Goal: Task Accomplishment & Management: Manage account settings

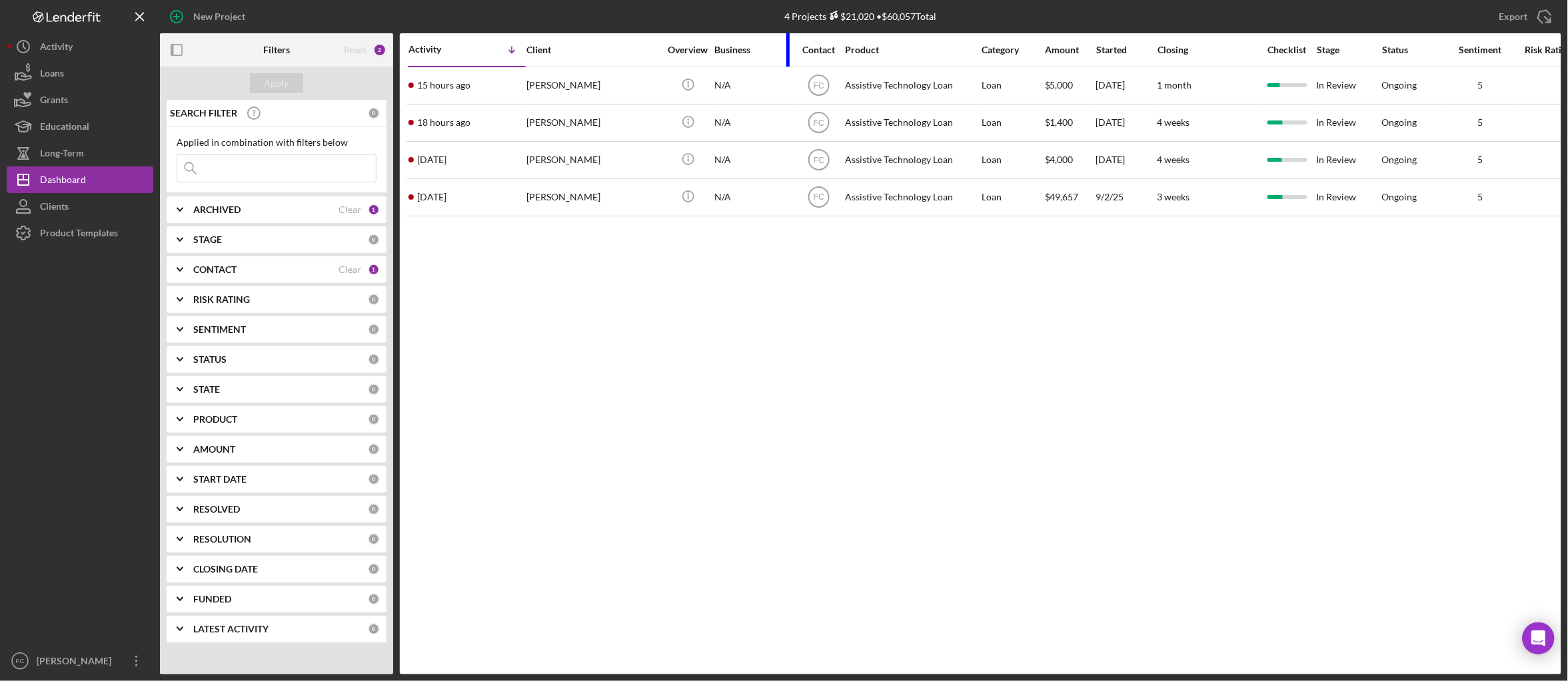
drag, startPoint x: 844, startPoint y: 46, endPoint x: 787, endPoint y: 50, distance: 57.1
click at [787, 50] on div at bounding box center [788, 50] width 3 height 33
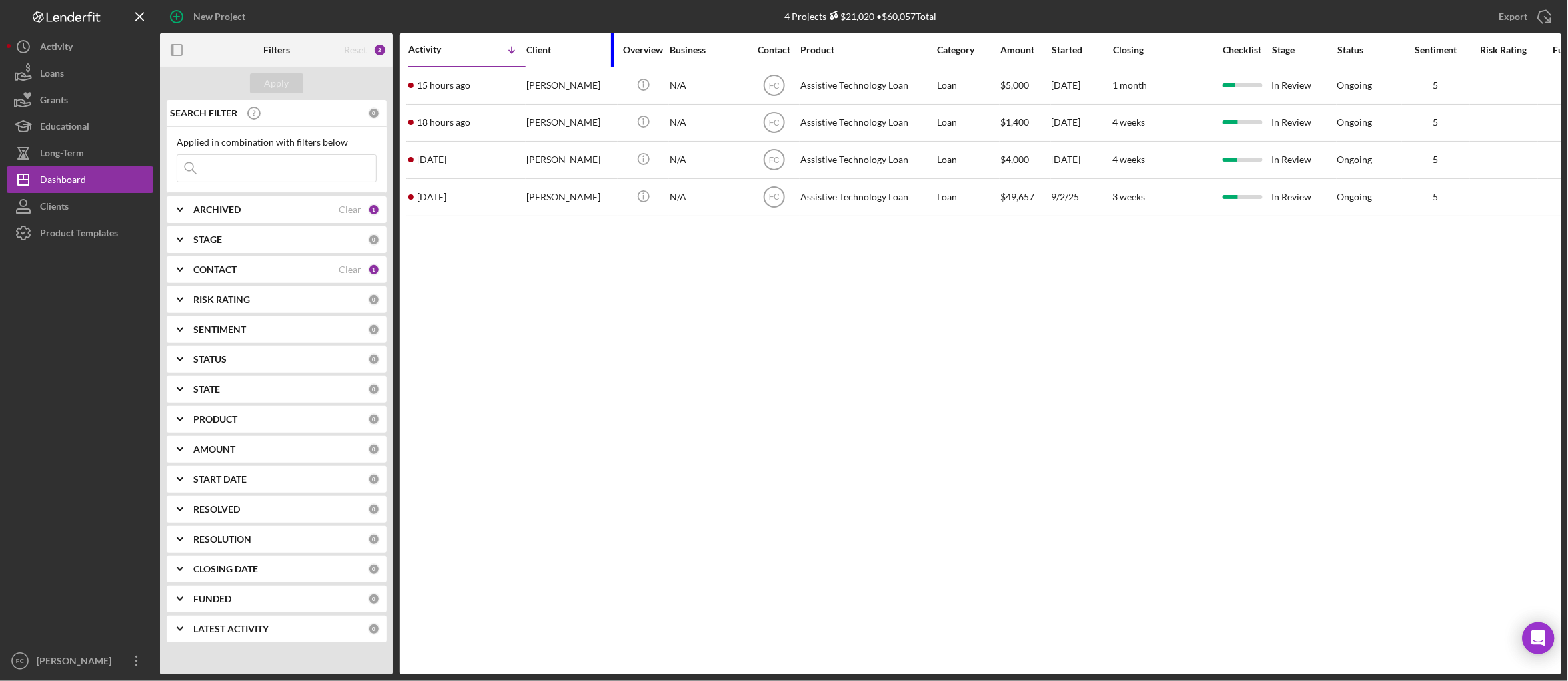
drag, startPoint x: 657, startPoint y: 38, endPoint x: 612, endPoint y: 44, distance: 45.4
click at [612, 44] on div at bounding box center [612, 50] width 3 height 33
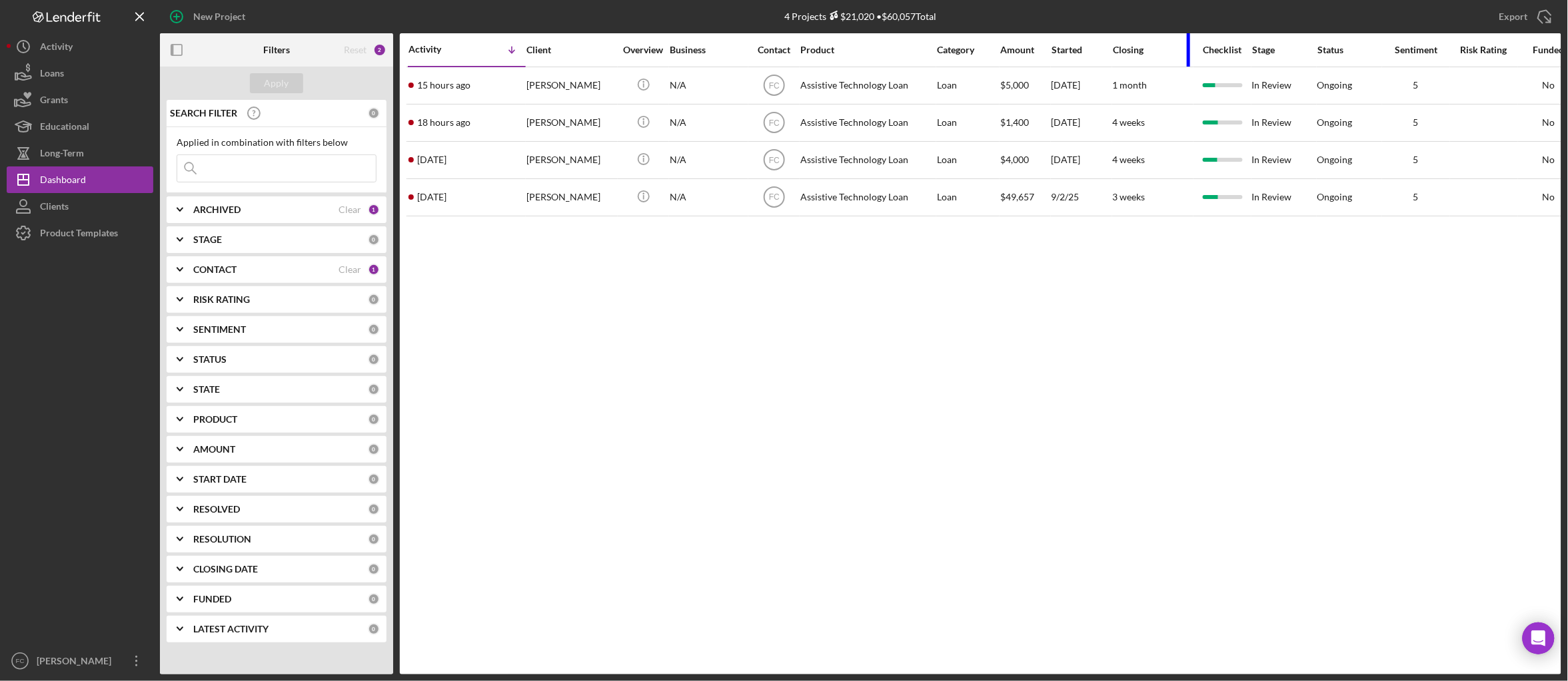
drag, startPoint x: 1207, startPoint y: 41, endPoint x: 1142, endPoint y: 49, distance: 65.5
click at [1142, 49] on div "Closing" at bounding box center [1153, 50] width 80 height 32
click at [1179, 359] on div "Activity Icon/Table Sort Arrow Client Overview Business Contact Product Categor…" at bounding box center [980, 354] width 1162 height 641
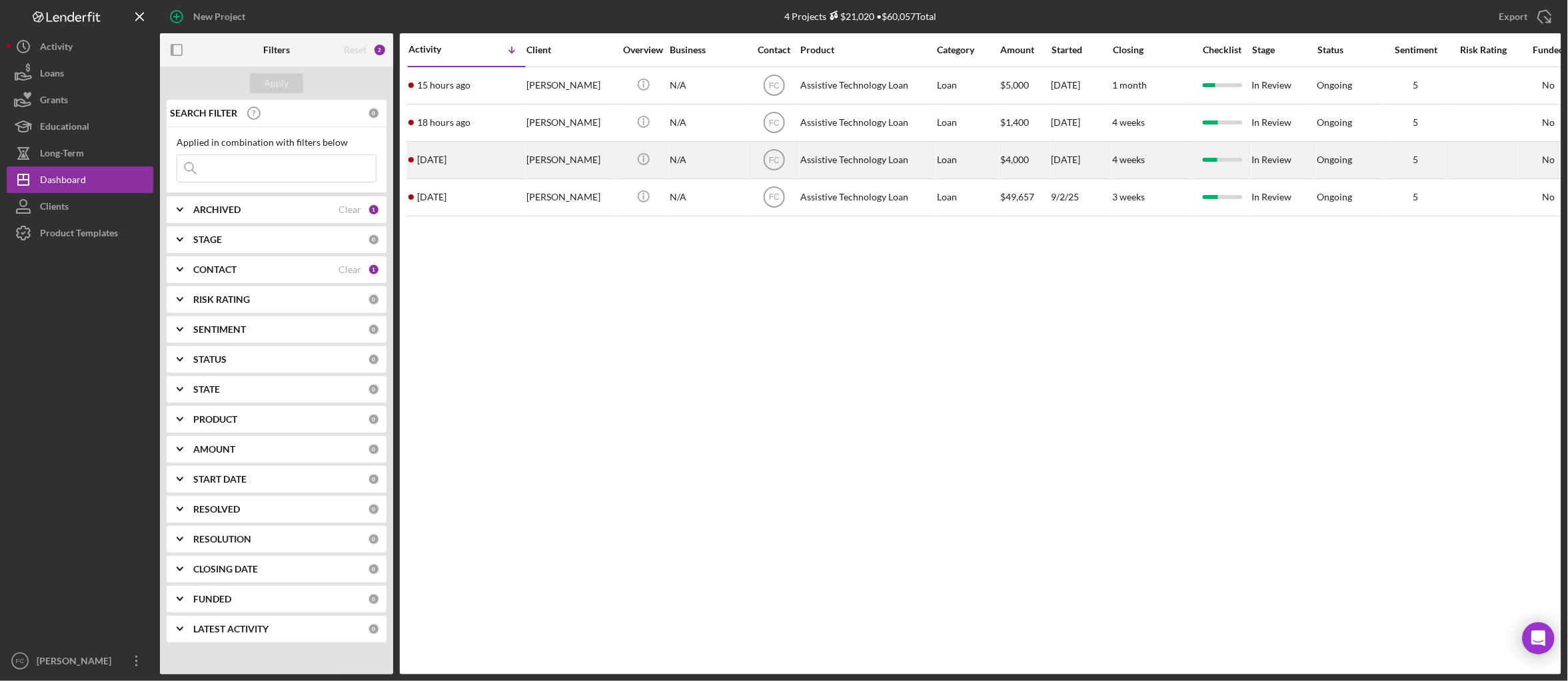
click at [553, 173] on div "ANNETTE TURNER" at bounding box center [571, 160] width 89 height 35
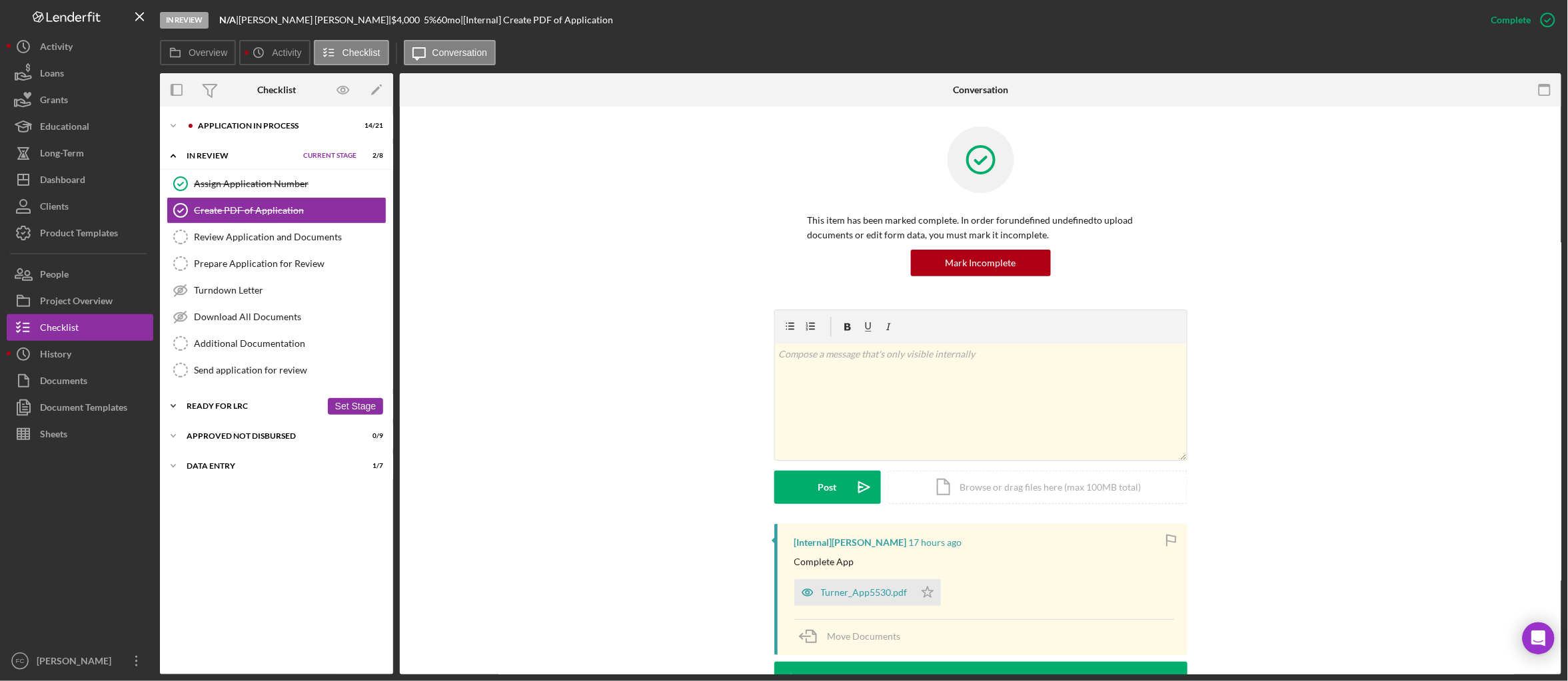
click at [177, 409] on icon "Icon/Expander" at bounding box center [173, 405] width 26 height 26
click at [175, 408] on icon "Icon/Expander" at bounding box center [173, 405] width 26 height 26
click at [174, 442] on icon "Icon/Expander" at bounding box center [173, 435] width 26 height 26
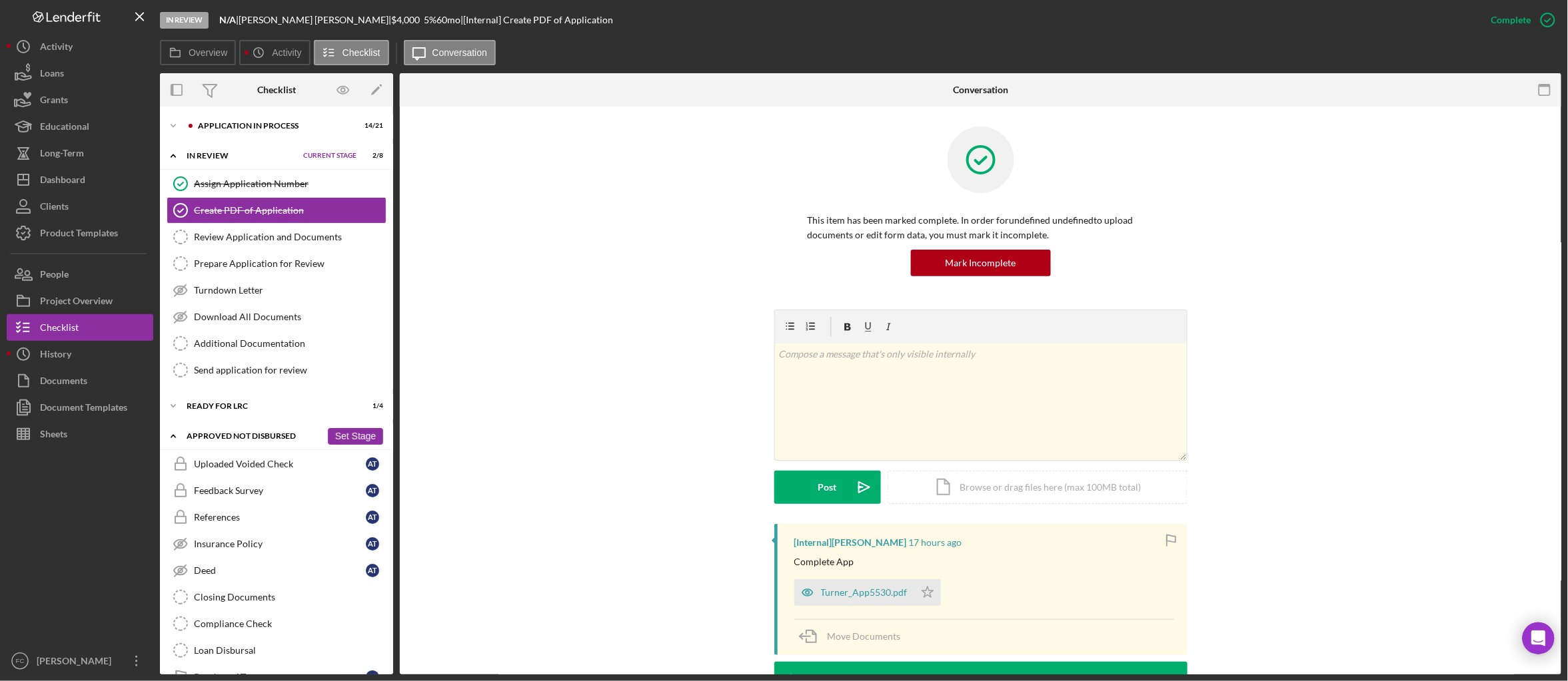
click at [180, 434] on icon "Icon/Expander" at bounding box center [173, 435] width 26 height 26
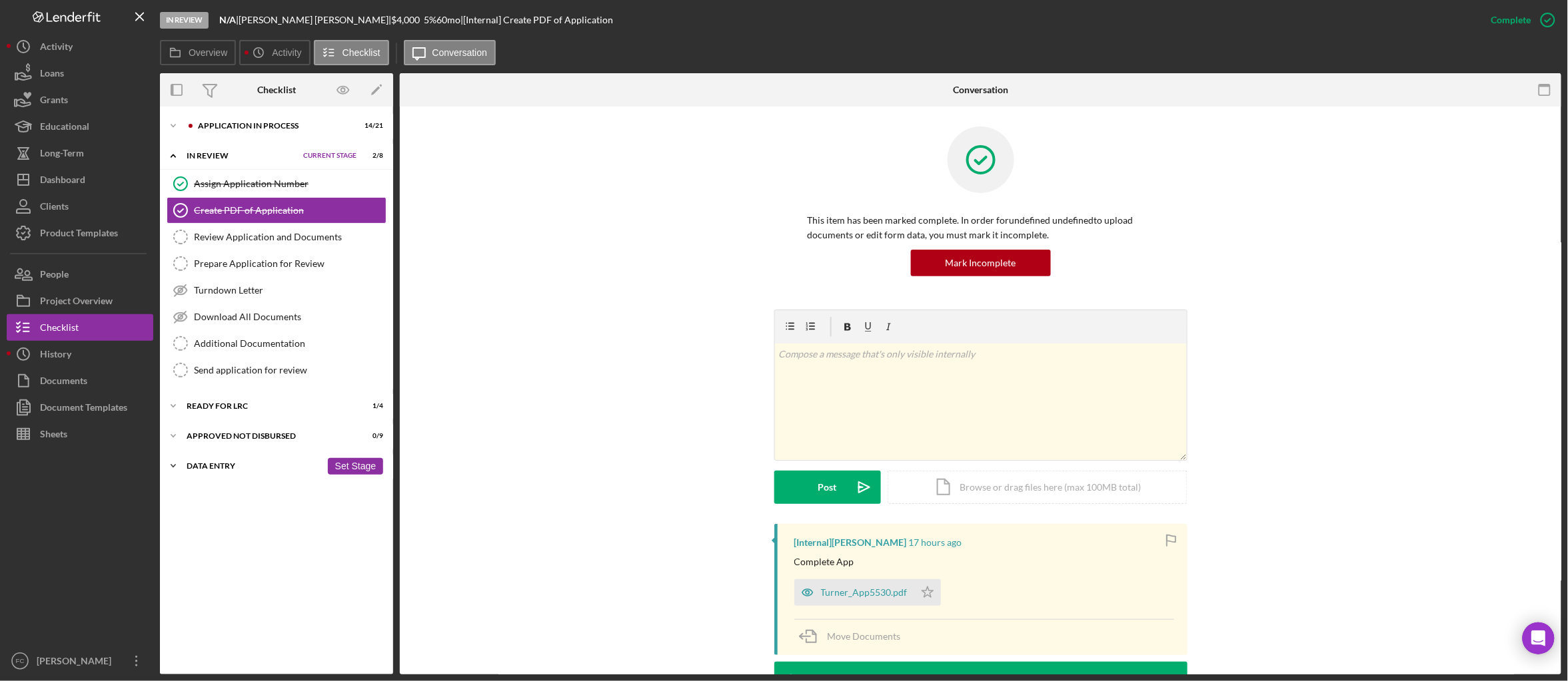
click at [177, 472] on icon "Icon/Expander" at bounding box center [173, 466] width 26 height 26
click at [178, 471] on icon "Icon/Expander" at bounding box center [173, 466] width 26 height 26
click at [179, 437] on icon "Icon/Expander" at bounding box center [173, 435] width 26 height 26
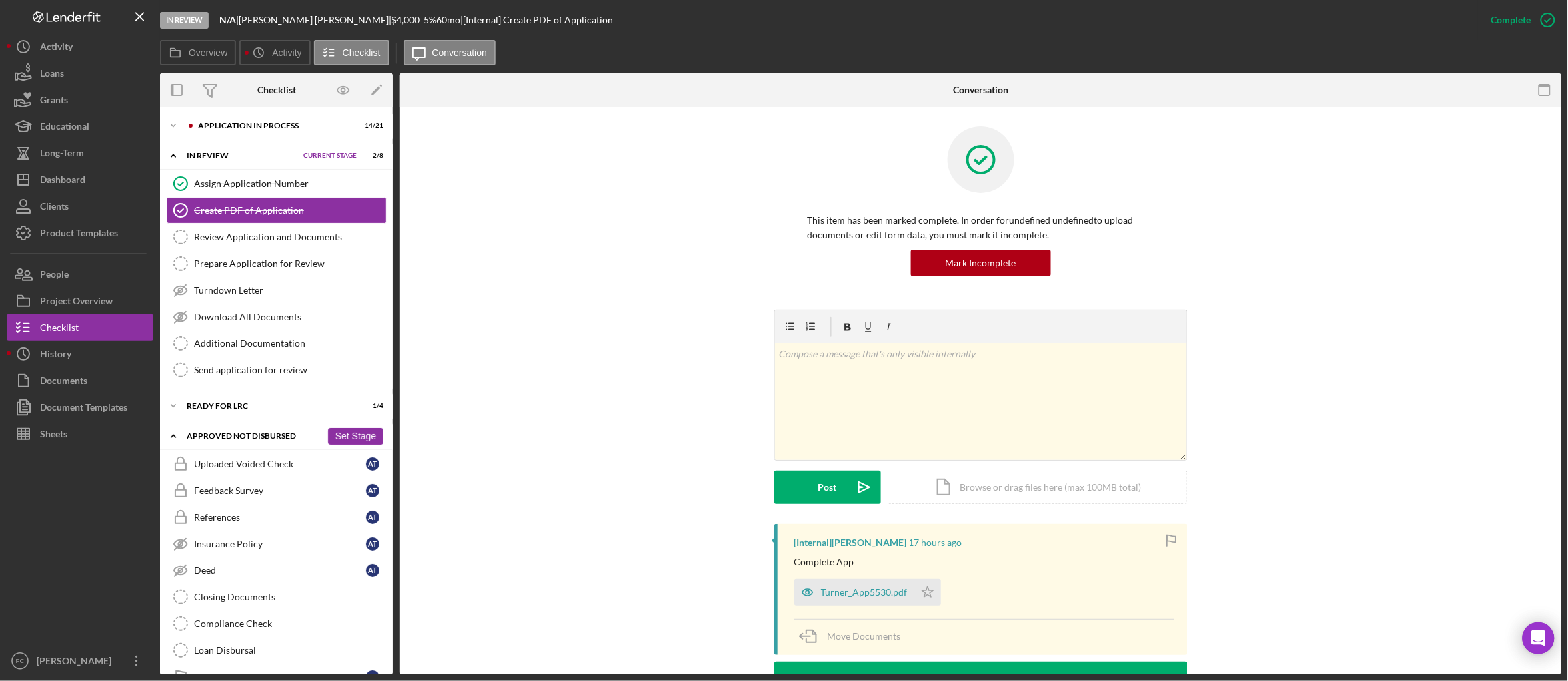
click at [180, 429] on icon "Icon/Expander" at bounding box center [173, 435] width 26 height 26
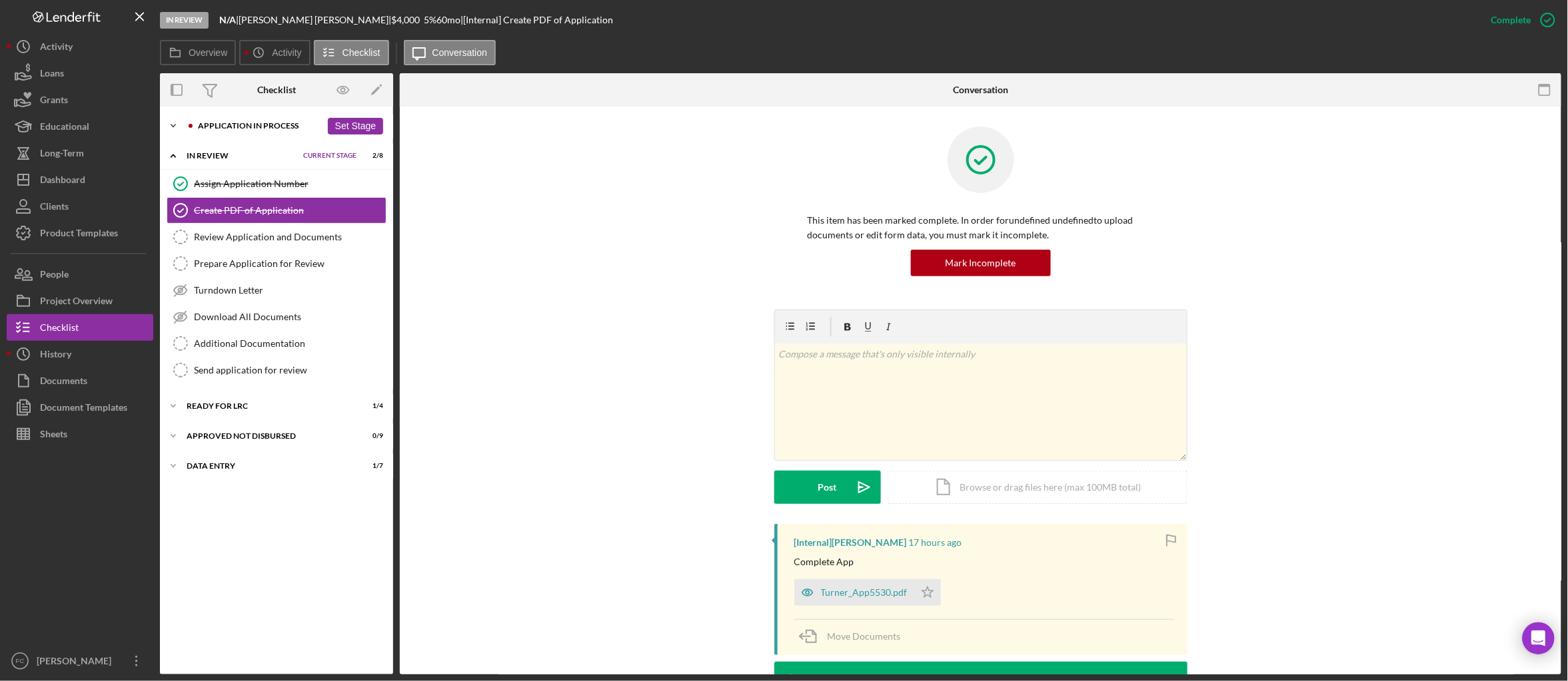
click at [173, 125] on icon "Icon/Expander" at bounding box center [173, 125] width 26 height 26
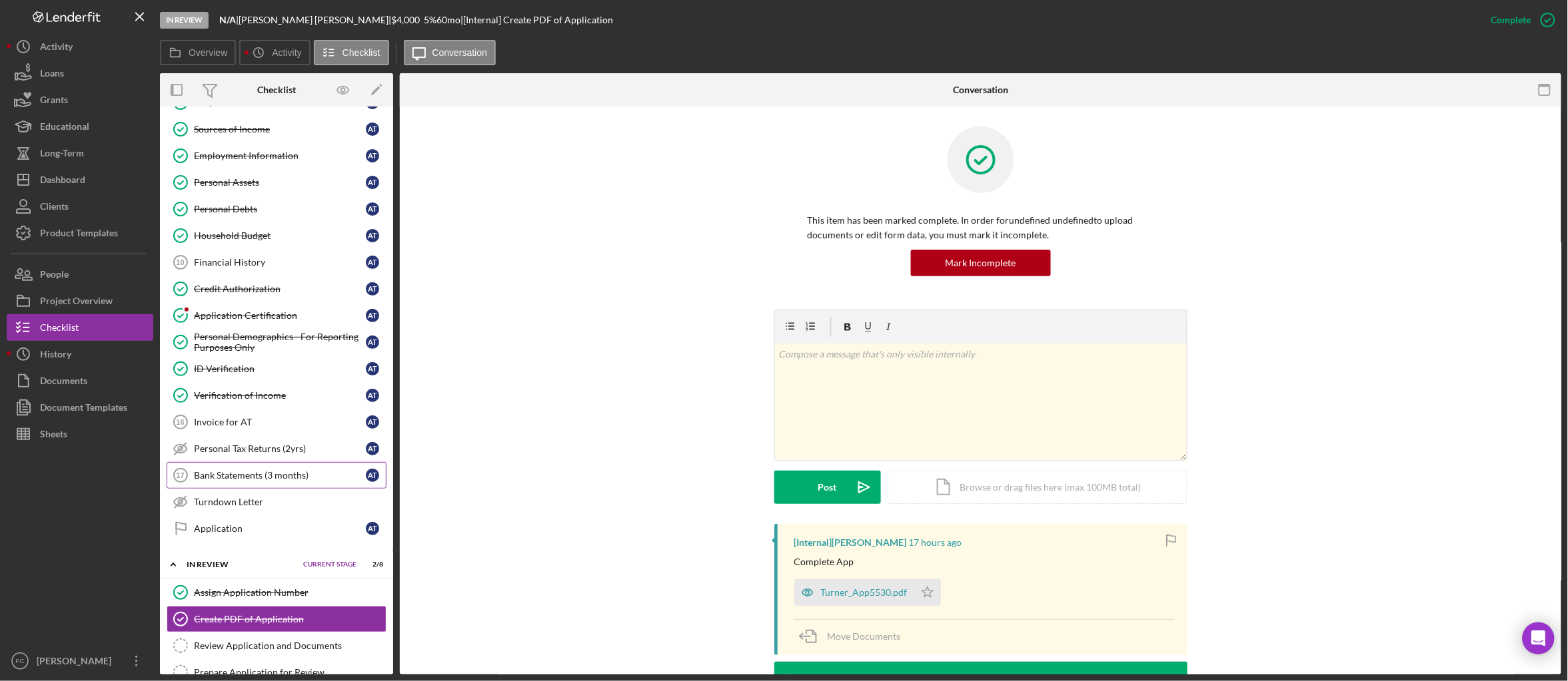
scroll to position [167, 0]
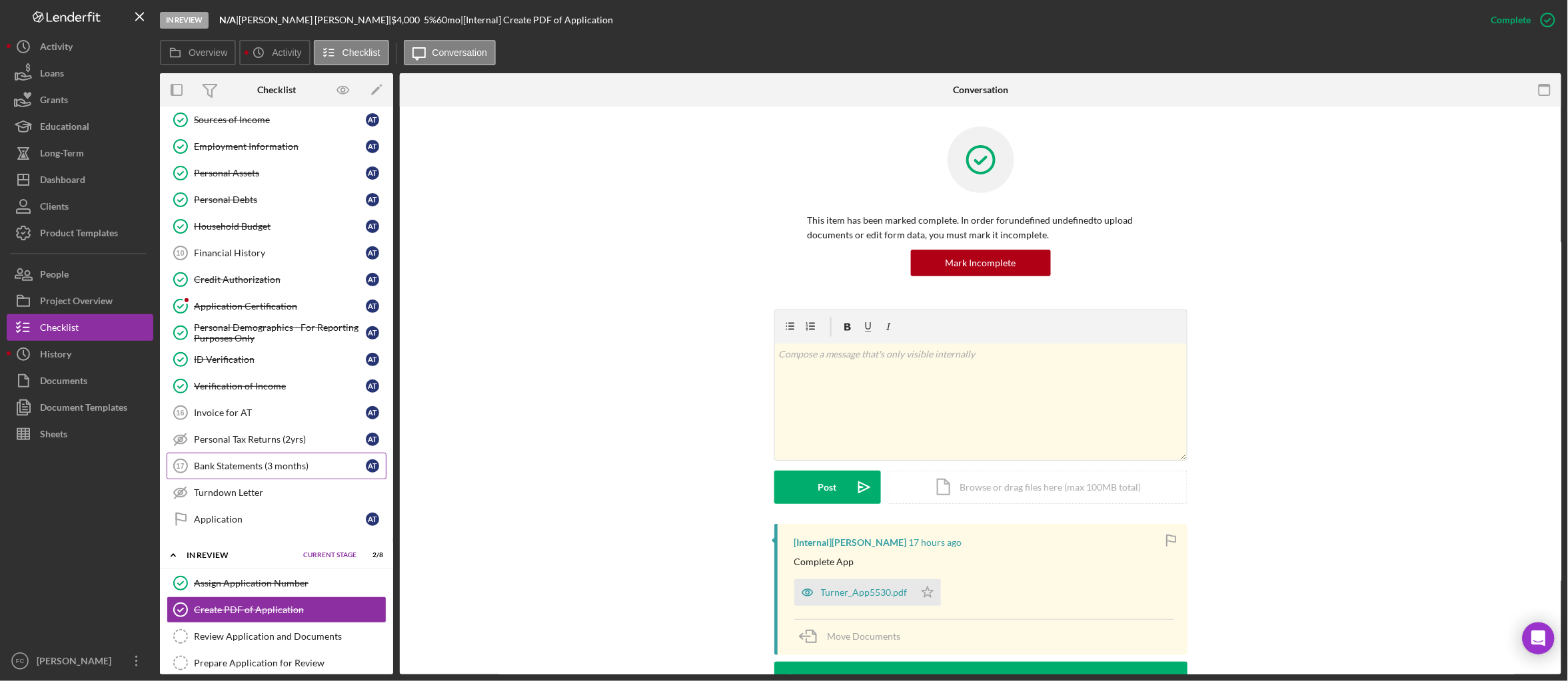
click at [273, 472] on div "Bank Statements (3 months)" at bounding box center [279, 466] width 172 height 11
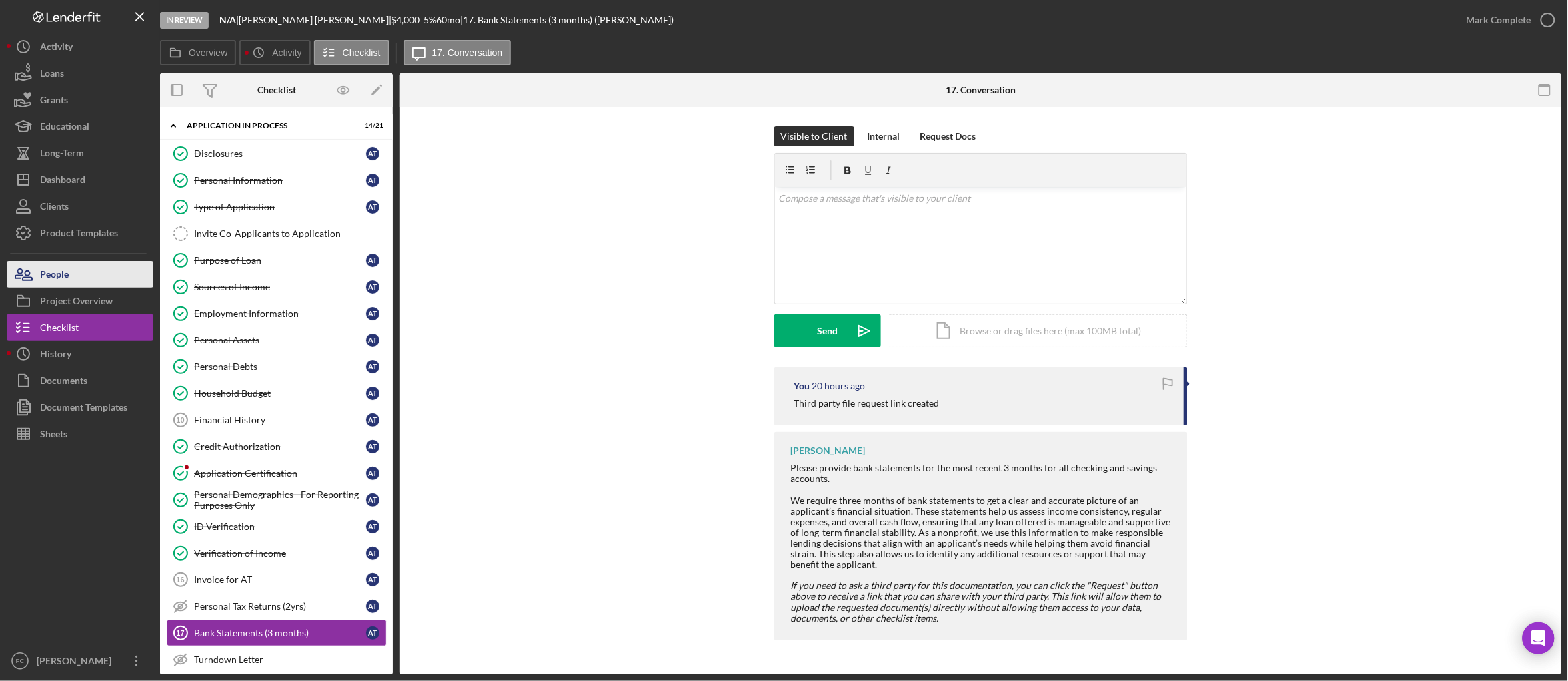
scroll to position [387, 0]
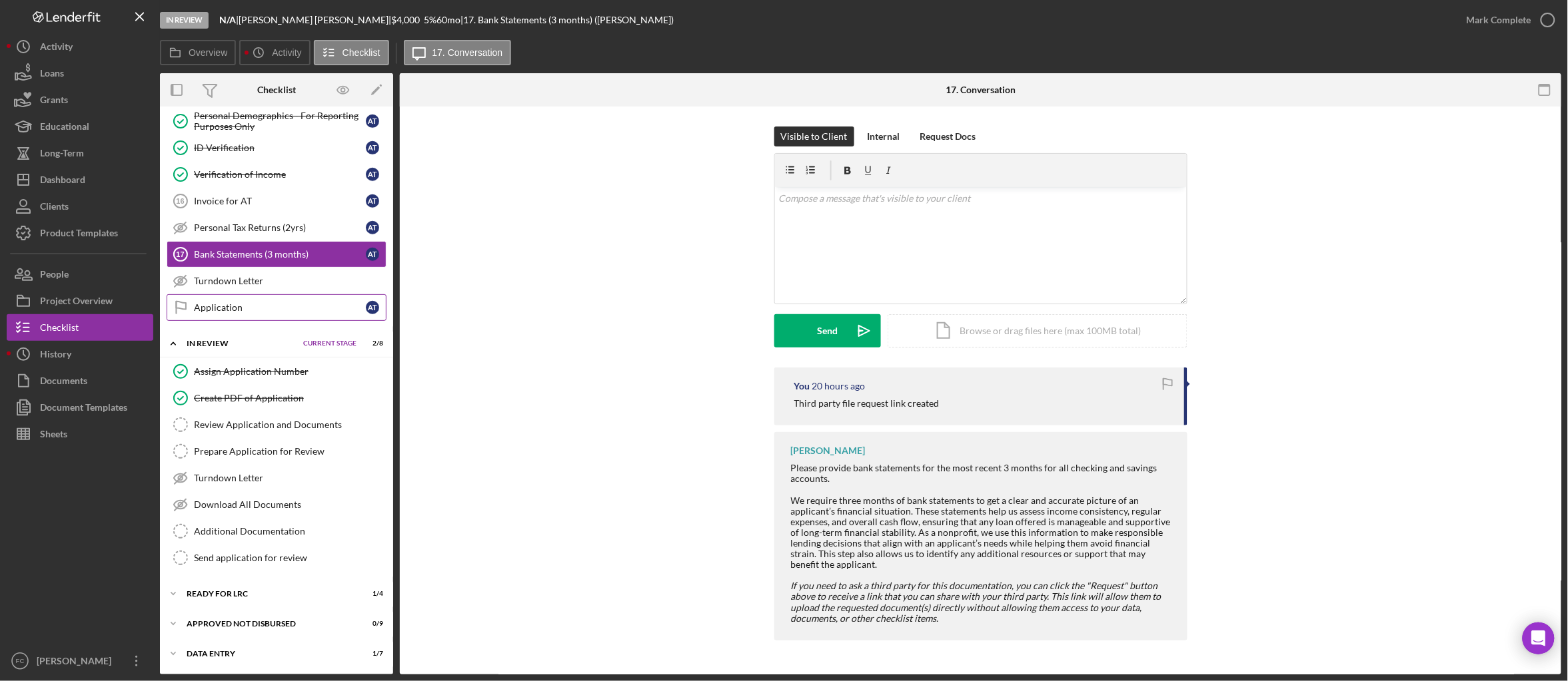
click at [269, 297] on link "Application Application A T" at bounding box center [276, 307] width 220 height 26
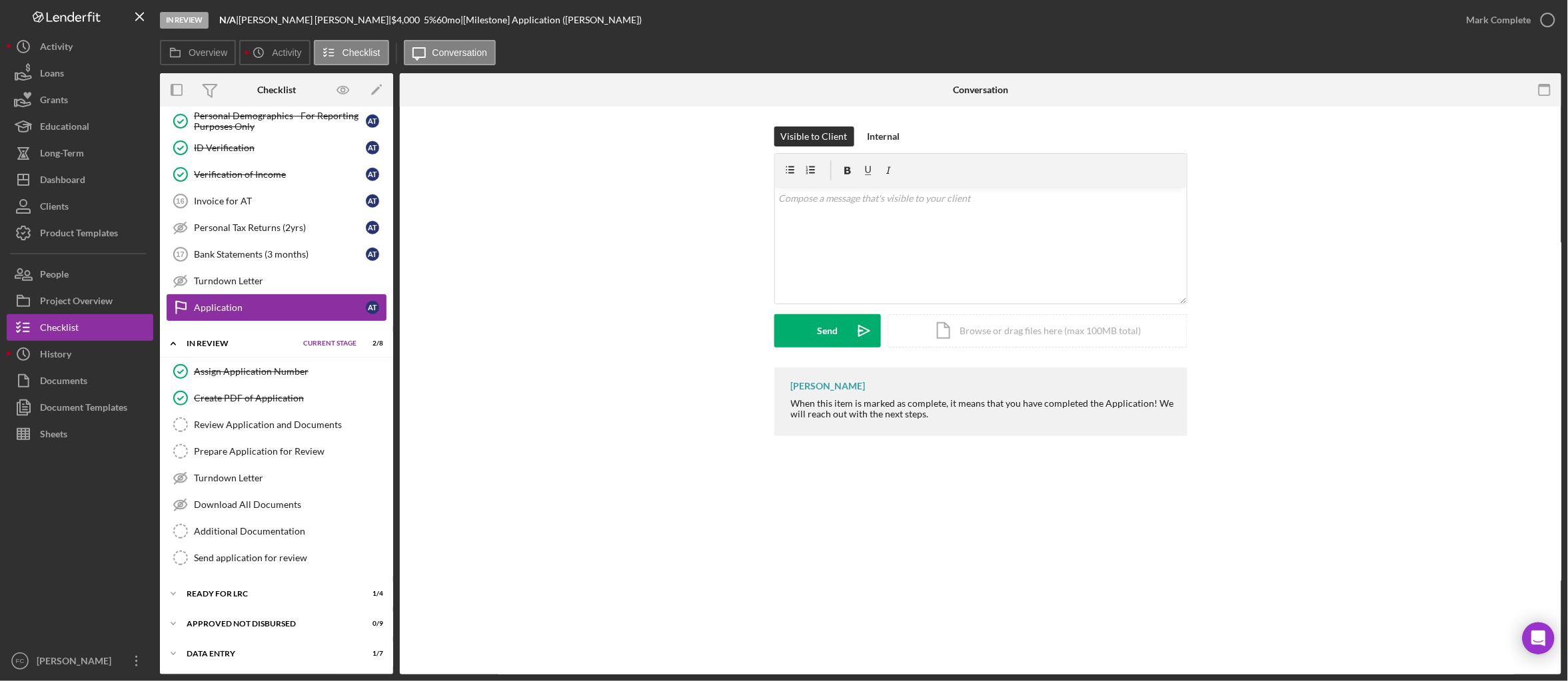
scroll to position [387, 0]
click at [101, 182] on button "Icon/Dashboard Dashboard" at bounding box center [80, 179] width 147 height 26
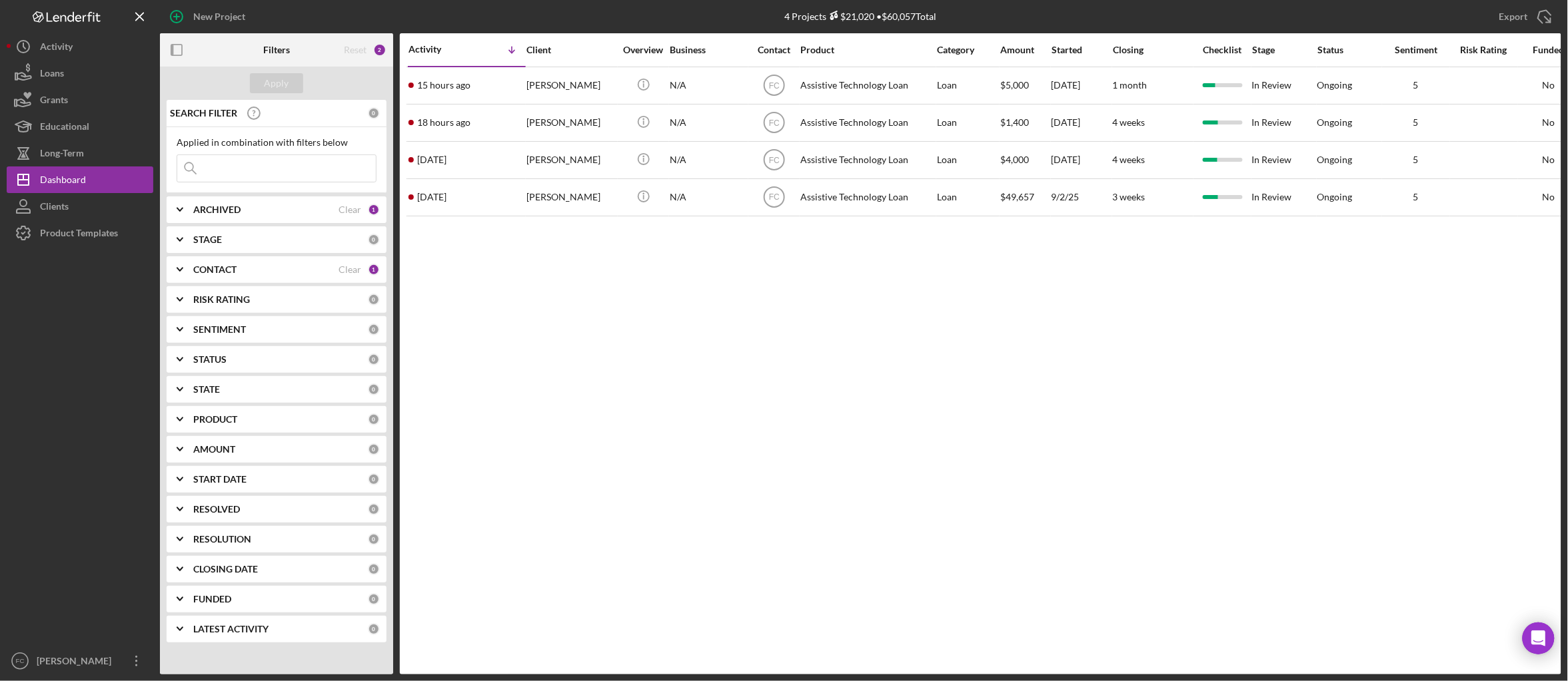
click at [286, 212] on div "ARCHIVED" at bounding box center [265, 209] width 145 height 11
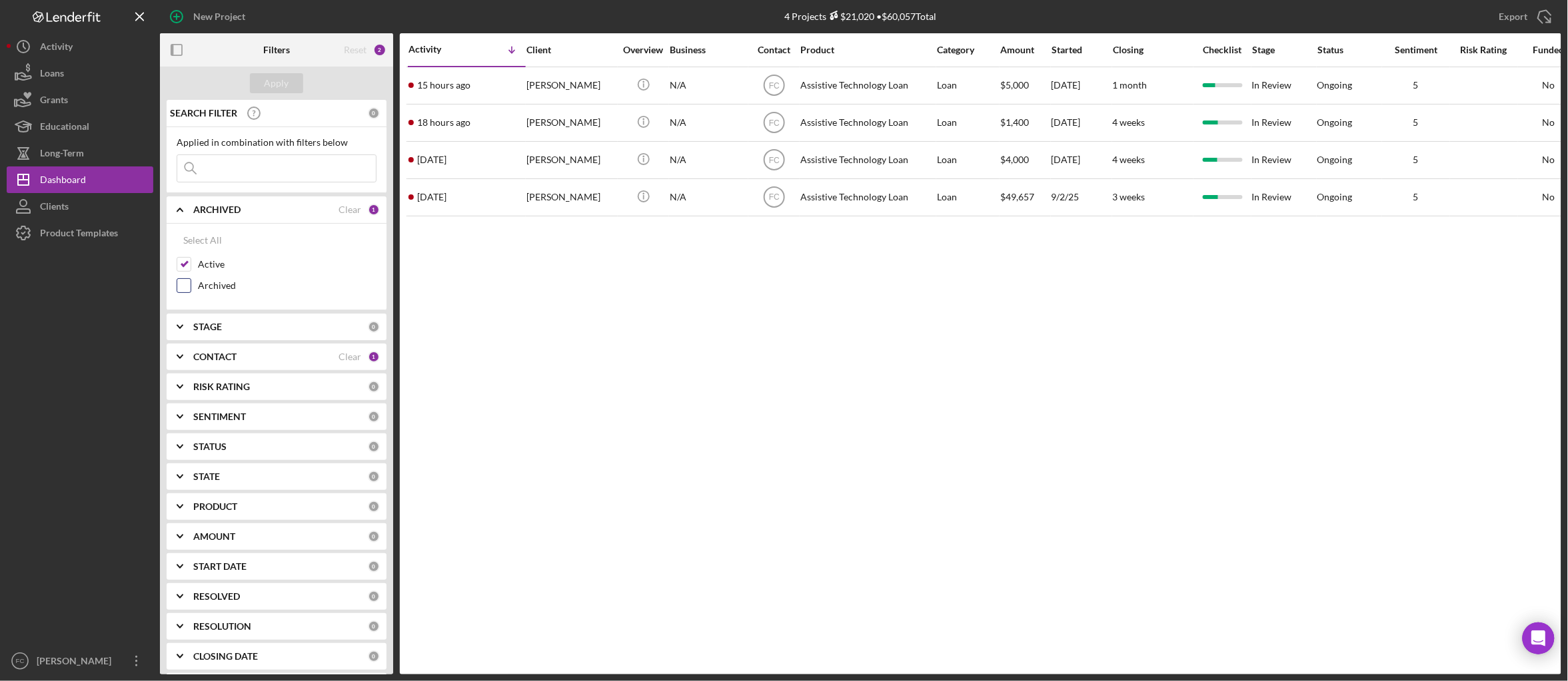
click at [195, 288] on div "Archived" at bounding box center [276, 289] width 200 height 21
click at [191, 289] on div at bounding box center [184, 286] width 15 height 15
click at [182, 290] on input "Archived" at bounding box center [184, 286] width 14 height 14
checkbox input "true"
click at [282, 86] on div "Apply" at bounding box center [276, 83] width 25 height 20
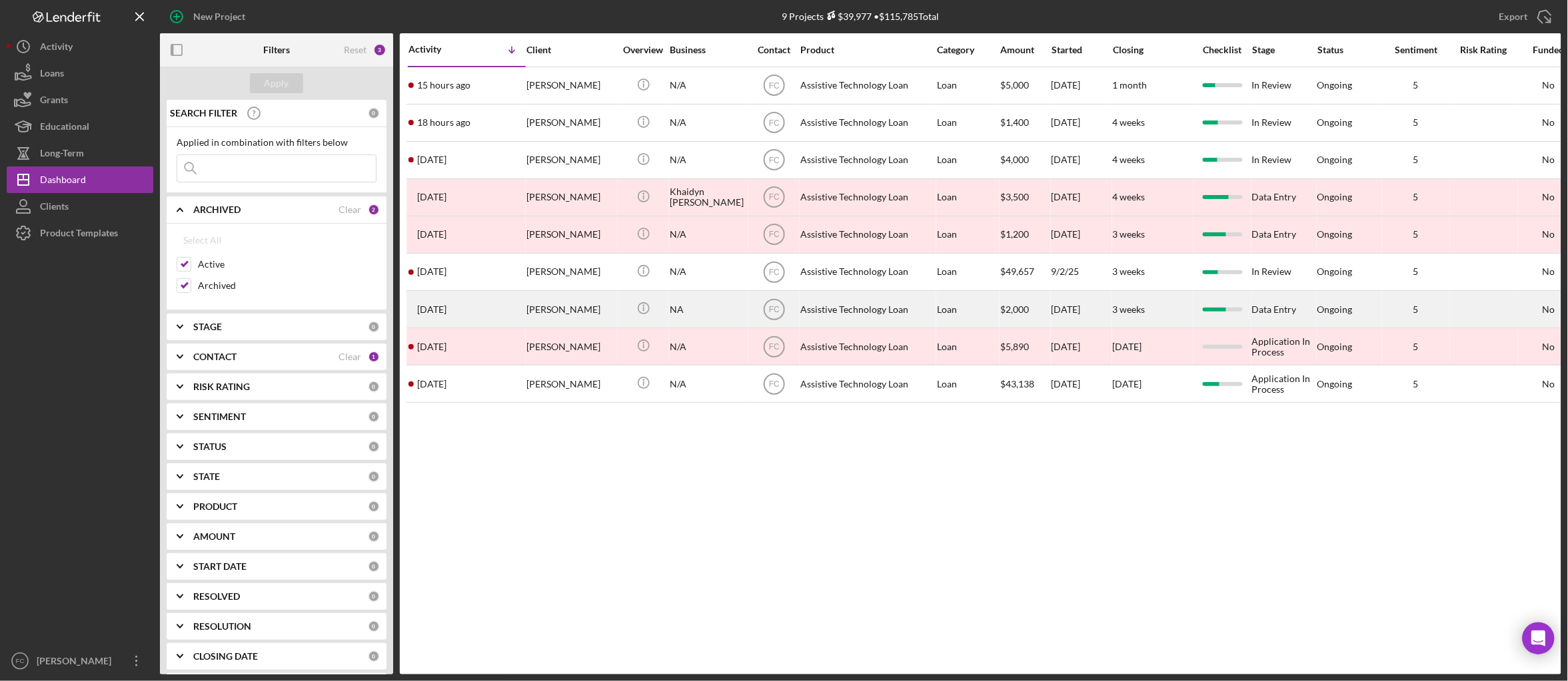
click at [589, 309] on div "Kirby Leufroy" at bounding box center [571, 309] width 89 height 35
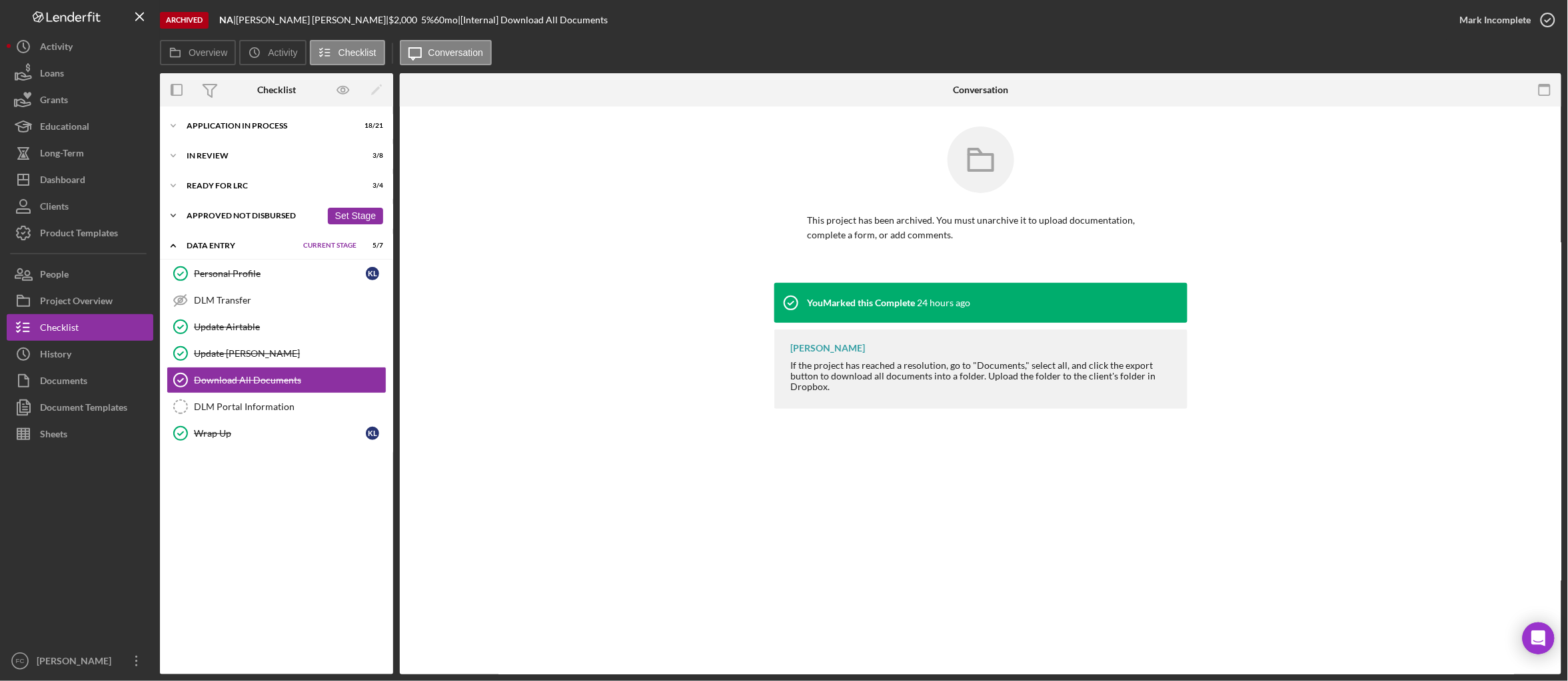
click at [182, 212] on icon "Icon/Expander" at bounding box center [173, 215] width 26 height 26
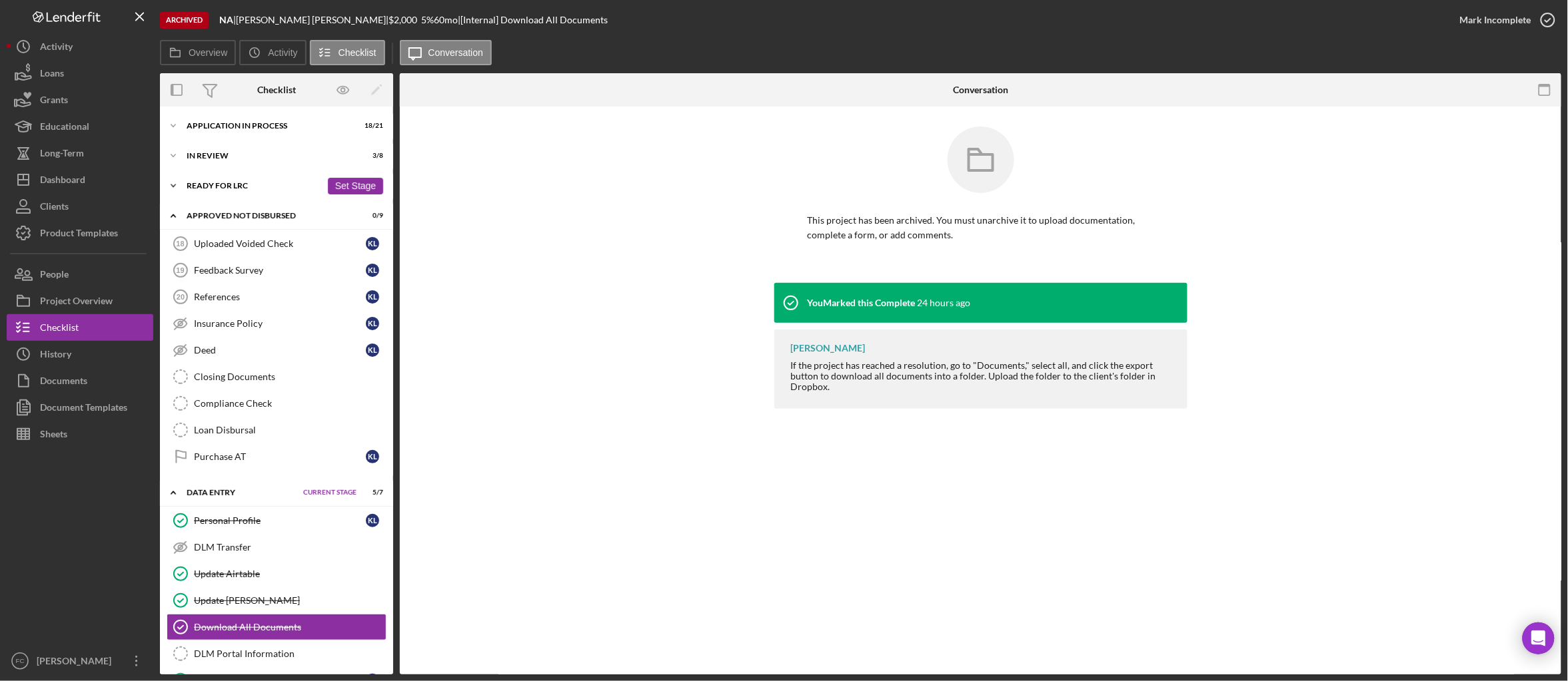
click at [183, 181] on icon "Icon/Expander" at bounding box center [173, 185] width 26 height 26
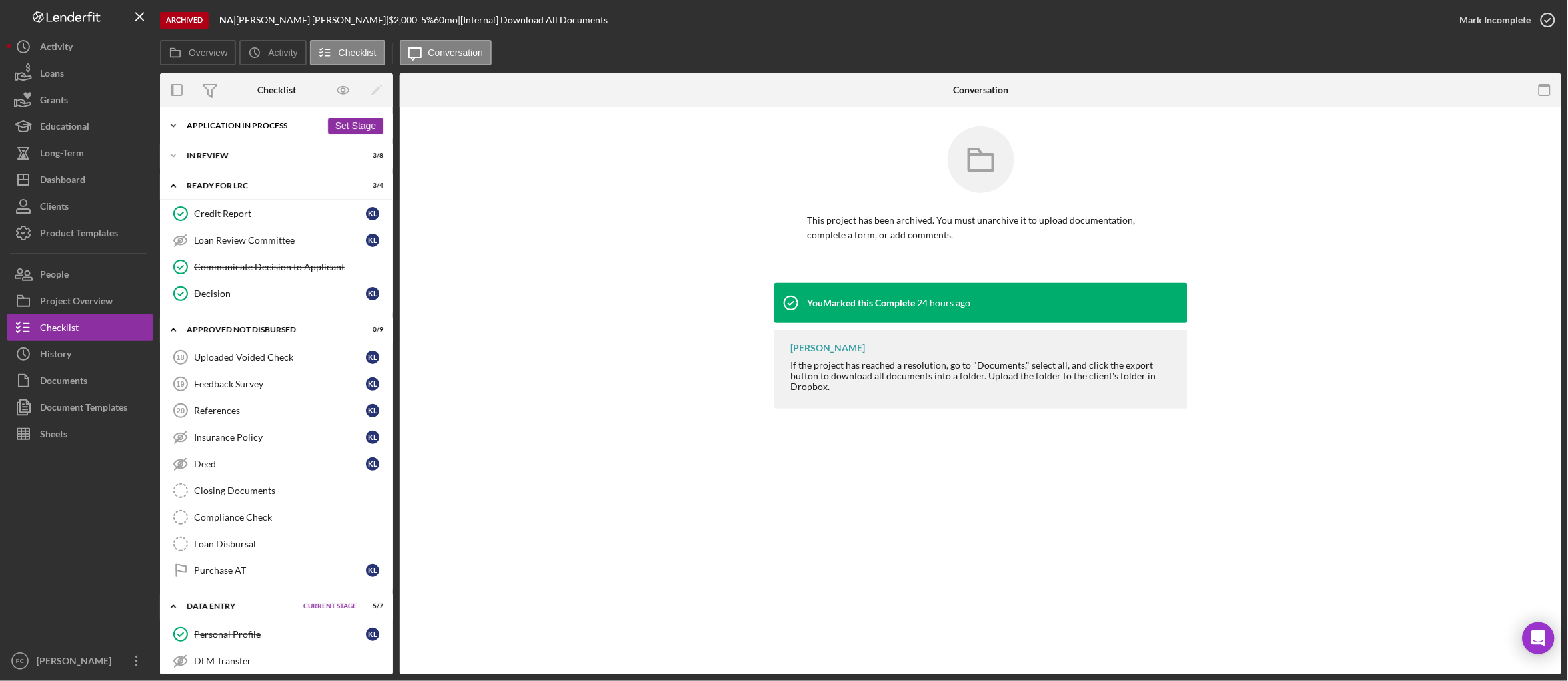
click at [175, 126] on icon "Icon/Expander" at bounding box center [173, 125] width 26 height 26
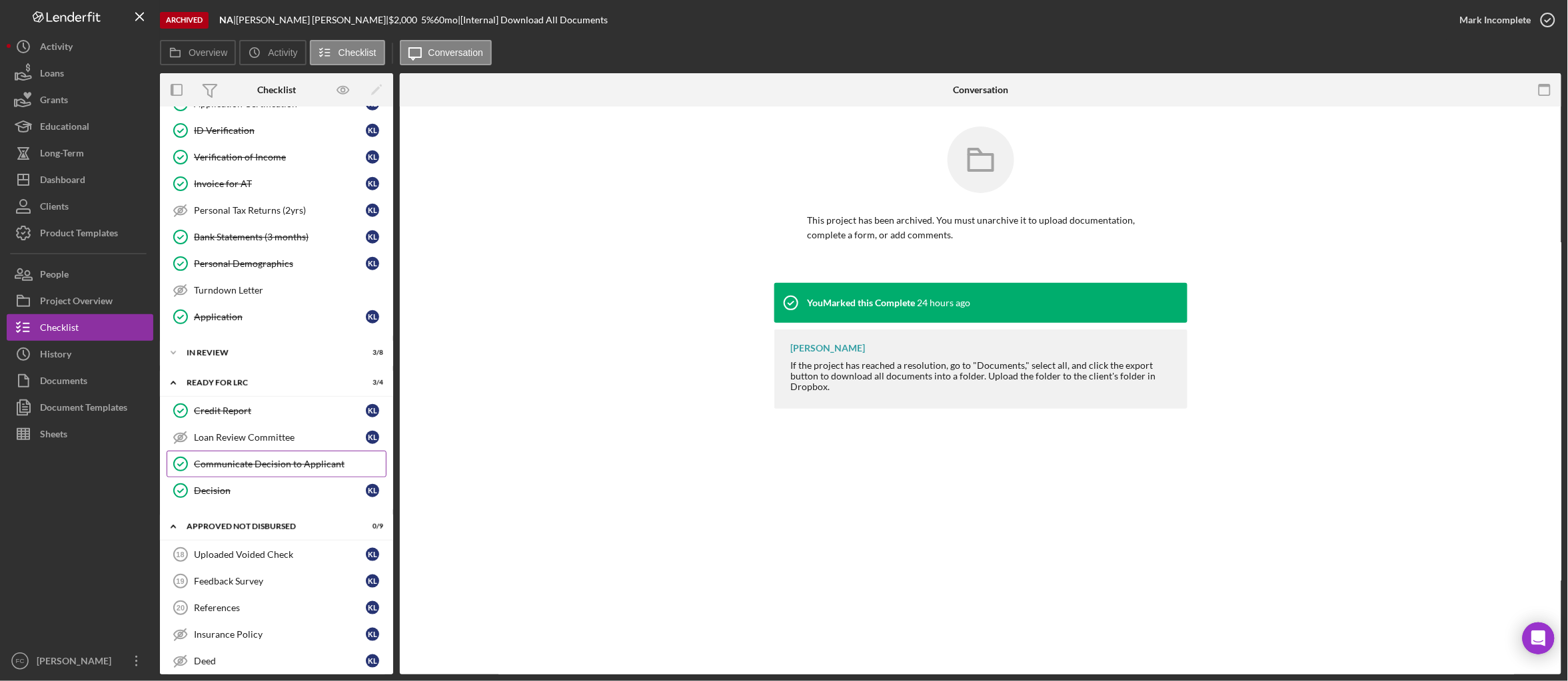
scroll to position [387, 0]
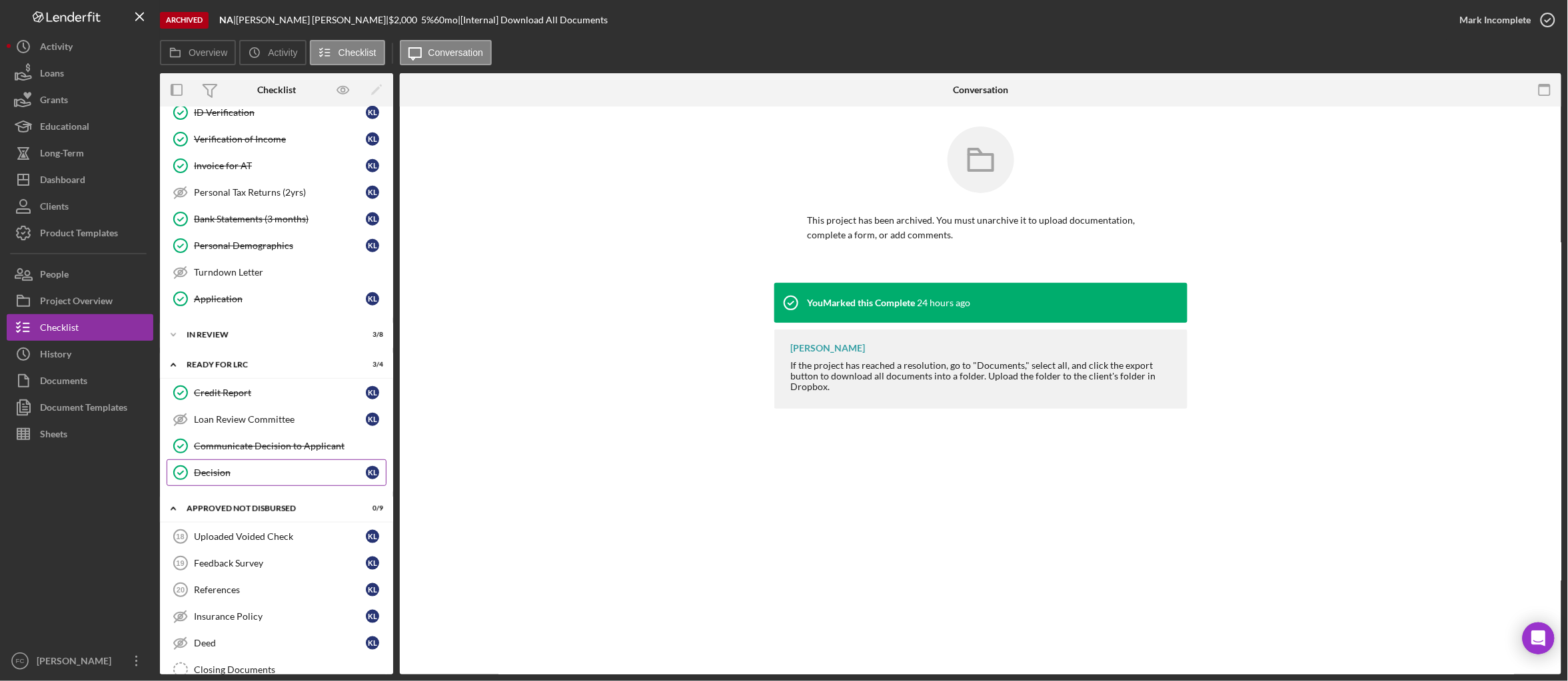
click at [263, 486] on link "Decision Decision K L" at bounding box center [276, 472] width 220 height 26
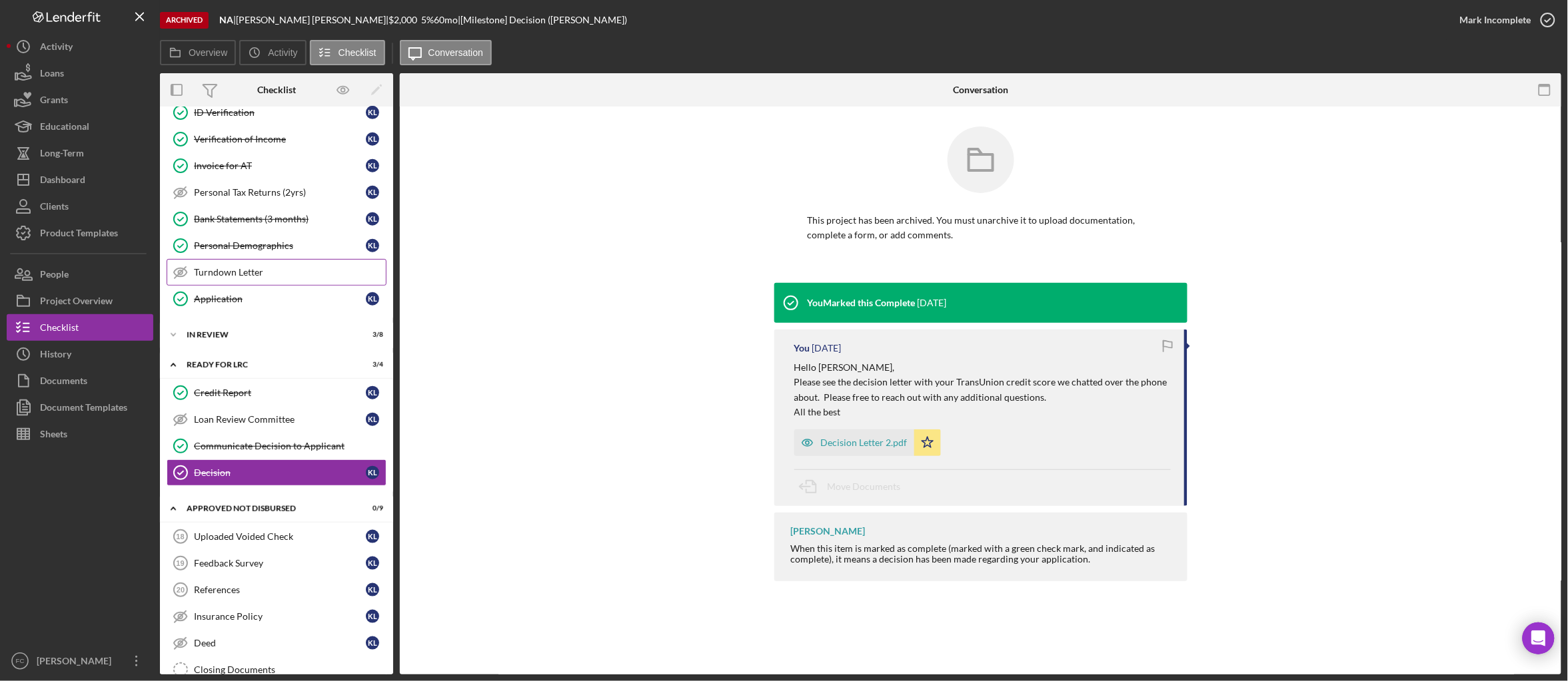
click at [265, 278] on div "Turndown Letter" at bounding box center [289, 273] width 192 height 11
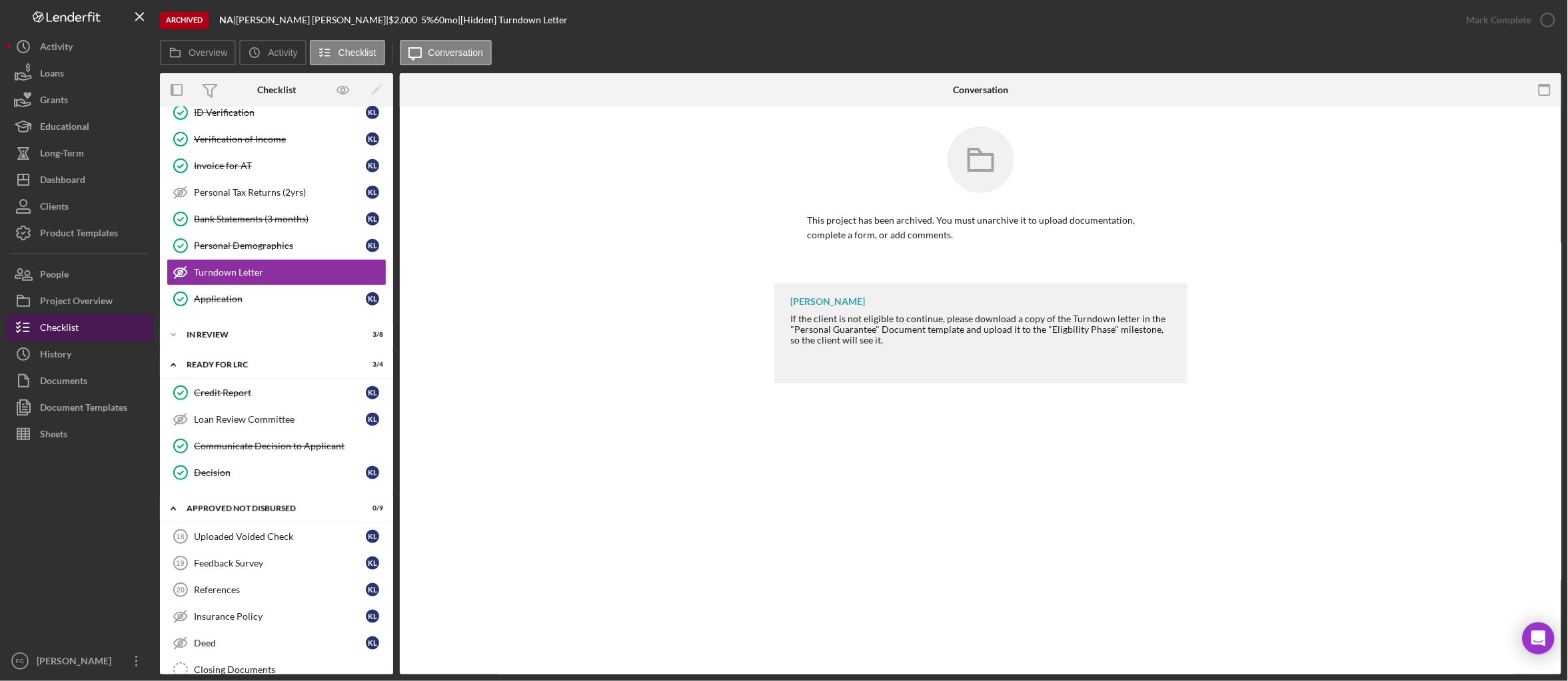
click at [62, 327] on div "Checklist" at bounding box center [59, 330] width 38 height 30
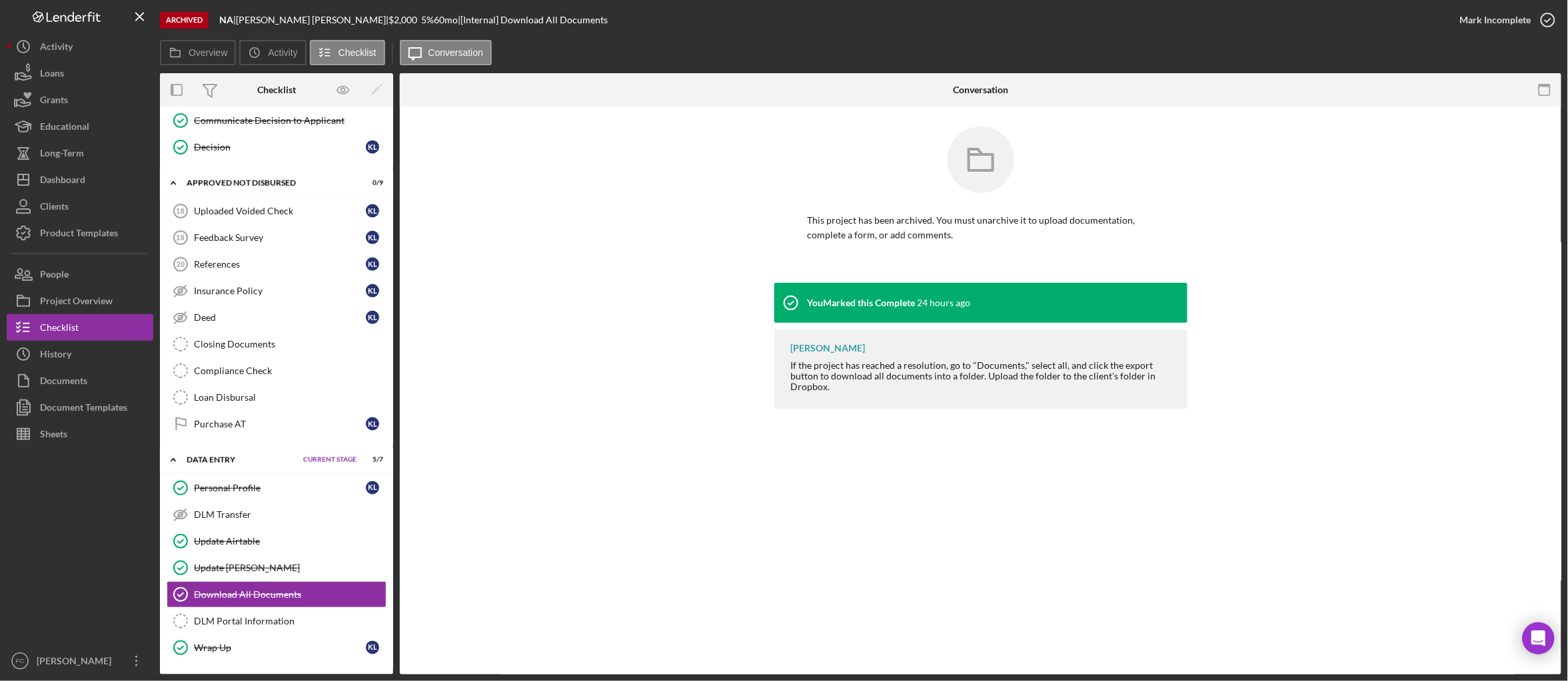
scroll to position [725, 0]
click at [62, 384] on div "Documents" at bounding box center [63, 383] width 47 height 30
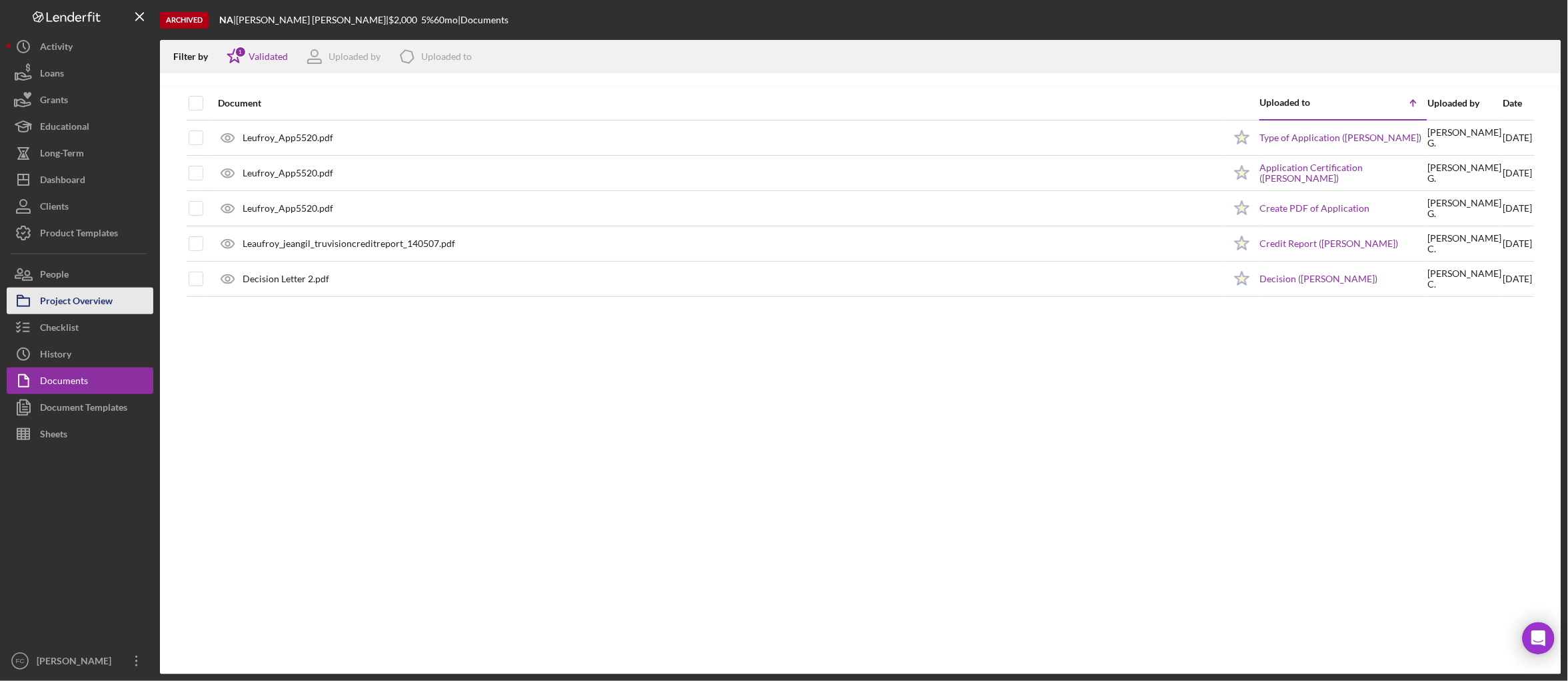
click at [80, 300] on div "Project Overview" at bounding box center [76, 303] width 73 height 30
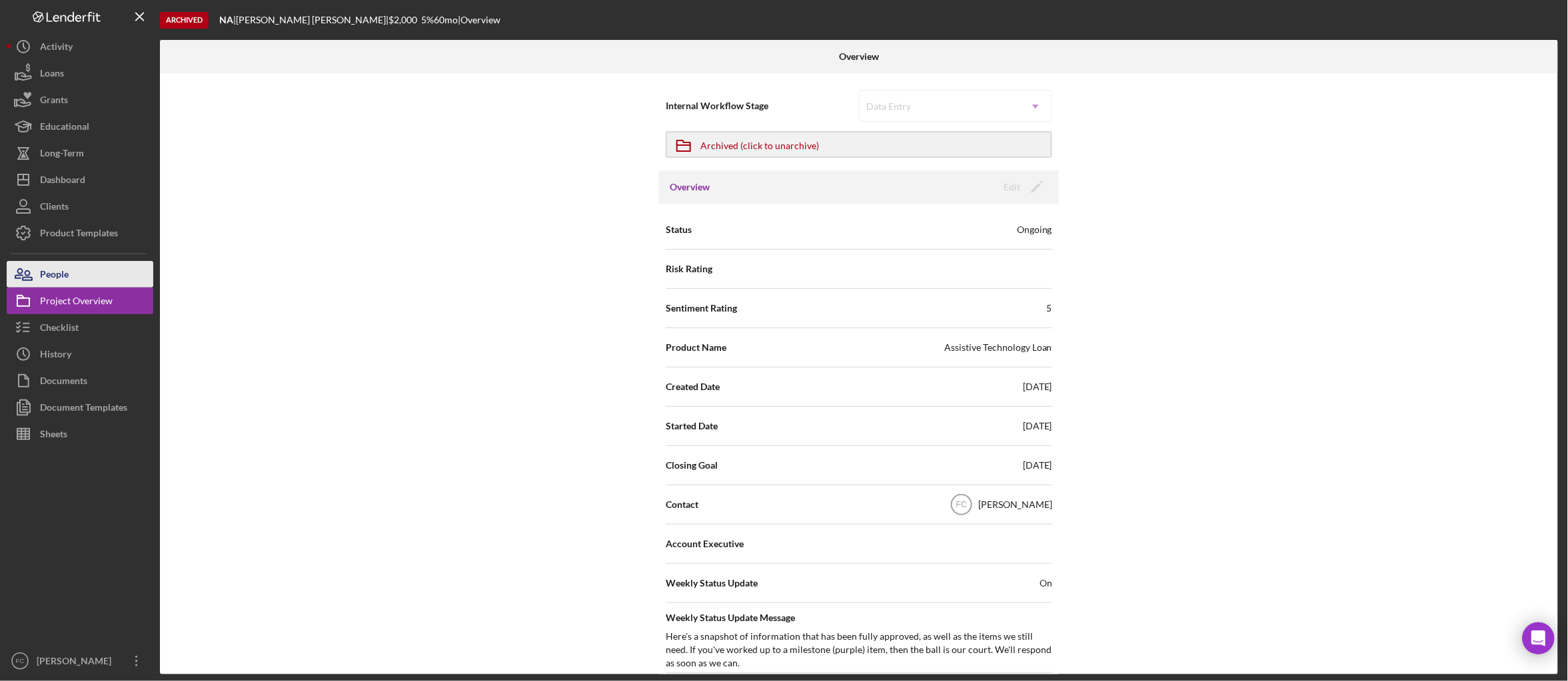
click at [77, 270] on button "People" at bounding box center [80, 274] width 147 height 26
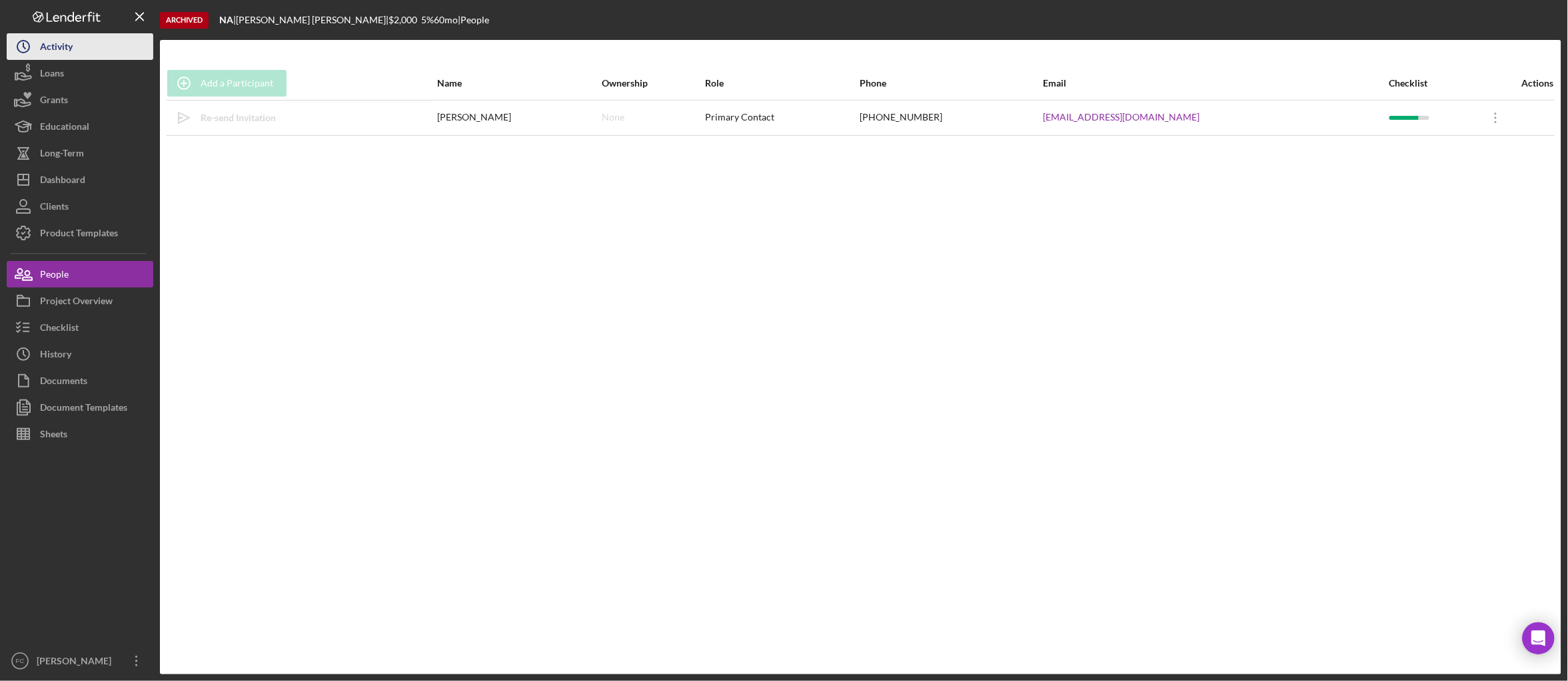
click at [87, 49] on button "Icon/History Activity" at bounding box center [80, 46] width 147 height 26
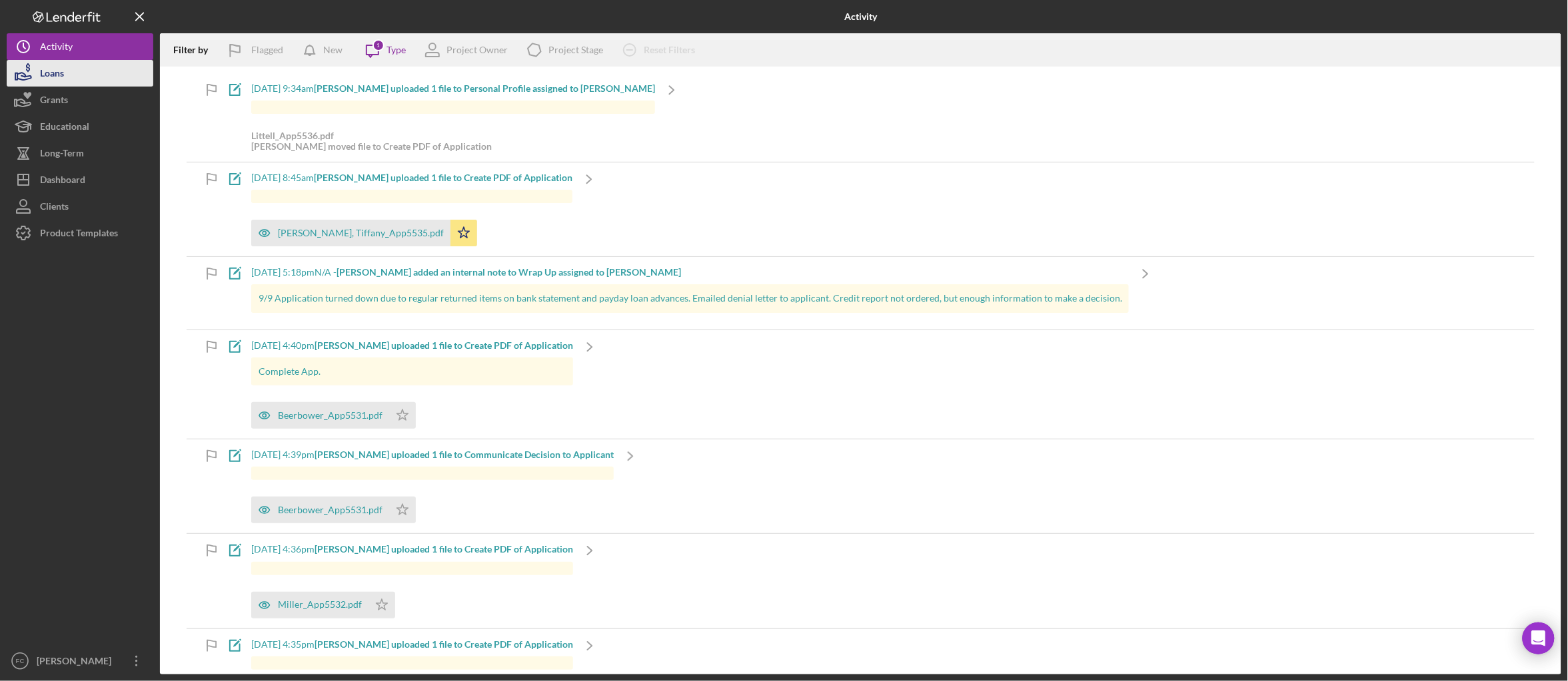
click at [86, 74] on button "Loans" at bounding box center [80, 73] width 147 height 26
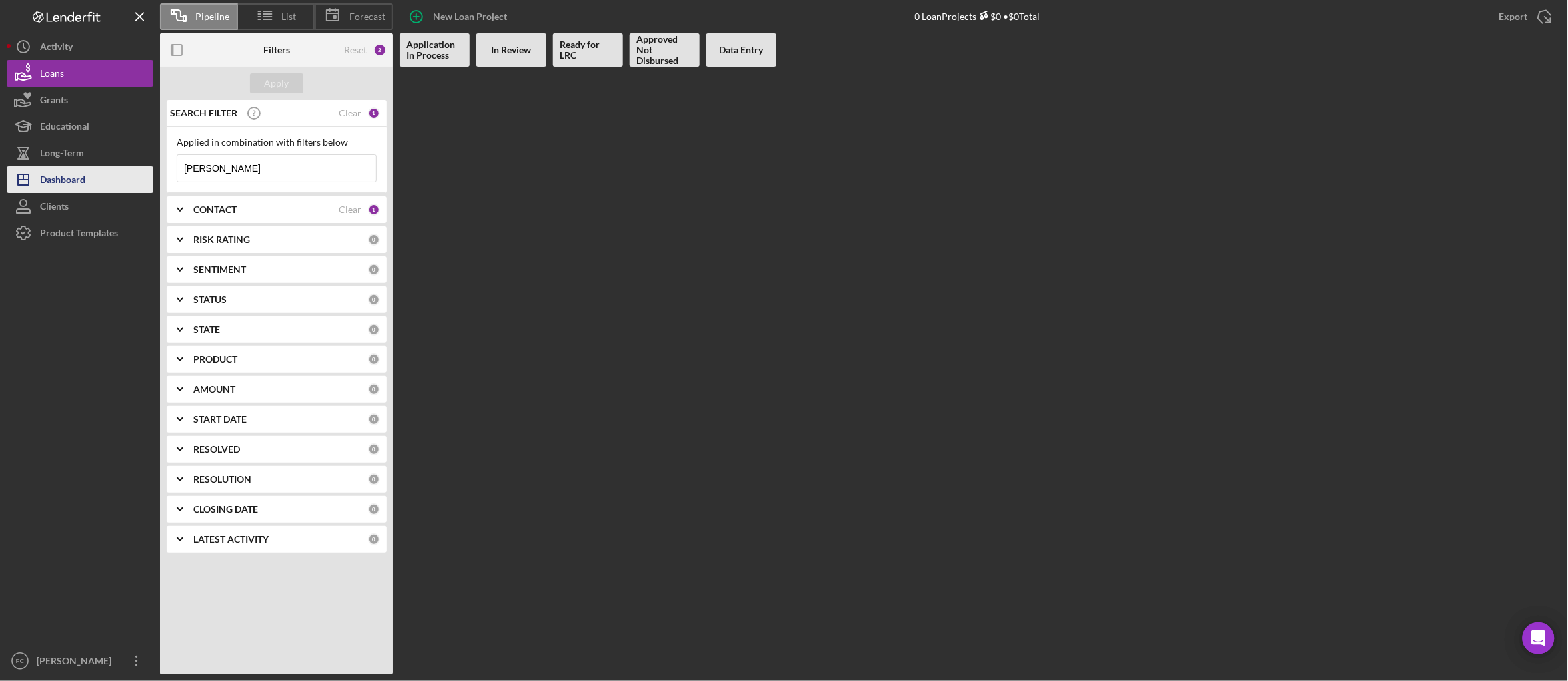
click at [101, 191] on button "Icon/Dashboard Dashboard" at bounding box center [80, 179] width 147 height 26
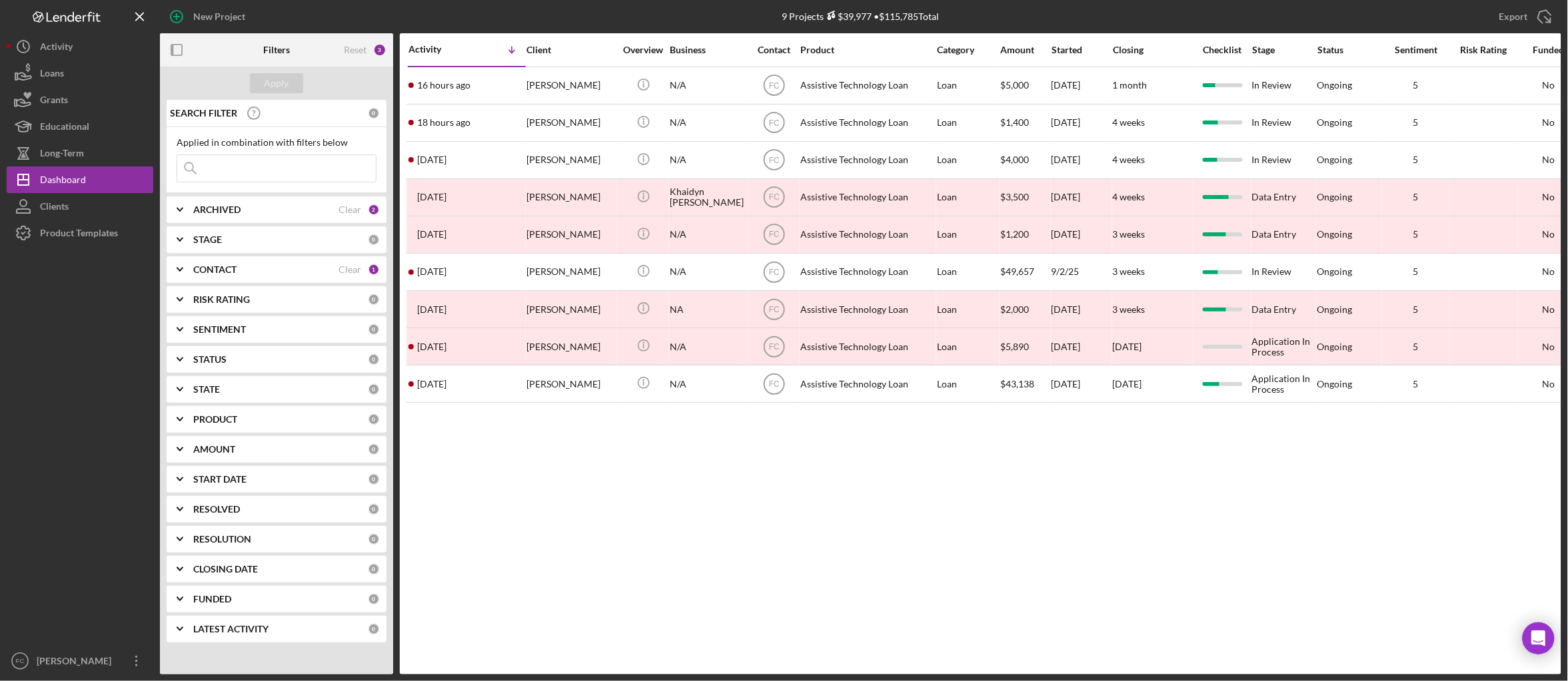
click at [263, 210] on div "ARCHIVED" at bounding box center [265, 209] width 145 height 11
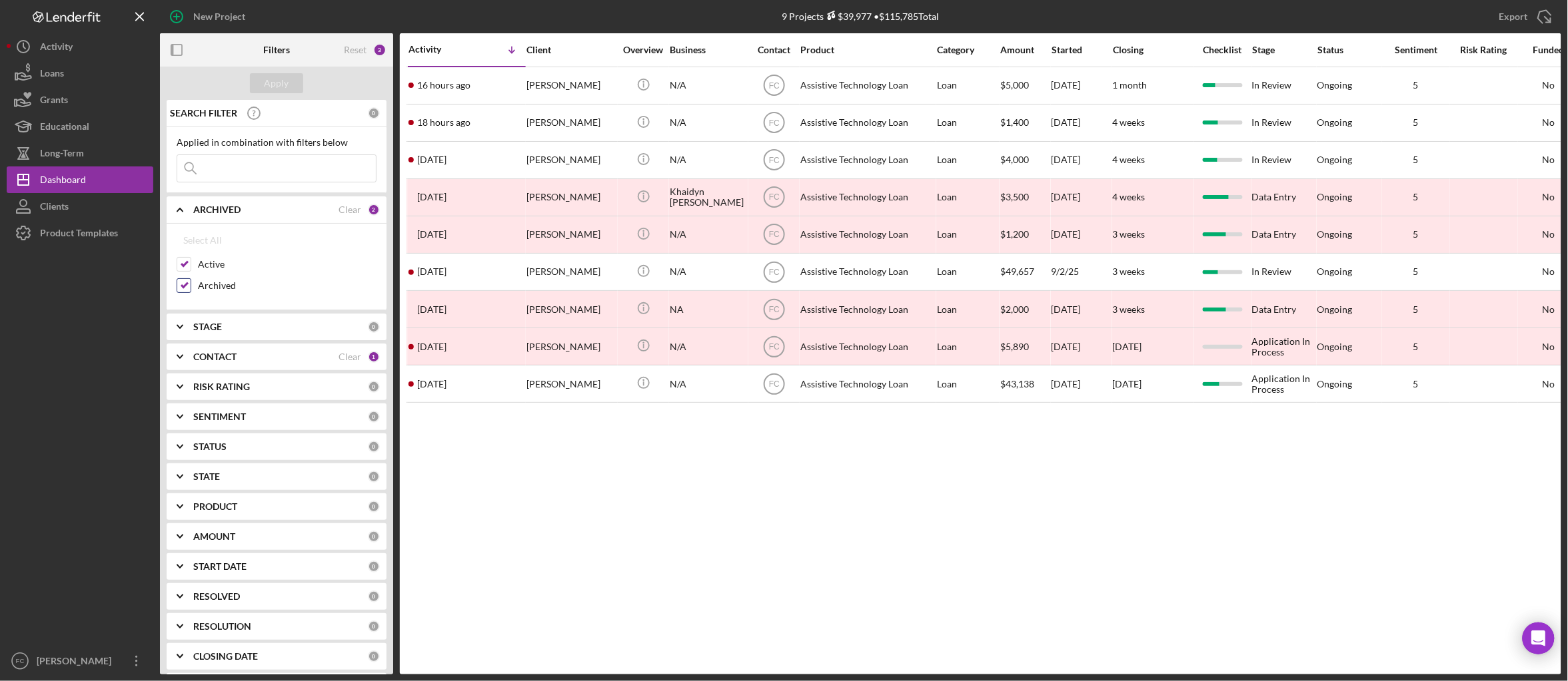
click at [188, 286] on input "Archived" at bounding box center [184, 286] width 14 height 14
checkbox input "false"
click at [274, 85] on div "Apply" at bounding box center [276, 83] width 25 height 20
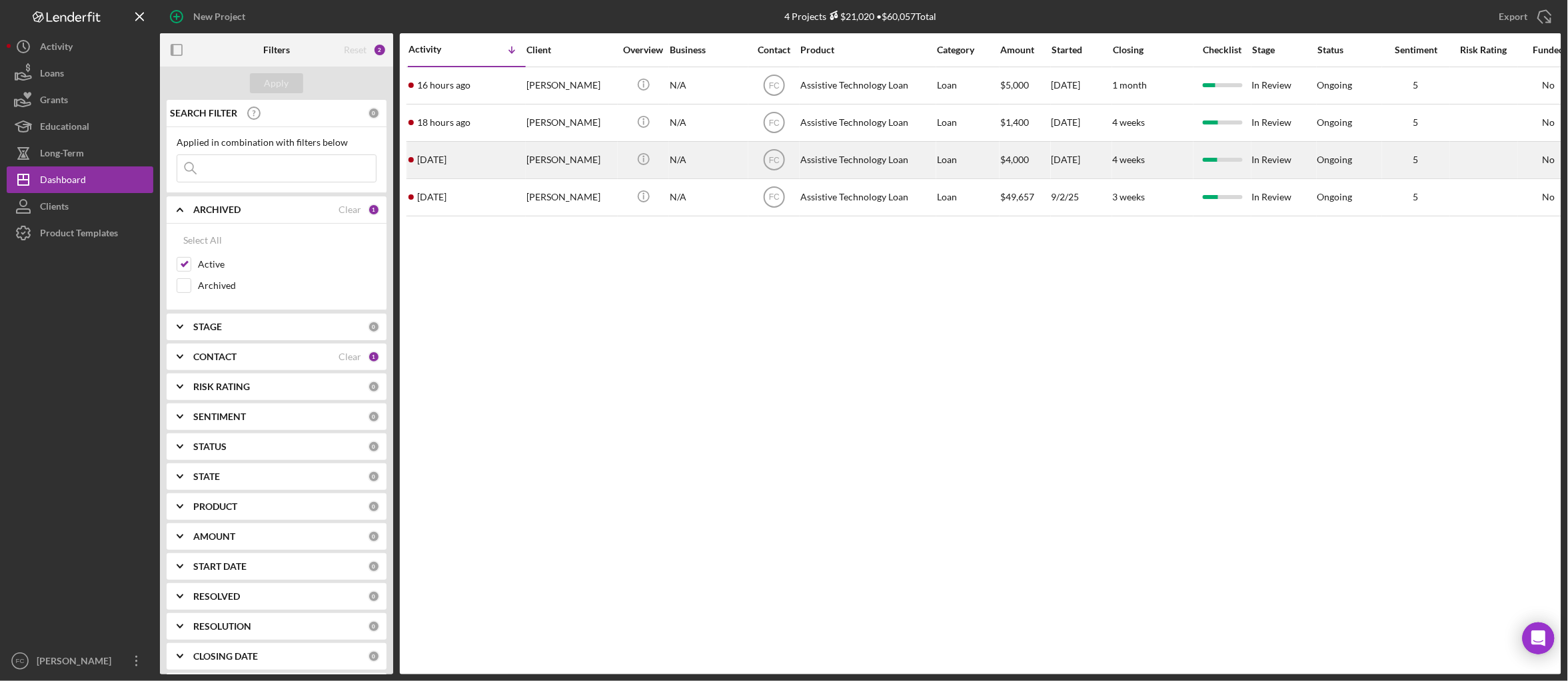
click at [547, 160] on div "ANNETTE TURNER" at bounding box center [571, 160] width 89 height 35
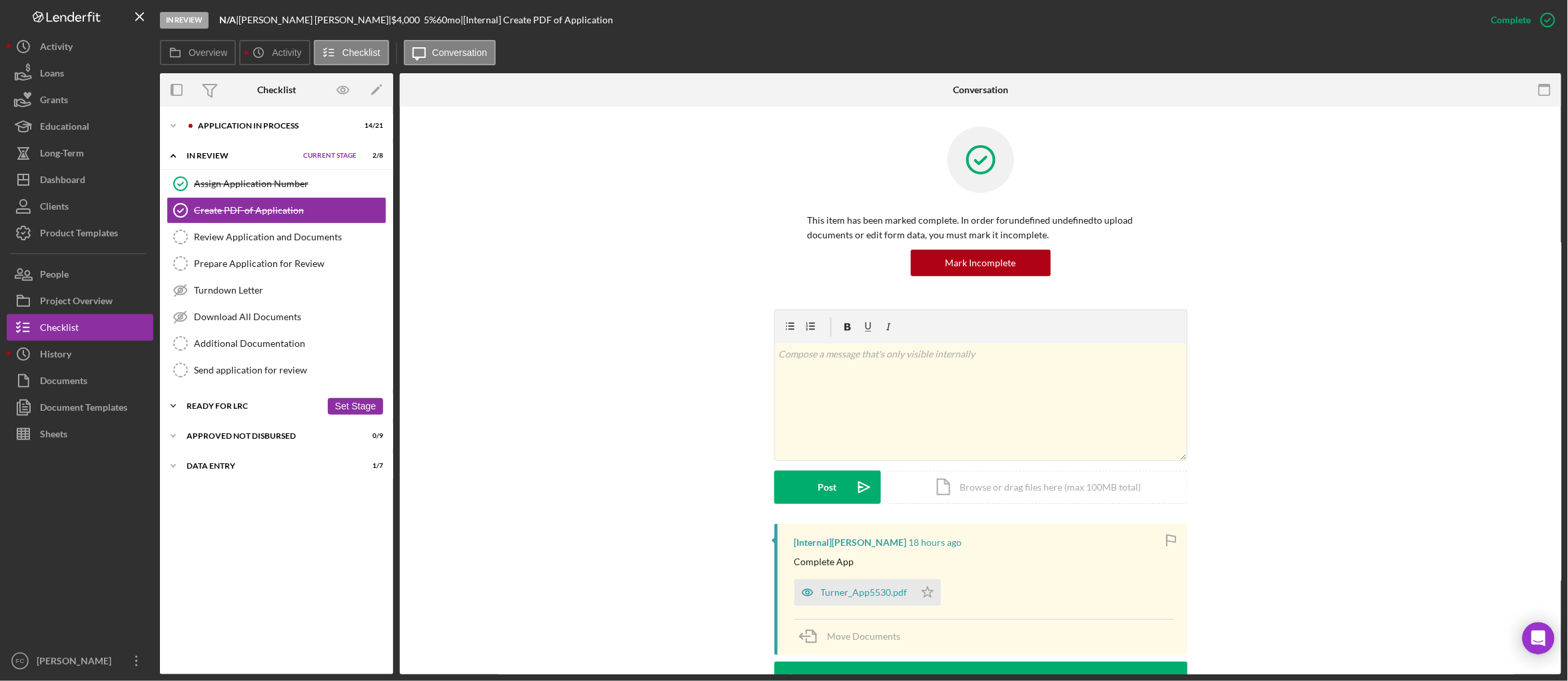
click at [175, 411] on icon "Icon/Expander" at bounding box center [173, 405] width 26 height 26
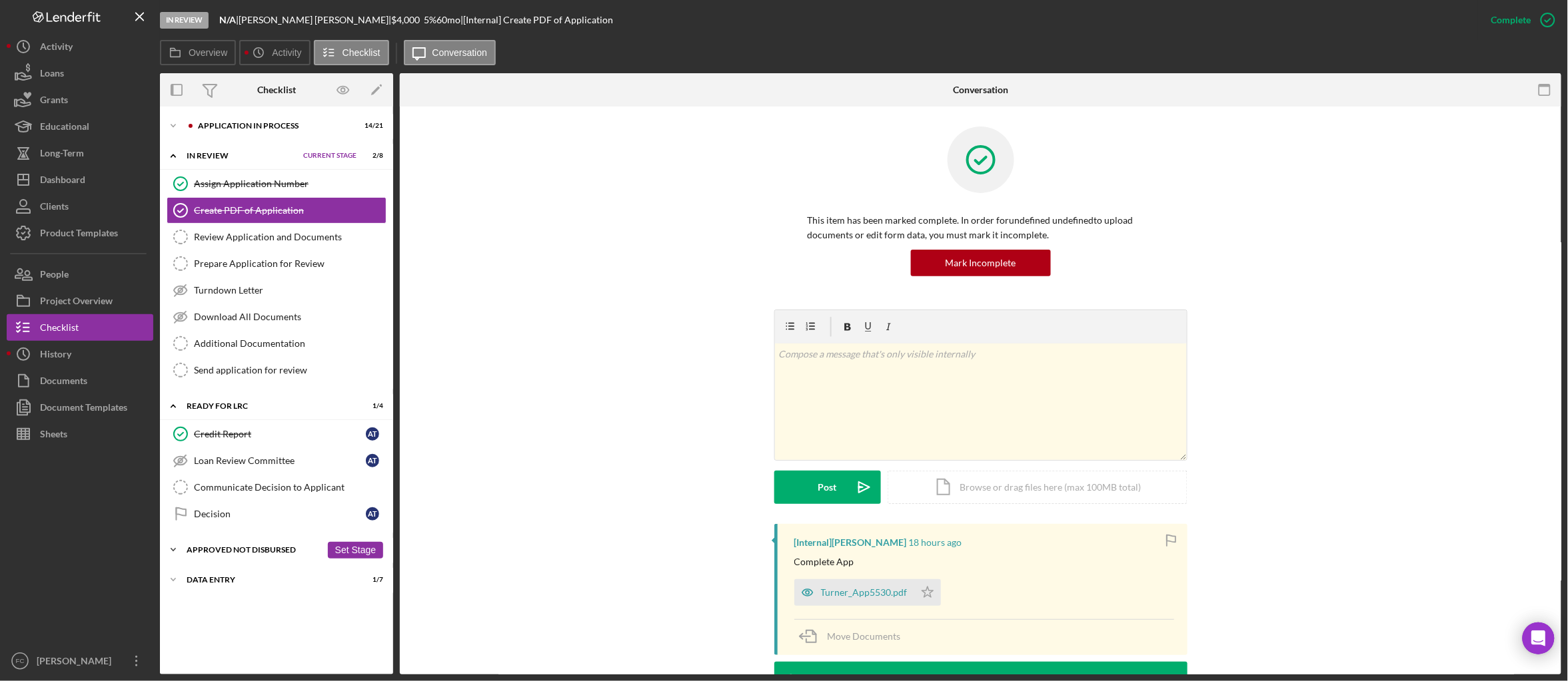
click at [179, 551] on icon "Icon/Expander" at bounding box center [173, 550] width 26 height 26
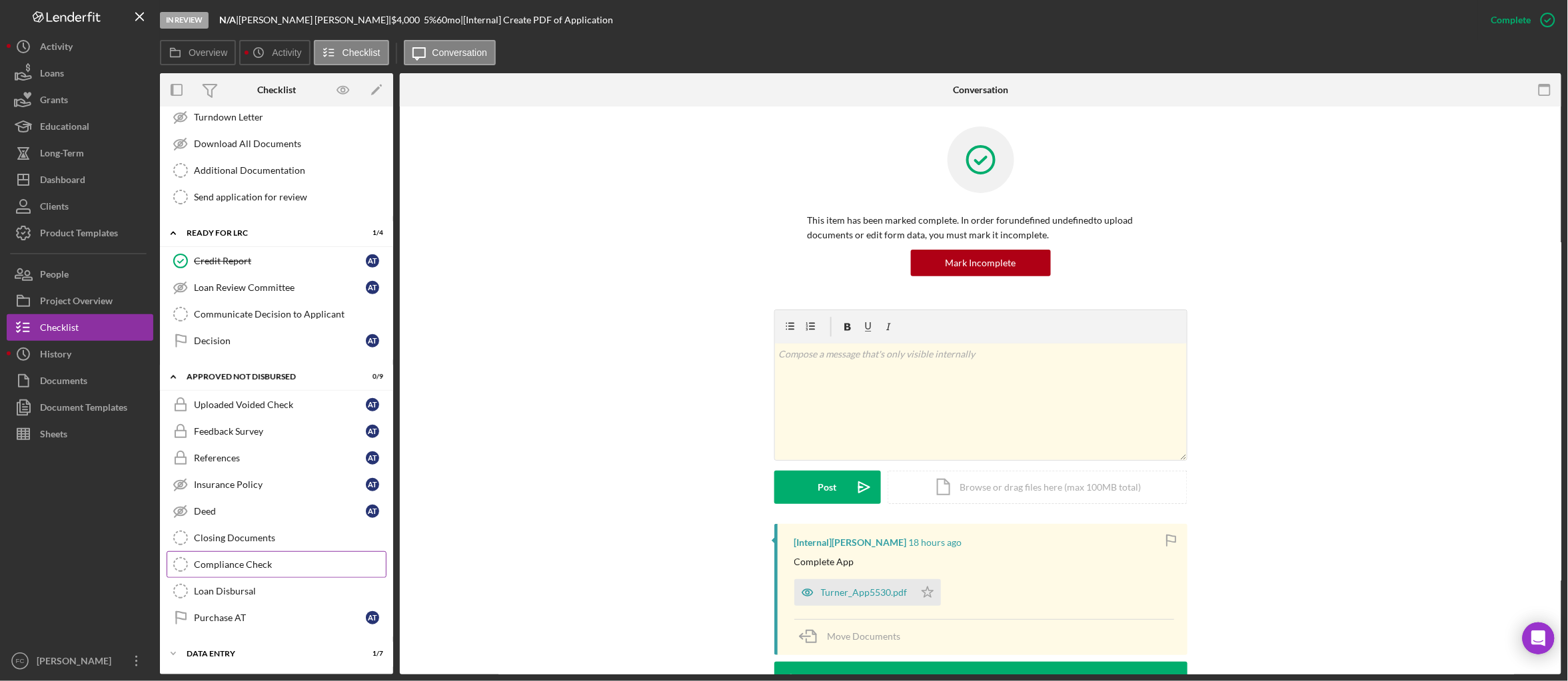
scroll to position [179, 0]
click at [171, 655] on icon "Icon/Expander" at bounding box center [173, 653] width 26 height 26
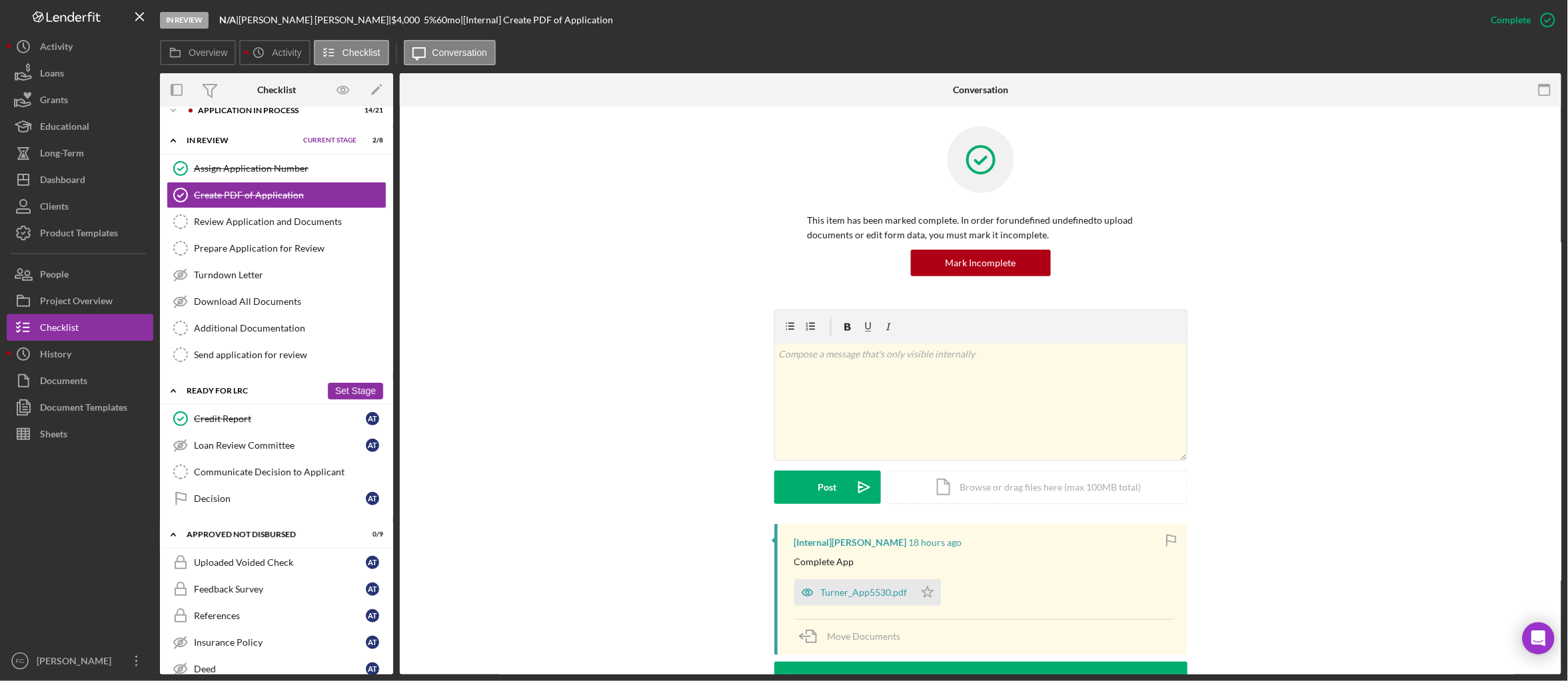
scroll to position [0, 0]
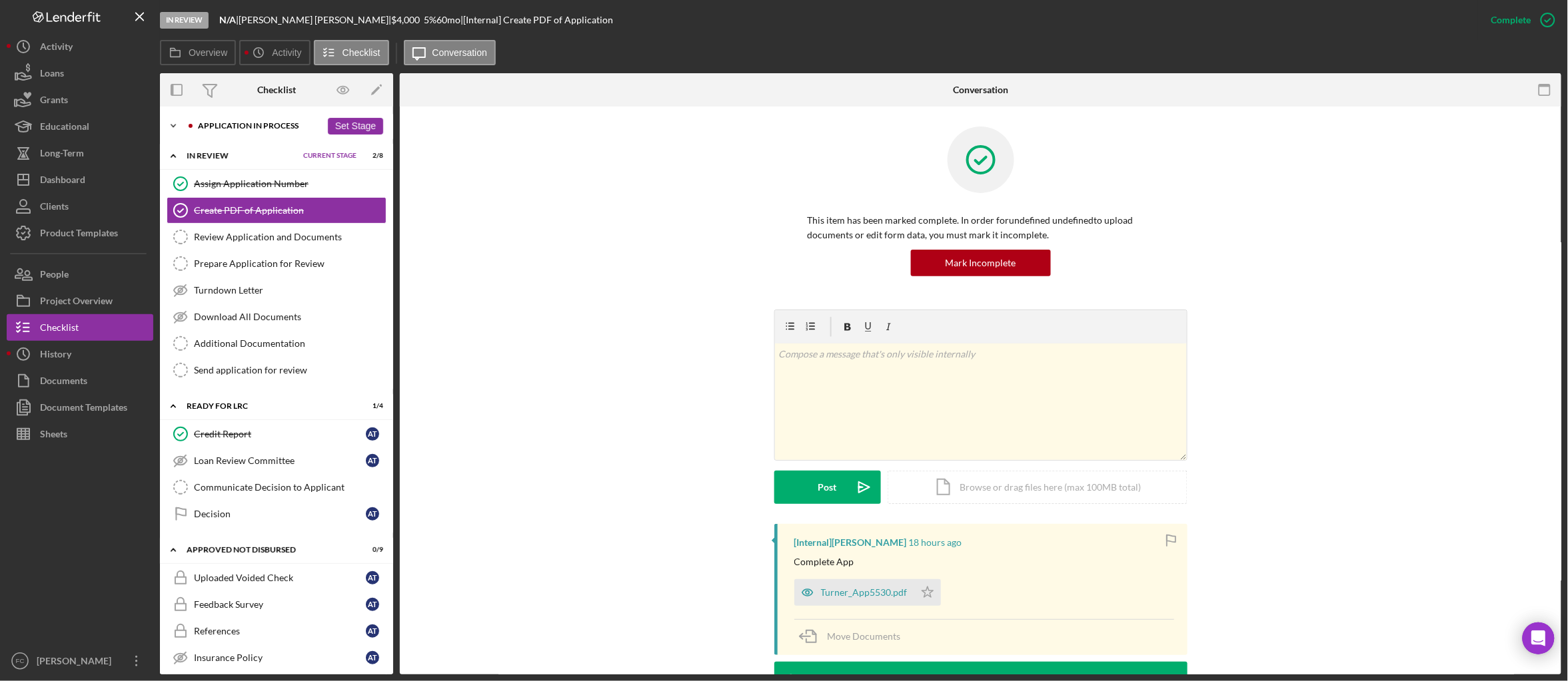
click at [178, 126] on icon "Icon/Expander" at bounding box center [173, 125] width 26 height 26
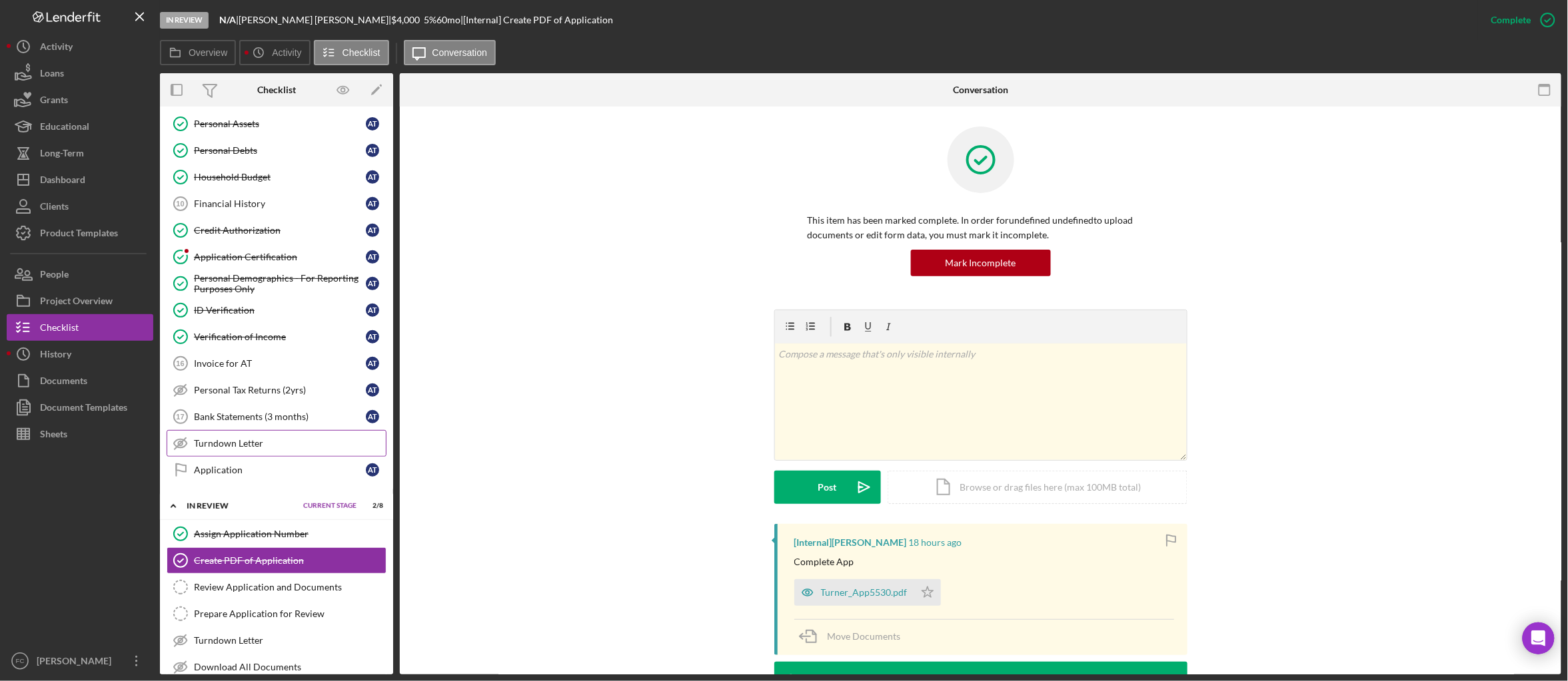
scroll to position [235, 0]
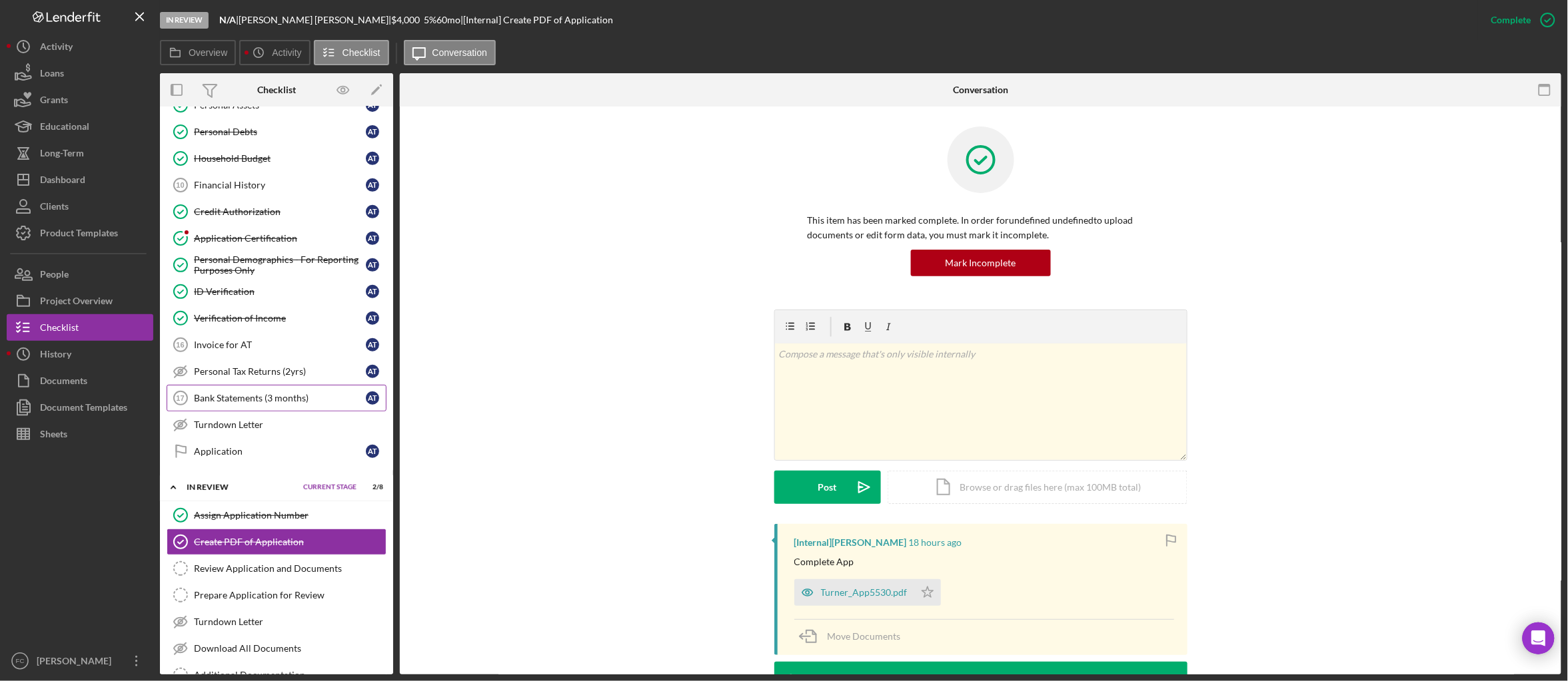
click at [262, 403] on div "Bank Statements (3 months)" at bounding box center [279, 398] width 172 height 11
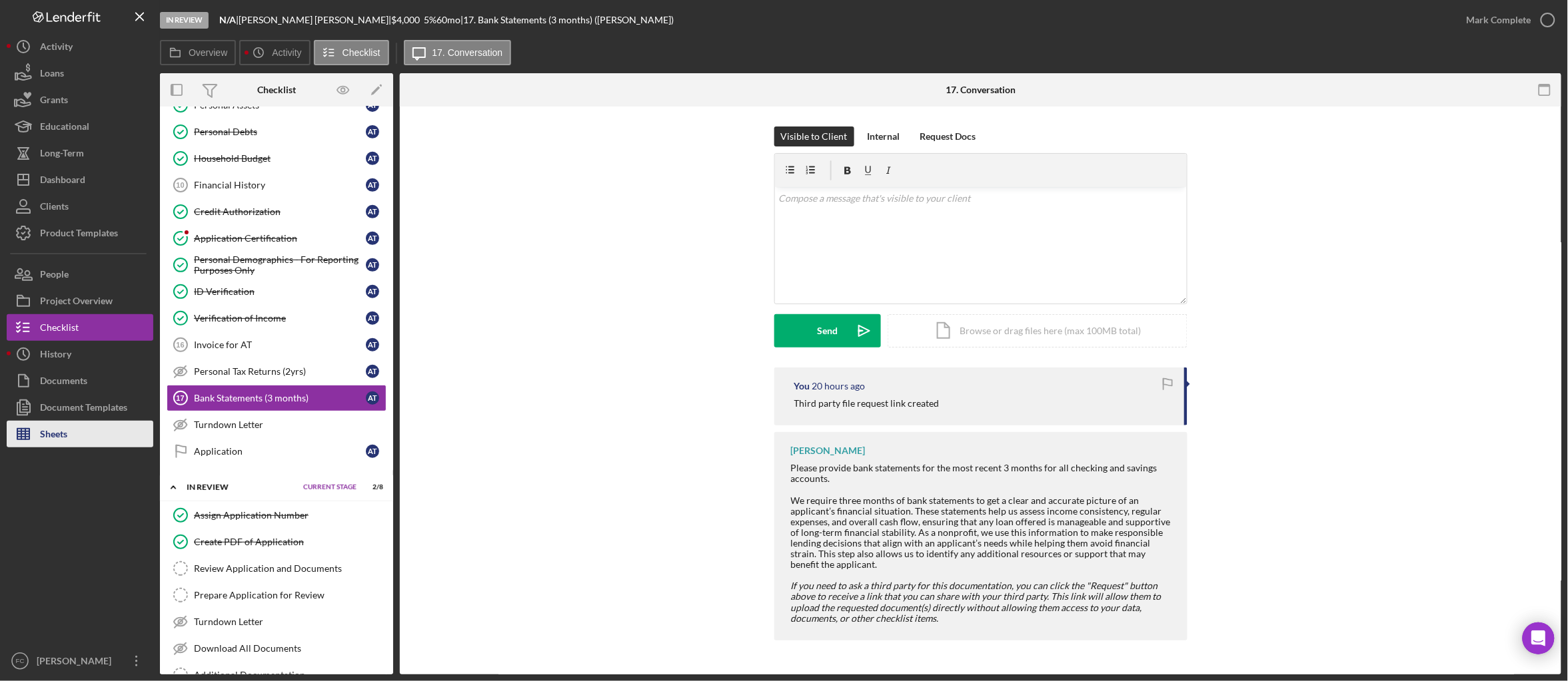
click at [103, 430] on button "Sheets" at bounding box center [80, 434] width 147 height 26
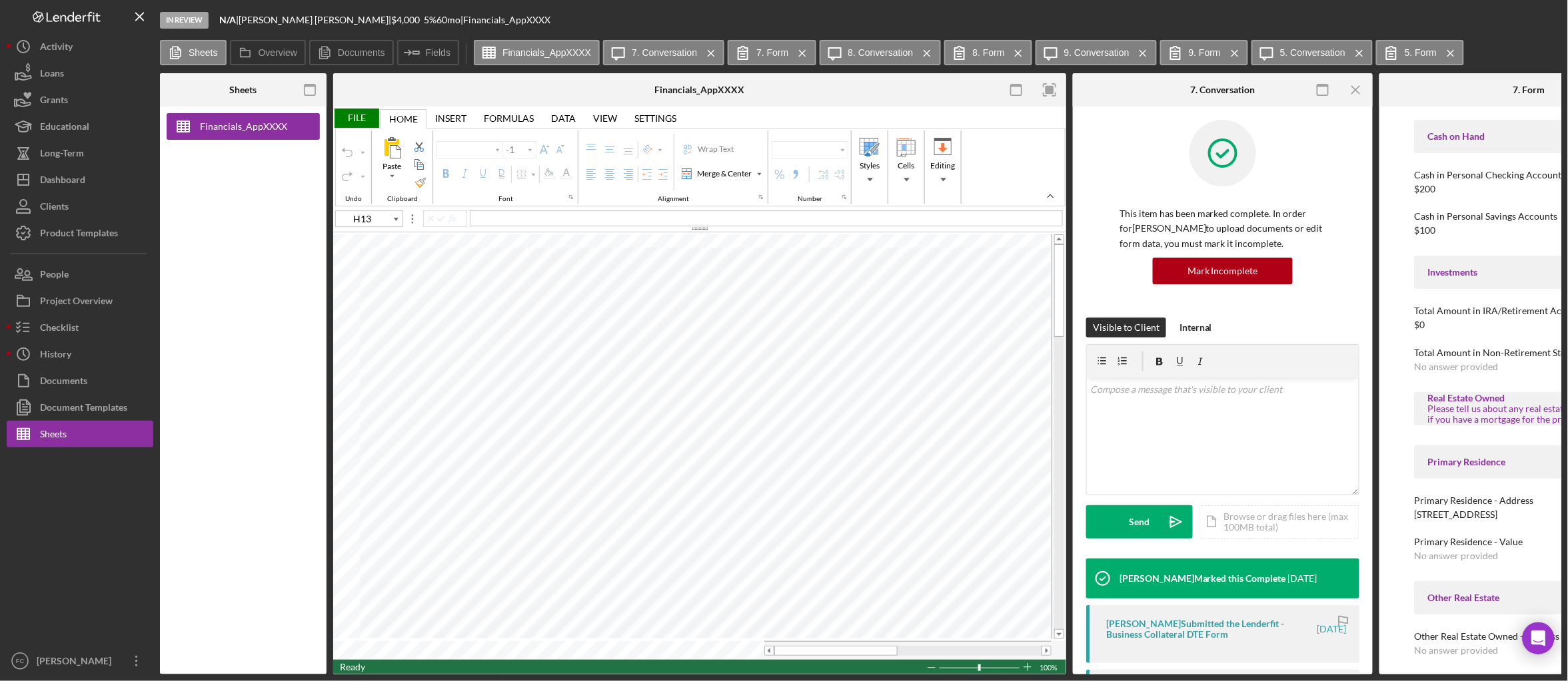
type input "Arial"
type input "10"
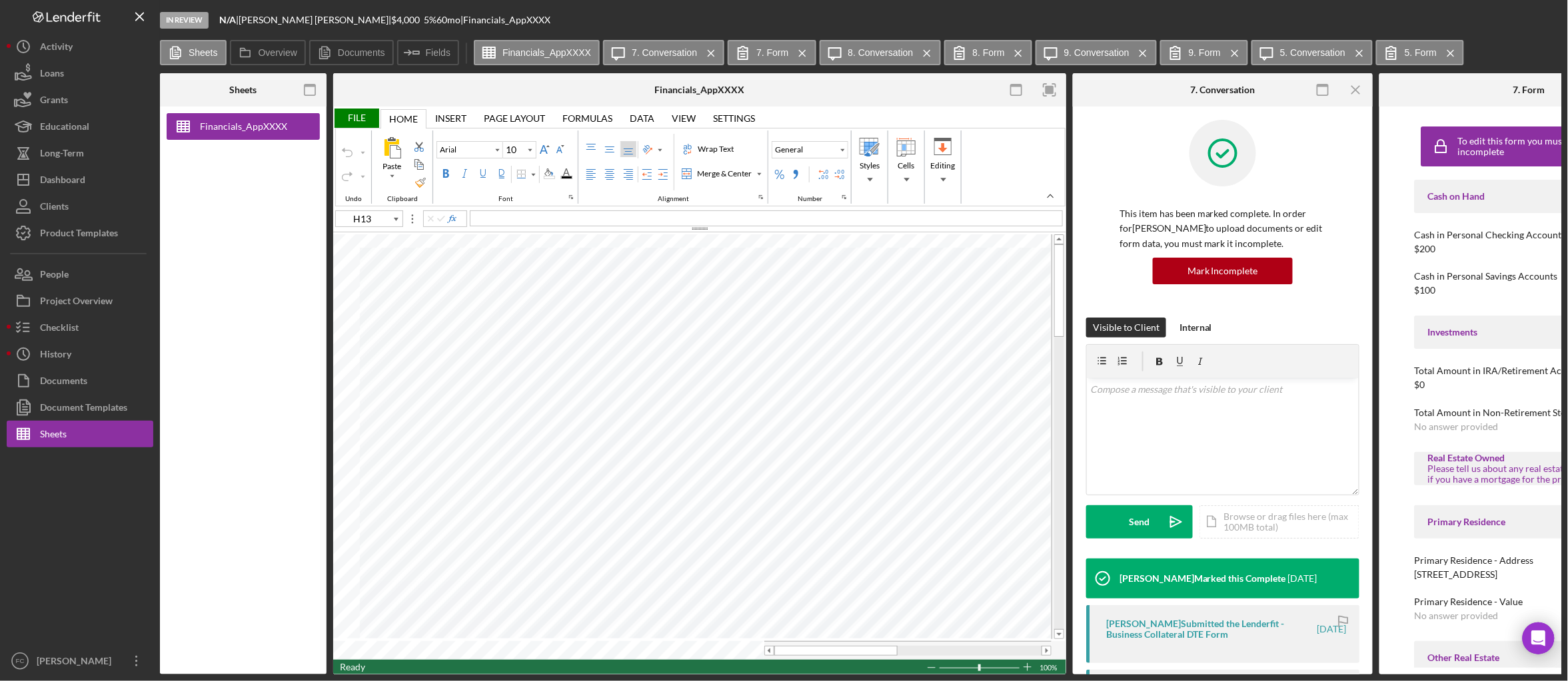
click at [356, 116] on div "File" at bounding box center [355, 119] width 46 height 20
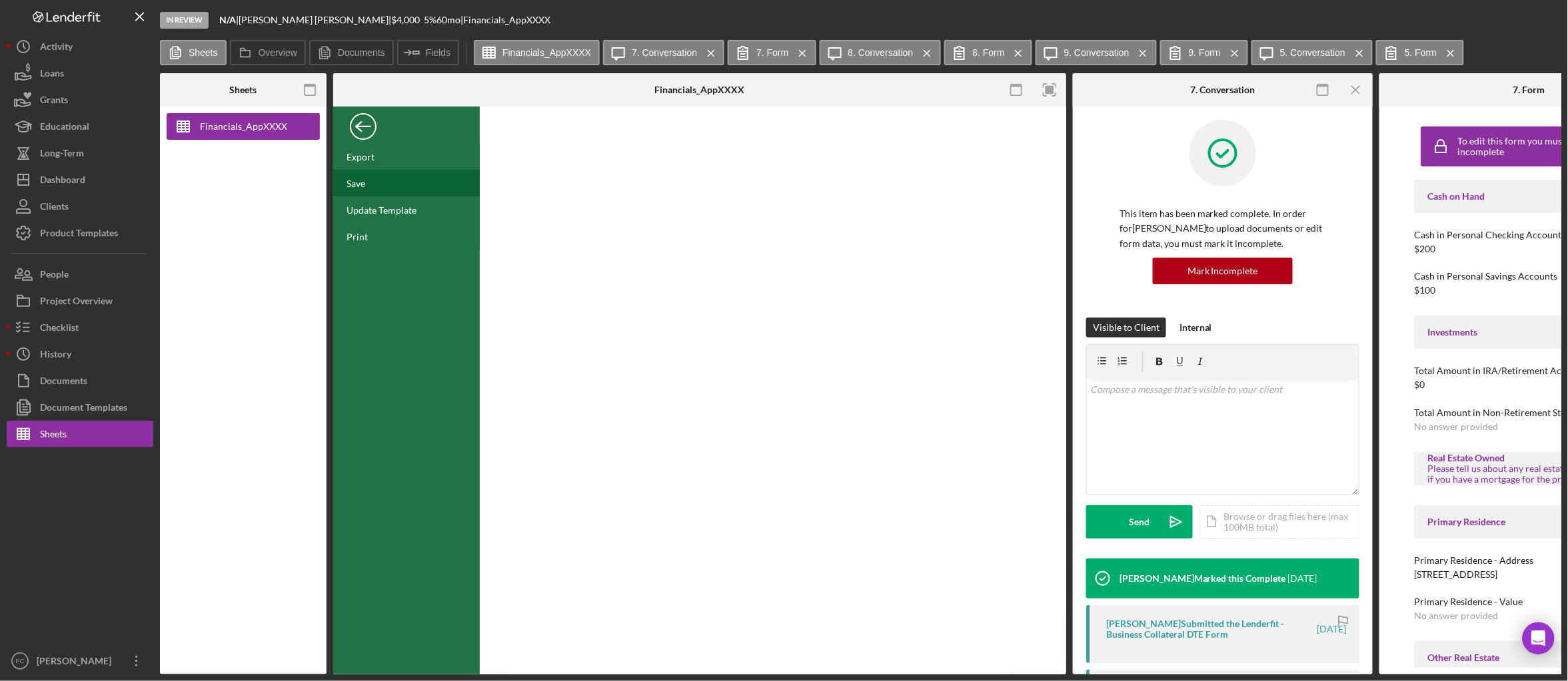
click at [365, 186] on div "Save" at bounding box center [355, 183] width 19 height 11
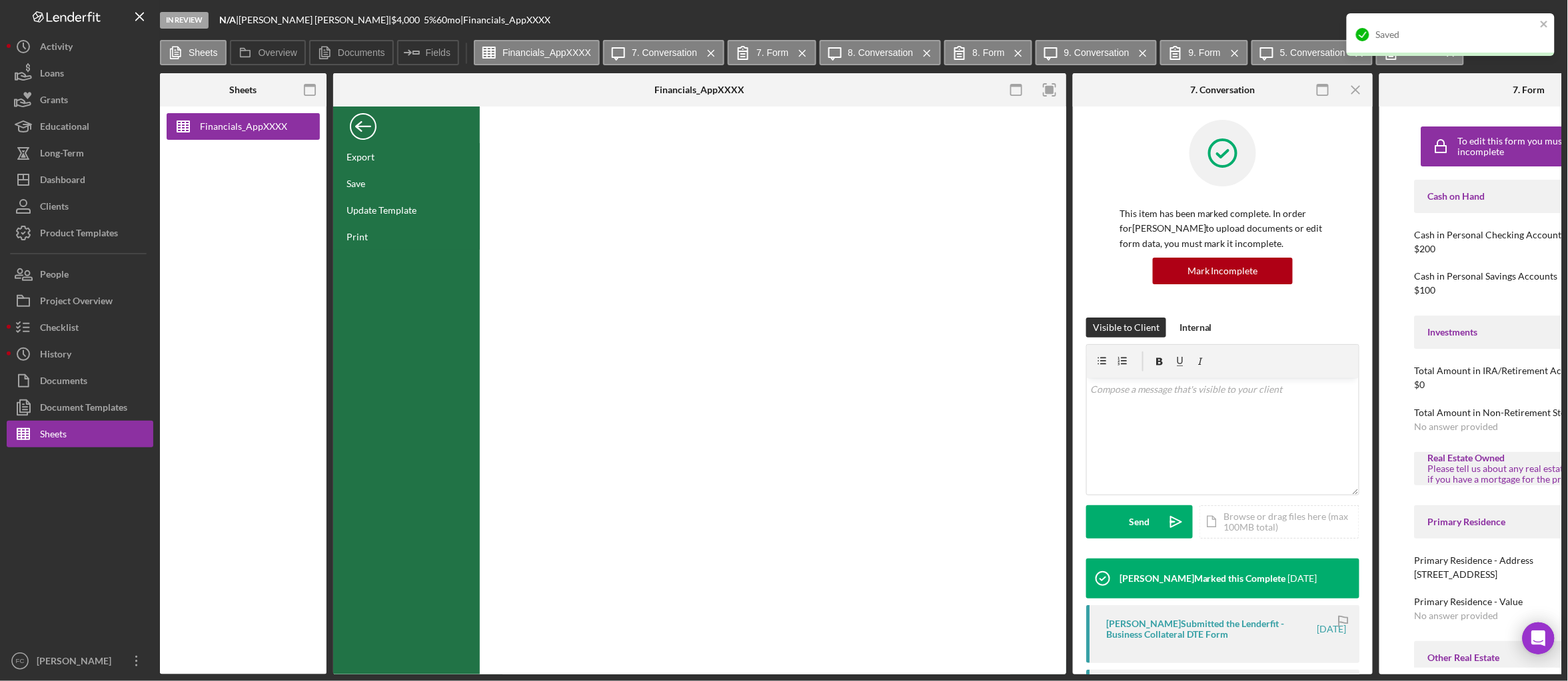
click at [358, 131] on div "Back" at bounding box center [363, 122] width 26 height 26
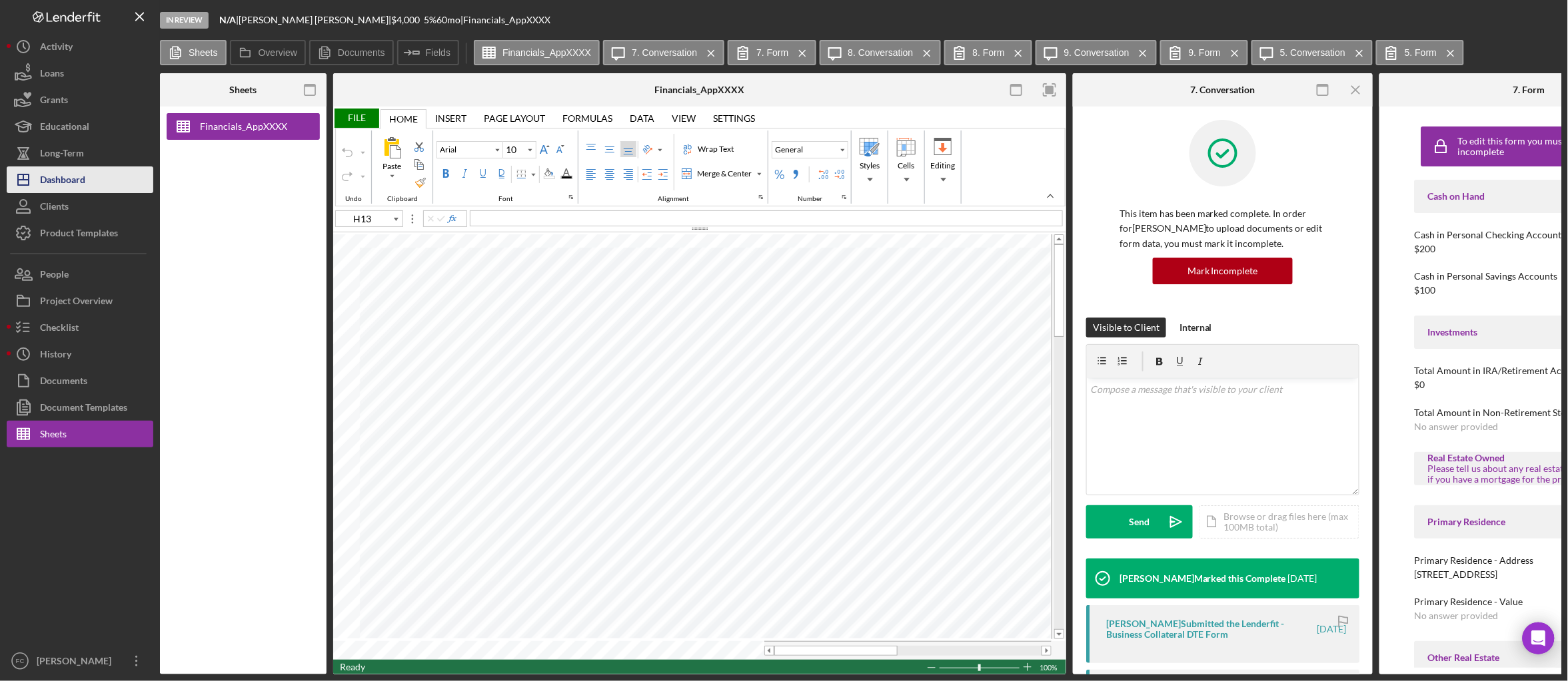
click at [107, 189] on button "Icon/Dashboard Dashboard" at bounding box center [80, 179] width 147 height 26
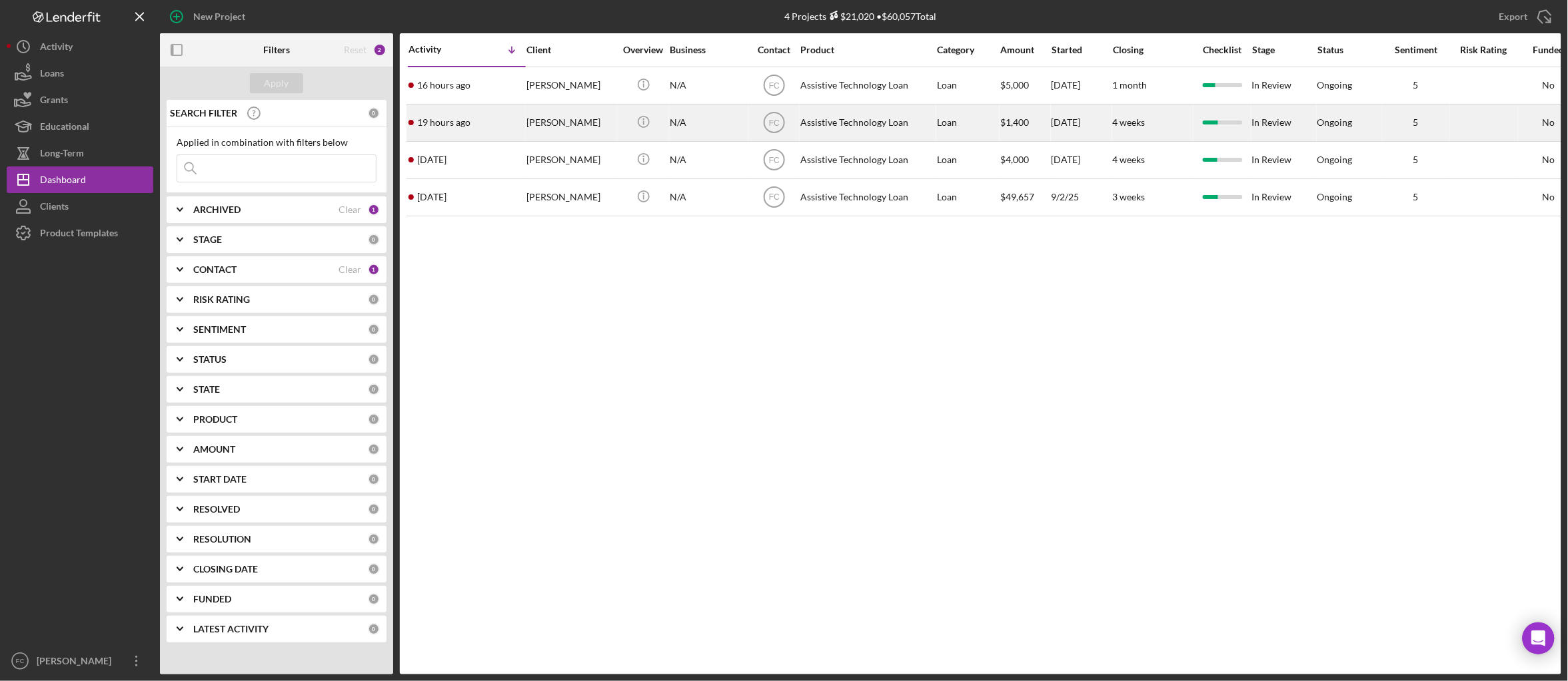
click at [574, 121] on div "Chase Gardner" at bounding box center [571, 122] width 89 height 35
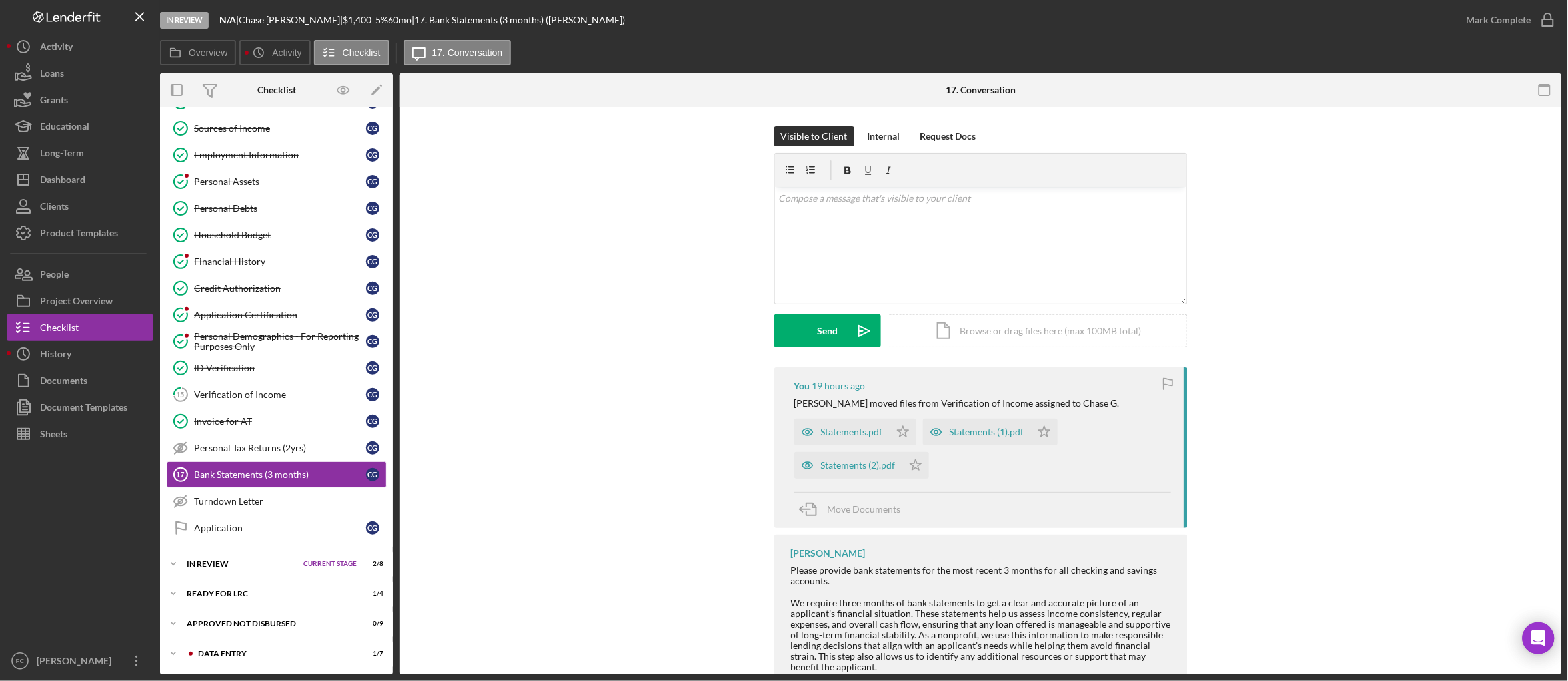
scroll to position [163, 0]
click at [838, 430] on div "Statements.pdf" at bounding box center [852, 432] width 62 height 11
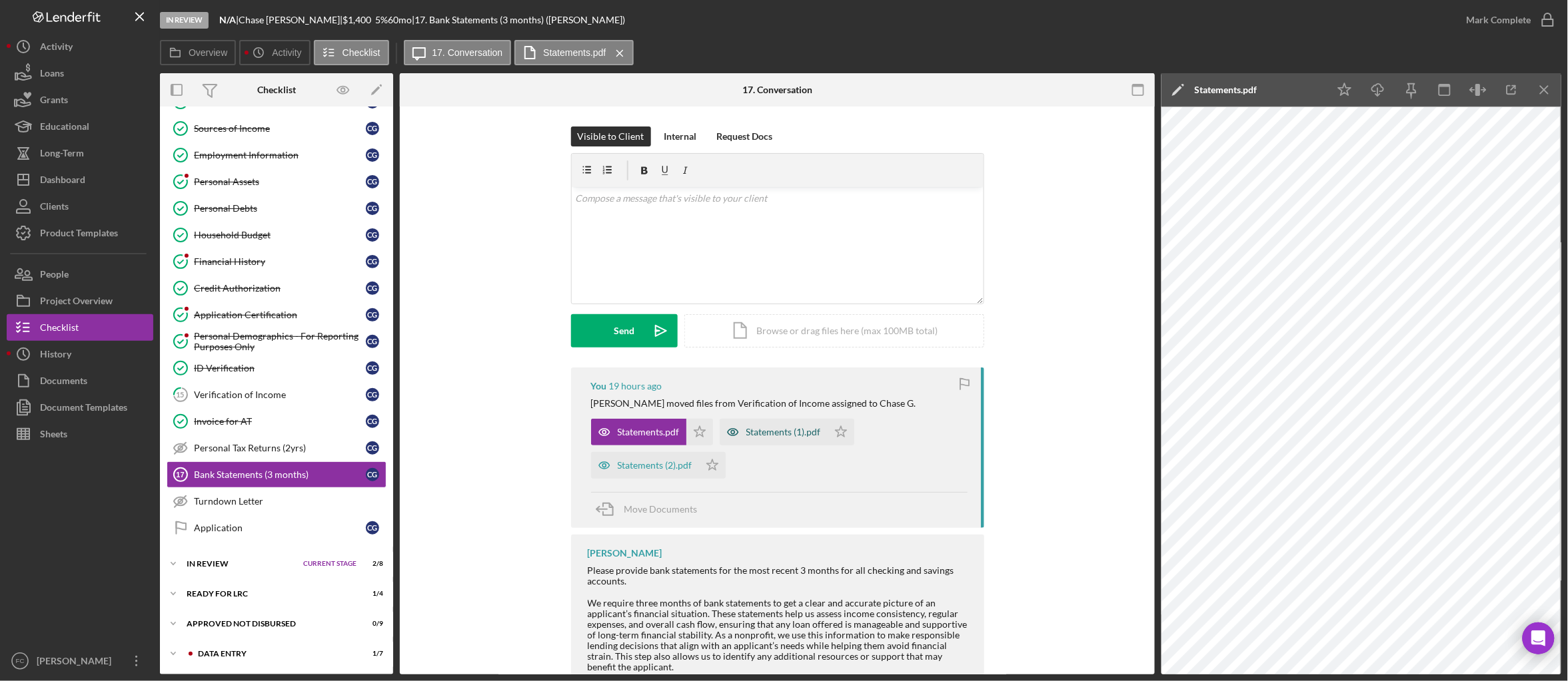
click at [785, 428] on div "Statements (1).pdf" at bounding box center [783, 432] width 74 height 11
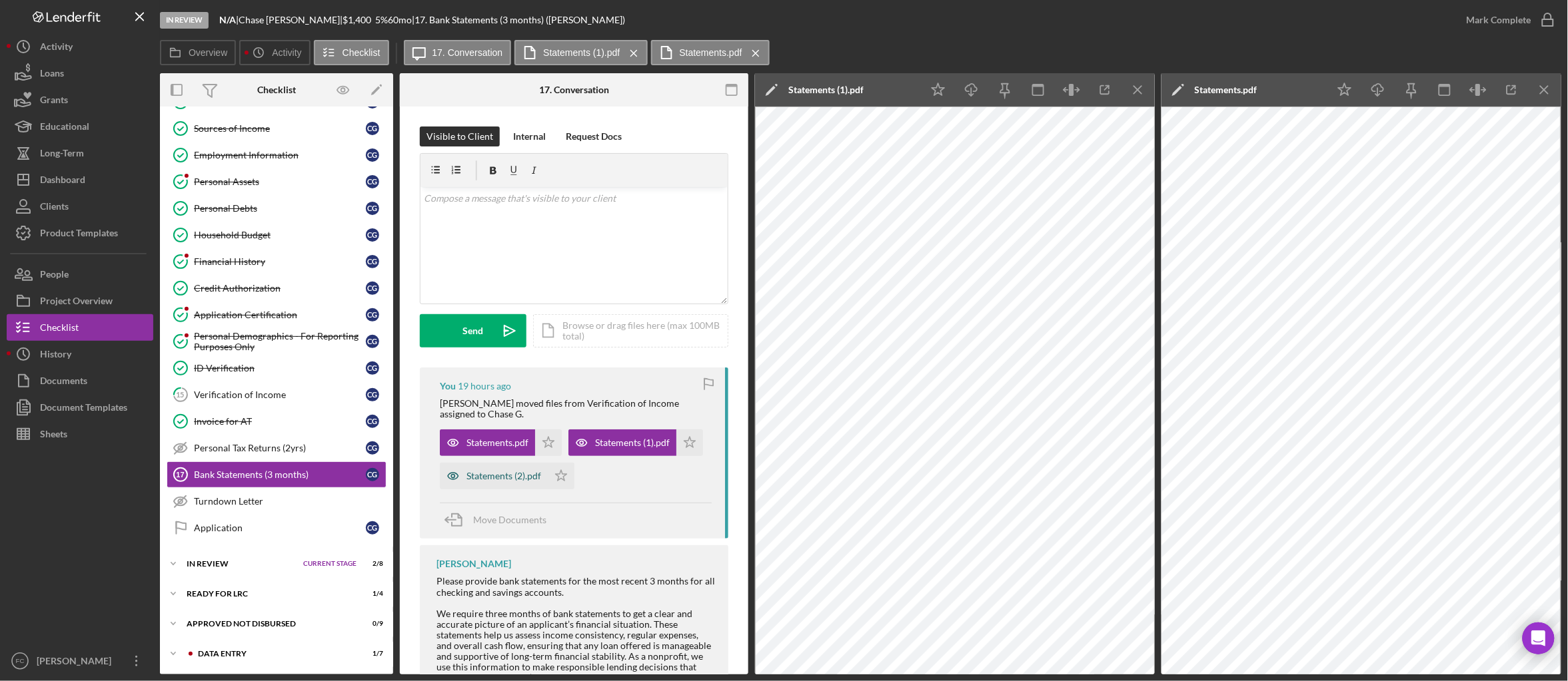
click at [509, 481] on div "Statements (2).pdf" at bounding box center [503, 476] width 74 height 11
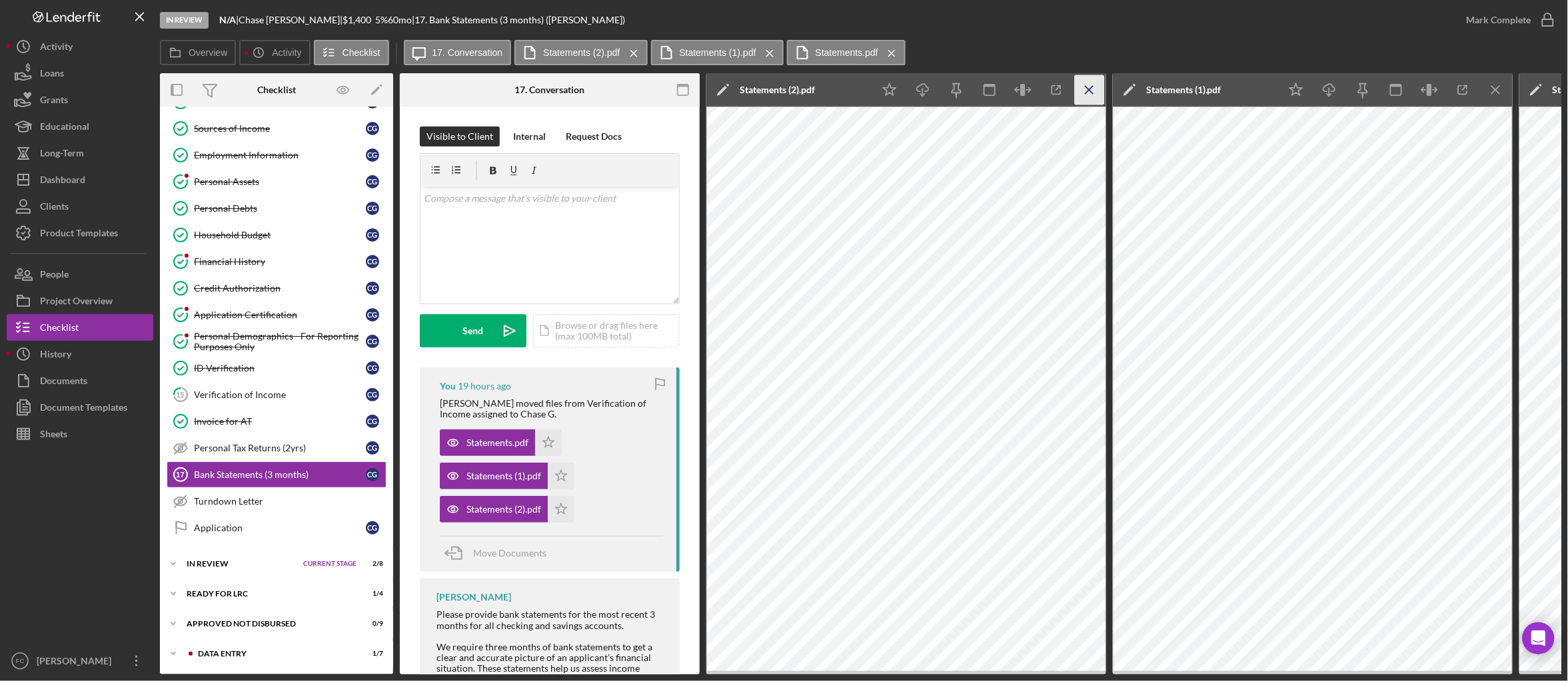
click at [1096, 92] on icon "Icon/Menu Close" at bounding box center [1090, 90] width 30 height 30
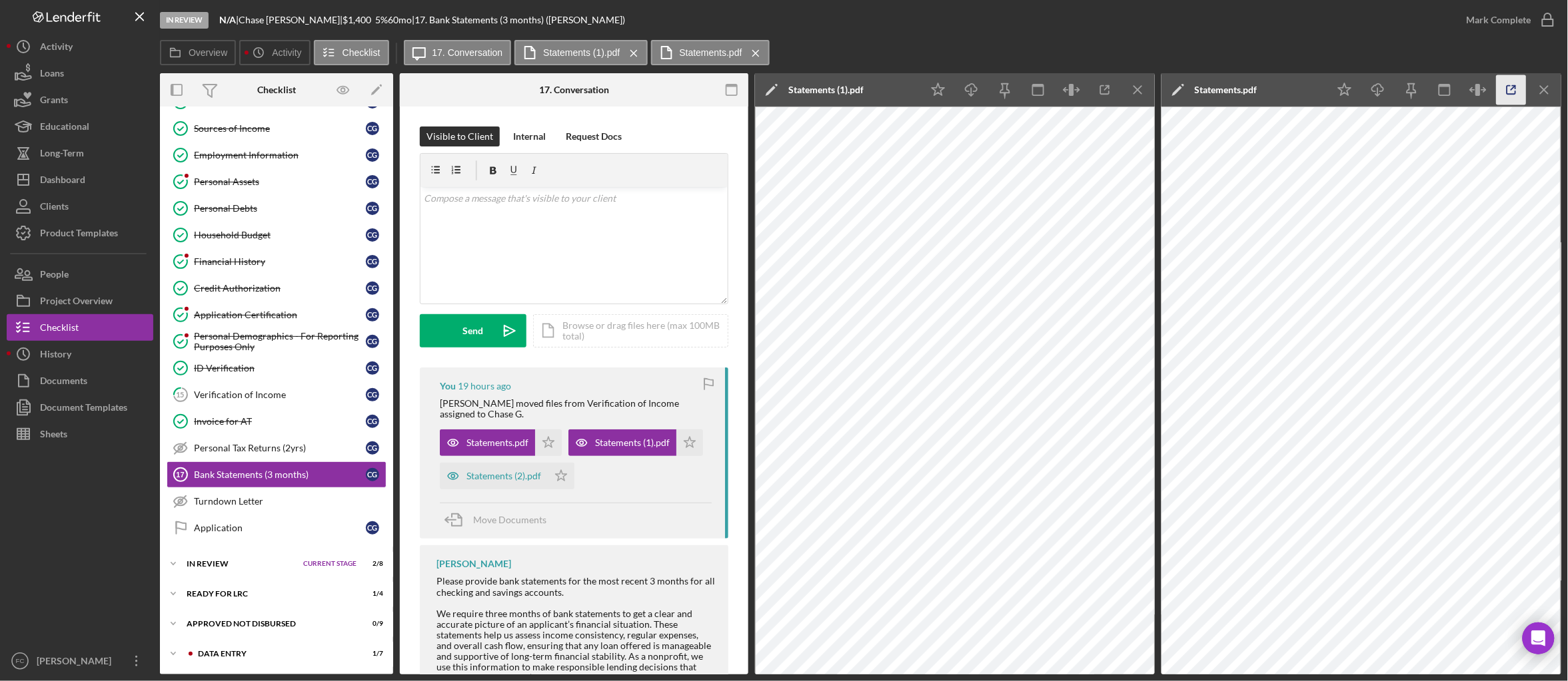
click at [1517, 86] on icon "button" at bounding box center [1512, 90] width 30 height 30
click at [1099, 89] on icon "button" at bounding box center [1105, 90] width 30 height 30
click at [510, 481] on div "Statements (2).pdf" at bounding box center [503, 476] width 74 height 11
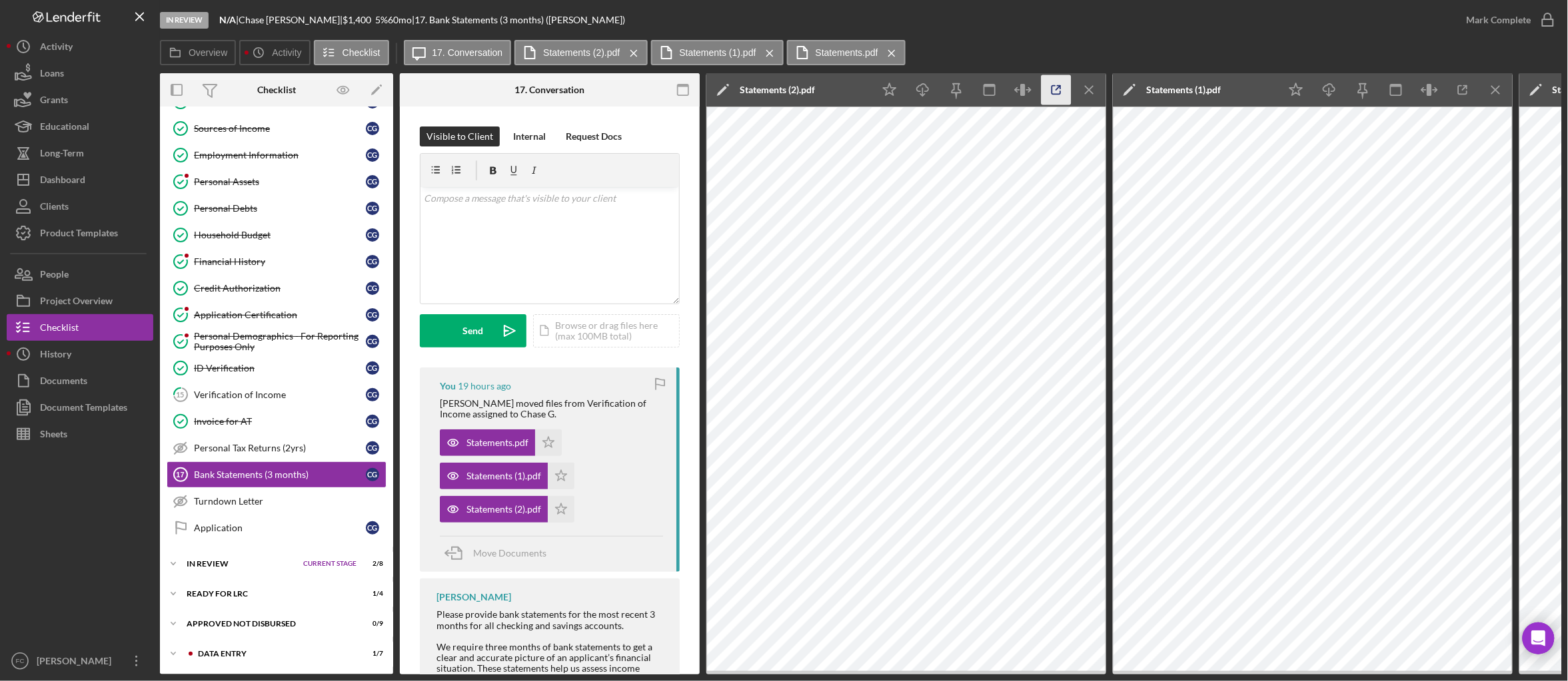
click at [1059, 91] on icon "button" at bounding box center [1056, 90] width 30 height 30
click at [1093, 91] on icon "Icon/Menu Close" at bounding box center [1090, 90] width 30 height 30
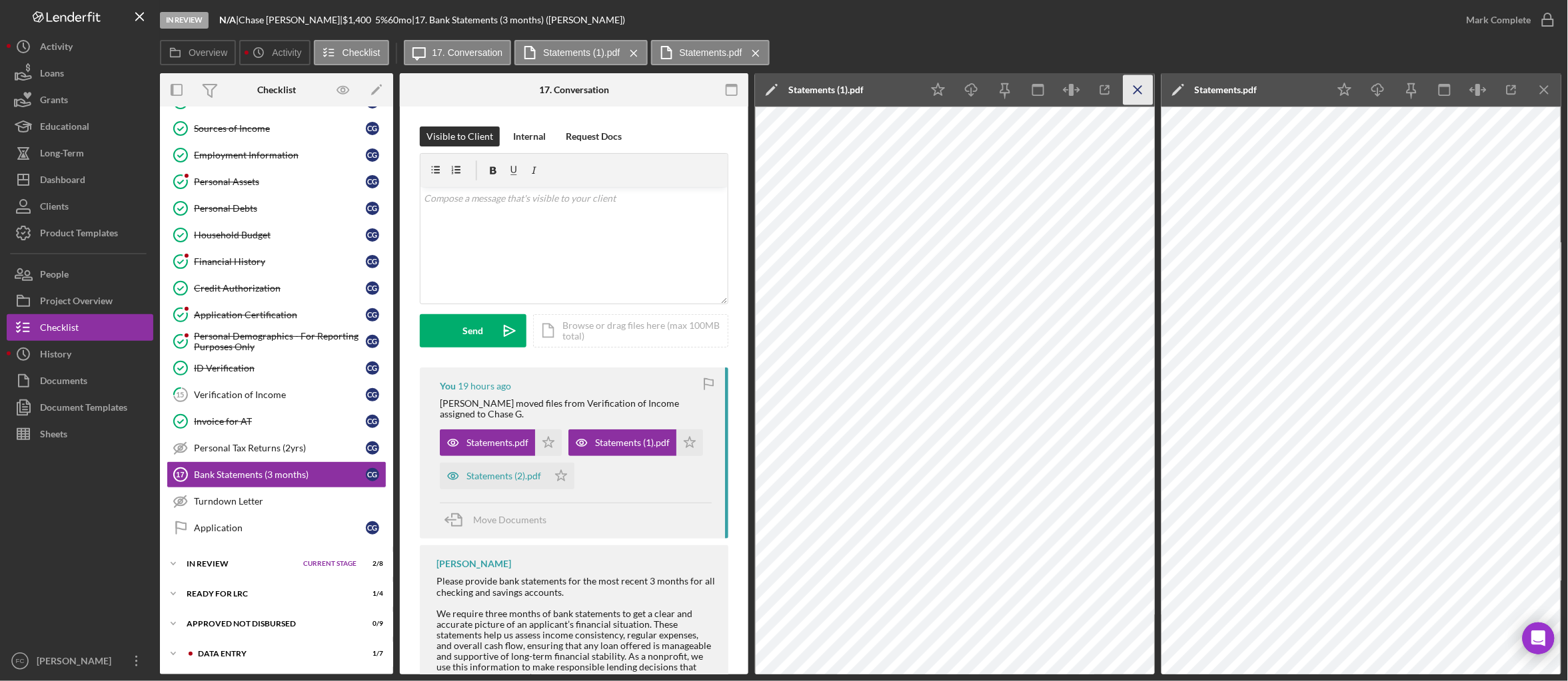
click at [1131, 89] on icon "Icon/Menu Close" at bounding box center [1138, 90] width 30 height 30
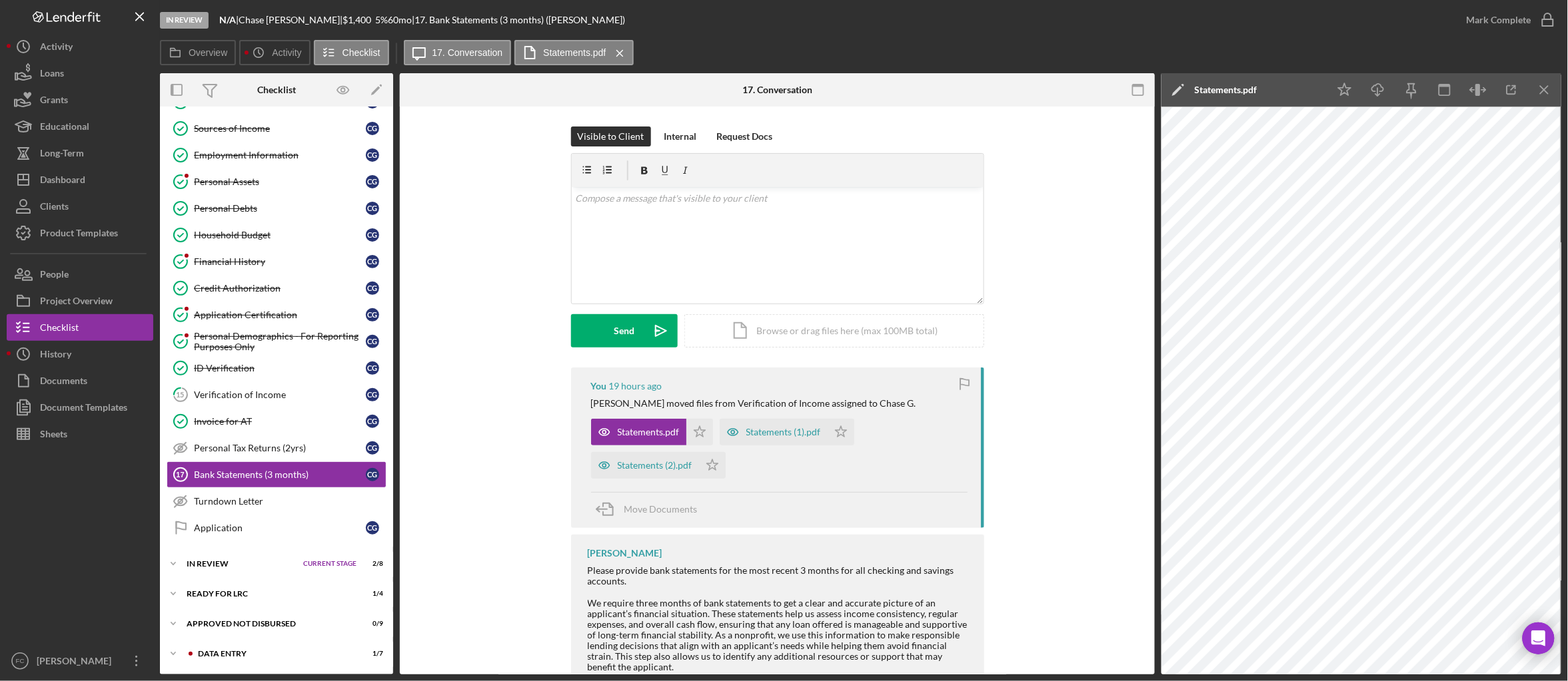
click at [1555, 89] on icon "Icon/Menu Close" at bounding box center [1545, 90] width 30 height 30
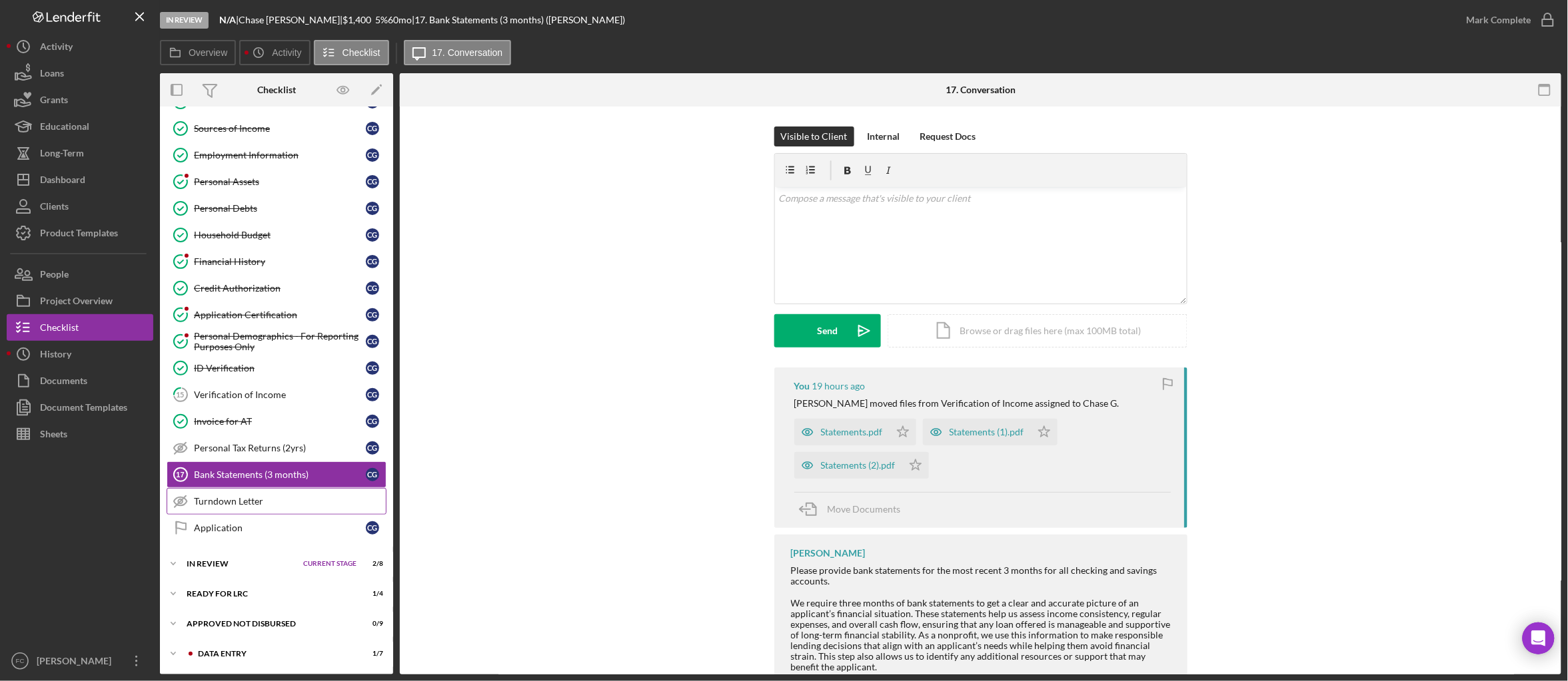
scroll to position [164, 0]
click at [211, 566] on div "In Review" at bounding box center [241, 564] width 110 height 8
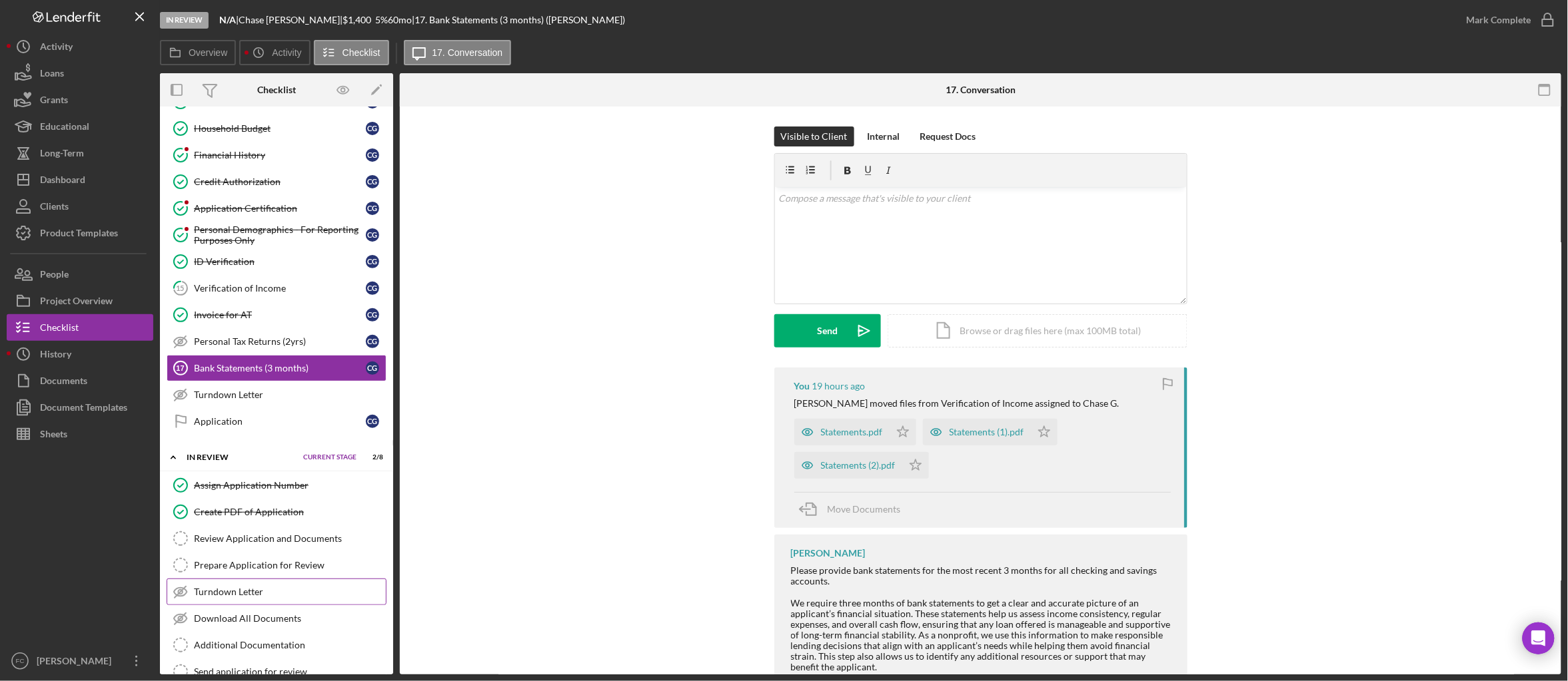
scroll to position [303, 0]
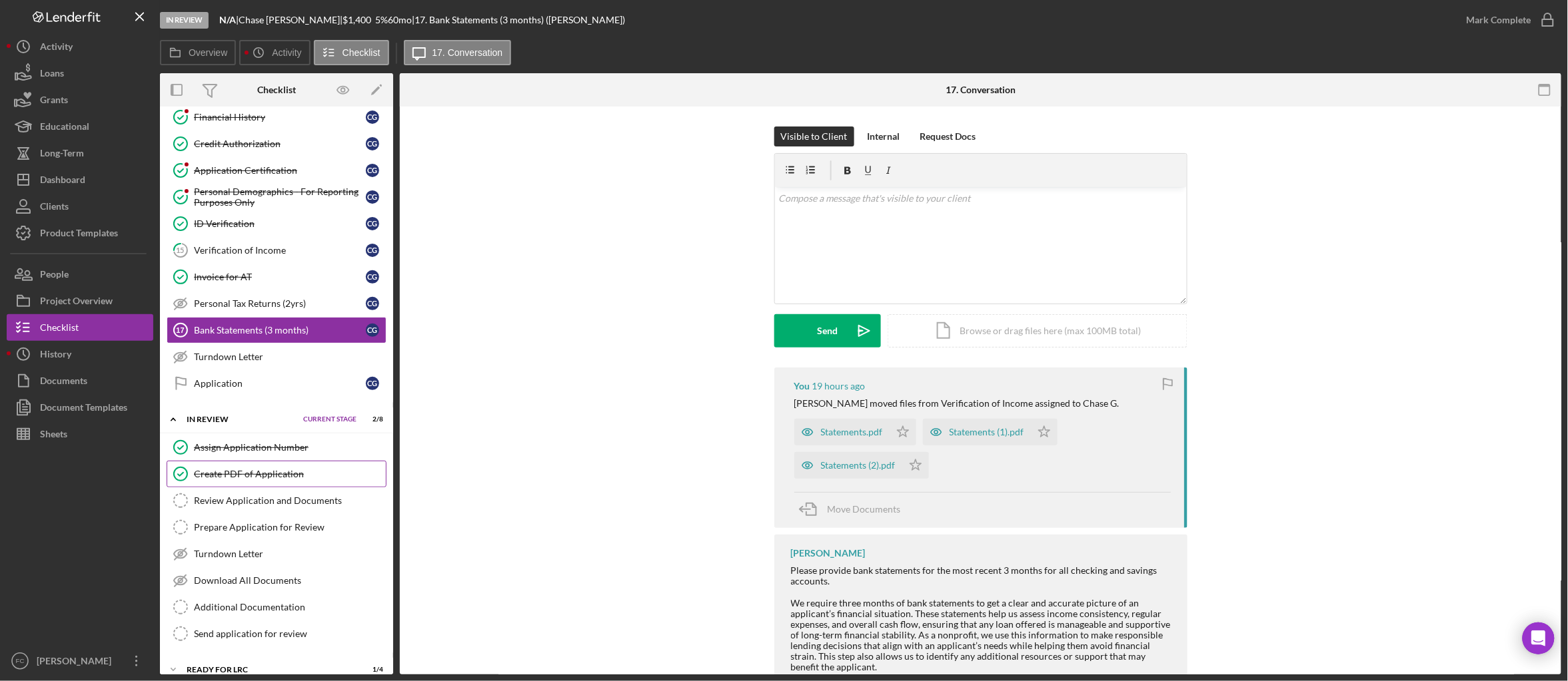
click at [256, 480] on div "Create PDF of Application" at bounding box center [289, 474] width 192 height 11
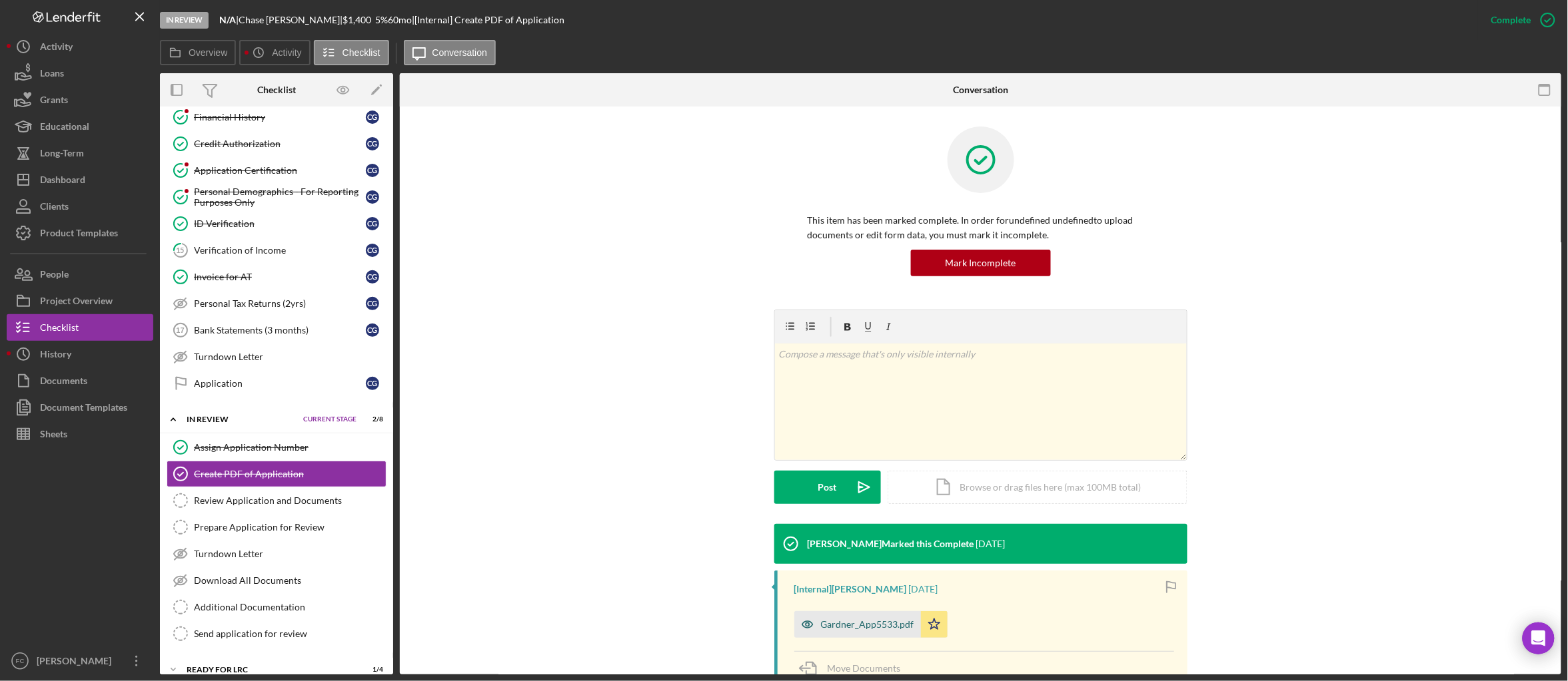
click at [869, 621] on div "Gardner_App5533.pdf" at bounding box center [868, 625] width 93 height 11
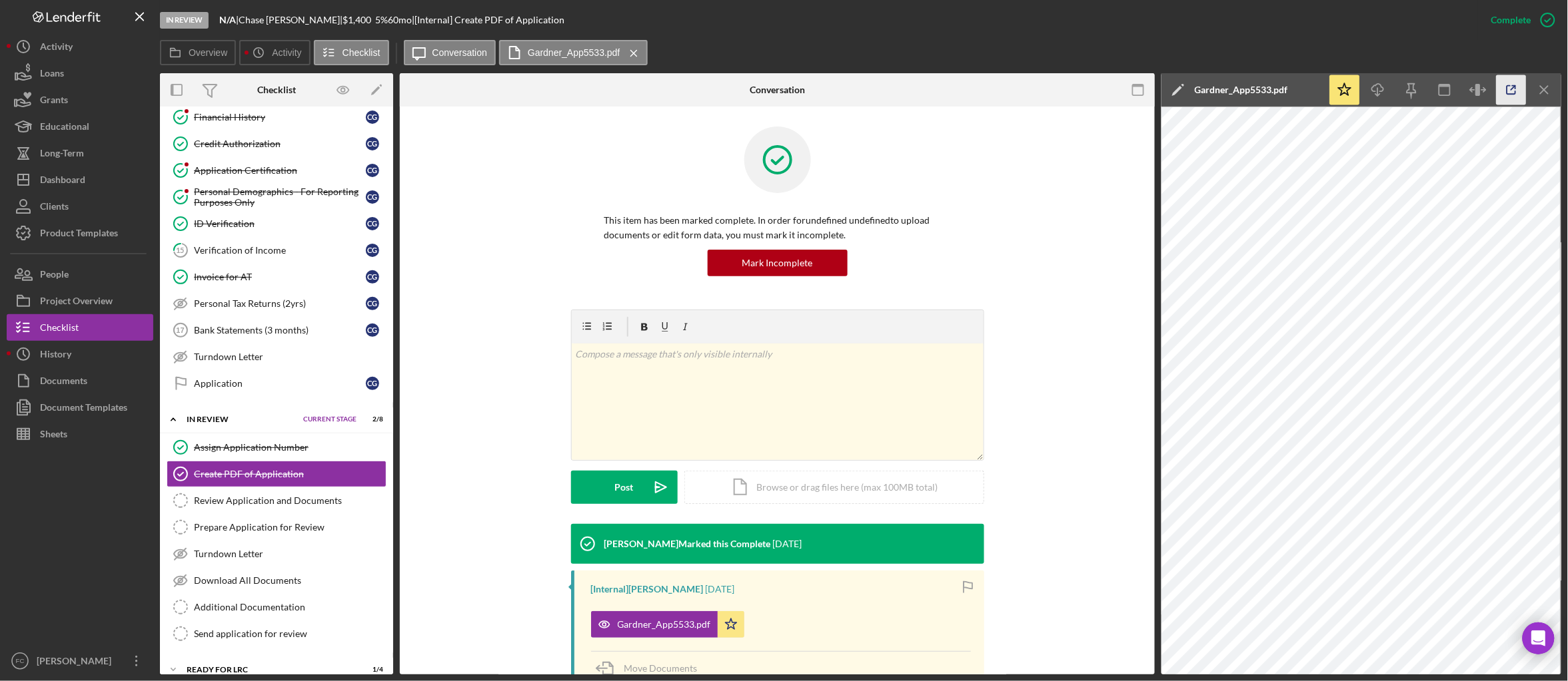
click at [1505, 86] on icon "button" at bounding box center [1512, 90] width 30 height 30
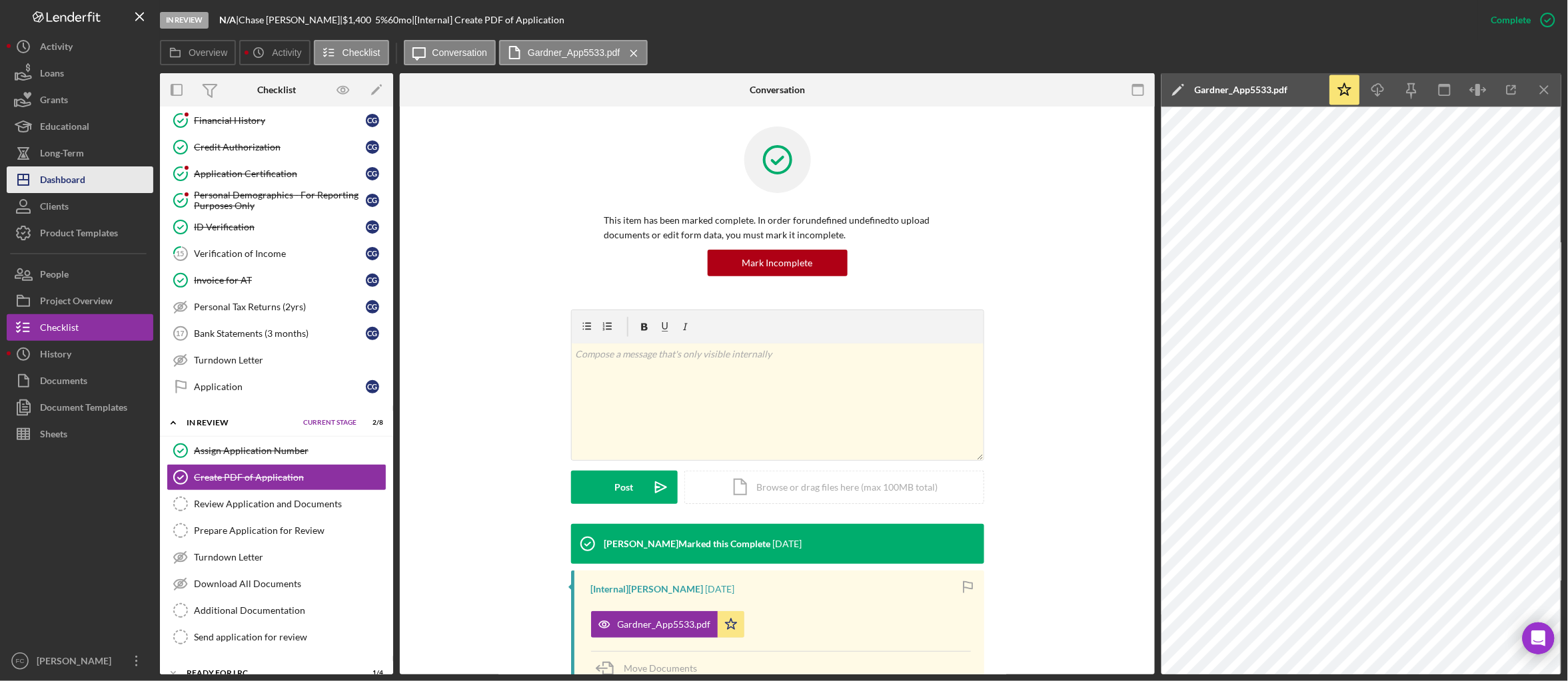
click at [76, 173] on div "Dashboard" at bounding box center [62, 182] width 45 height 30
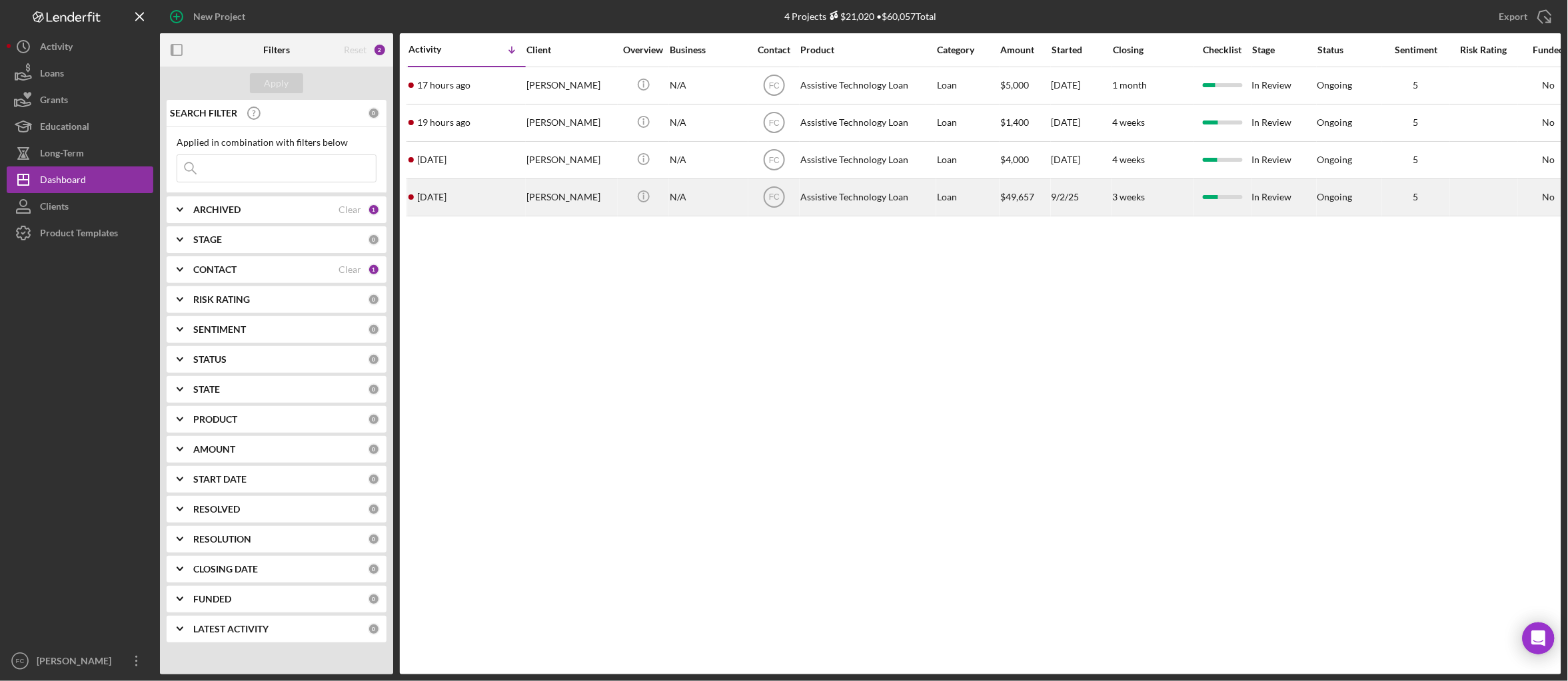
click at [578, 204] on div "Jamie Barlow" at bounding box center [571, 197] width 89 height 35
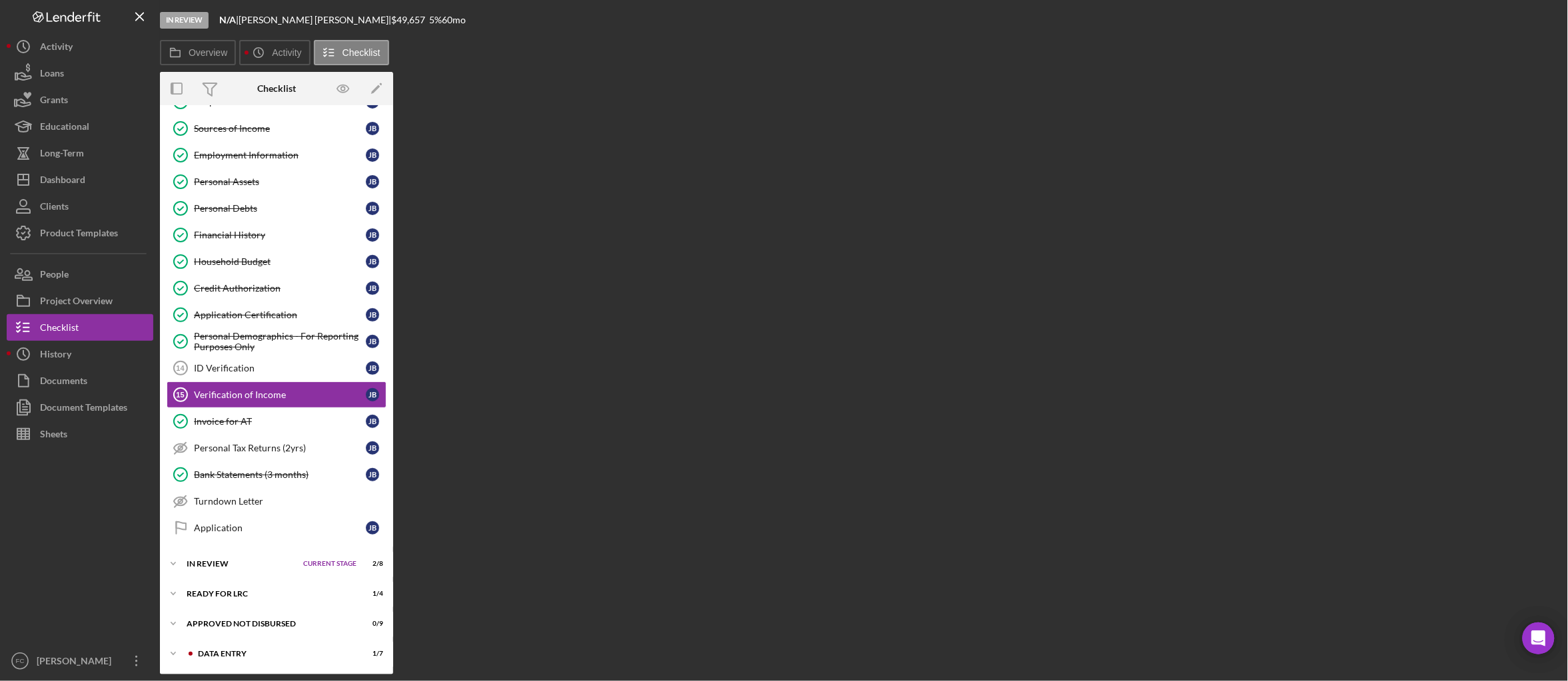
scroll to position [163, 0]
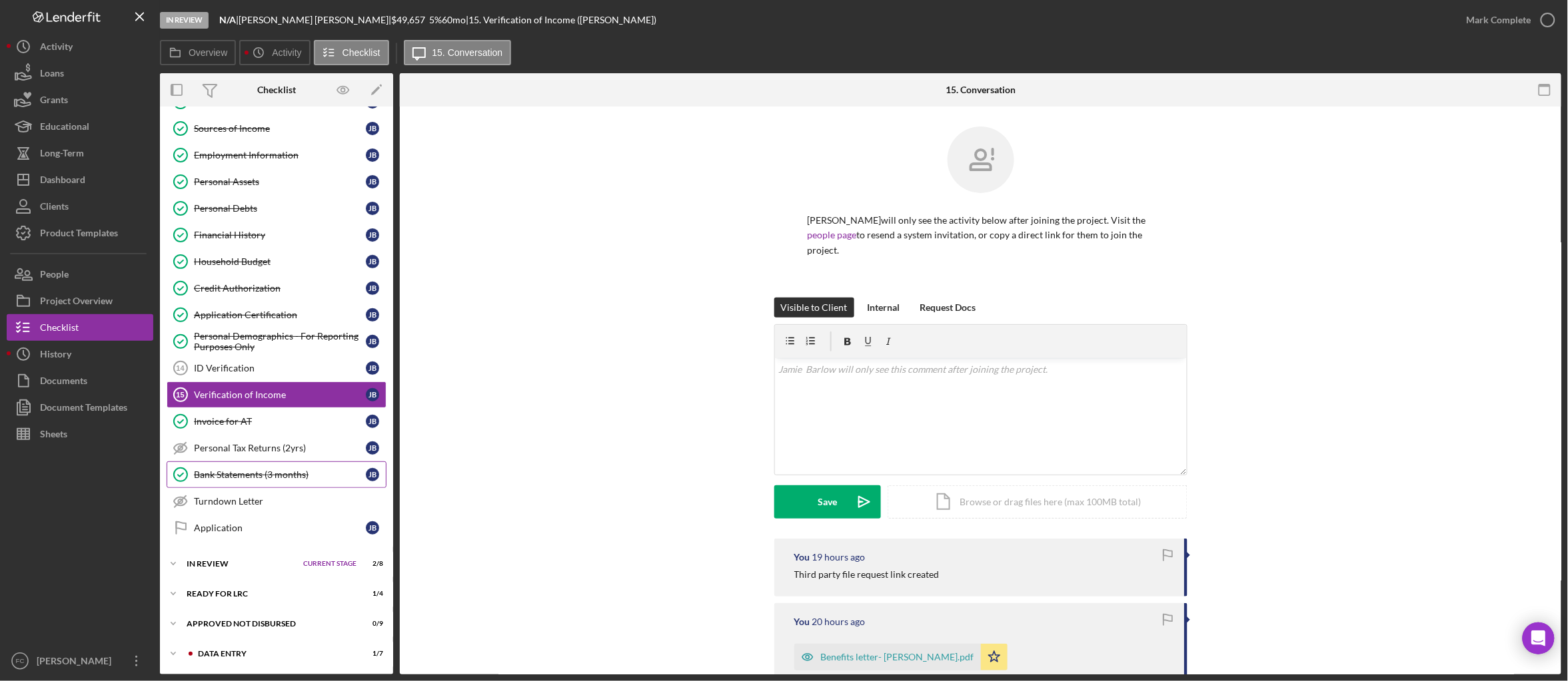
click at [267, 477] on div "Bank Statements (3 months)" at bounding box center [279, 475] width 172 height 11
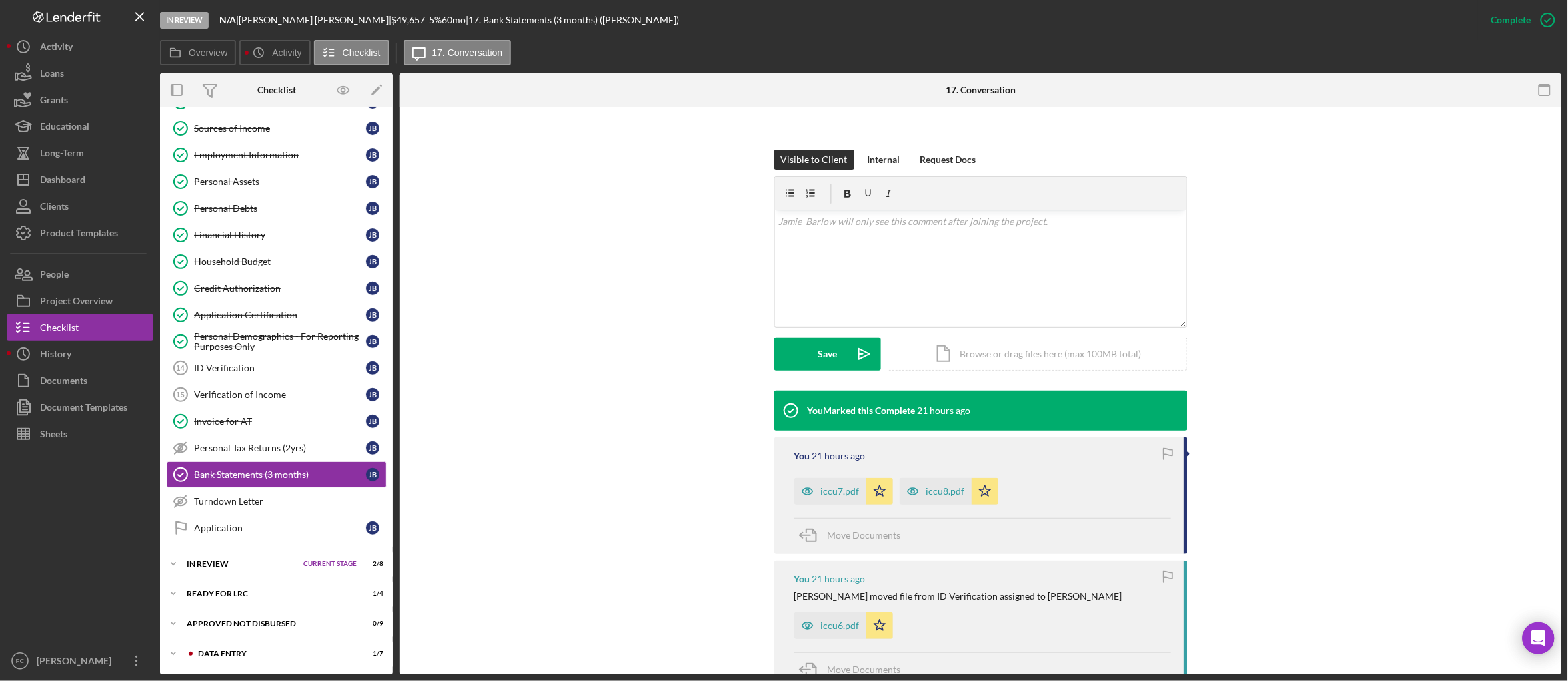
scroll to position [165, 0]
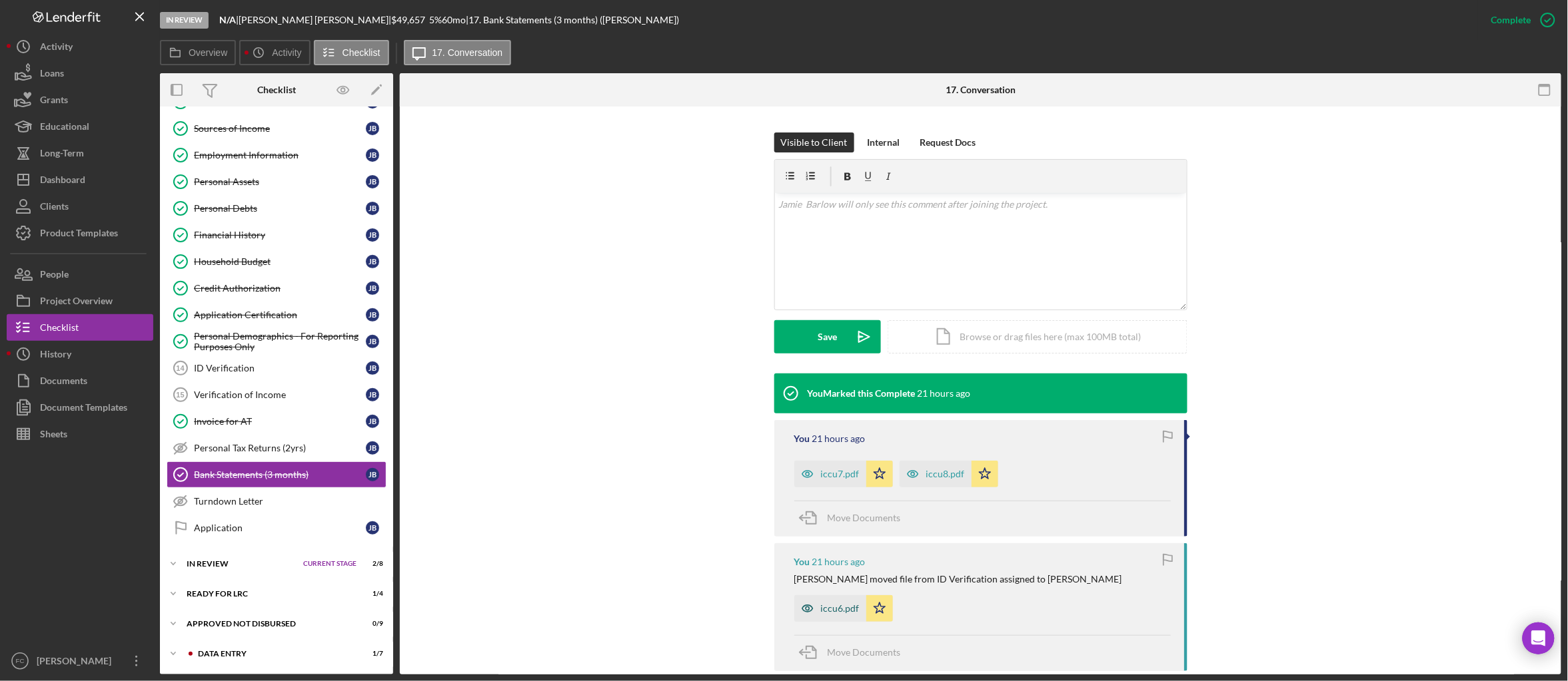
click at [825, 595] on div "iccu6.pdf" at bounding box center [830, 608] width 72 height 26
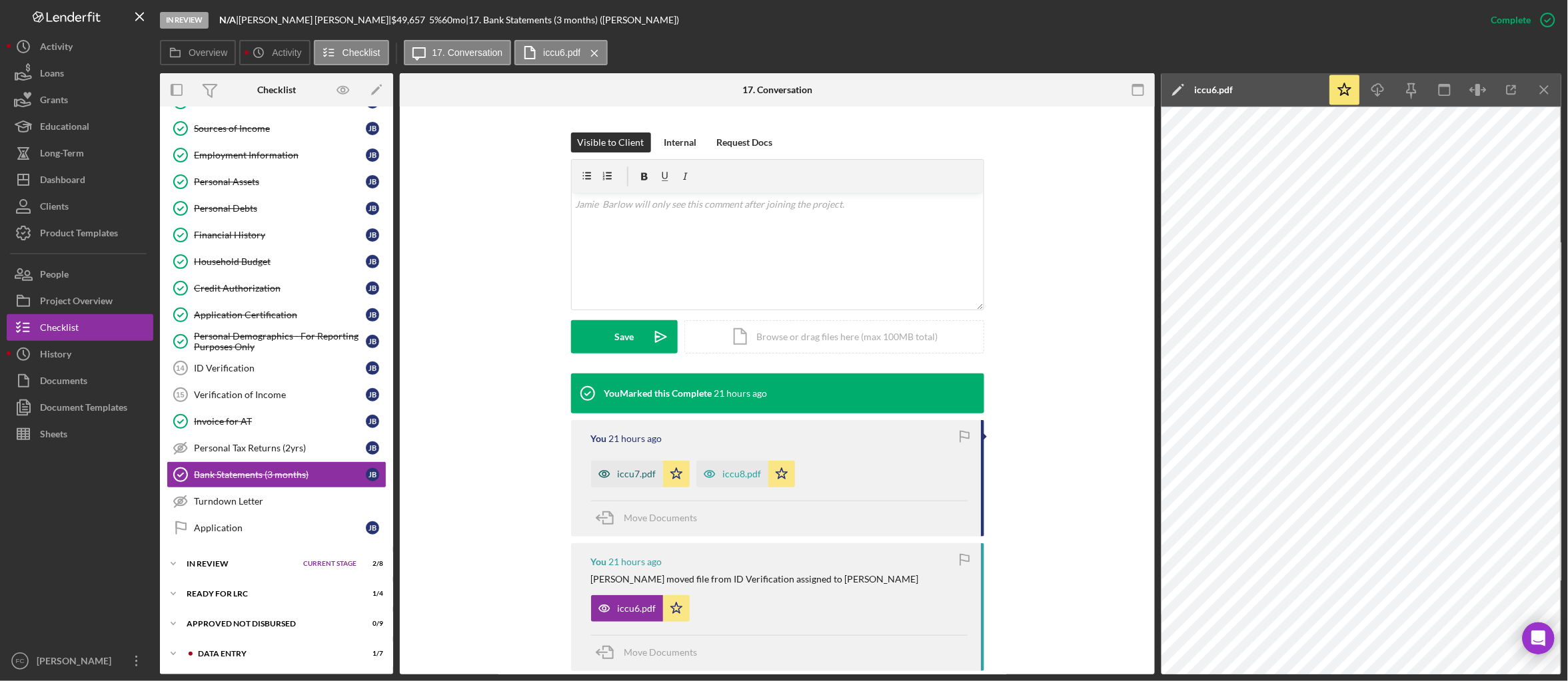
click at [630, 469] on div "iccu7.pdf" at bounding box center [636, 474] width 38 height 11
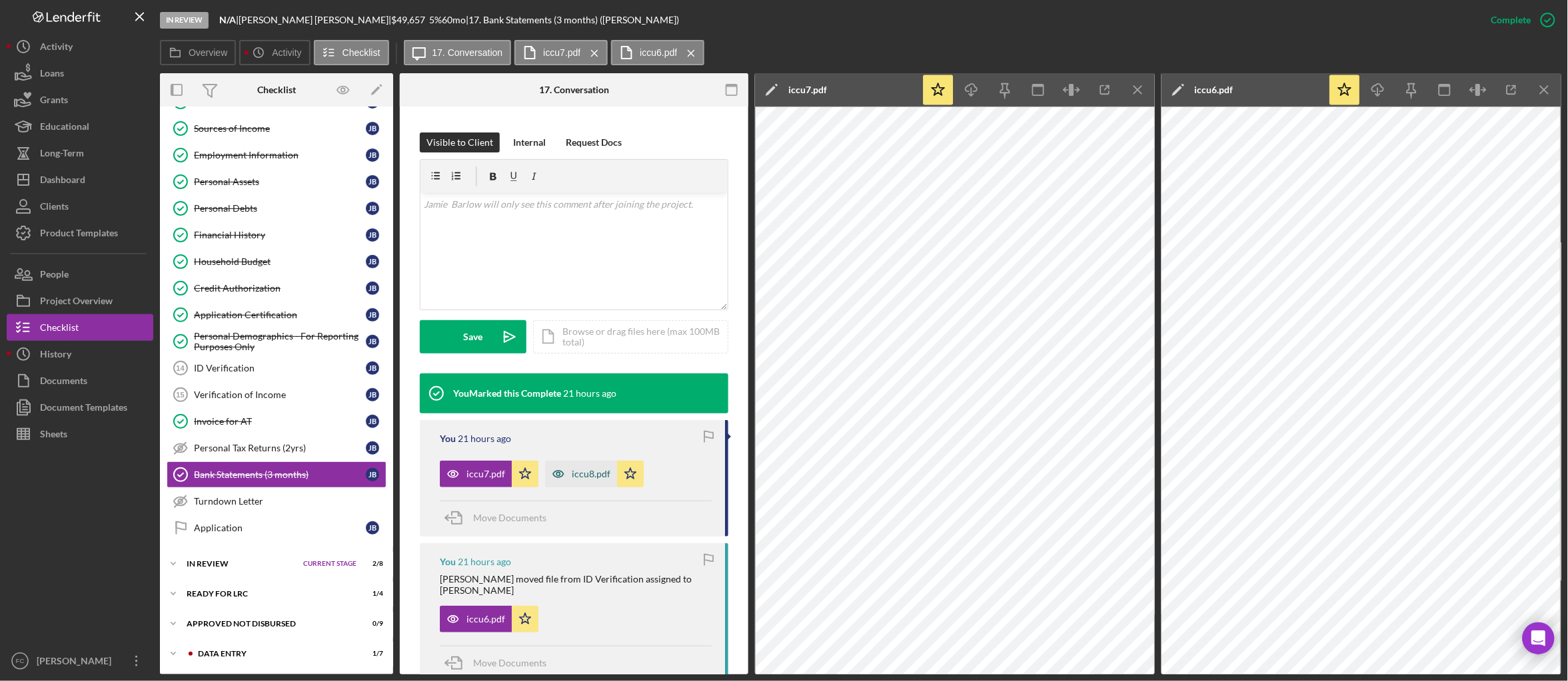
click at [579, 480] on div "iccu8.pdf" at bounding box center [581, 474] width 72 height 26
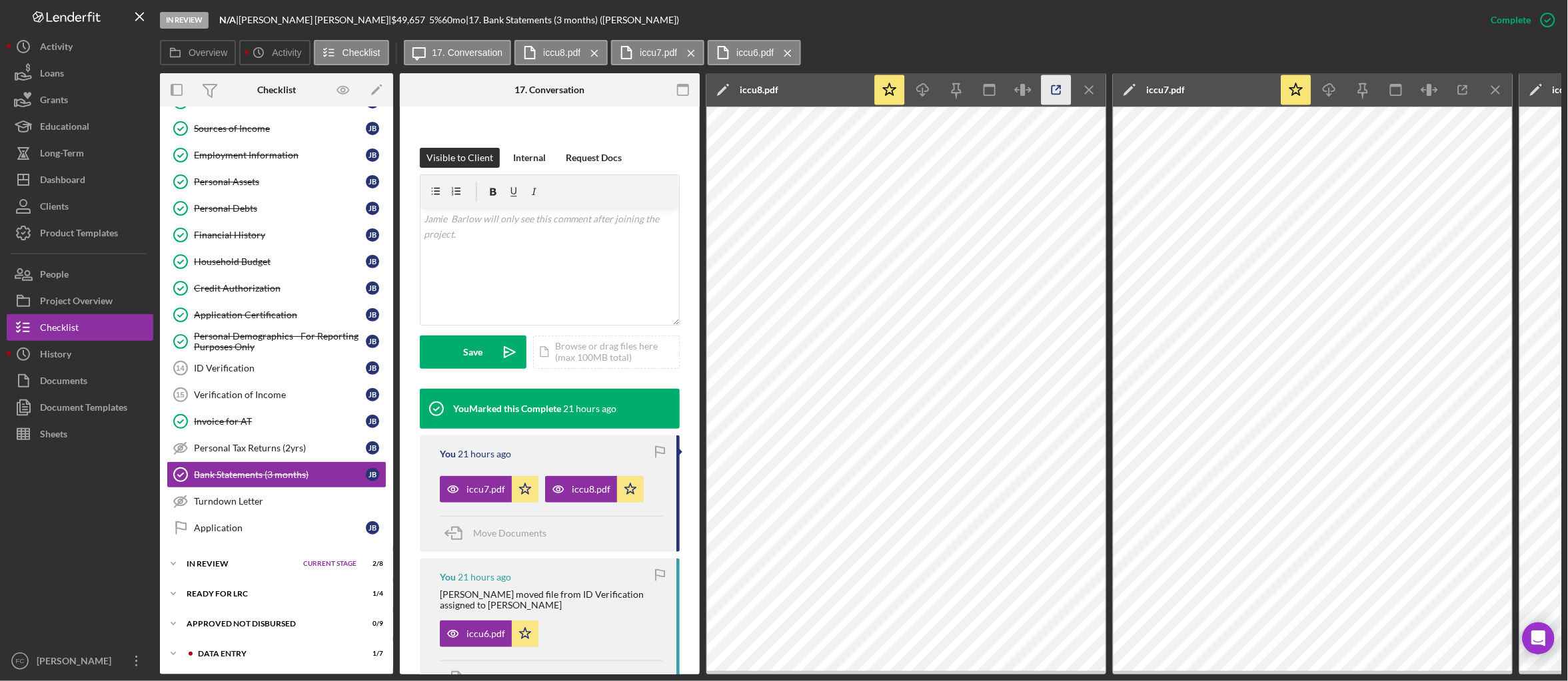
click at [1052, 90] on icon "button" at bounding box center [1056, 90] width 30 height 30
click at [82, 329] on button "Checklist" at bounding box center [80, 327] width 147 height 26
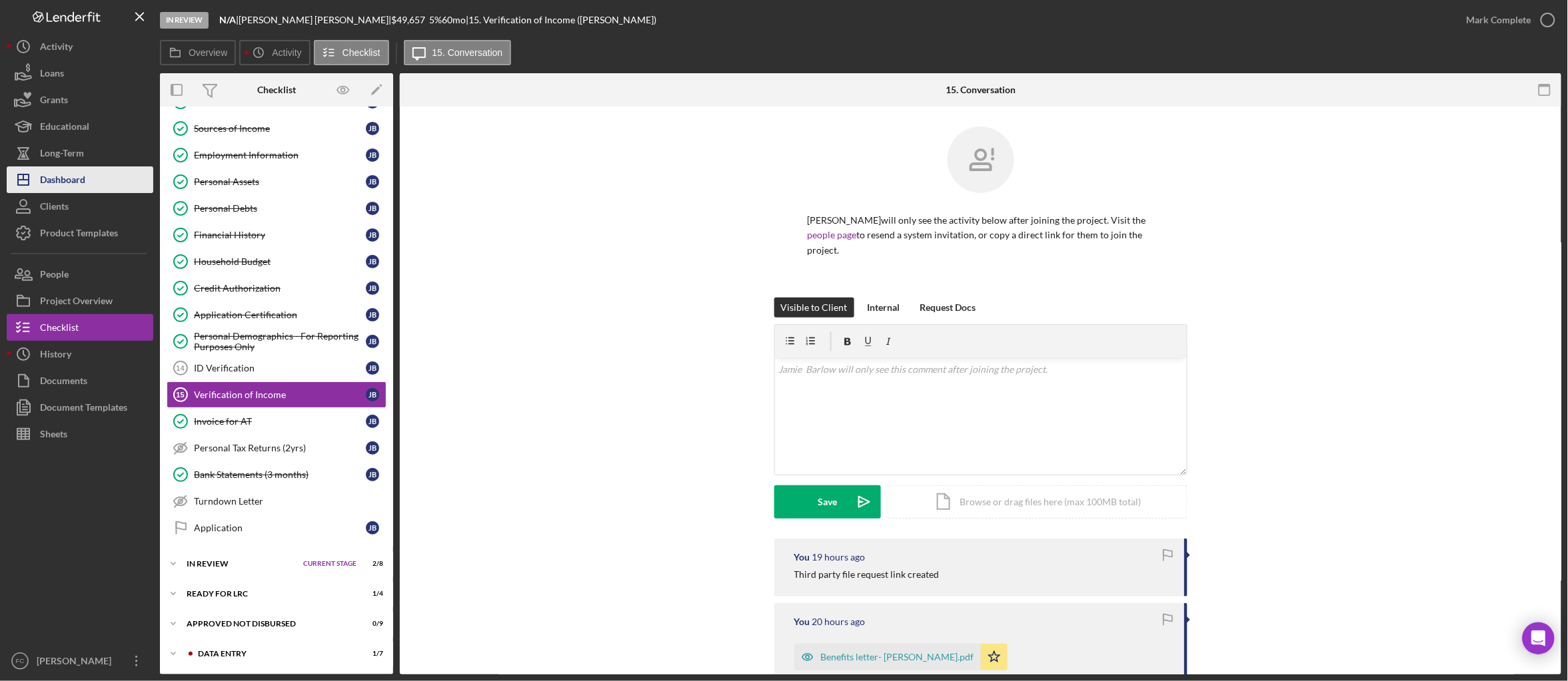
click at [85, 176] on div "Dashboard" at bounding box center [62, 182] width 45 height 30
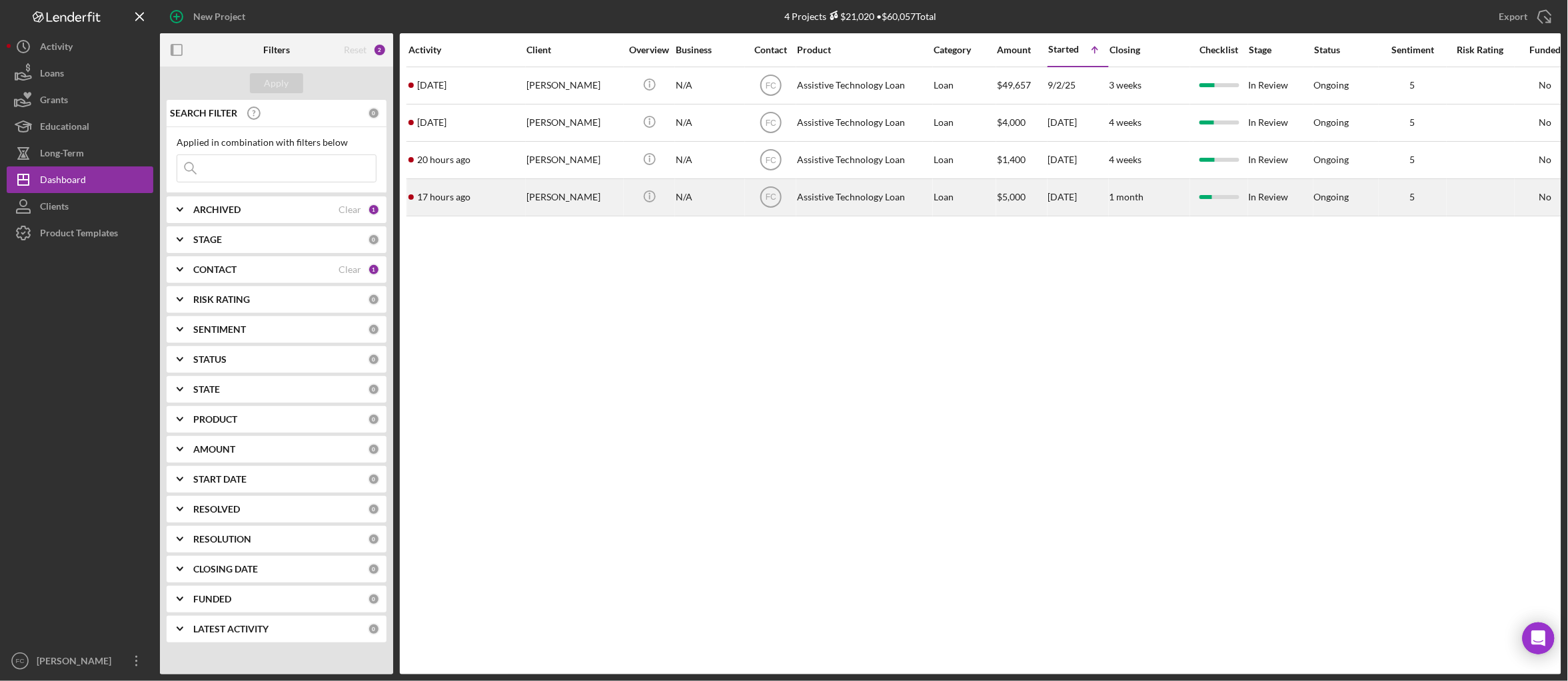
click at [579, 197] on div "Tiffany Thomas" at bounding box center [574, 197] width 95 height 35
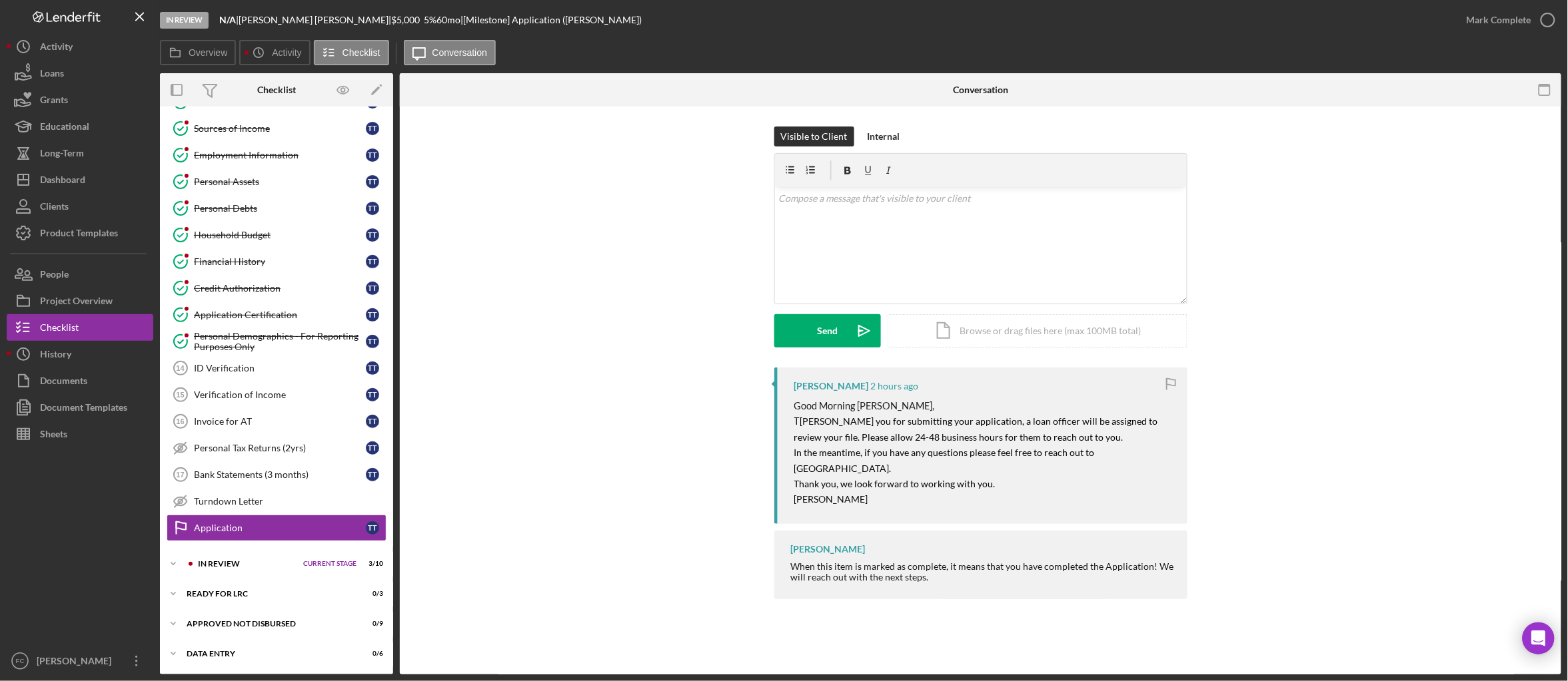
scroll to position [164, 0]
click at [183, 571] on icon "Icon/Expander" at bounding box center [173, 563] width 26 height 26
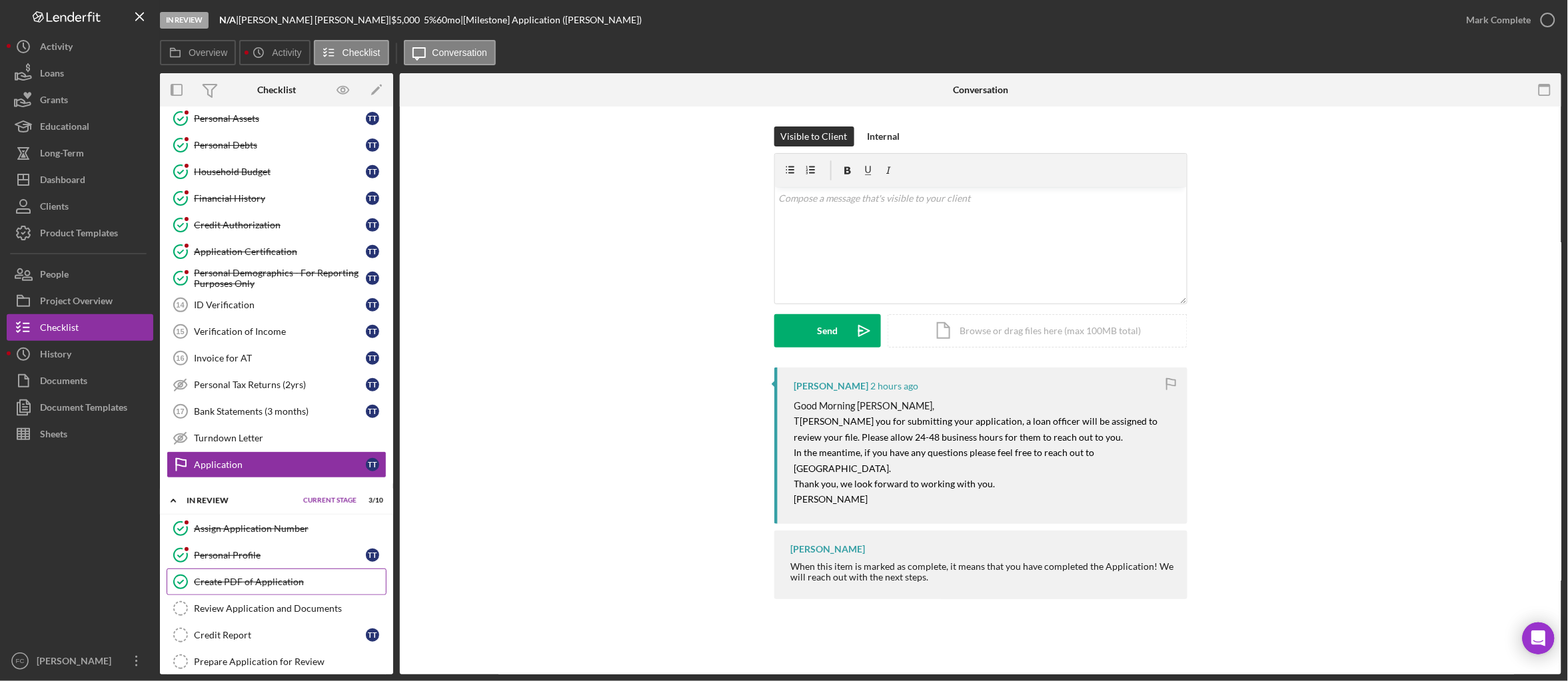
scroll to position [224, 0]
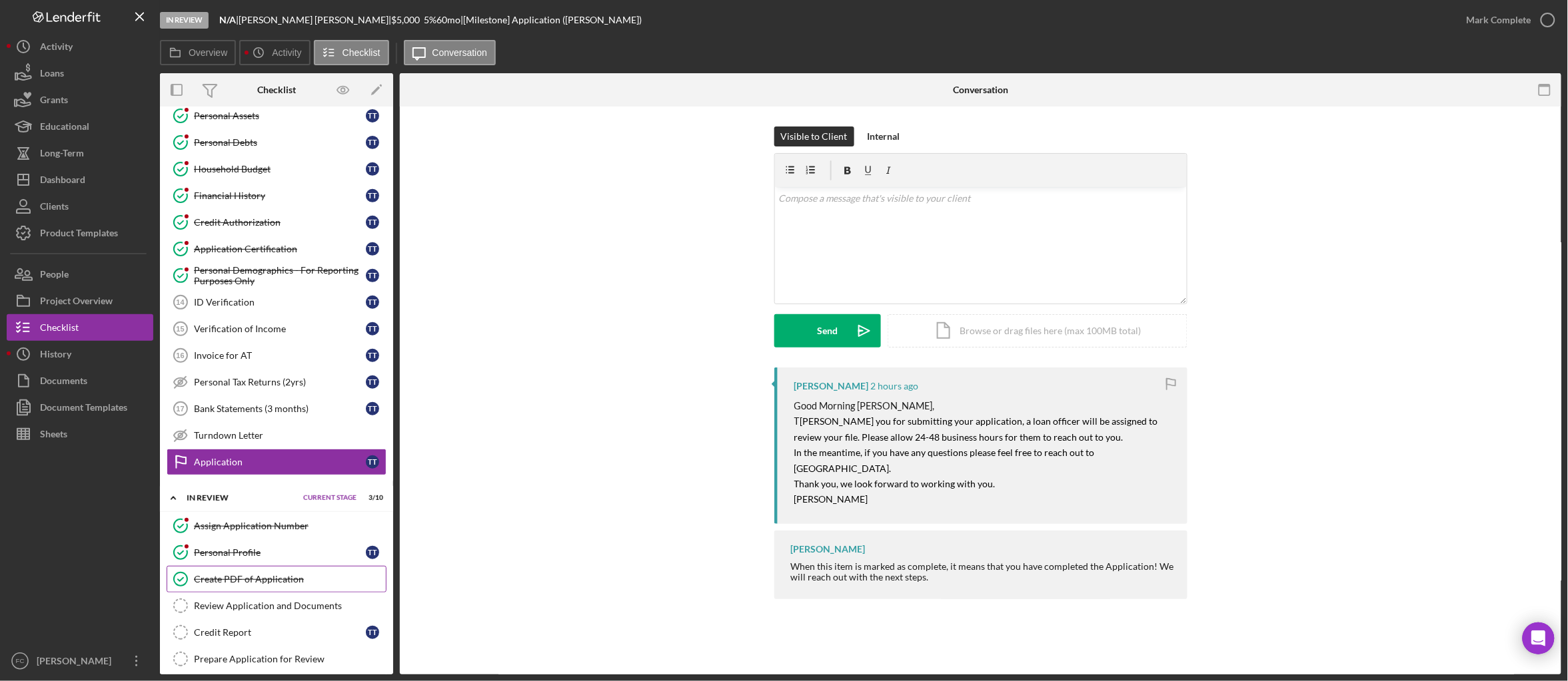
click at [257, 585] on div "Create PDF of Application" at bounding box center [289, 580] width 192 height 11
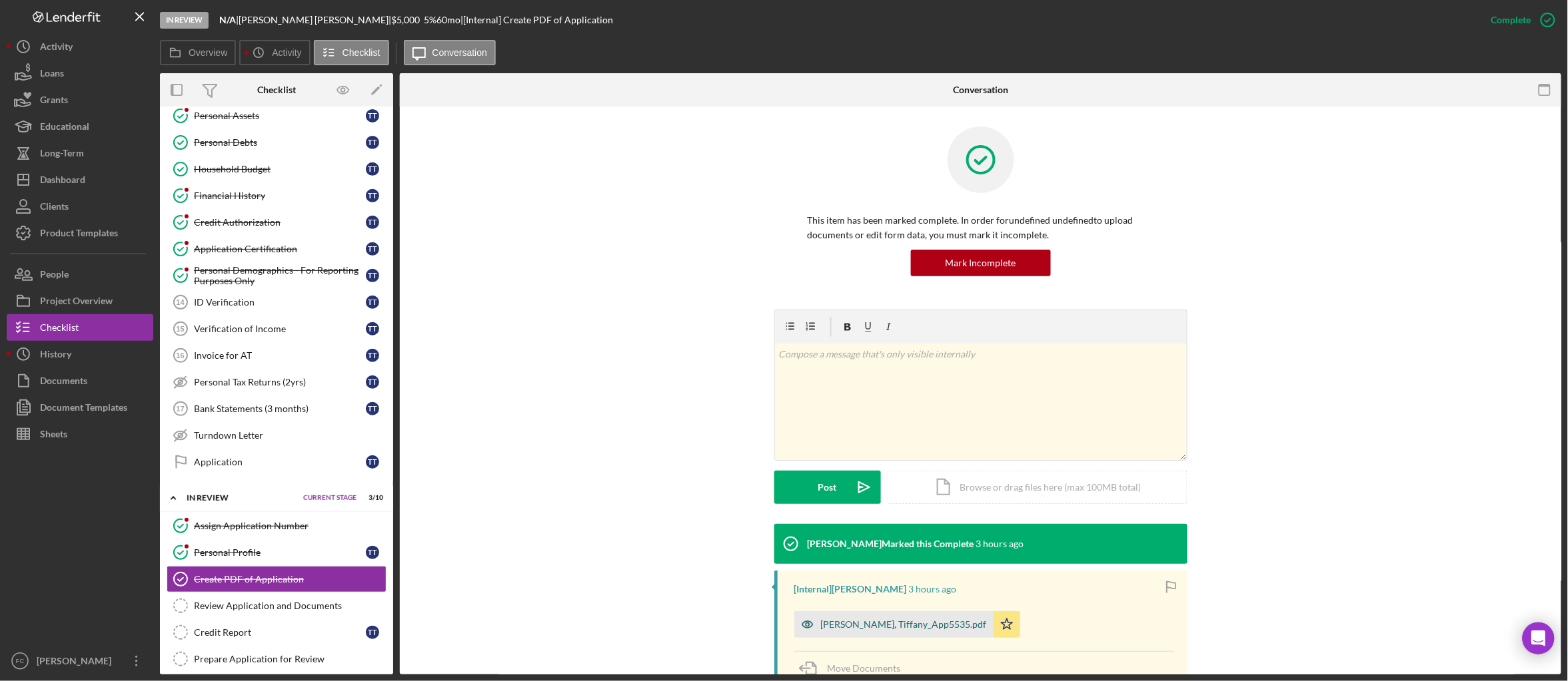
click at [907, 624] on div "Thomas, Tiffany_App5535.pdf" at bounding box center [904, 625] width 166 height 11
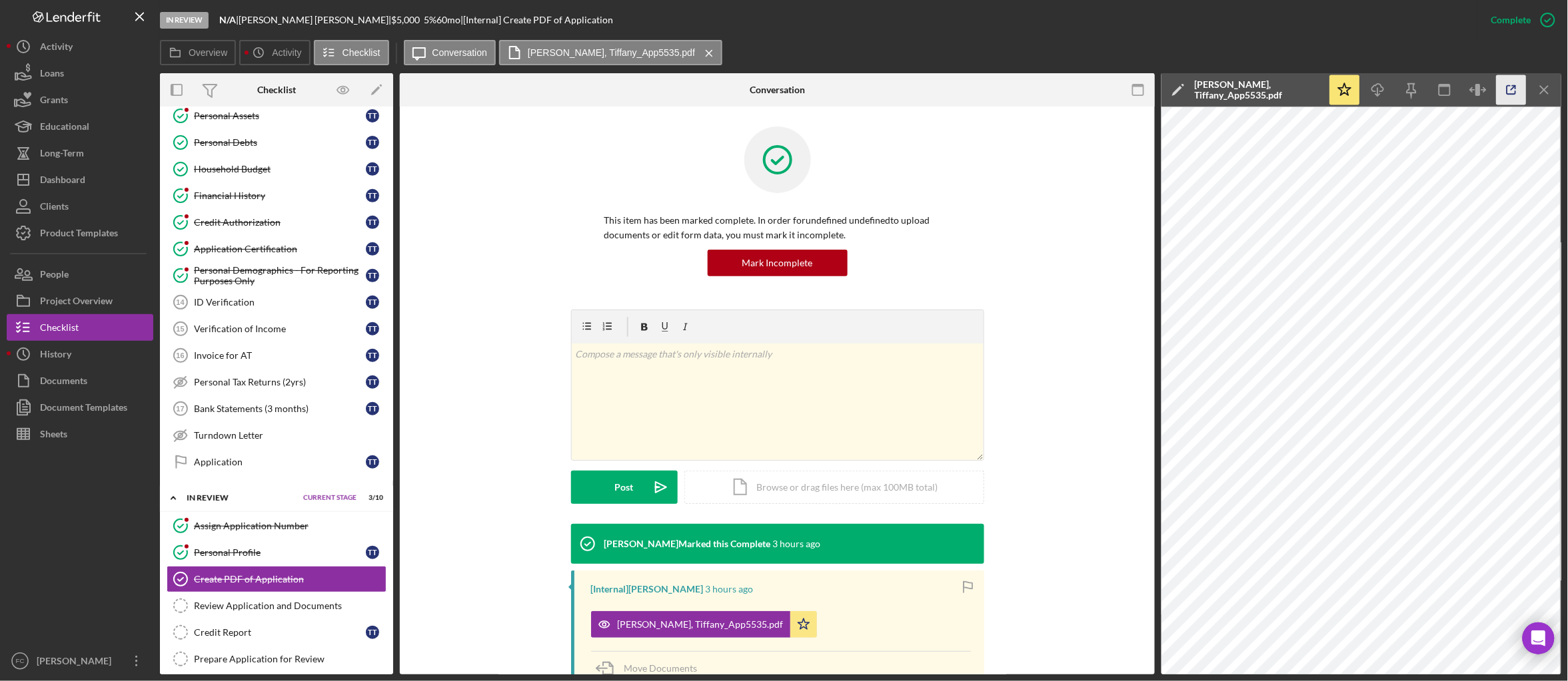
click at [1505, 86] on icon "button" at bounding box center [1512, 90] width 30 height 30
click at [268, 414] on div "Bank Statements (3 months)" at bounding box center [279, 408] width 172 height 11
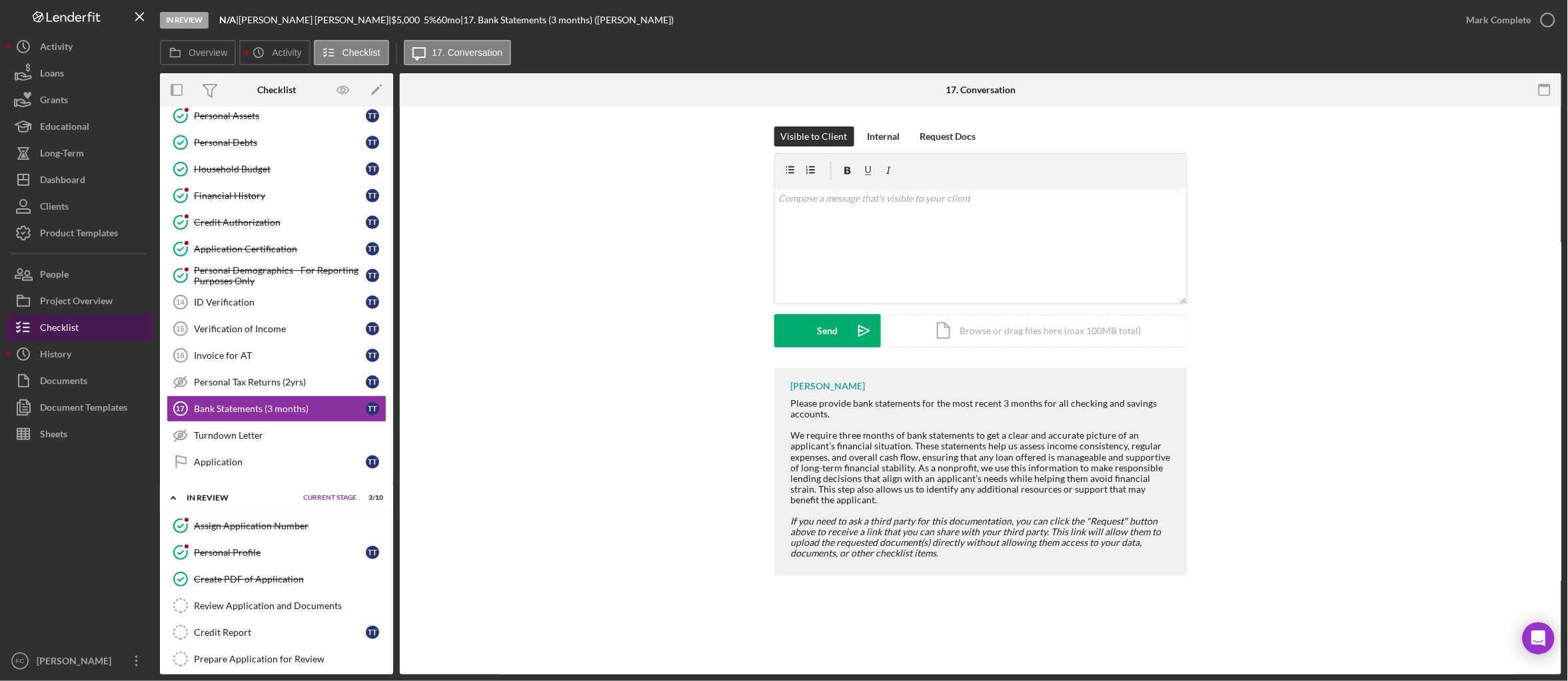
click at [68, 318] on div "Checklist" at bounding box center [59, 330] width 38 height 30
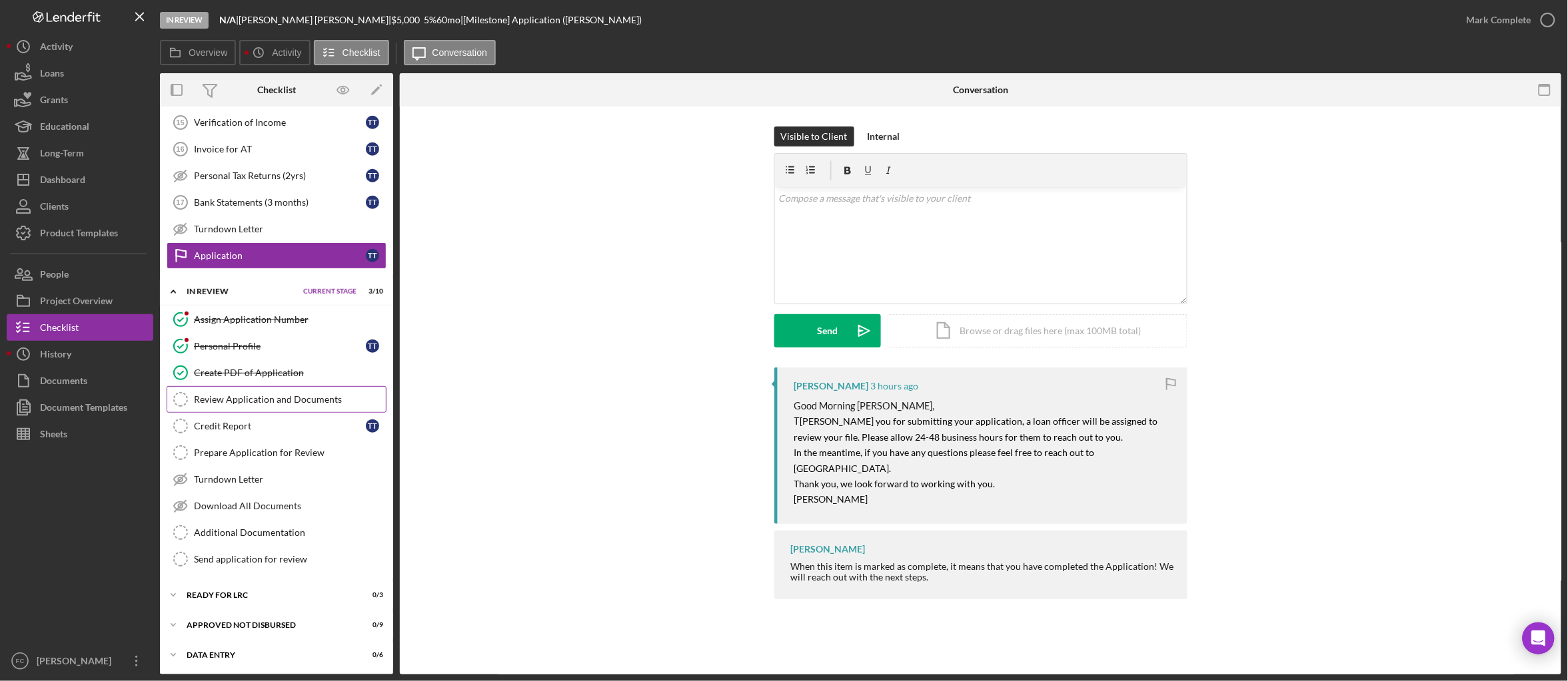
scroll to position [441, 0]
click at [237, 589] on div "Icon/Expander Ready for LRC 0 / 3 Set Stage" at bounding box center [276, 593] width 233 height 26
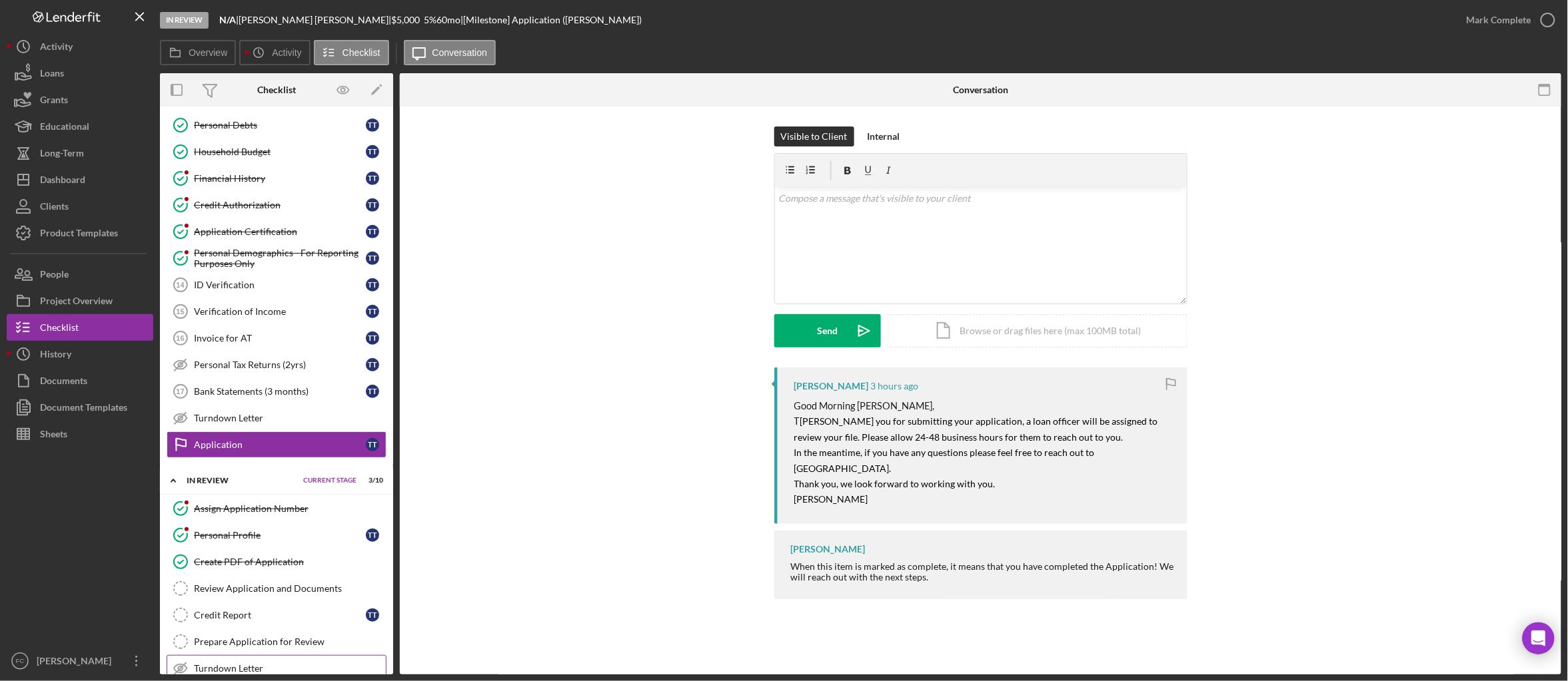
scroll to position [530, 0]
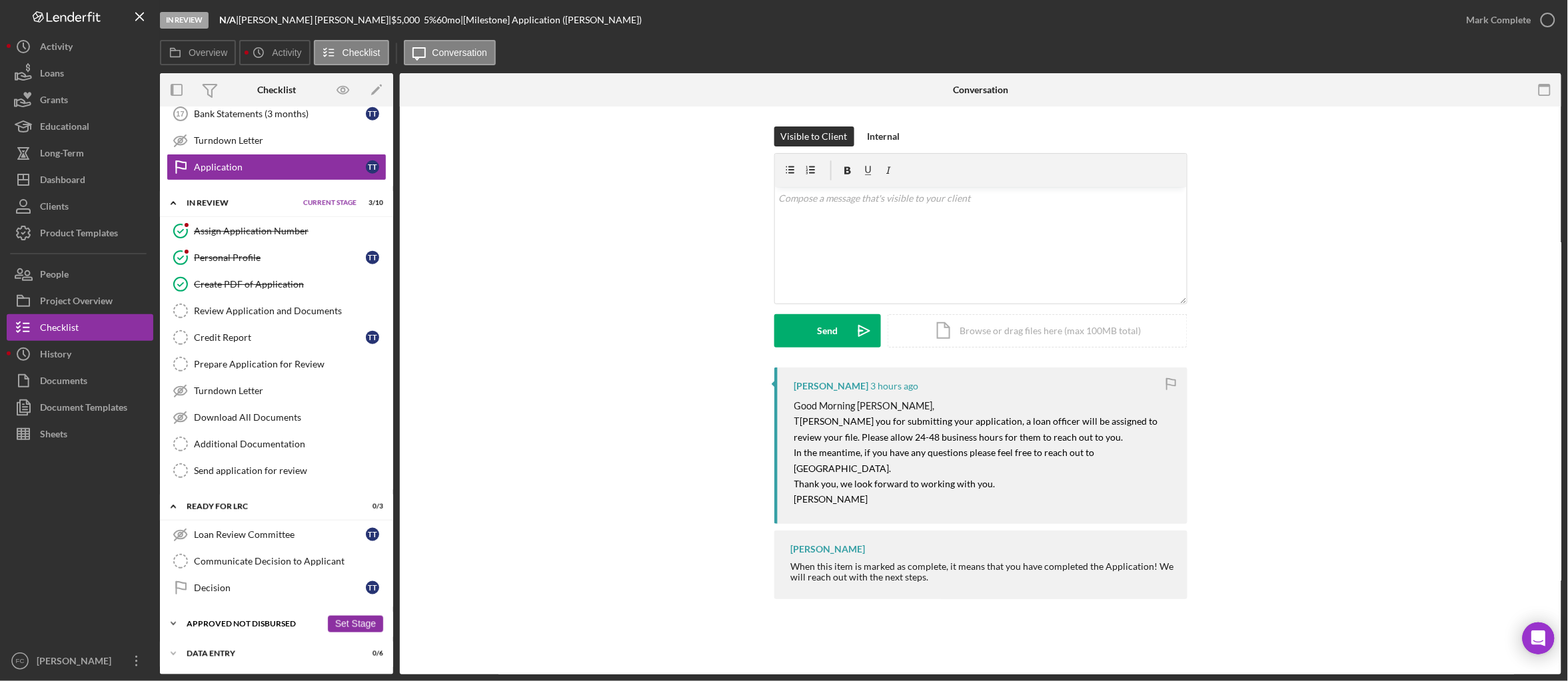
click at [180, 622] on icon "Icon/Expander" at bounding box center [173, 623] width 26 height 26
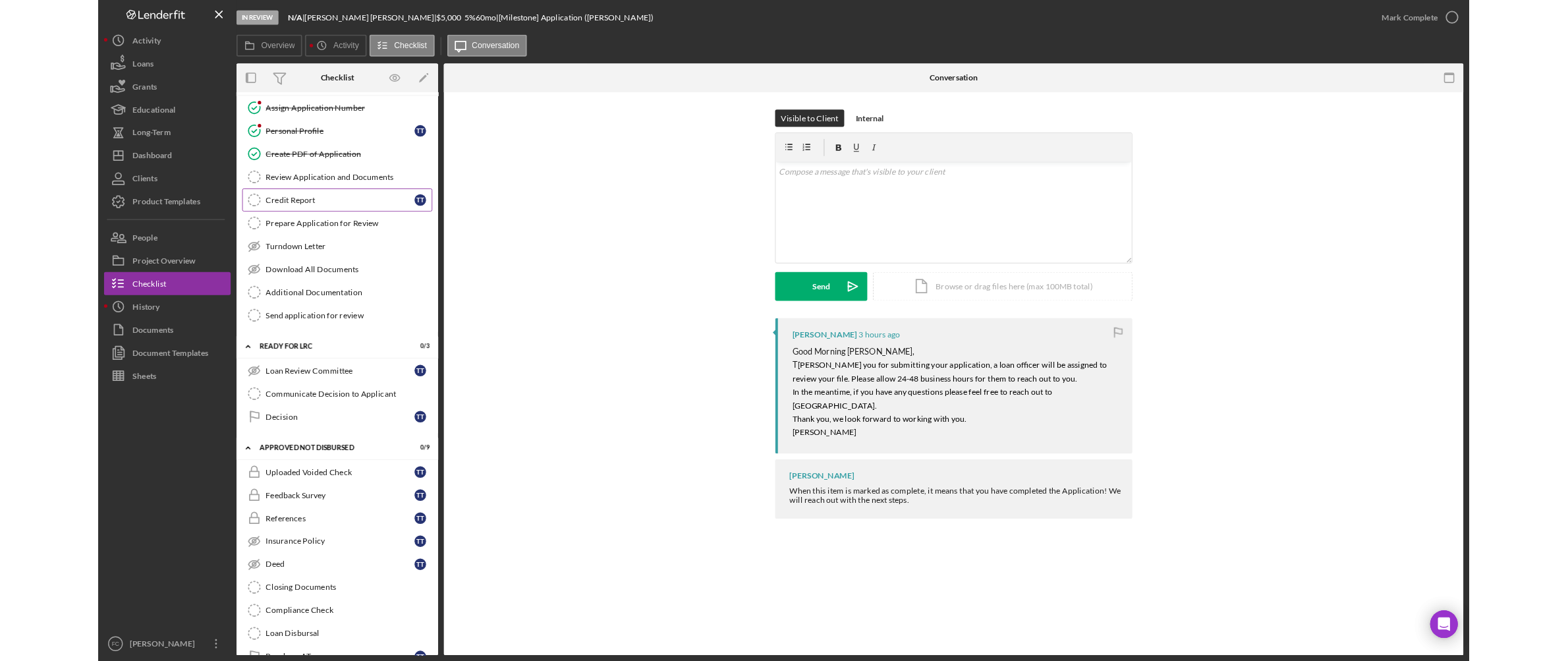
scroll to position [618, 0]
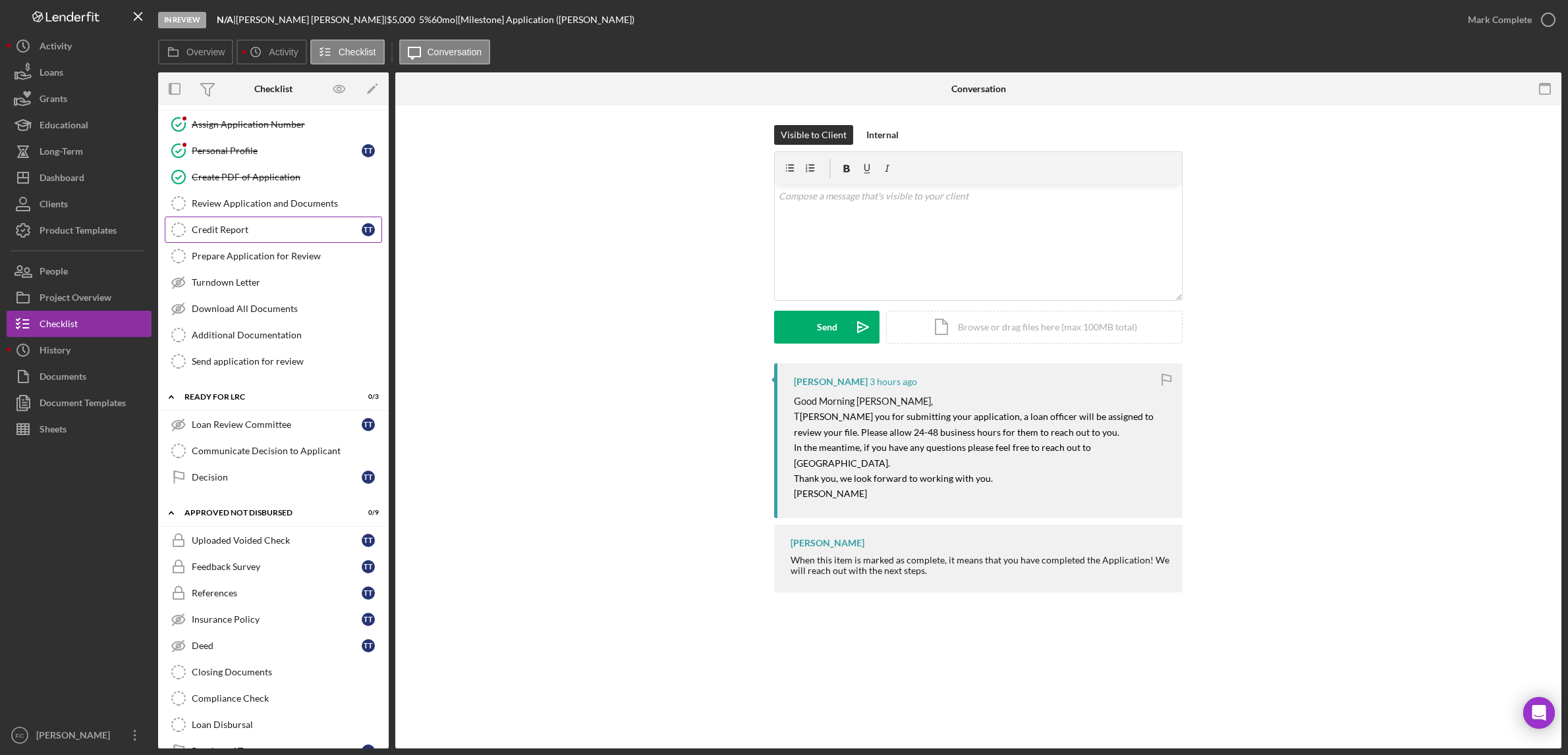
click at [274, 235] on div "Credit Report" at bounding box center [276, 229] width 170 height 10
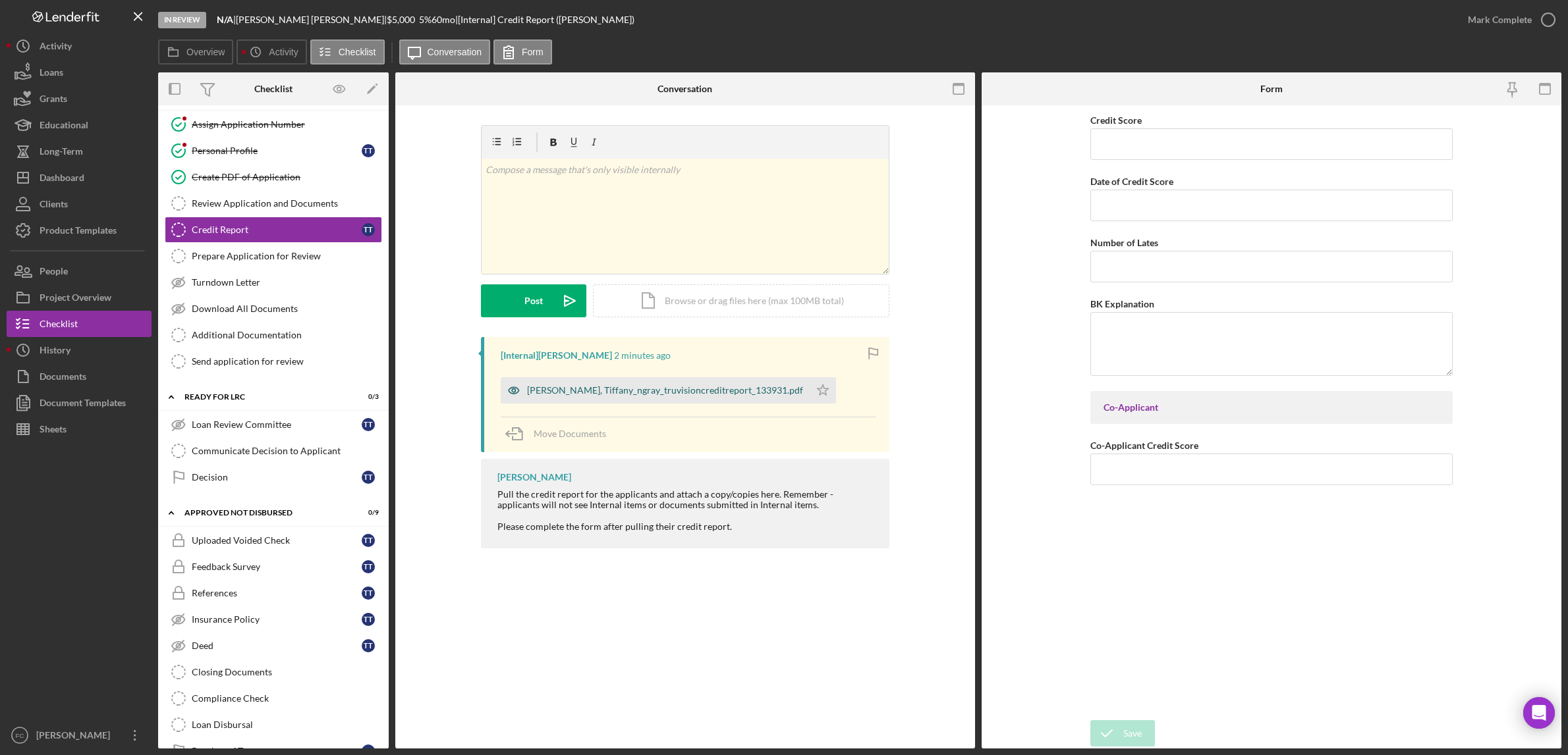
click at [649, 393] on div "[PERSON_NAME], Tiffany_ngray_truvisioncreditreport_133931.pdf" at bounding box center [666, 390] width 276 height 10
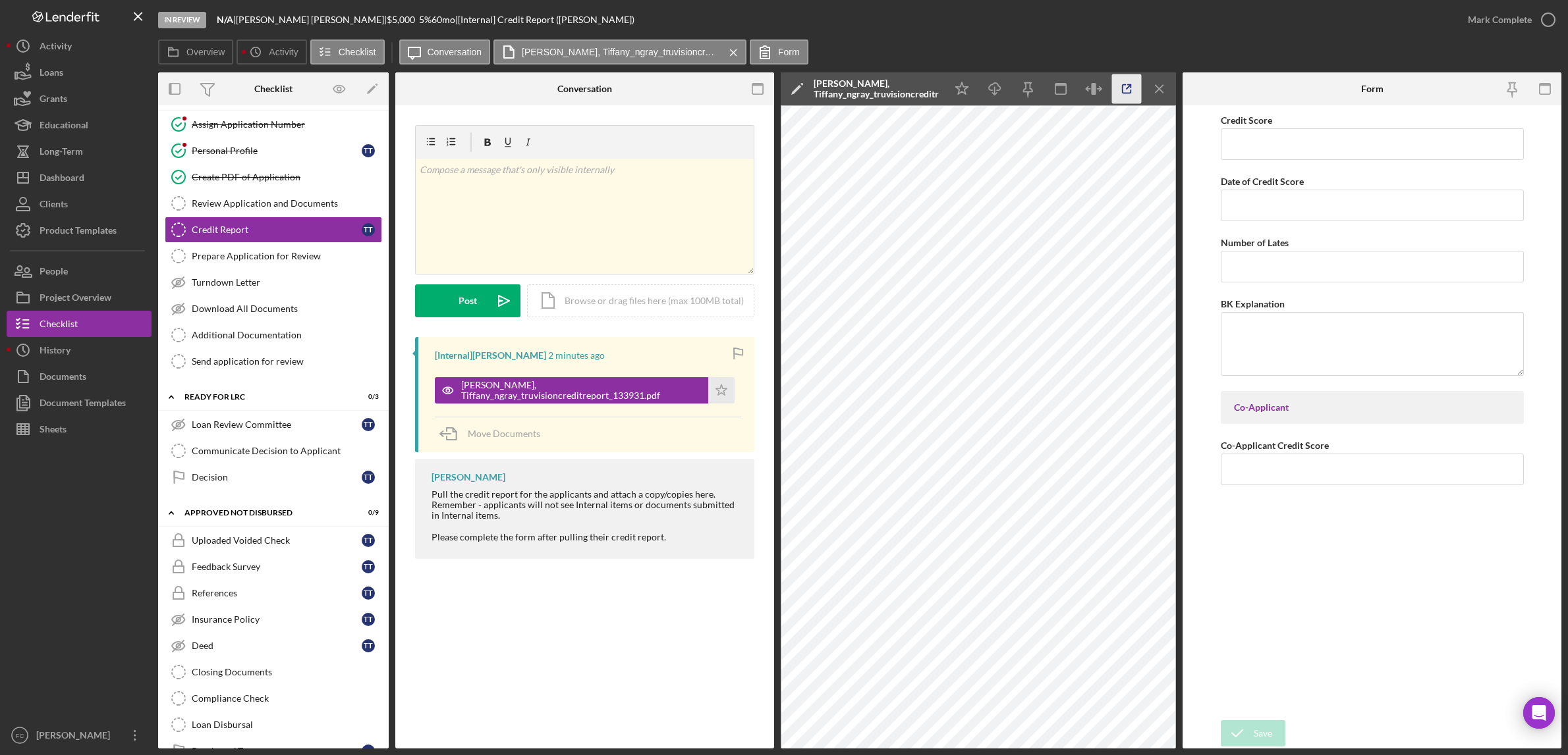
click at [1138, 87] on icon "button" at bounding box center [1127, 89] width 30 height 30
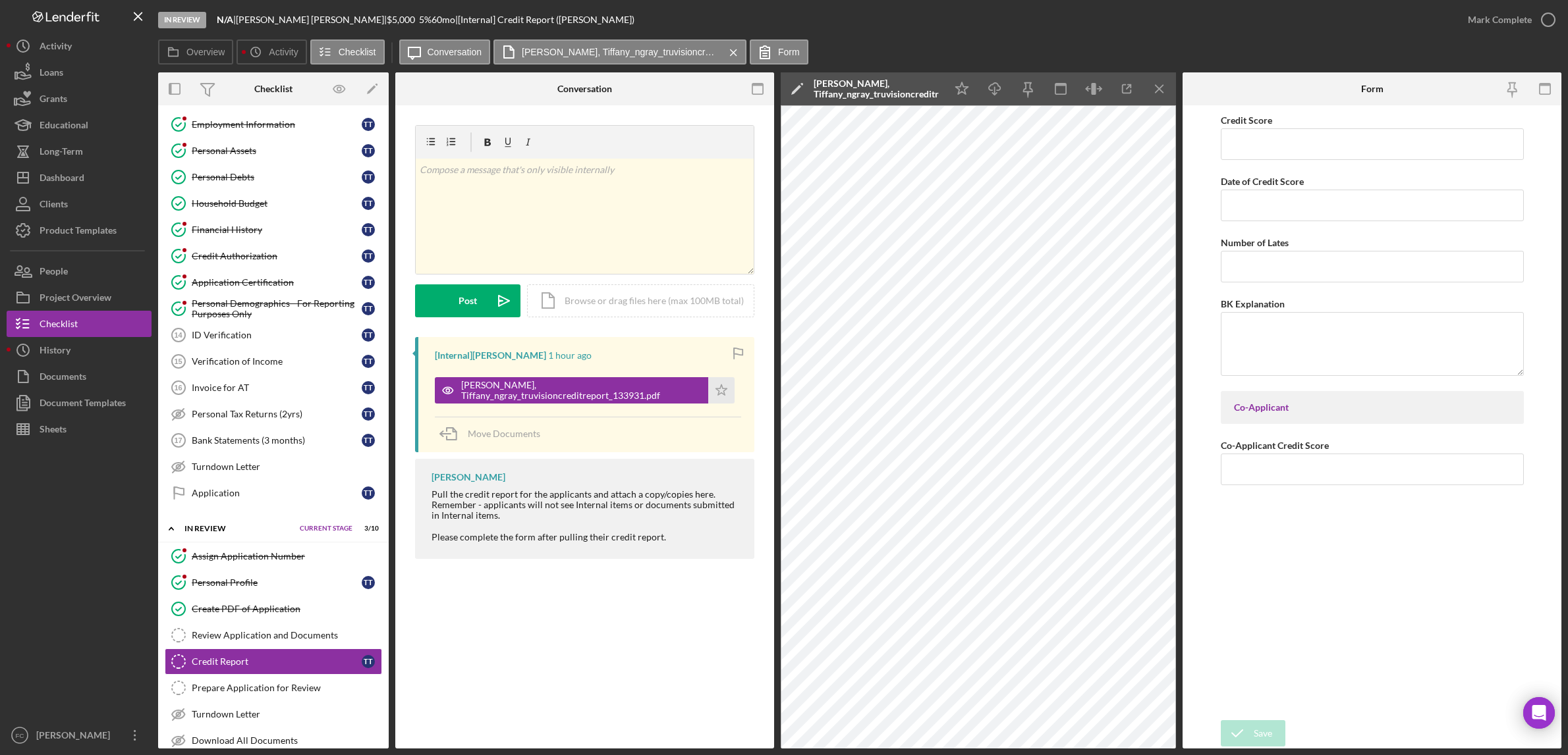
scroll to position [477, 0]
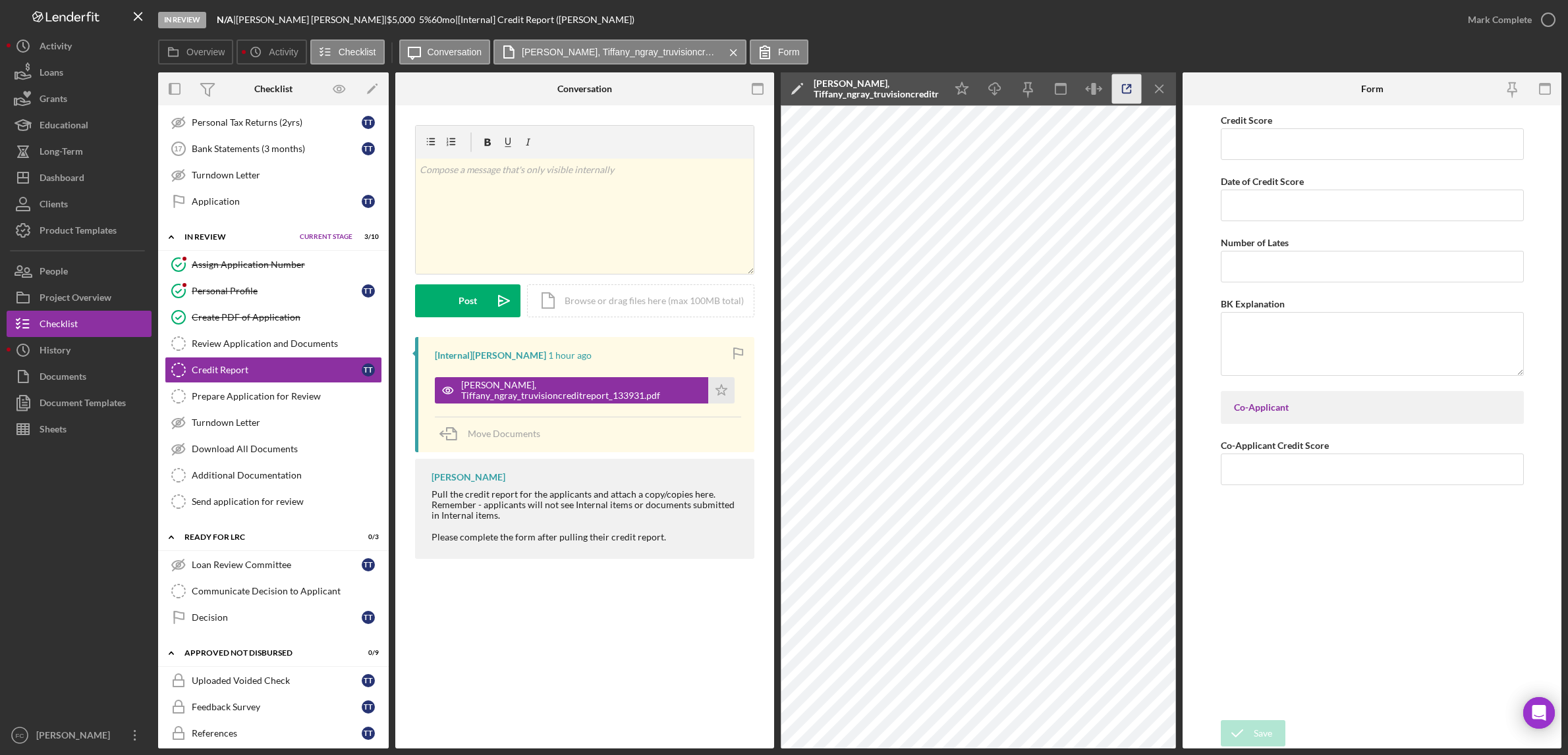
click at [1125, 91] on icon "button" at bounding box center [1127, 89] width 30 height 30
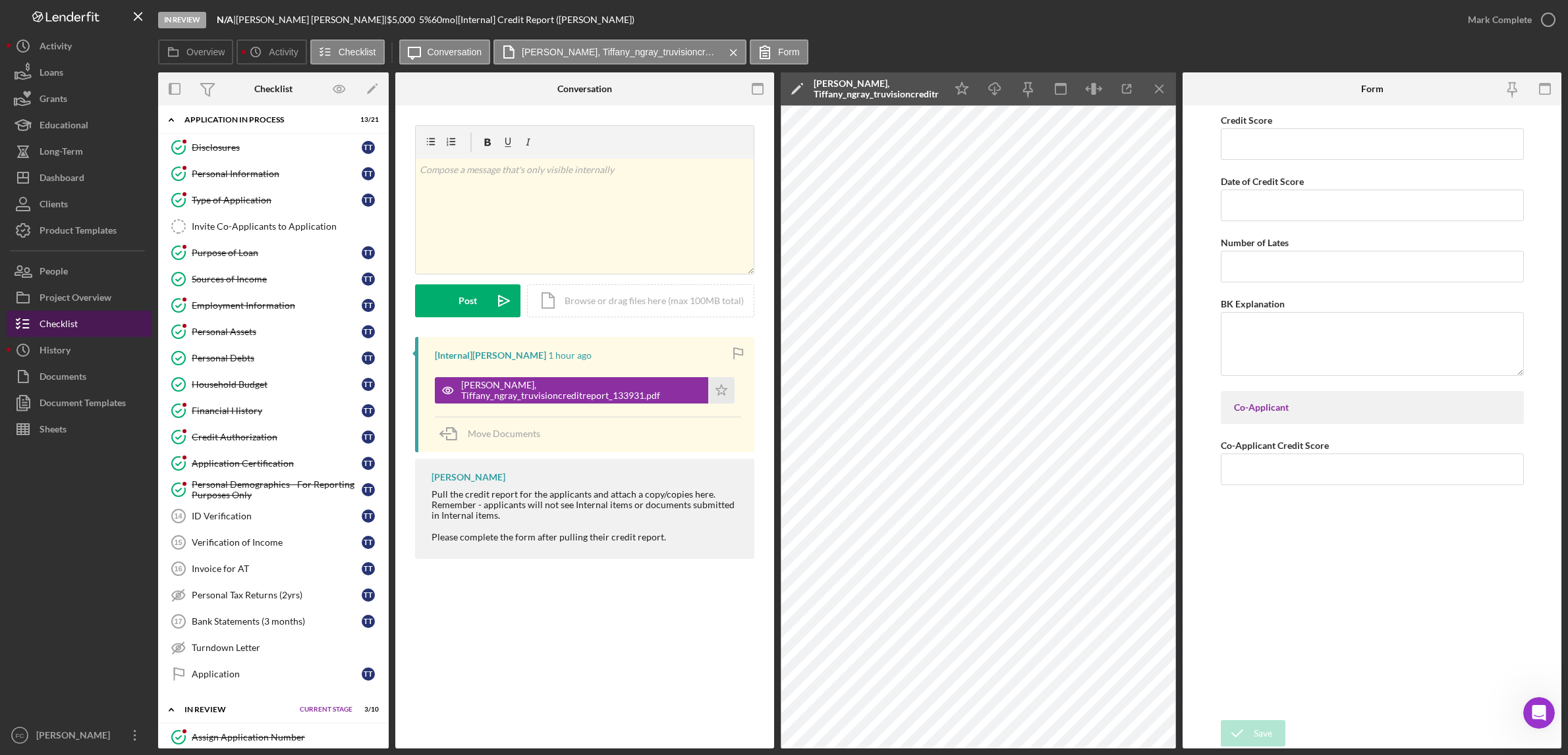
scroll to position [7, 0]
click at [263, 538] on link "Verification of Income 15 Verification of Income T T" at bounding box center [273, 540] width 218 height 26
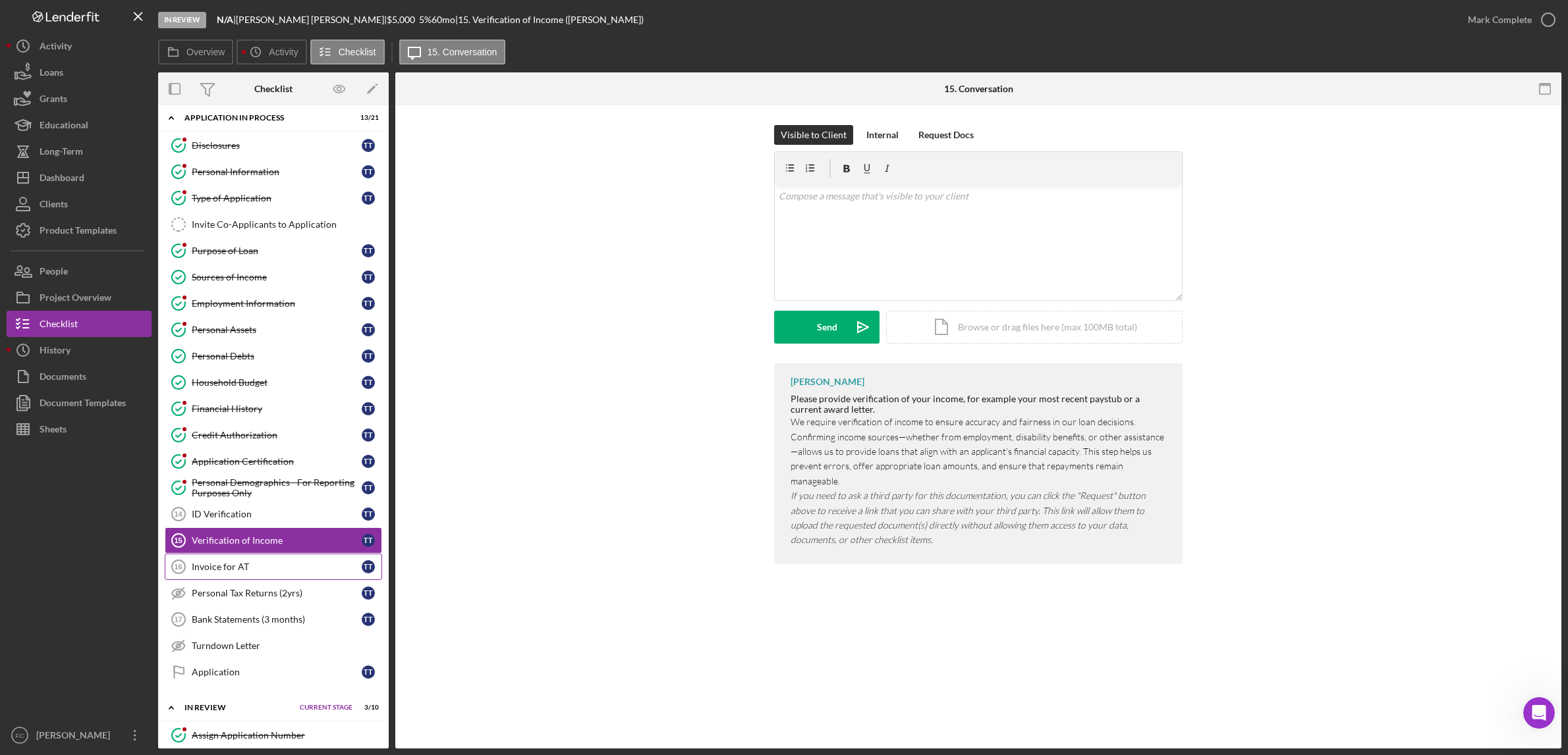
click at [232, 572] on div "Invoice for AT" at bounding box center [276, 567] width 170 height 10
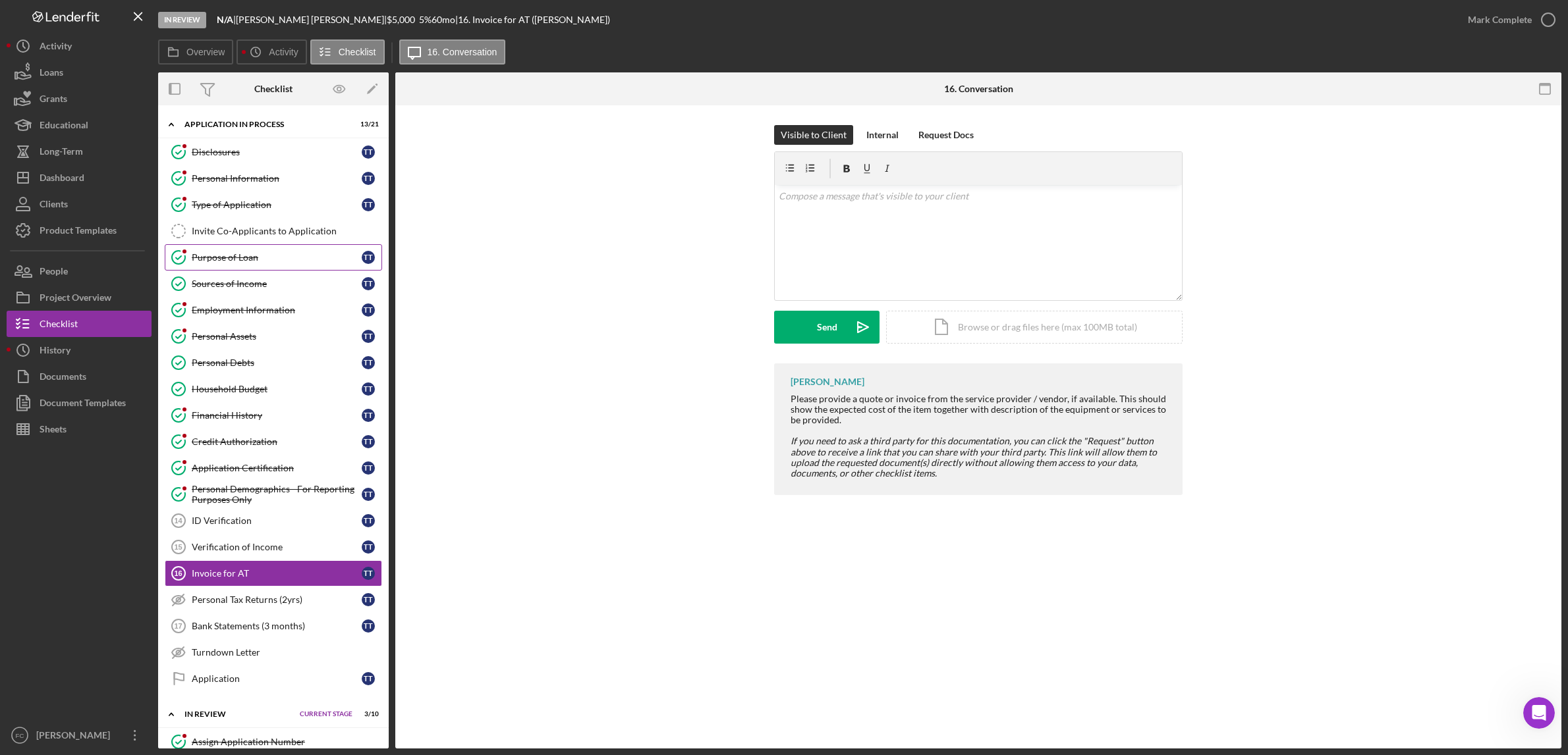
click at [299, 261] on div "Purpose of Loan" at bounding box center [276, 258] width 170 height 10
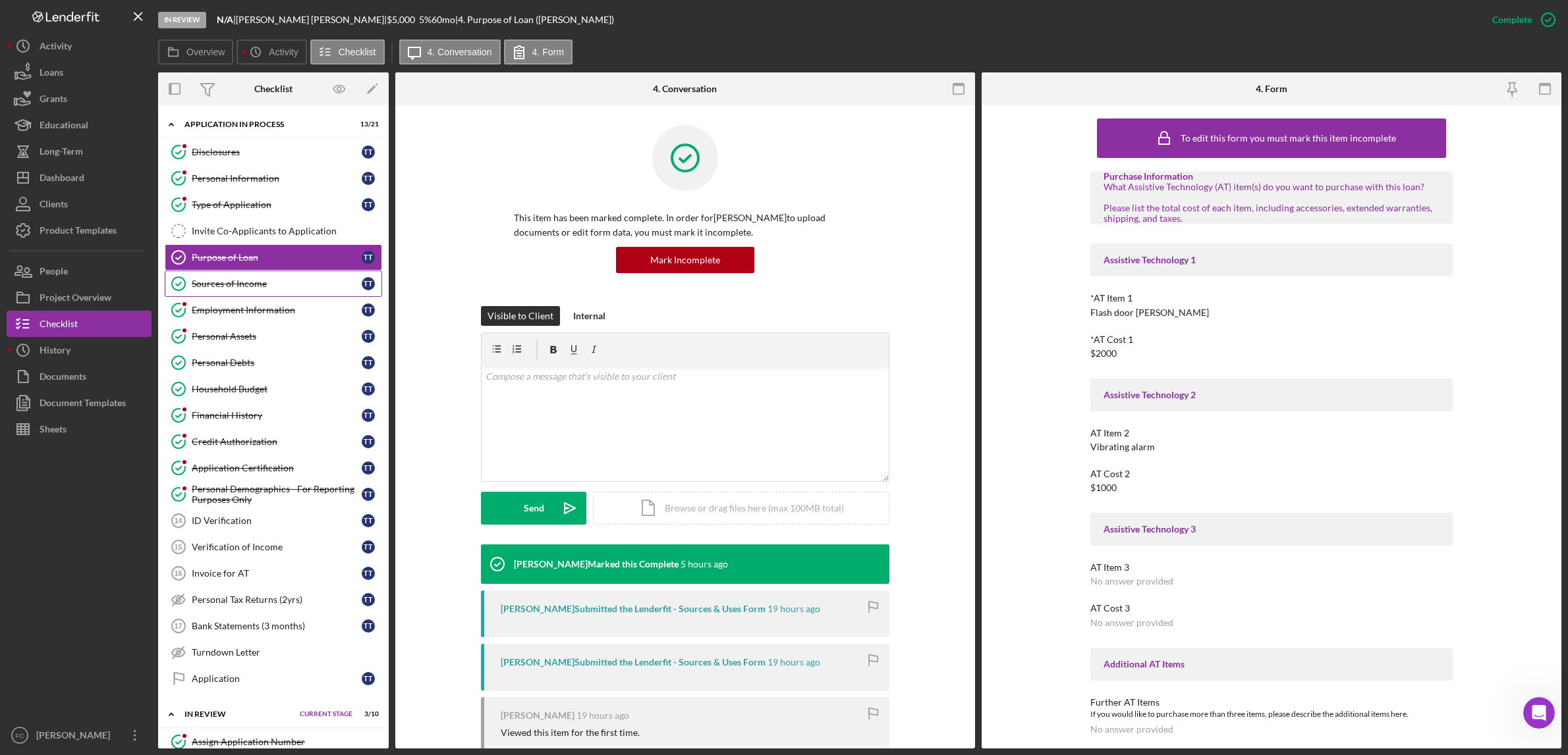
click at [293, 294] on link "Sources of Income Sources of Income T T" at bounding box center [273, 284] width 218 height 26
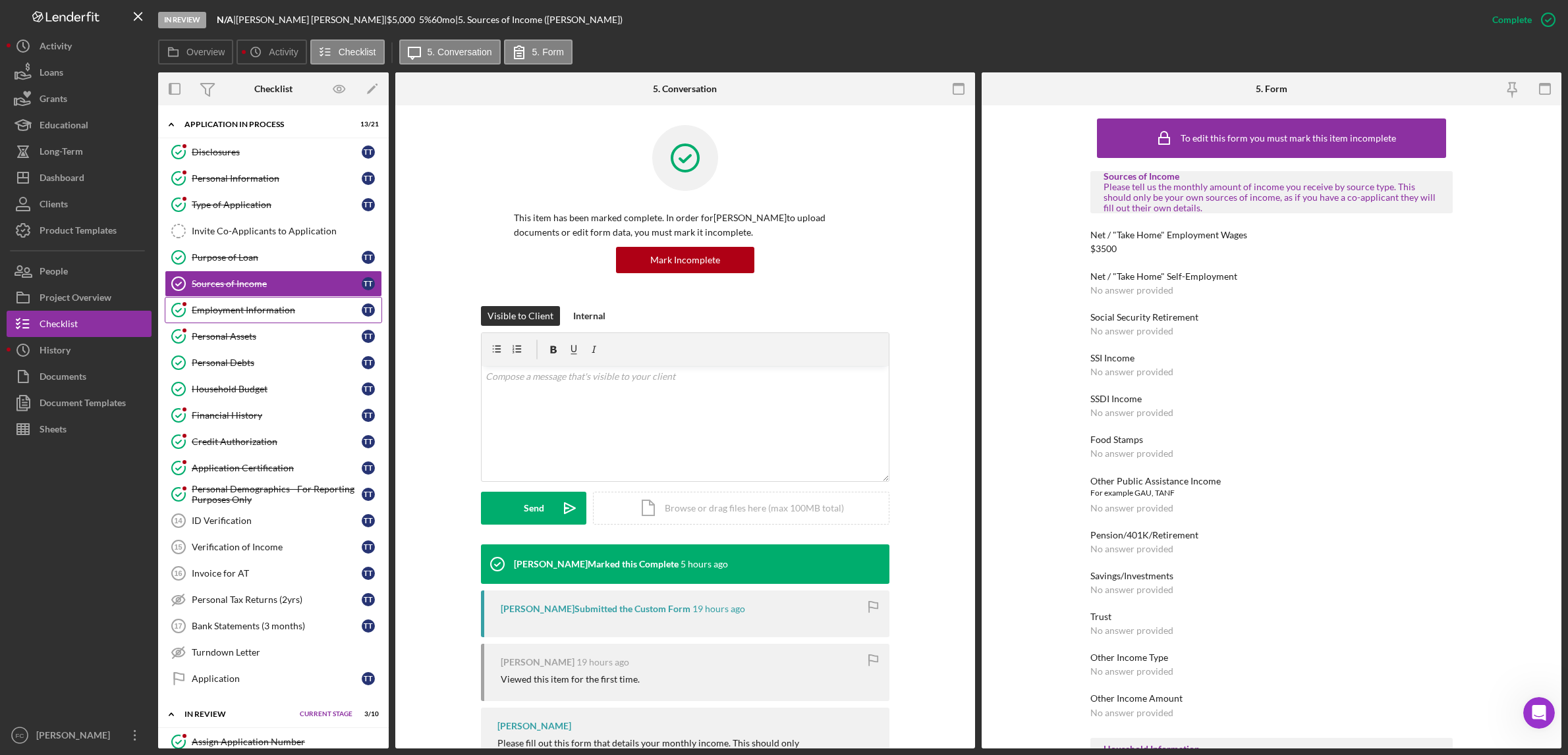
click at [282, 318] on link "Employment Information Employment Information T T" at bounding box center [273, 310] width 218 height 26
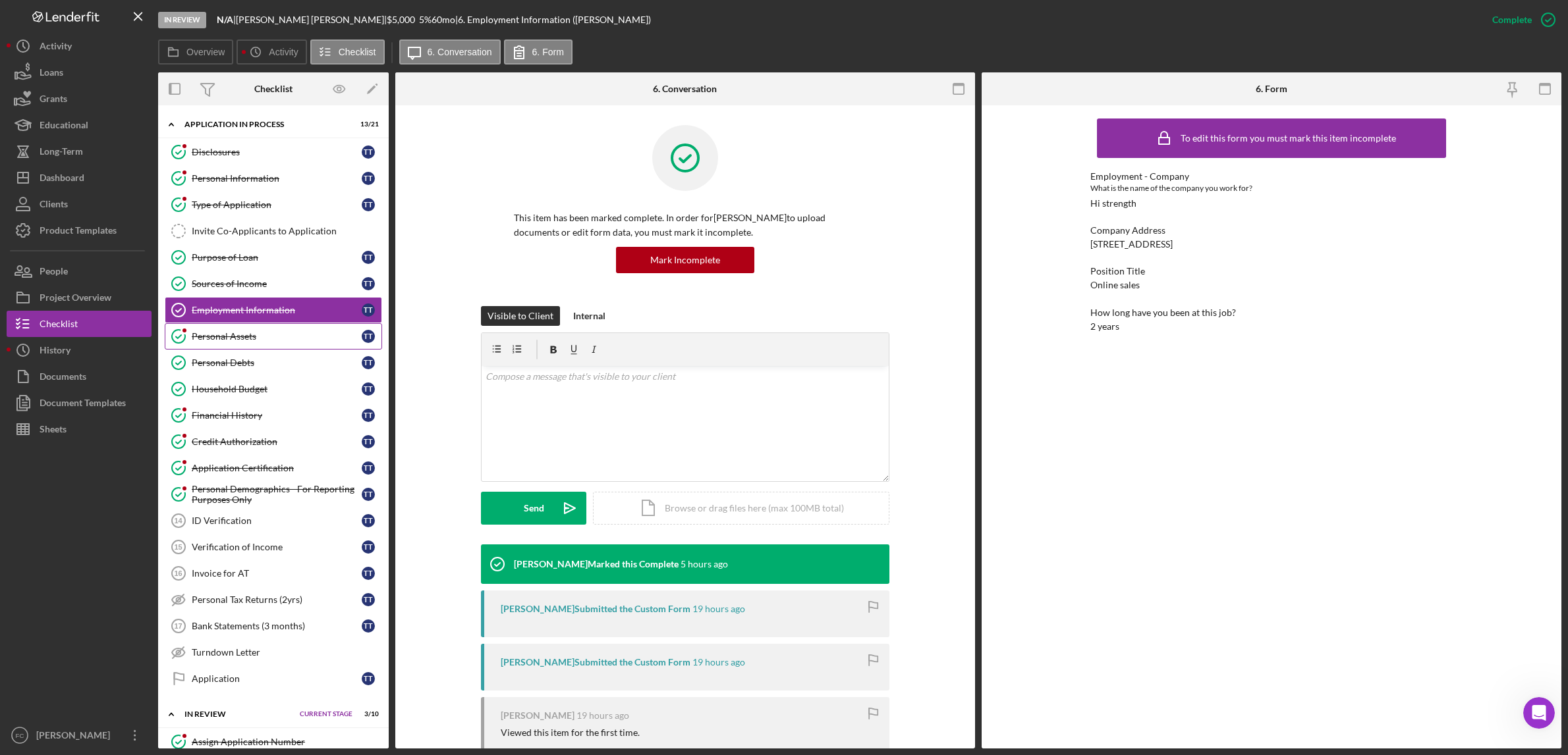
click at [282, 338] on div "Personal Assets" at bounding box center [276, 336] width 170 height 10
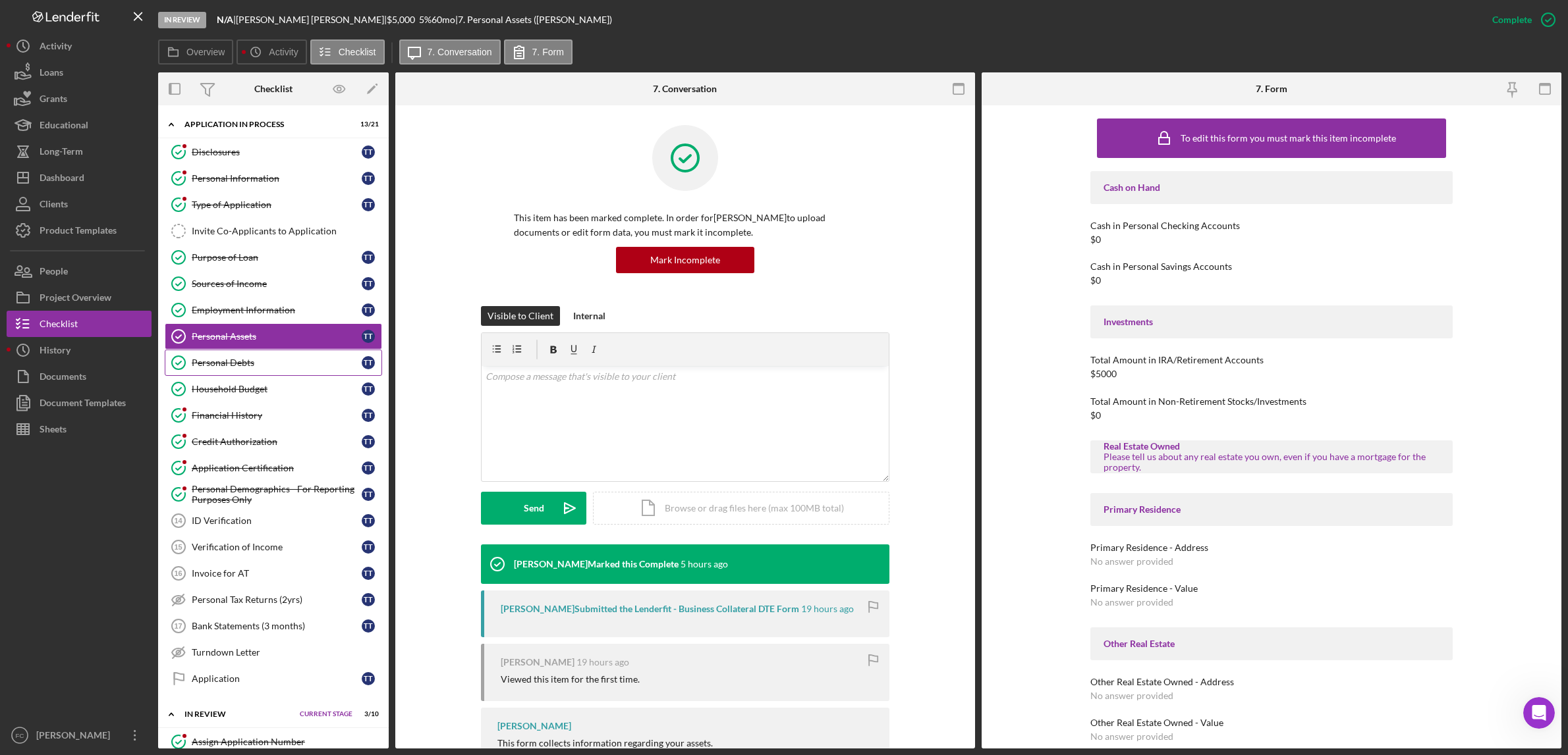
click at [276, 376] on link "Personal Debts Personal Debts T T" at bounding box center [273, 362] width 218 height 26
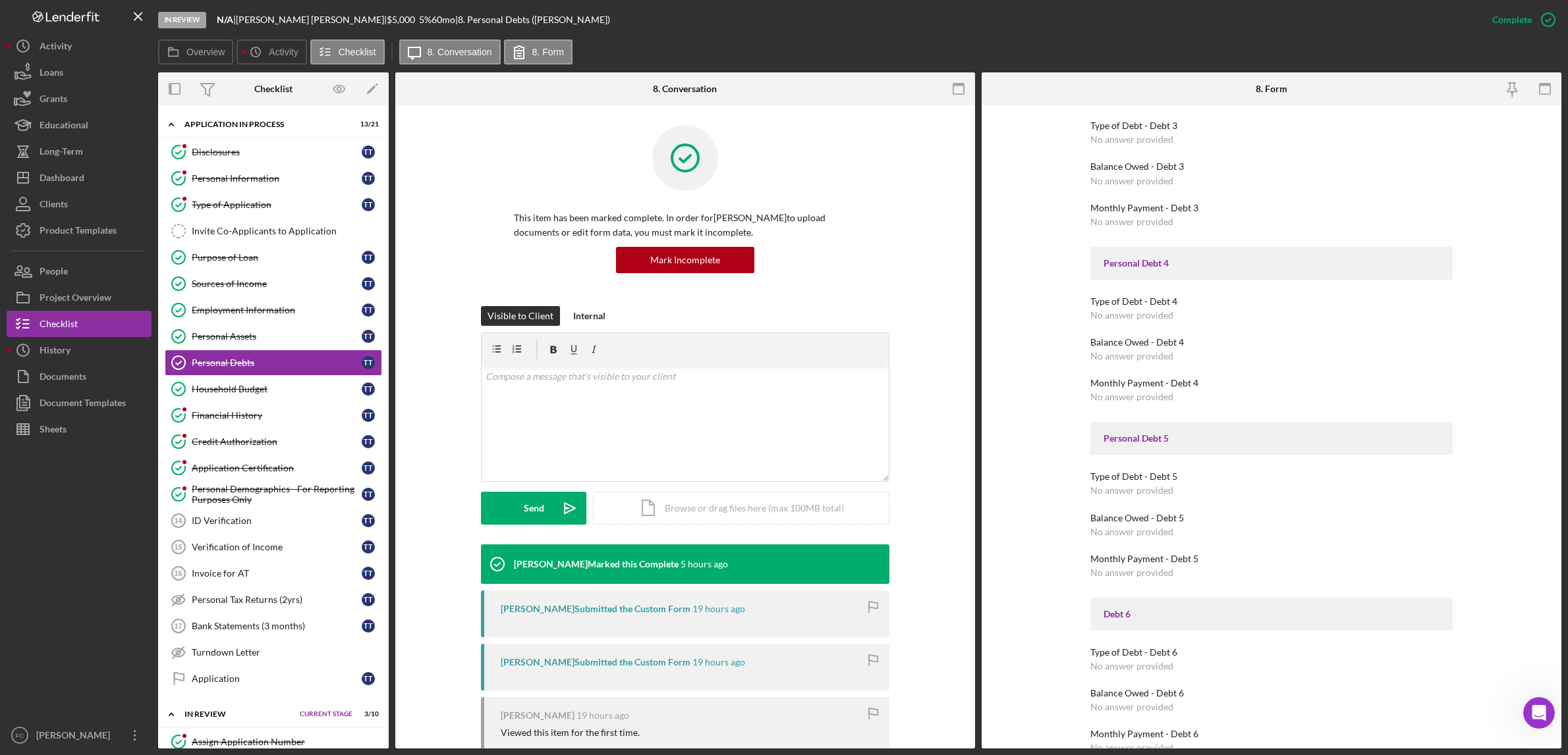
scroll to position [906, 0]
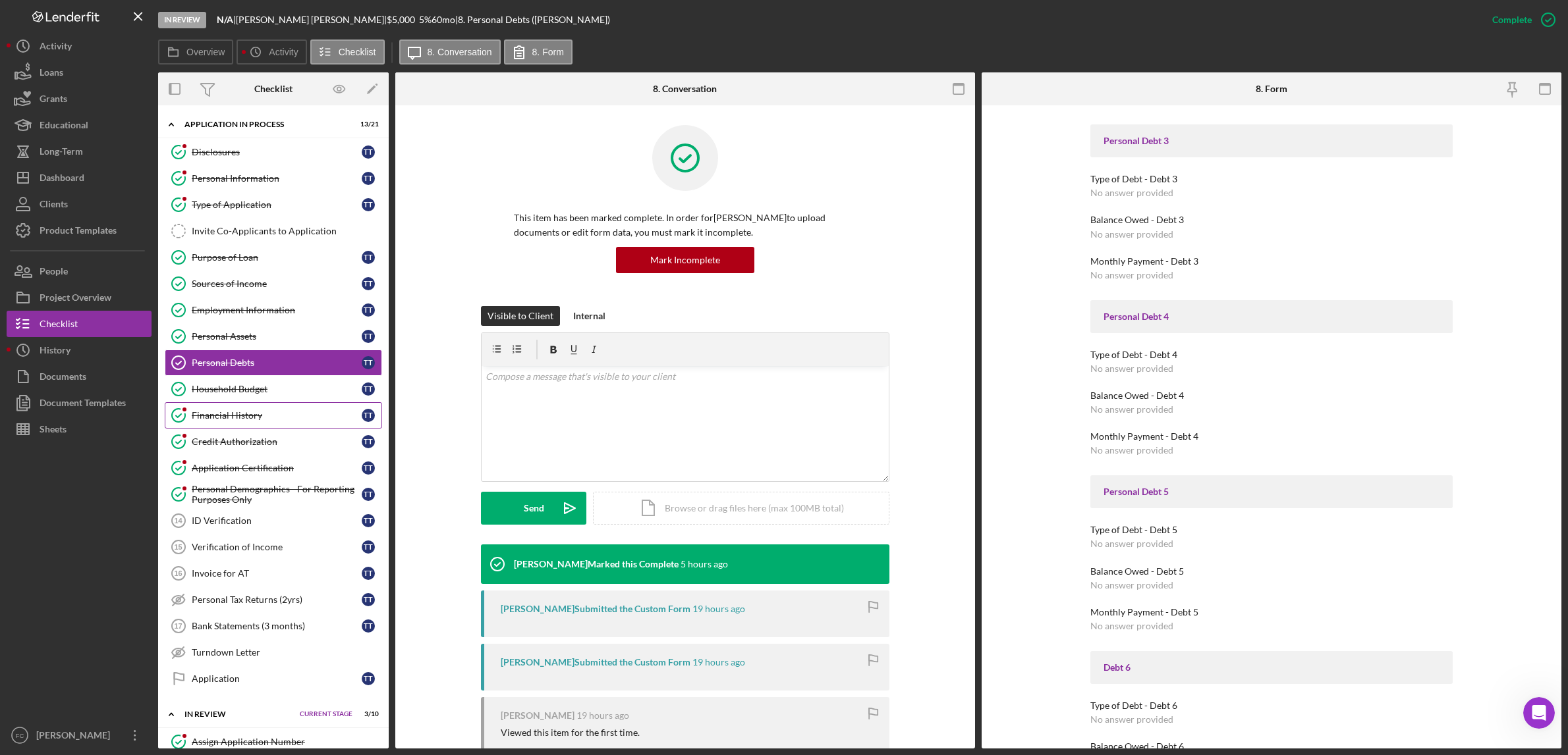
click at [212, 417] on div "Financial History" at bounding box center [276, 416] width 170 height 10
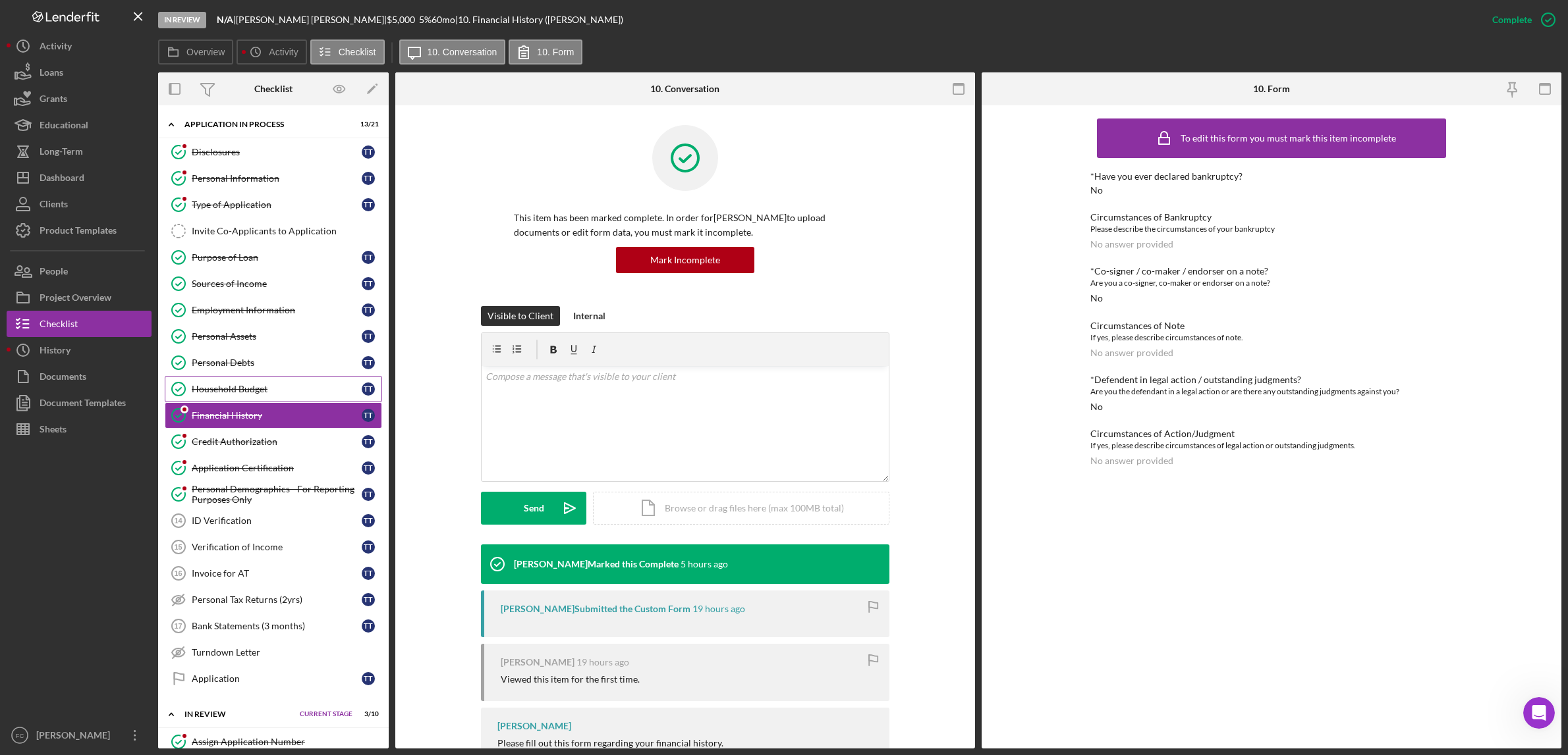
click at [233, 394] on div "Household Budget" at bounding box center [276, 389] width 170 height 10
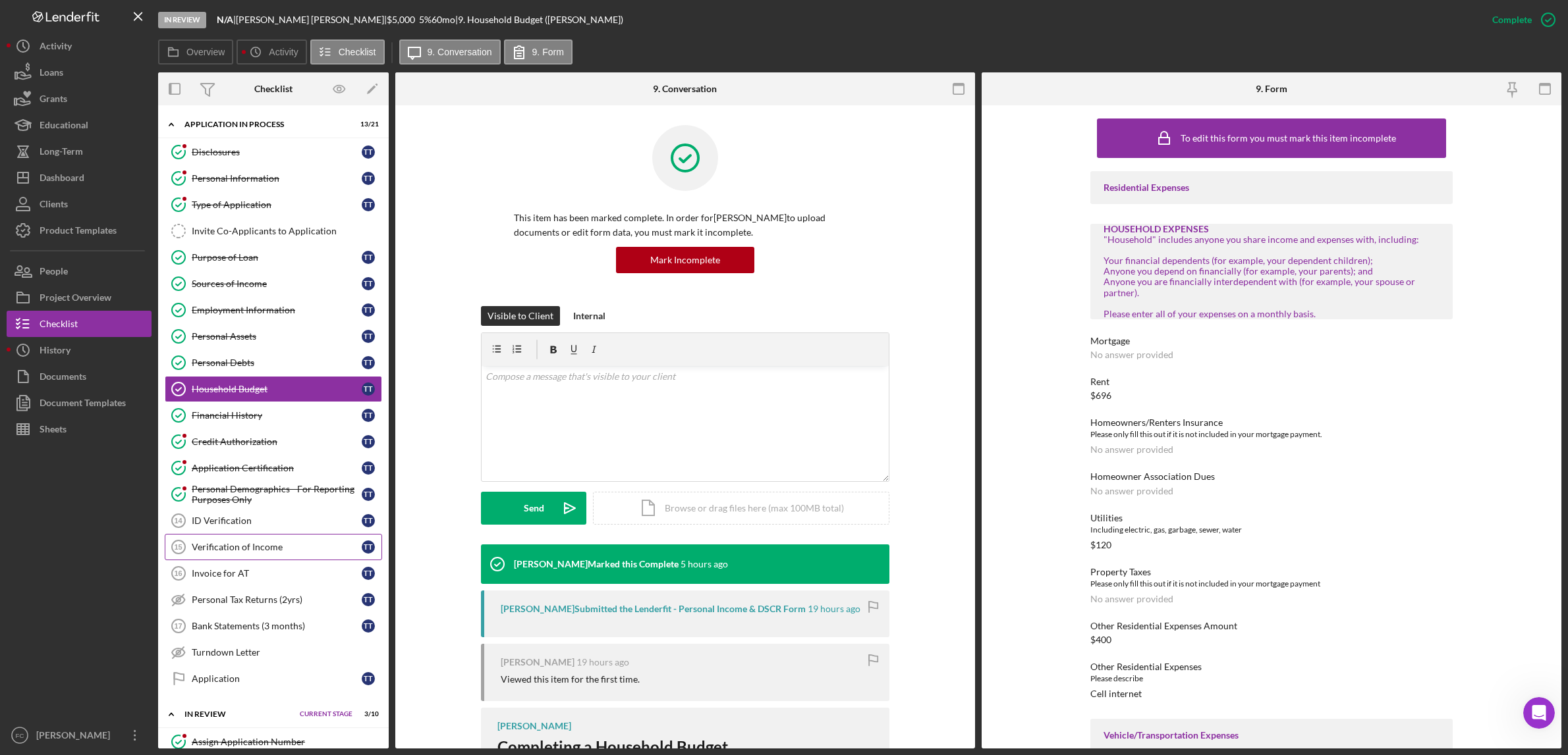
click at [263, 558] on link "Verification of Income 15 Verification of Income T T" at bounding box center [273, 546] width 218 height 26
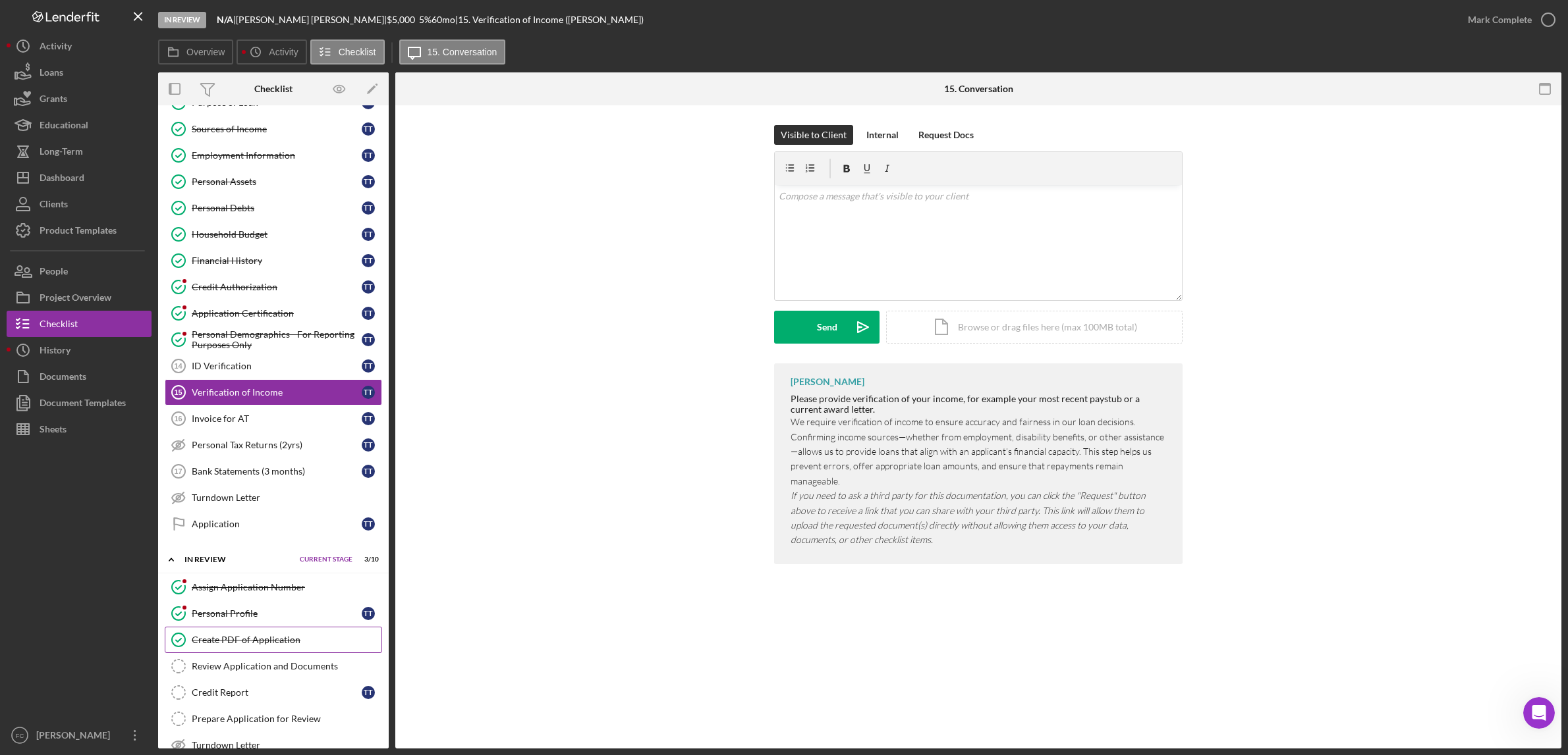
scroll to position [171, 0]
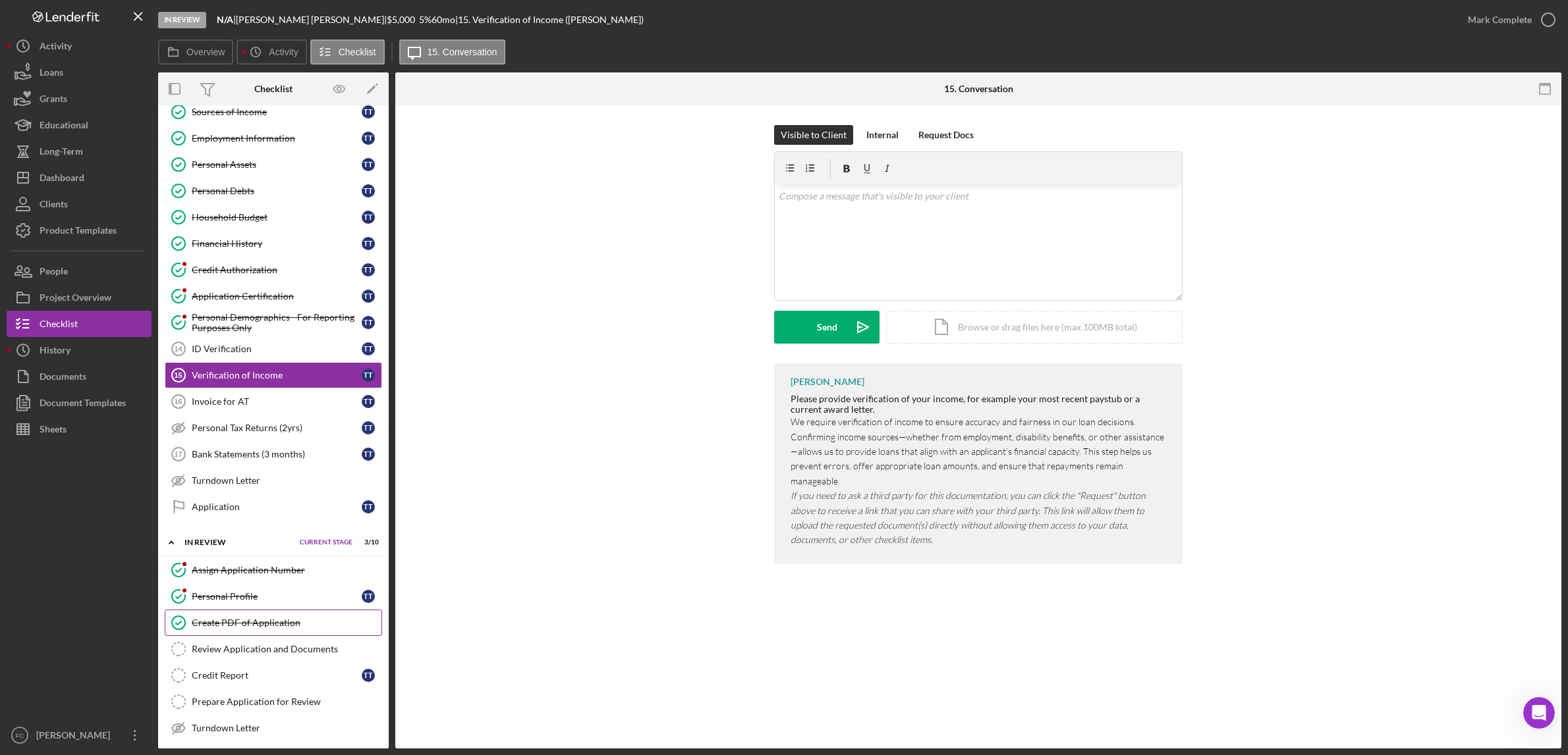
click at [290, 628] on div "Create PDF of Application" at bounding box center [286, 623] width 189 height 10
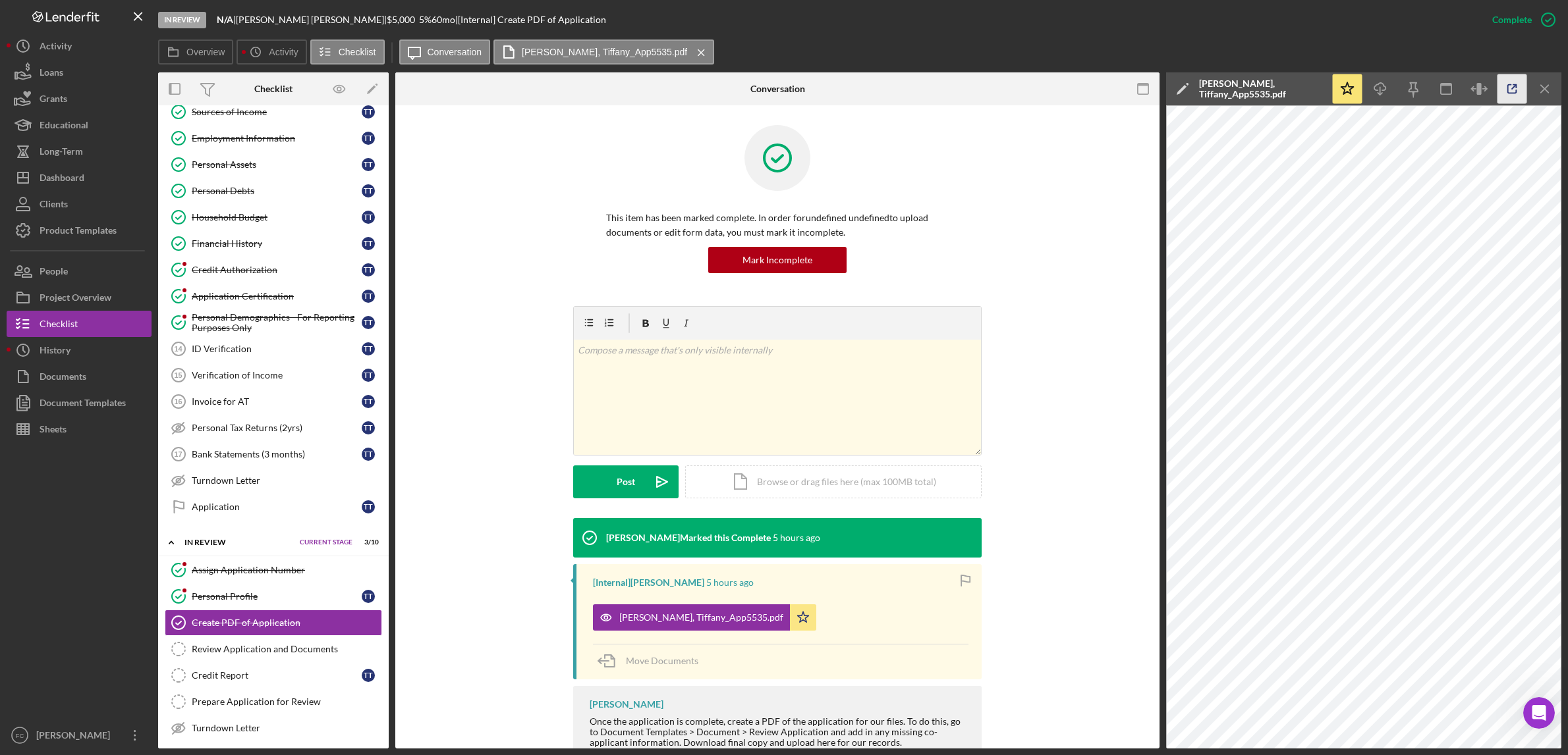
click at [1505, 88] on icon "button" at bounding box center [1512, 89] width 30 height 30
click at [261, 381] on div "Verification of Income" at bounding box center [276, 375] width 170 height 10
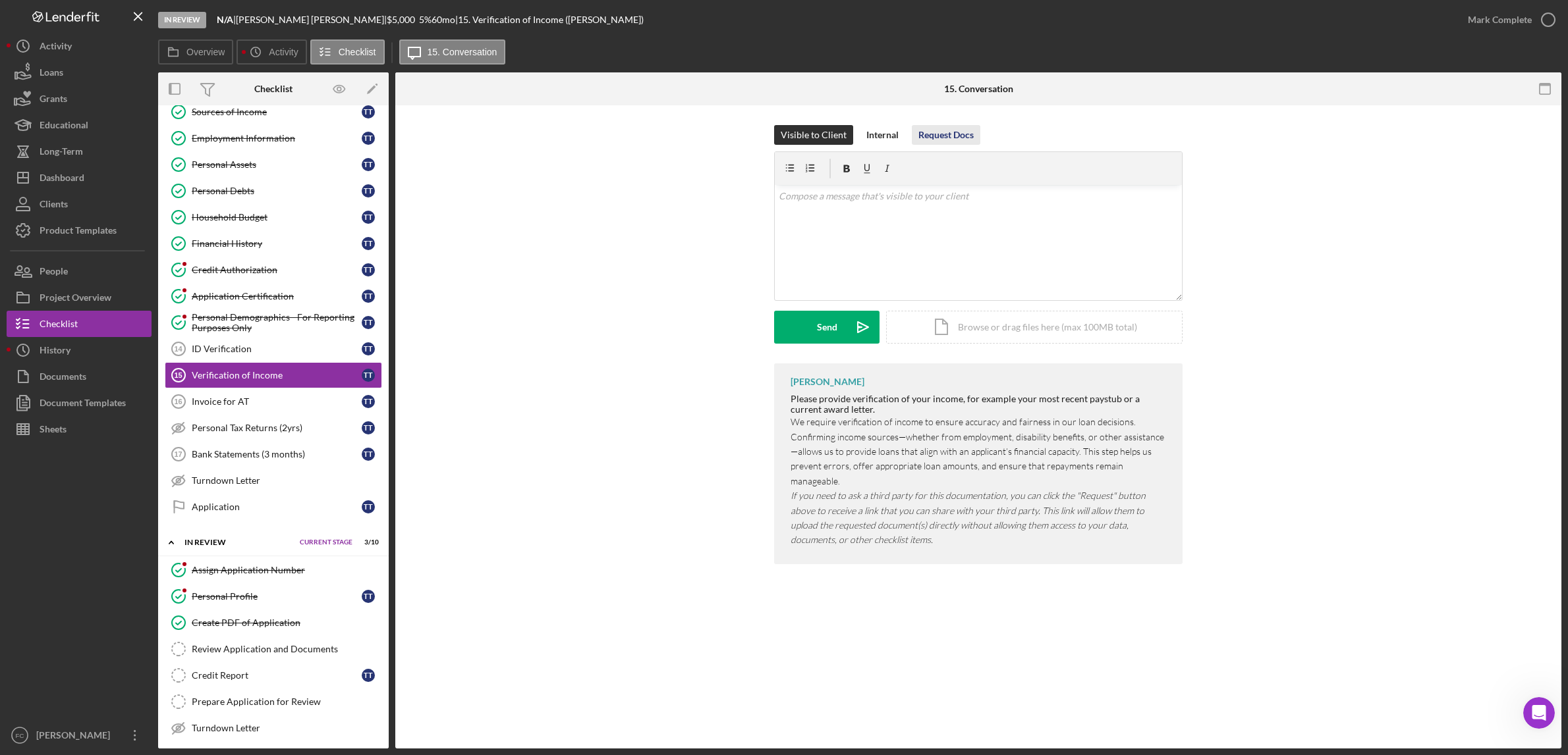
click at [943, 134] on div "Request Docs" at bounding box center [946, 135] width 55 height 20
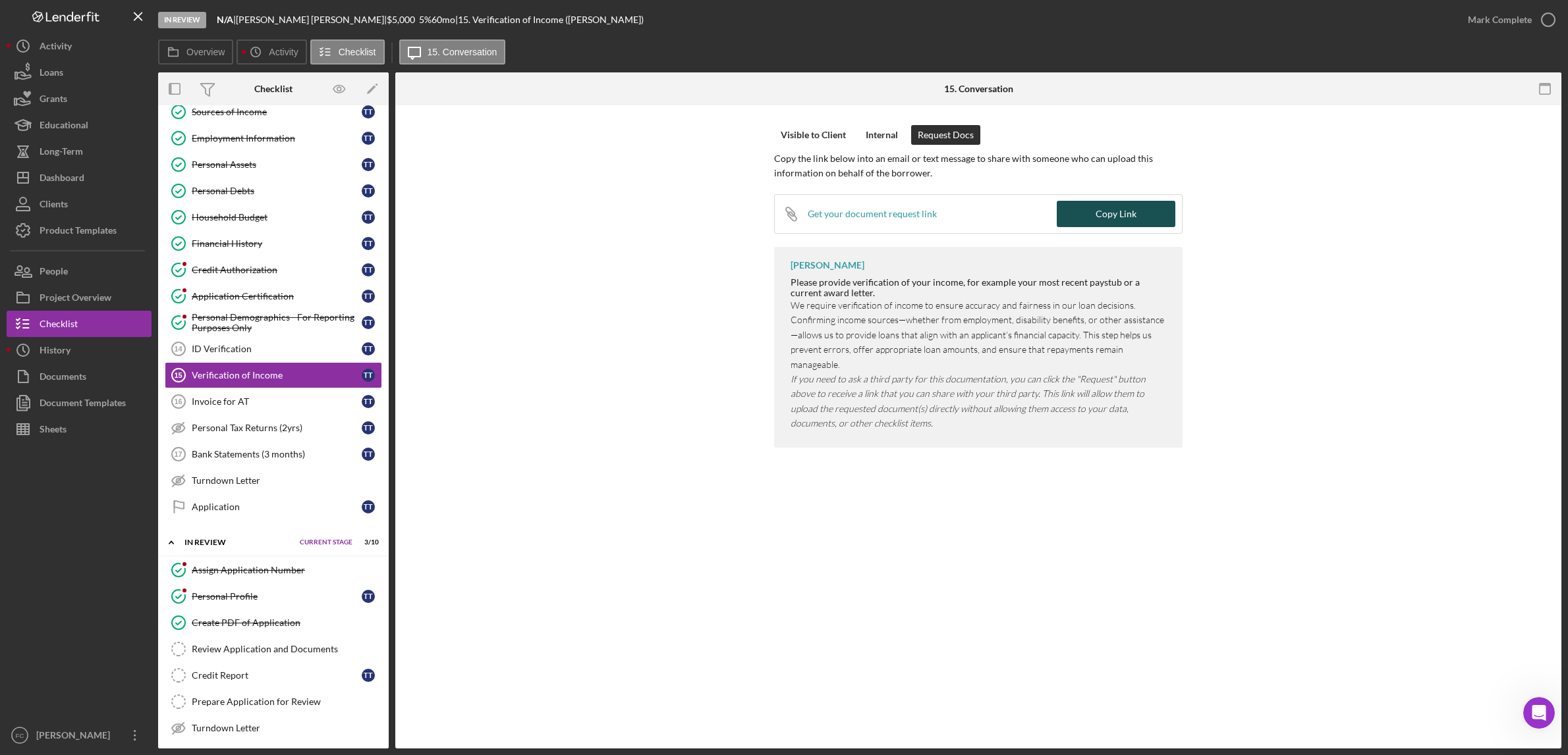
click at [1104, 218] on div "Copy Link" at bounding box center [1116, 214] width 41 height 26
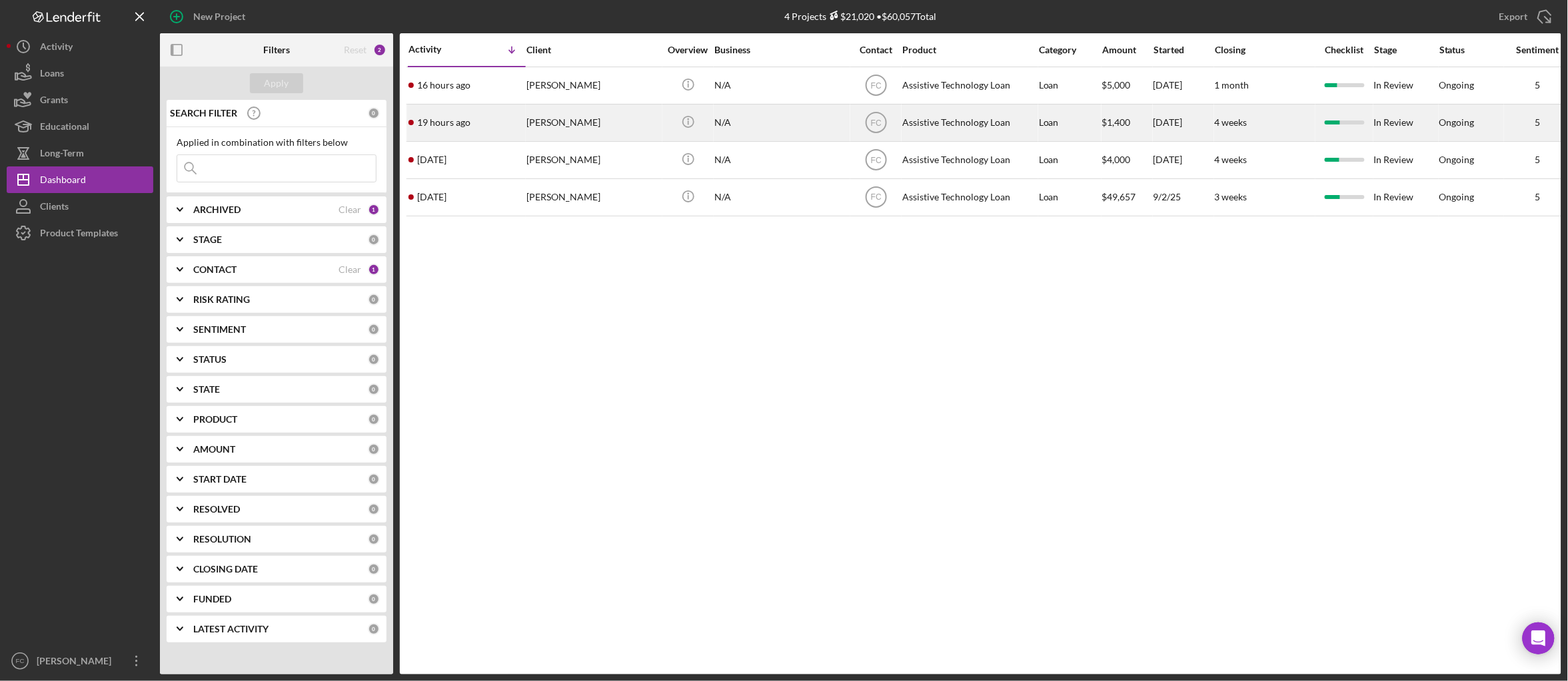
click at [573, 121] on div "Chase Gardner" at bounding box center [593, 122] width 133 height 35
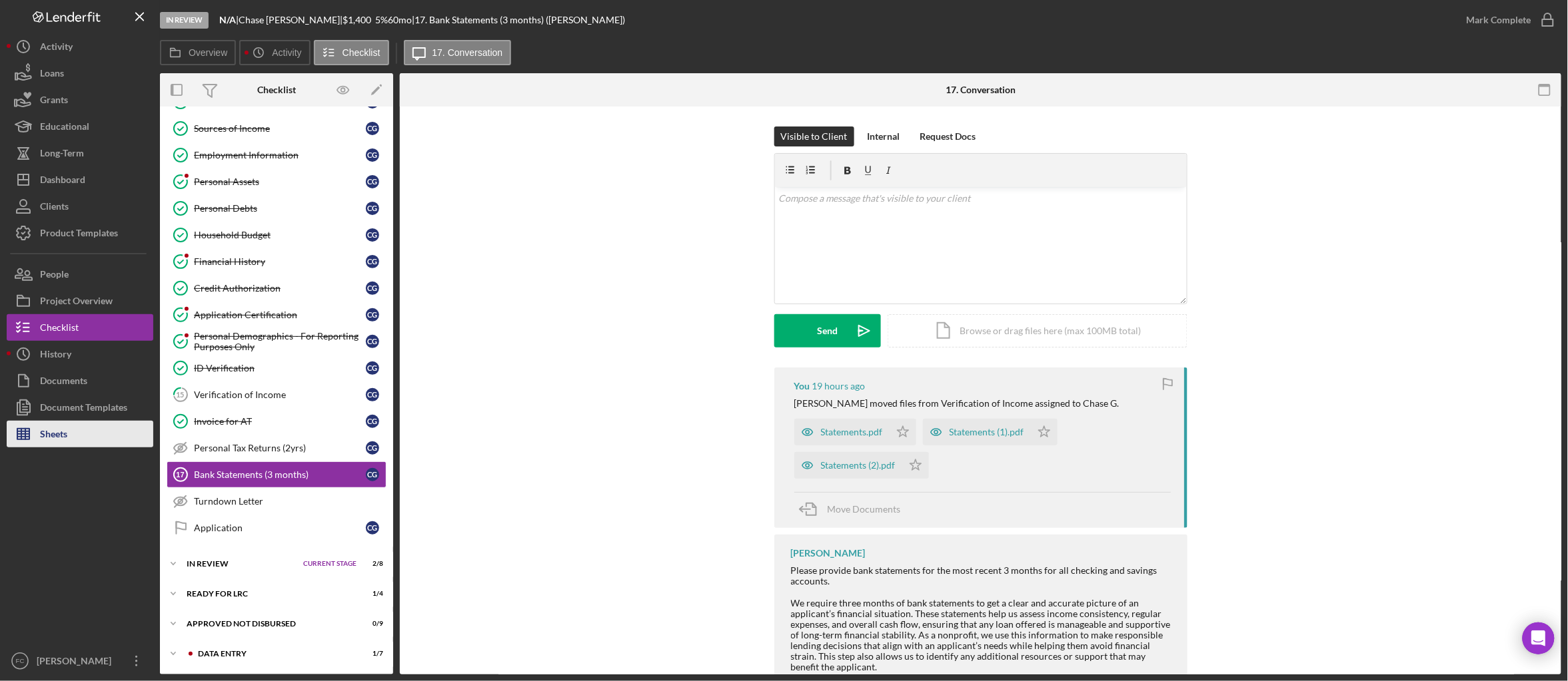
scroll to position [164, 0]
click at [68, 435] on button "Sheets" at bounding box center [80, 434] width 147 height 26
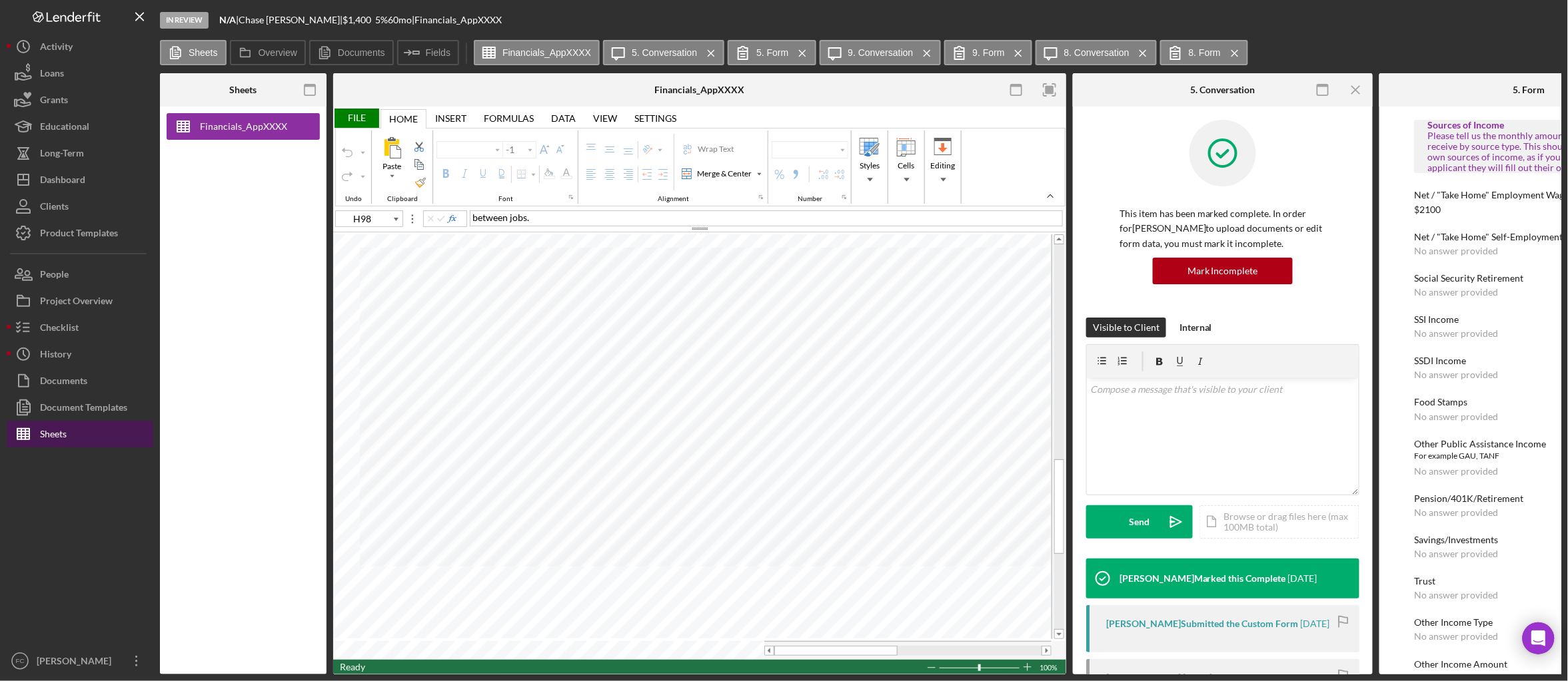
type input "Arial"
type input "10"
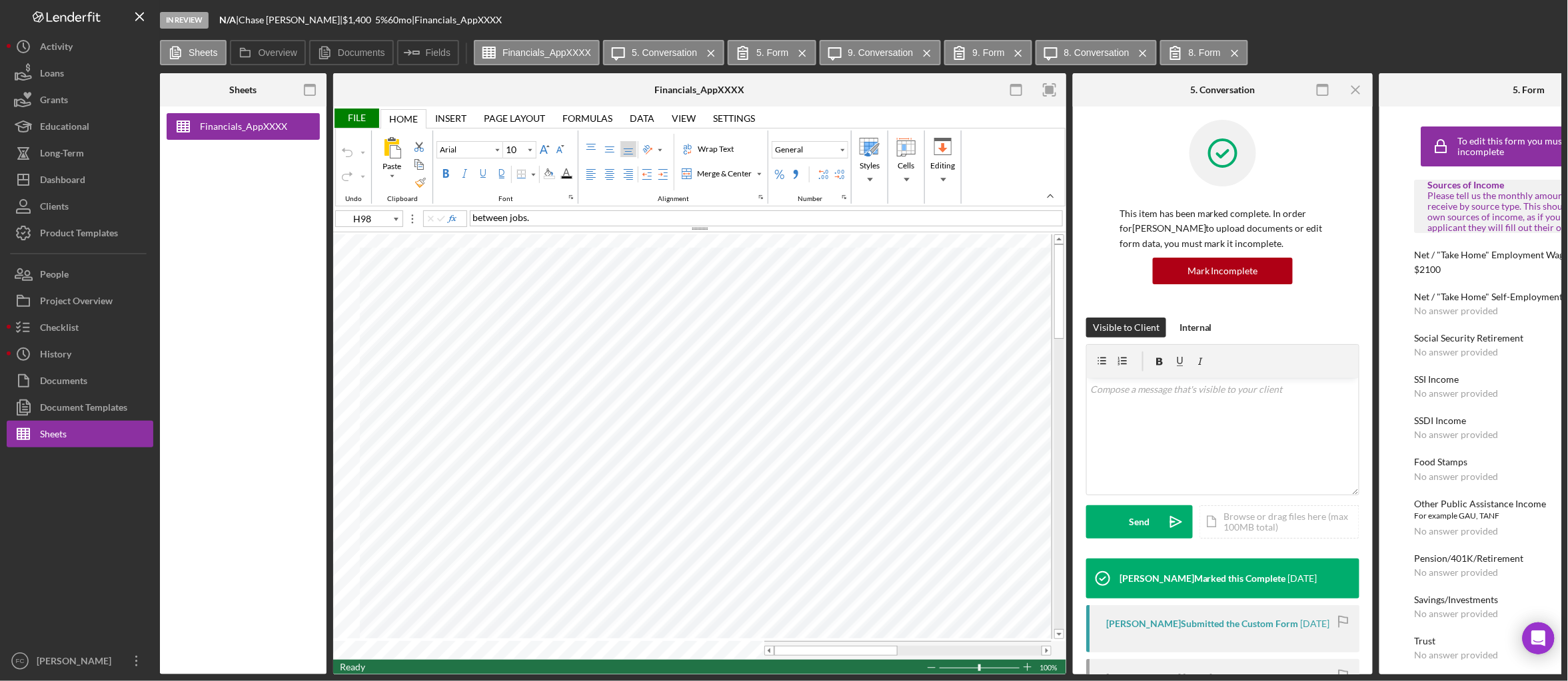
type input "A4"
type input "Calibri"
type input "11"
type input "H98"
type input "Arial"
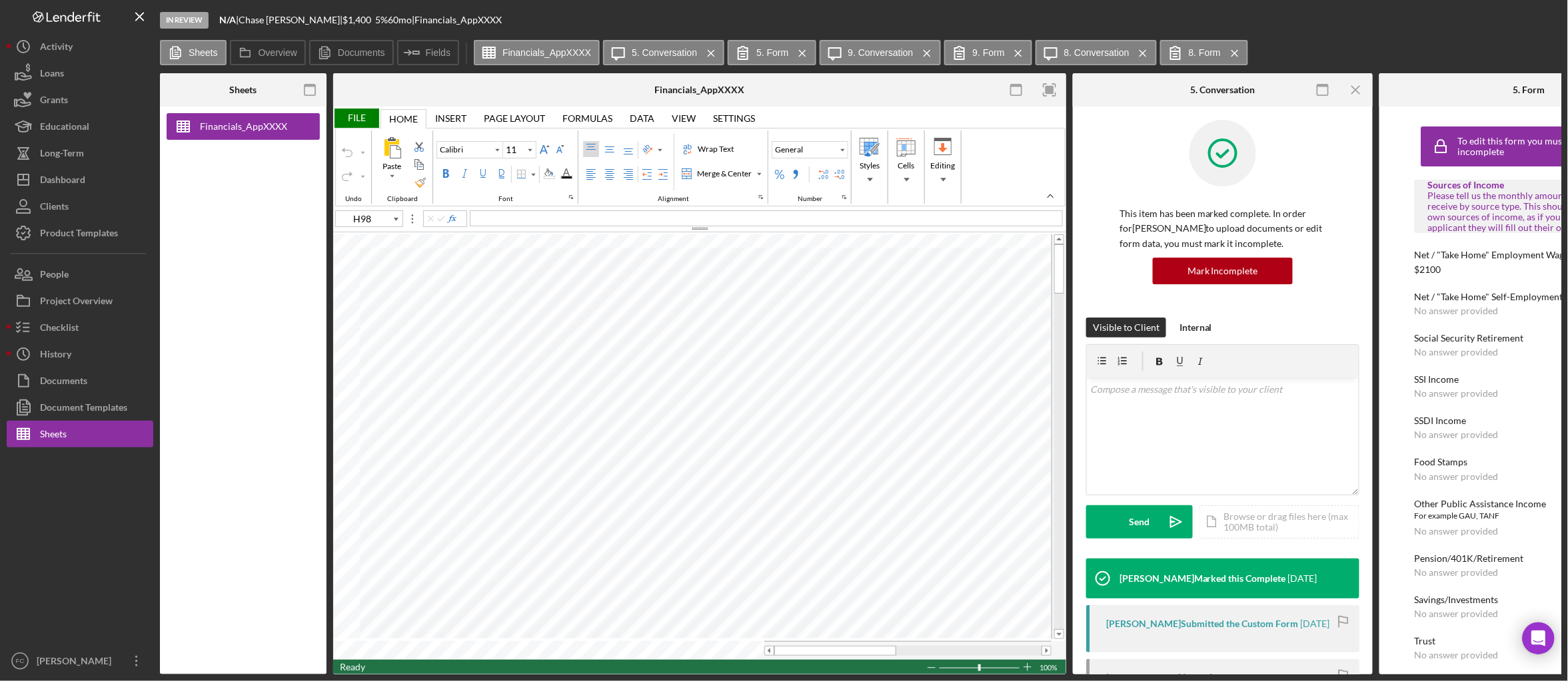
type input "10"
type input "D92"
type input "A92"
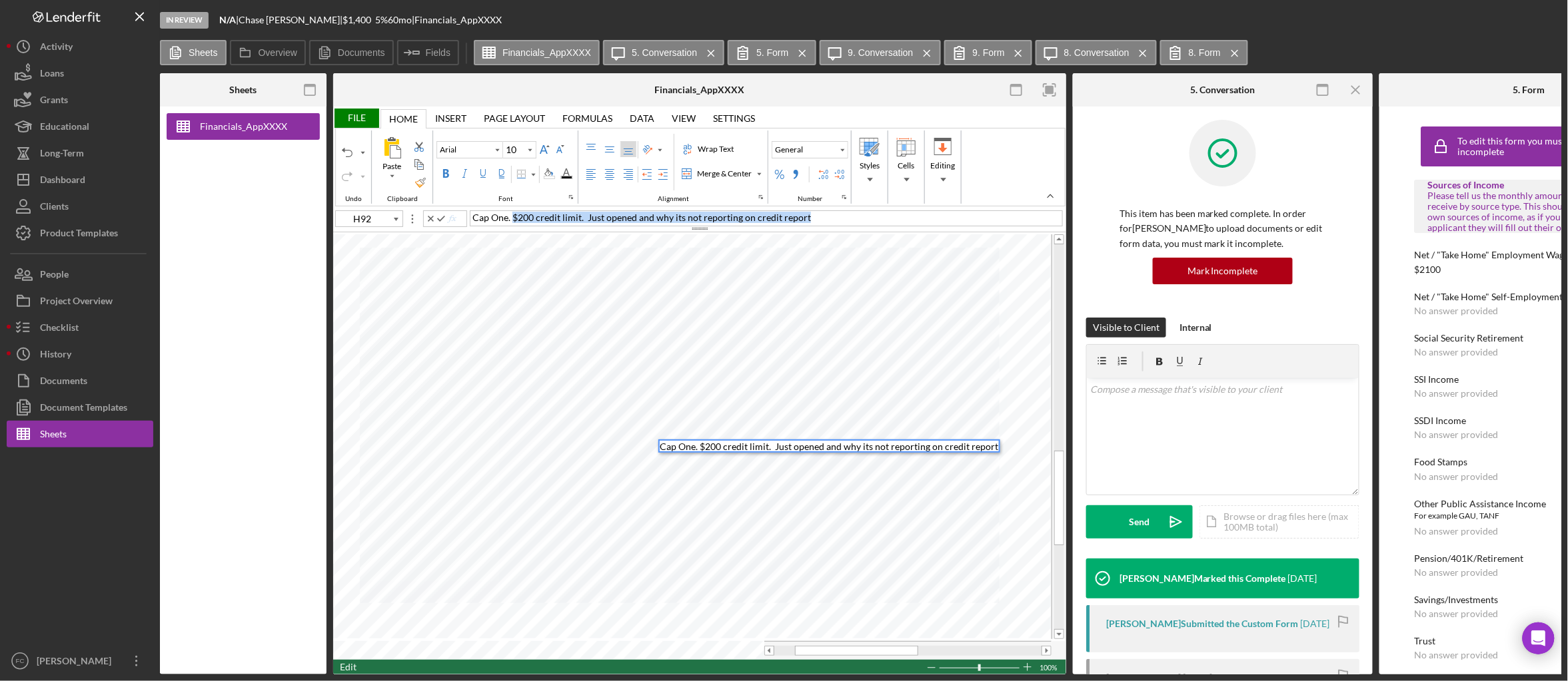
drag, startPoint x: 841, startPoint y: 217, endPoint x: 515, endPoint y: 218, distance: 326.0
click at [515, 218] on div "Cap One. $200 credit limit. Just opened and why its not reporting on credit rep…" at bounding box center [766, 218] width 593 height 16
click at [640, 444] on div "Paste Cut Copy AutoFill Cap One. $200 credit limit. Just opened and why its not…" at bounding box center [699, 446] width 733 height 426
click at [857, 223] on div "Cap One. $200 credit limit. Just opened and why its not reporting on credit rep…" at bounding box center [766, 218] width 593 height 16
drag, startPoint x: 835, startPoint y: 222, endPoint x: 488, endPoint y: 217, distance: 347.0
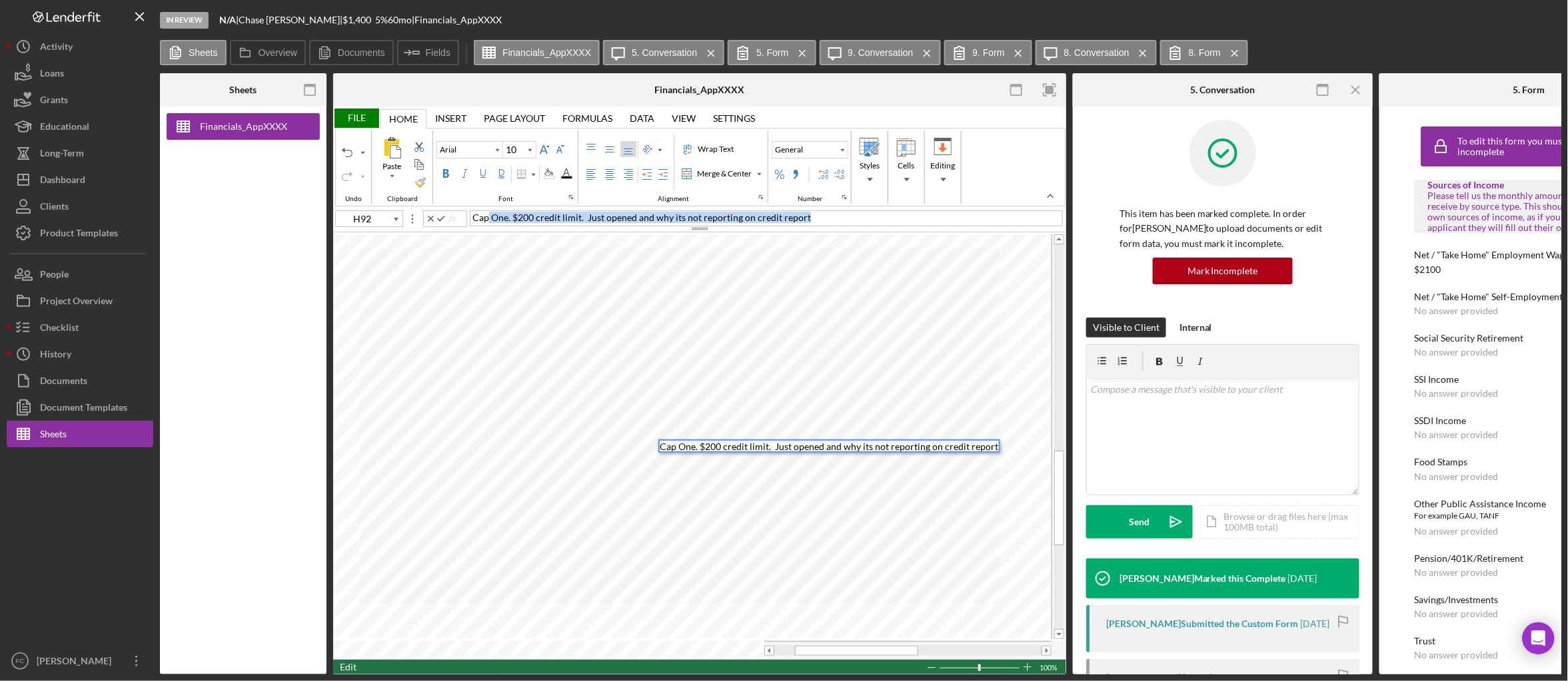
click at [488, 217] on div "Cap One. $200 credit limit. Just opened and why its not reporting on credit rep…" at bounding box center [766, 218] width 593 height 16
click at [817, 219] on div "Cap One. $200 credit limit. Just opened and why its not reporting on credit rep…" at bounding box center [766, 218] width 593 height 16
drag, startPoint x: 757, startPoint y: 217, endPoint x: 514, endPoint y: 219, distance: 243.0
click at [514, 219] on div "Cap One. $200 credit limit. Just opened and why its not reporting on credit rep…" at bounding box center [766, 218] width 593 height 16
copy span "$200 credit limit. Just opened and why its not reporting on credit report"
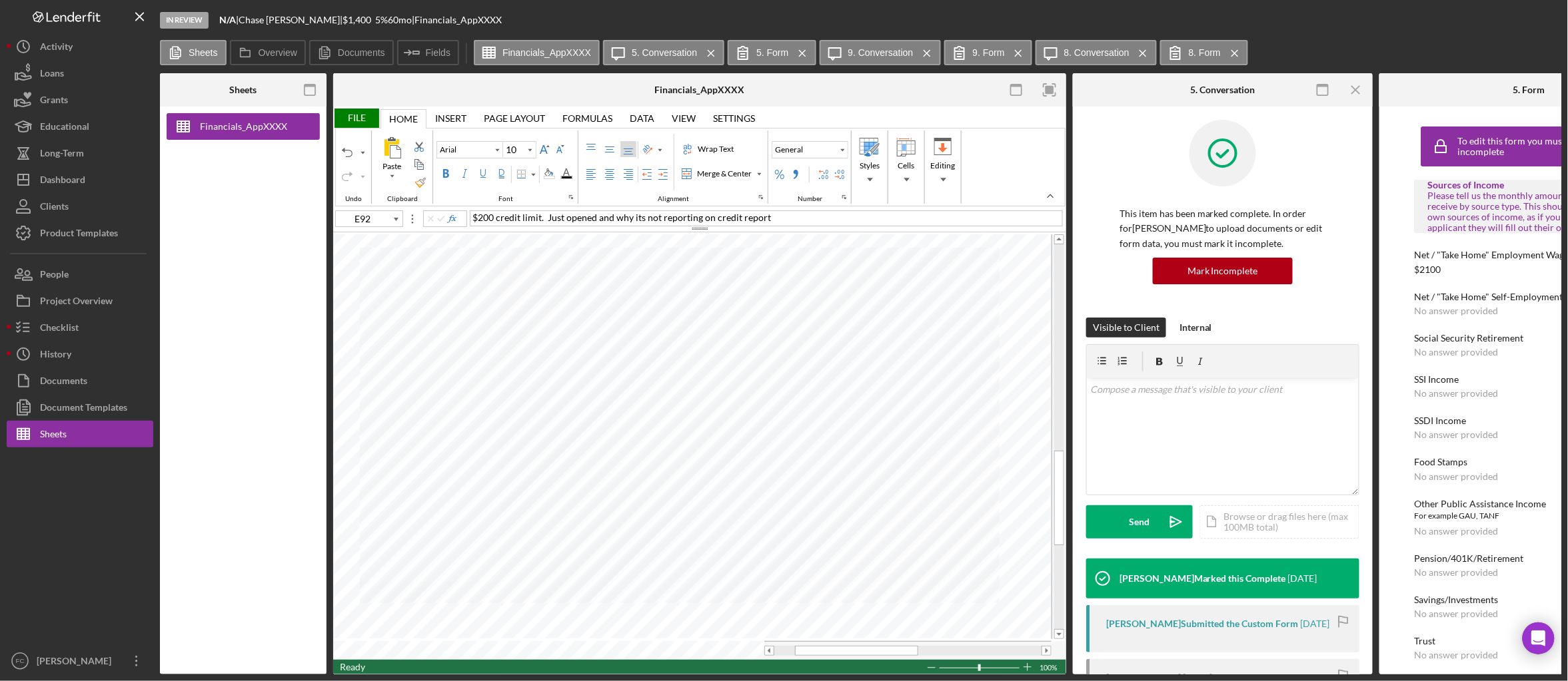
type input "H92"
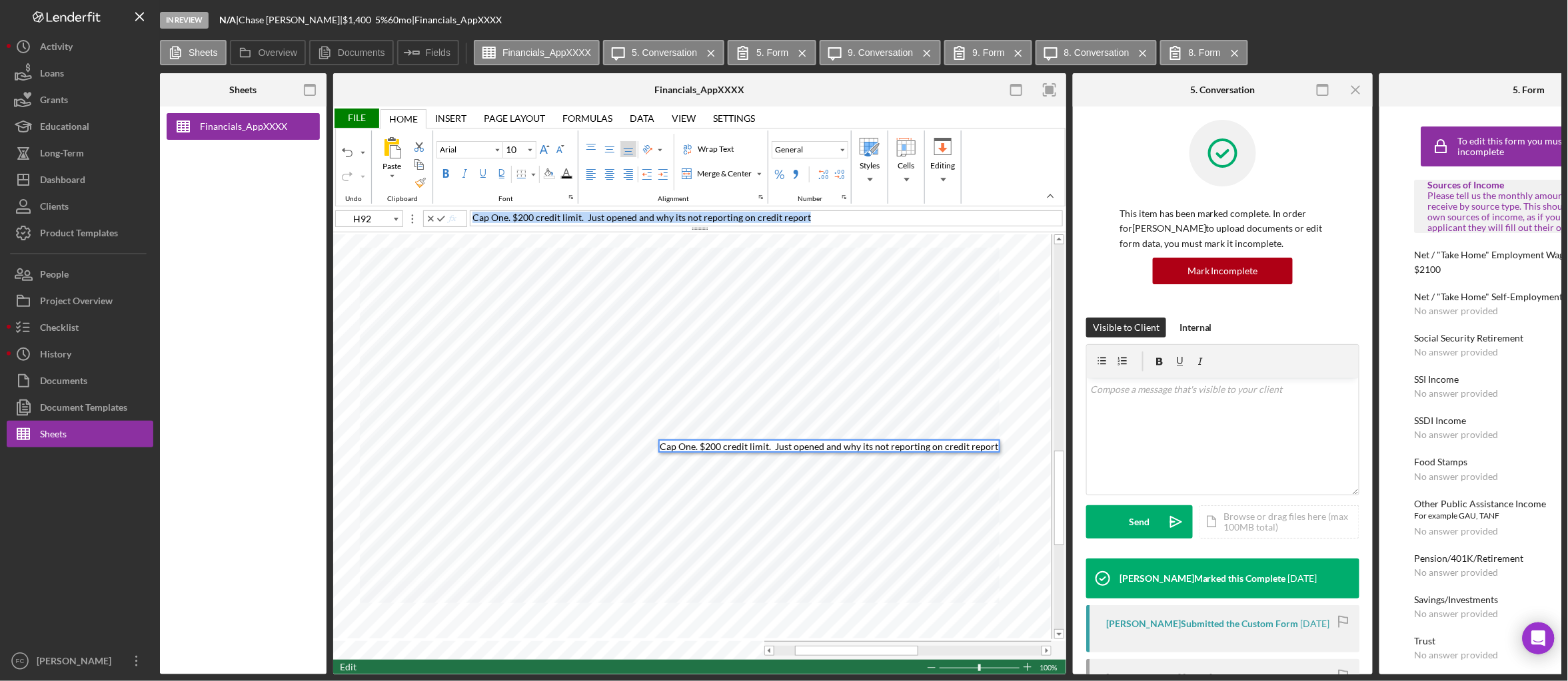
drag, startPoint x: 805, startPoint y: 221, endPoint x: 286, endPoint y: 221, distance: 519.0
click at [286, 221] on div "Sheets Financials_AppXXXX Overview Internal Workflow Stage In Review Icon/Dropd…" at bounding box center [860, 374] width 1401 height 601
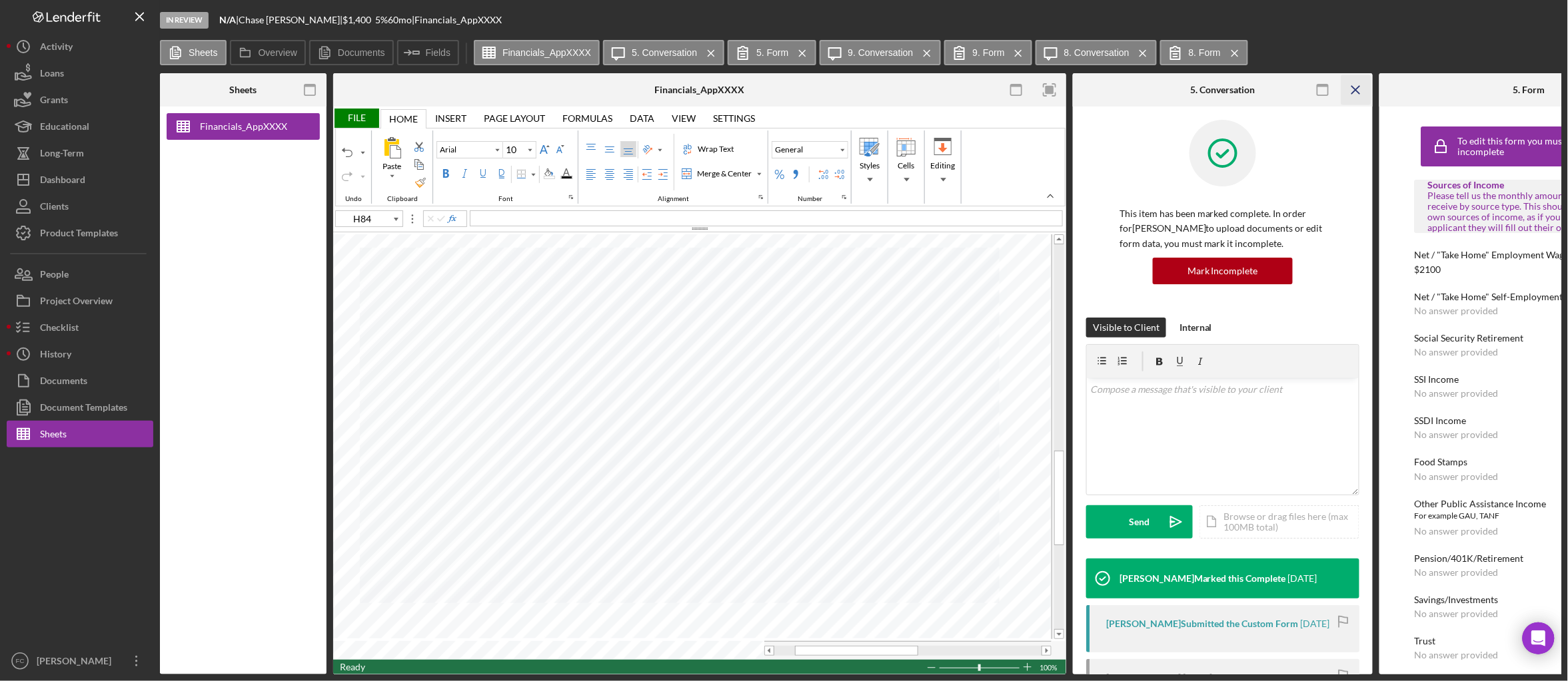
click at [1355, 92] on icon "Icon/Menu Close" at bounding box center [1356, 90] width 30 height 30
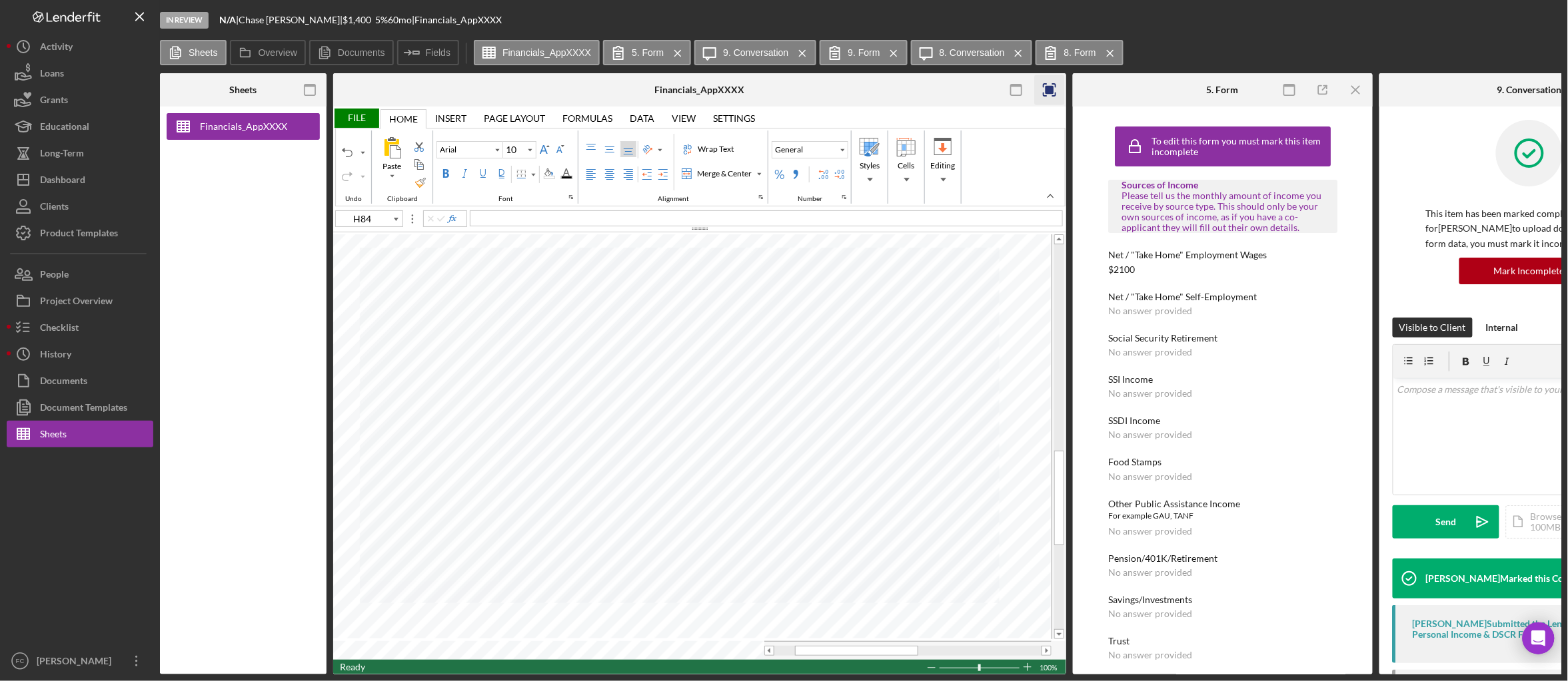
click at [1056, 91] on icon "button" at bounding box center [1050, 90] width 30 height 30
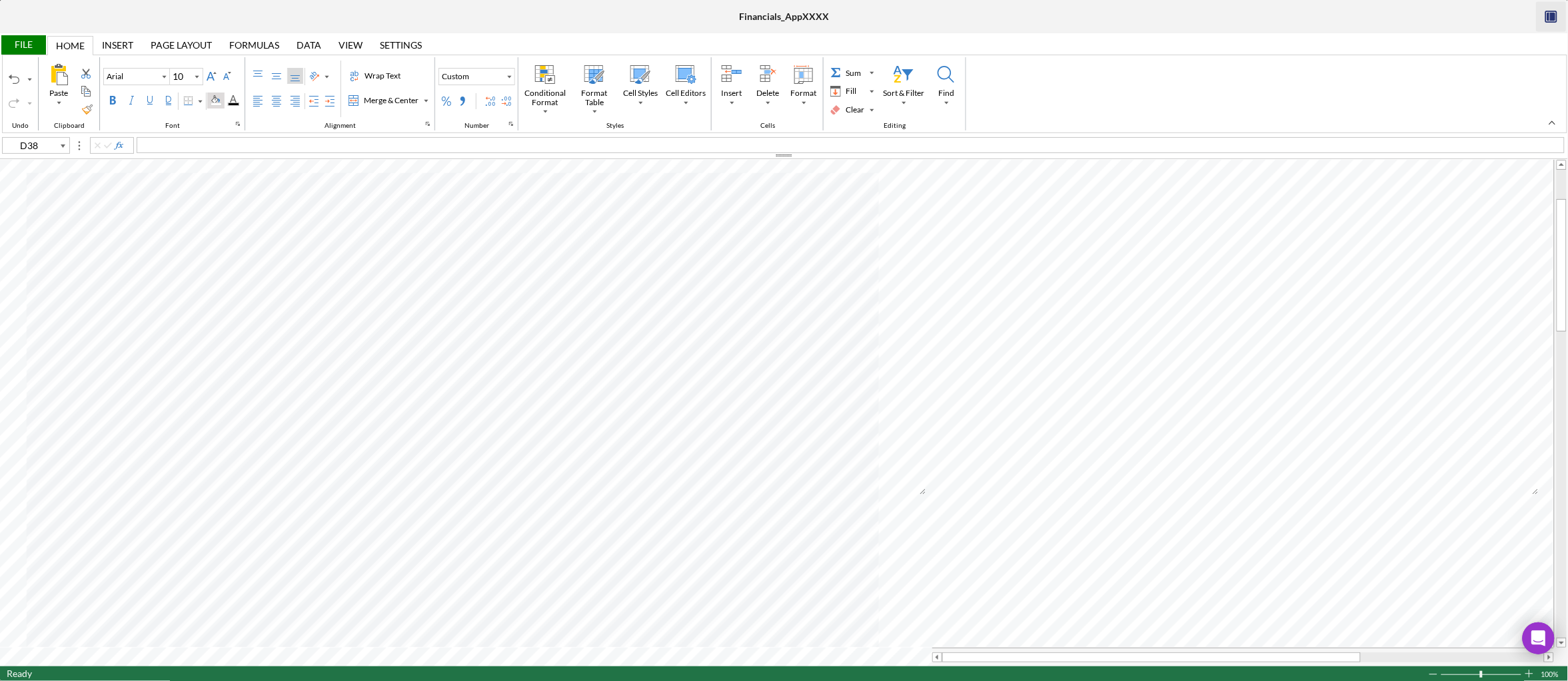
click at [221, 98] on div "Background Color" at bounding box center [216, 101] width 11 height 11
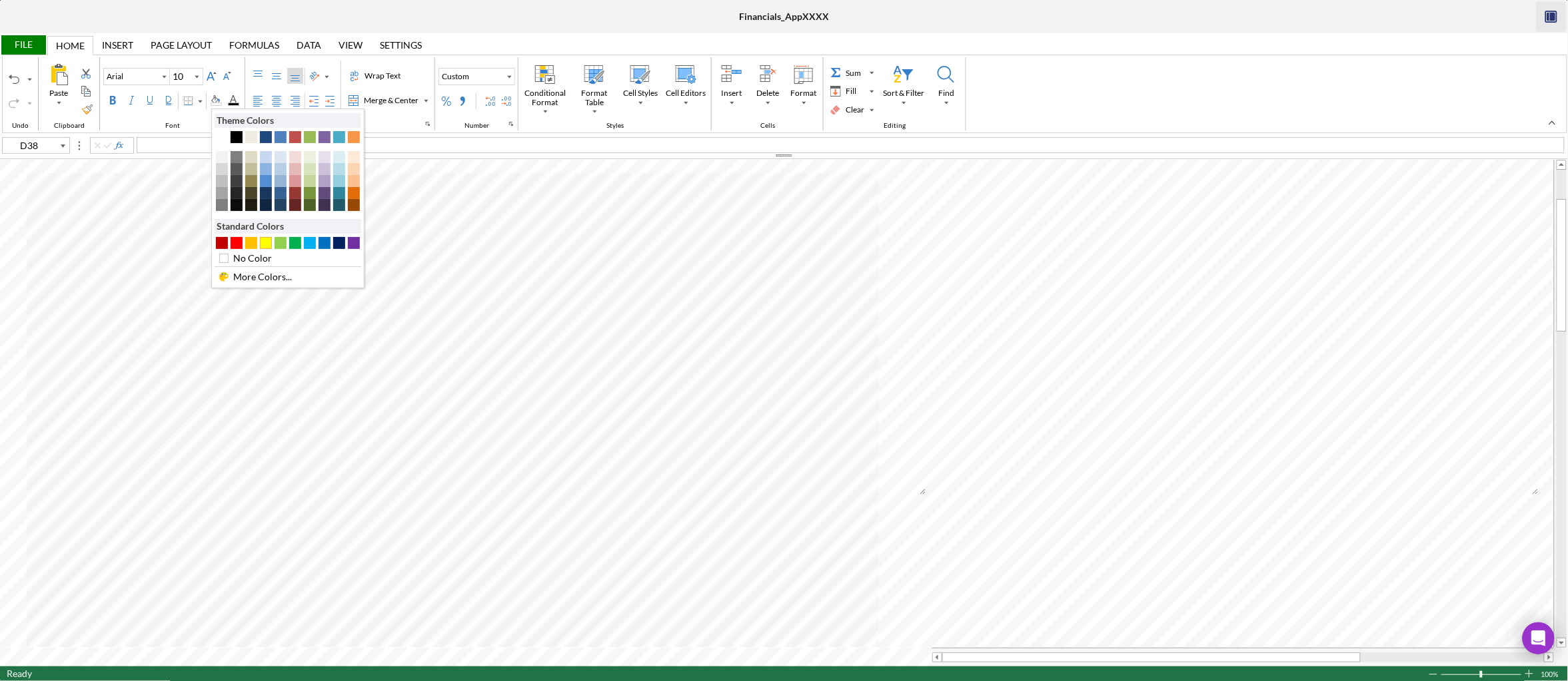
click at [272, 245] on div at bounding box center [288, 243] width 147 height 12
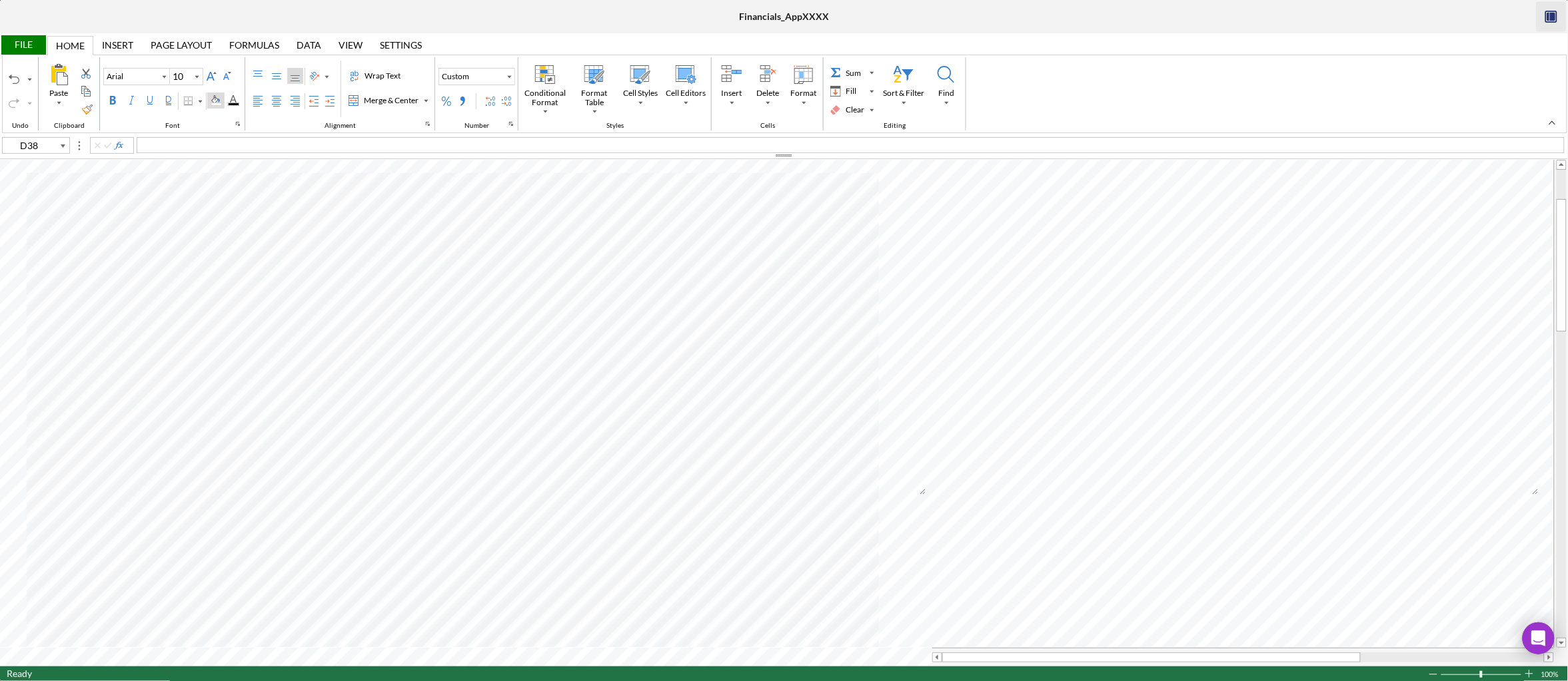
click at [216, 104] on div "Background Color" at bounding box center [216, 101] width 11 height 11
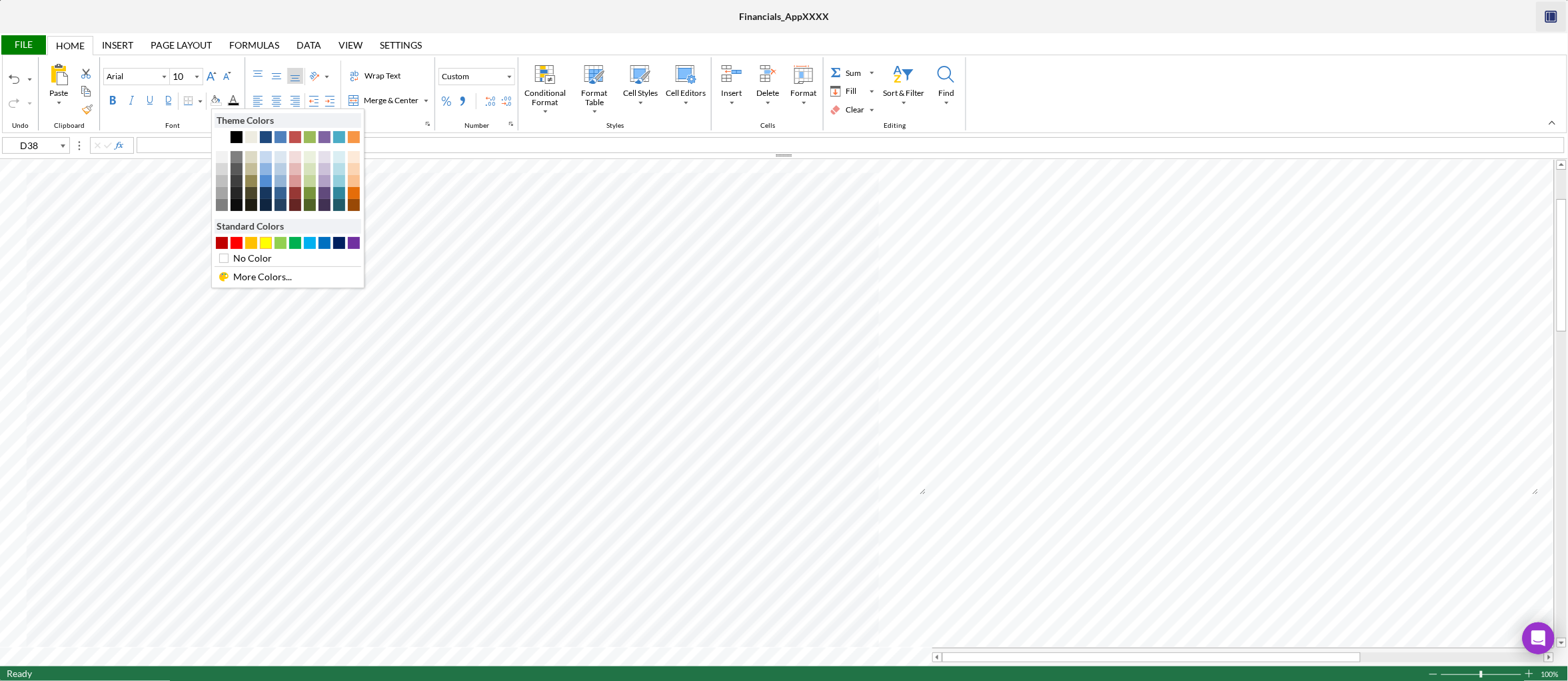
click at [268, 249] on div "#FFFF00" at bounding box center [266, 243] width 12 height 12
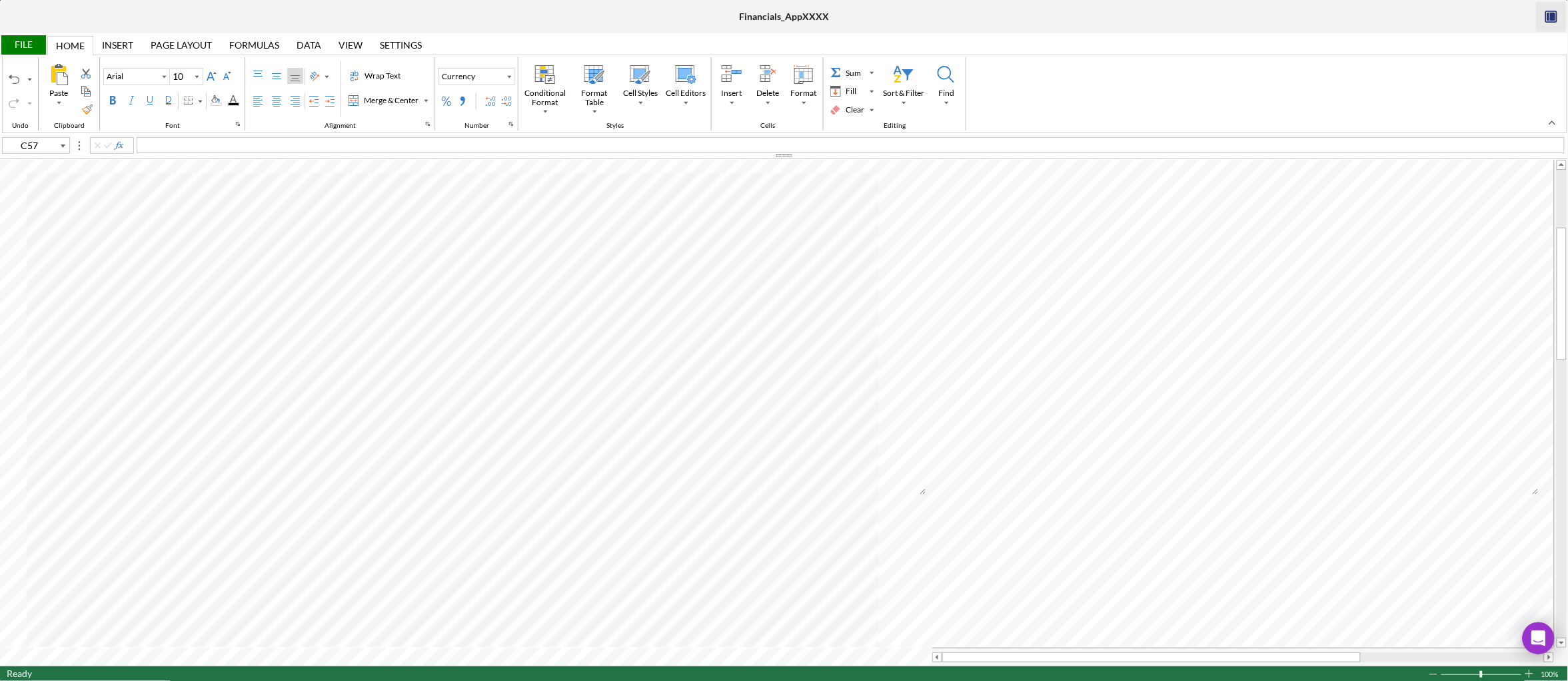
type input "B57"
type input "D57"
type input "B59"
type input "D59"
type input "B64"
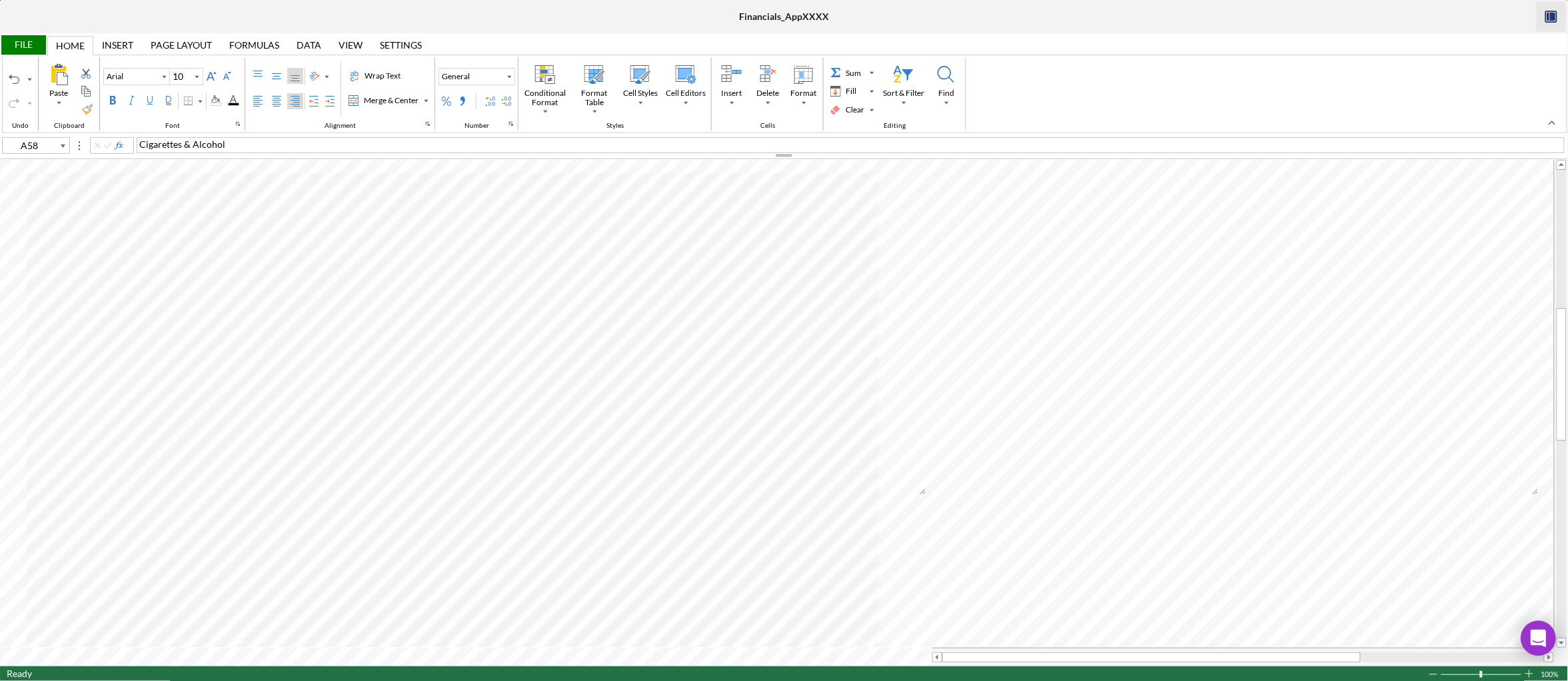
type input "B58"
type input "D58"
type input "B59"
type input "D59"
type input "E83"
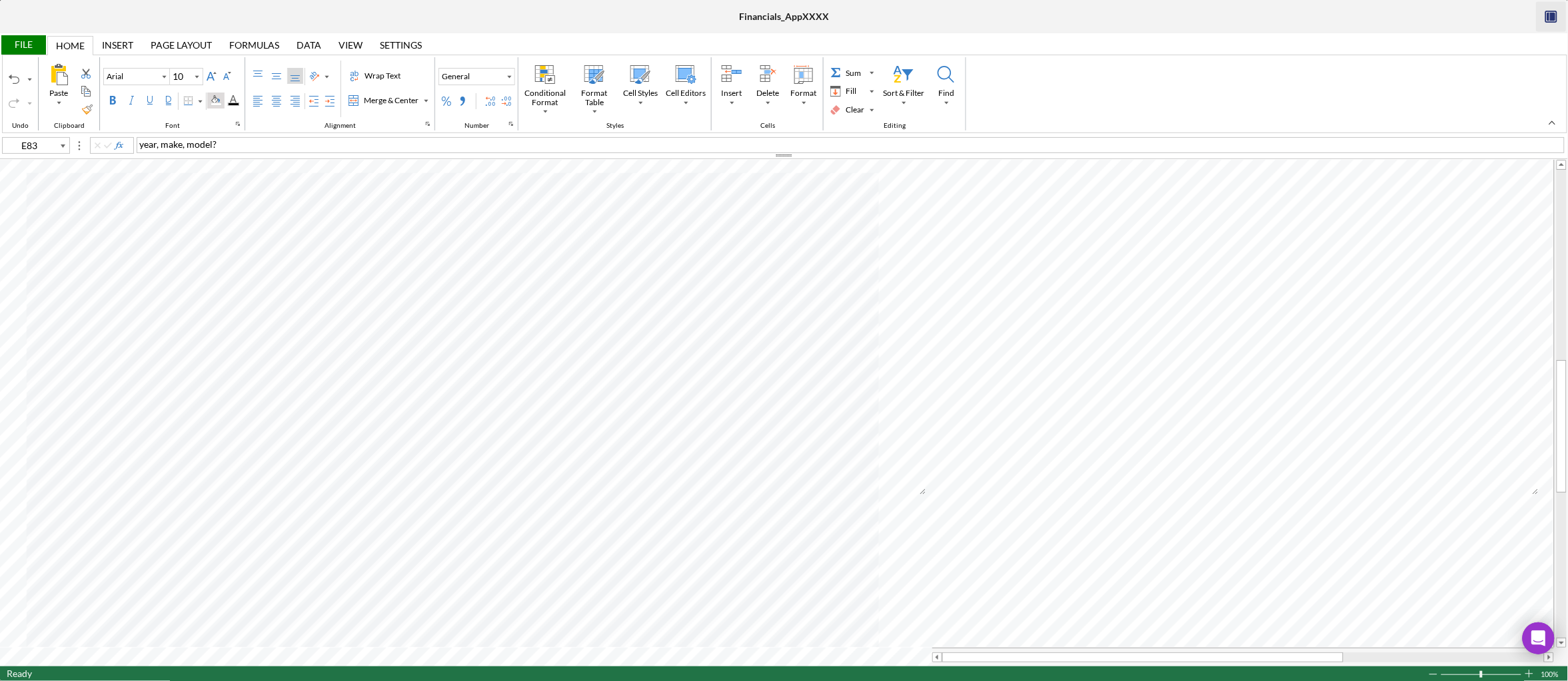
click at [221, 95] on div "Background Color" at bounding box center [216, 101] width 11 height 11
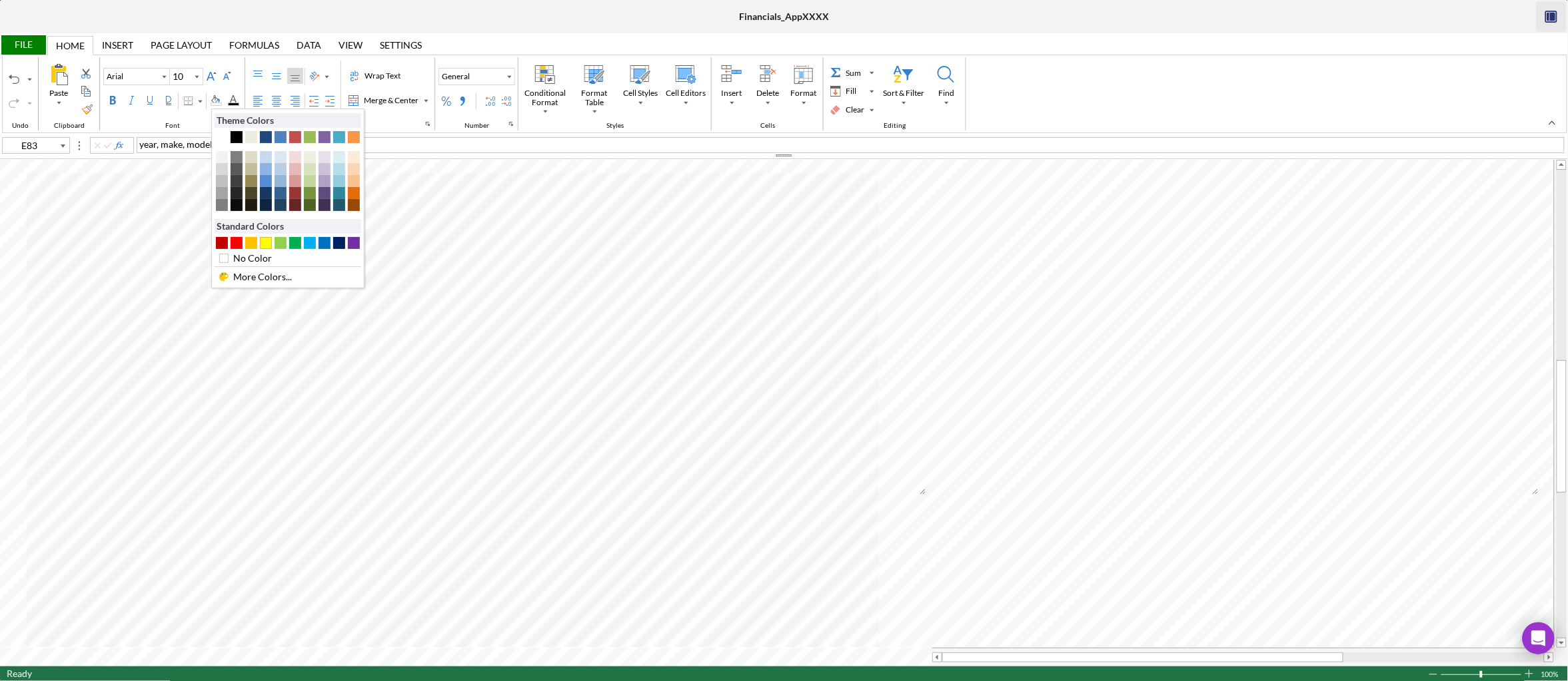
click at [271, 246] on div "#FFFF00" at bounding box center [266, 243] width 12 height 12
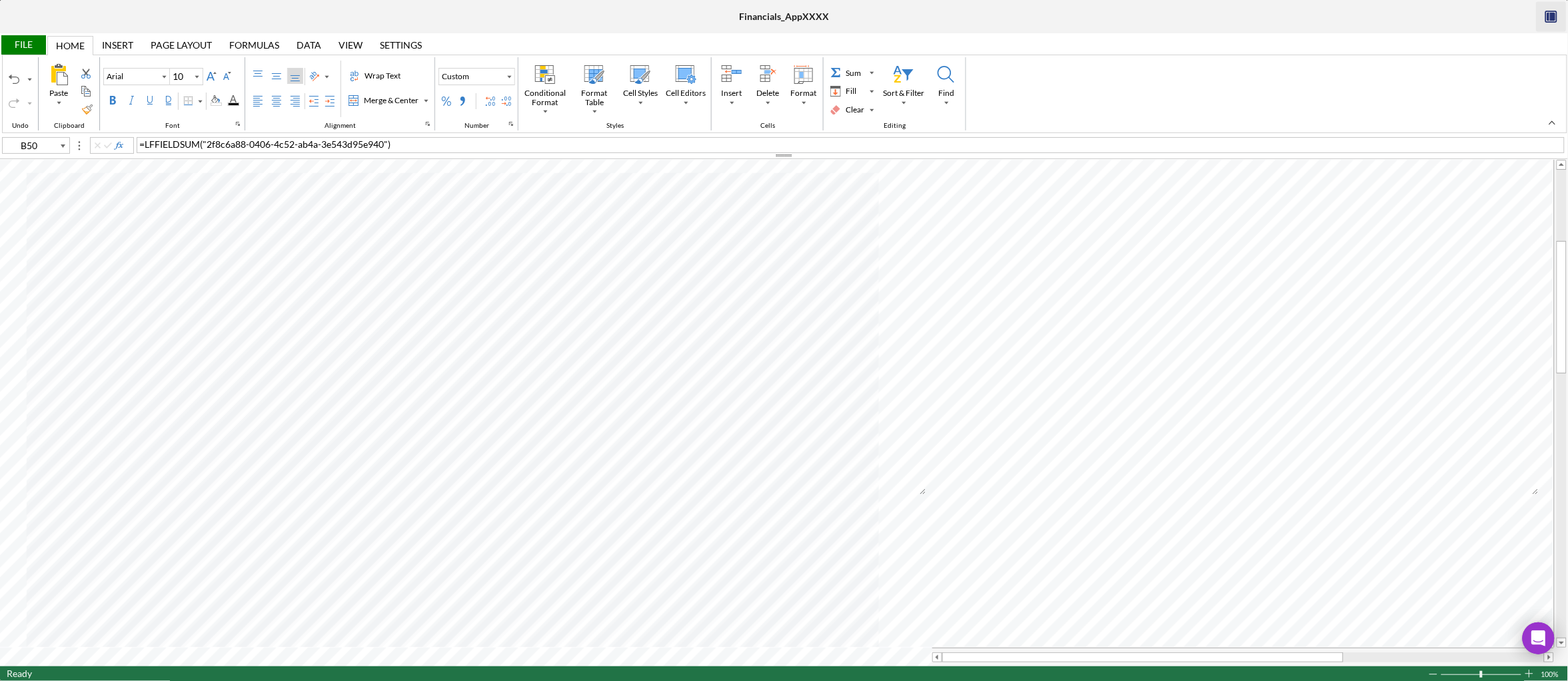
type input "B51"
type input "D51"
click at [125, 667] on div "Ready 100%" at bounding box center [784, 674] width 1568 height 15
drag, startPoint x: 307, startPoint y: 149, endPoint x: 136, endPoint y: 146, distance: 171.0
click at [137, 146] on div "Chapter 7 Bankruptcy- Discharged" at bounding box center [850, 145] width 1428 height 16
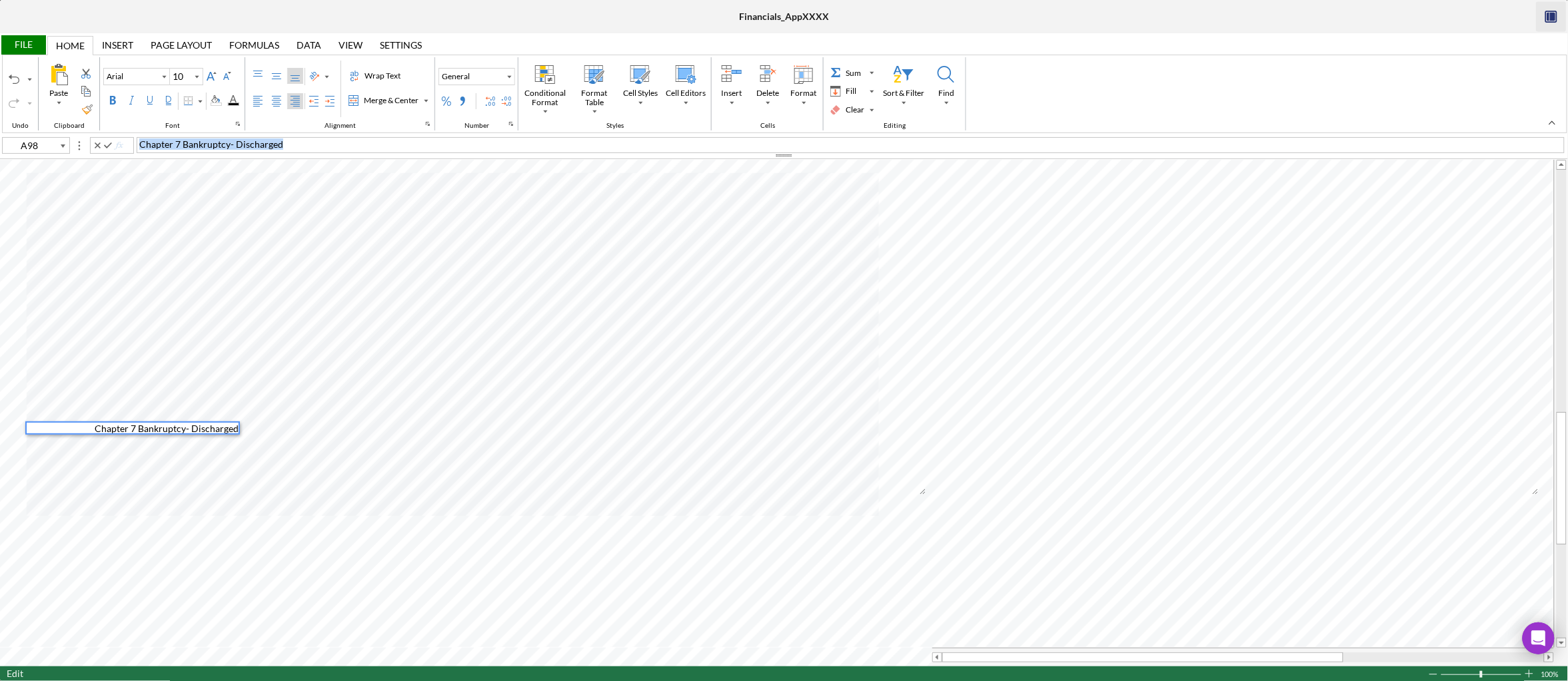
copy span "Chapter 7 Bankruptcy- Discharged"
type input "B57"
type input "C57"
type input "D57"
type input "B59"
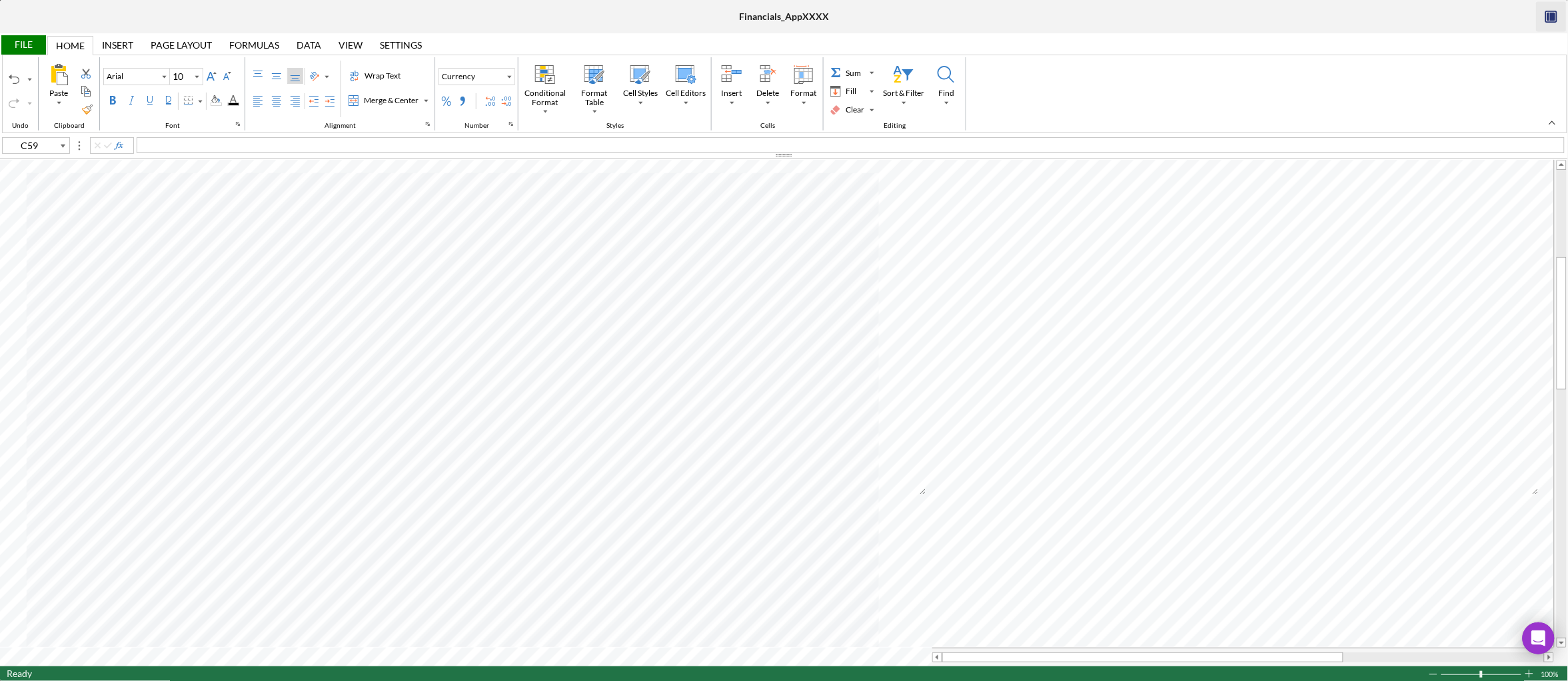
type input "D59"
type input "B59"
type input "D59"
type input "B59"
type input "D59"
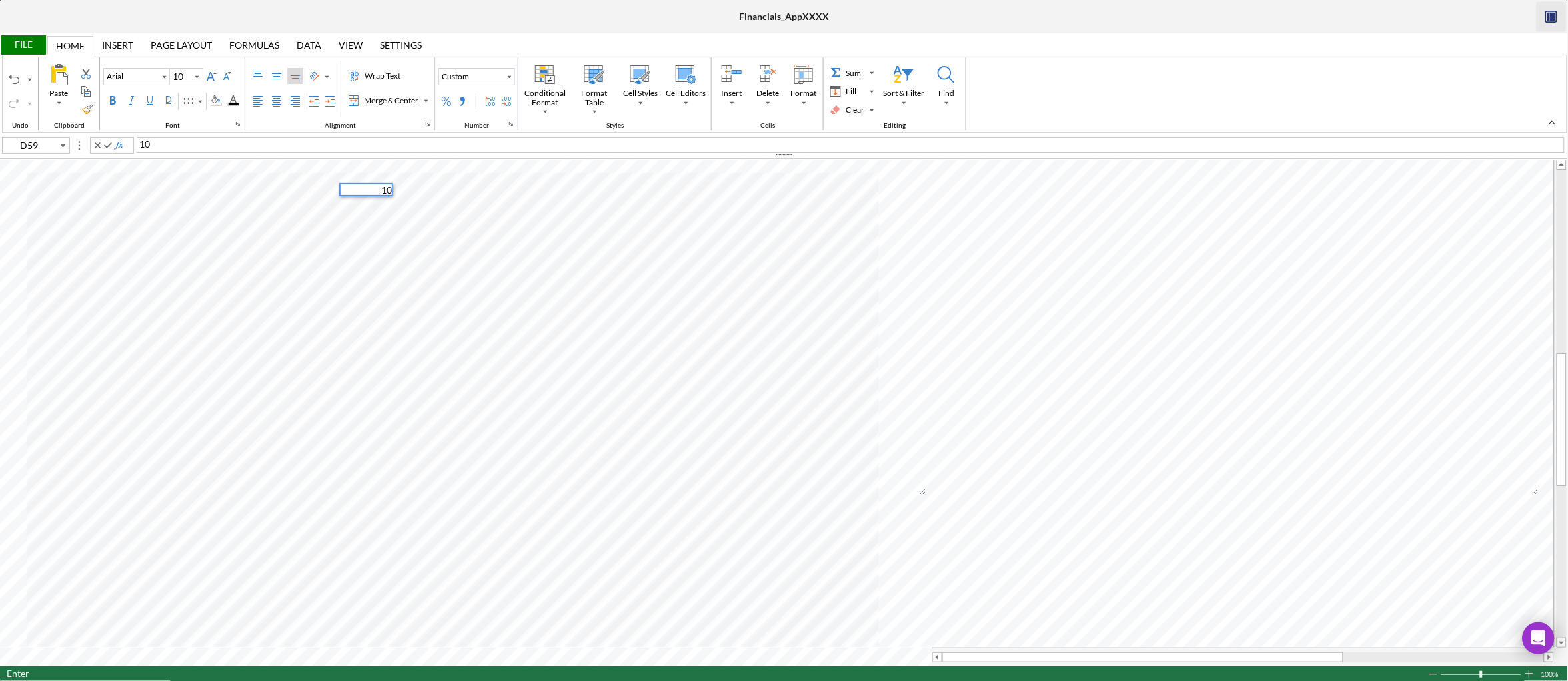
type input "E59"
click at [23, 44] on div "File" at bounding box center [23, 45] width 46 height 20
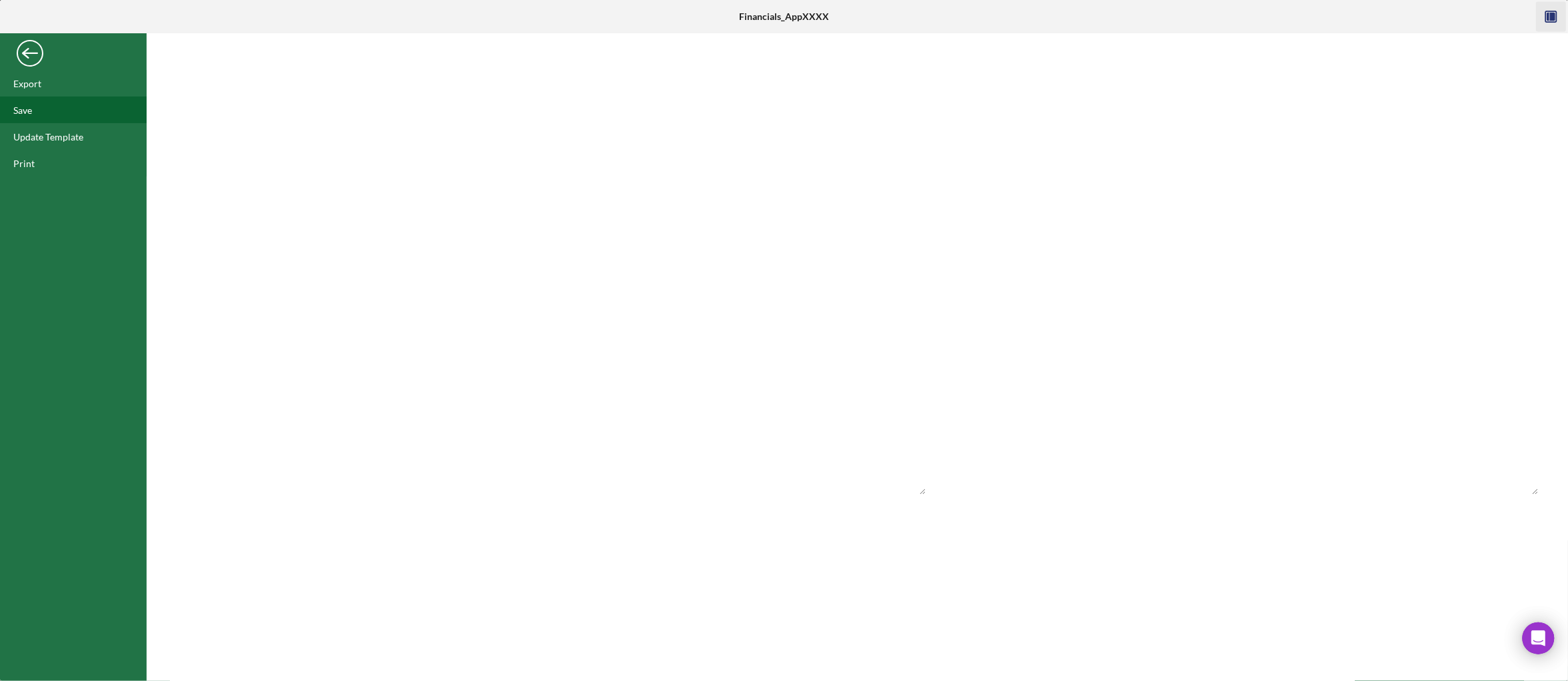
click at [47, 113] on div "Save" at bounding box center [73, 110] width 147 height 26
click at [38, 50] on div "Back" at bounding box center [29, 50] width 26 height 26
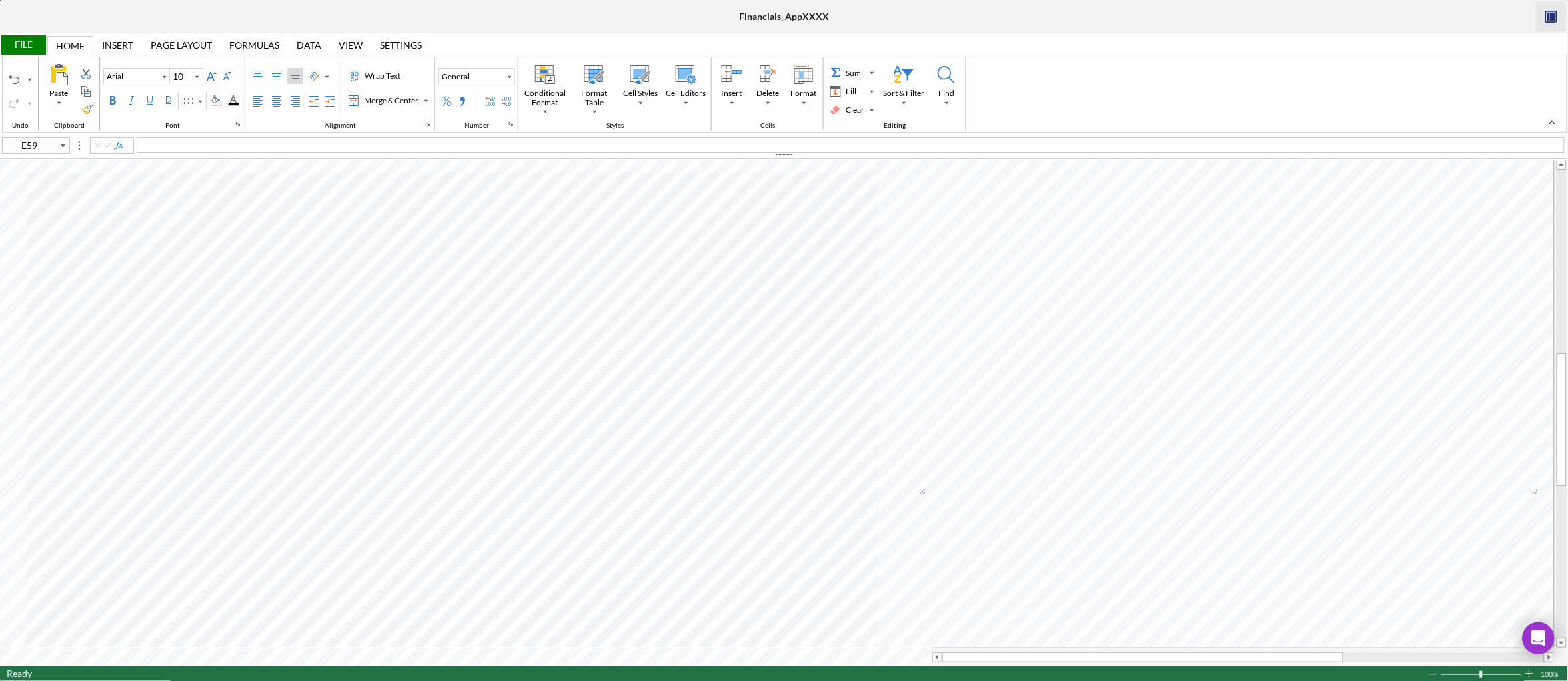
click at [1552, 13] on icon "button" at bounding box center [1552, 17] width 5 height 9
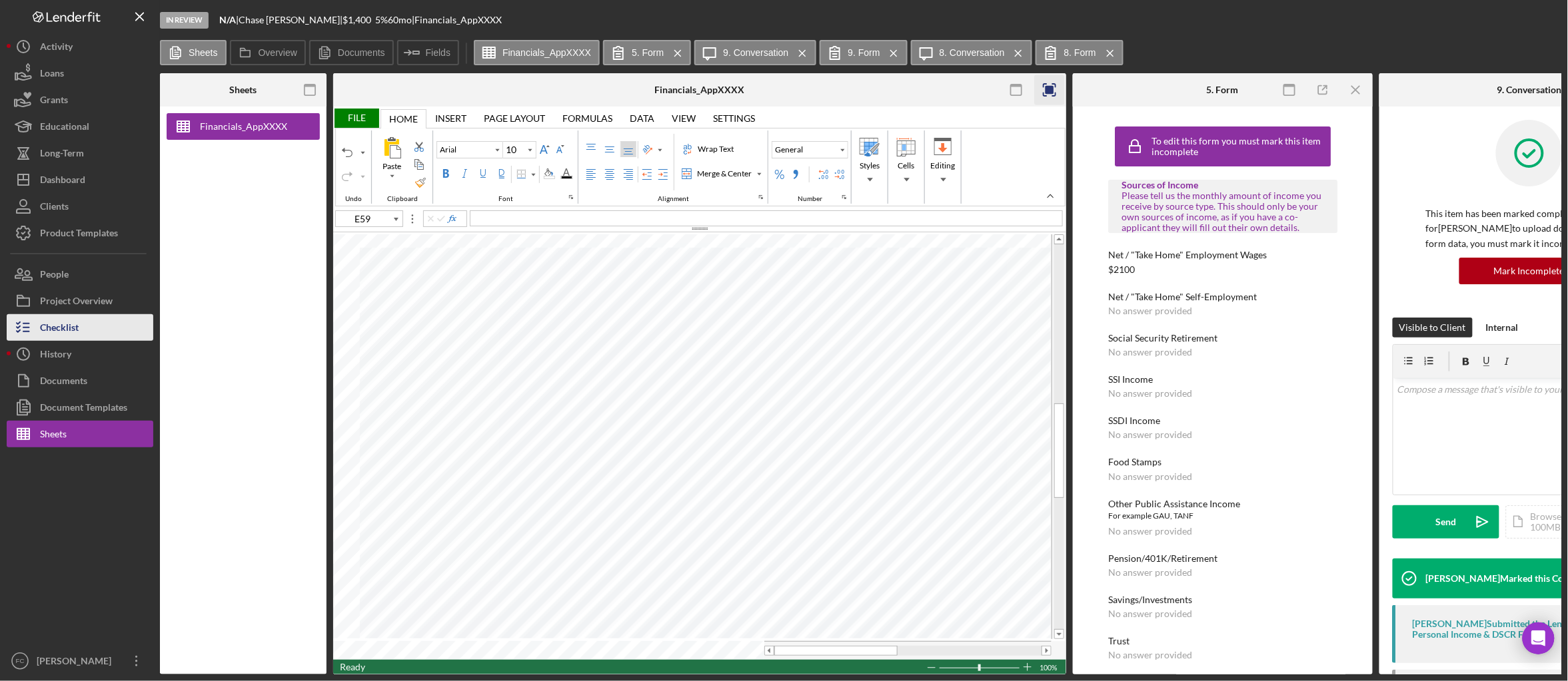
click at [50, 334] on div "Checklist" at bounding box center [59, 330] width 38 height 30
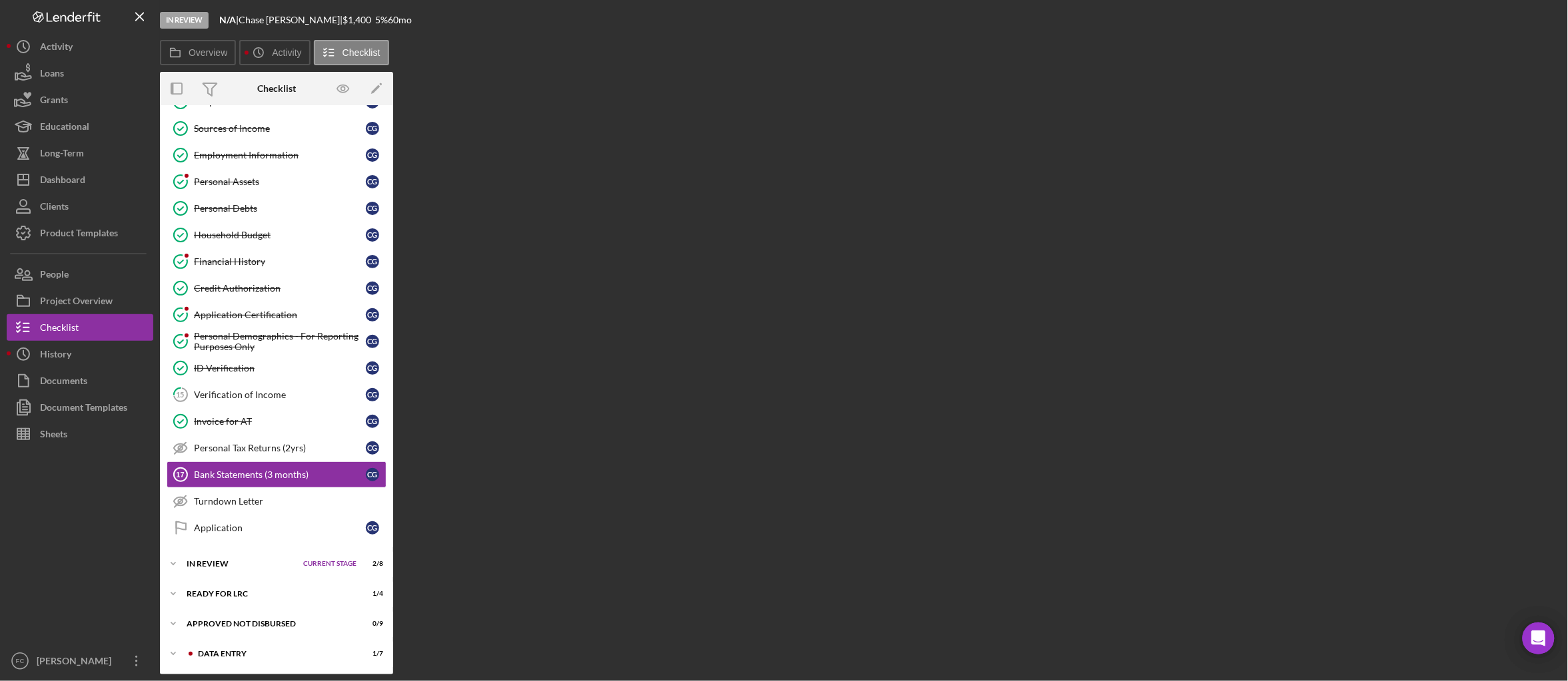
scroll to position [163, 0]
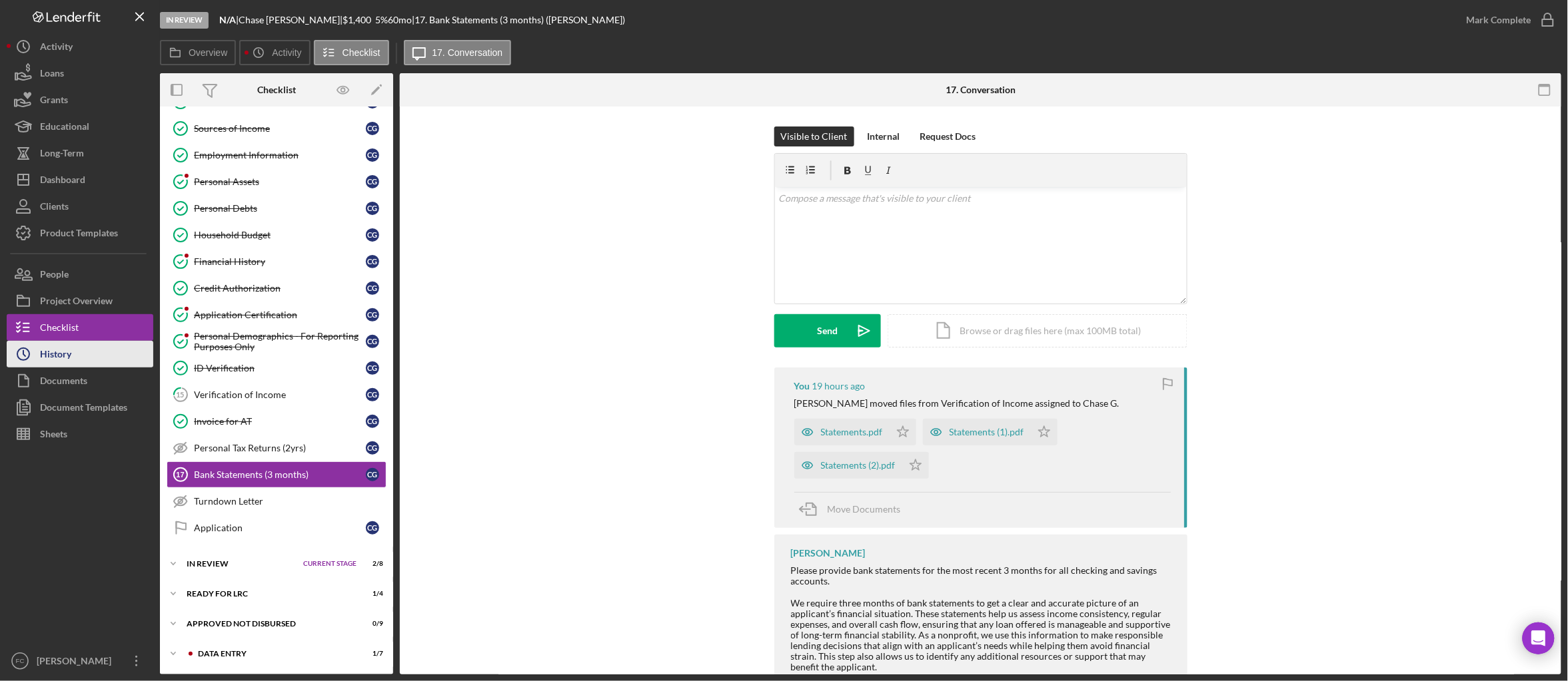
click at [91, 351] on button "Icon/History History" at bounding box center [80, 354] width 147 height 26
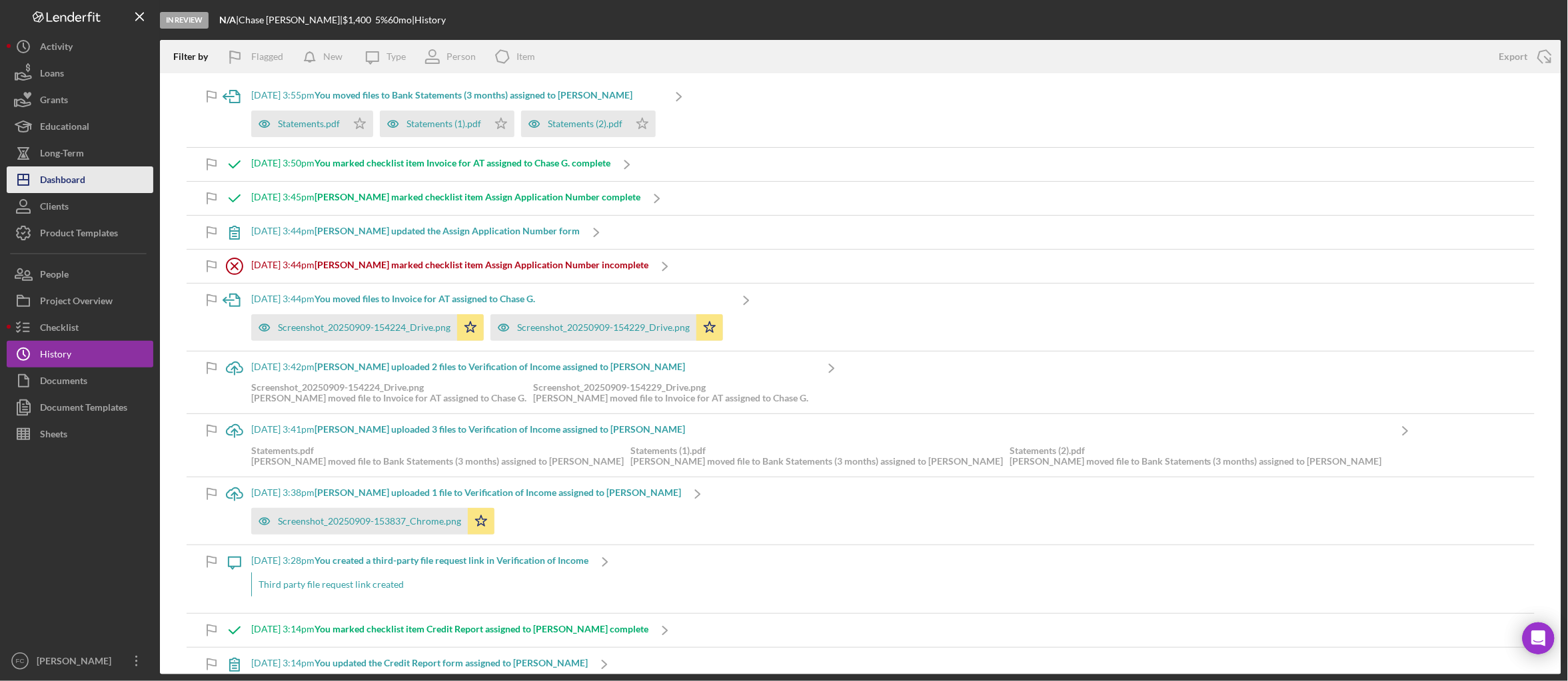
click at [71, 187] on div "Dashboard" at bounding box center [62, 182] width 45 height 30
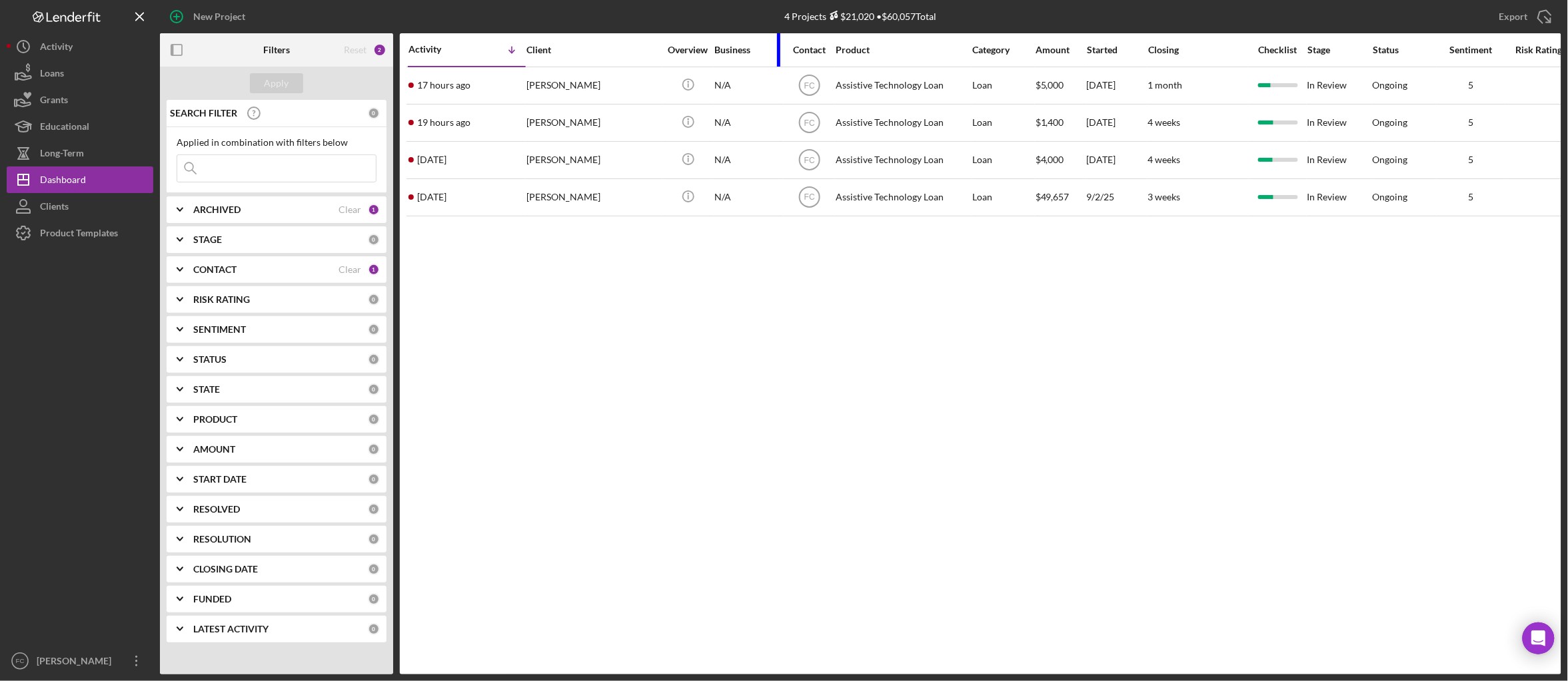
drag, startPoint x: 844, startPoint y: 41, endPoint x: 778, endPoint y: 47, distance: 66.3
click at [778, 47] on div at bounding box center [778, 50] width 3 height 33
click at [647, 50] on div "Client" at bounding box center [593, 50] width 133 height 11
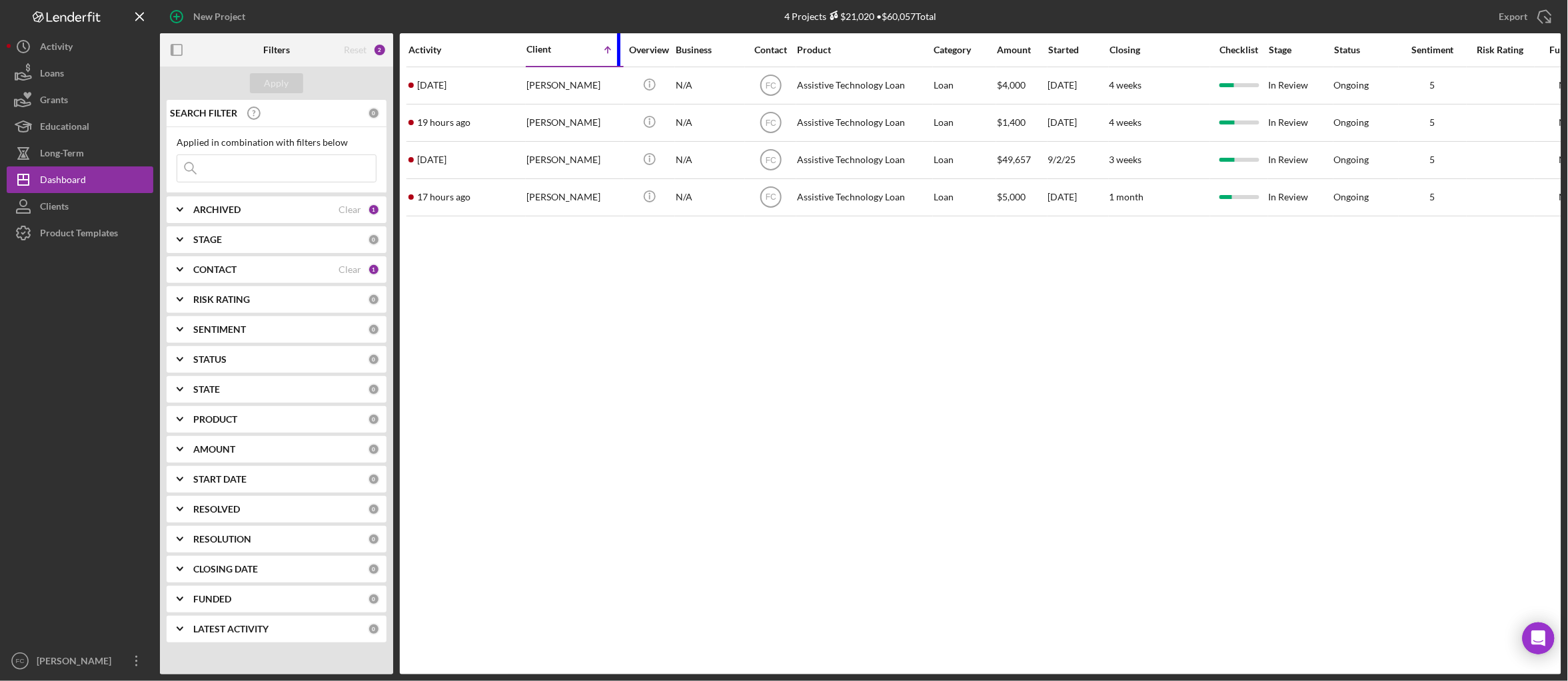
drag, startPoint x: 656, startPoint y: 44, endPoint x: 617, endPoint y: 48, distance: 39.2
click at [617, 48] on div at bounding box center [618, 49] width 3 height 32
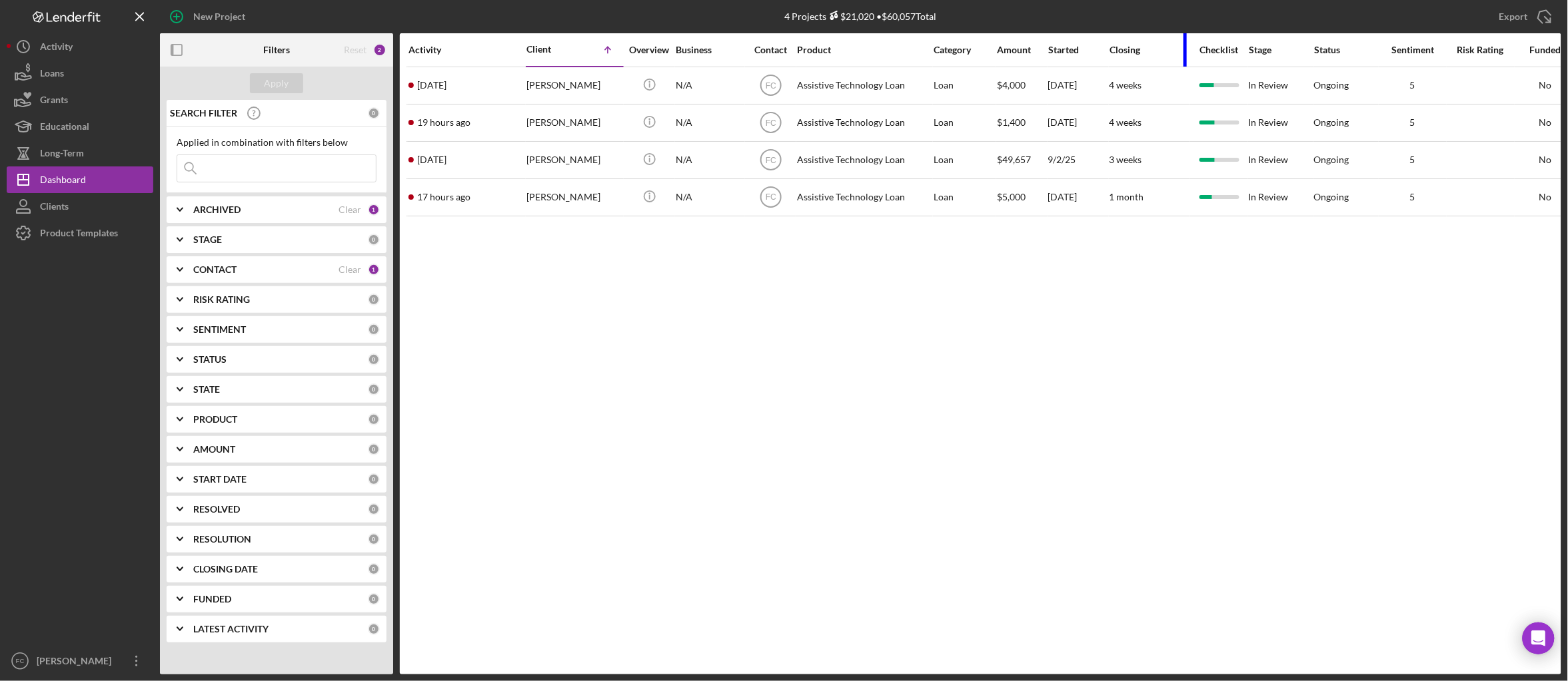
drag, startPoint x: 1206, startPoint y: 44, endPoint x: 1139, endPoint y: 56, distance: 68.1
click at [1139, 56] on div "Closing" at bounding box center [1150, 50] width 80 height 32
drag, startPoint x: 1105, startPoint y: 44, endPoint x: 1093, endPoint y: 45, distance: 12.0
click at [1093, 45] on div "Started" at bounding box center [1078, 50] width 60 height 11
click at [1095, 50] on line at bounding box center [1095, 50] width 0 height 6
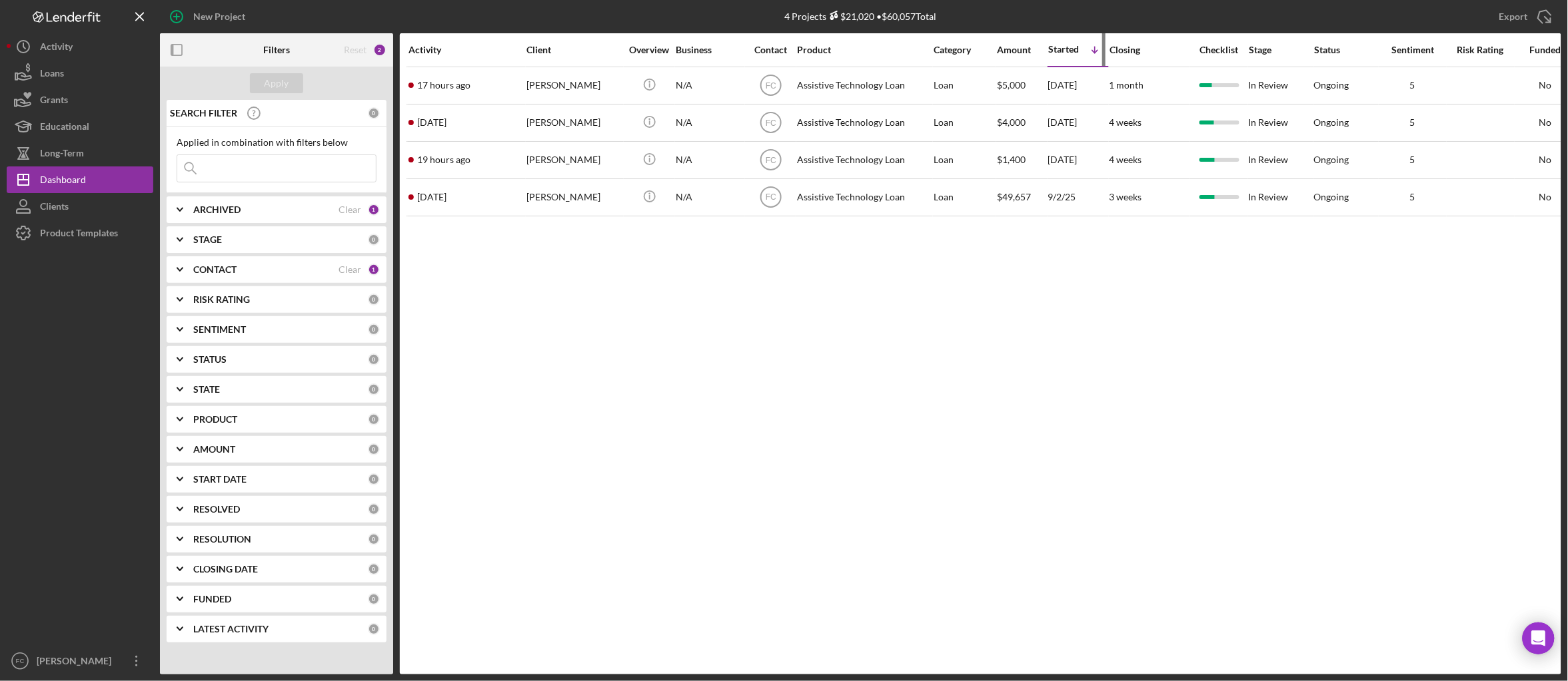
click at [1095, 52] on line at bounding box center [1095, 50] width 0 height 6
click at [1040, 37] on div "Amount" at bounding box center [1022, 50] width 50 height 32
click at [1065, 44] on div "Started" at bounding box center [1063, 50] width 31 height 11
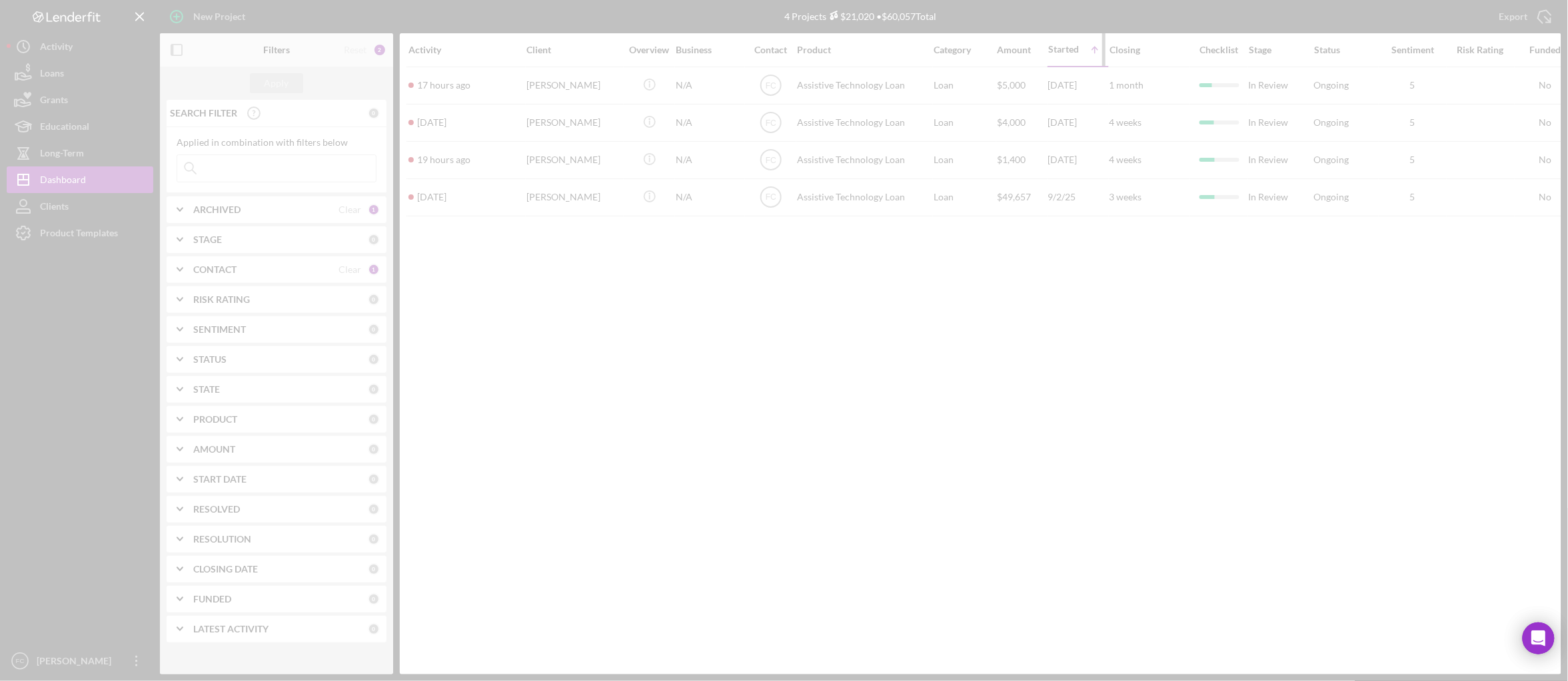
click at [1065, 44] on div at bounding box center [784, 340] width 1568 height 681
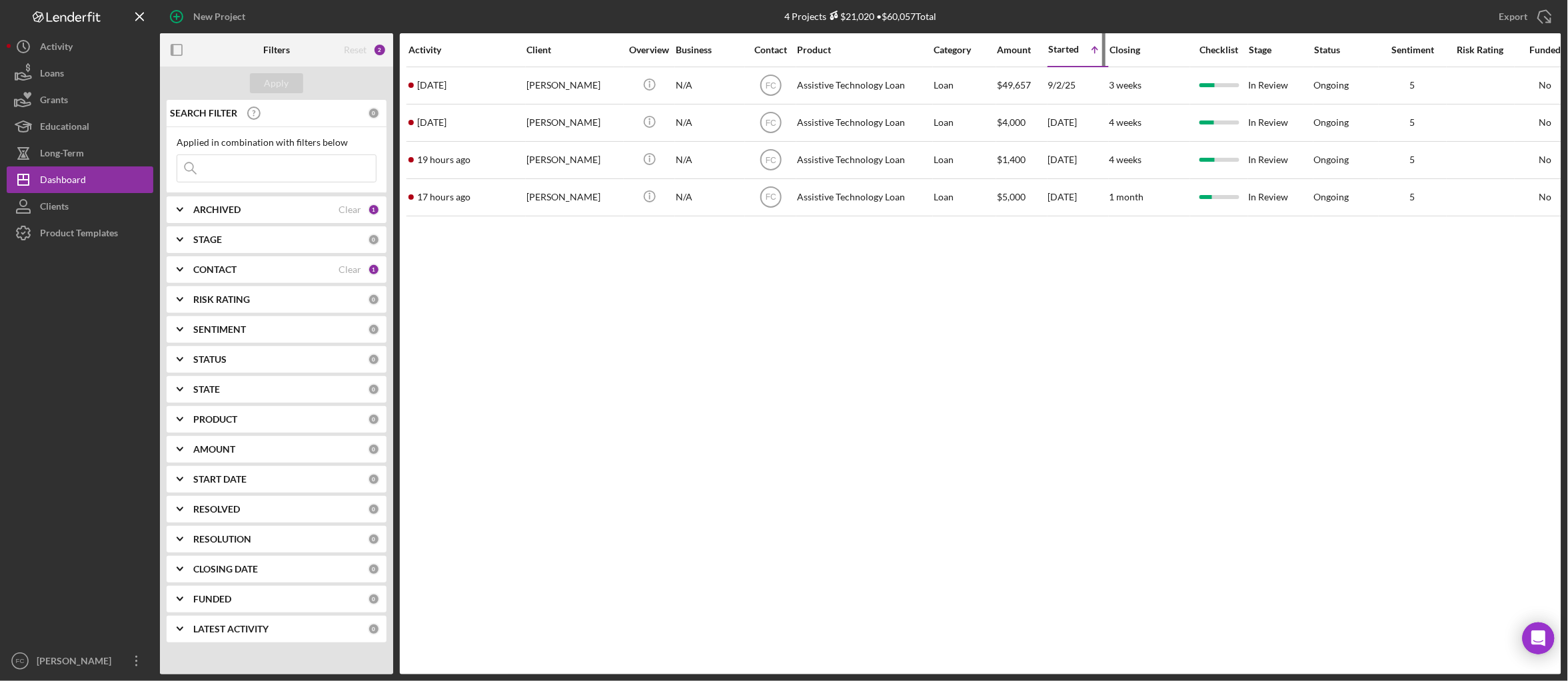
click at [1065, 44] on div "Started" at bounding box center [1063, 50] width 31 height 11
click at [1065, 44] on div "Started" at bounding box center [1078, 50] width 60 height 11
click at [1065, 44] on div "Started" at bounding box center [1063, 50] width 31 height 11
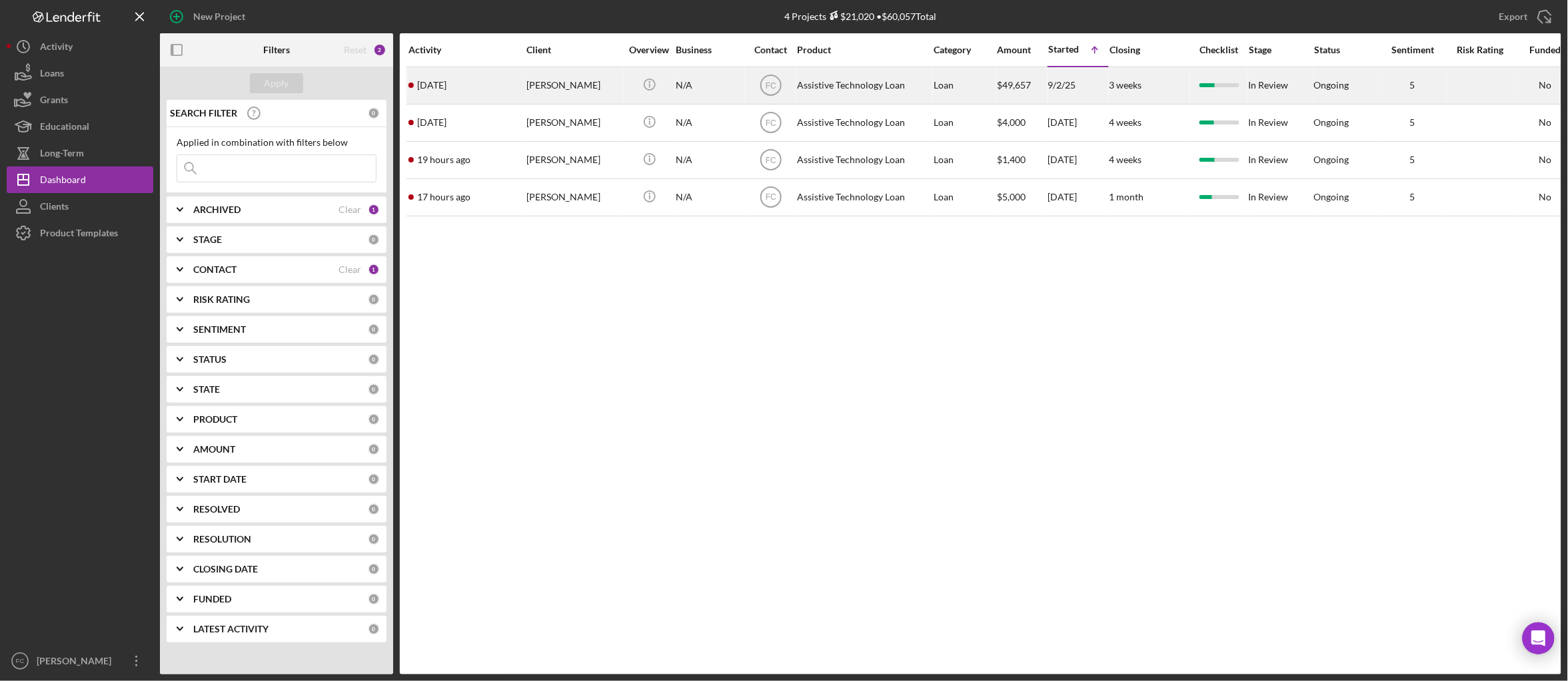
click at [542, 86] on div "Jamie Barlow" at bounding box center [574, 85] width 95 height 35
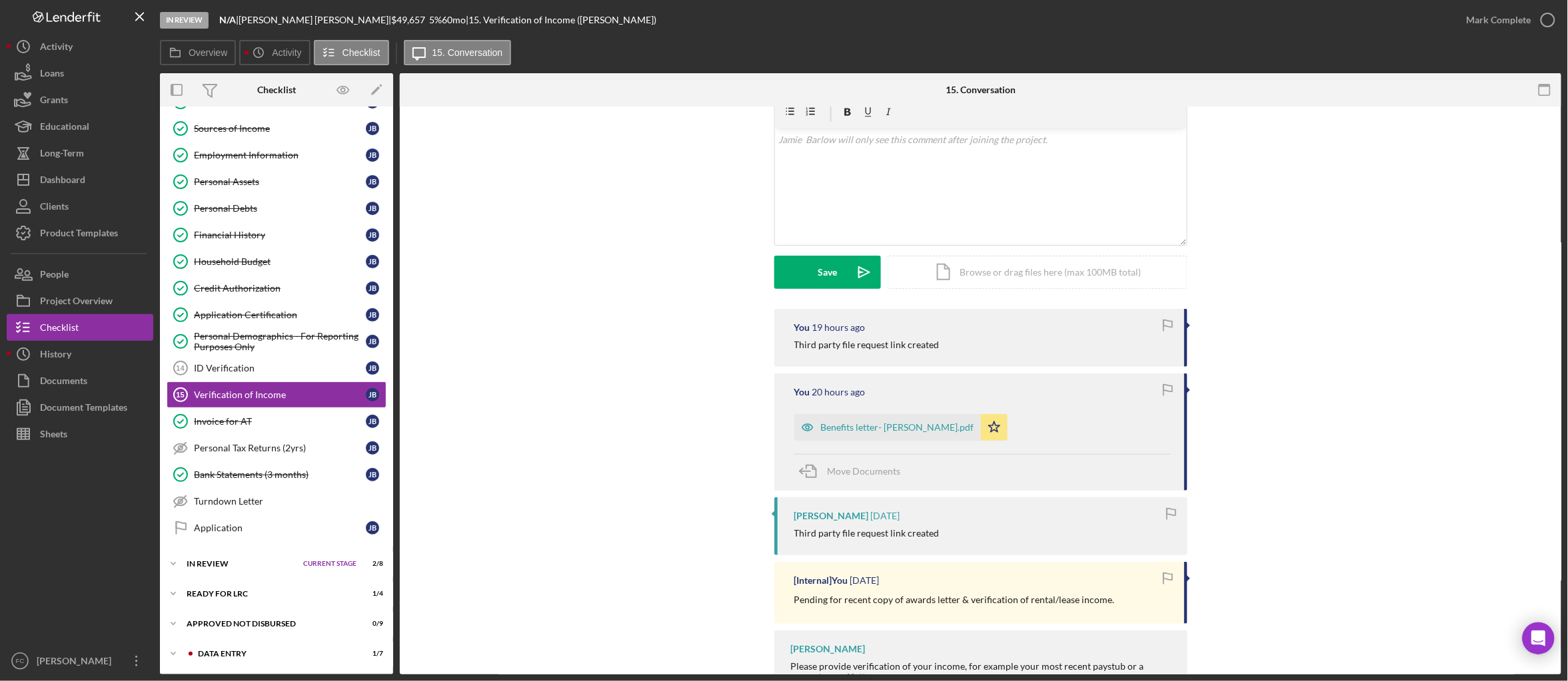
scroll to position [374, 0]
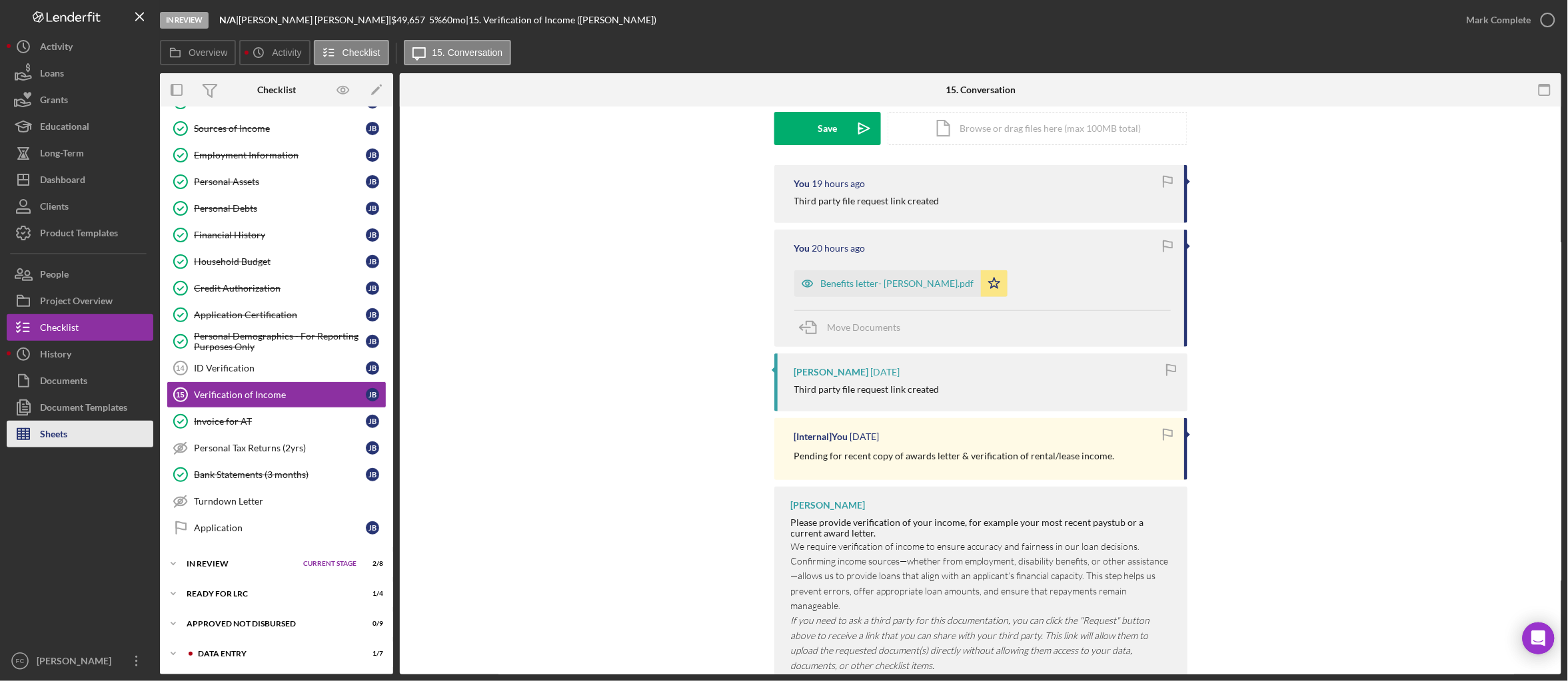
click at [50, 437] on div "Sheets" at bounding box center [53, 436] width 27 height 30
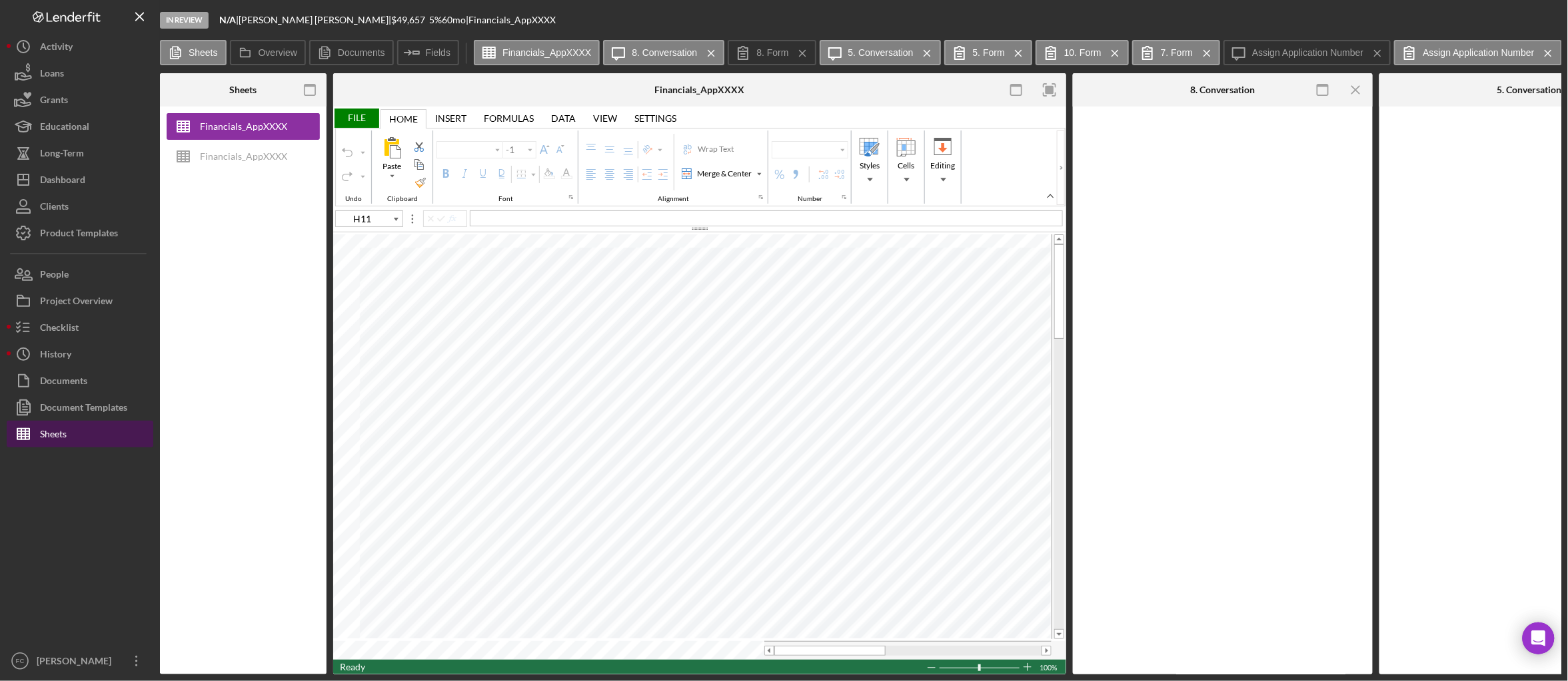
type input "Arial"
type input "10"
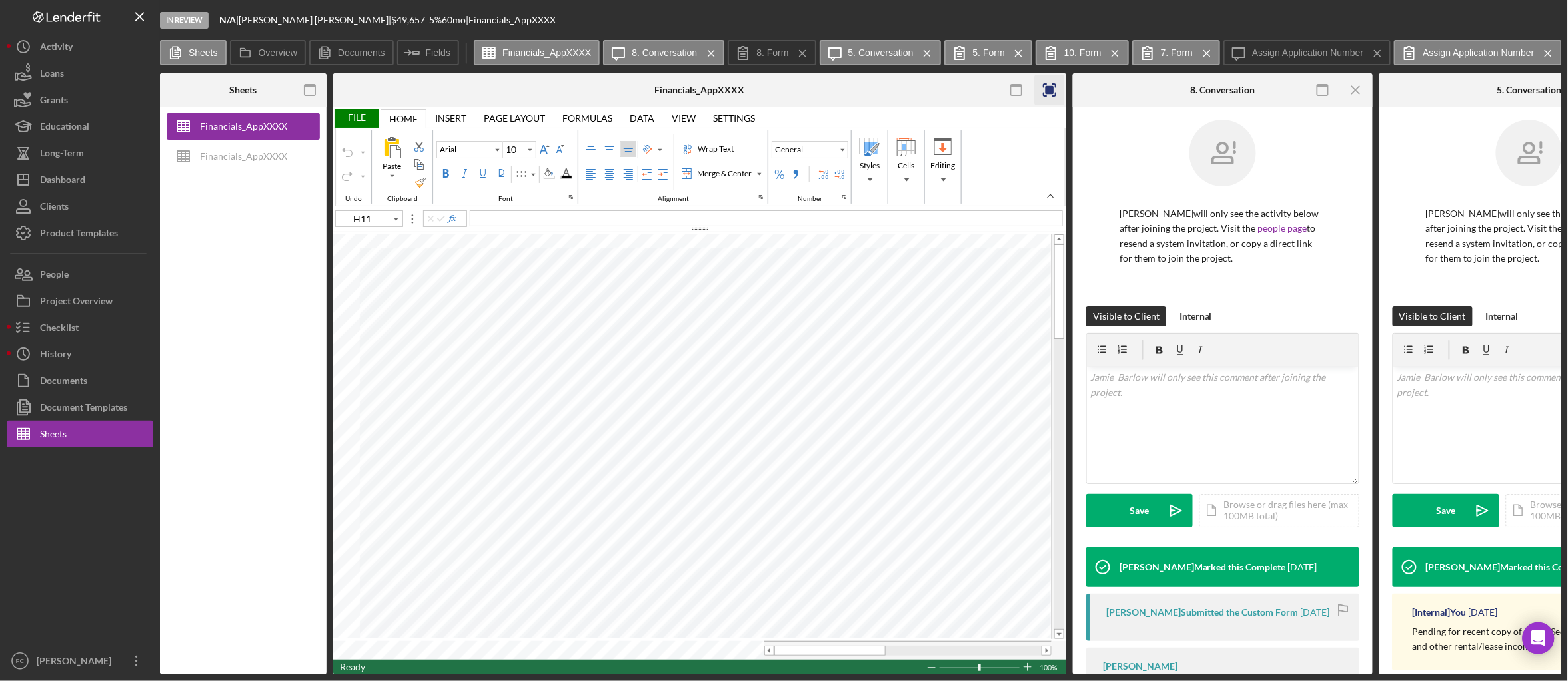
click at [1050, 83] on icon "button" at bounding box center [1050, 90] width 30 height 30
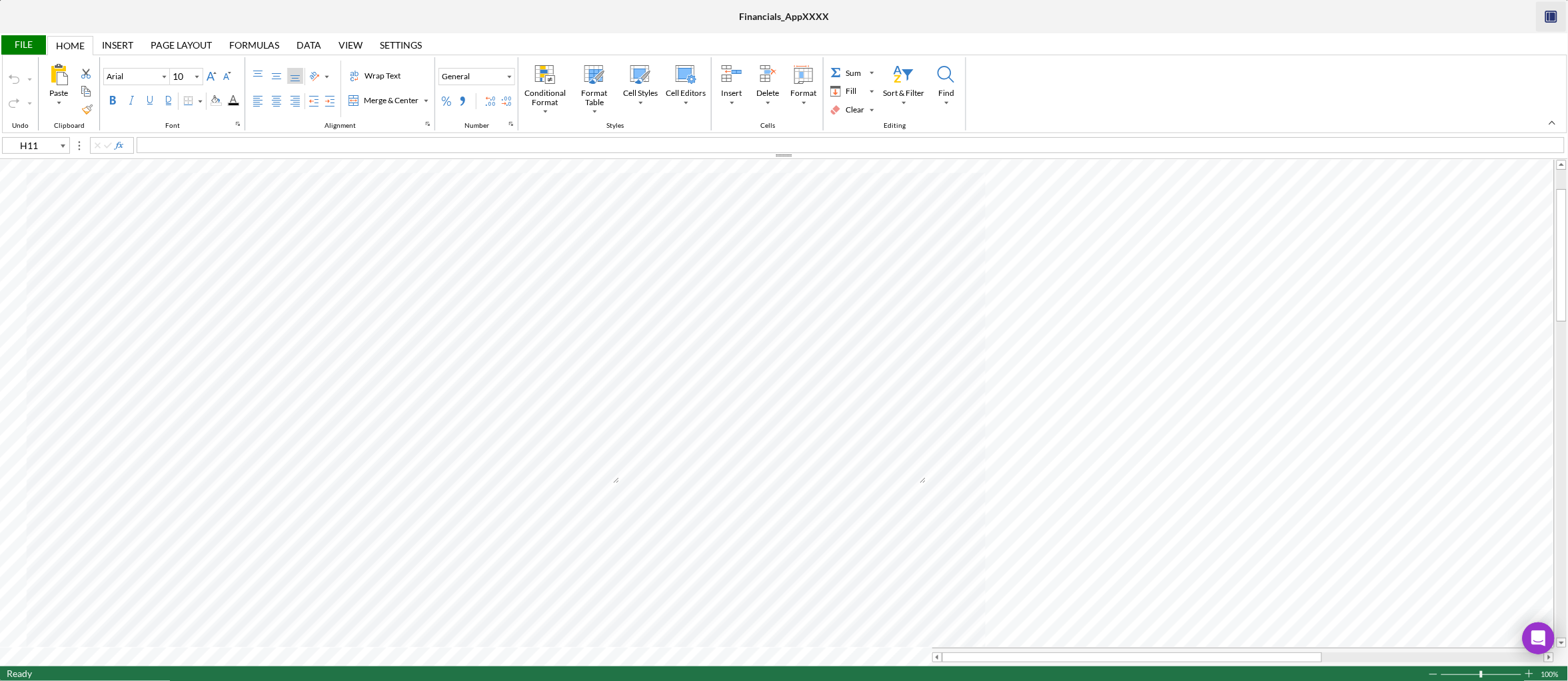
type input "A1"
type input "Calibri"
type input "11"
type input "H11"
type input "Arial"
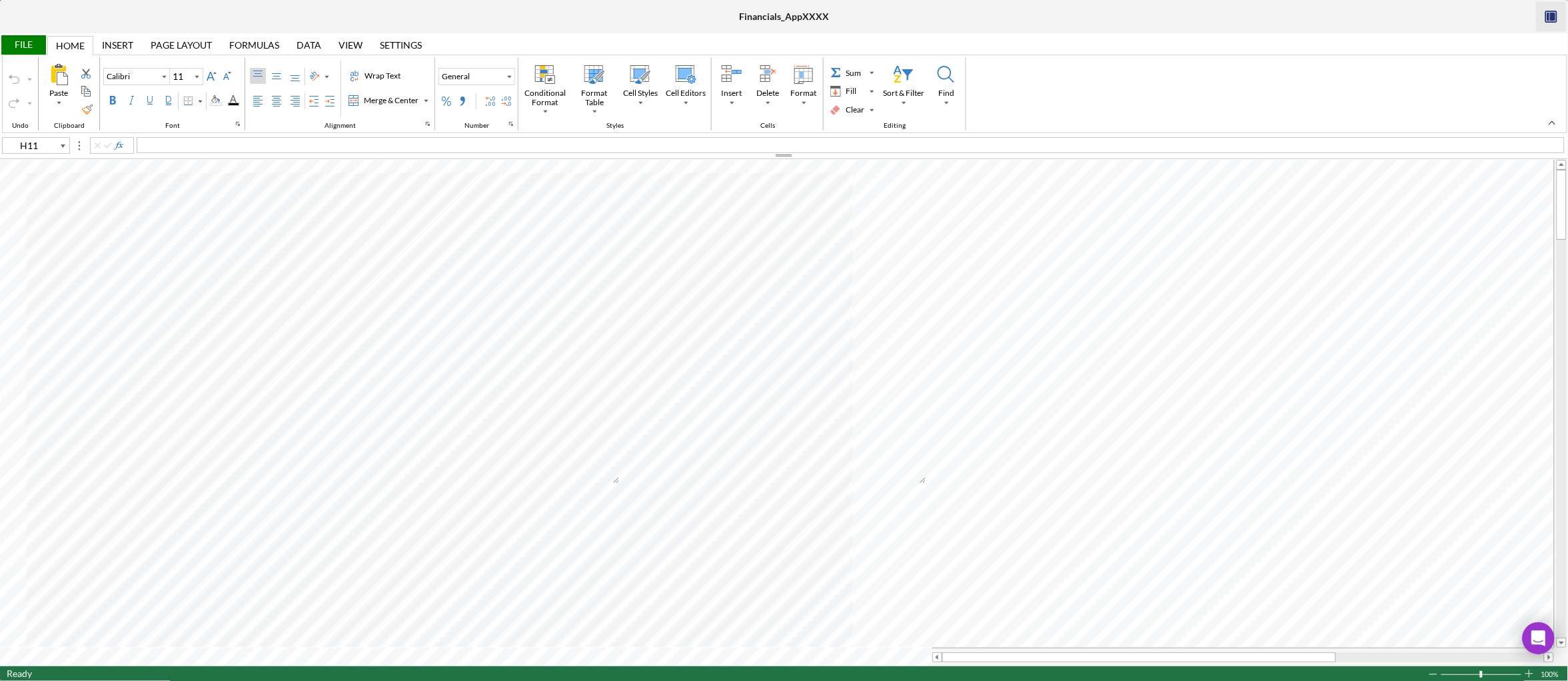
type input "10"
type input "A1"
type input "Calibri"
type input "11"
type input "A6"
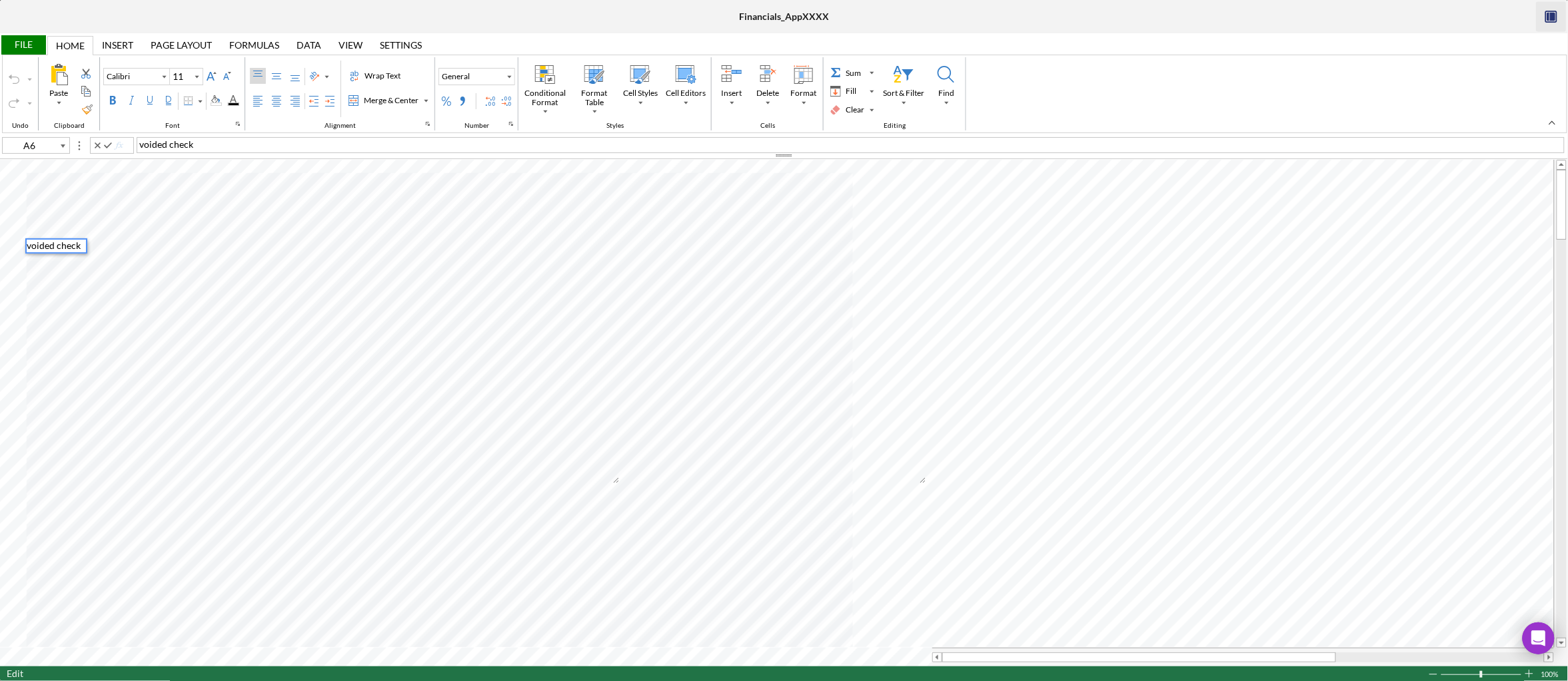
click at [231, 146] on div "voided check" at bounding box center [850, 145] width 1428 height 16
type input "A1"
type input "Arial"
type input "10"
type input "D79"
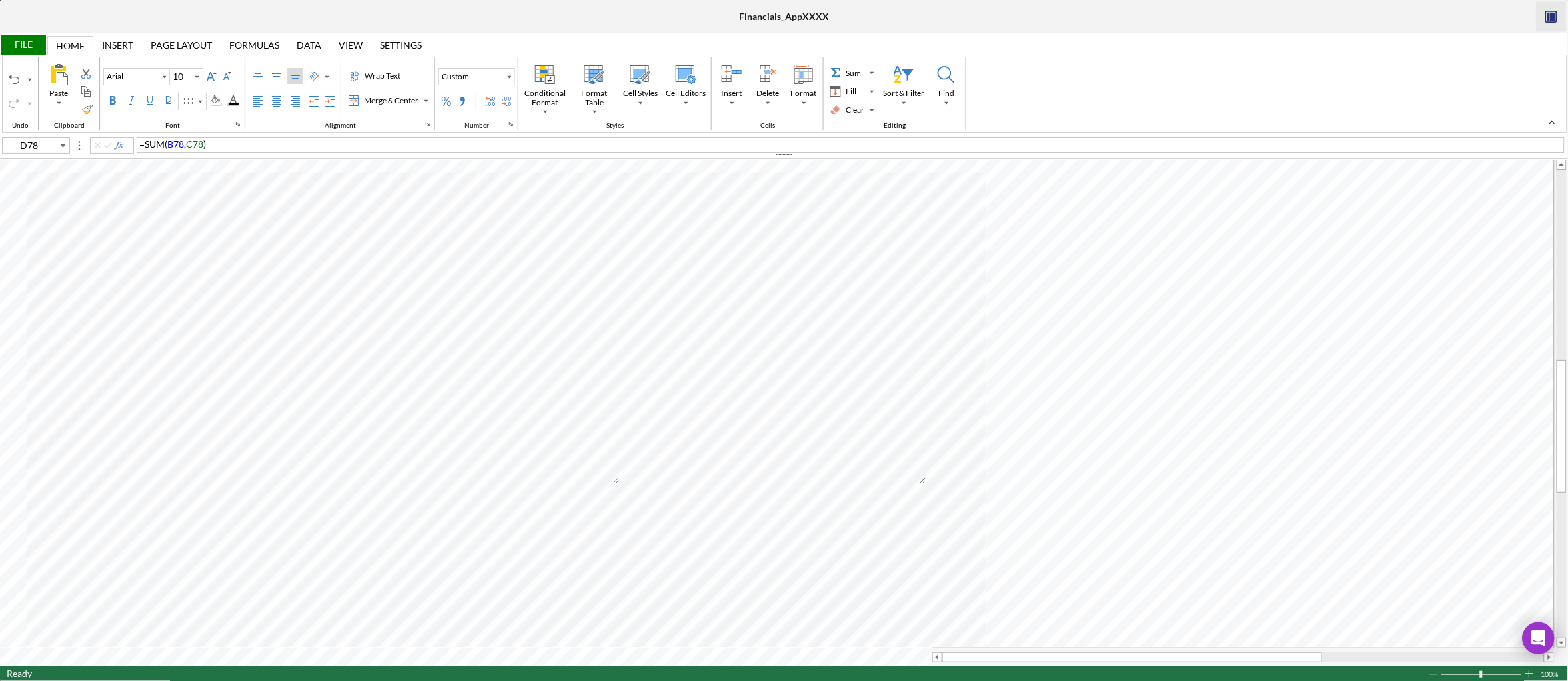
type input "B79"
type input "B80"
type input "B79"
type input "D79"
type input "B78"
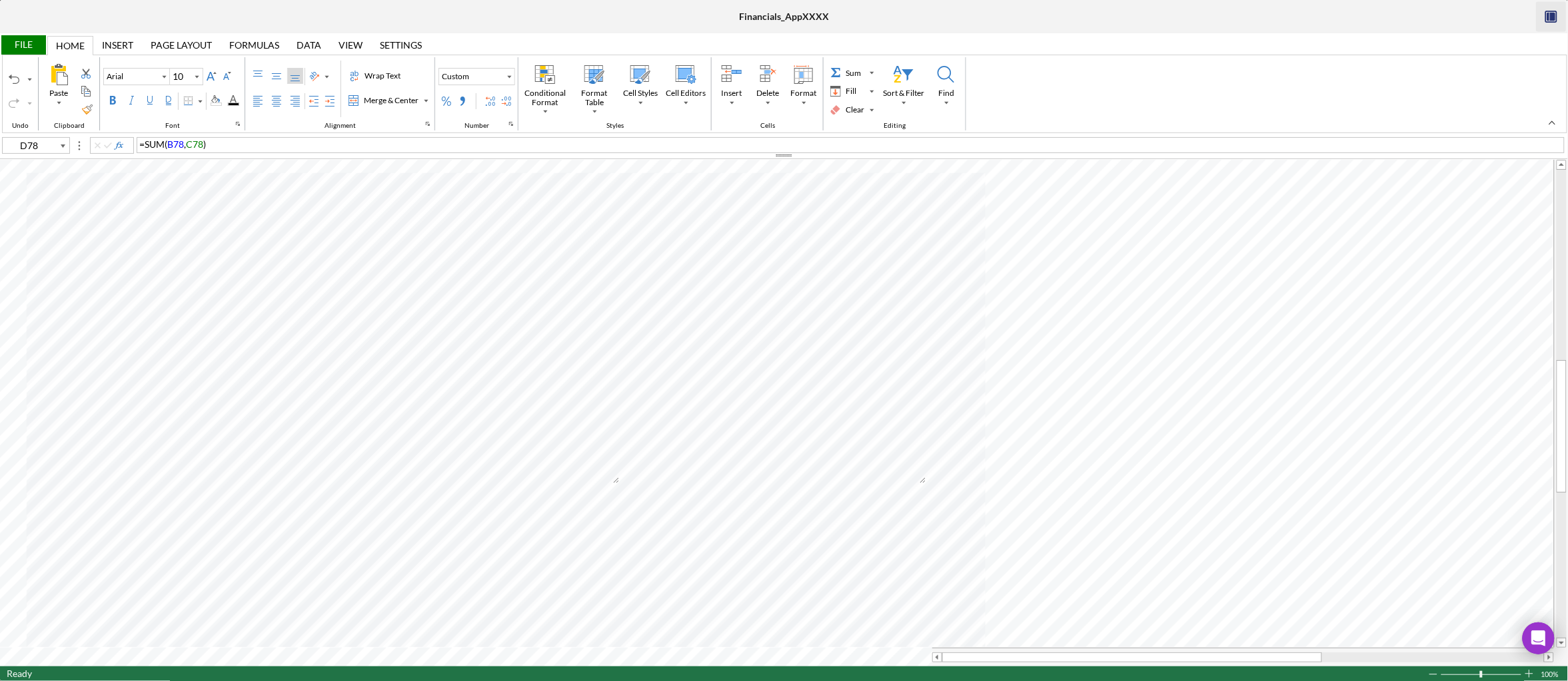
click at [25, 44] on div "File" at bounding box center [23, 45] width 46 height 20
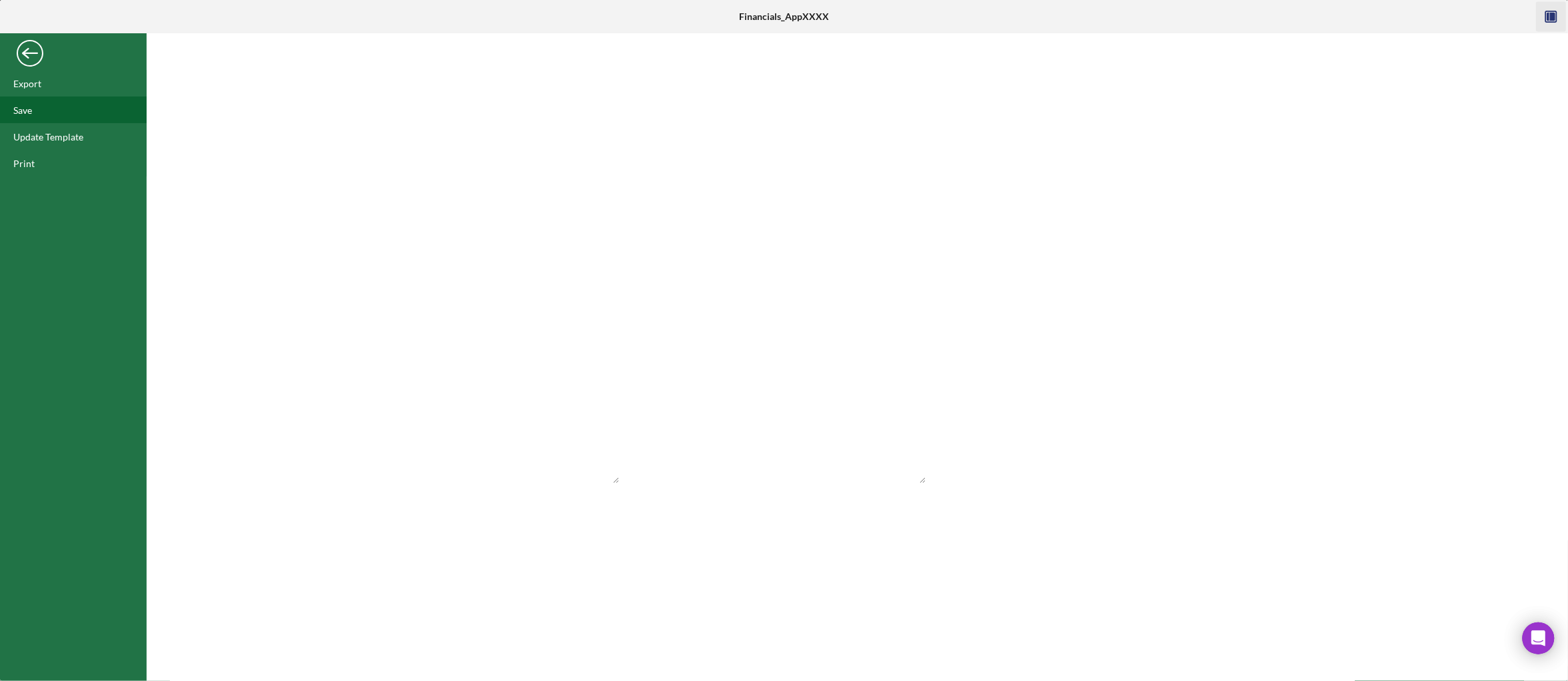
click at [39, 112] on div "Save" at bounding box center [73, 110] width 147 height 26
click at [35, 56] on div "Back" at bounding box center [29, 50] width 26 height 26
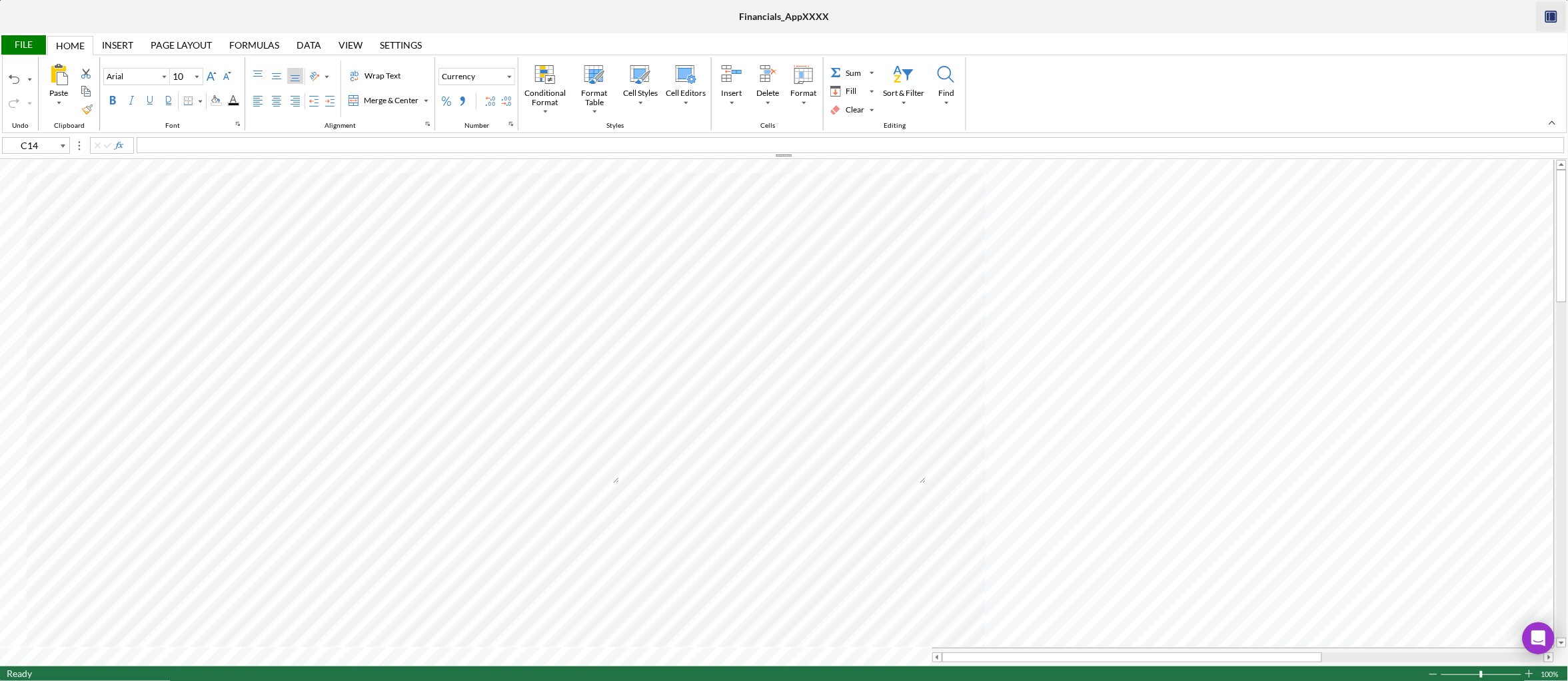
type input "E14"
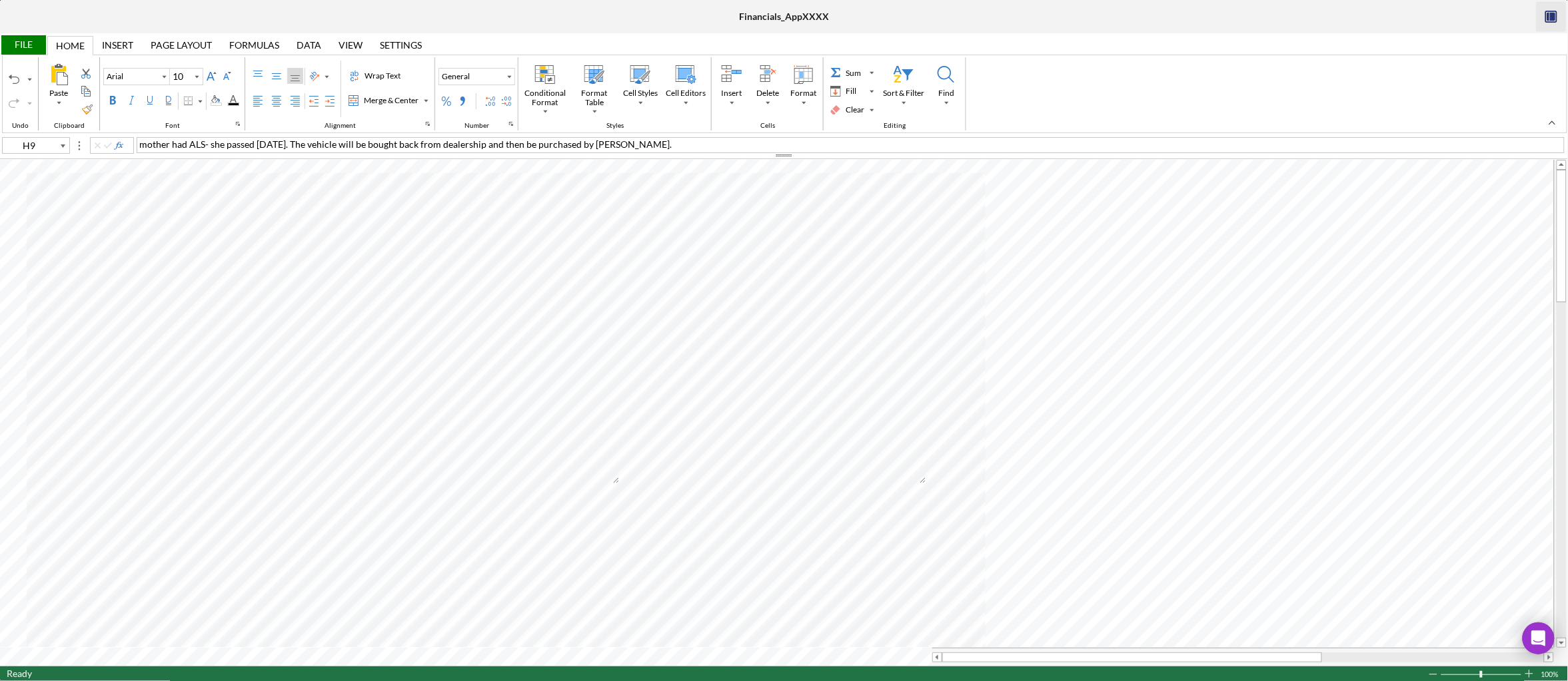
type input "H22"
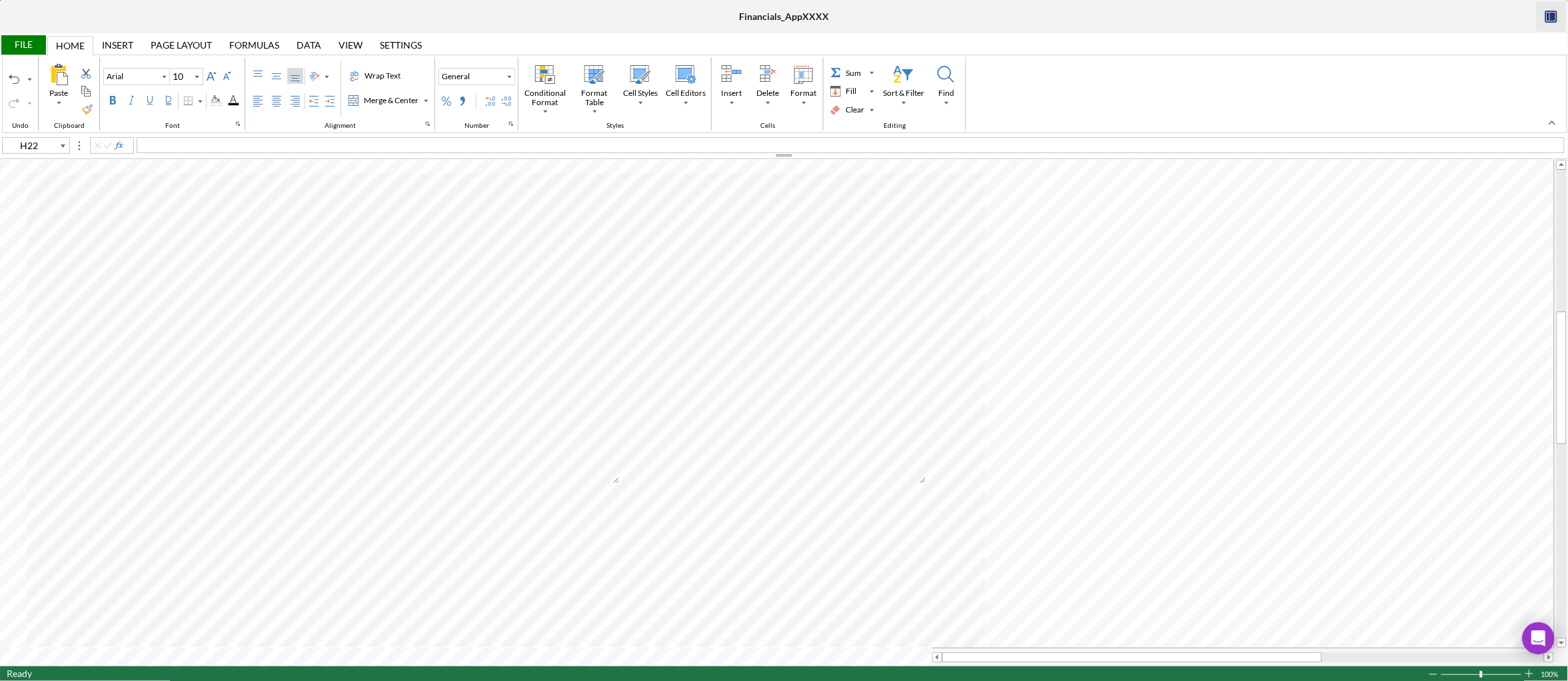
click at [34, 46] on div "File" at bounding box center [23, 45] width 46 height 20
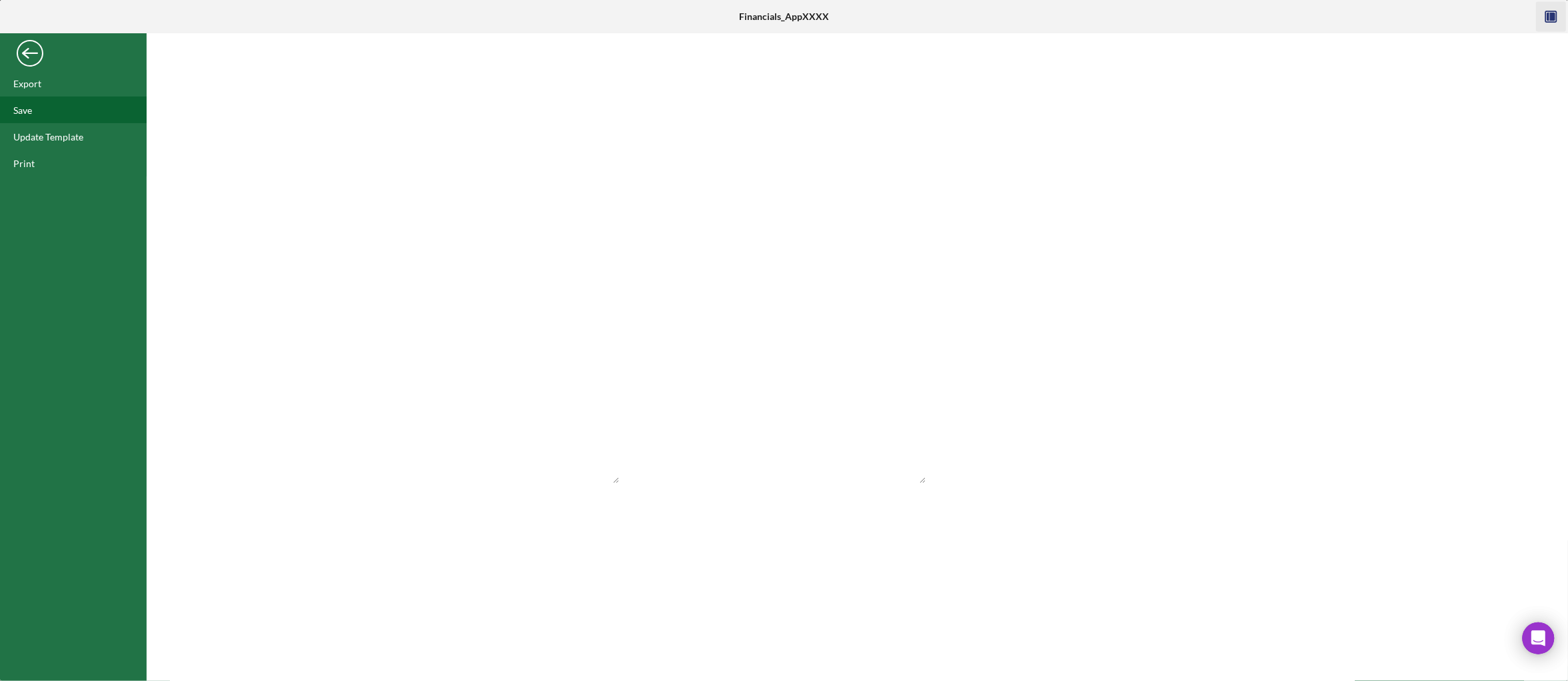
click at [44, 117] on div "Save" at bounding box center [73, 110] width 147 height 26
click at [35, 59] on div "Back" at bounding box center [29, 50] width 26 height 26
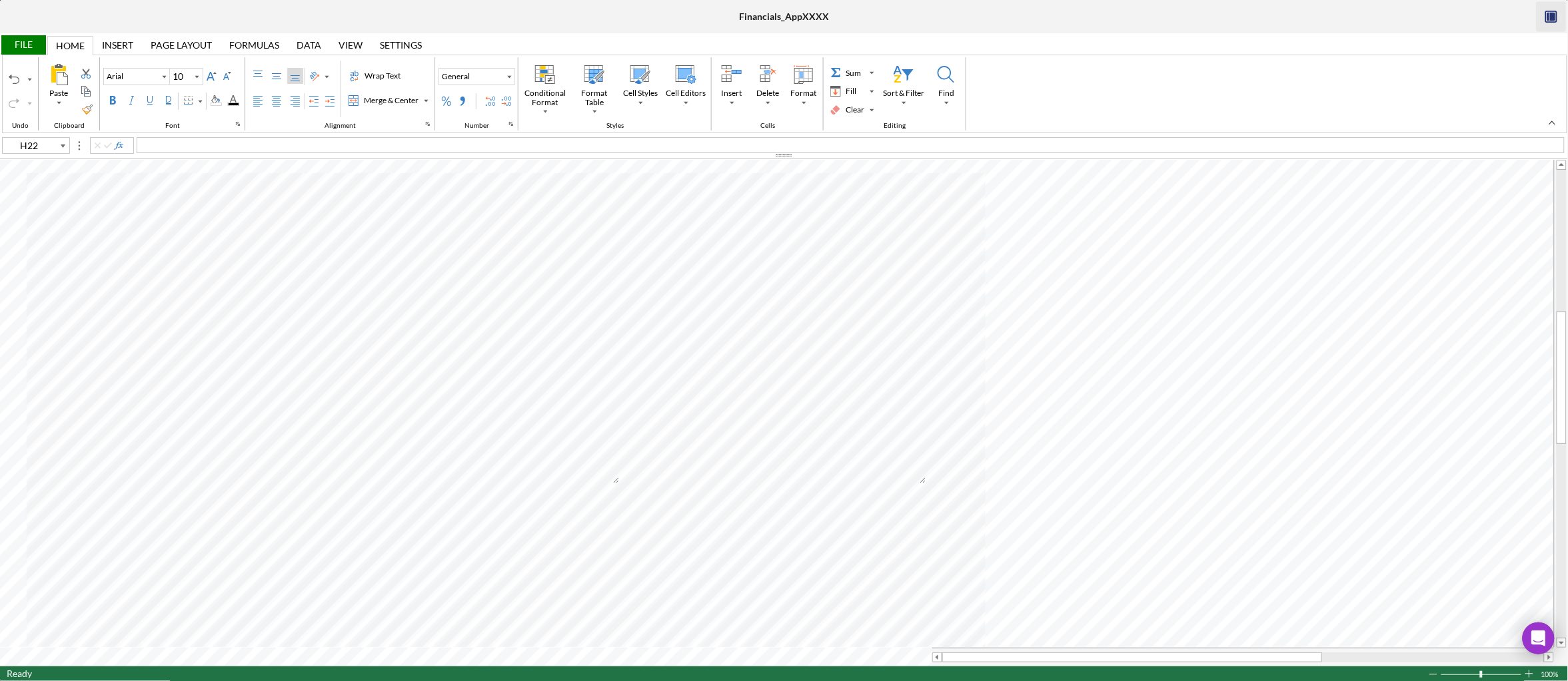
click at [1552, 18] on icon "button" at bounding box center [1552, 17] width 5 height 9
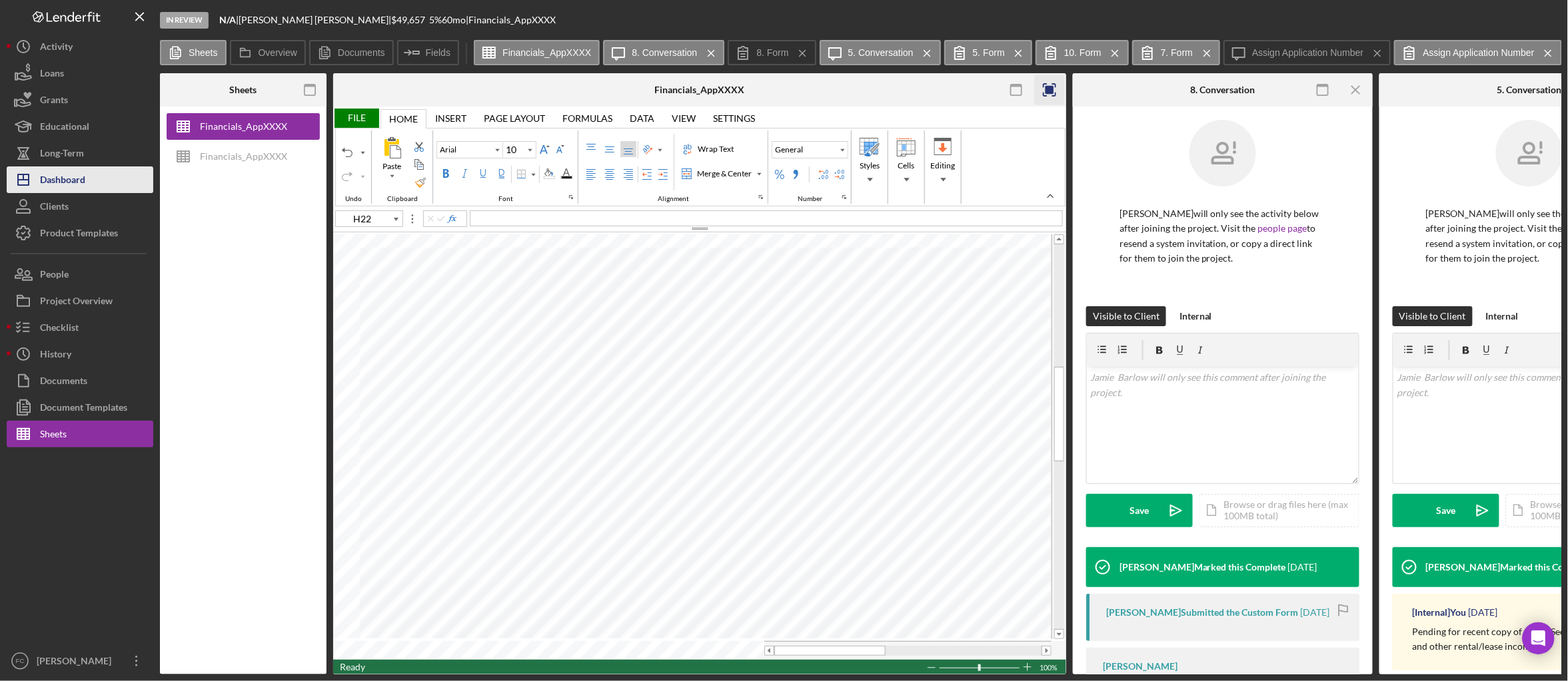
click at [68, 180] on div "Dashboard" at bounding box center [62, 182] width 45 height 30
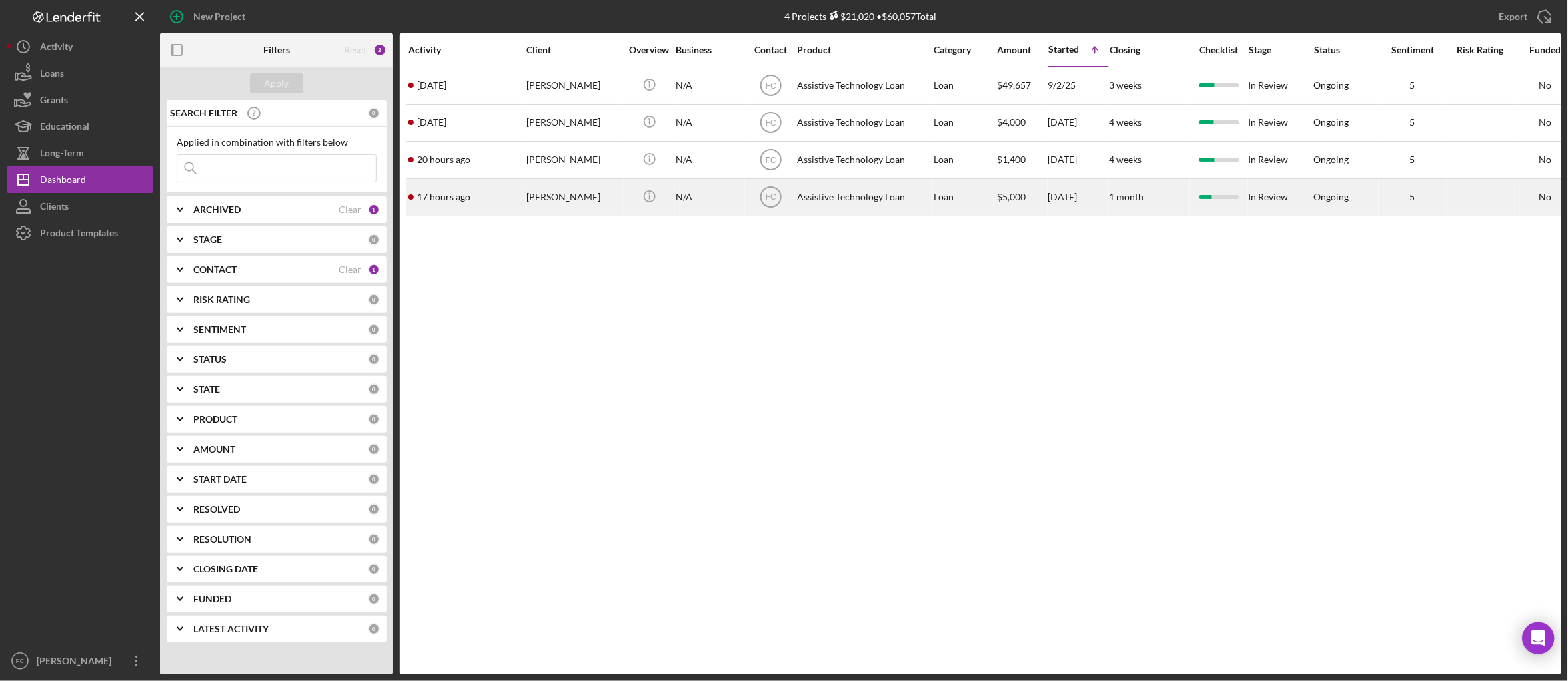
click at [562, 196] on div "Tiffany Thomas" at bounding box center [574, 197] width 95 height 35
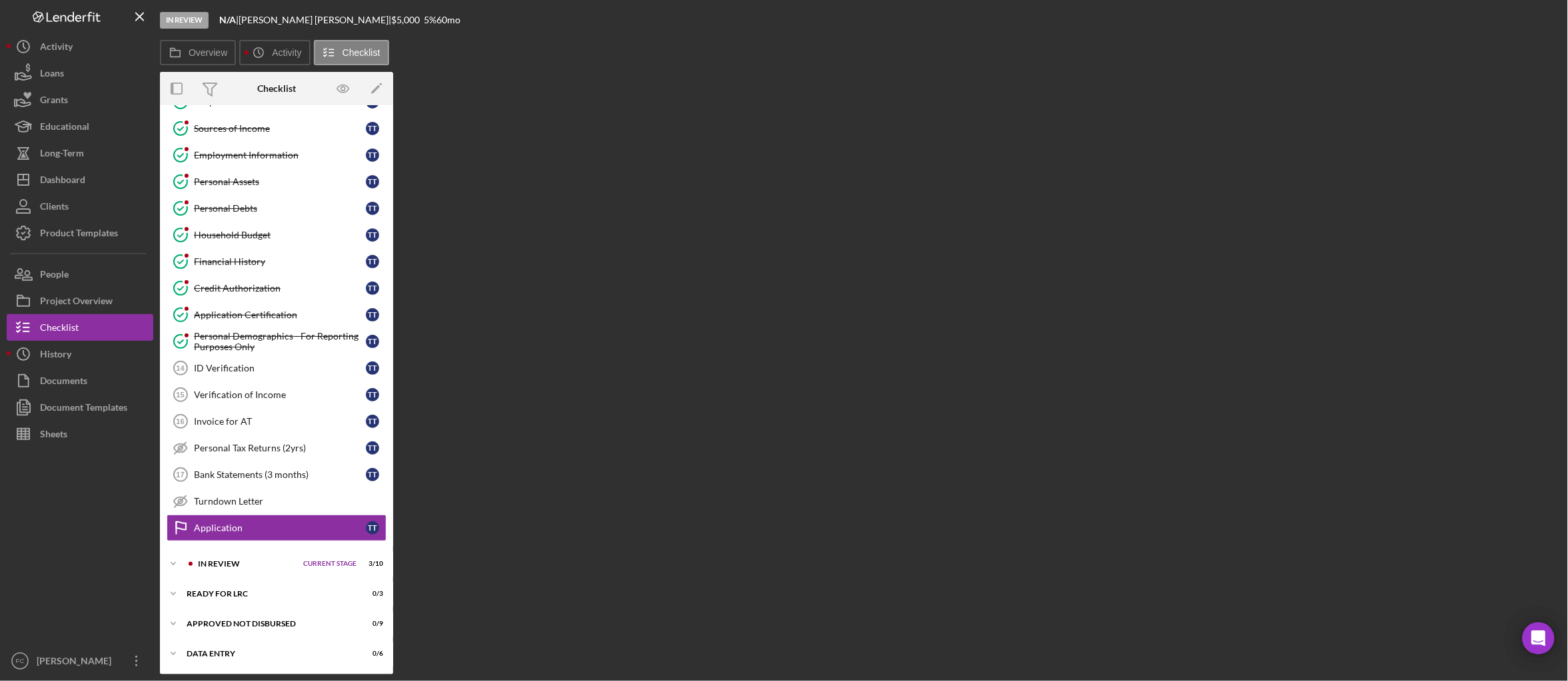
scroll to position [163, 0]
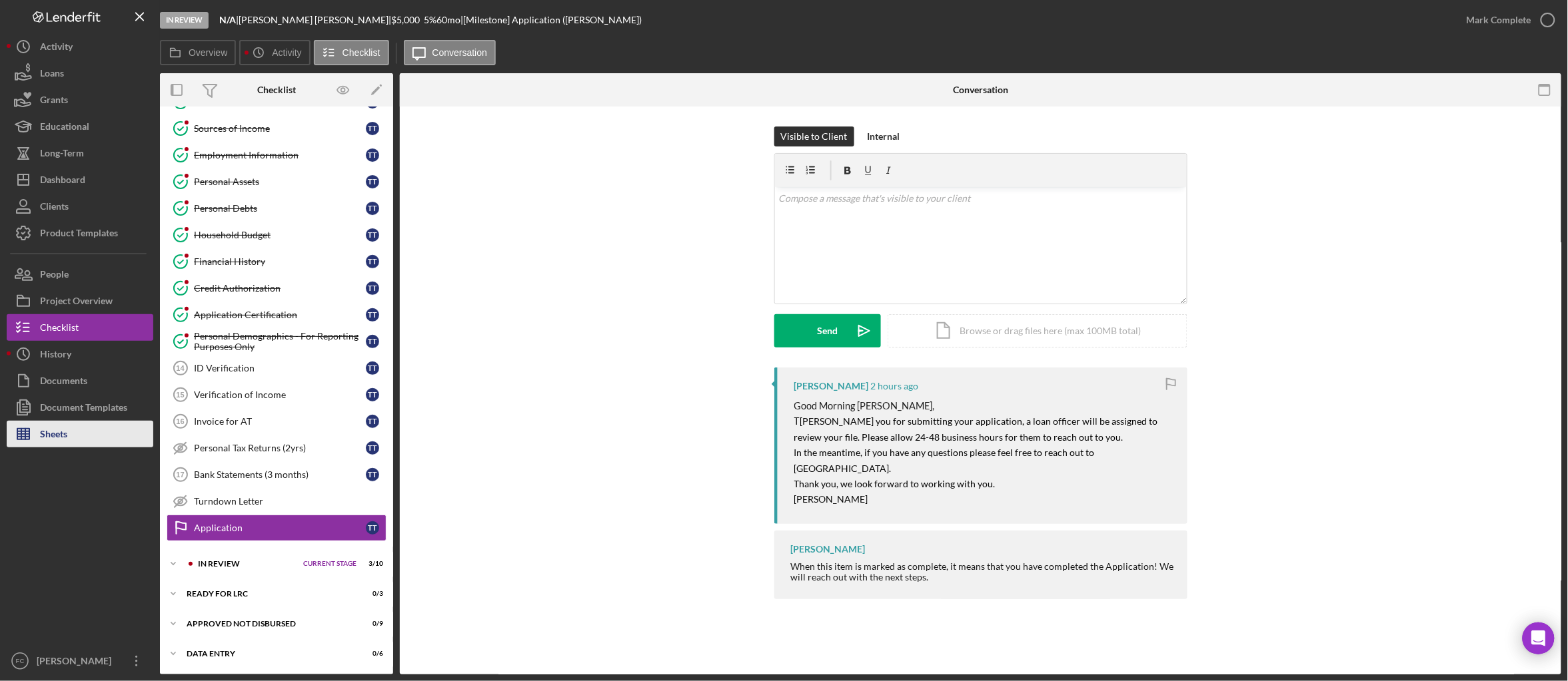
click at [66, 438] on div "Sheets" at bounding box center [53, 436] width 27 height 30
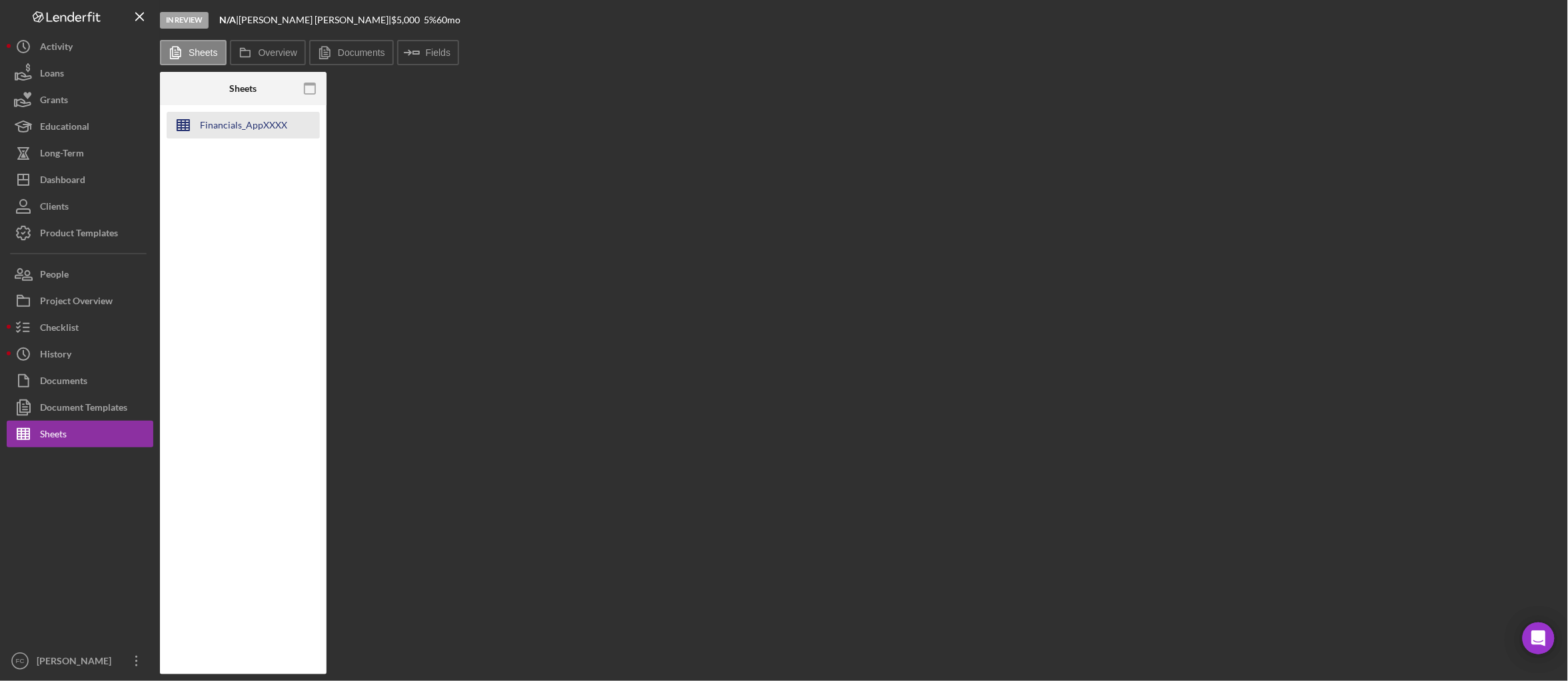
click at [221, 132] on div "Financials_AppXXXX" at bounding box center [243, 125] width 87 height 26
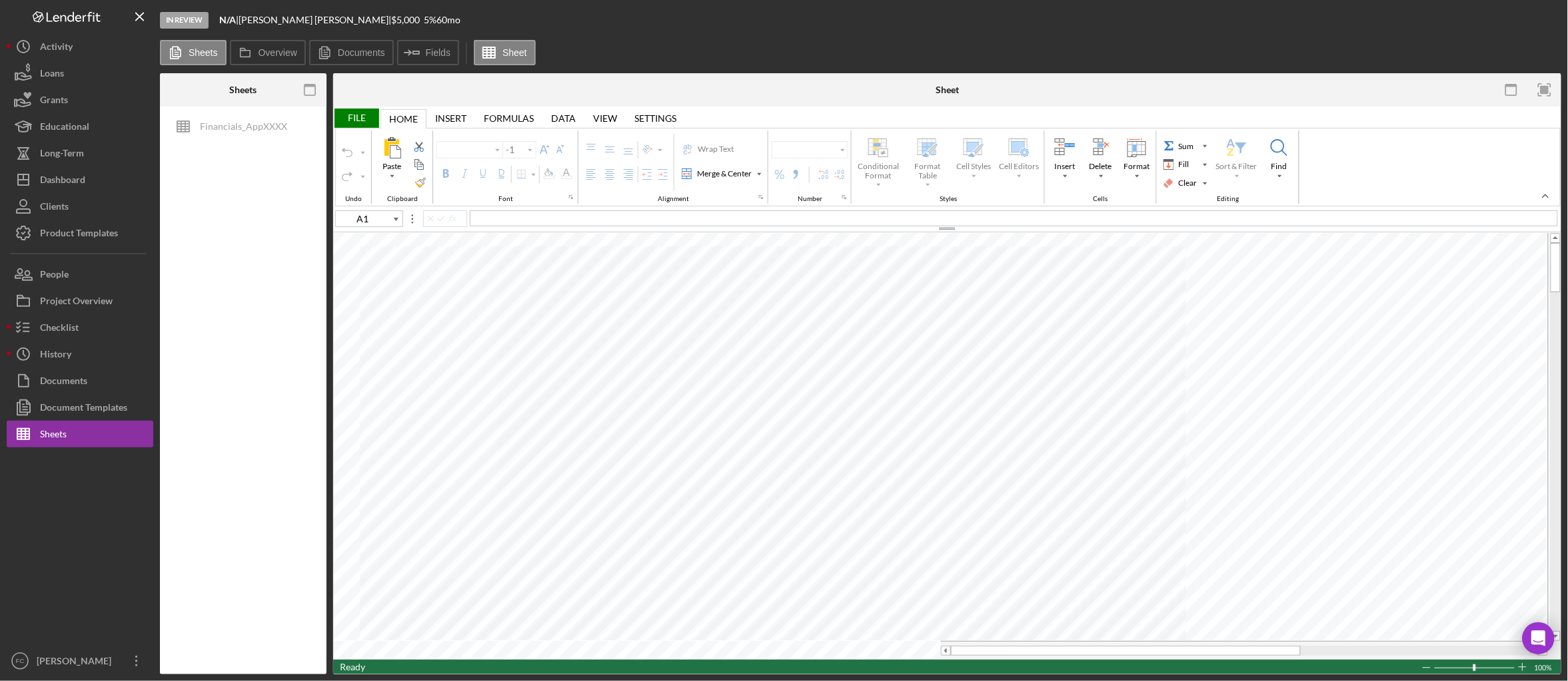
type input "B11"
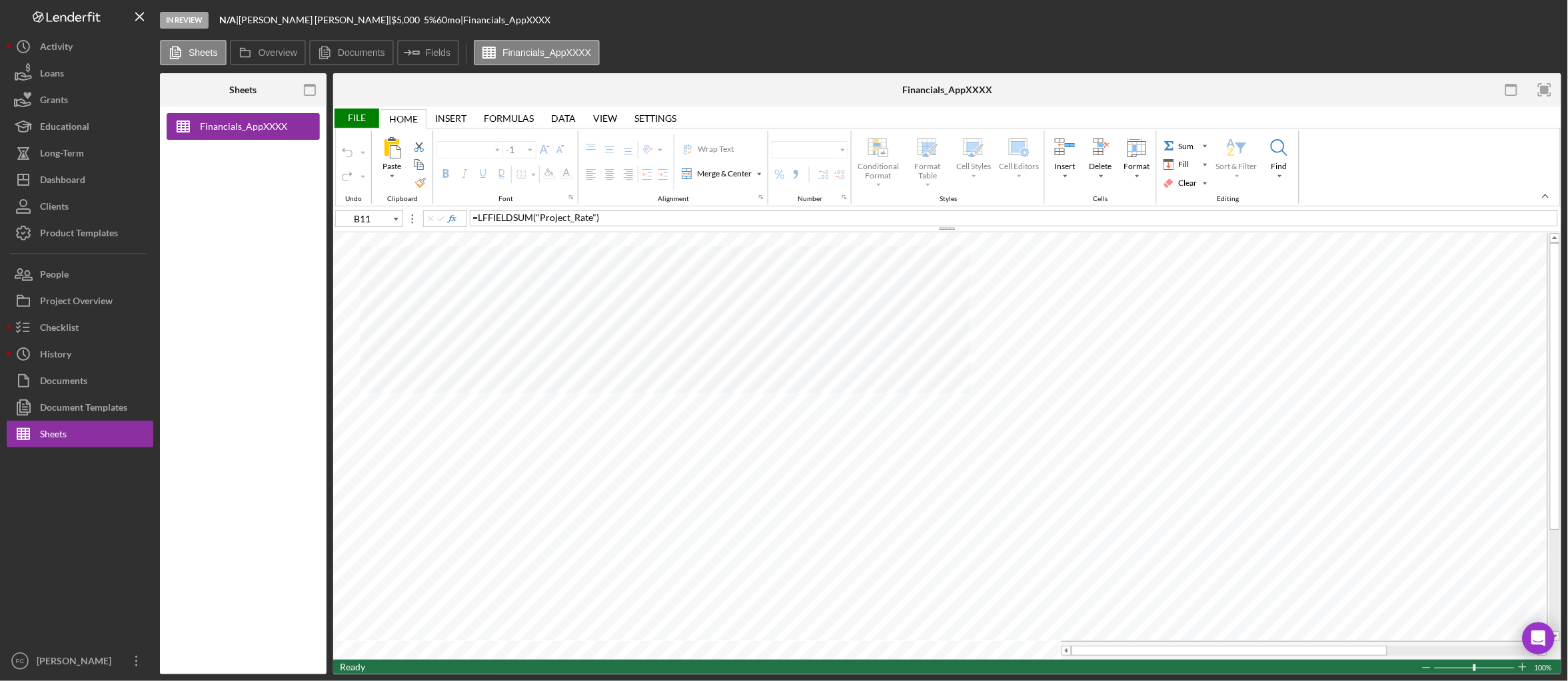
type input "Arial"
type input "10"
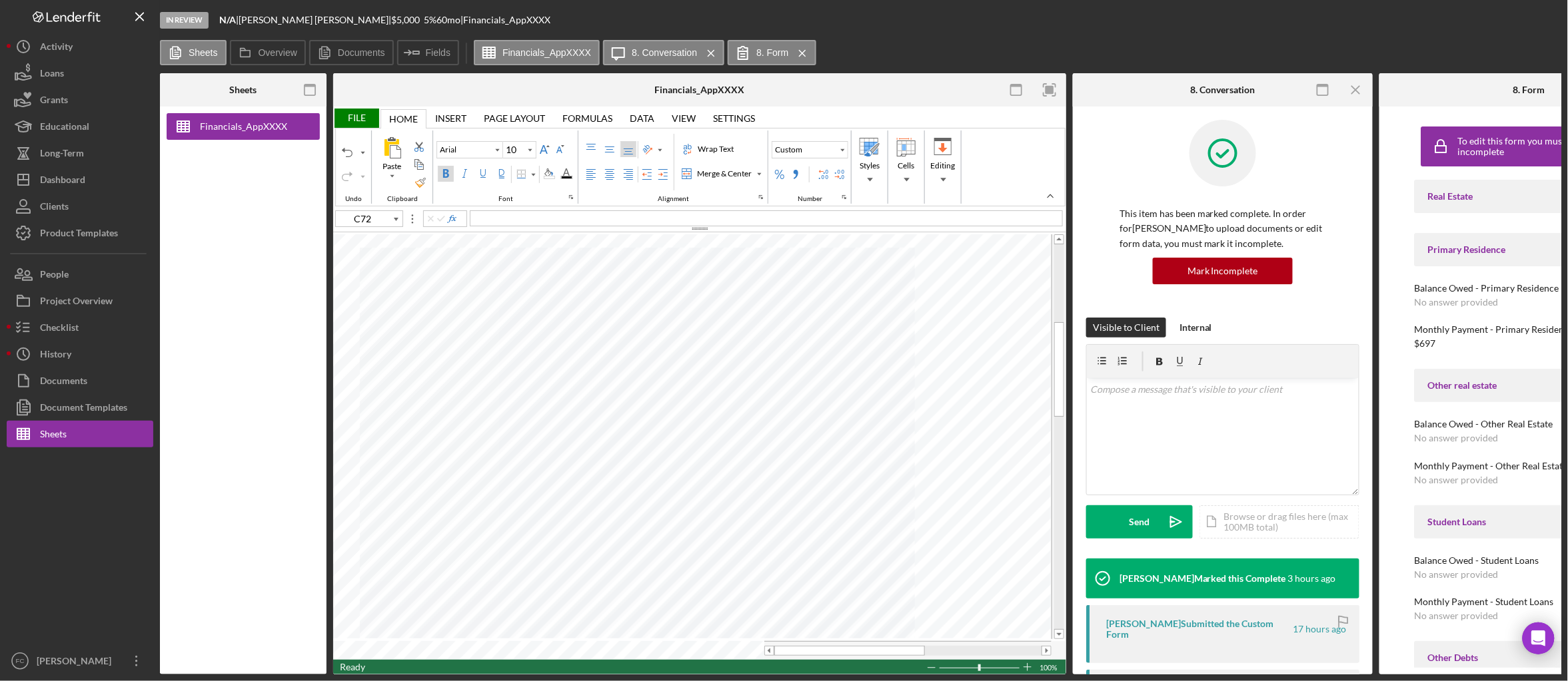
type input "B36"
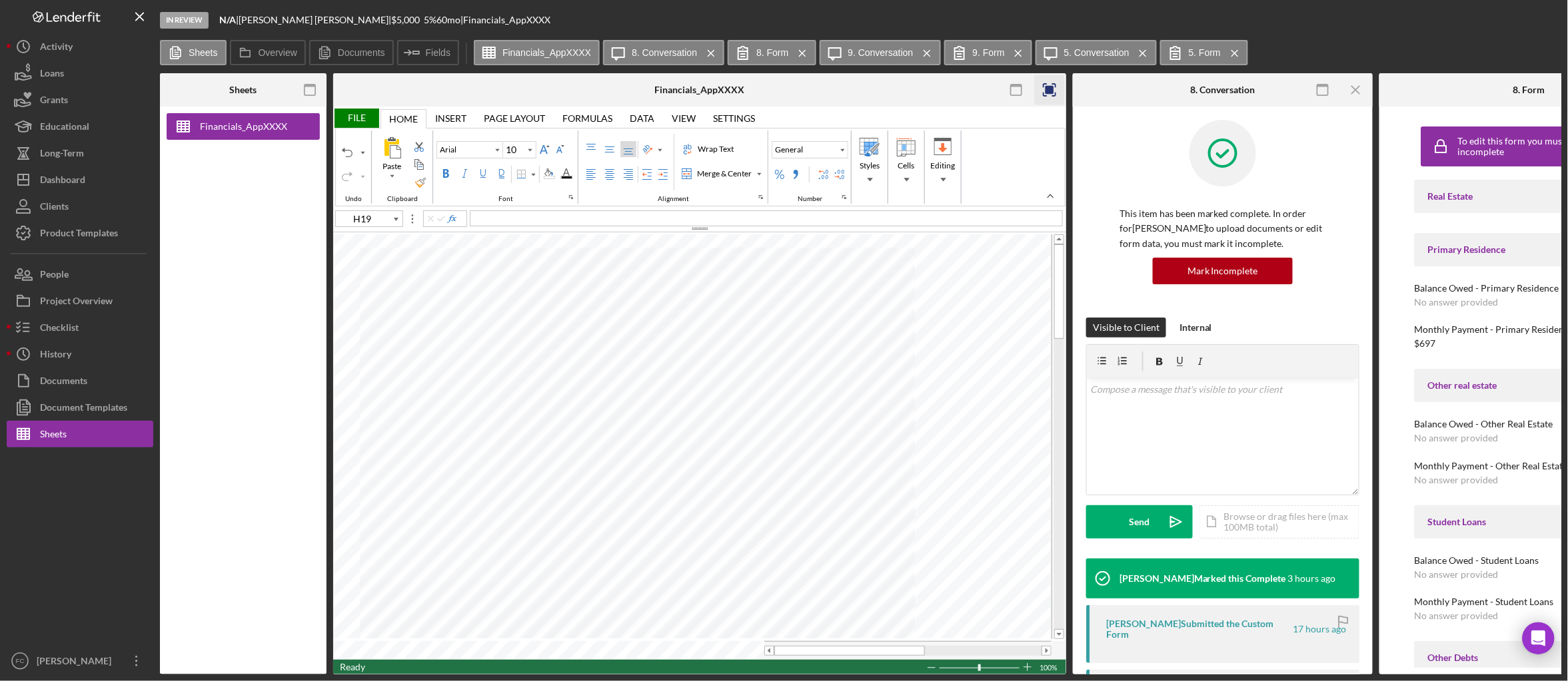
click at [1053, 86] on rect "button" at bounding box center [1050, 90] width 9 height 9
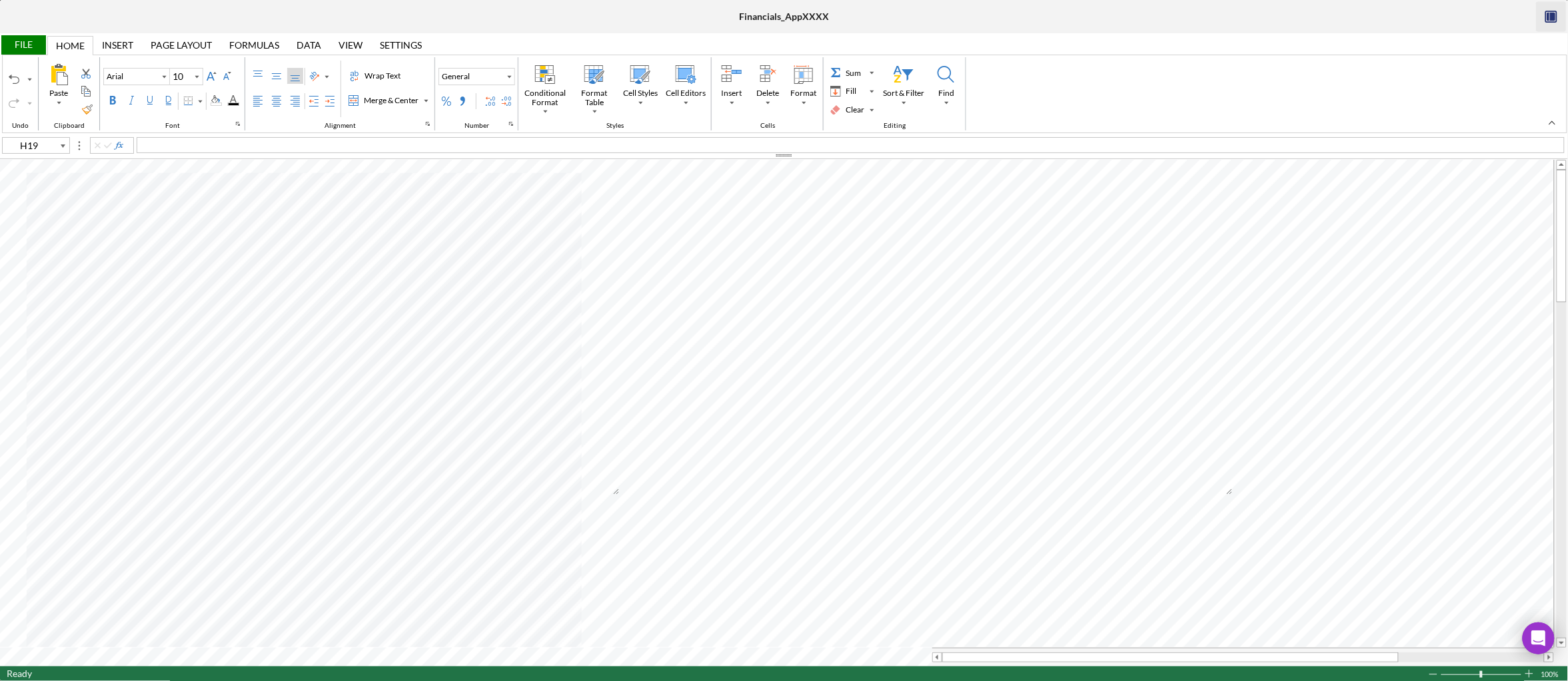
type input "D17"
type input "Calibri"
type input "11"
type input "H19"
type input "Arial"
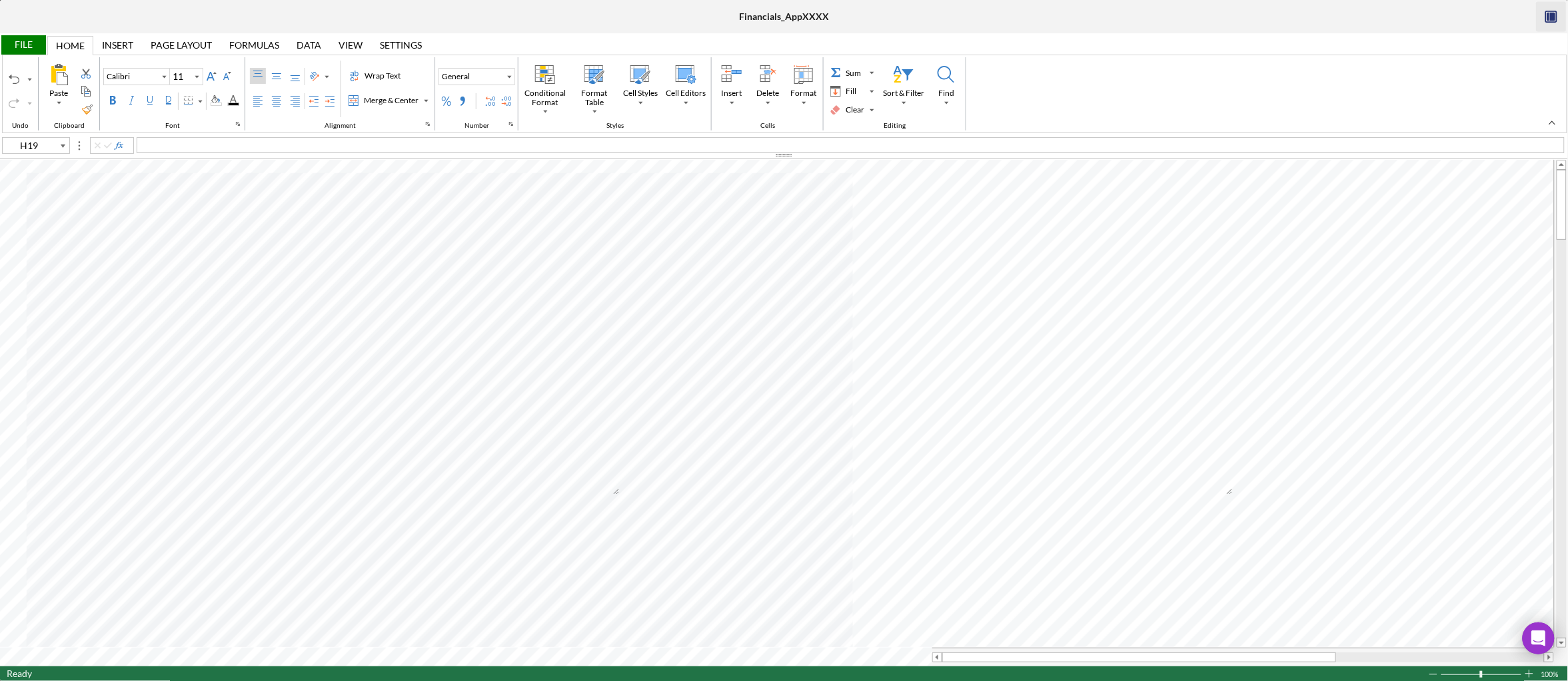
type input "10"
click at [221, 98] on div "Background Color" at bounding box center [216, 101] width 11 height 11
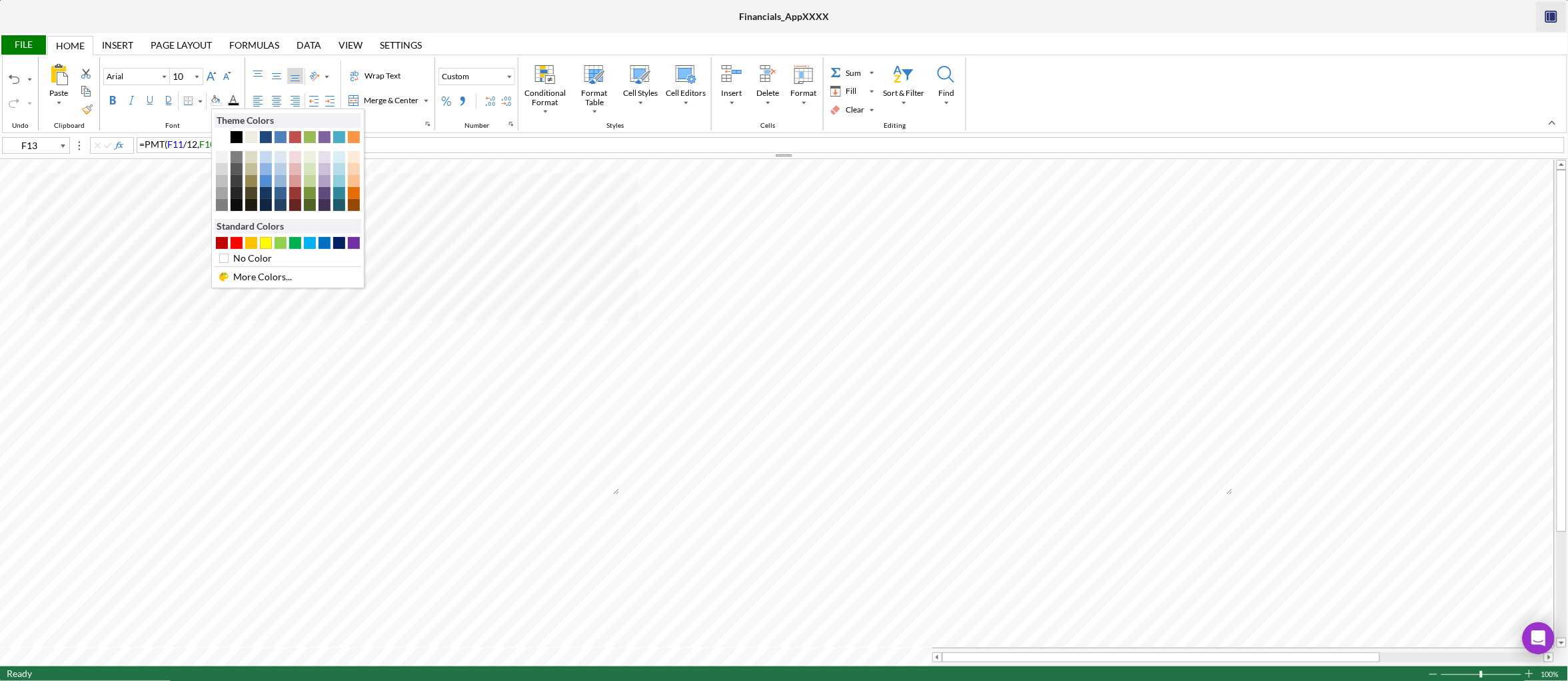
click at [266, 243] on div "#FFFF00" at bounding box center [266, 243] width 12 height 12
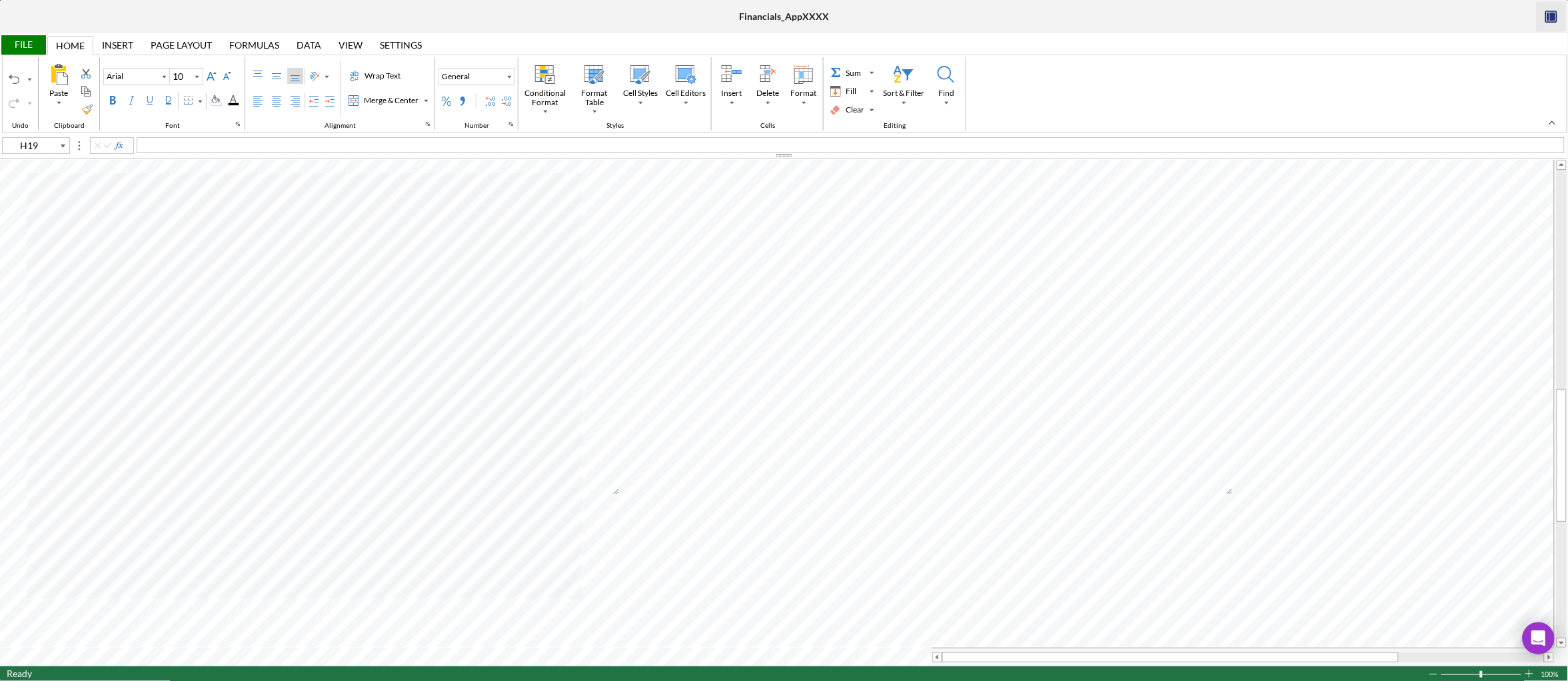
click at [30, 45] on div "File" at bounding box center [23, 45] width 46 height 20
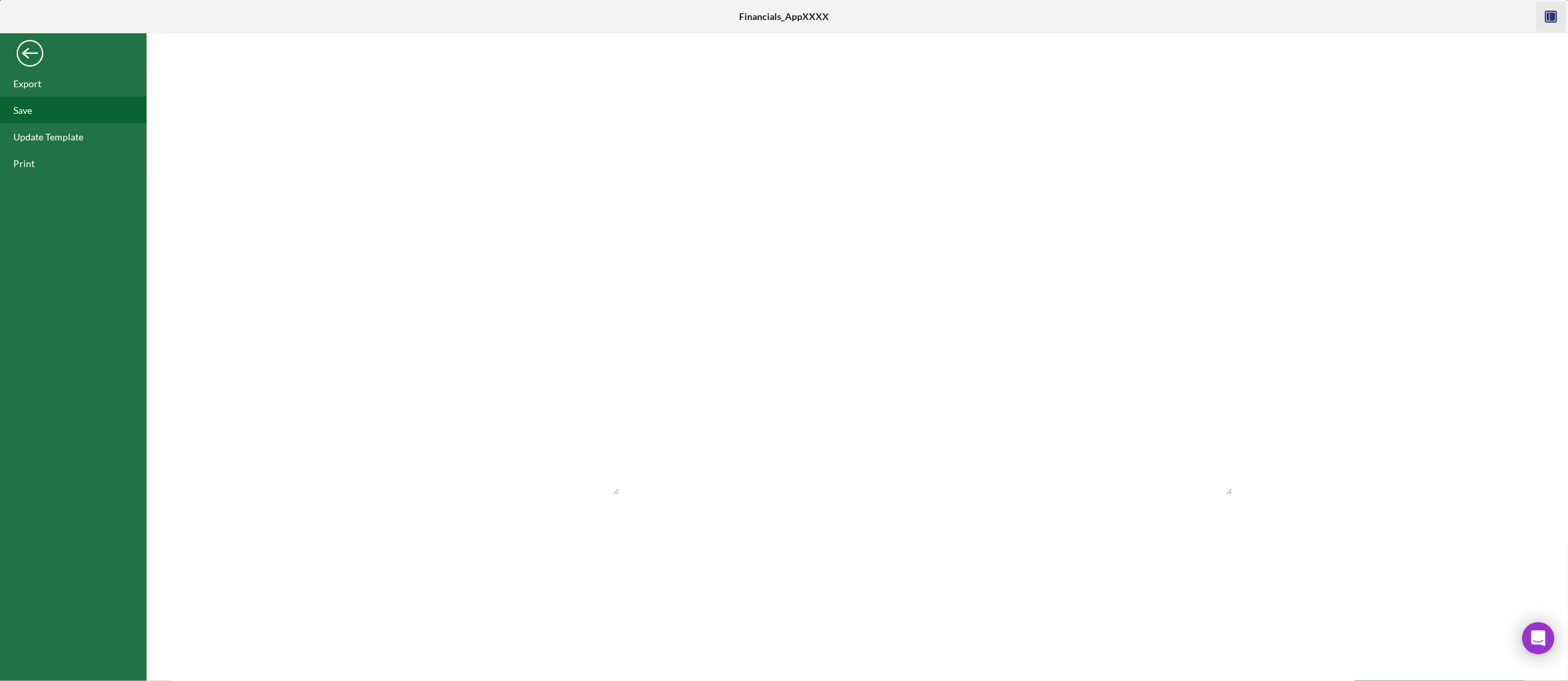
click at [43, 109] on div "Save" at bounding box center [73, 110] width 147 height 26
click at [37, 62] on div "Back" at bounding box center [29, 50] width 26 height 26
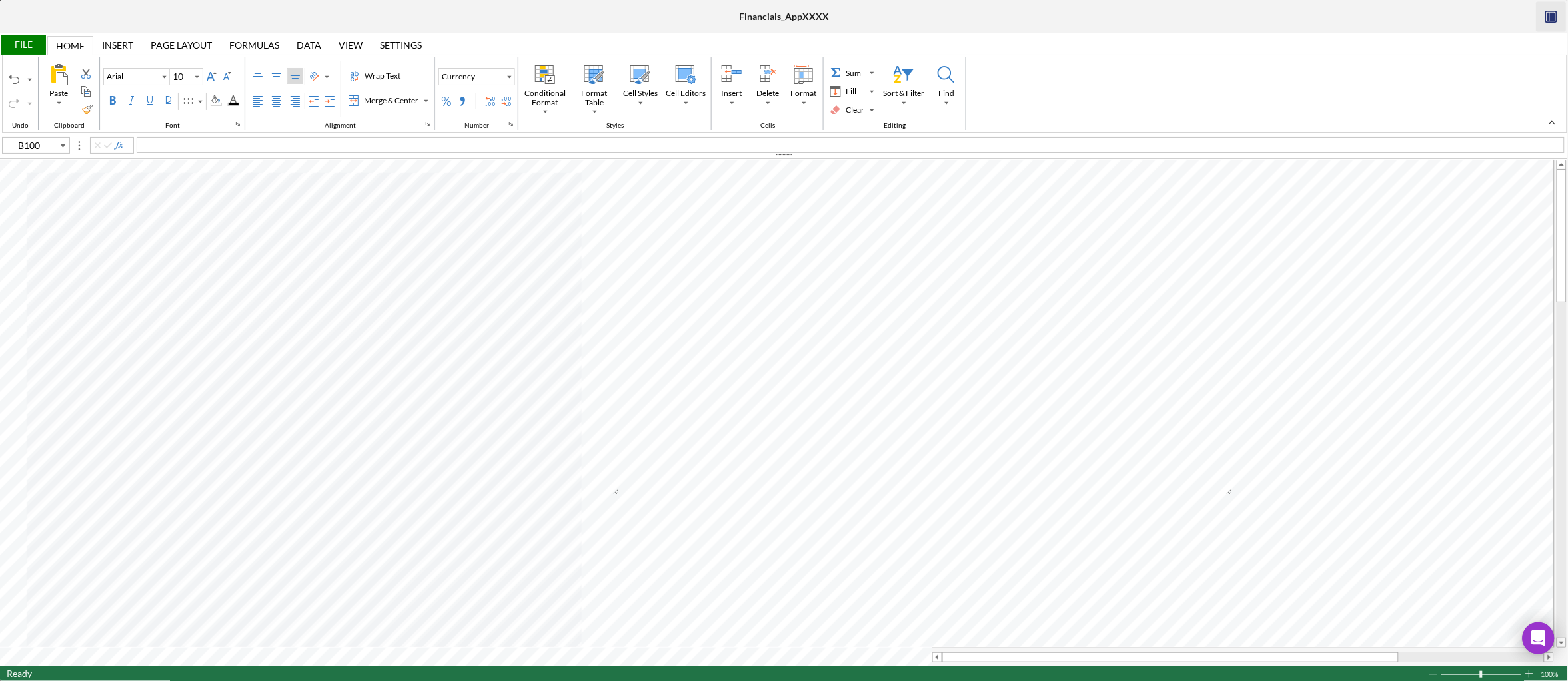
type input "D17"
type input "Calibri"
type input "11"
type input "B100"
type input "Arial"
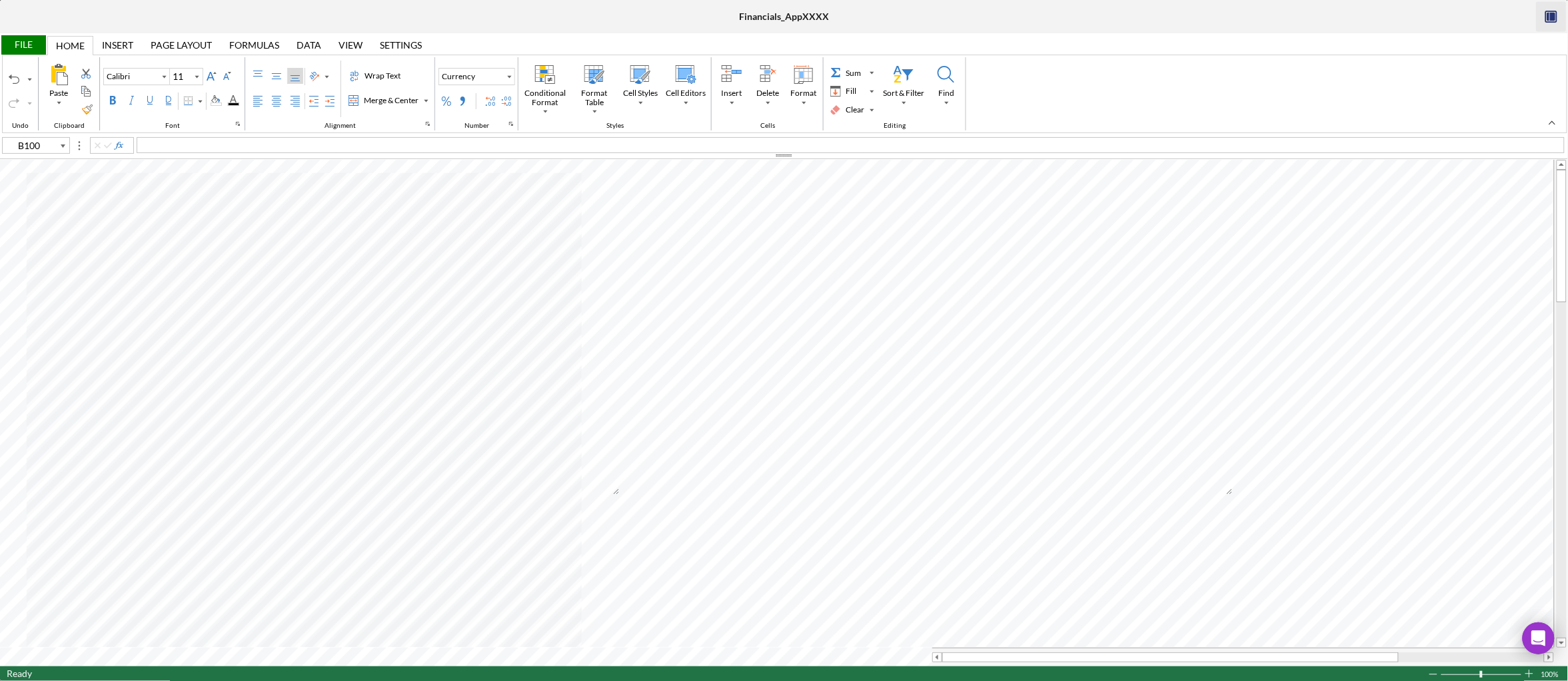
type input "10"
type input "A97"
type input "A98"
type input "C98"
type input "D98"
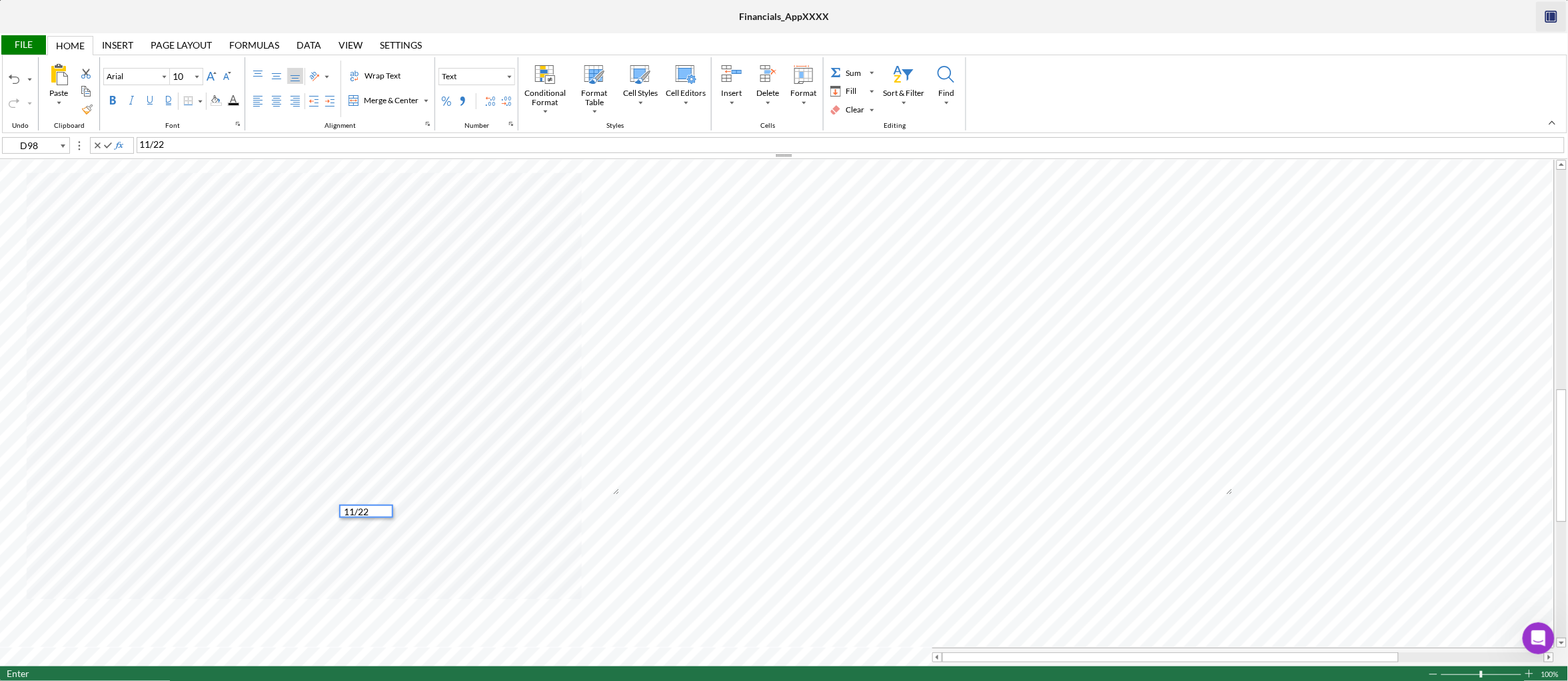
type input "E98"
type input "A99"
type input "C99"
type input "D99"
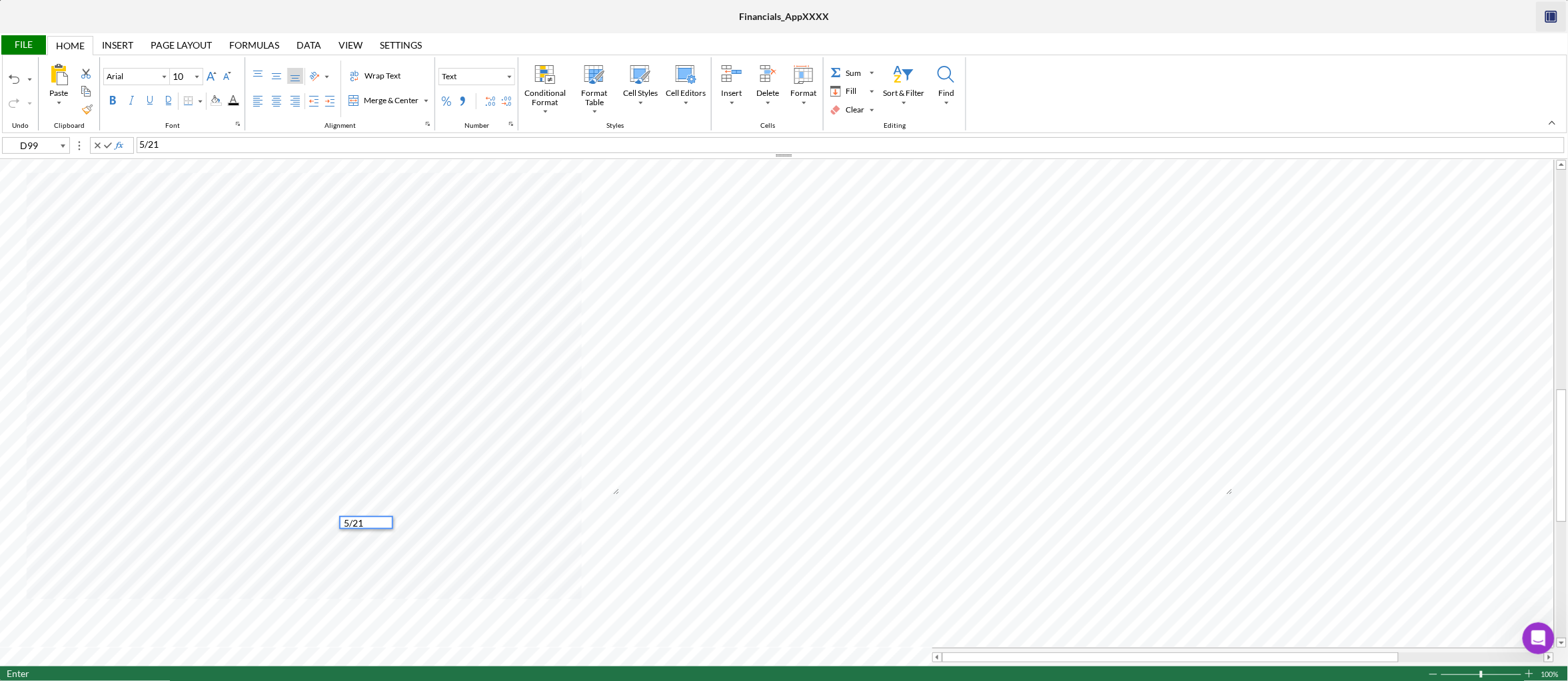
type input "E99"
type input "A93"
type input "B93"
type input "C93"
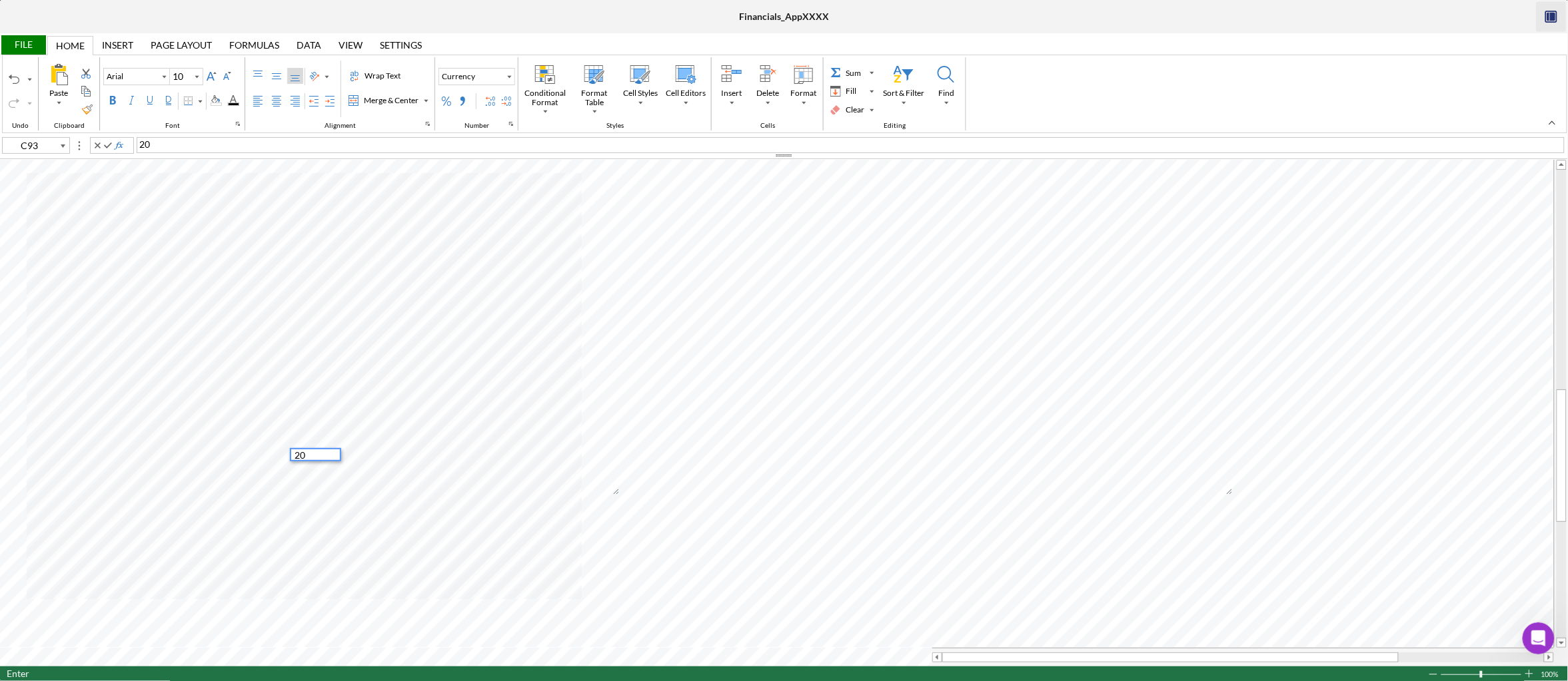
type input "D93"
type input "B95"
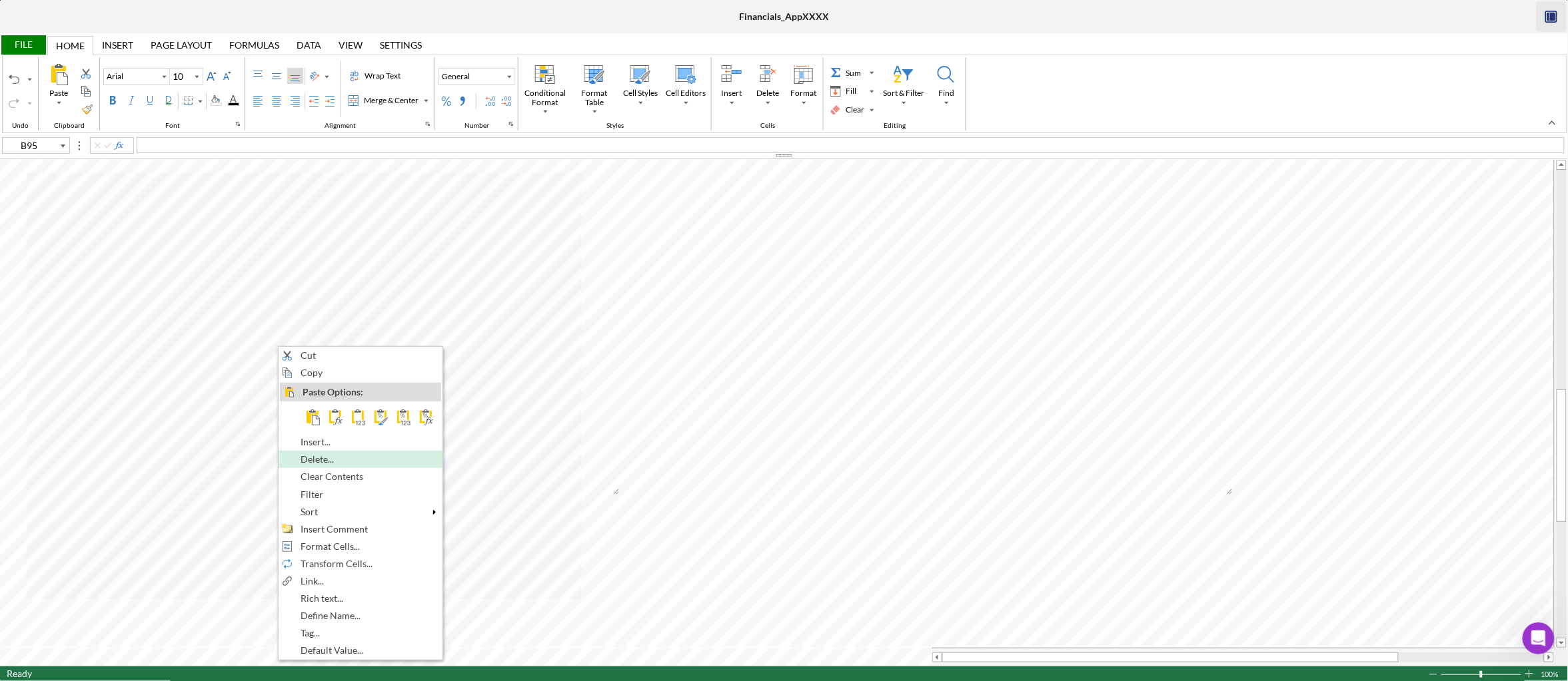
click at [315, 447] on span "Insert..." at bounding box center [323, 442] width 45 height 11
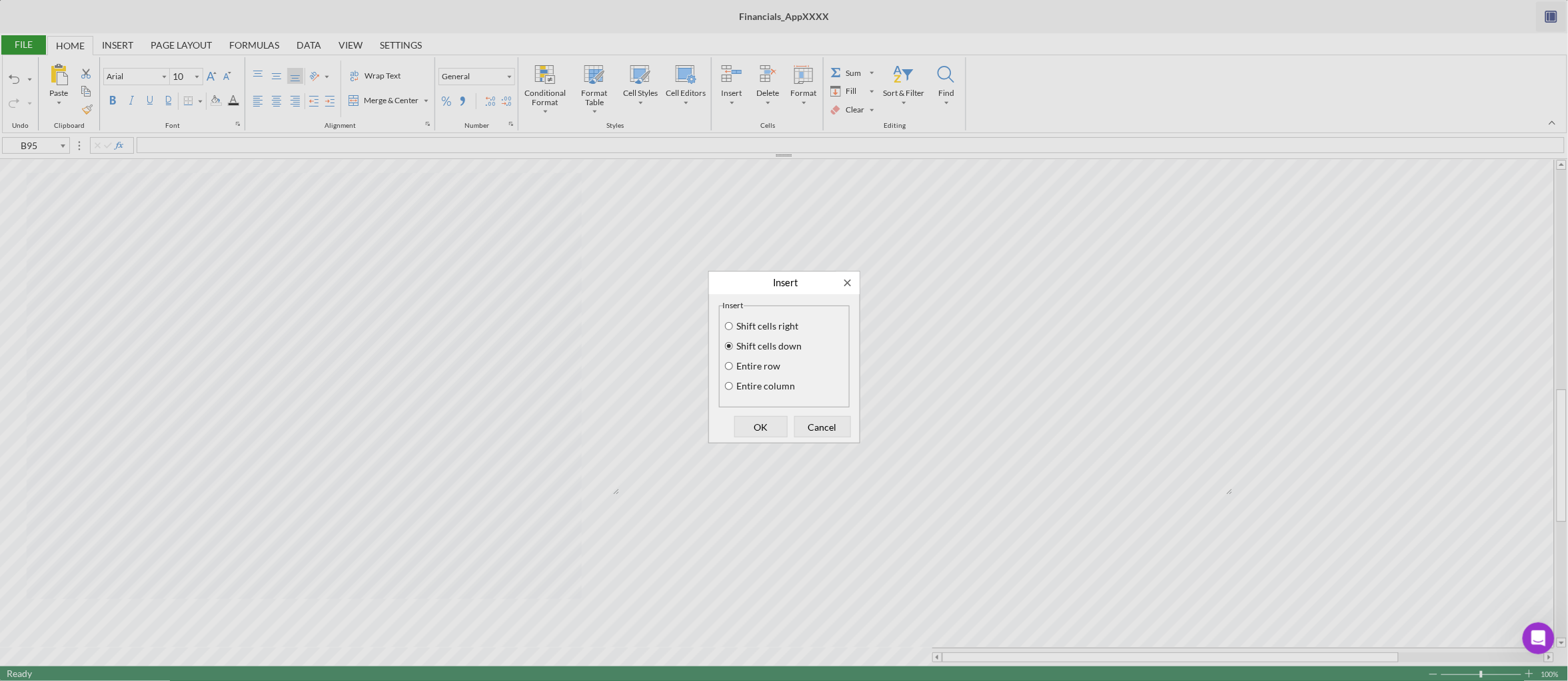
click at [775, 363] on label "Entire row" at bounding box center [757, 366] width 46 height 11
click at [734, 363] on input "Entire row" at bounding box center [729, 366] width 11 height 9
radio input "true"
click at [745, 436] on button "OK" at bounding box center [760, 426] width 53 height 21
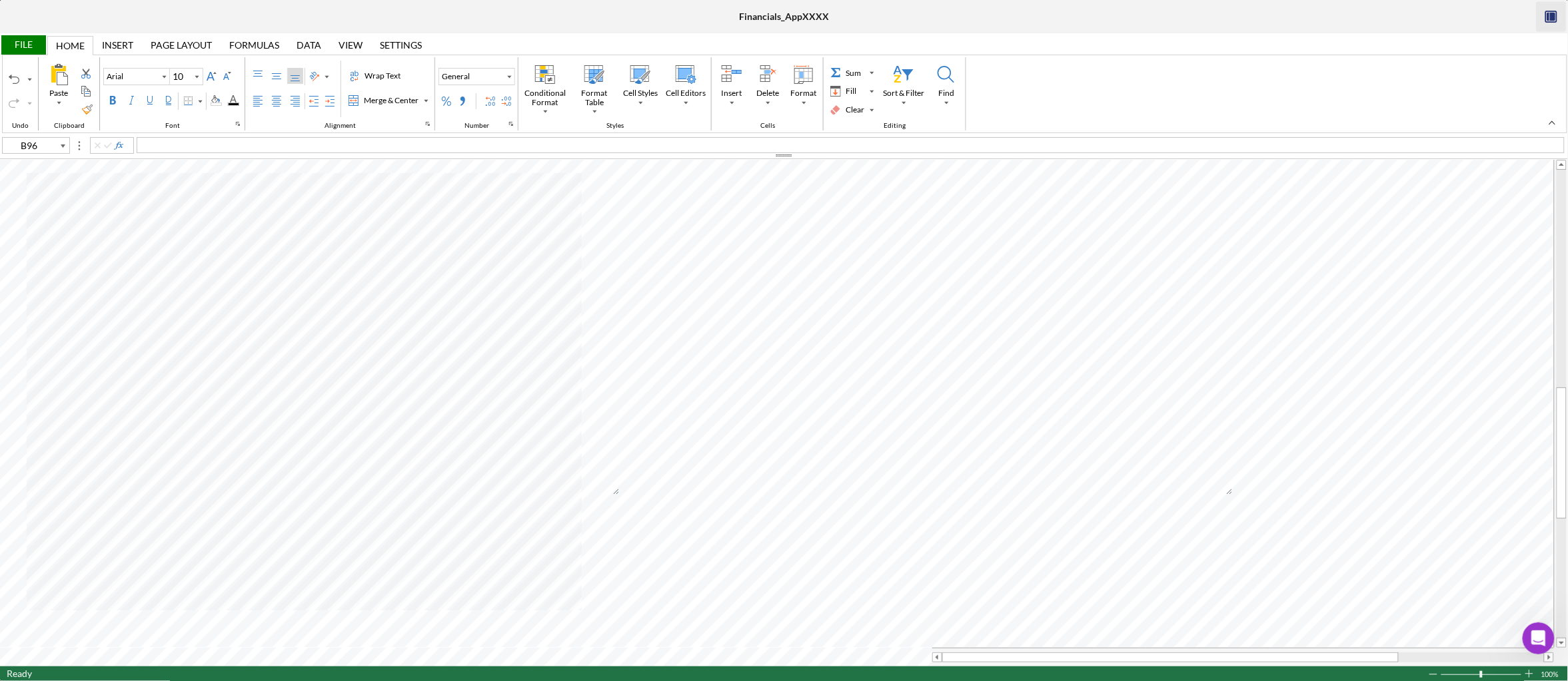
type input "B95"
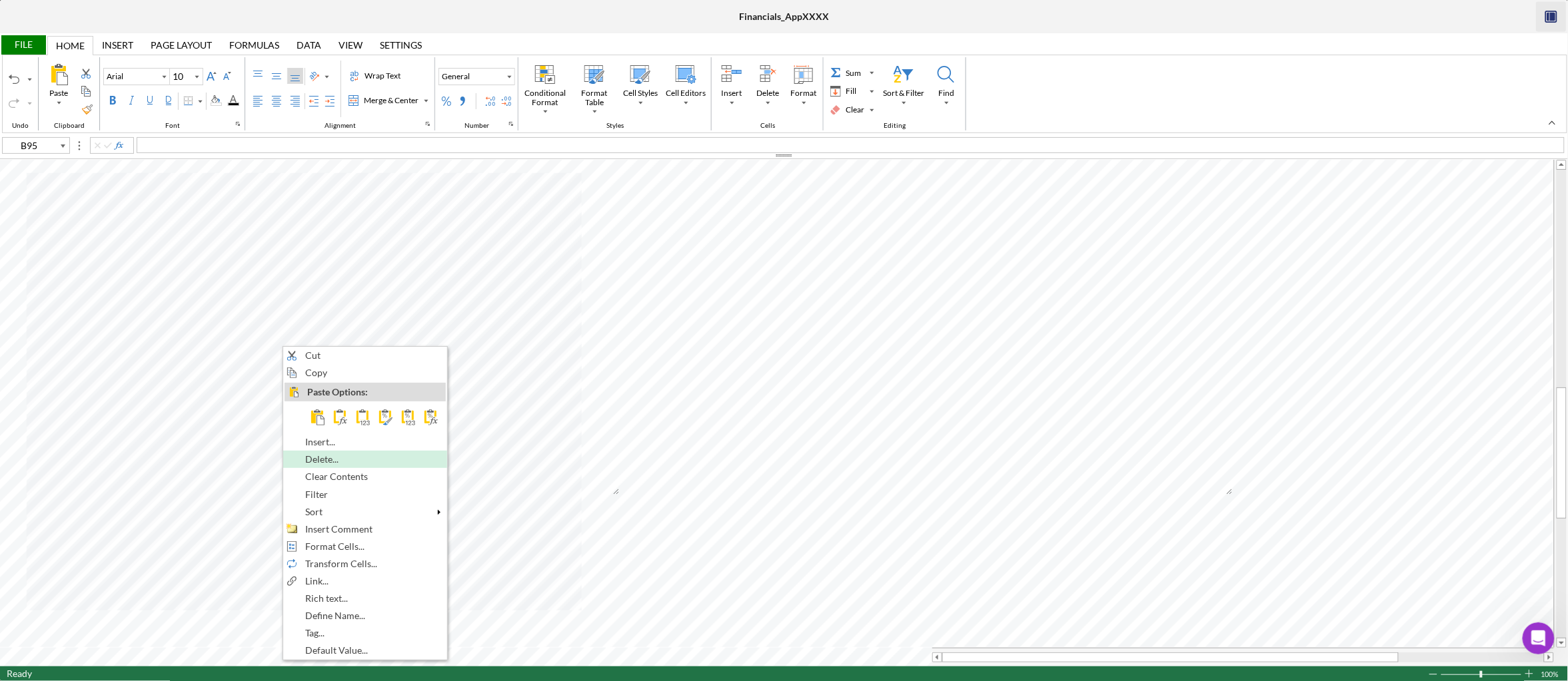
click at [306, 461] on span "Delete..." at bounding box center [329, 460] width 49 height 11
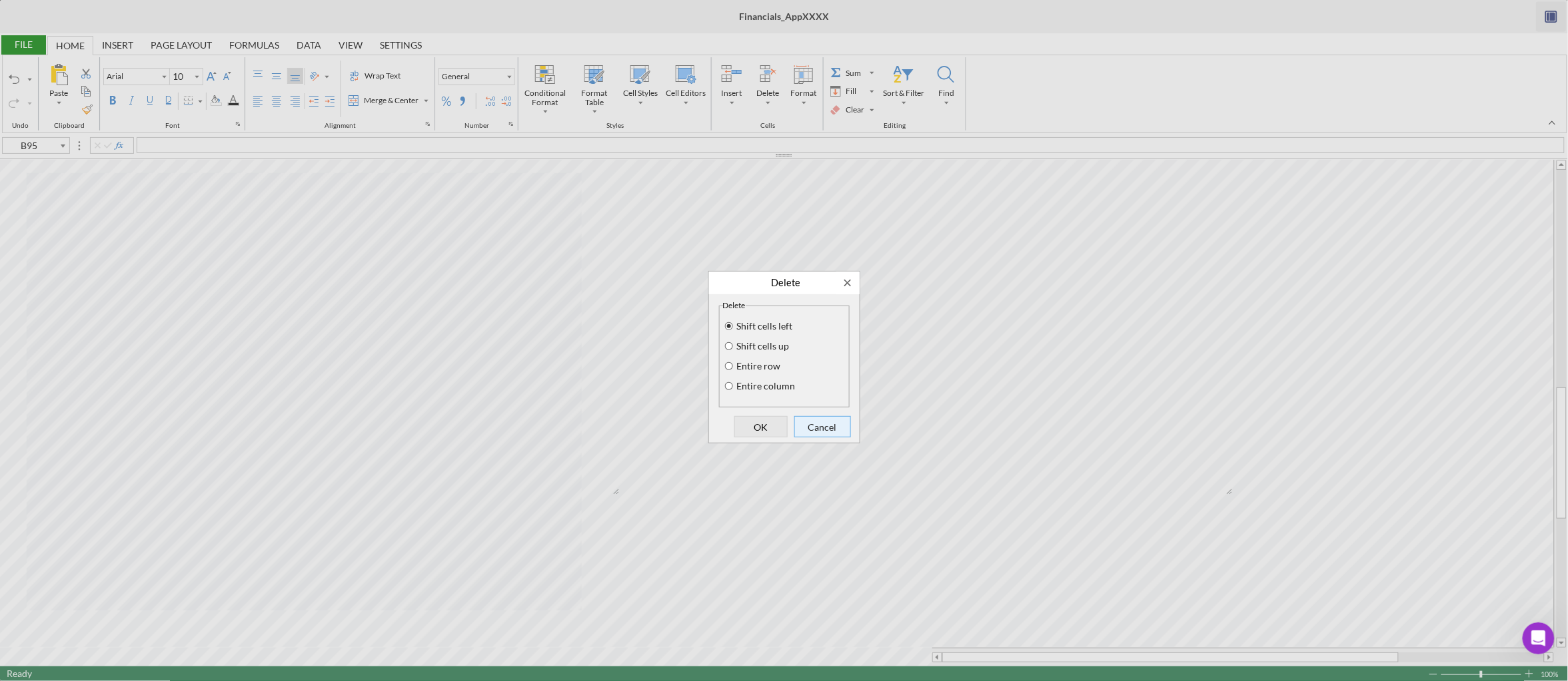
click at [848, 429] on button "Cancel" at bounding box center [822, 426] width 56 height 21
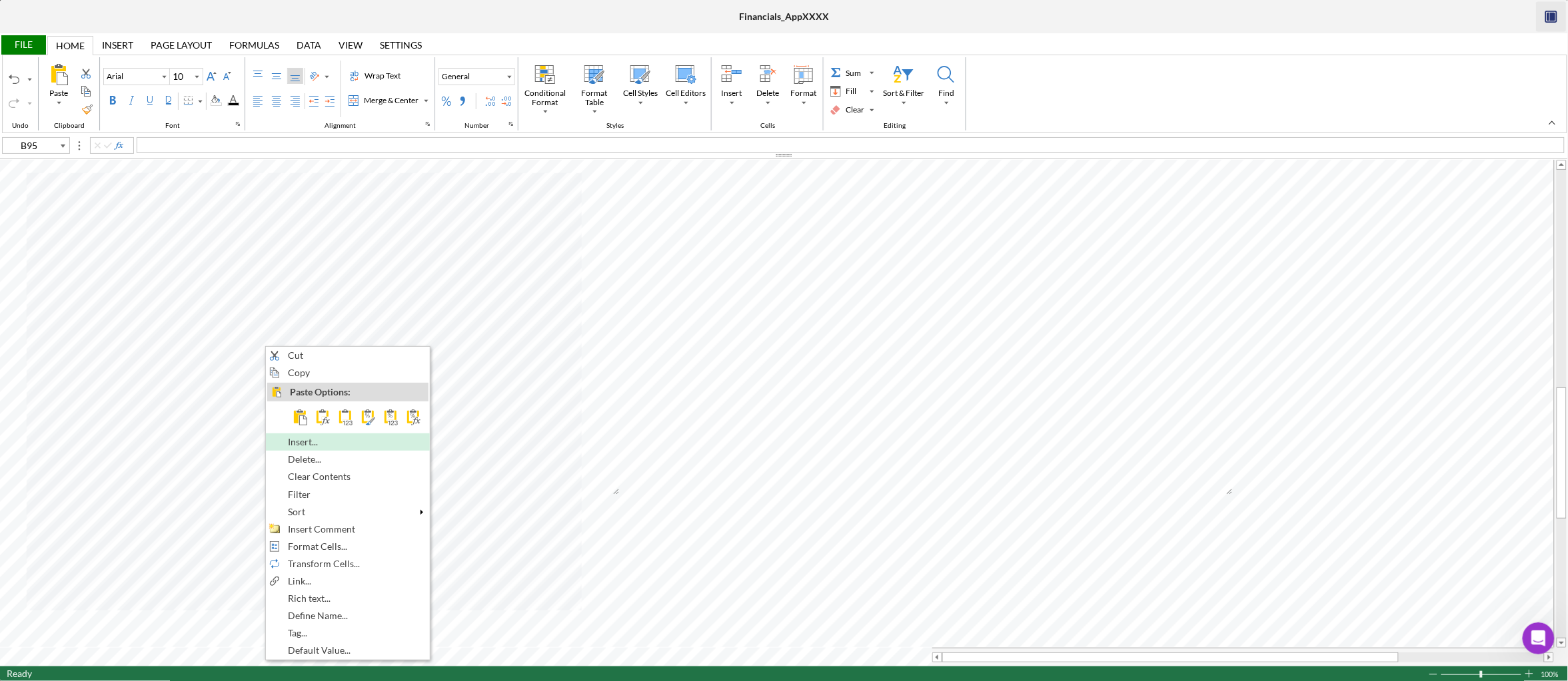
click at [314, 447] on span "Insert..." at bounding box center [310, 442] width 45 height 11
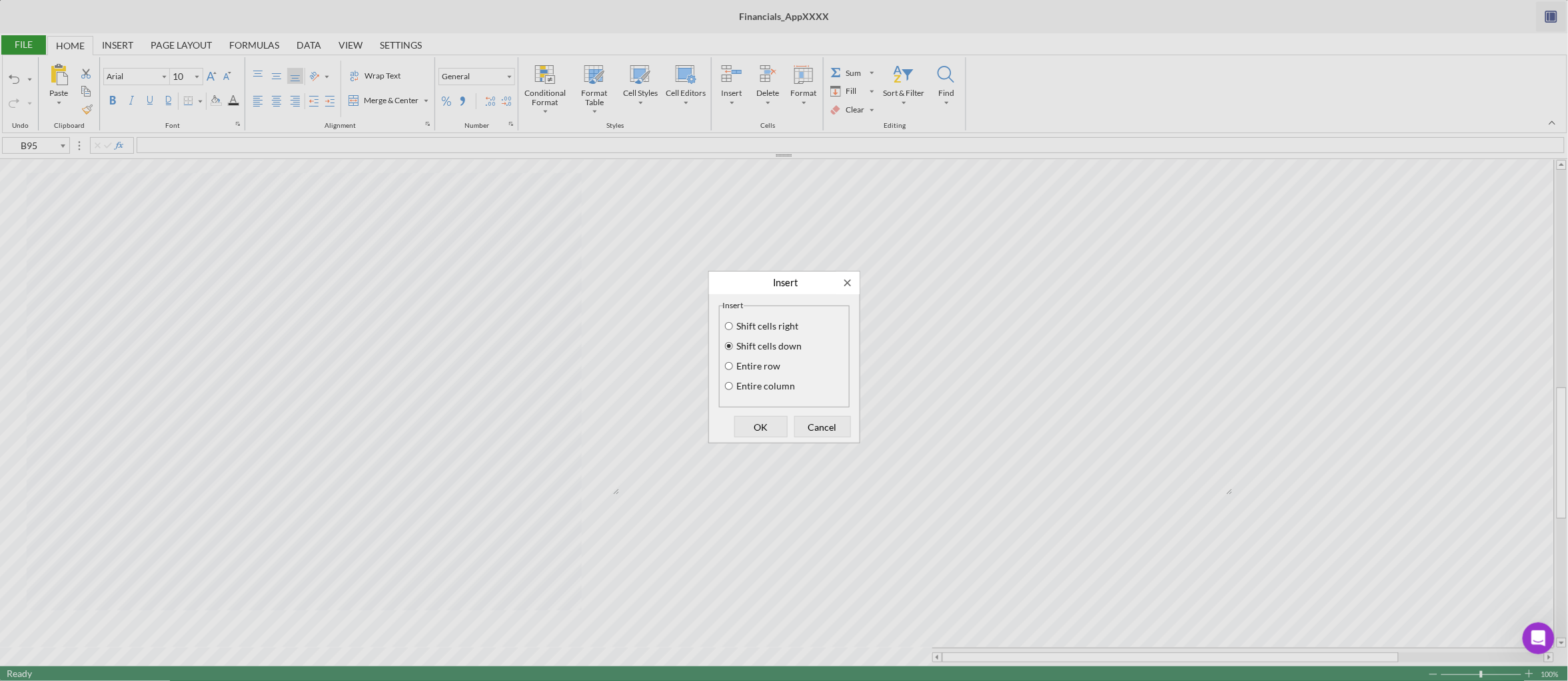
click at [745, 365] on label "Entire row" at bounding box center [757, 366] width 46 height 11
click at [734, 365] on input "Entire row" at bounding box center [729, 366] width 11 height 9
radio input "true"
click at [757, 426] on span "OK" at bounding box center [761, 426] width 44 height 19
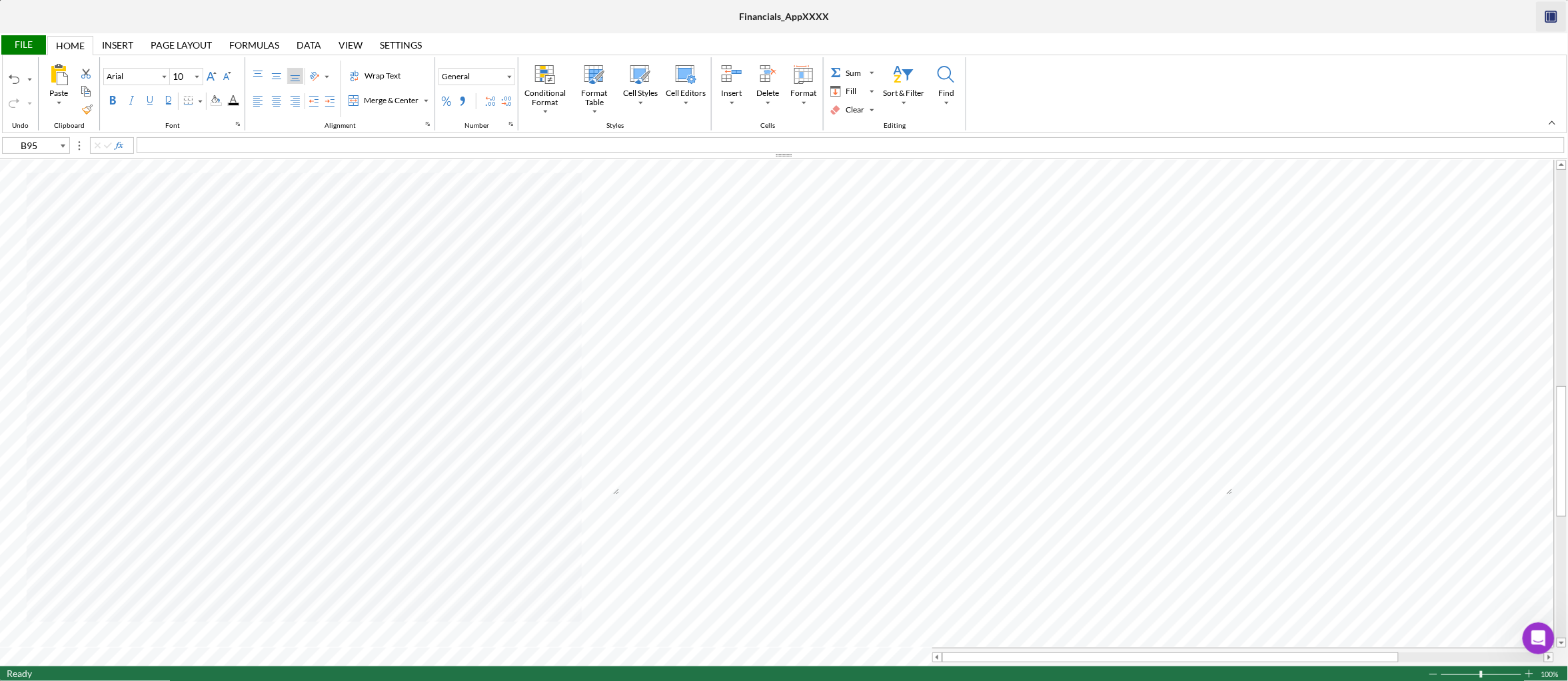
type input "A95"
type input "C95"
type input "D95"
type input "E95"
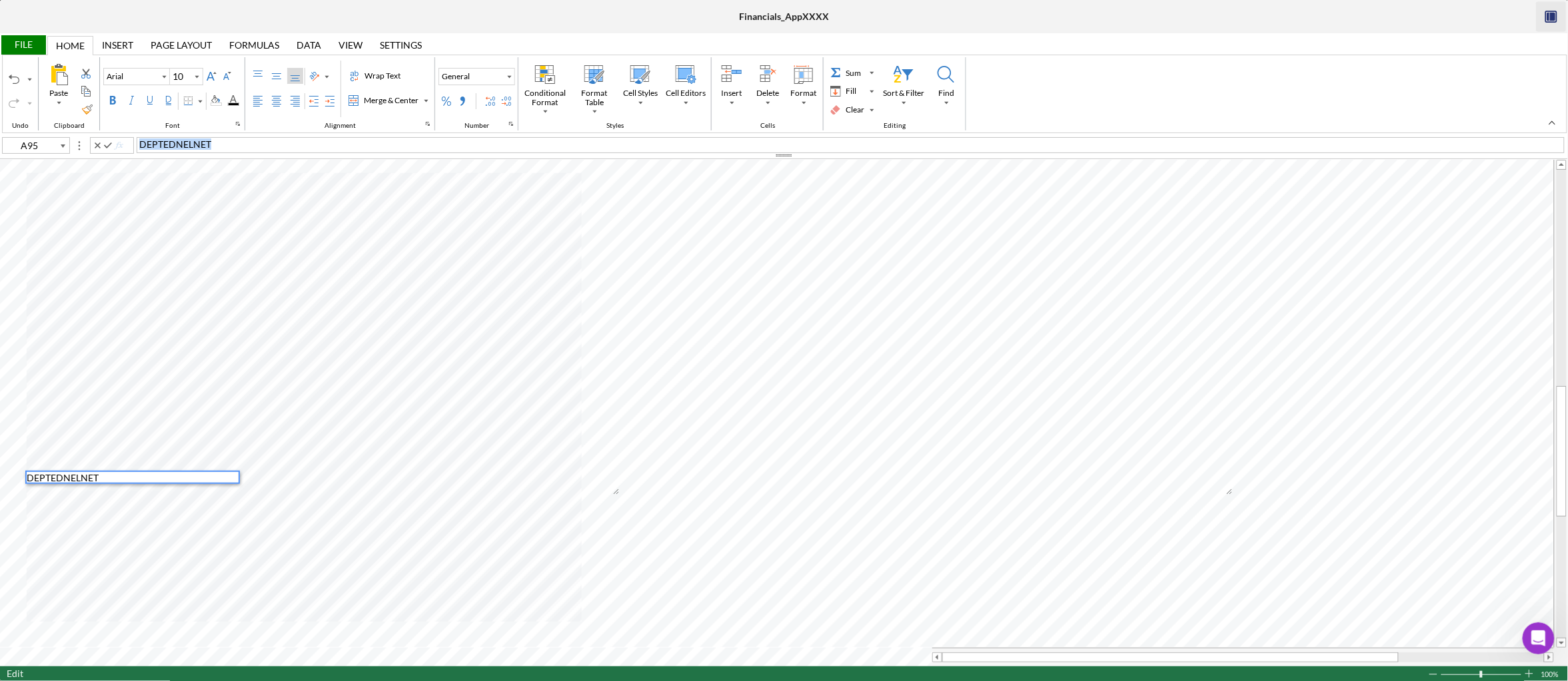
drag, startPoint x: 233, startPoint y: 143, endPoint x: 123, endPoint y: 143, distance: 110.0
click at [123, 143] on div "A95 DEPTEDNELNET" at bounding box center [784, 145] width 1568 height 15
copy span "DEPTEDNELNET"
click at [298, 100] on div "Right Align" at bounding box center [295, 101] width 11 height 11
click at [0, 11] on div at bounding box center [0, 5] width 0 height 11
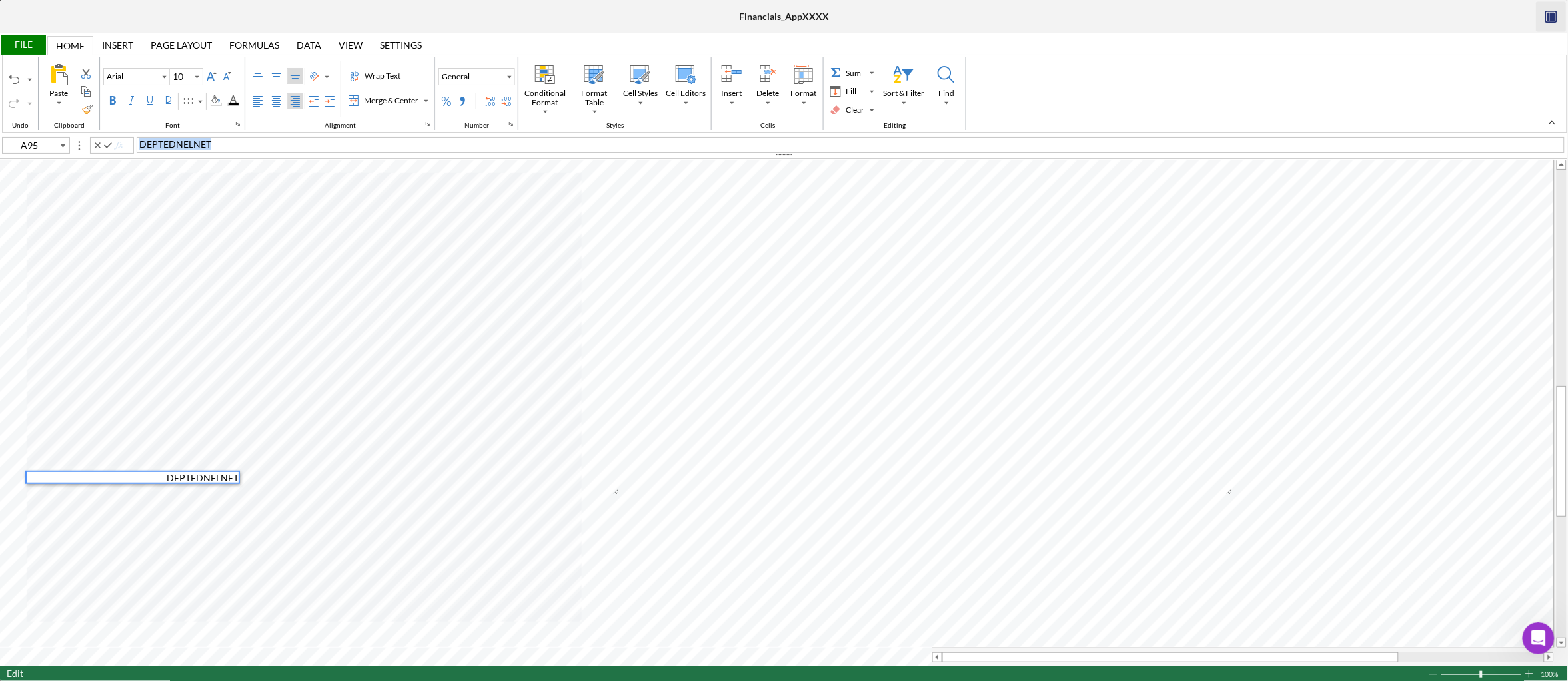
drag, startPoint x: 237, startPoint y: 147, endPoint x: 110, endPoint y: 147, distance: 127.0
click at [110, 147] on div "A95 DEPTEDNELNET" at bounding box center [784, 145] width 1568 height 15
copy span "DEPTEDNELNET"
click at [0, 11] on div at bounding box center [0, 5] width 0 height 11
click at [301, 98] on div "Right Align" at bounding box center [295, 101] width 11 height 11
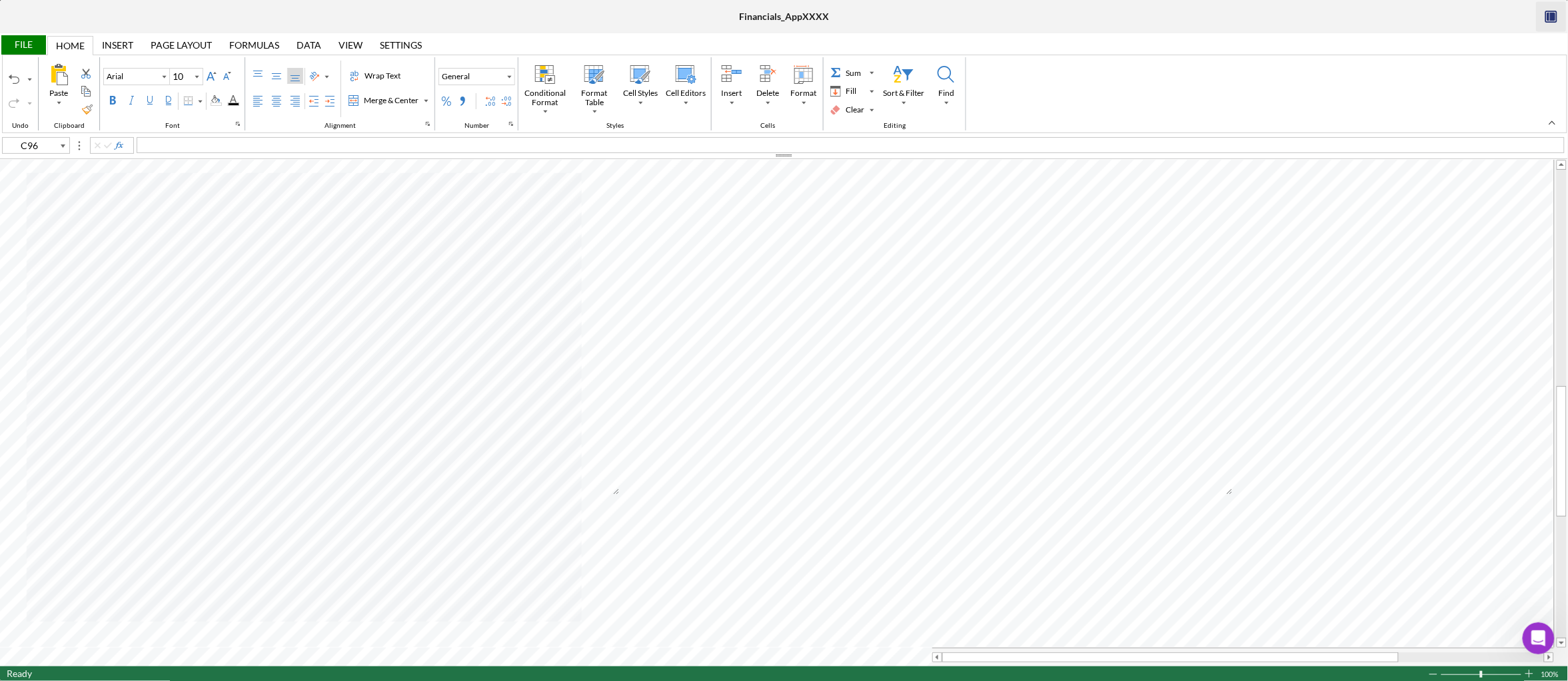
type input "C95"
type input "D95"
type input "C96"
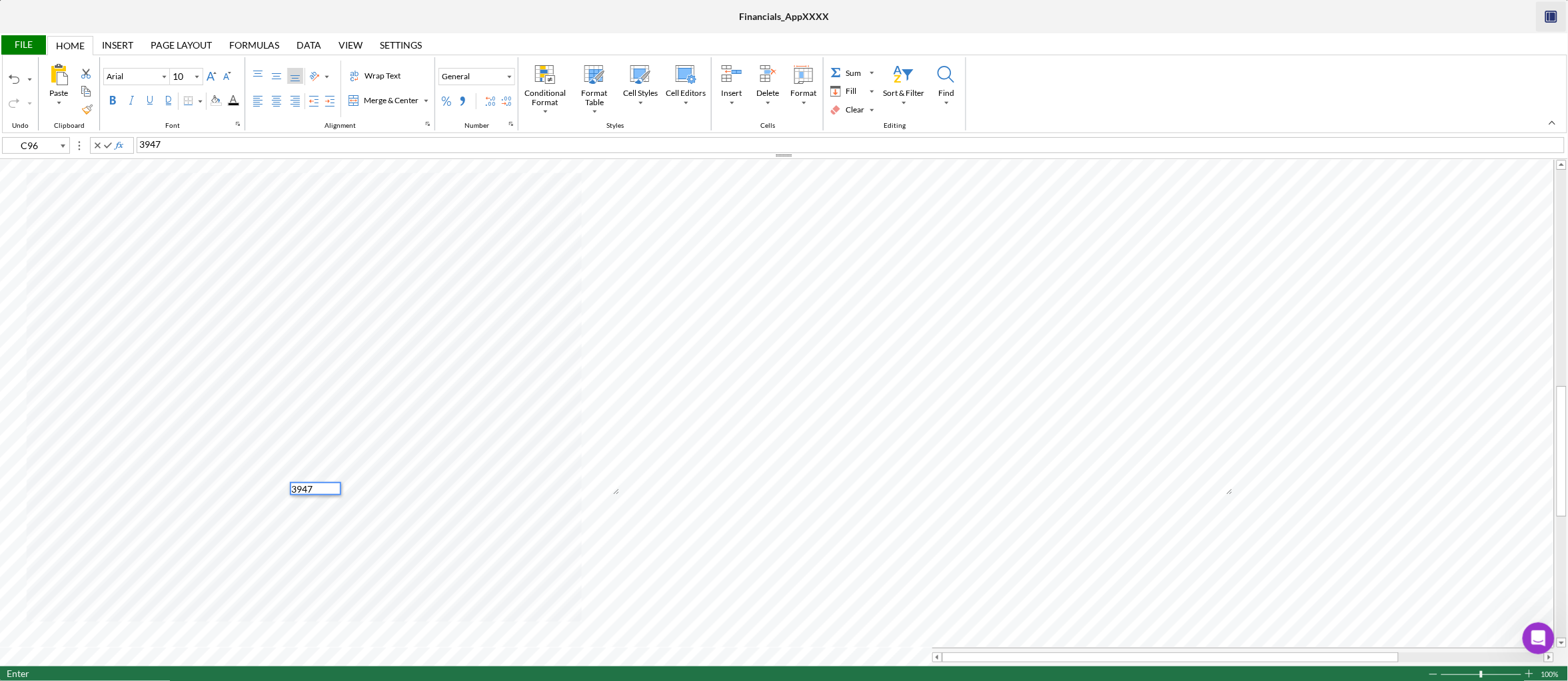
type input "D96"
type input "C97"
type input "D97"
type input "E96"
type input "E97"
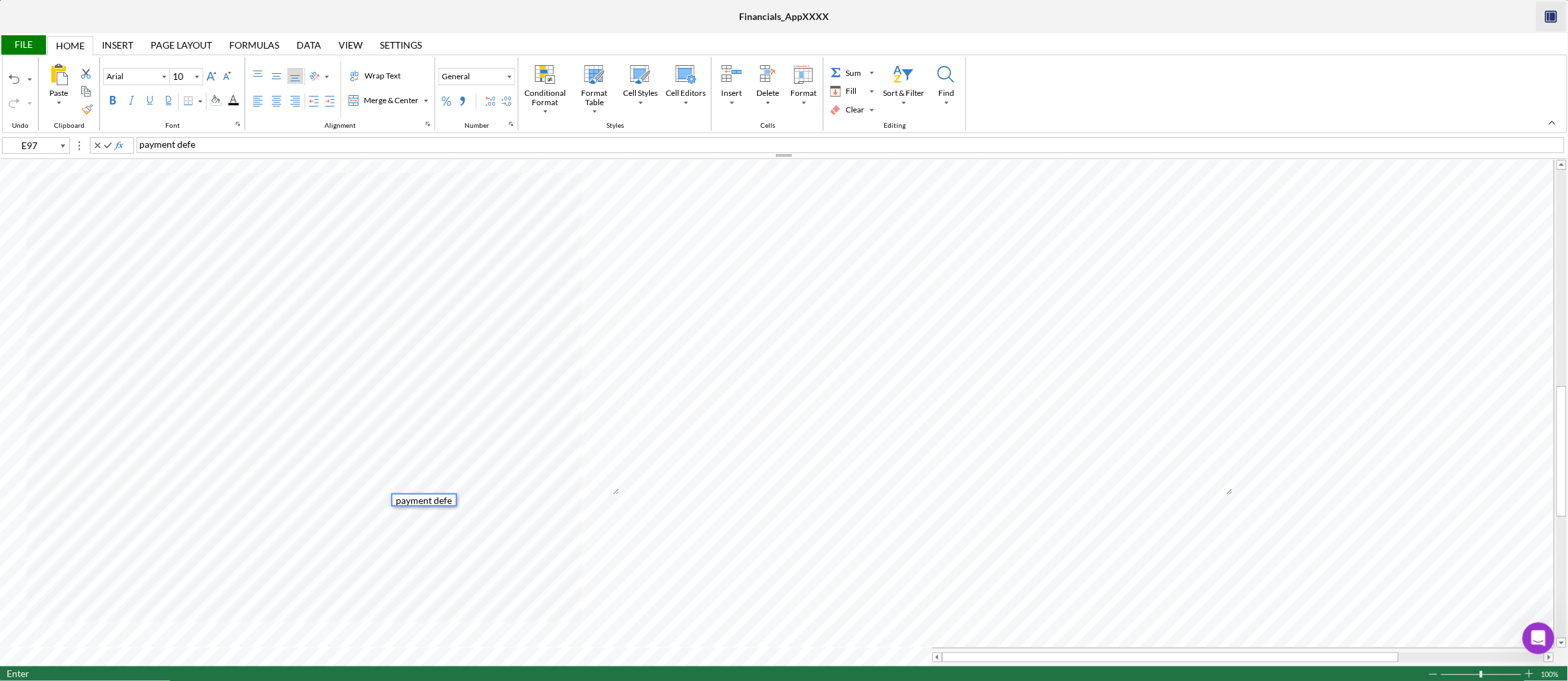
scroll to position [11, 0]
drag, startPoint x: 913, startPoint y: 153, endPoint x: 919, endPoint y: 158, distance: 7.8
click at [914, 153] on div at bounding box center [784, 155] width 1568 height 8
type input "C105"
click at [200, 77] on icon "Font Size" at bounding box center [197, 76] width 12 height 16
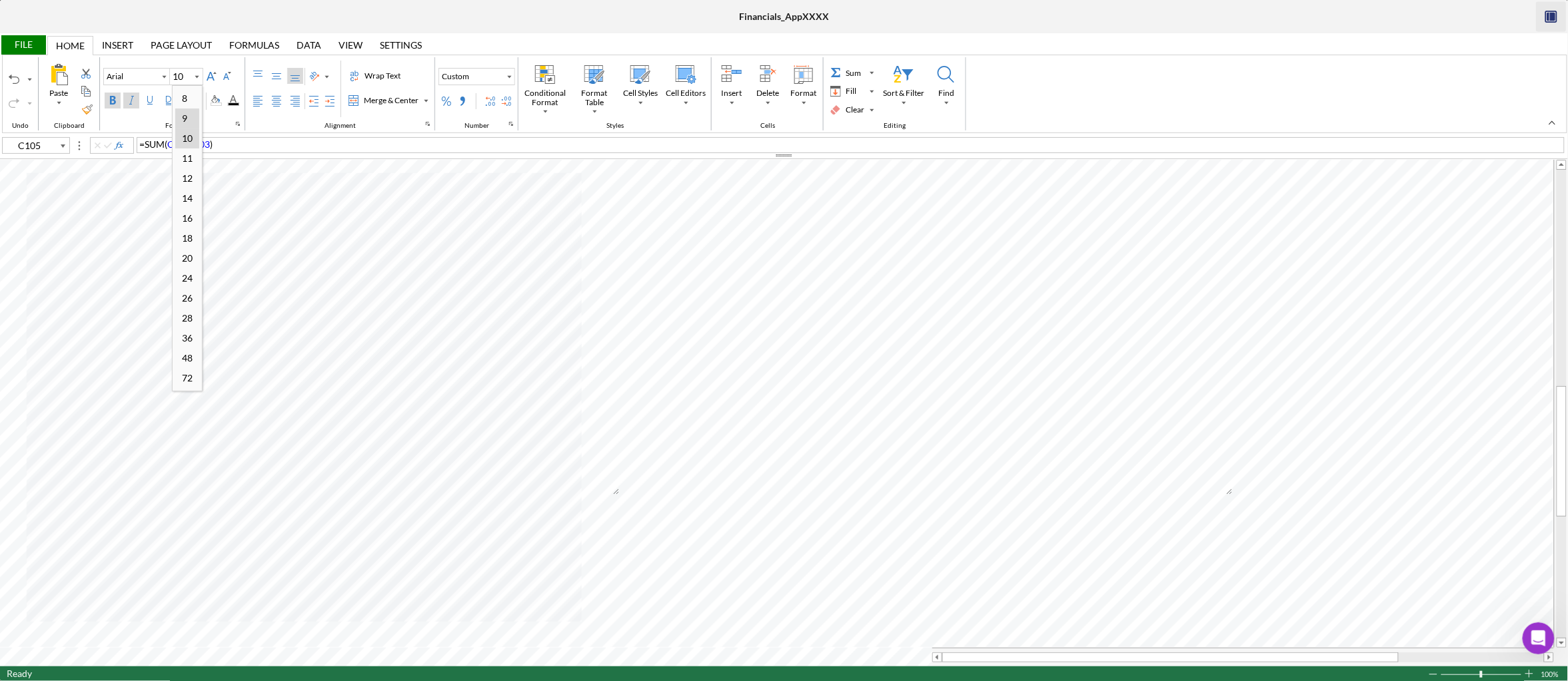
click at [193, 115] on div "9" at bounding box center [184, 118] width 19 height 18
type input "10"
type input "C107"
click at [197, 76] on icon "Font Size" at bounding box center [197, 76] width 12 height 16
drag, startPoint x: 190, startPoint y: 119, endPoint x: 212, endPoint y: 145, distance: 34.1
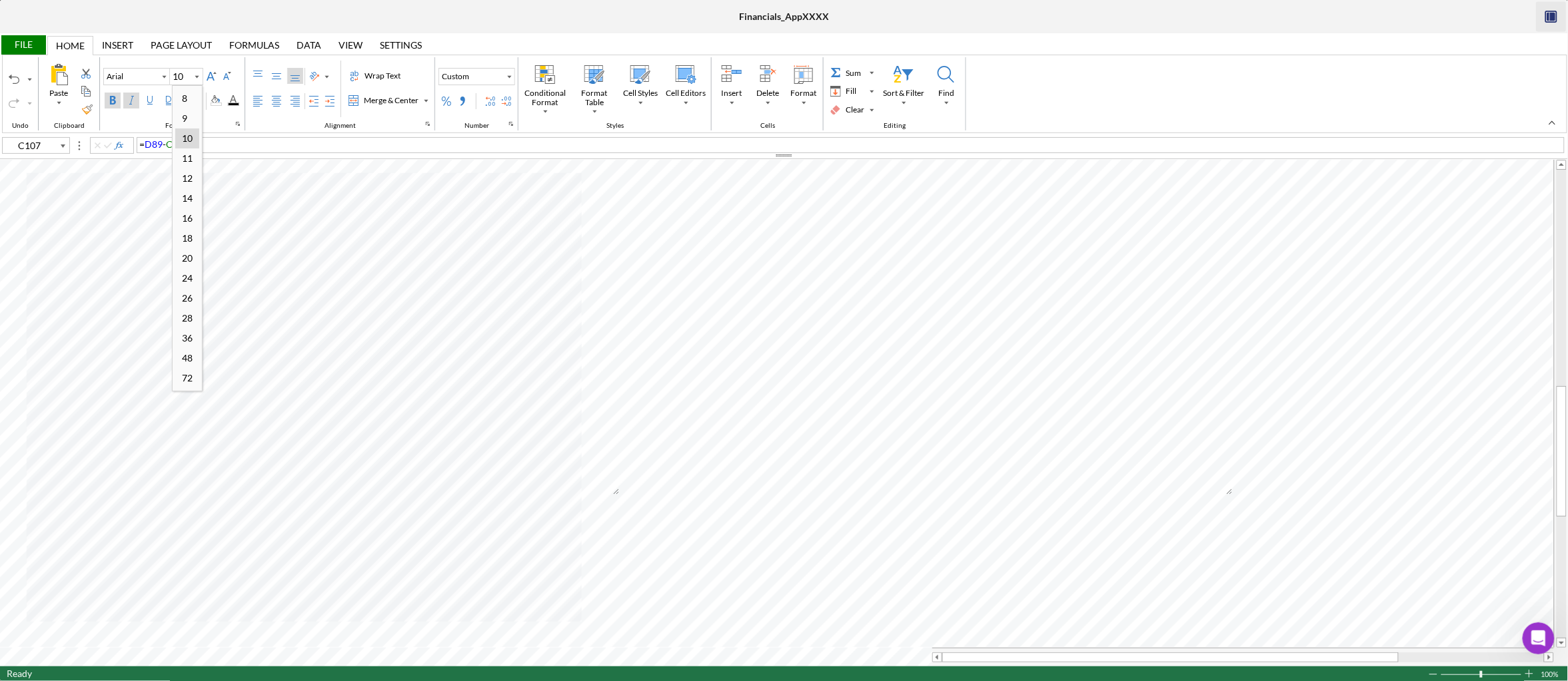
click at [190, 119] on div "9" at bounding box center [184, 118] width 19 height 18
type input "10"
type input "B98"
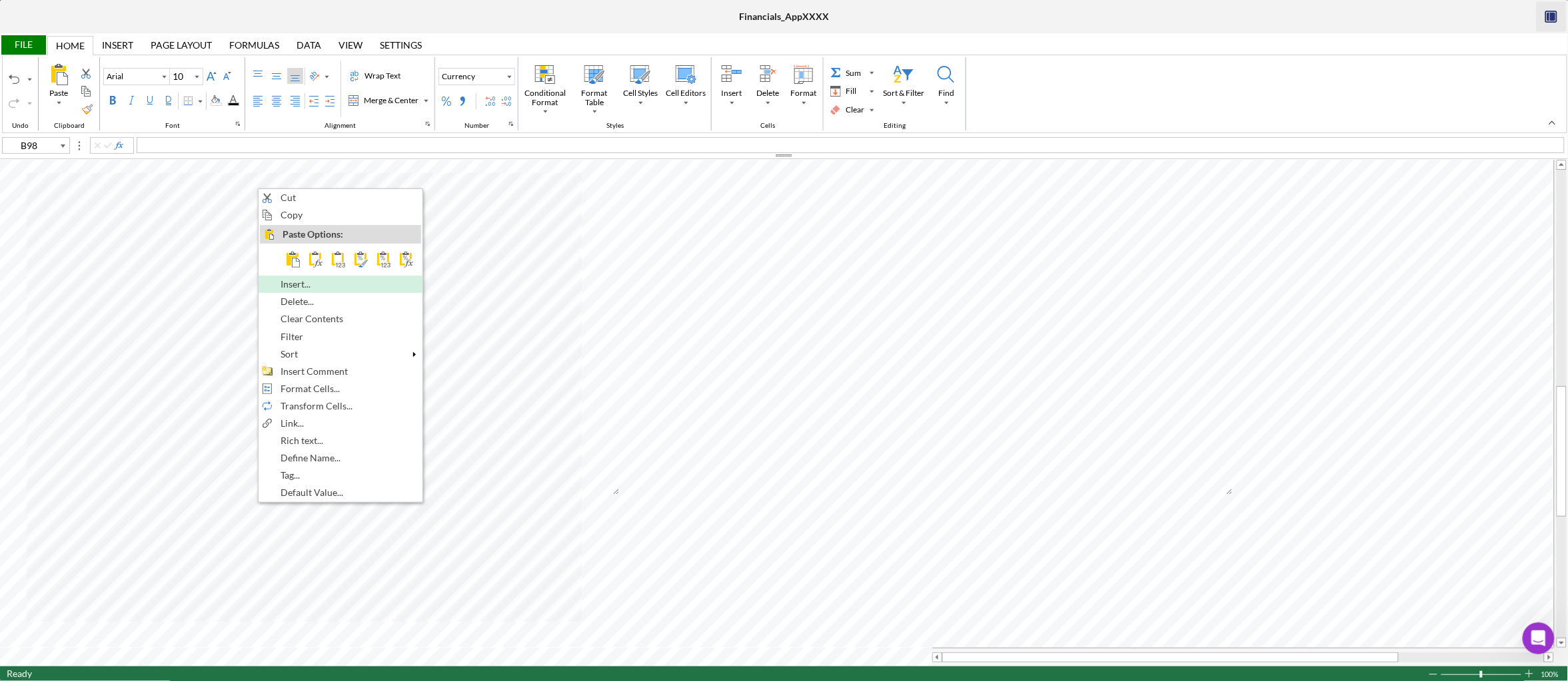
click at [325, 290] on span "Insert..." at bounding box center [303, 285] width 45 height 11
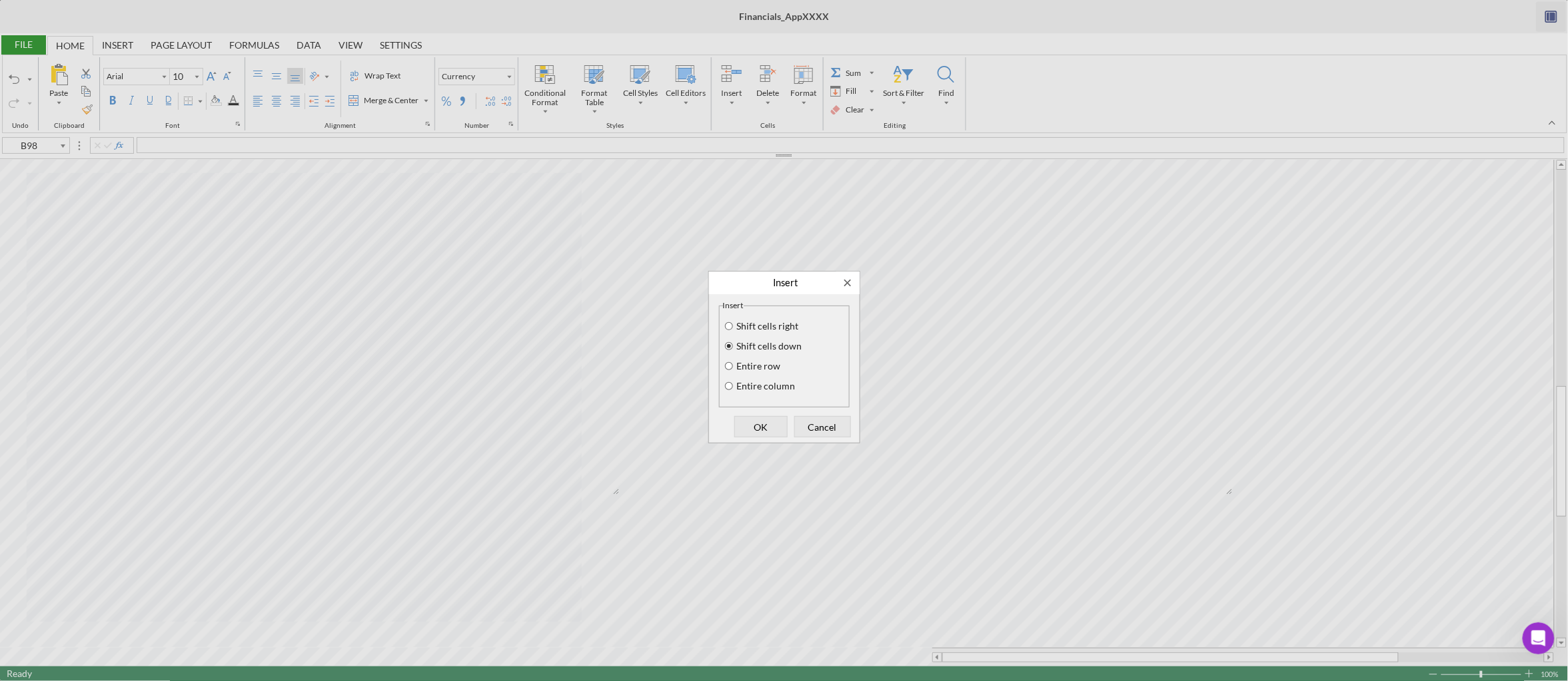
click at [739, 368] on label "Entire row" at bounding box center [757, 366] width 46 height 11
click at [734, 368] on input "Entire row" at bounding box center [729, 366] width 11 height 9
radio input "true"
click at [760, 421] on span "OK" at bounding box center [761, 426] width 44 height 19
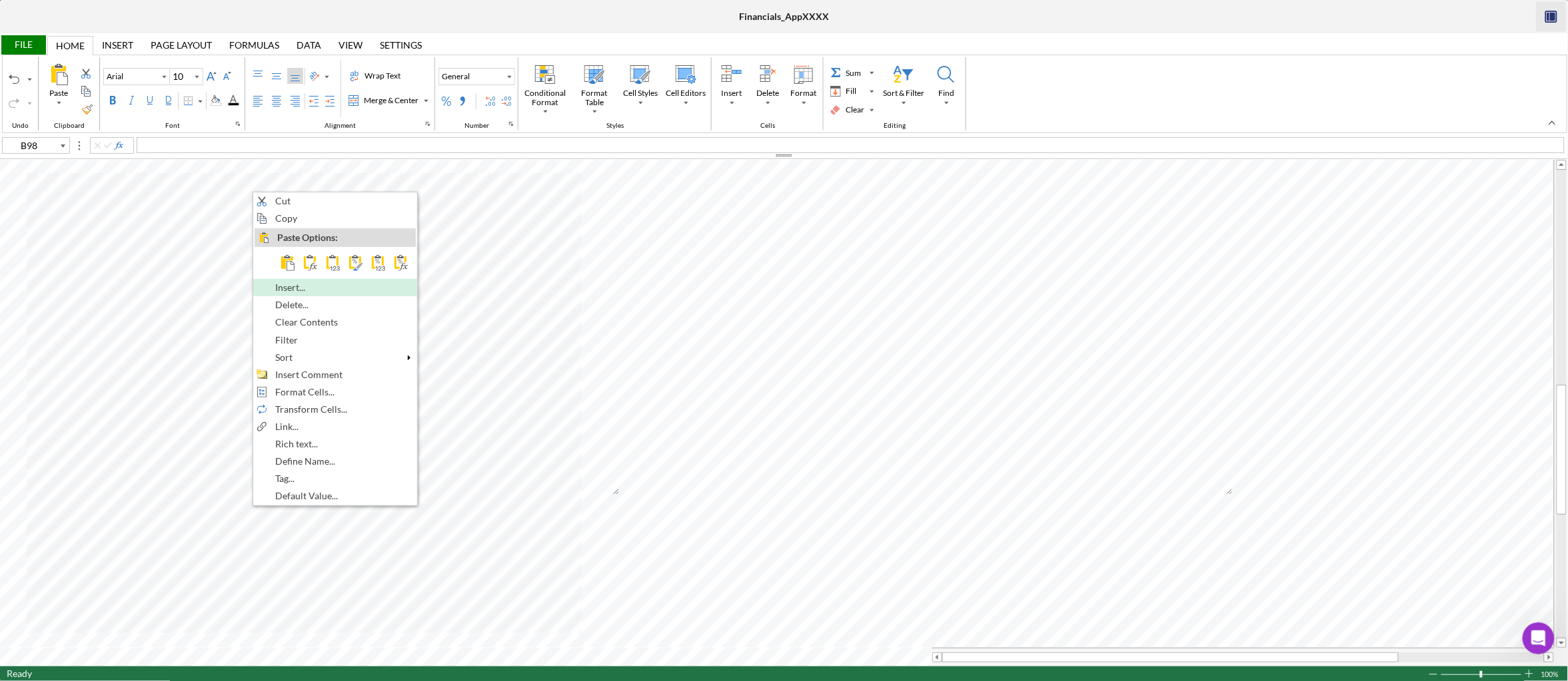
click at [299, 297] on div "Insert..." at bounding box center [335, 288] width 164 height 17
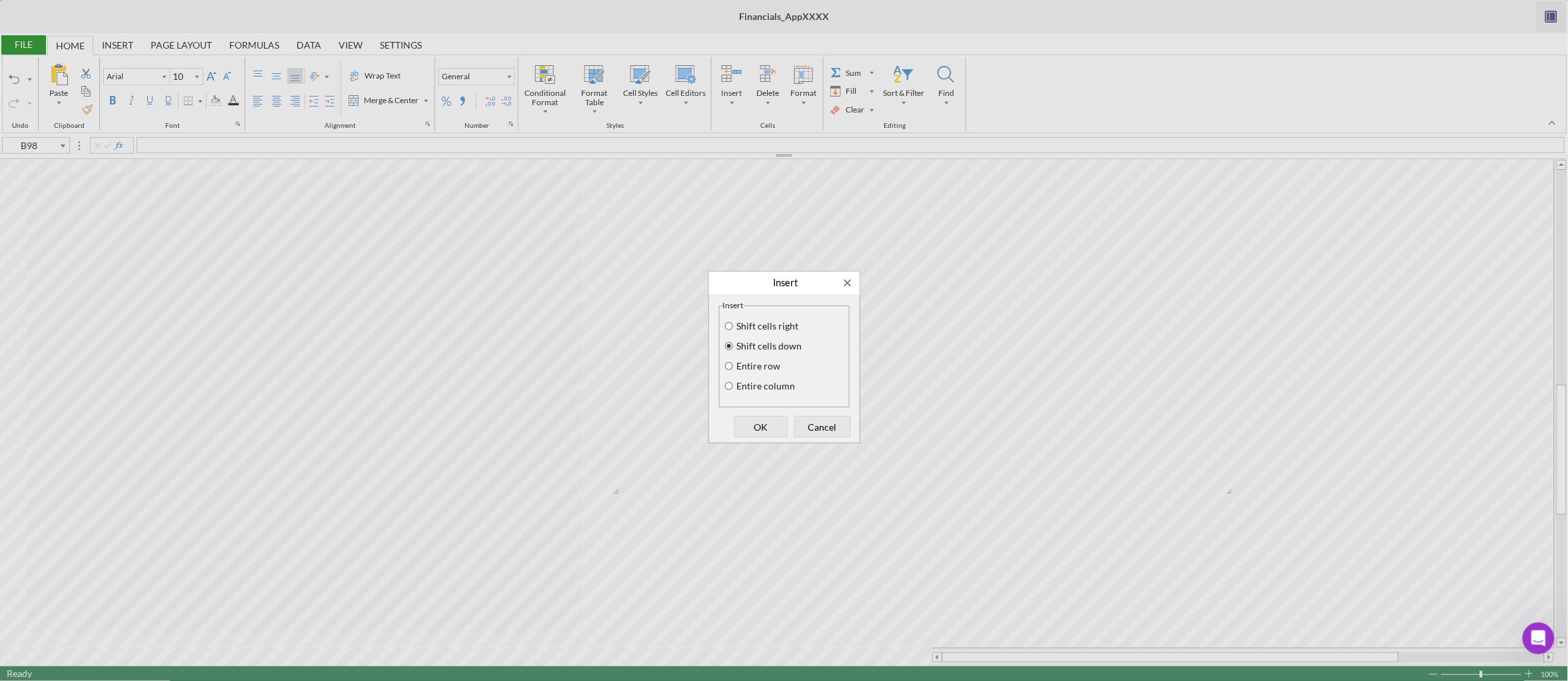
click at [735, 369] on label "Entire row" at bounding box center [757, 366] width 46 height 11
click at [734, 369] on input "Entire row" at bounding box center [729, 366] width 11 height 9
radio input "true"
click at [758, 429] on span "OK" at bounding box center [761, 426] width 44 height 19
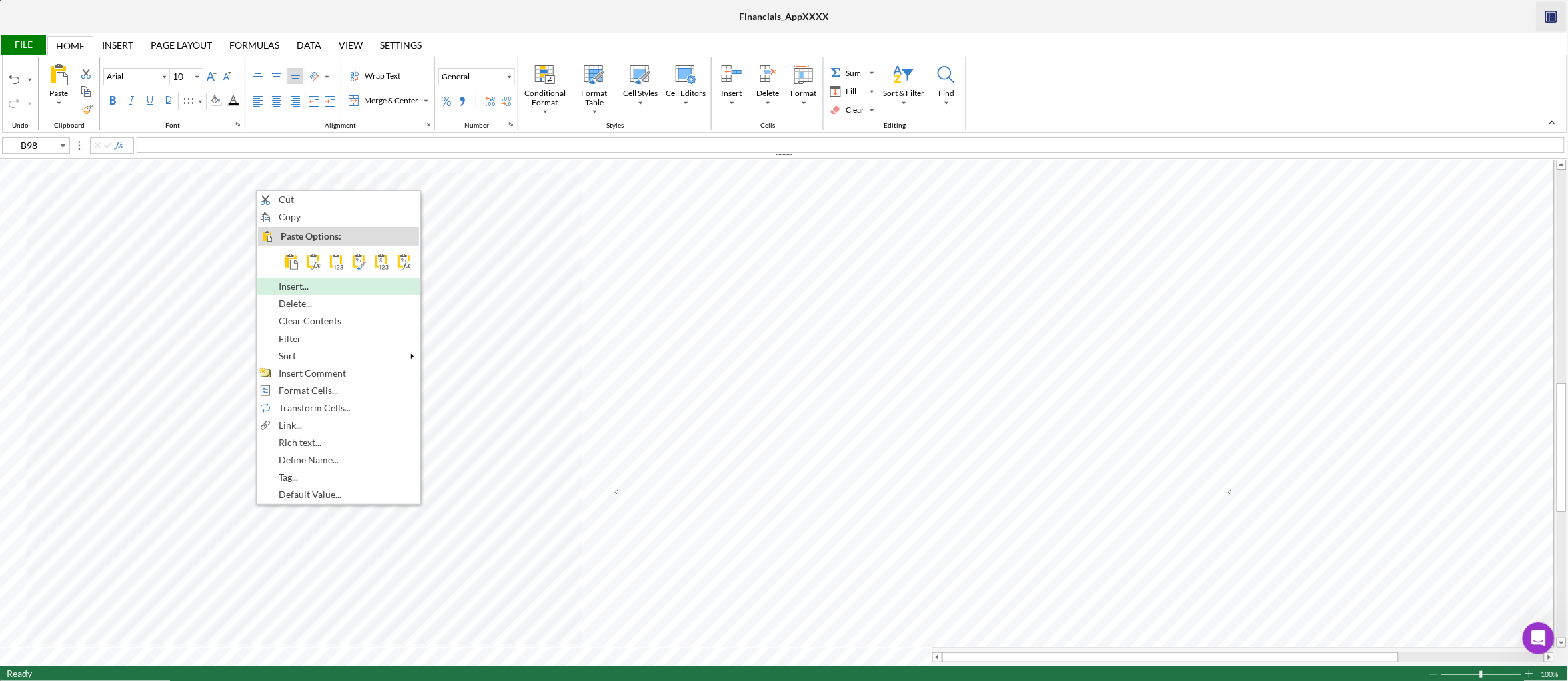
click at [321, 291] on span "Insert..." at bounding box center [301, 286] width 45 height 11
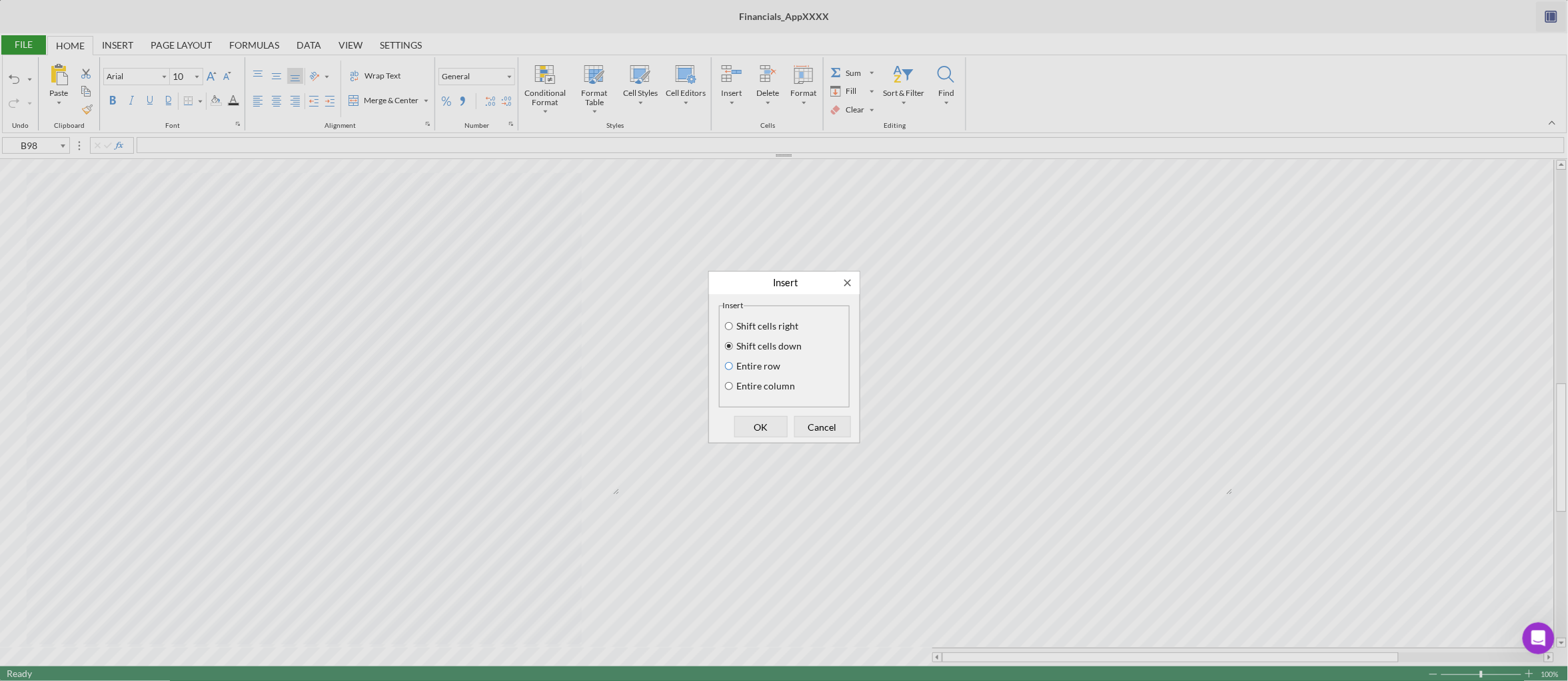
click at [730, 370] on input "Entire row" at bounding box center [729, 366] width 11 height 9
radio input "true"
click at [759, 423] on span "OK" at bounding box center [761, 426] width 44 height 19
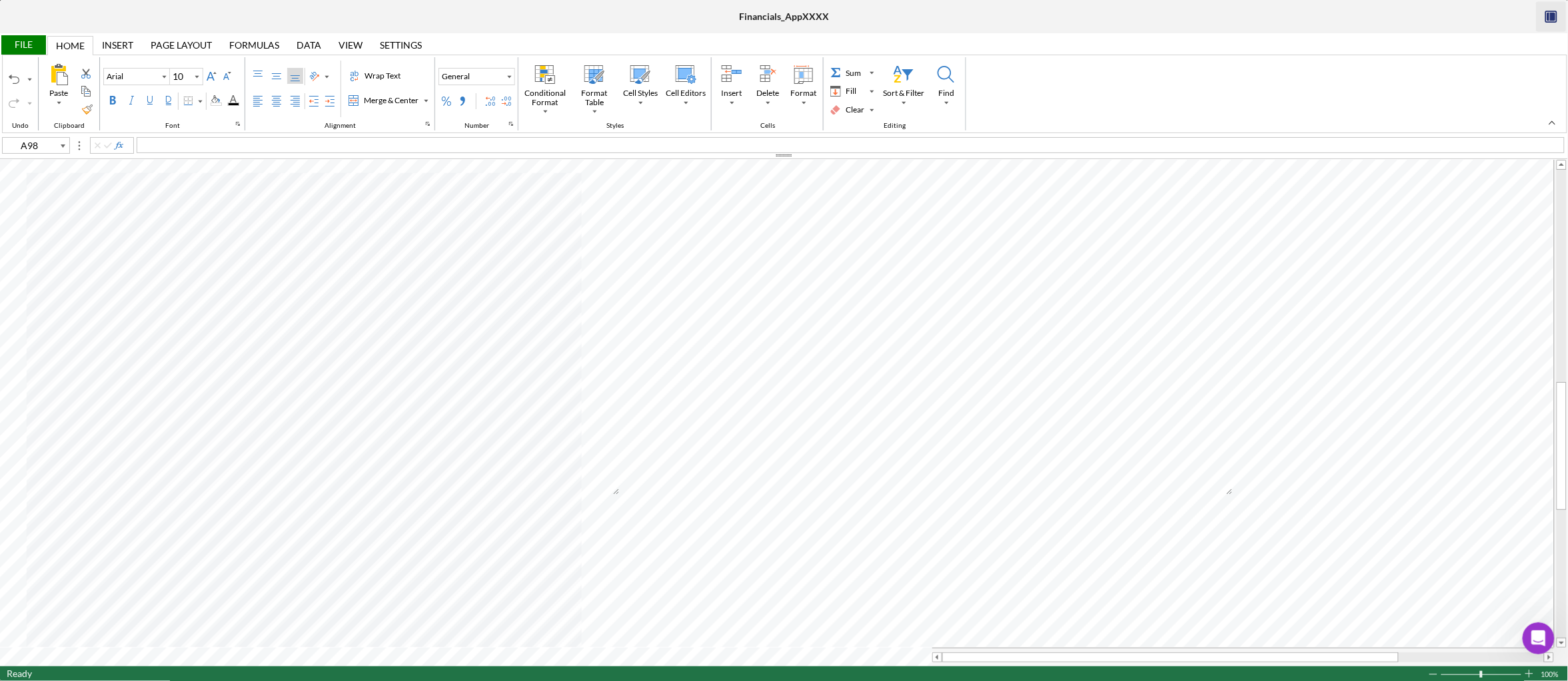
type input "C98"
type input "D98"
type input "C99"
type input "D99"
type input "B100"
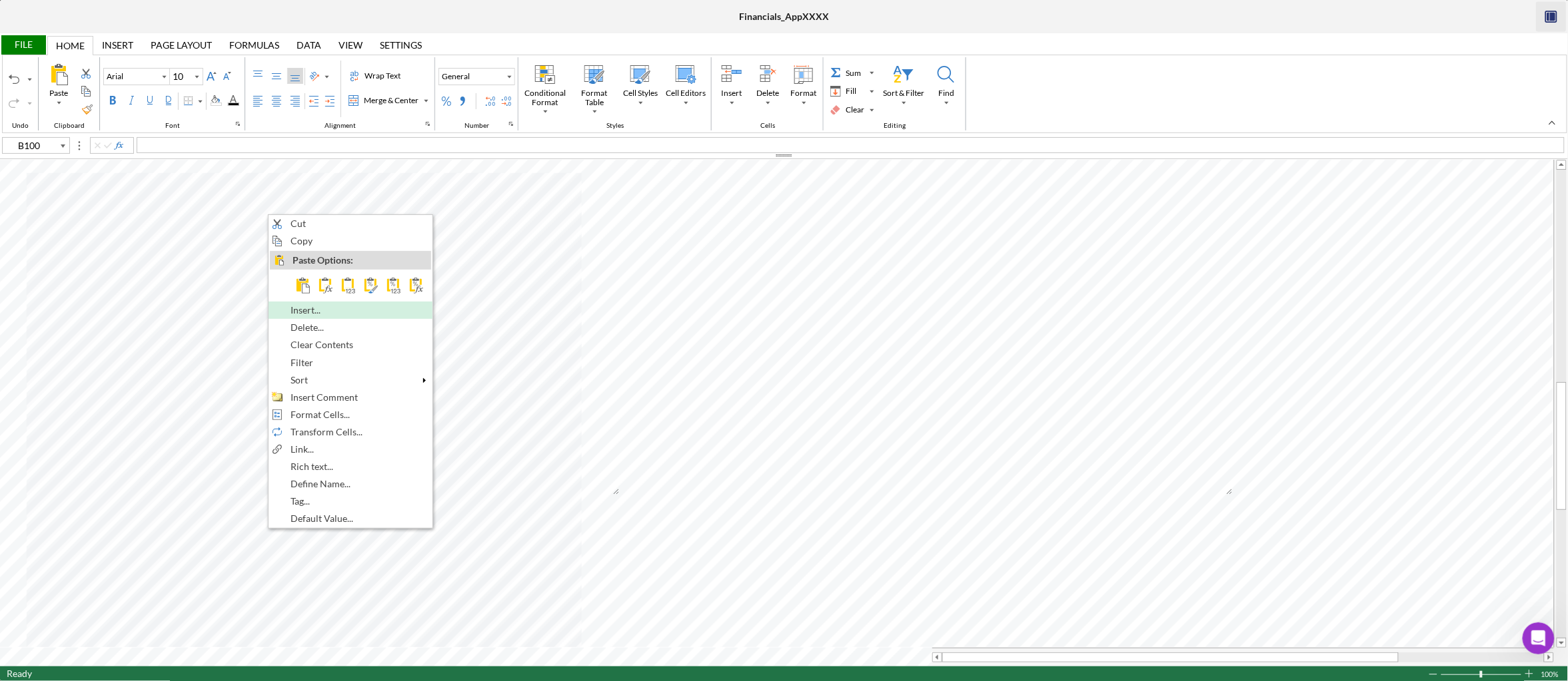
click at [332, 318] on div "Insert..." at bounding box center [350, 311] width 162 height 15
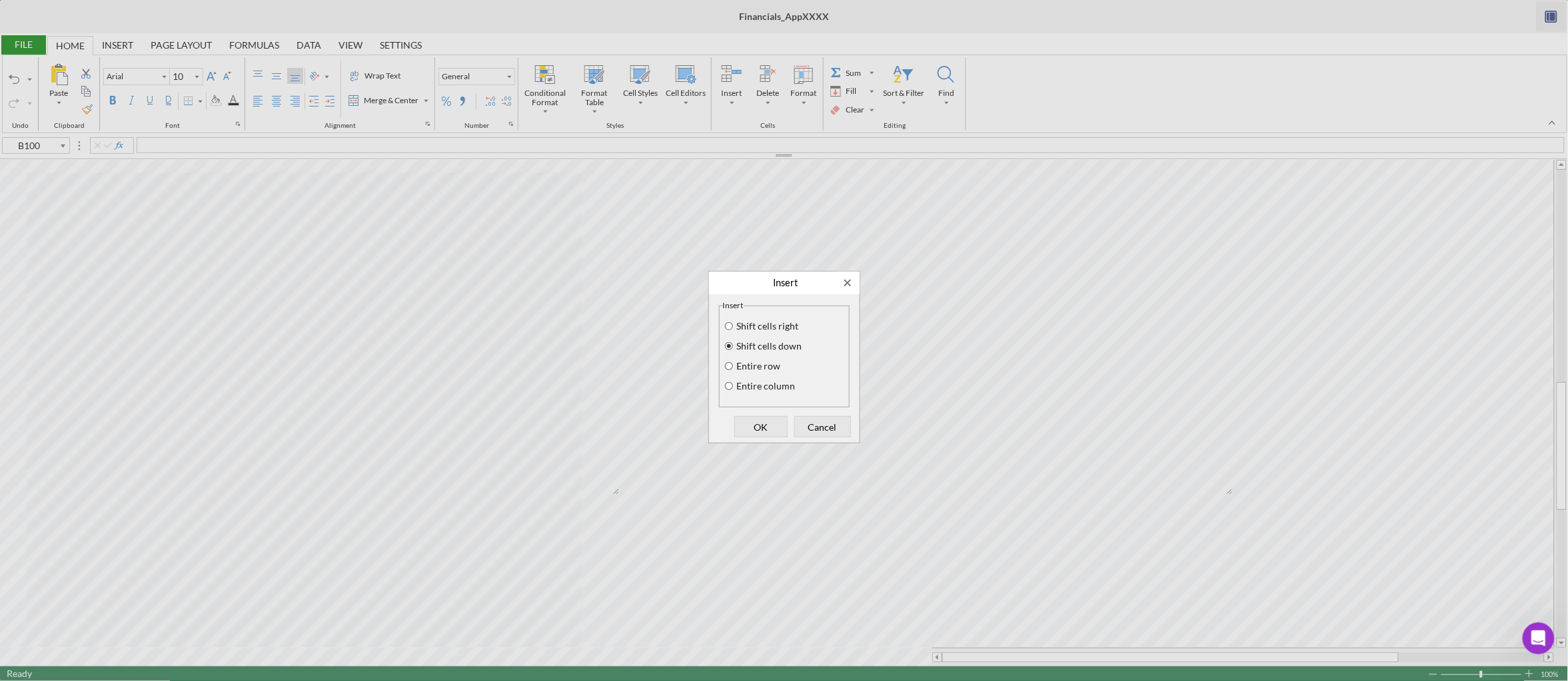
drag, startPoint x: 764, startPoint y: 367, endPoint x: 772, endPoint y: 386, distance: 20.6
click at [764, 367] on label "Entire row" at bounding box center [757, 366] width 46 height 11
click at [734, 367] on input "Entire row" at bounding box center [729, 366] width 11 height 9
radio input "true"
click at [785, 430] on button "OK" at bounding box center [760, 426] width 53 height 21
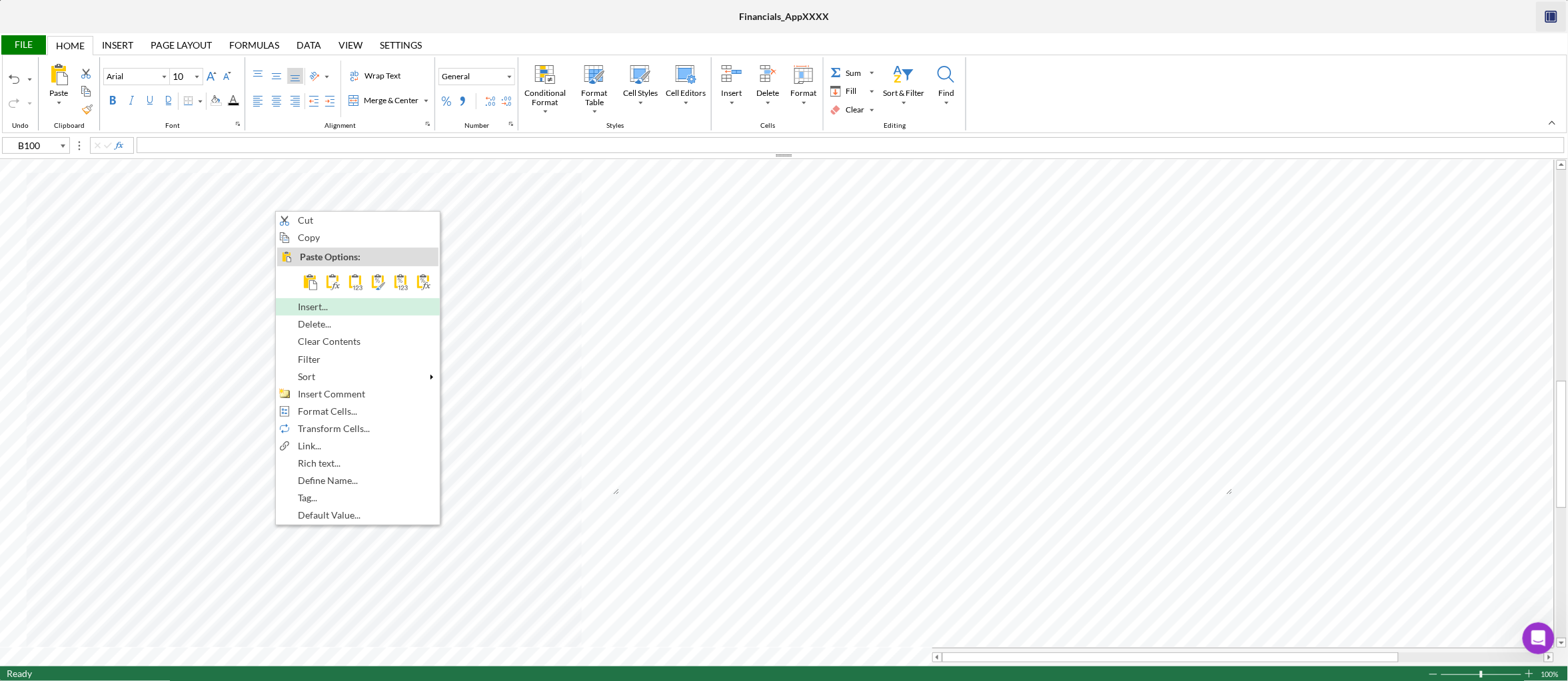
click at [306, 312] on span "Insert..." at bounding box center [320, 307] width 45 height 11
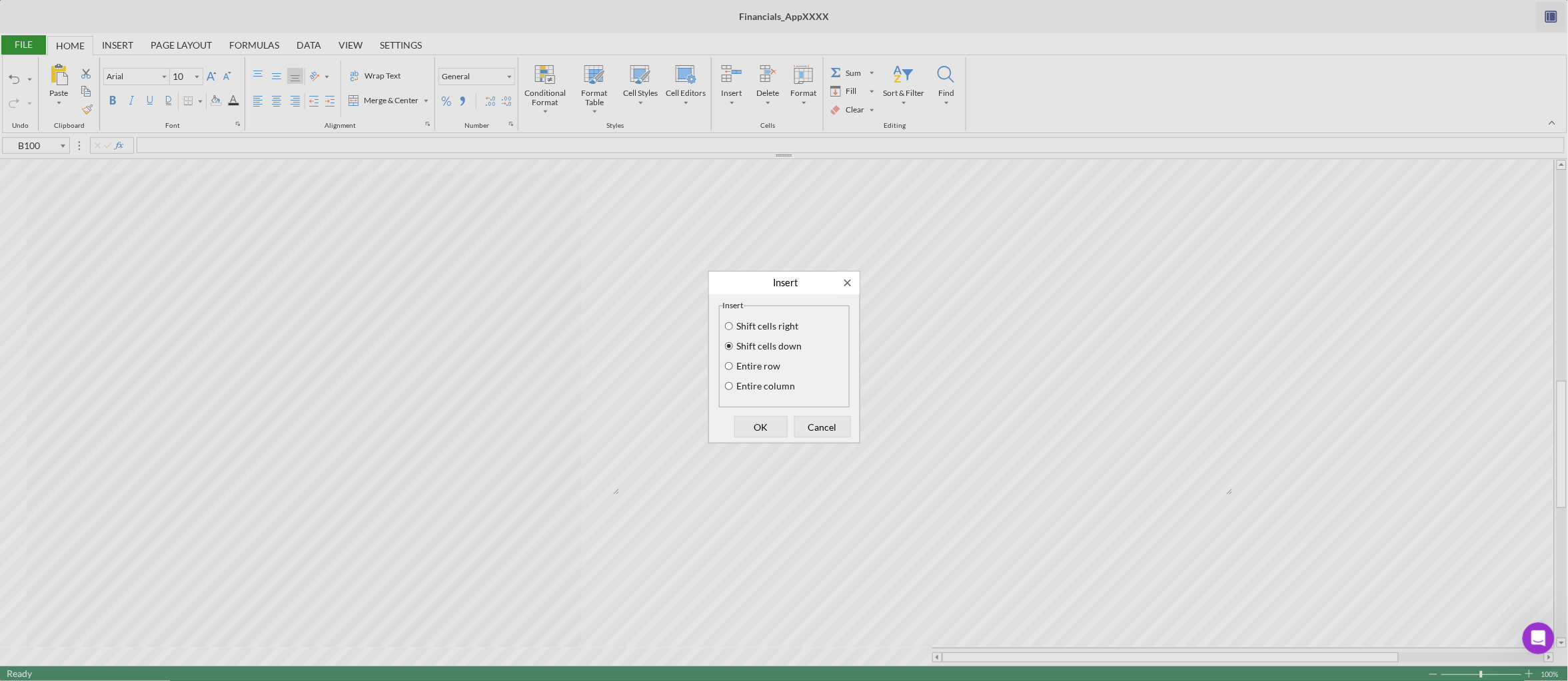
click at [739, 364] on label "Entire row" at bounding box center [757, 366] width 46 height 11
click at [734, 364] on input "Entire row" at bounding box center [729, 366] width 11 height 9
radio input "true"
click at [757, 421] on div "OK Cancel" at bounding box center [784, 426] width 150 height 32
click at [759, 420] on span "OK" at bounding box center [761, 426] width 44 height 19
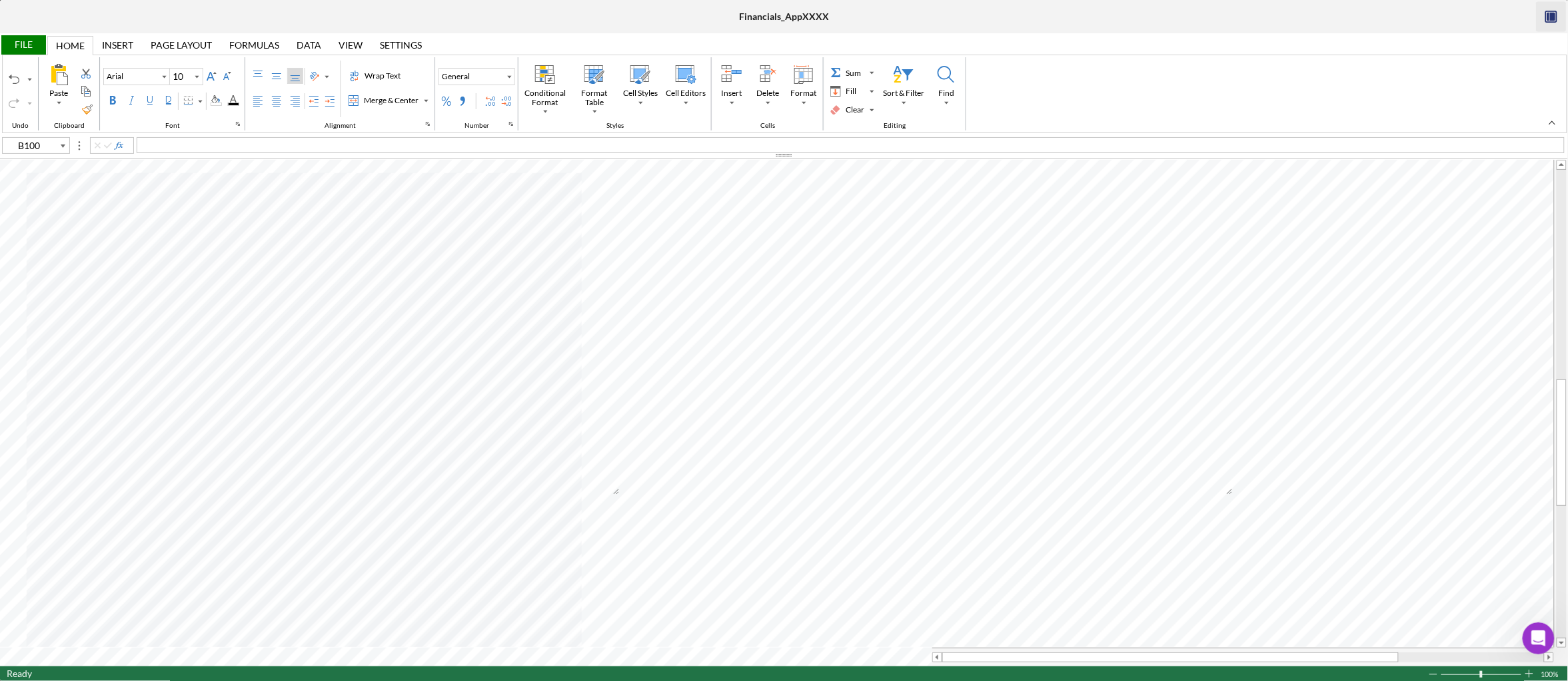
type input "C100"
type input "D100"
type input "C101"
type input "D101"
type input "C102"
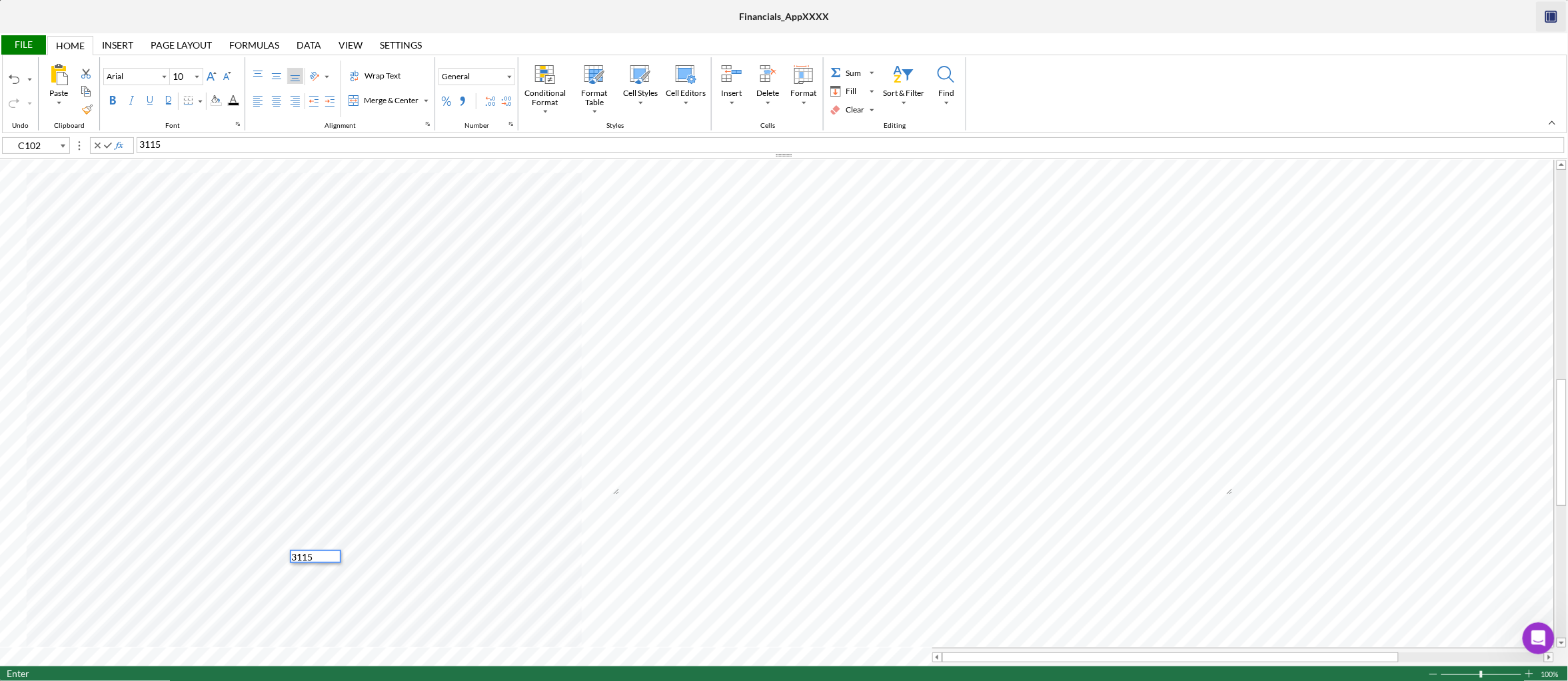
type input "D102"
click at [301, 103] on div "Right Align" at bounding box center [295, 101] width 11 height 11
drag, startPoint x: 250, startPoint y: 149, endPoint x: 67, endPoint y: 150, distance: 183.0
click at [67, 150] on div "E95 payment deferred" at bounding box center [784, 145] width 1568 height 15
copy span "payment deferred"
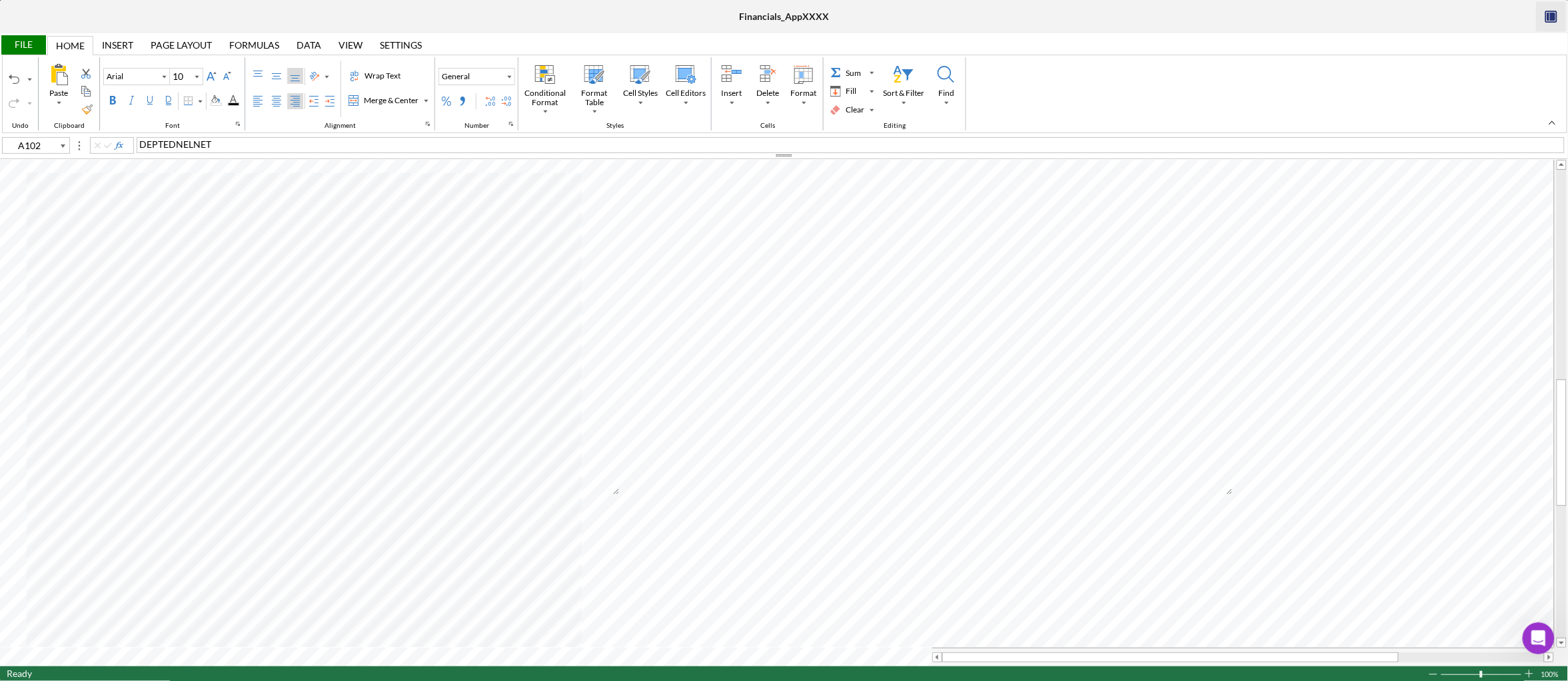
type input "A103"
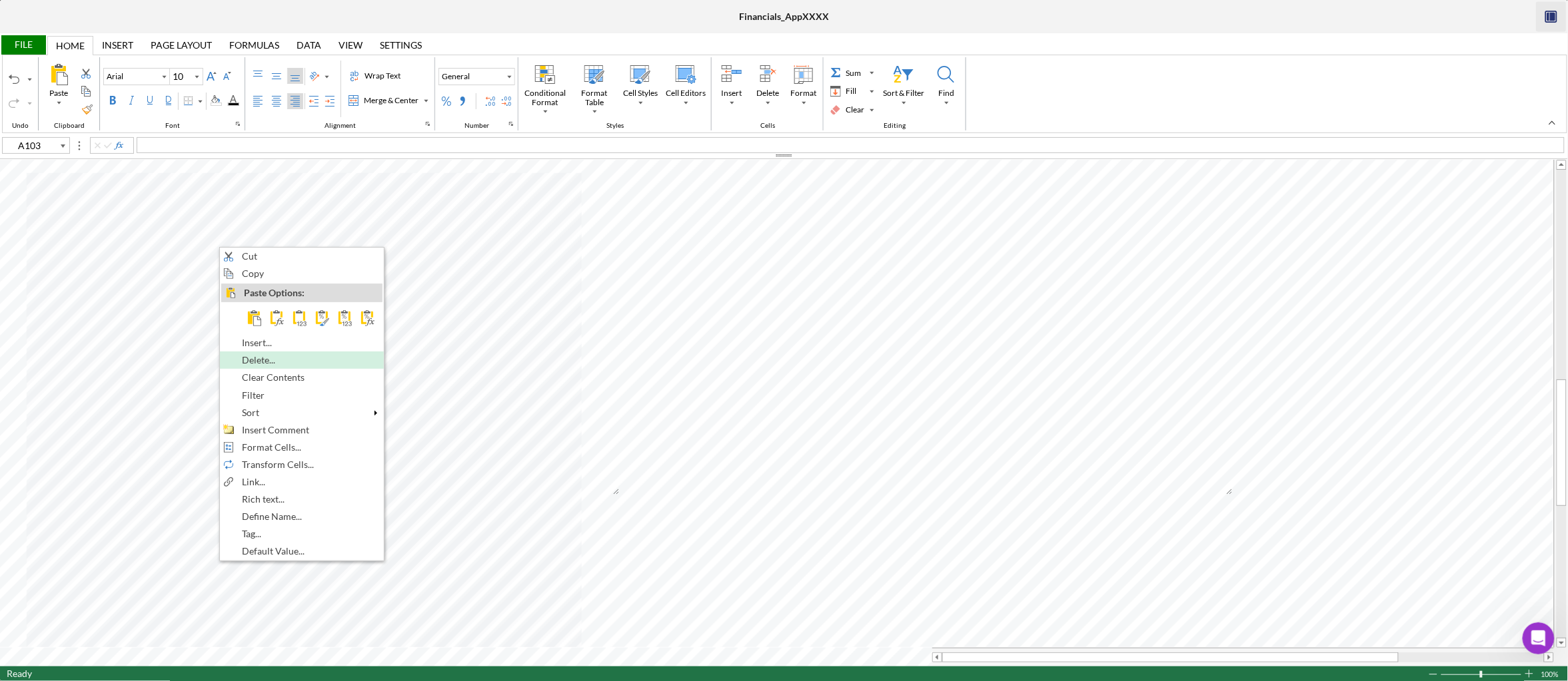
click at [286, 363] on span "Delete..." at bounding box center [266, 360] width 49 height 11
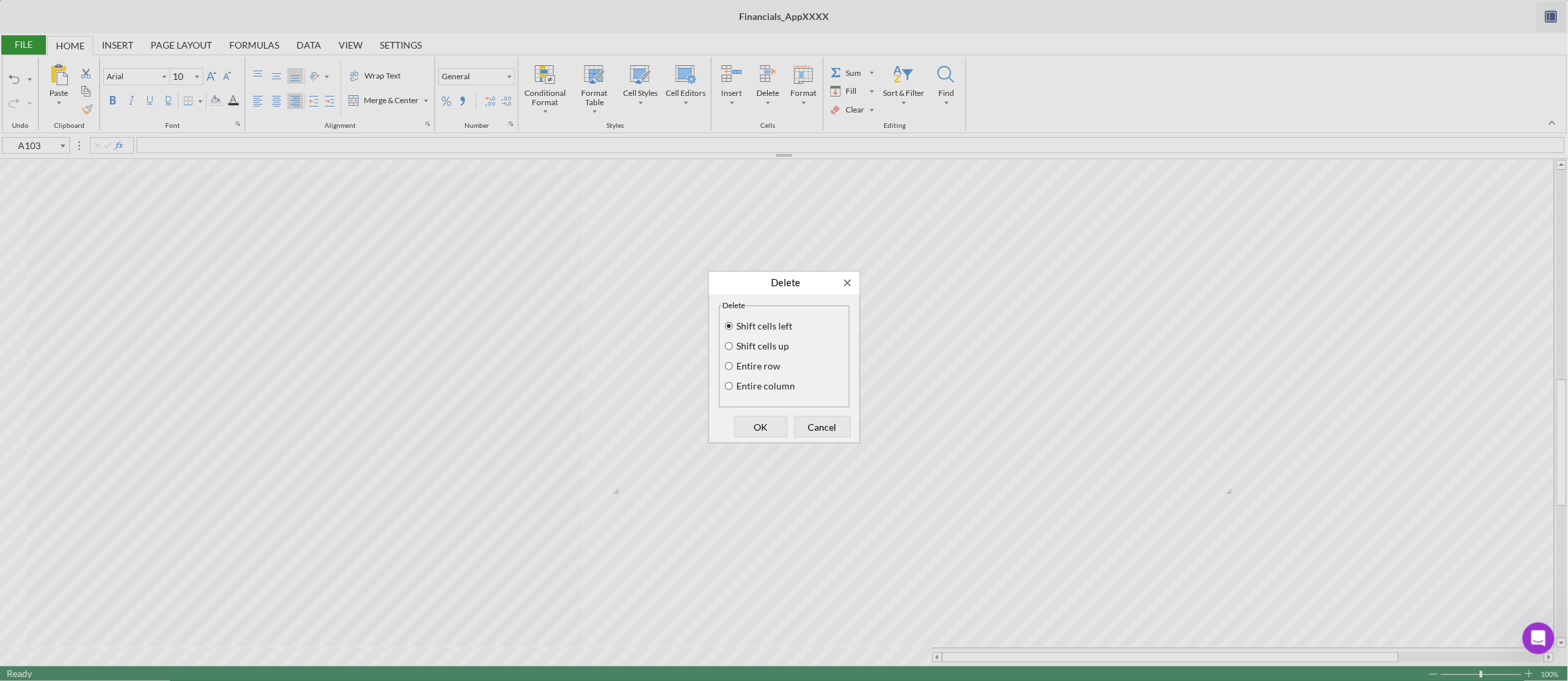
click at [757, 364] on label "Entire row" at bounding box center [757, 366] width 46 height 11
click at [734, 364] on input "Entire row" at bounding box center [729, 366] width 11 height 9
radio input "true"
click at [761, 422] on span "OK" at bounding box center [761, 426] width 44 height 19
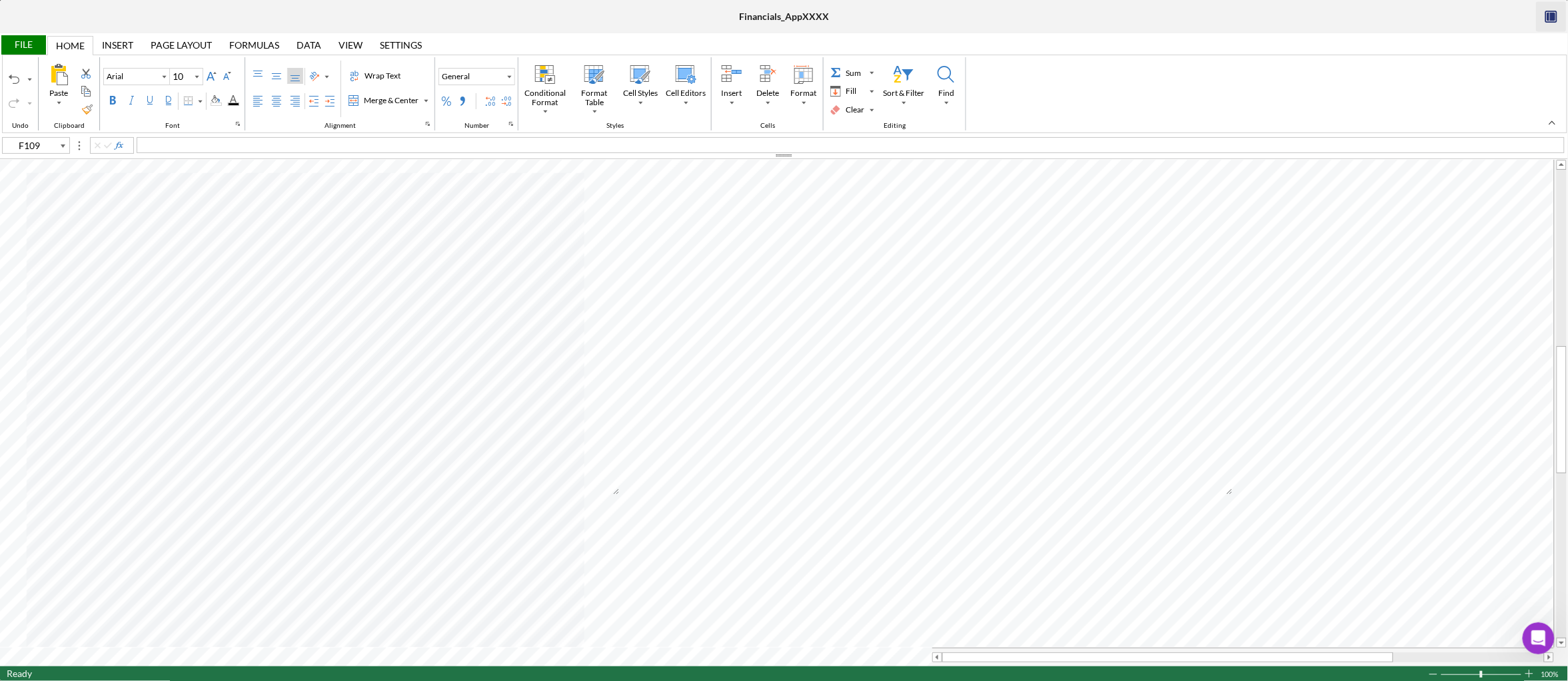
click at [72, 42] on div "Home" at bounding box center [70, 46] width 29 height 11
click at [39, 44] on div "File" at bounding box center [23, 45] width 46 height 20
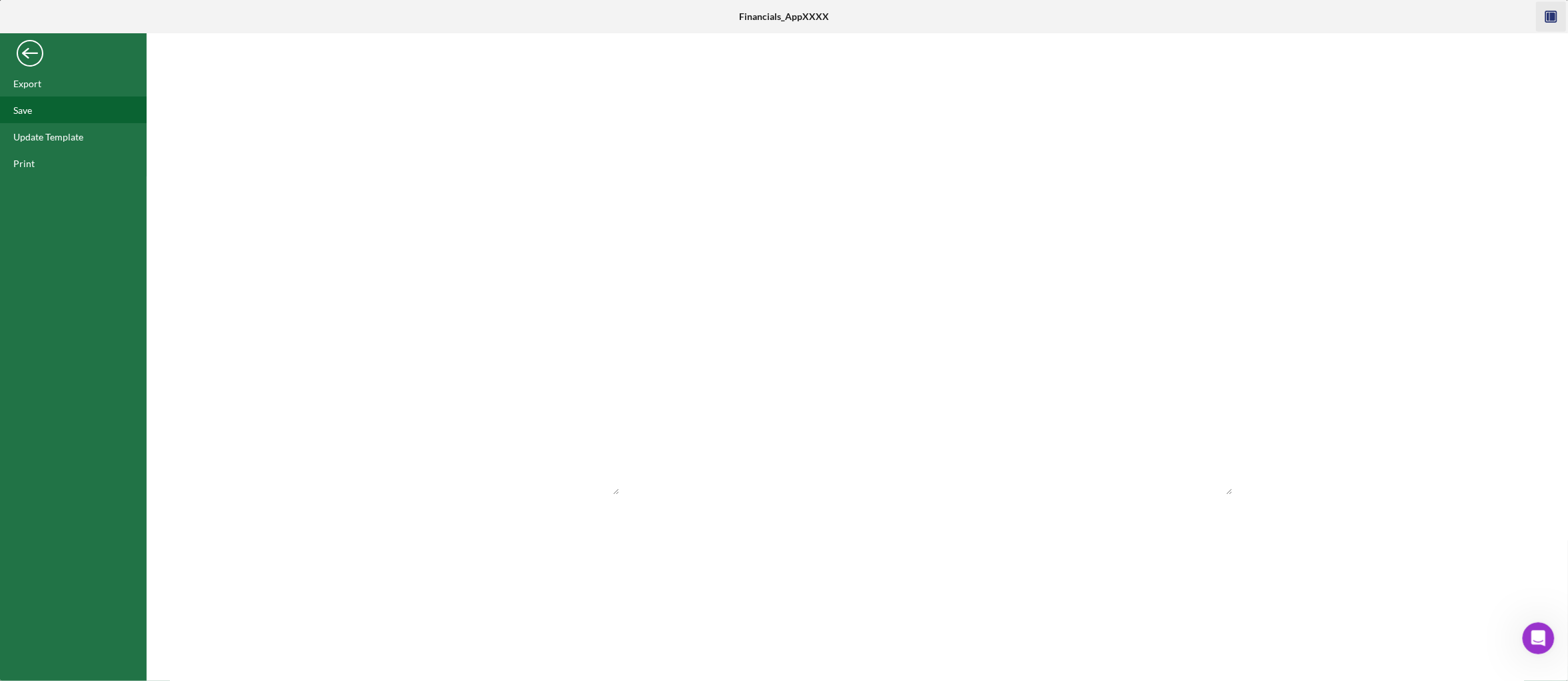
click at [47, 112] on div "Save" at bounding box center [73, 110] width 147 height 26
click at [35, 50] on div "Back" at bounding box center [29, 50] width 26 height 26
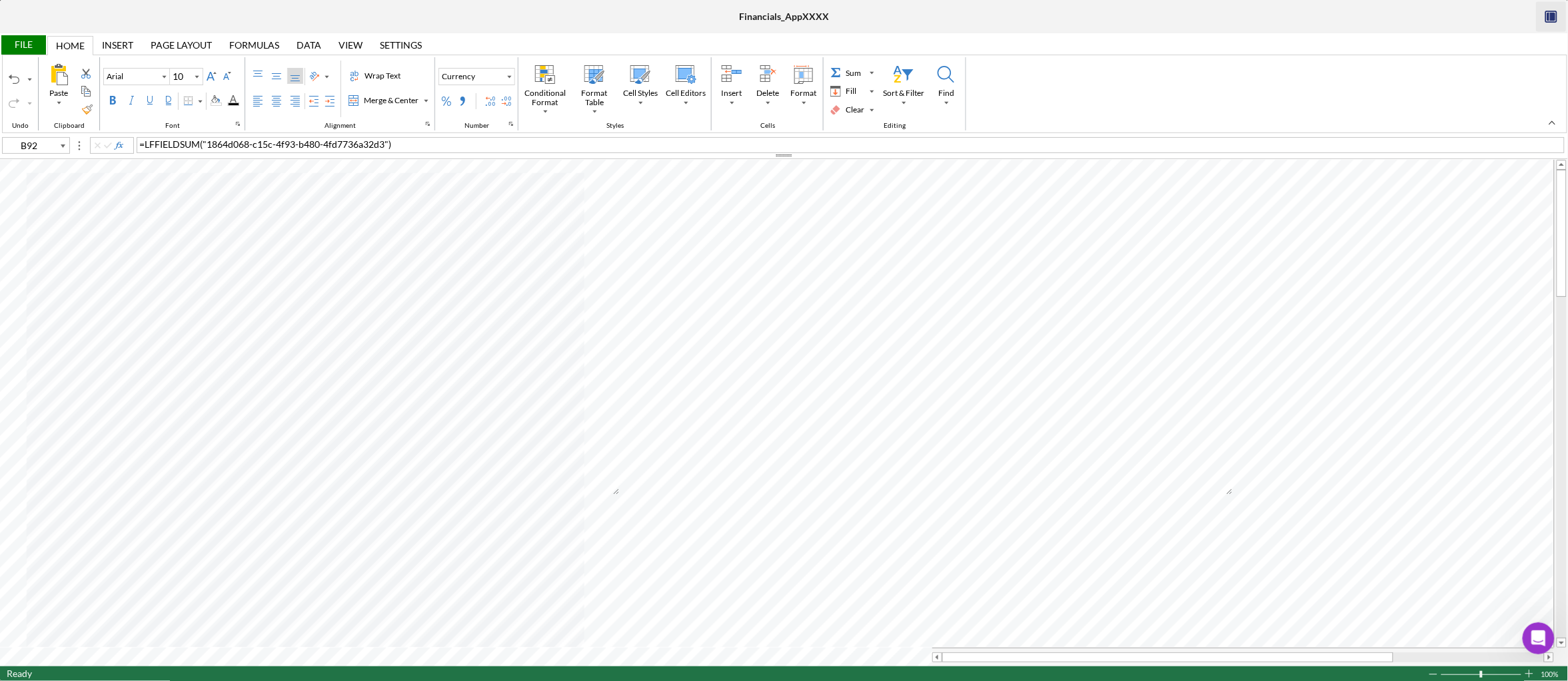
type input "D17"
type input "Calibri"
type input "11"
click at [209, 150] on div "Invoice" at bounding box center [850, 145] width 1428 height 16
click at [217, 101] on div "Background Color" at bounding box center [216, 101] width 11 height 11
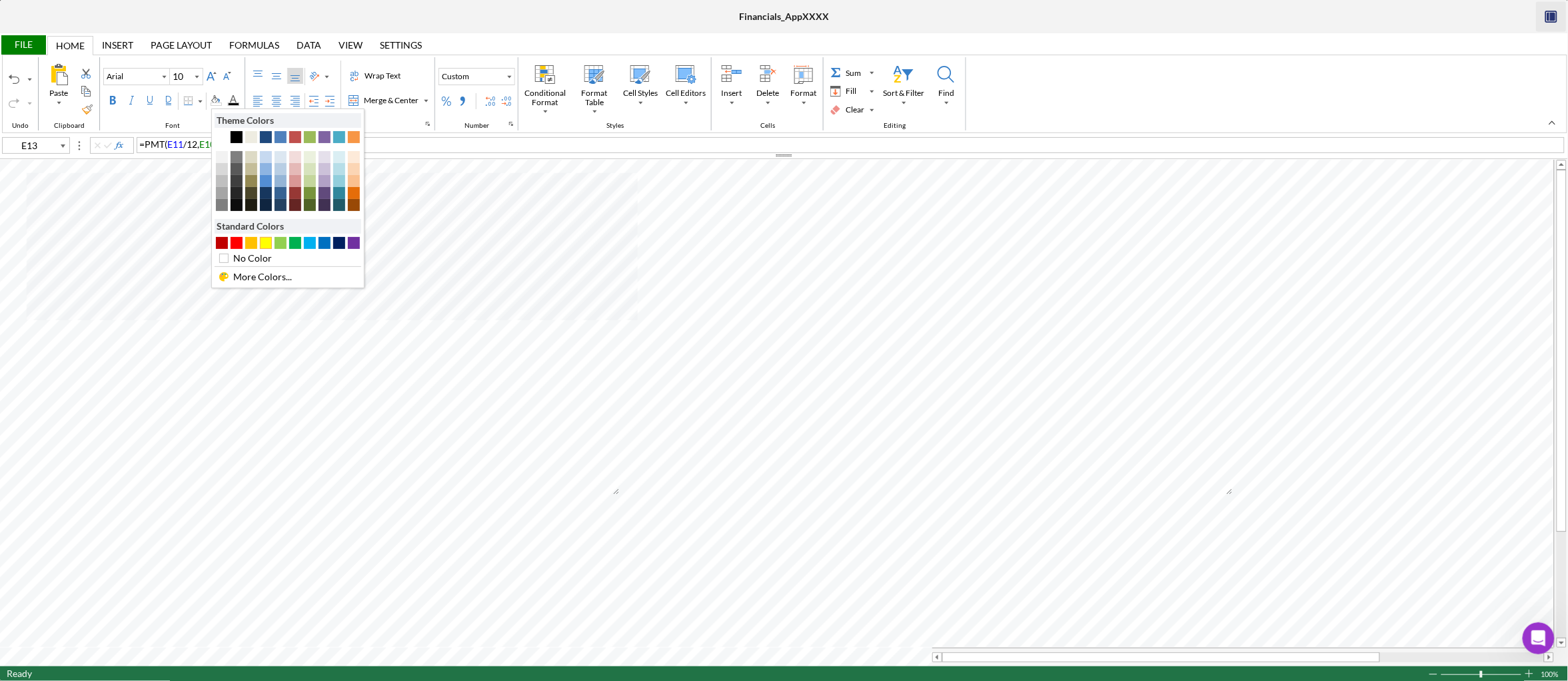
click at [269, 240] on div "#FFFF00" at bounding box center [266, 243] width 12 height 12
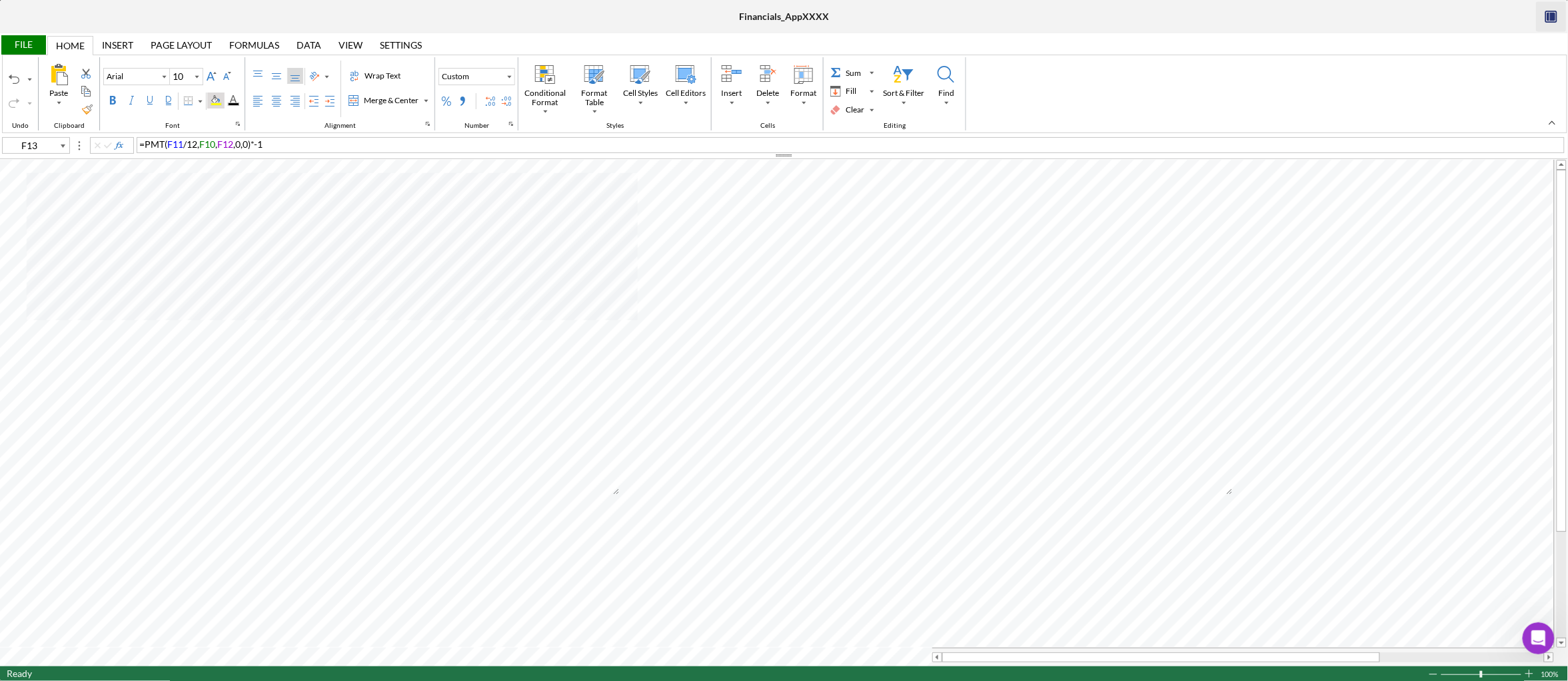
click at [221, 101] on div "Background Color" at bounding box center [216, 101] width 11 height 11
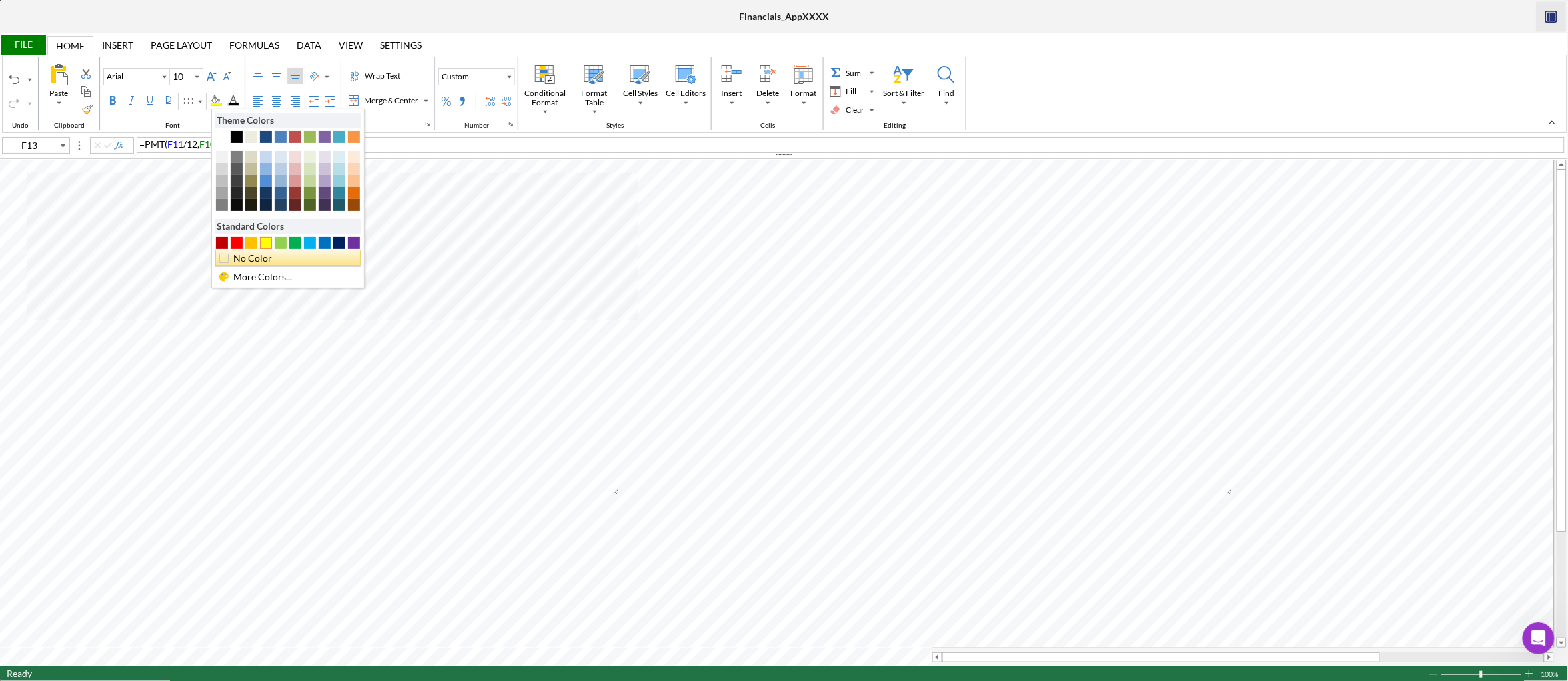
click at [286, 260] on div "No Color" at bounding box center [292, 258] width 119 height 15
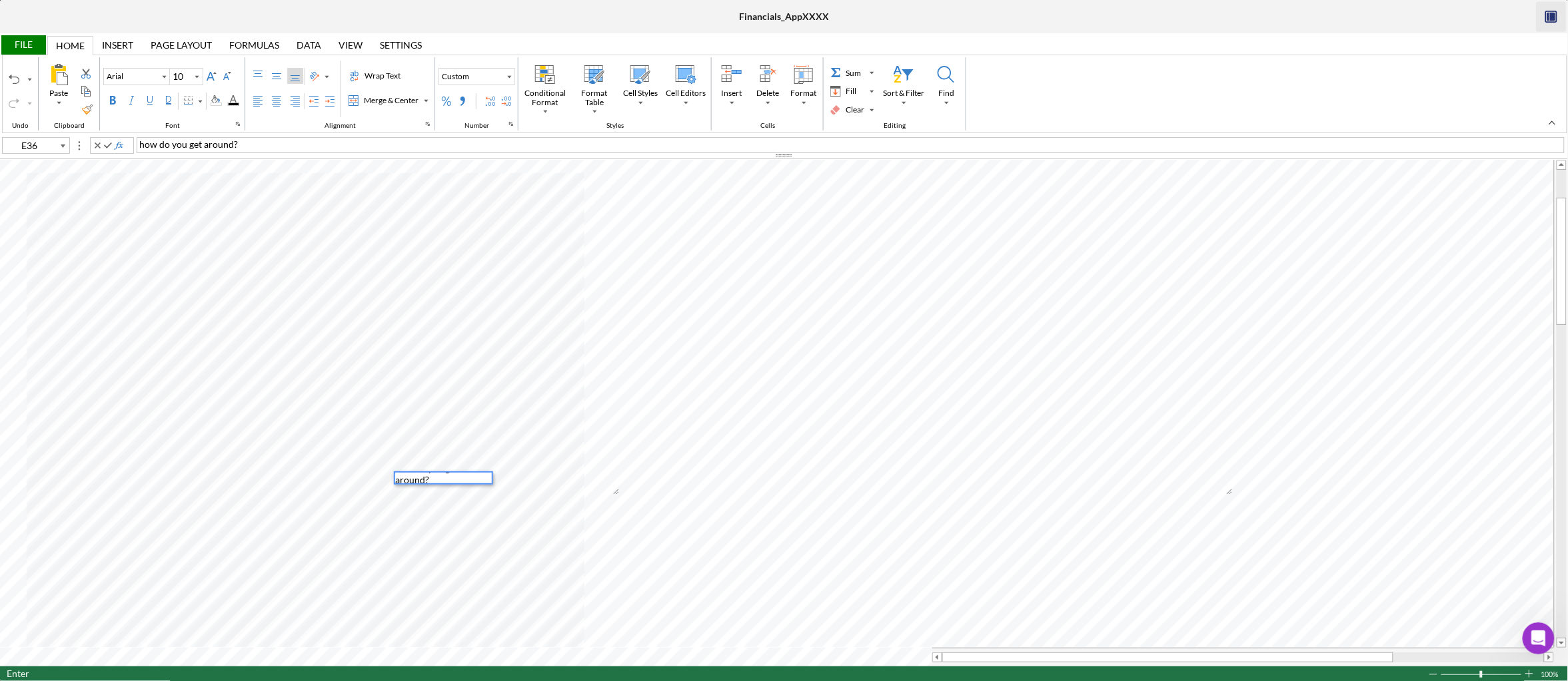
scroll to position [0, 0]
click at [221, 100] on div "Background Color" at bounding box center [216, 101] width 11 height 11
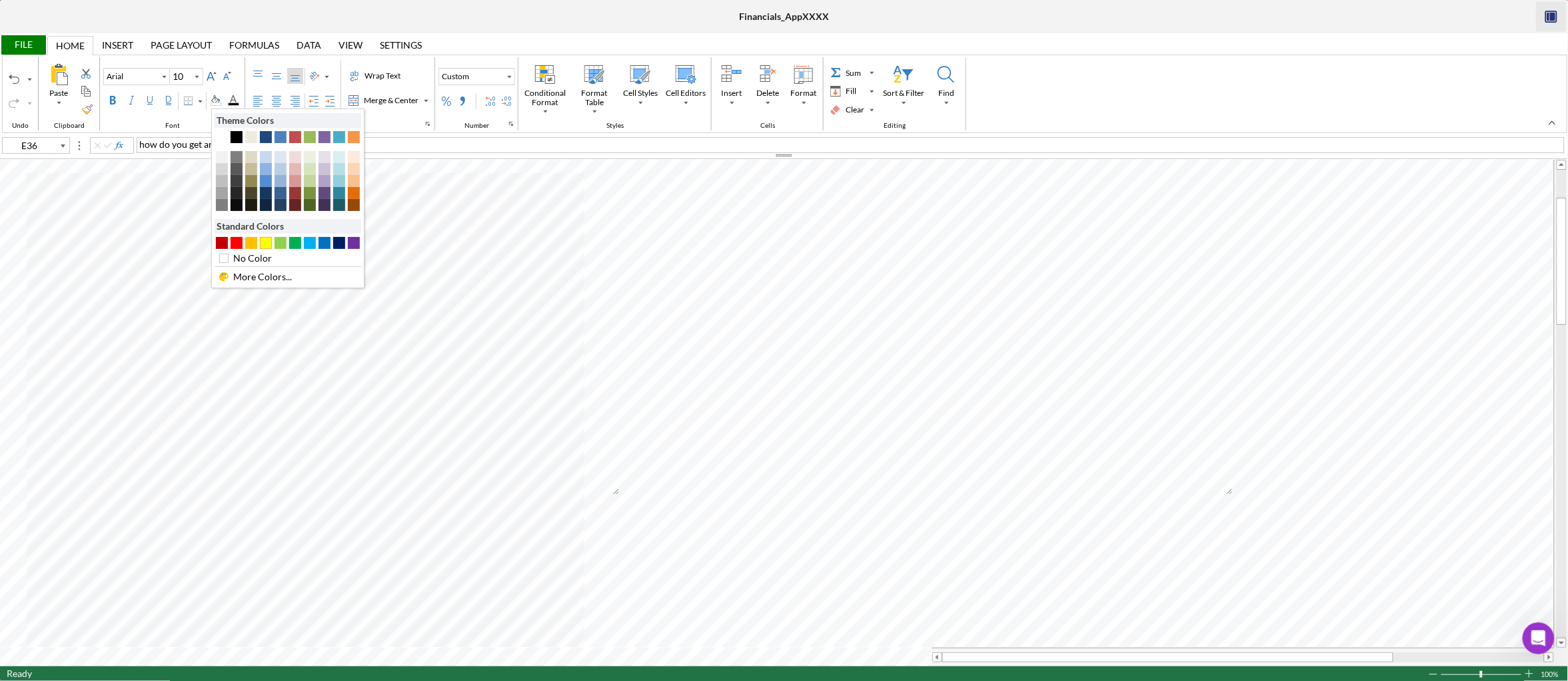
click at [270, 244] on div "#FFFF00" at bounding box center [266, 243] width 12 height 12
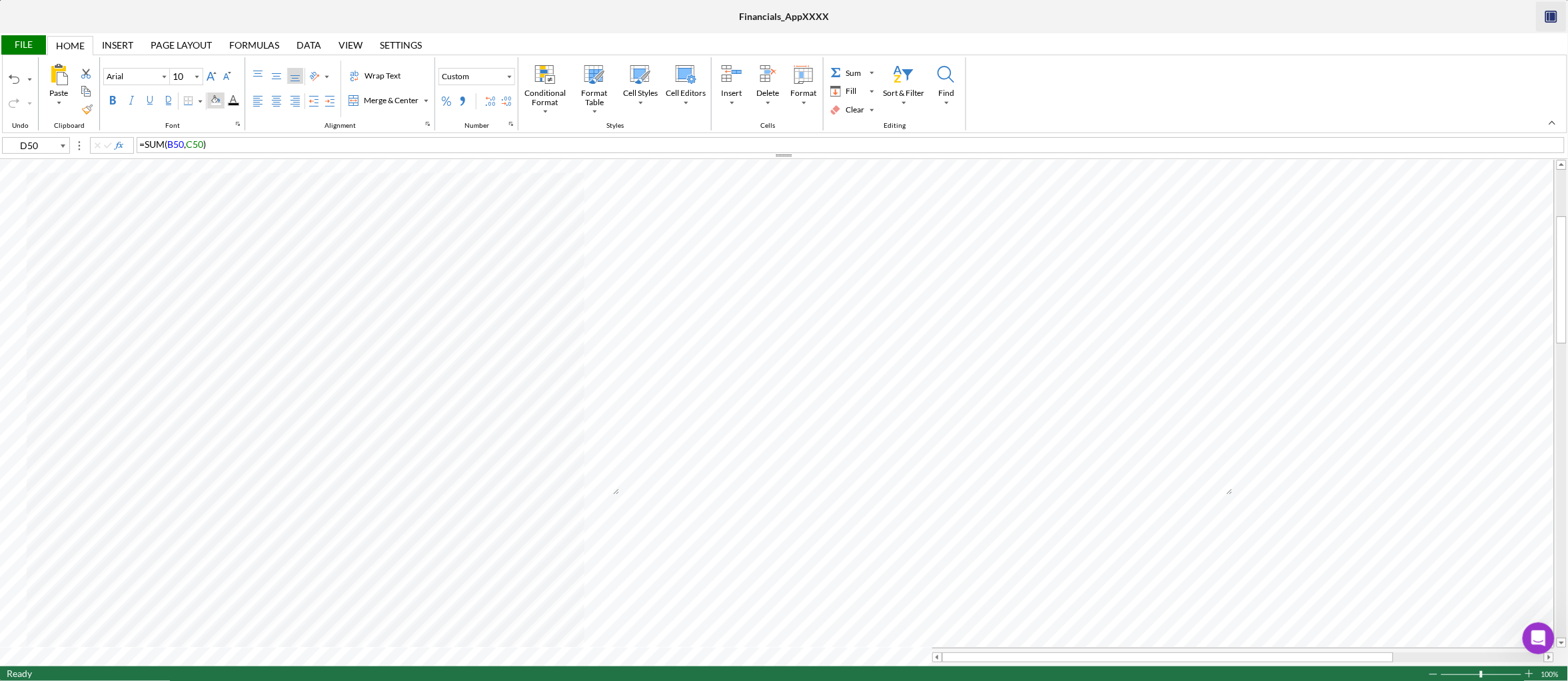
click at [221, 97] on div "Background Color" at bounding box center [216, 101] width 11 height 11
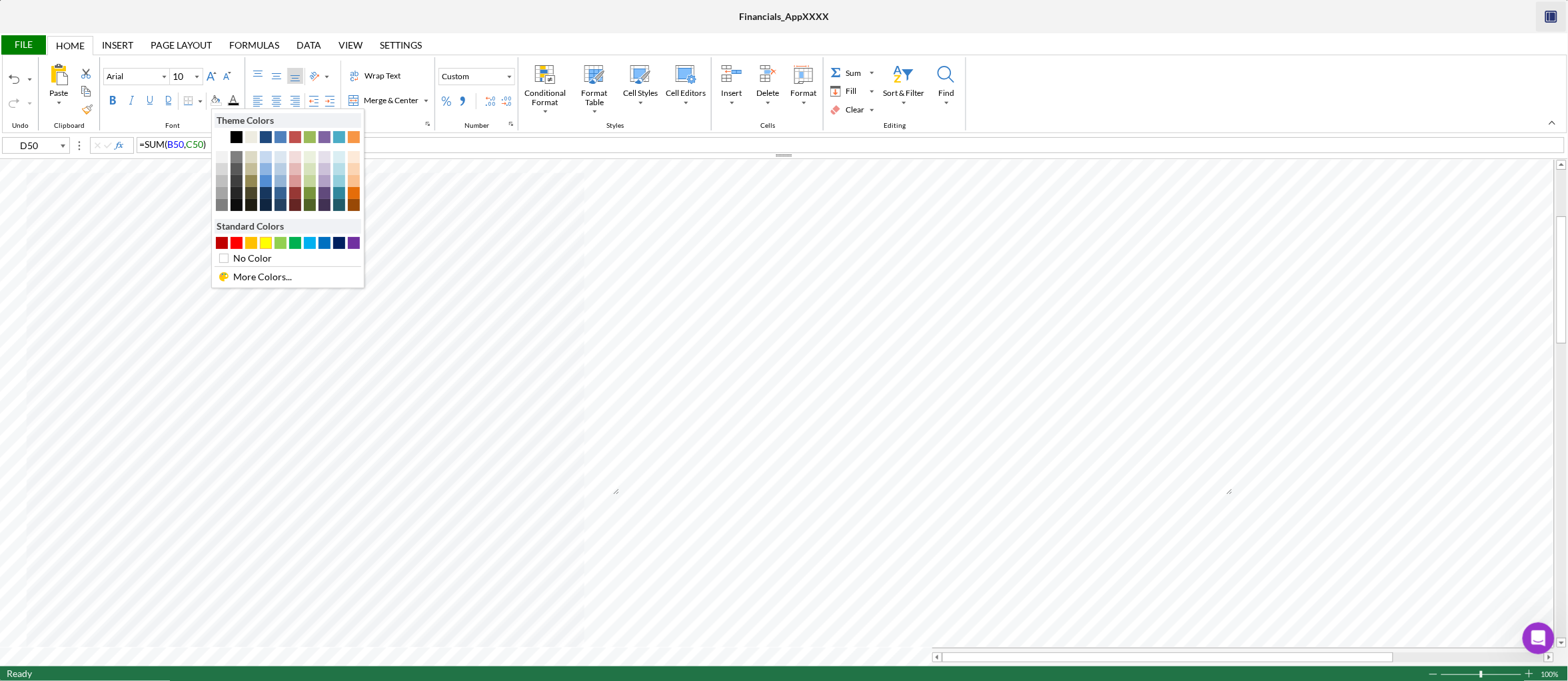
click at [266, 244] on div "#FFFF00" at bounding box center [266, 243] width 12 height 12
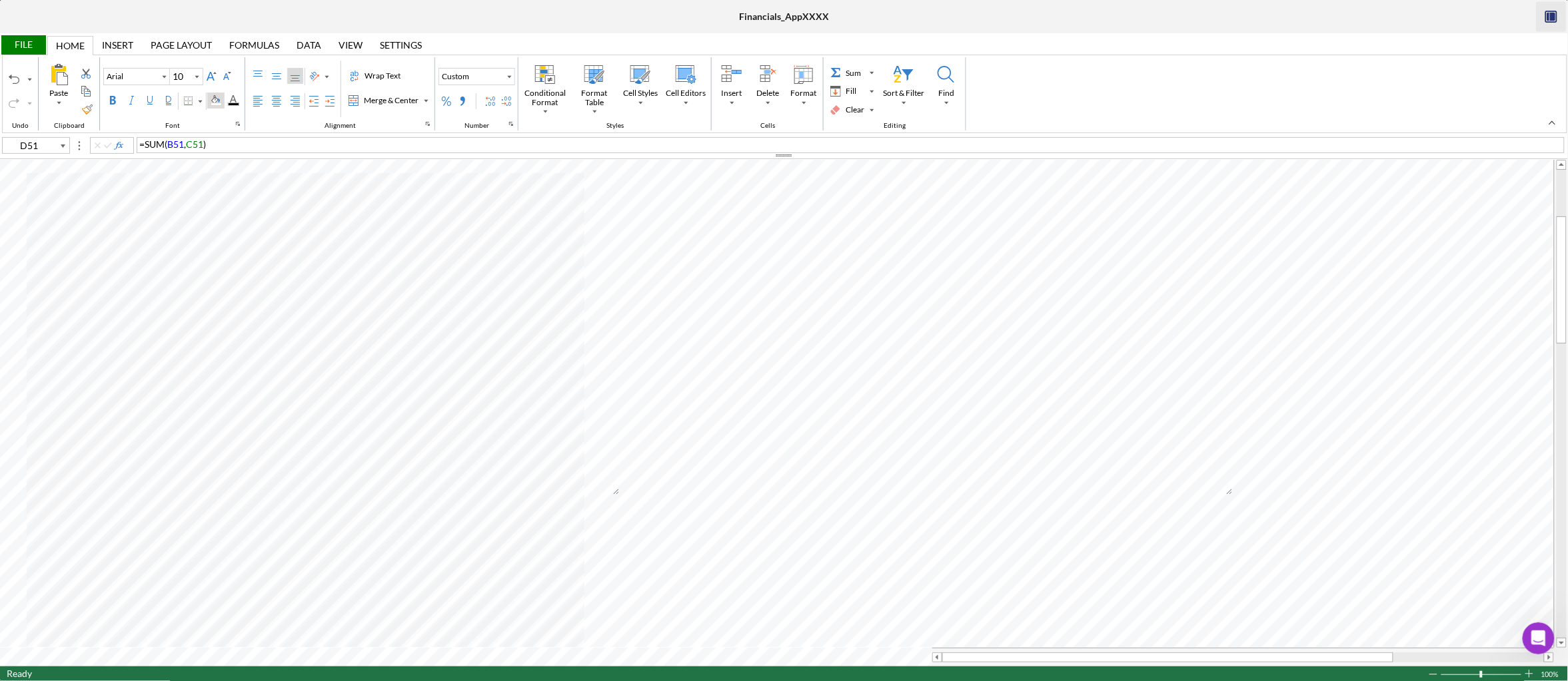
click at [221, 100] on div "Background Color" at bounding box center [216, 101] width 11 height 11
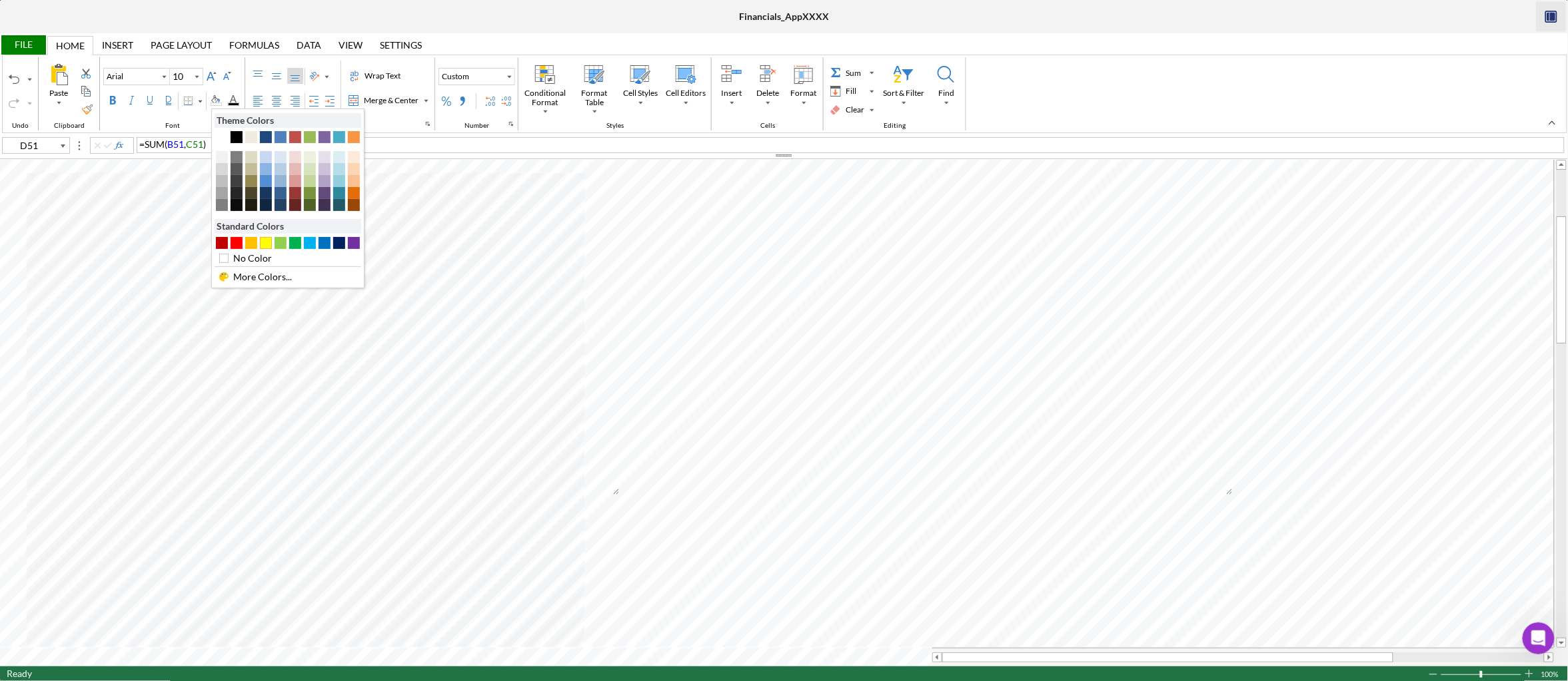
click at [270, 247] on div "#FFFF00" at bounding box center [266, 243] width 12 height 12
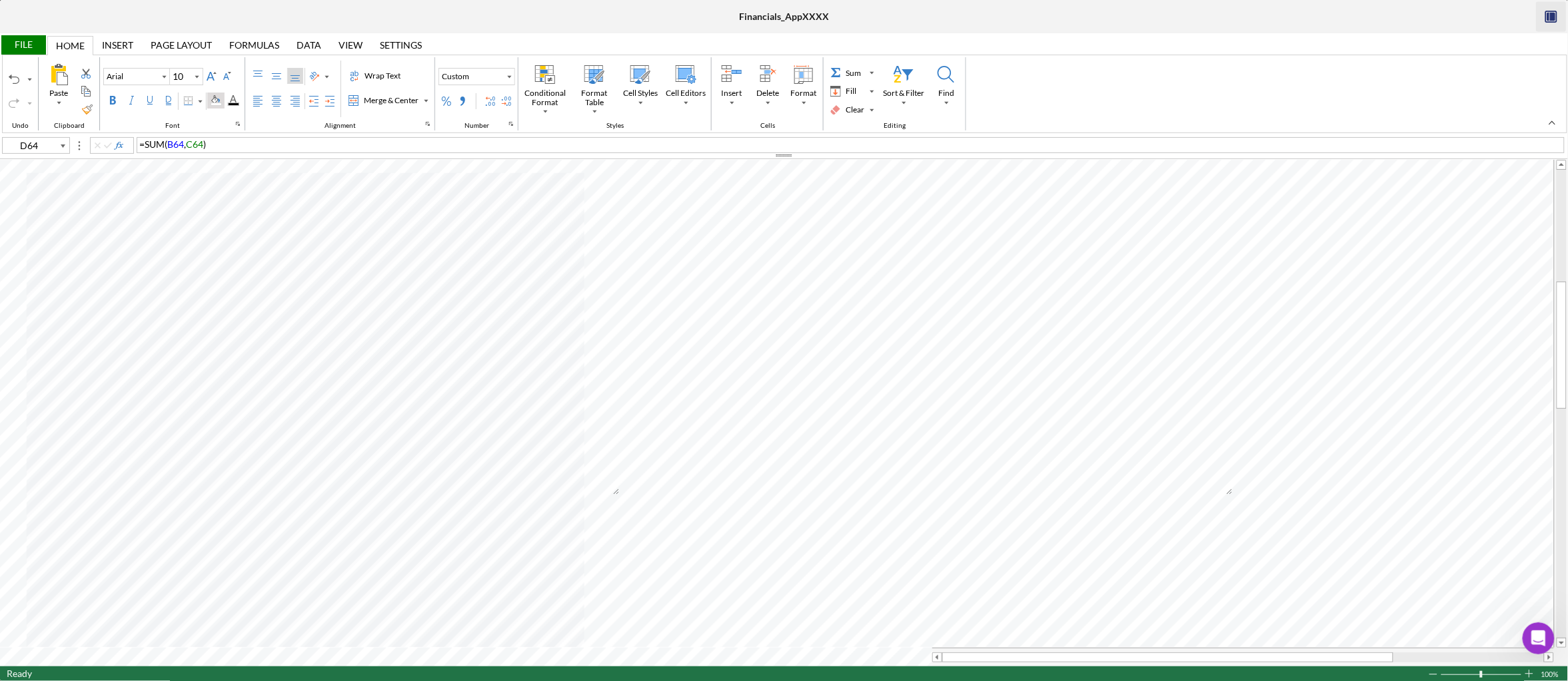
click at [221, 101] on div "Background Color" at bounding box center [216, 101] width 11 height 11
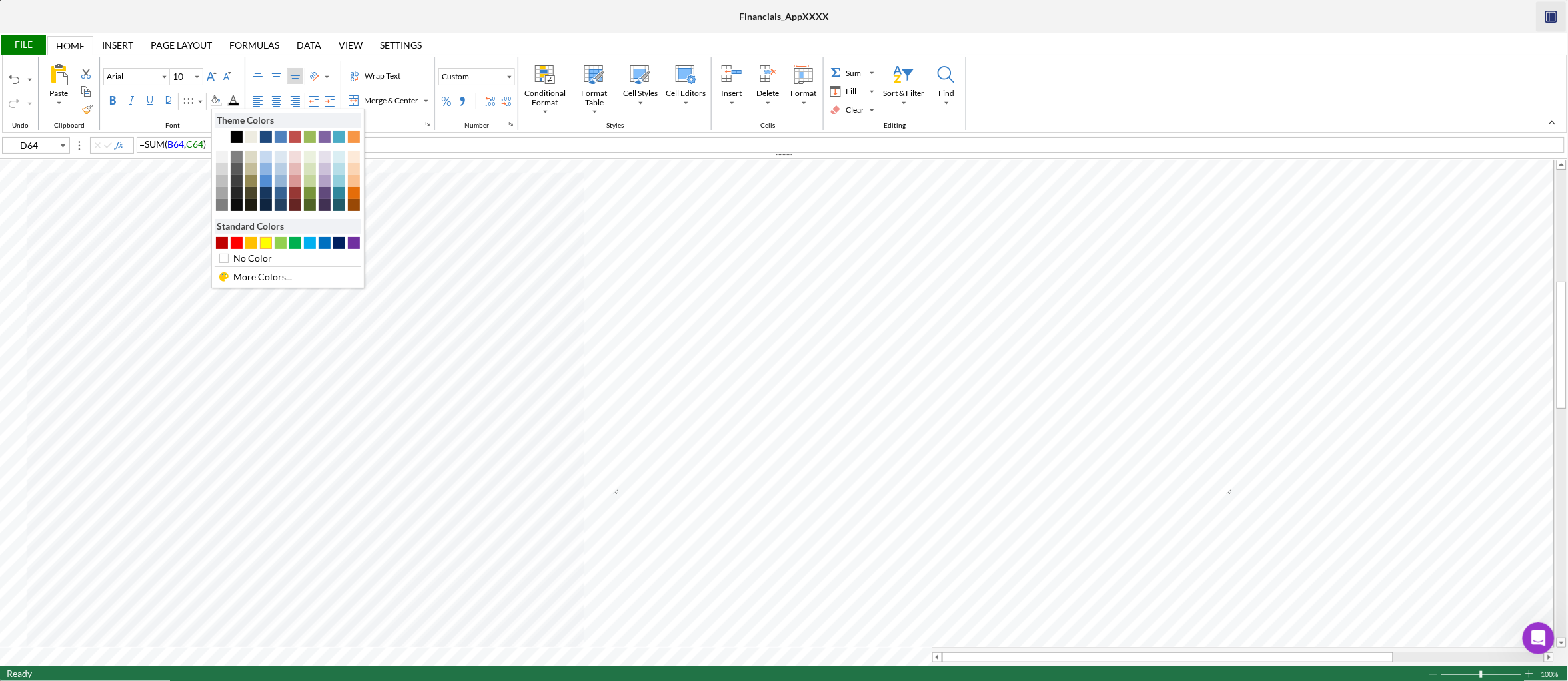
click at [267, 244] on div "#FFFF00" at bounding box center [266, 243] width 12 height 12
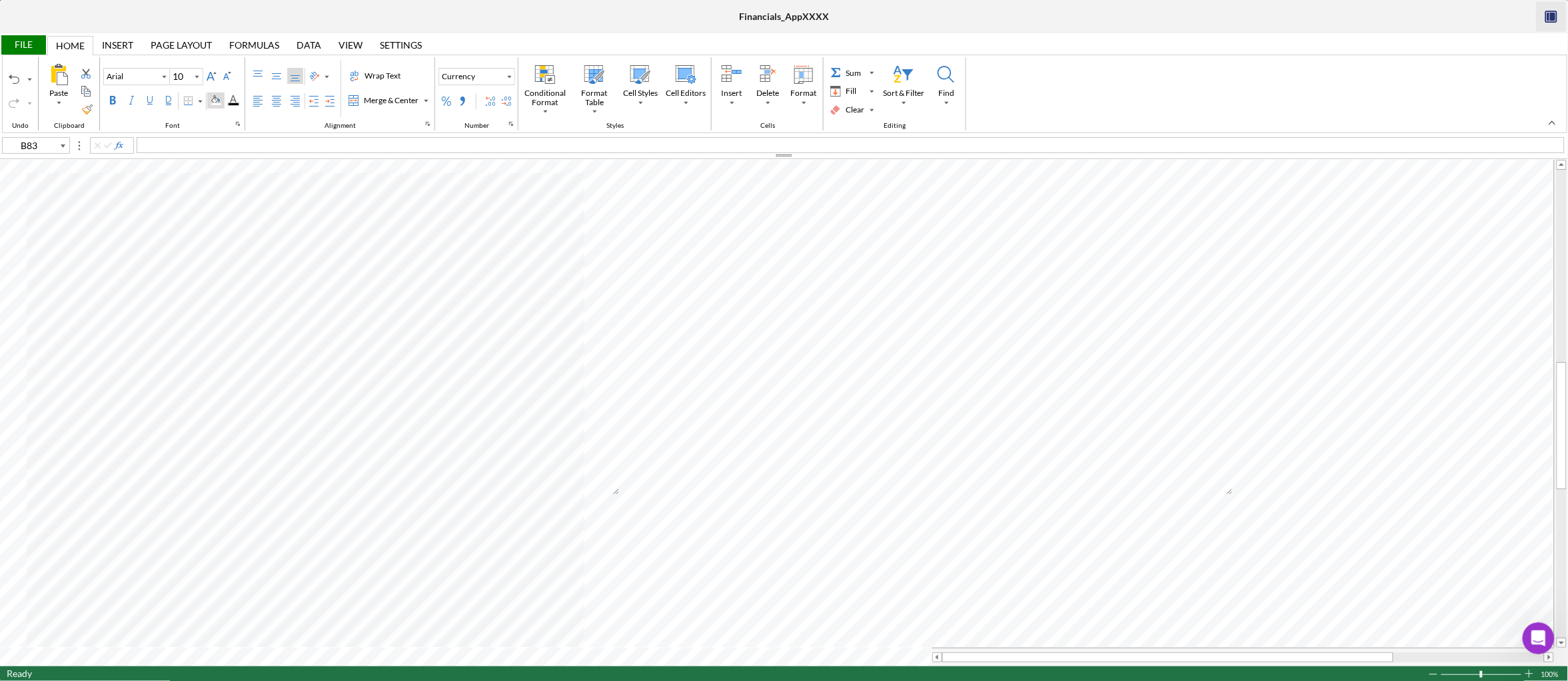
click at [221, 103] on div "Background Color" at bounding box center [216, 101] width 11 height 11
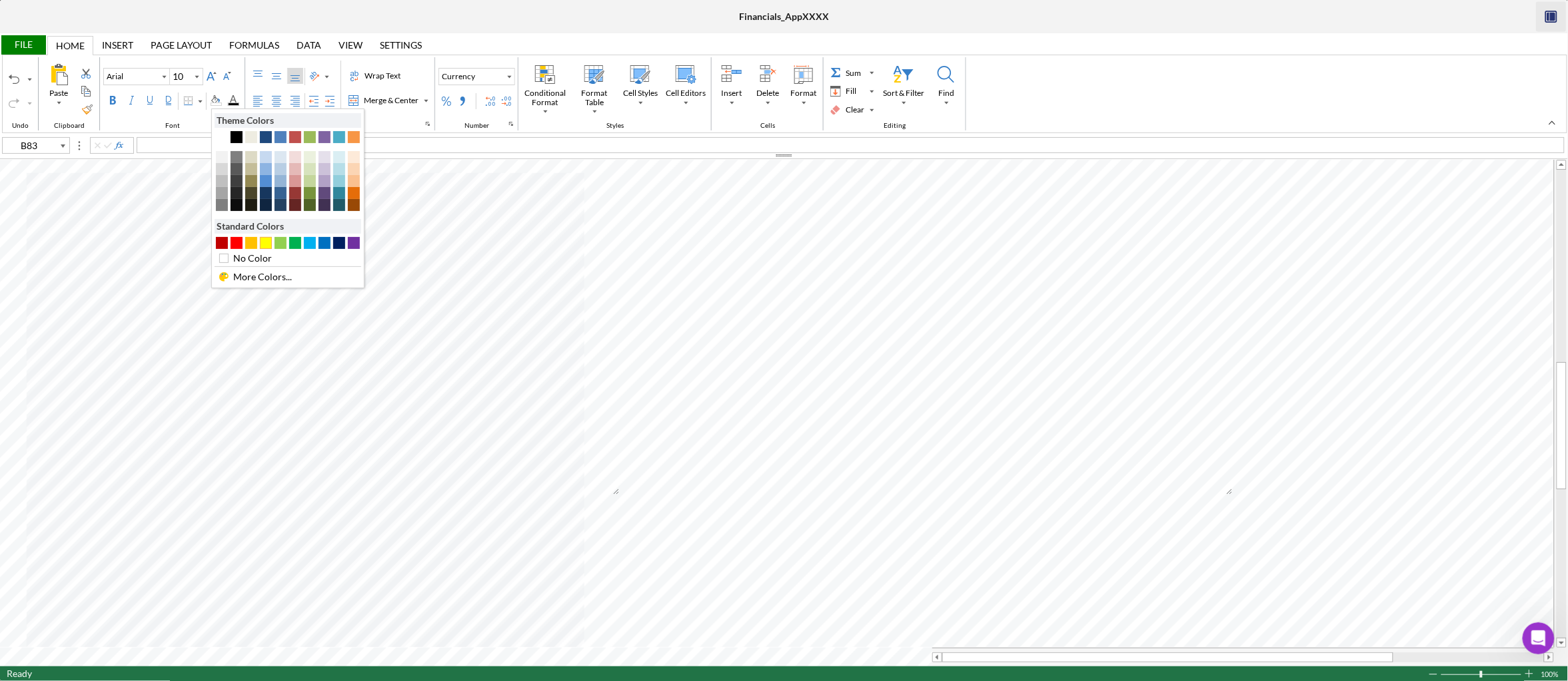
click at [268, 245] on div "#FFFF00" at bounding box center [266, 243] width 12 height 12
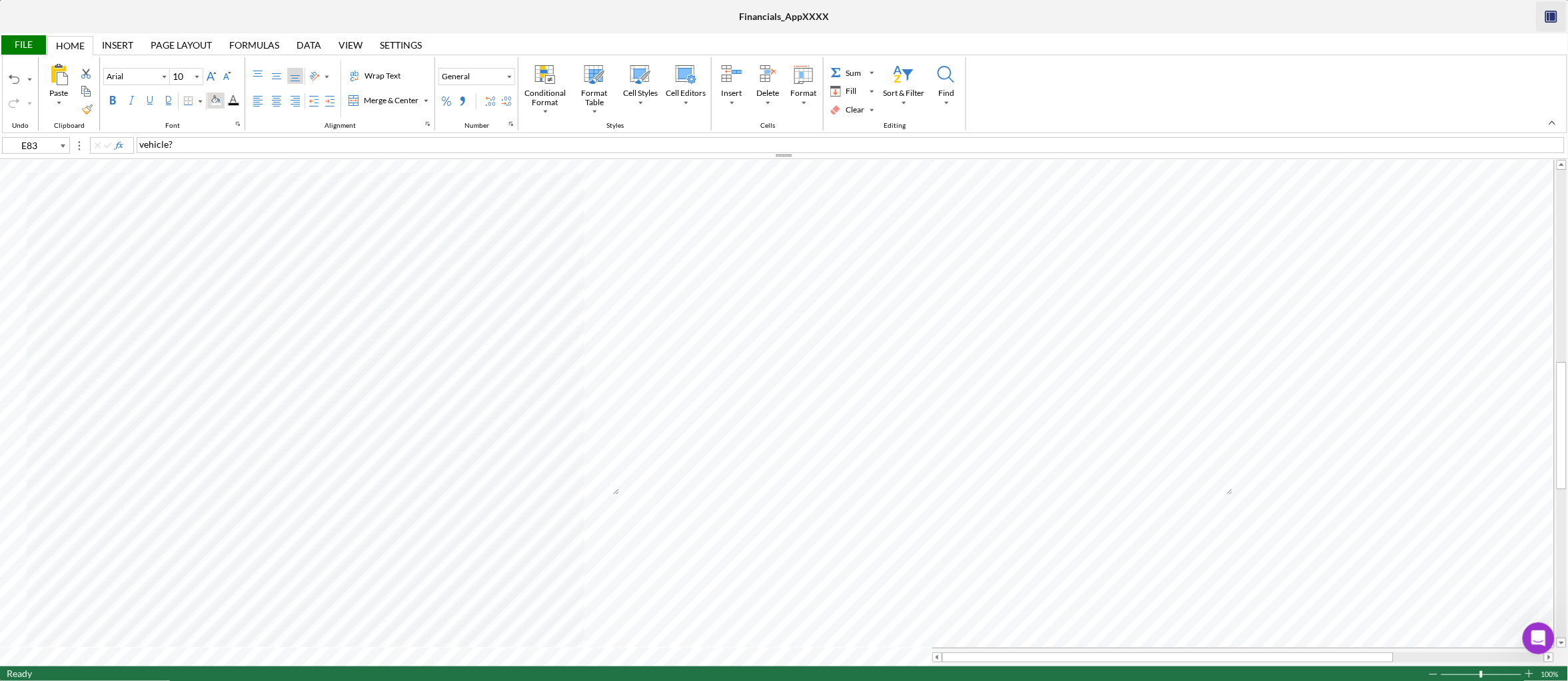
click at [221, 97] on div "Background Color" at bounding box center [216, 101] width 11 height 11
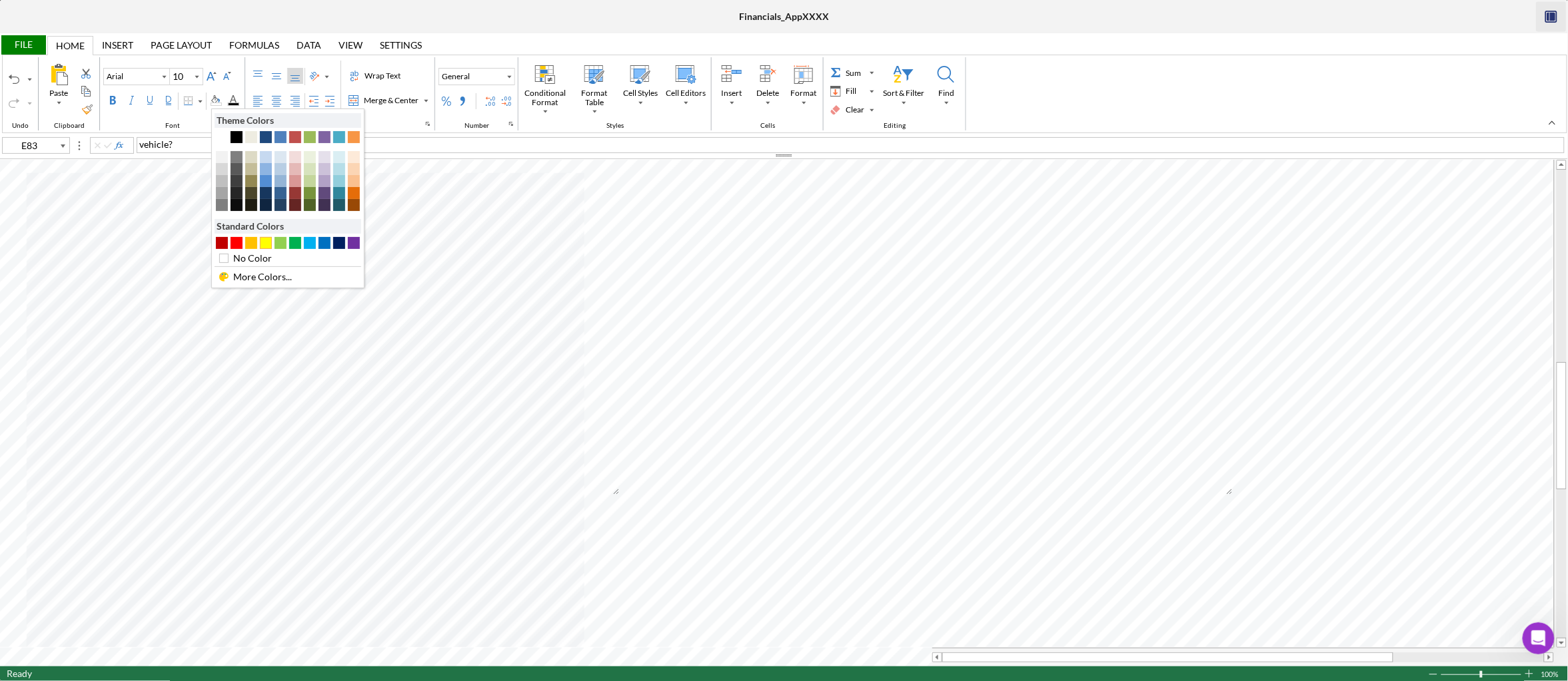
click at [269, 240] on div "#FFFF00" at bounding box center [266, 243] width 12 height 12
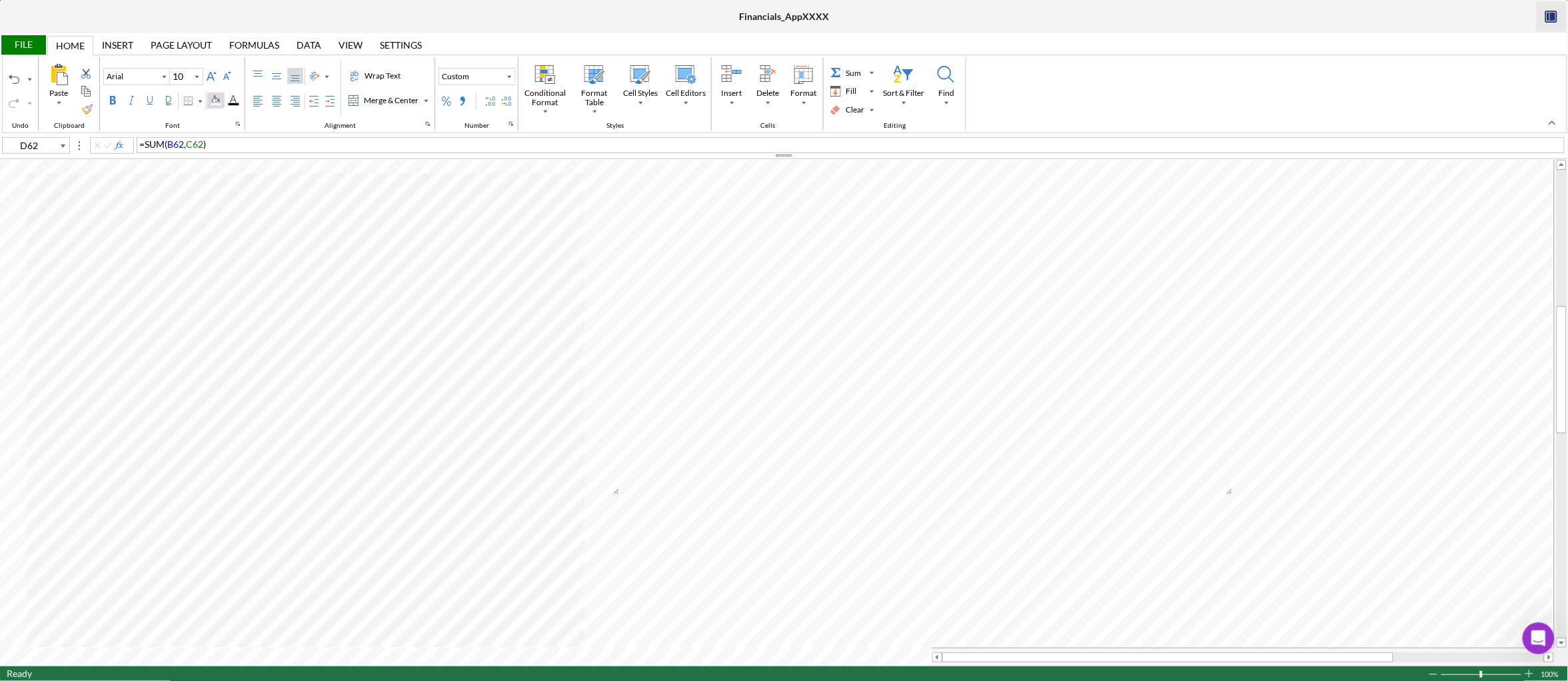
click at [221, 97] on div "Background Color" at bounding box center [216, 101] width 11 height 11
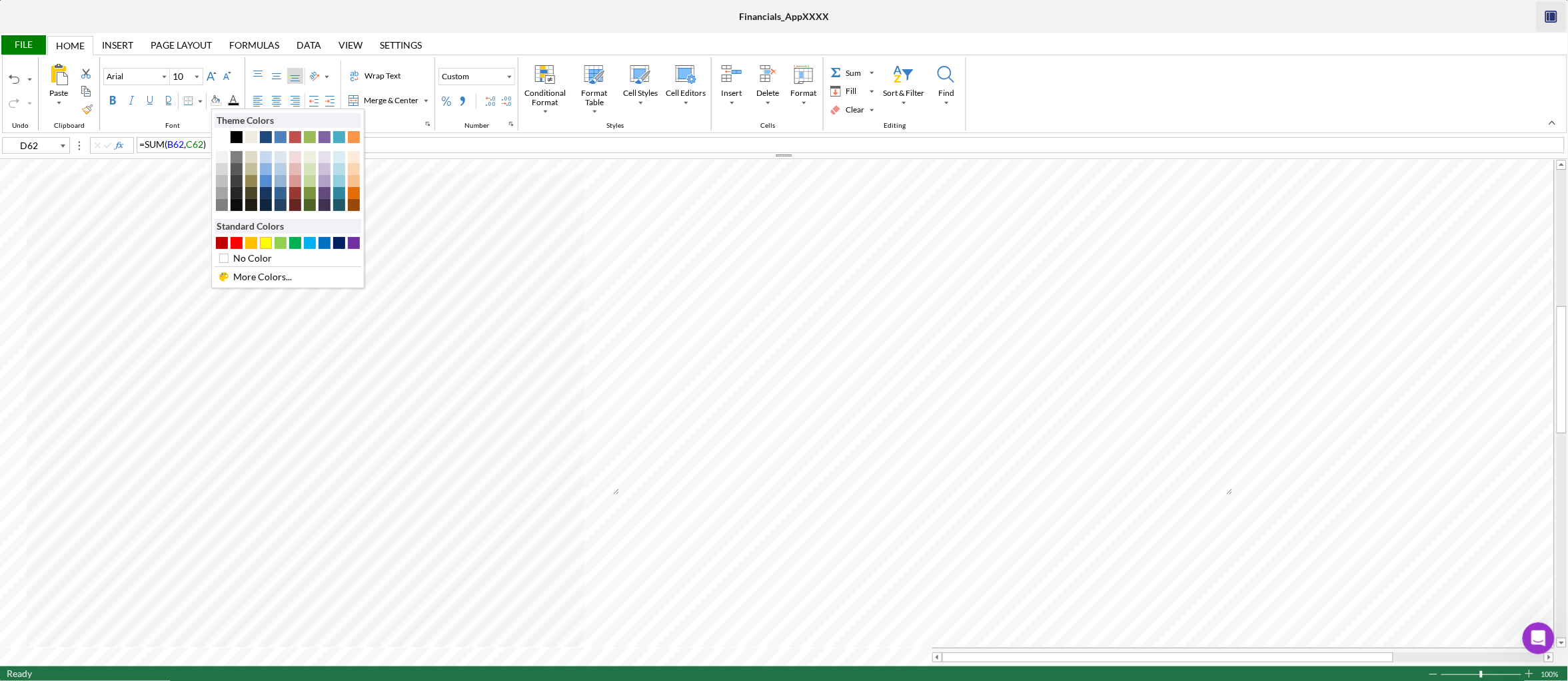
click at [264, 244] on div "#FFFF00" at bounding box center [266, 243] width 12 height 12
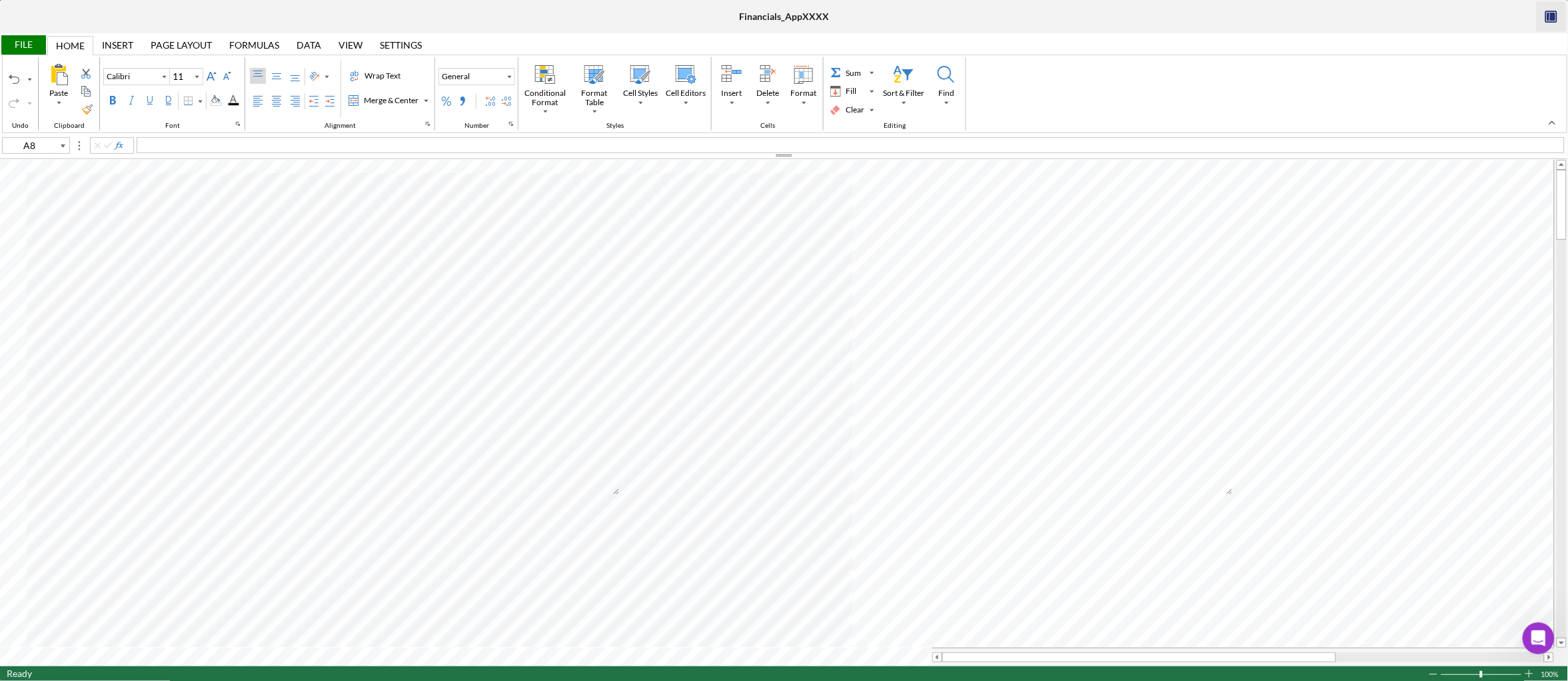
click at [29, 40] on div "File" at bounding box center [23, 45] width 46 height 20
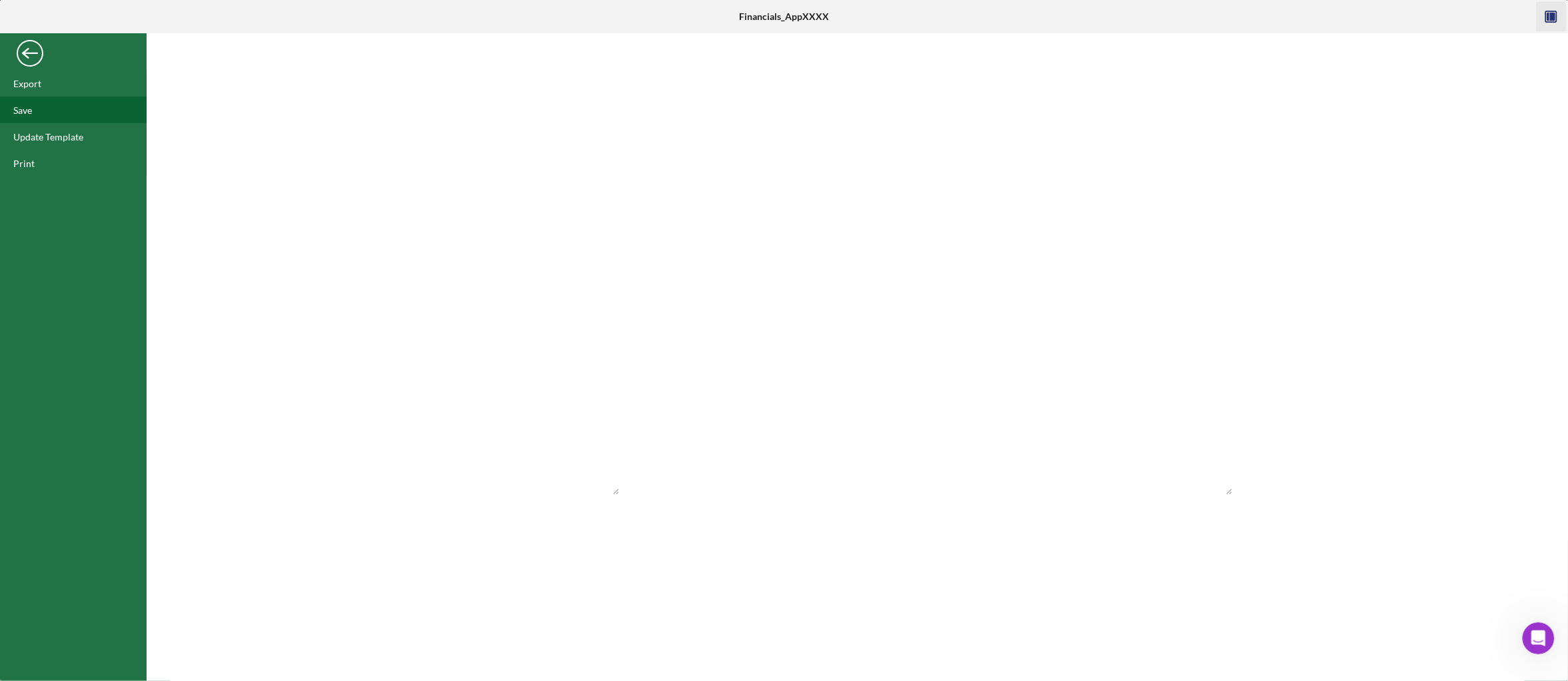
click at [47, 107] on div "Save" at bounding box center [73, 110] width 147 height 26
click at [35, 55] on div "Back" at bounding box center [29, 50] width 26 height 26
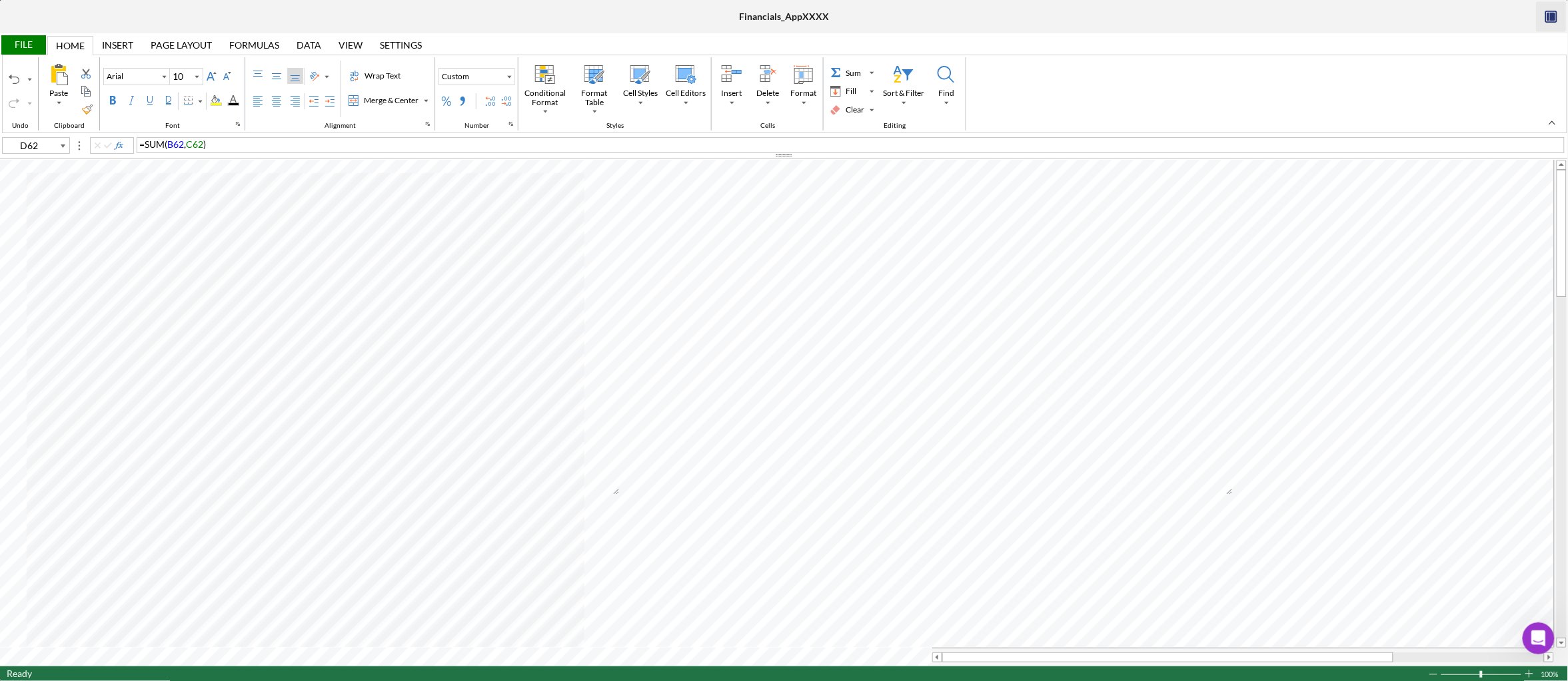
click at [25, 47] on div "File" at bounding box center [23, 45] width 46 height 20
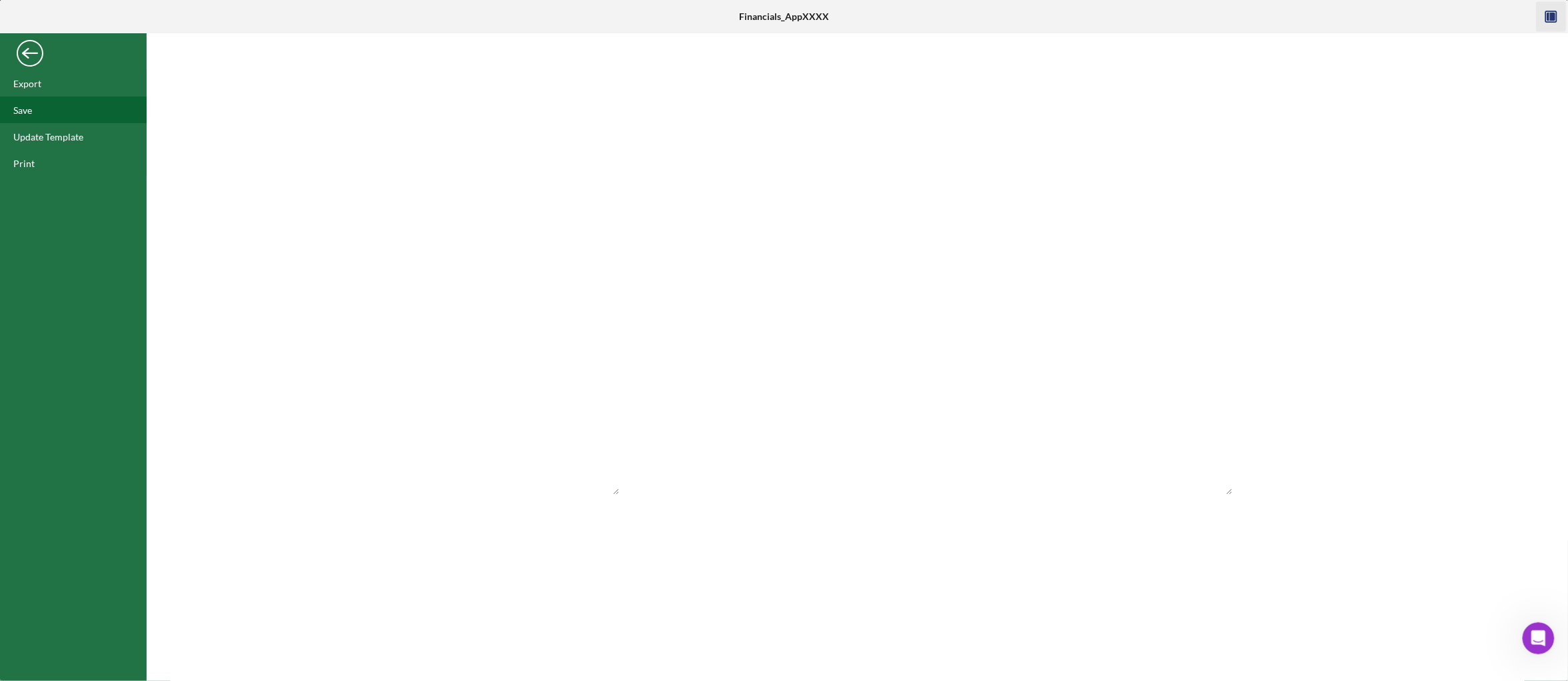
click at [52, 110] on div "Save" at bounding box center [73, 110] width 147 height 26
click at [34, 57] on div "Back" at bounding box center [29, 50] width 26 height 26
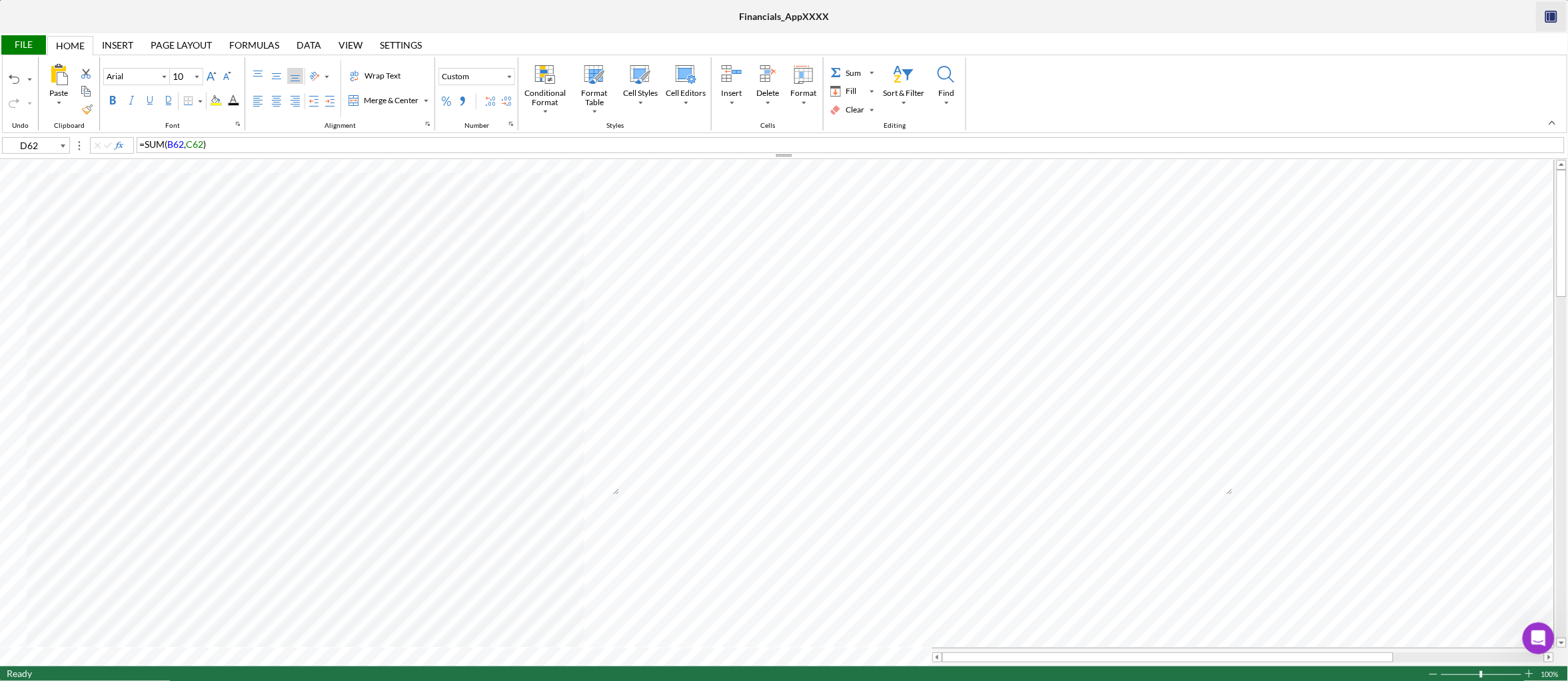
click at [1554, 17] on icon "button" at bounding box center [1552, 17] width 5 height 9
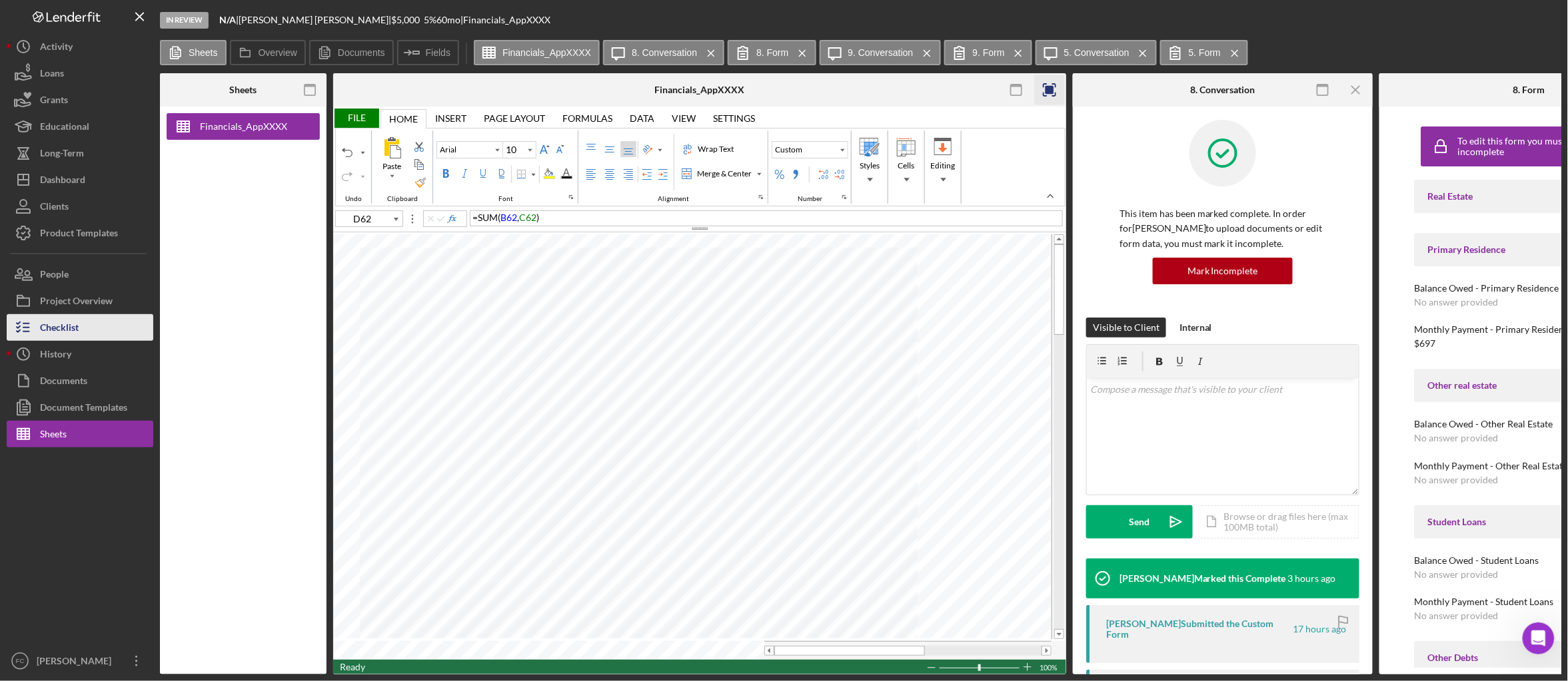
click at [40, 330] on div "Checklist" at bounding box center [59, 330] width 38 height 30
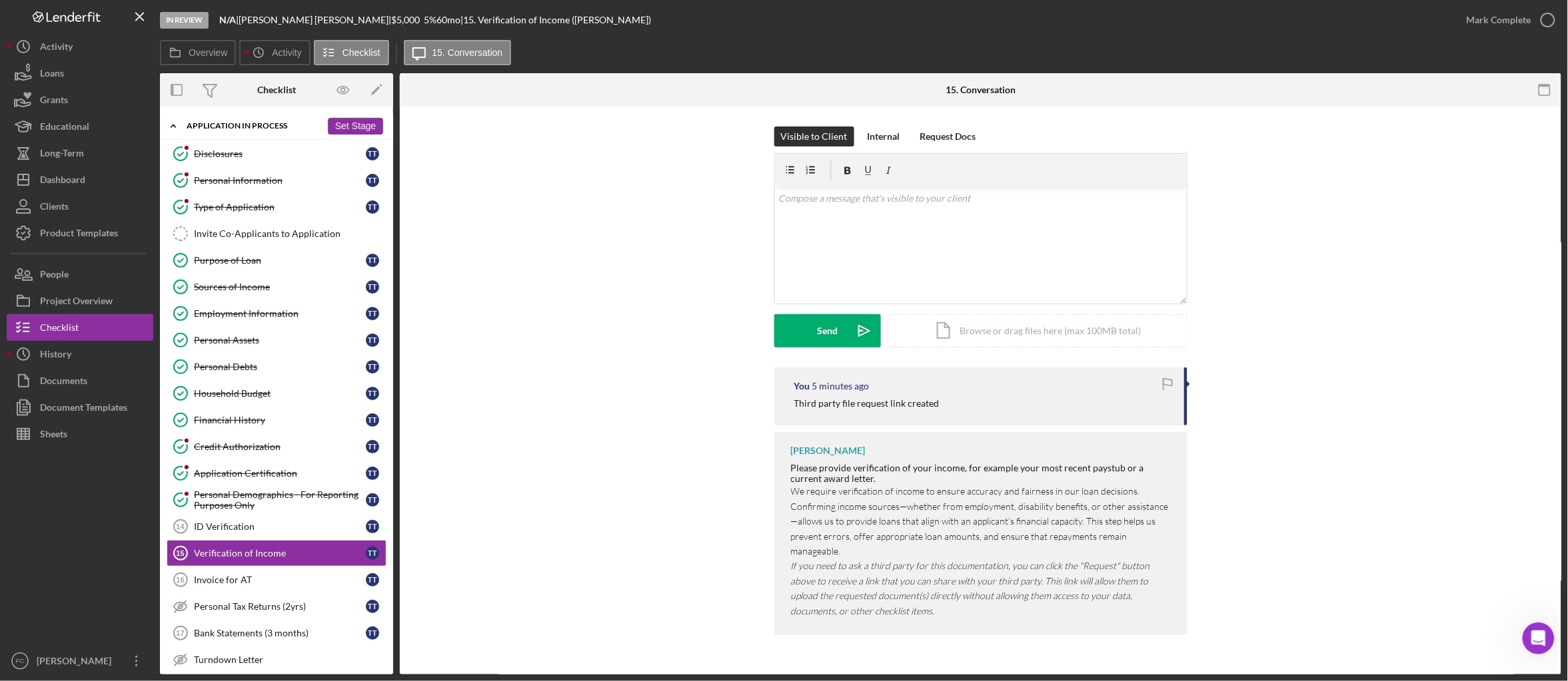
click at [252, 125] on div "Application In Process" at bounding box center [253, 125] width 134 height 8
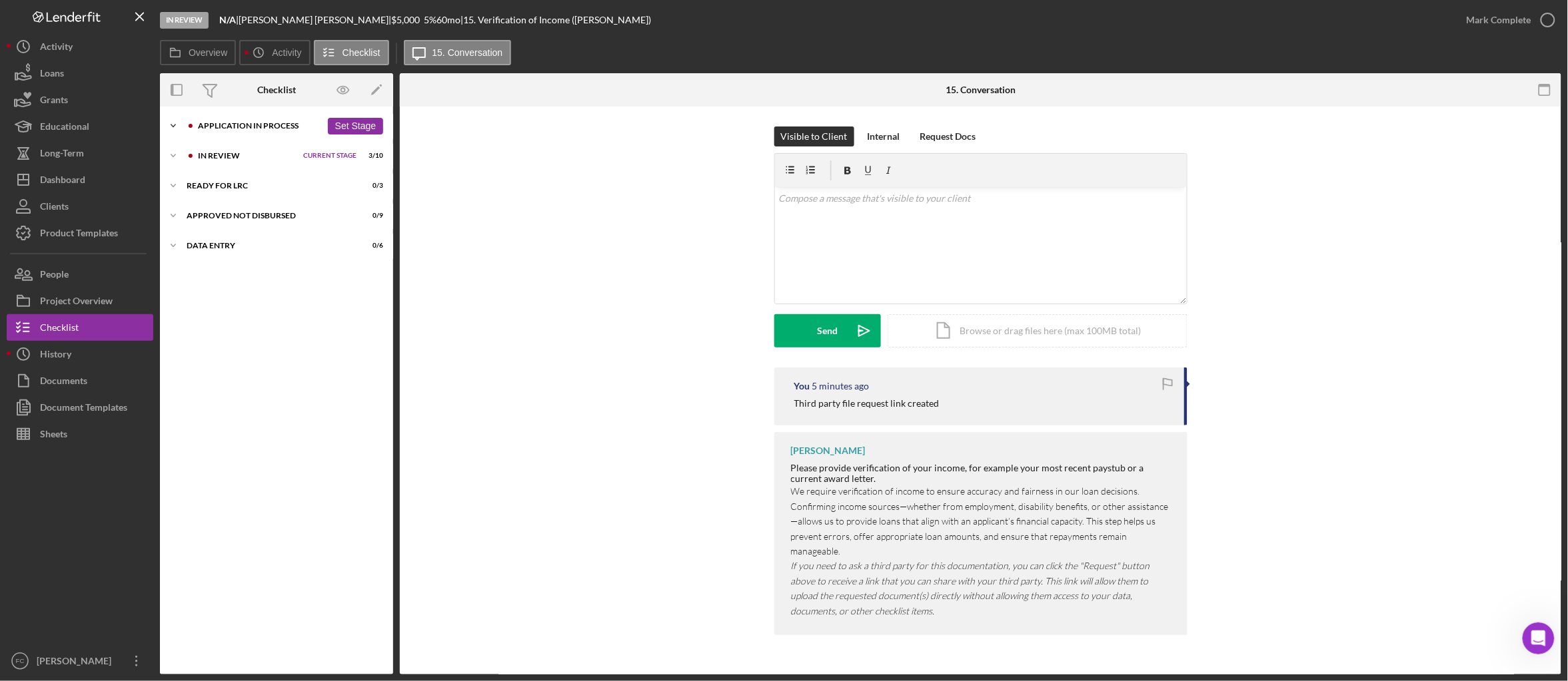
click at [252, 125] on div "Application In Process" at bounding box center [259, 125] width 123 height 8
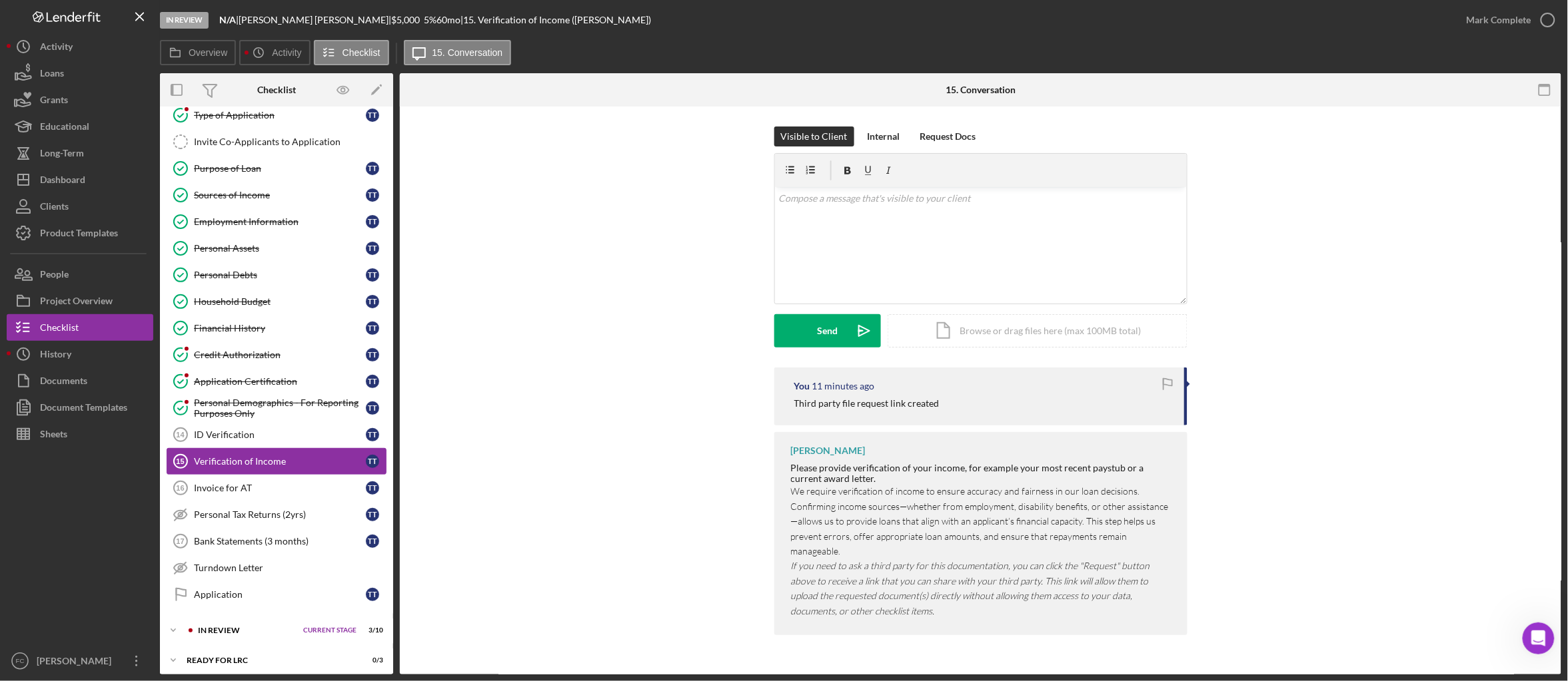
scroll to position [164, 0]
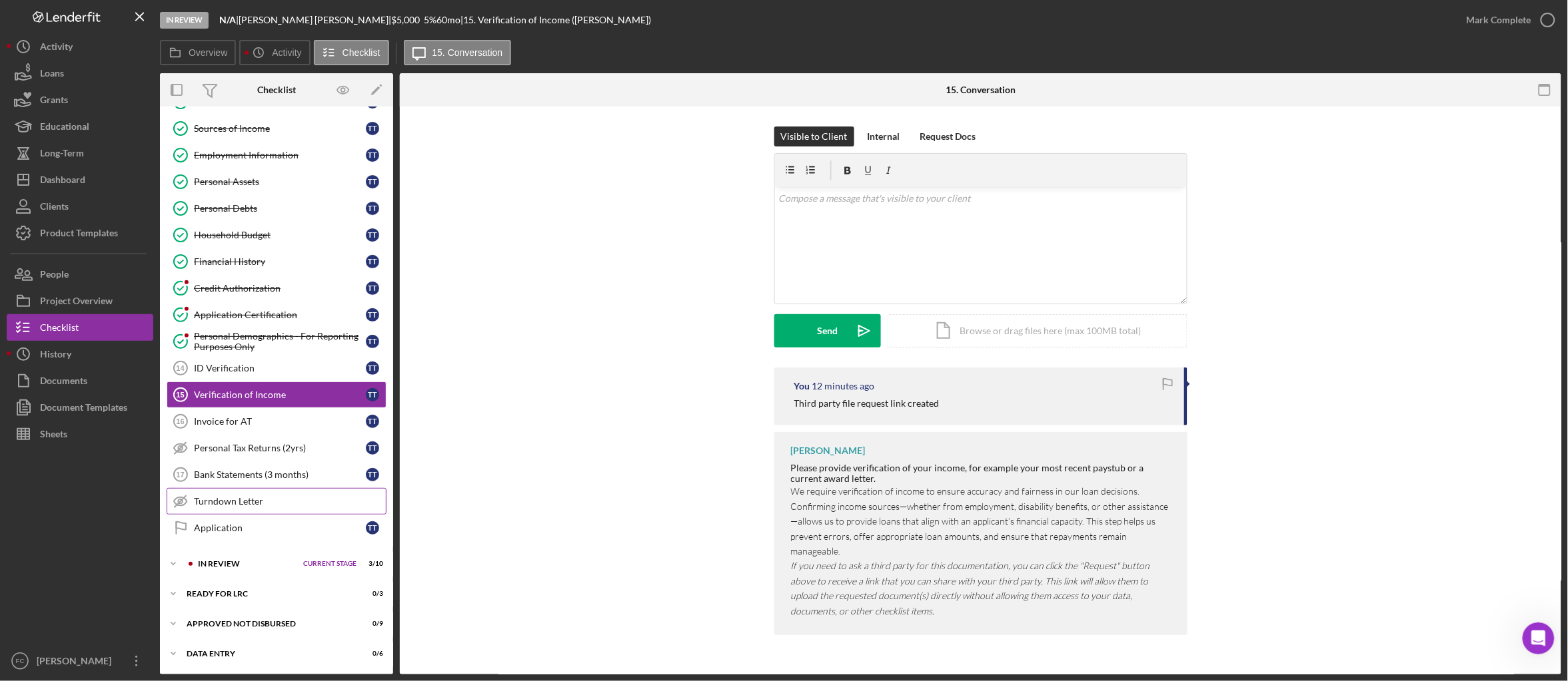
click at [262, 505] on div "Turndown Letter" at bounding box center [289, 502] width 192 height 11
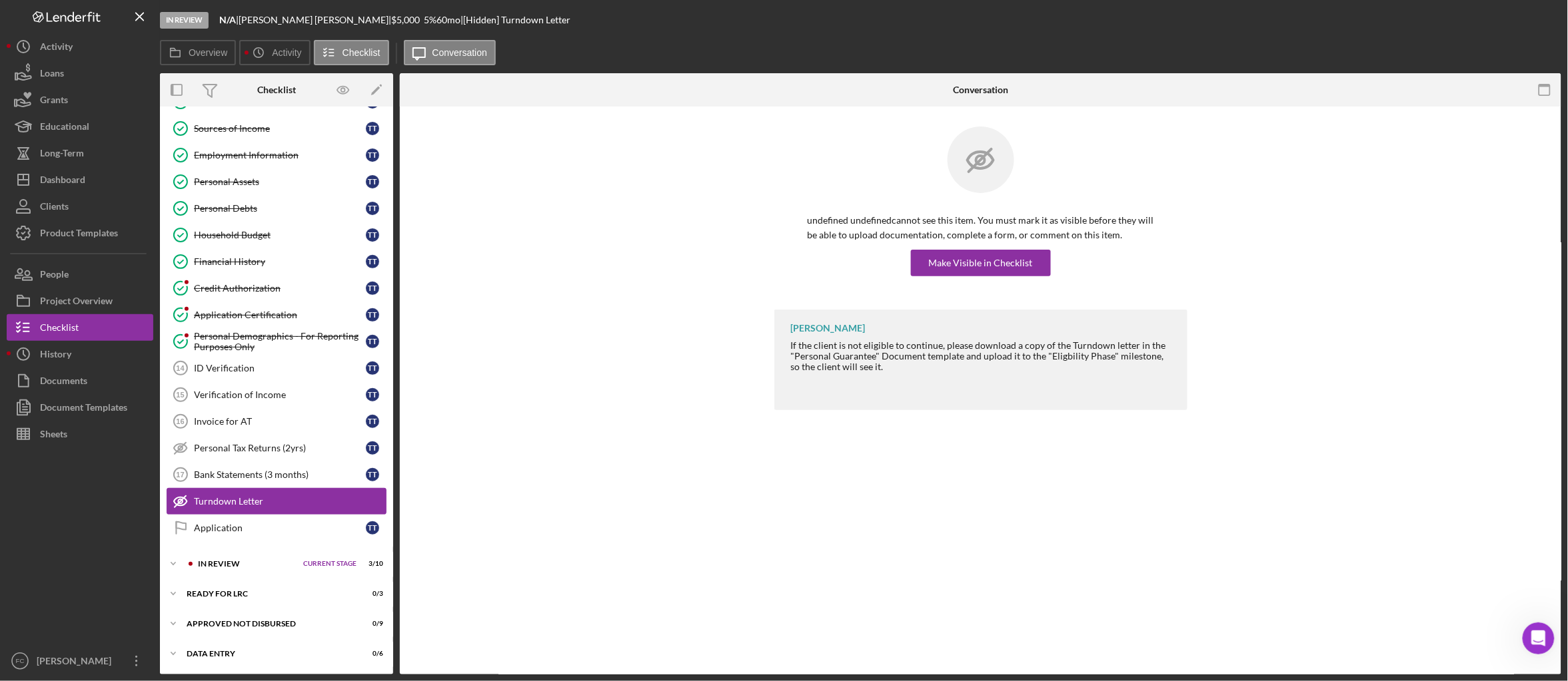
scroll to position [164, 0]
click at [182, 592] on icon "Icon/Expander" at bounding box center [173, 593] width 26 height 26
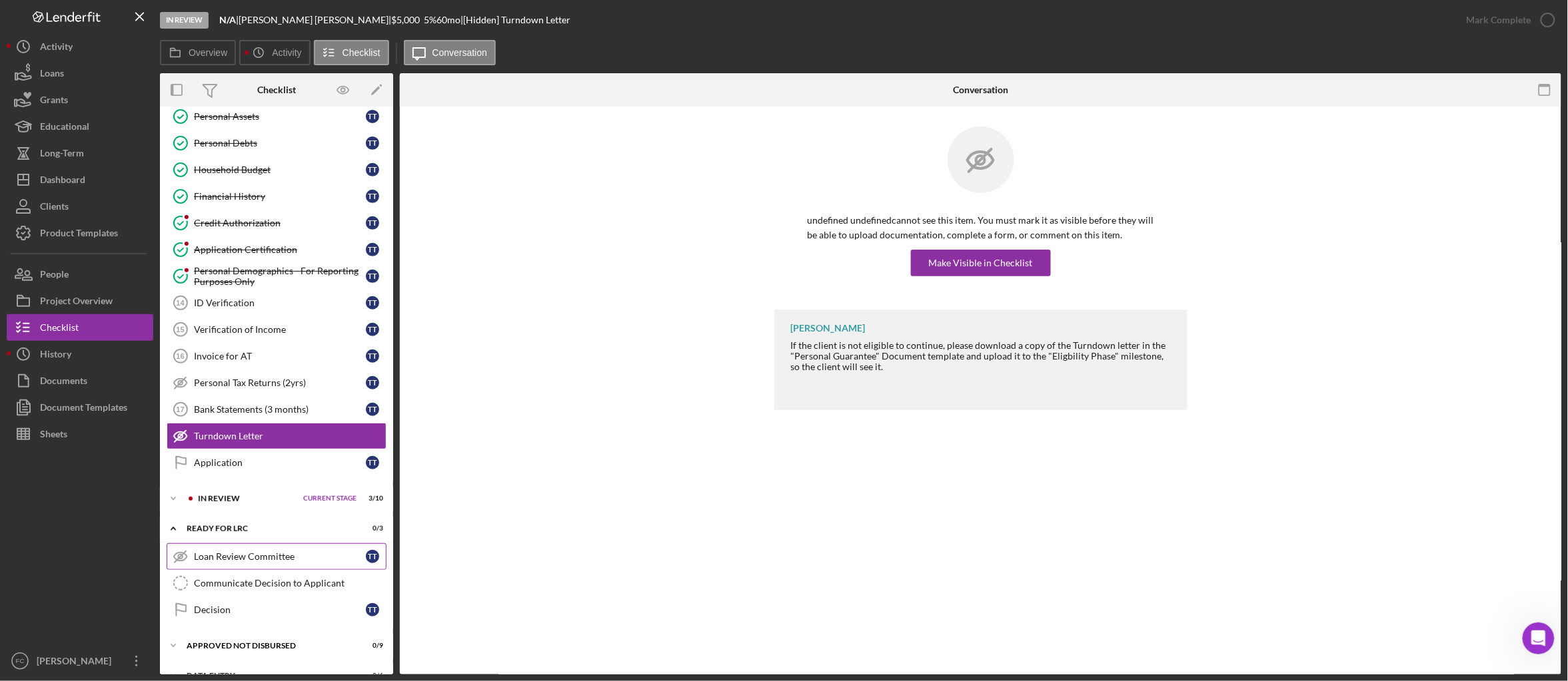
scroll to position [253, 0]
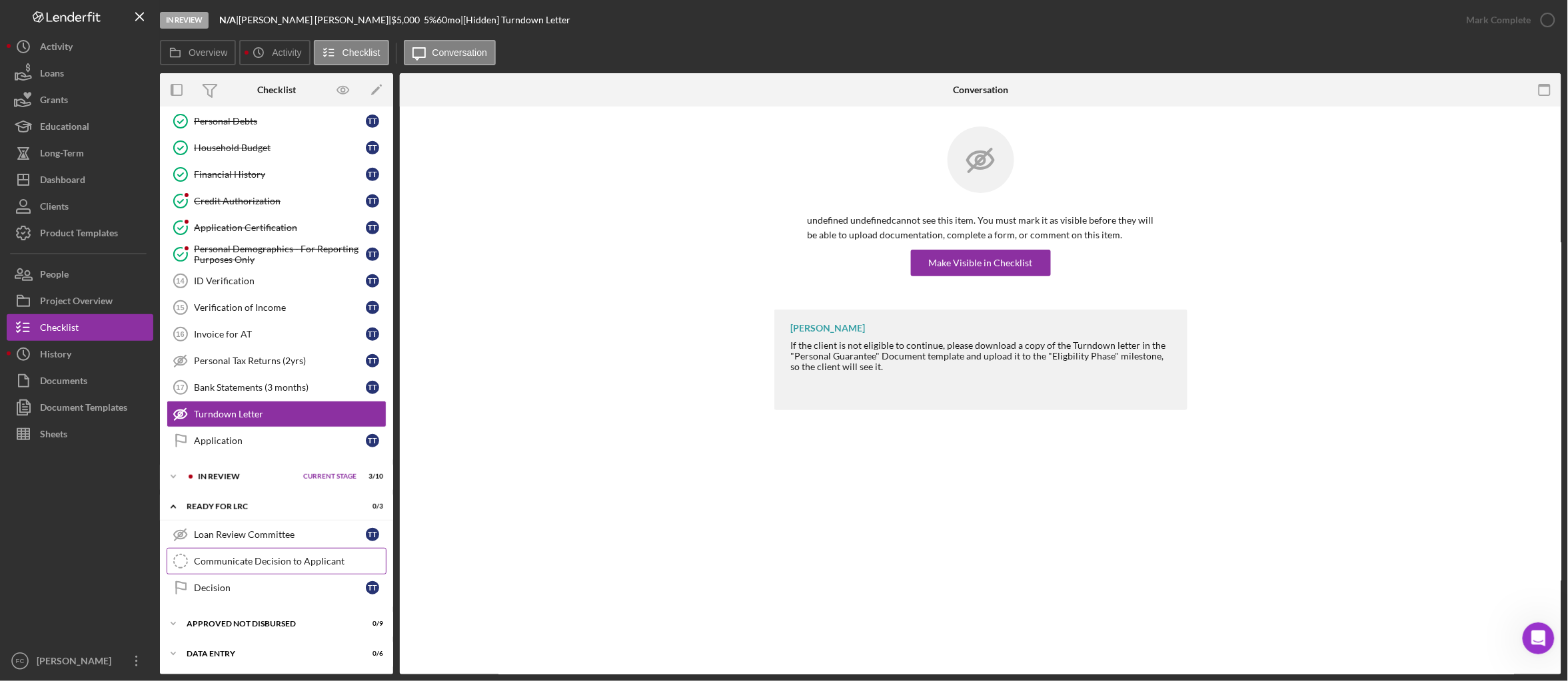
click at [280, 562] on div "Communicate Decision to Applicant" at bounding box center [289, 562] width 192 height 11
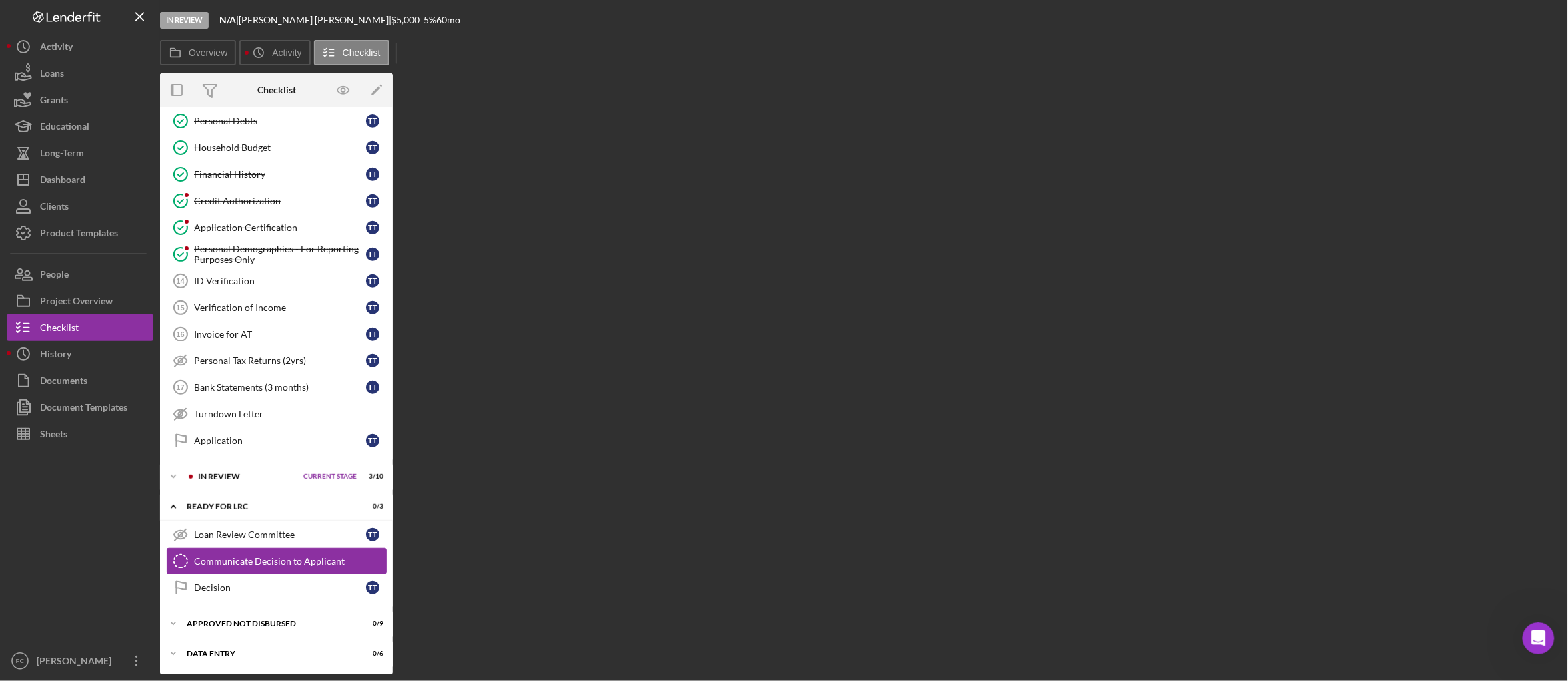
scroll to position [253, 0]
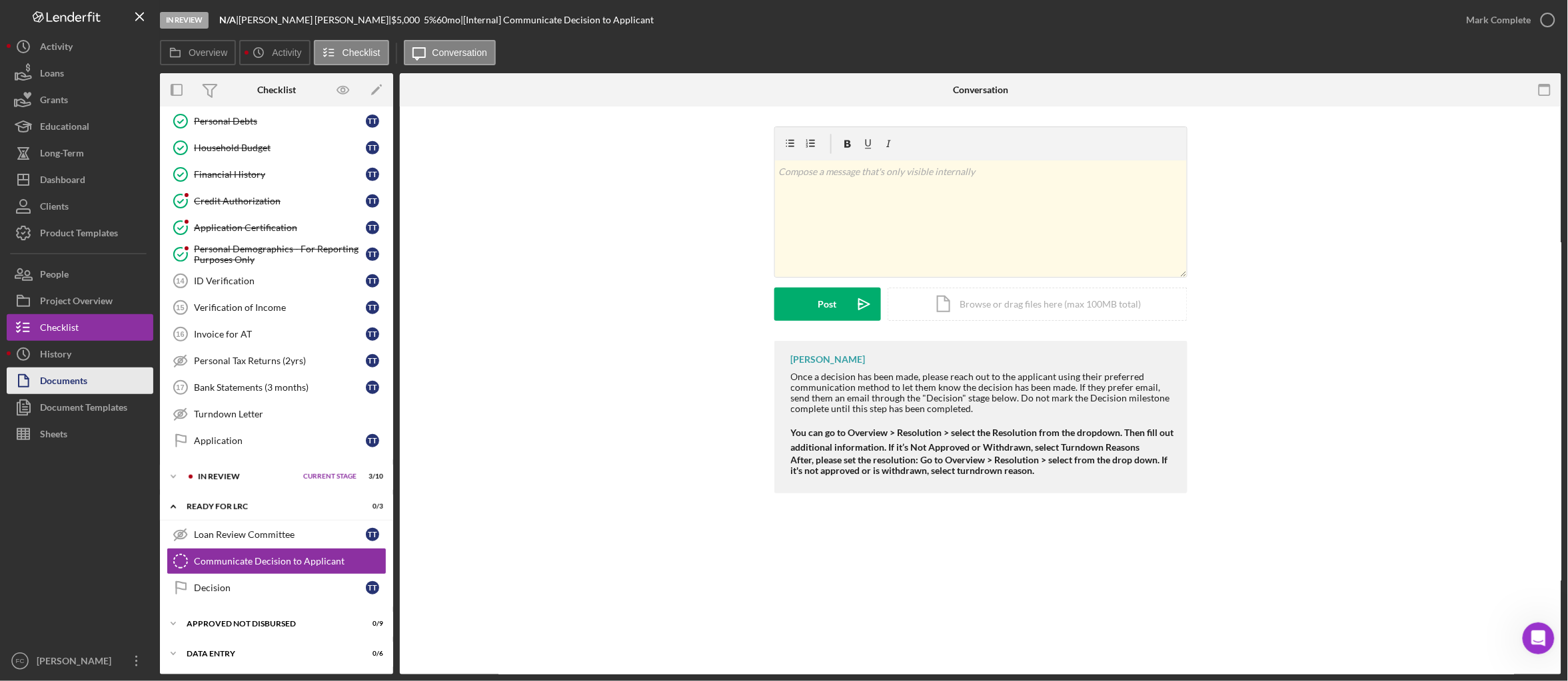
click at [54, 384] on div "Documents" at bounding box center [63, 383] width 47 height 30
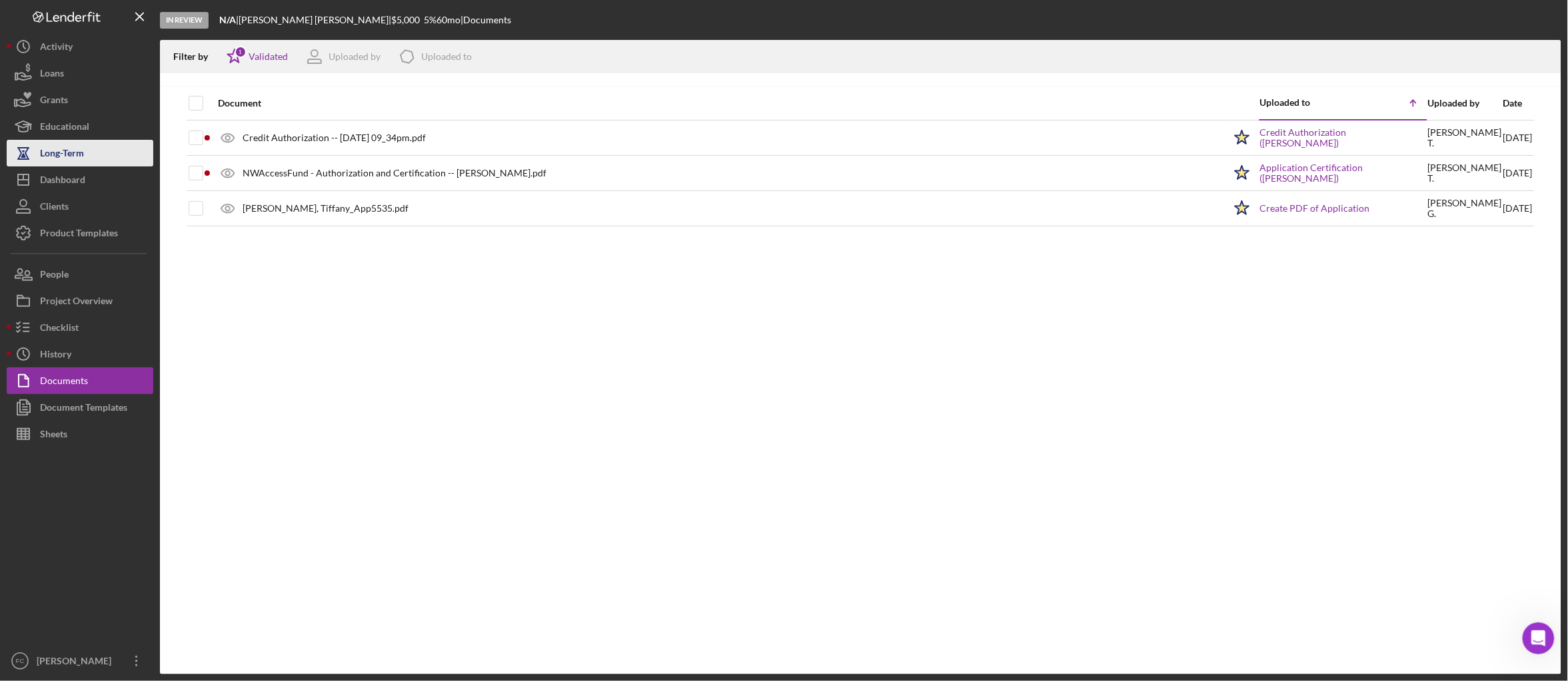
click at [80, 151] on div "Long-Term" at bounding box center [62, 155] width 44 height 30
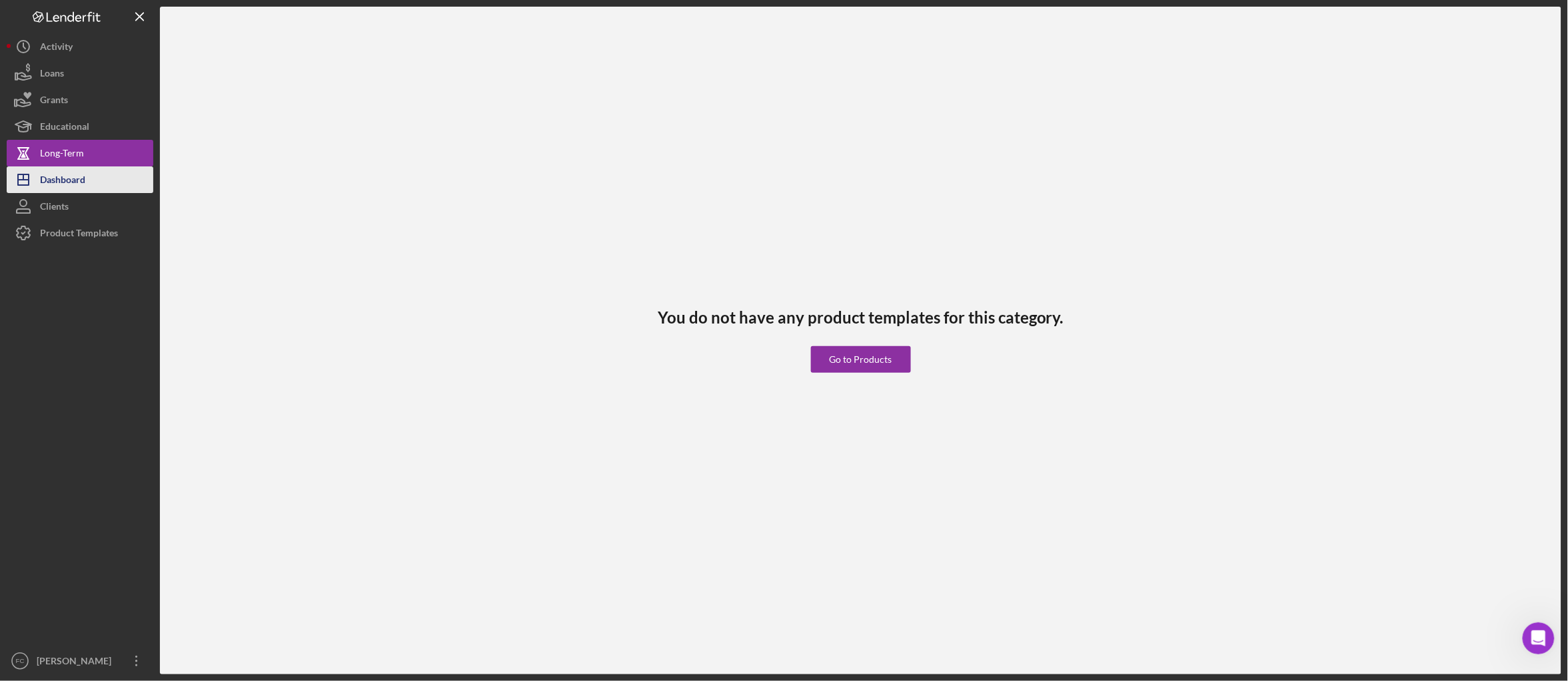
click at [80, 179] on div "Dashboard" at bounding box center [62, 182] width 45 height 30
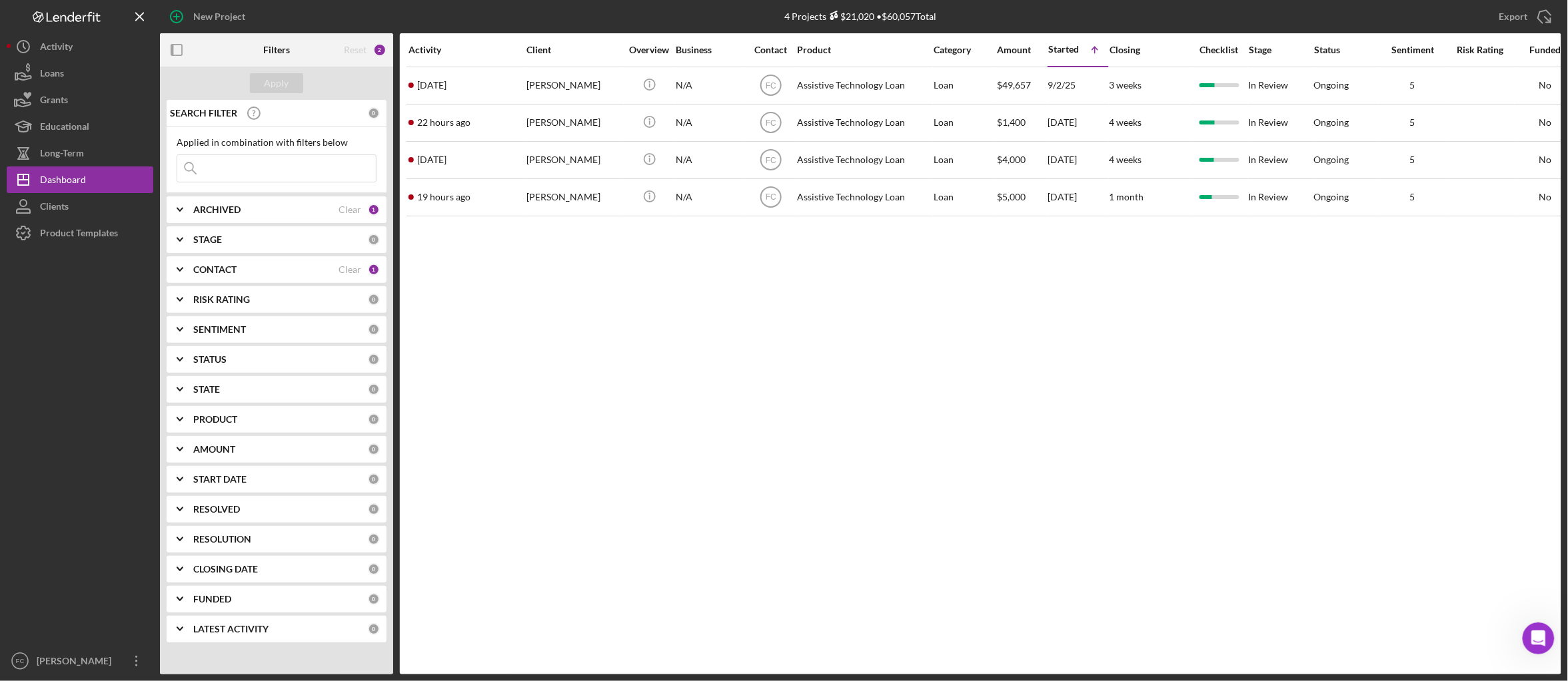
click at [229, 209] on b "ARCHIVED" at bounding box center [216, 209] width 47 height 11
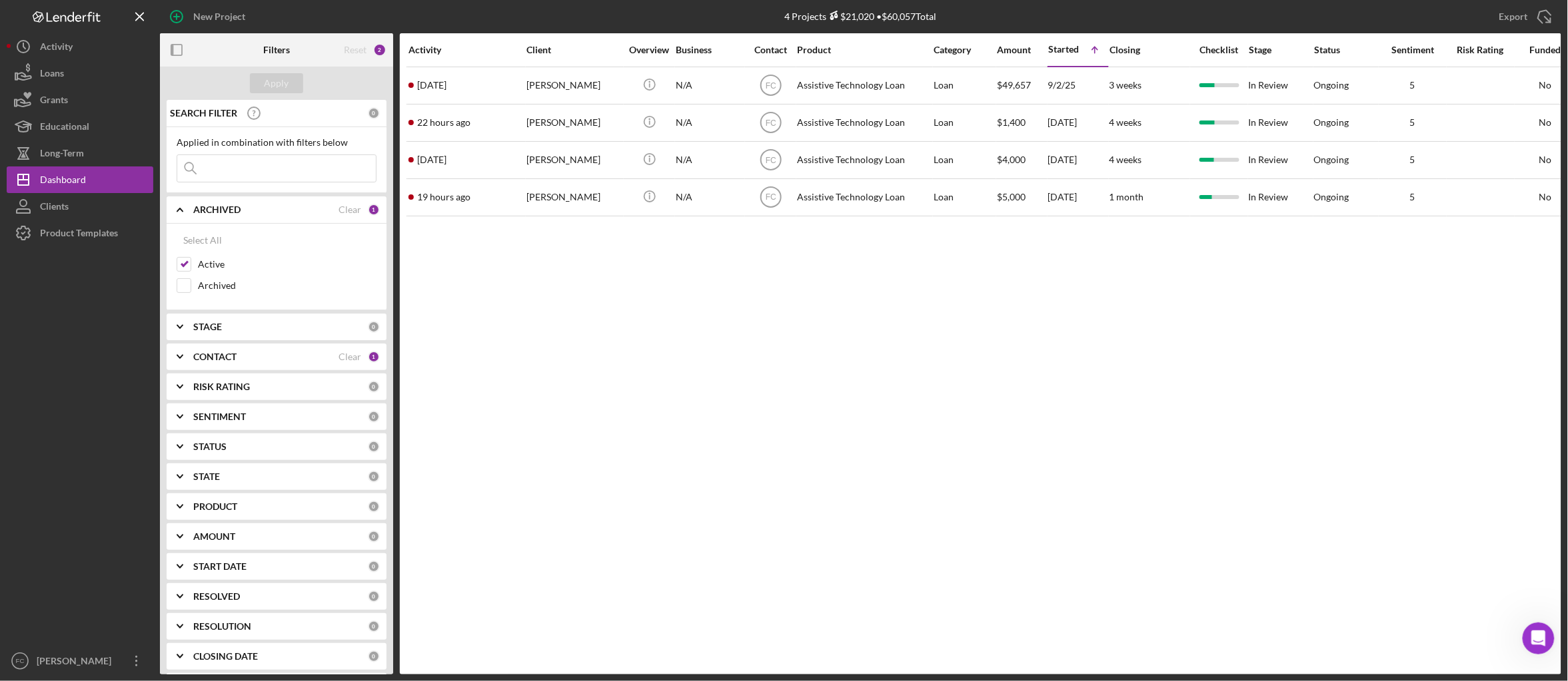
click at [222, 446] on b "STATUS" at bounding box center [210, 447] width 33 height 11
click at [222, 446] on b "STATUS" at bounding box center [210, 447] width 33 height 11
click at [228, 360] on b "CONTACT" at bounding box center [215, 357] width 44 height 11
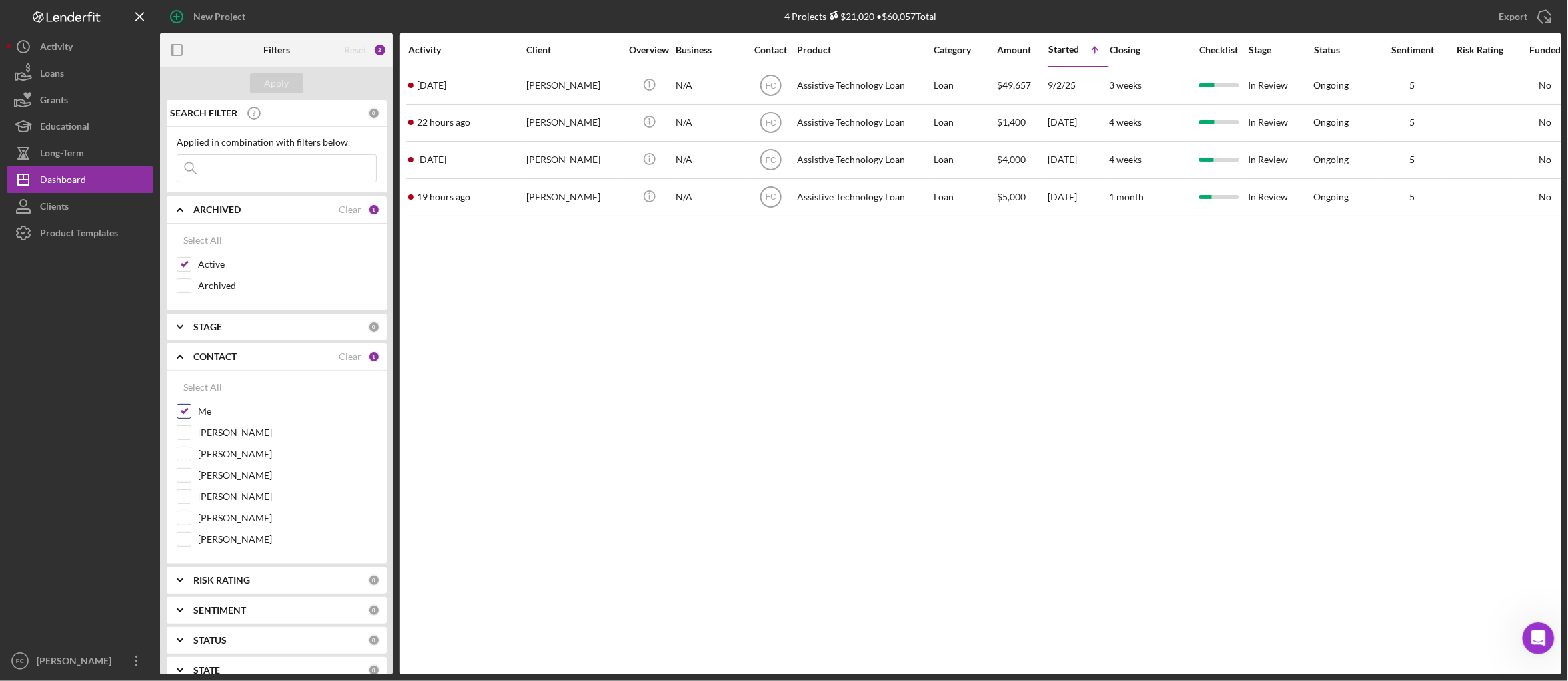
click at [189, 414] on input "Me" at bounding box center [184, 411] width 14 height 14
click at [272, 91] on div "Apply" at bounding box center [276, 83] width 25 height 20
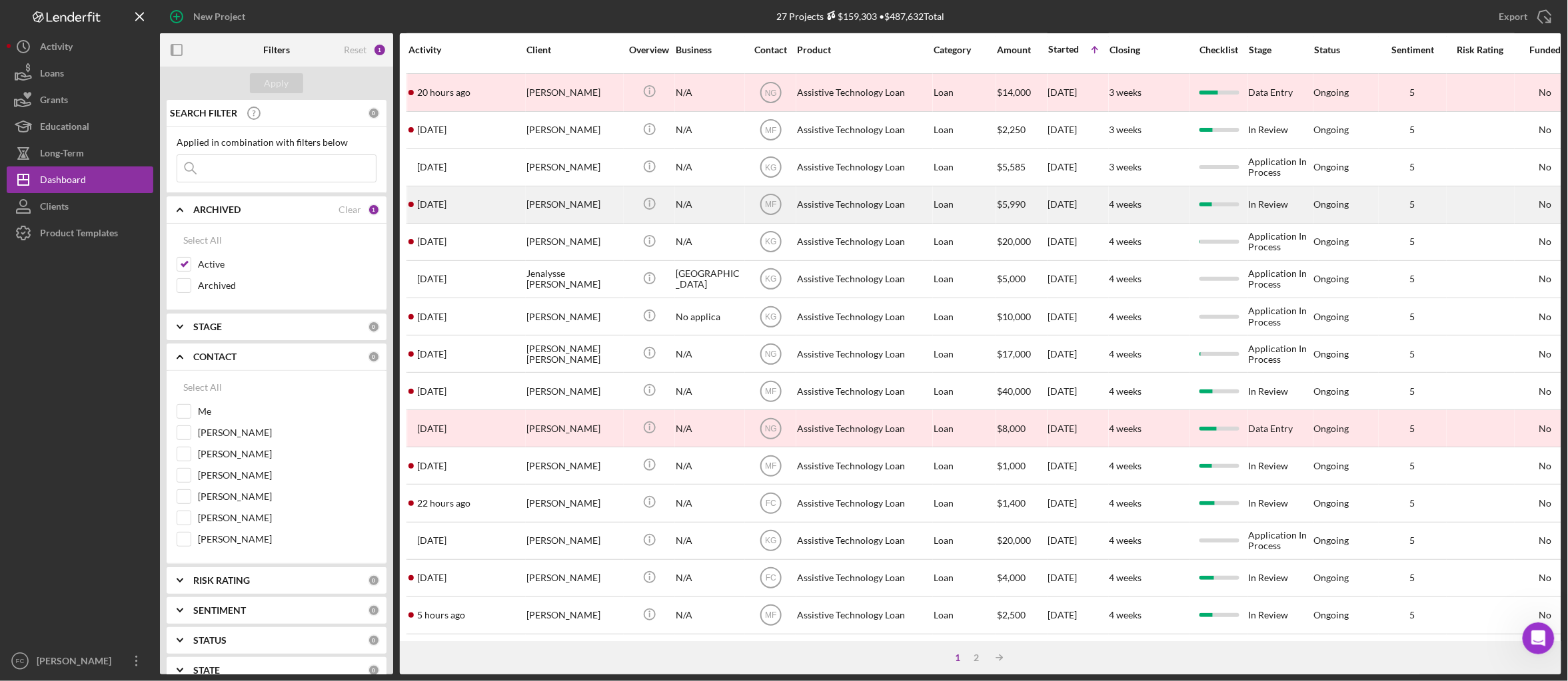
scroll to position [390, 0]
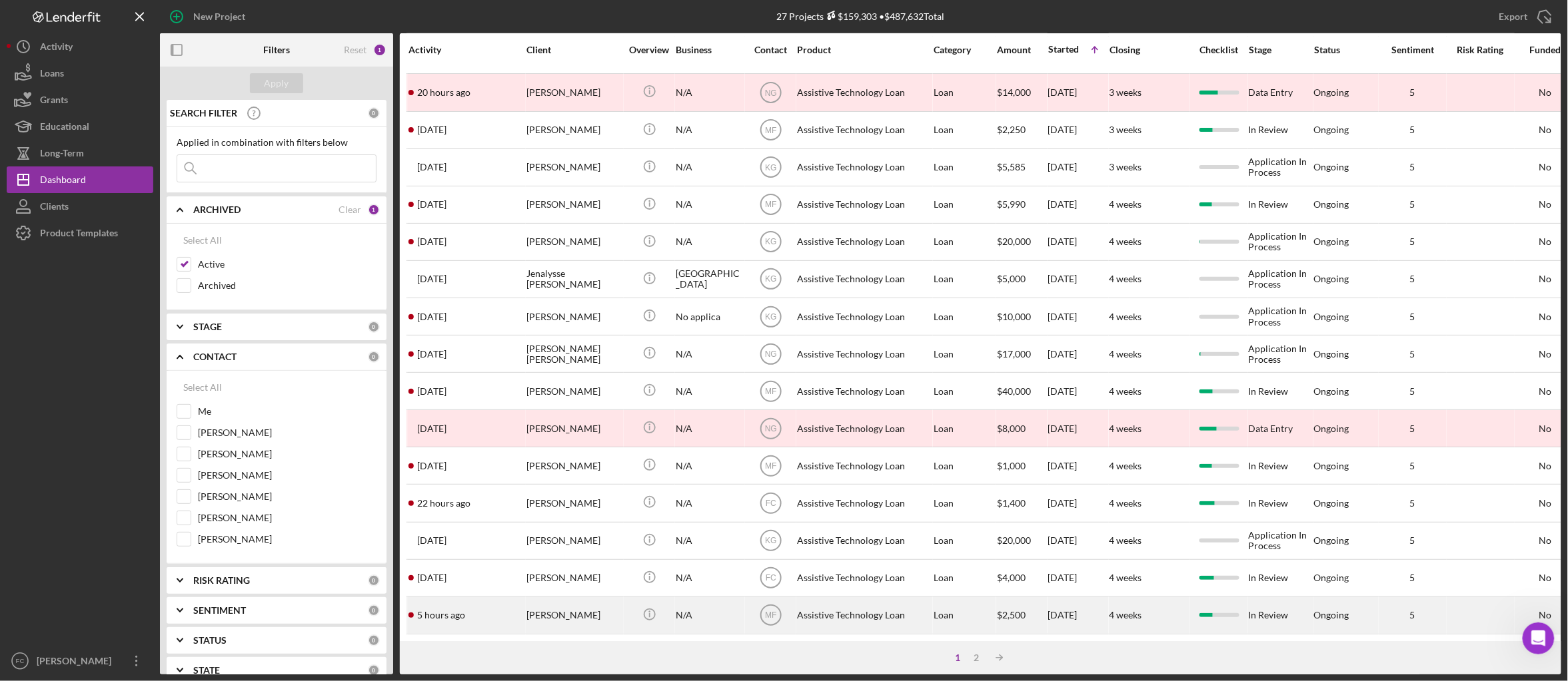
click at [597, 598] on div "David Schoonover" at bounding box center [574, 615] width 95 height 35
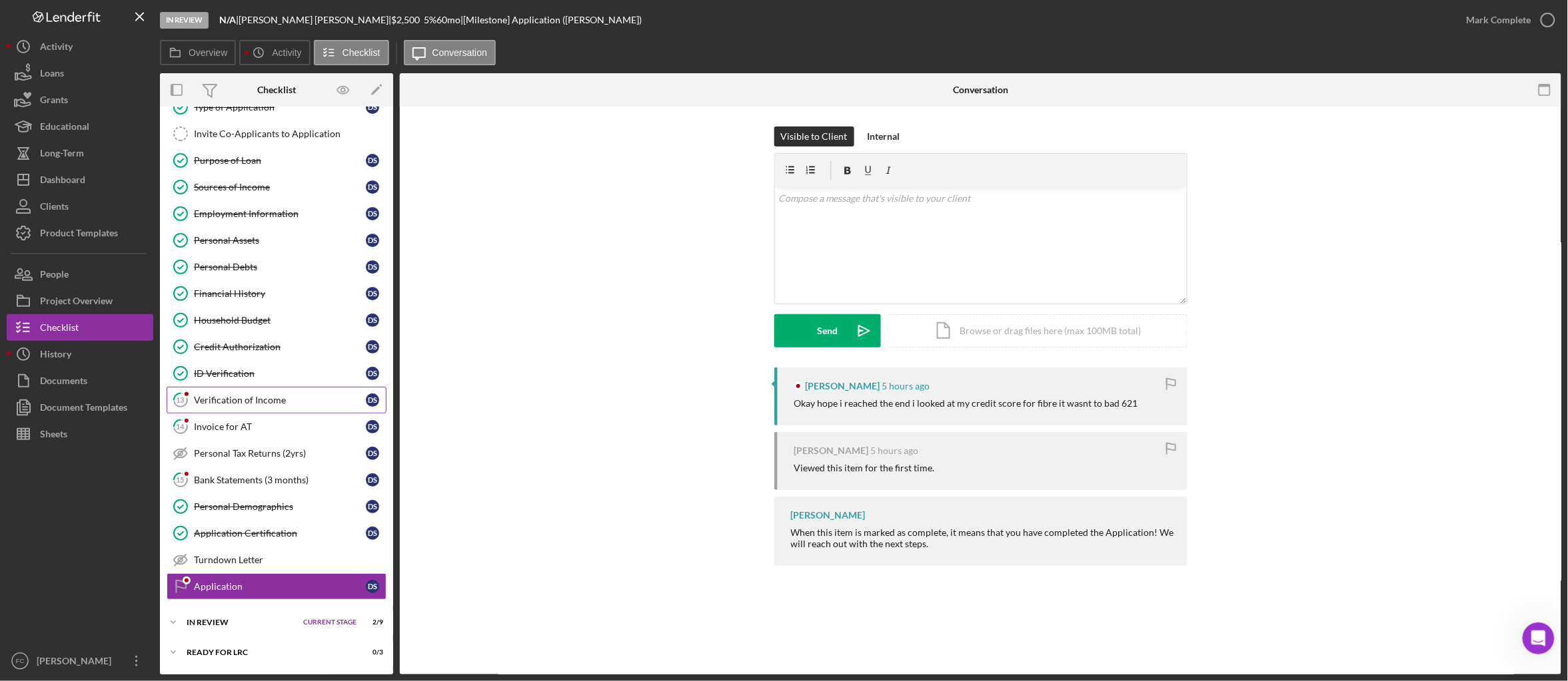
scroll to position [164, 0]
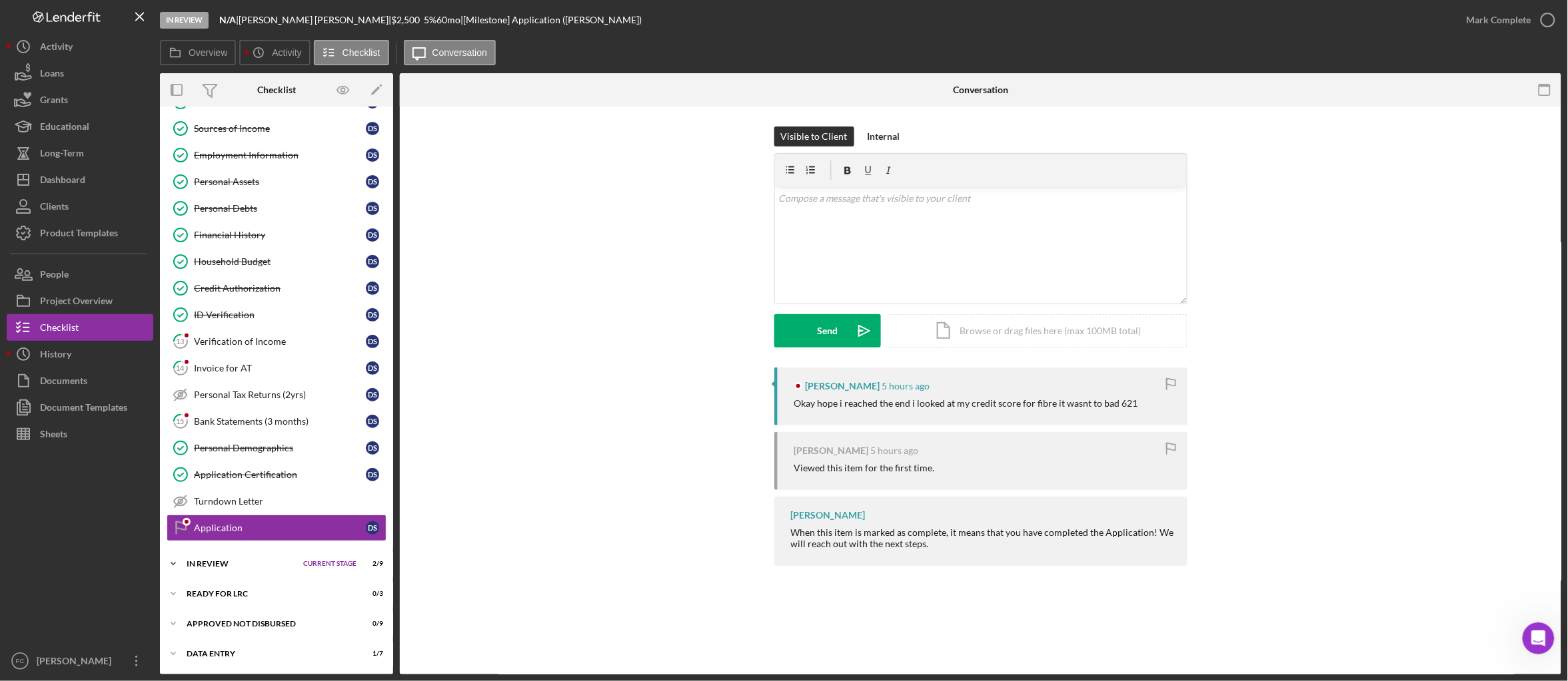
click at [198, 565] on div "In Review" at bounding box center [241, 564] width 110 height 8
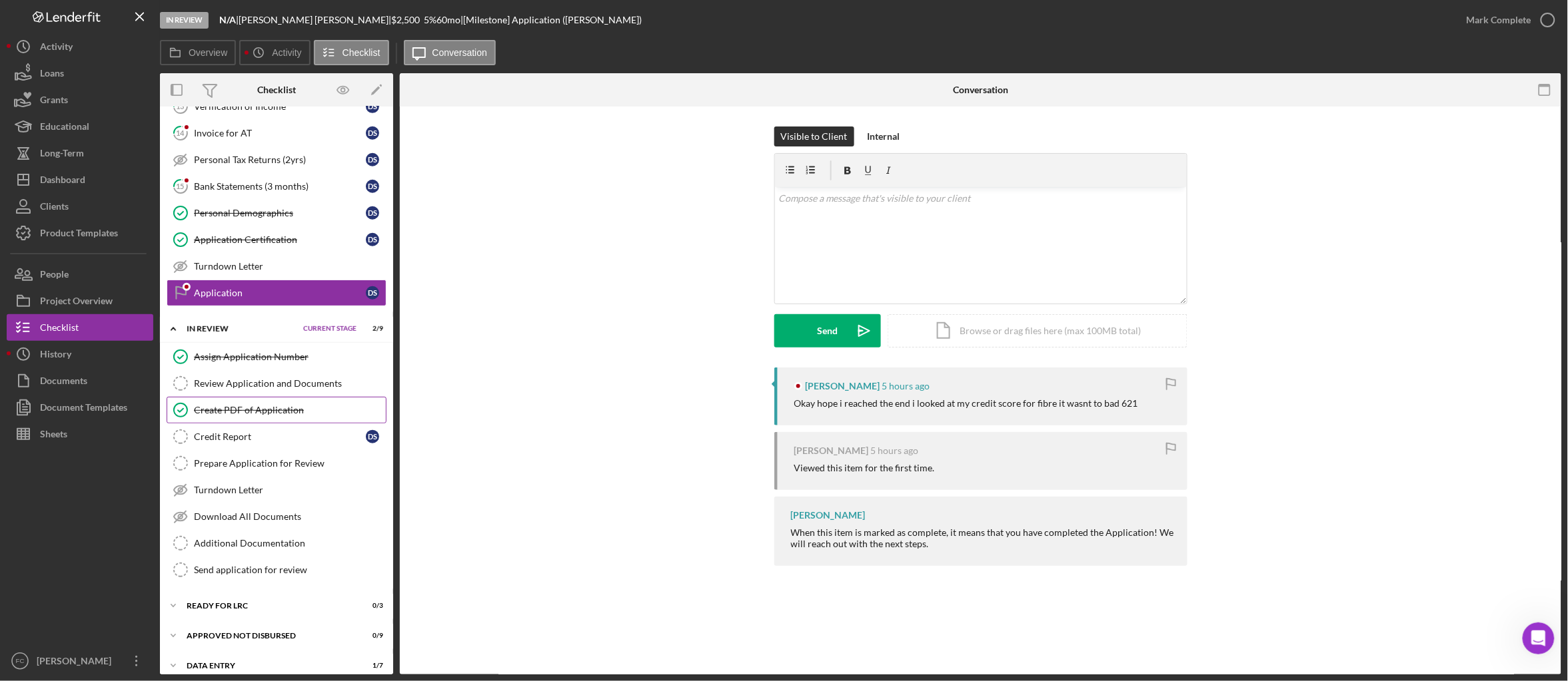
scroll to position [414, 0]
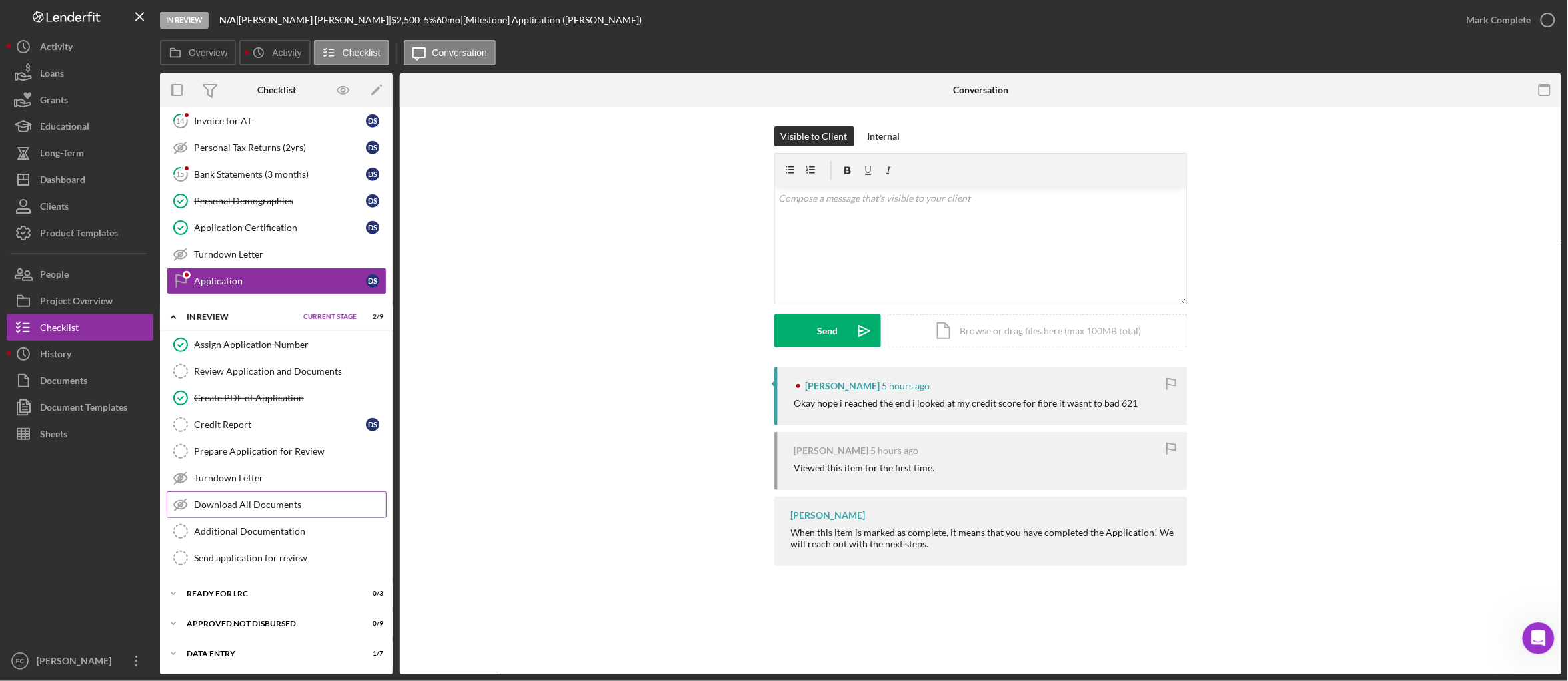
click at [277, 508] on div "Download All Documents" at bounding box center [289, 505] width 192 height 11
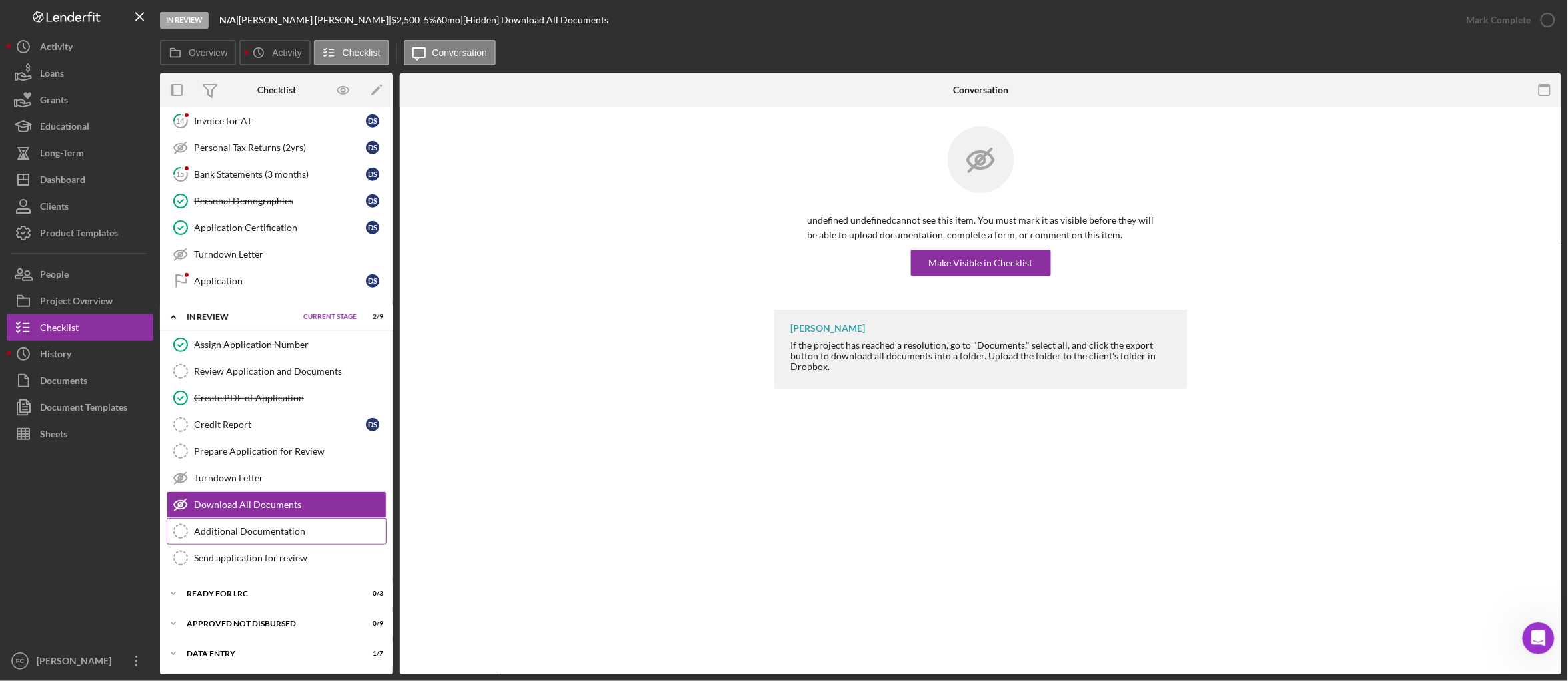
scroll to position [415, 0]
click at [228, 650] on div "Data Entry" at bounding box center [253, 654] width 134 height 8
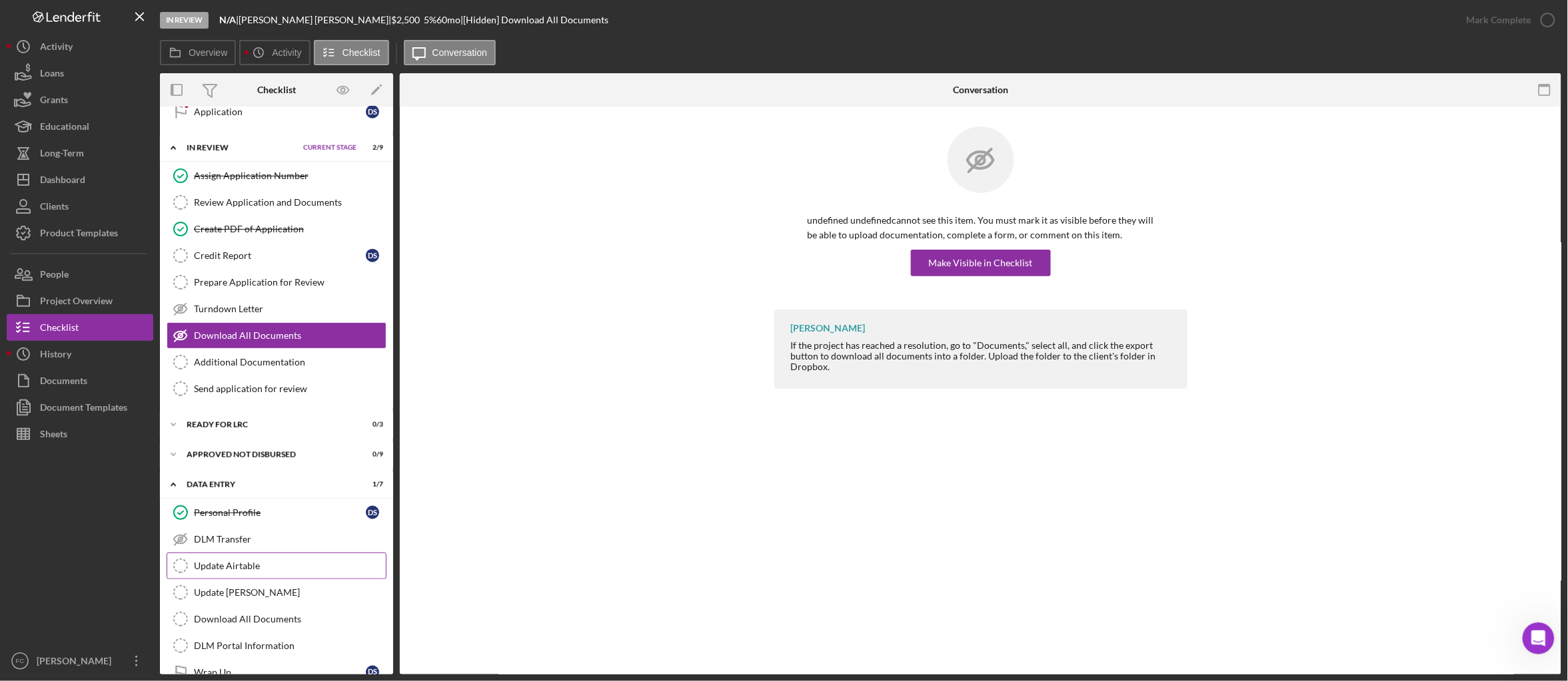
scroll to position [578, 0]
click at [267, 629] on link "Download All Documents Download All Documents" at bounding box center [276, 616] width 220 height 26
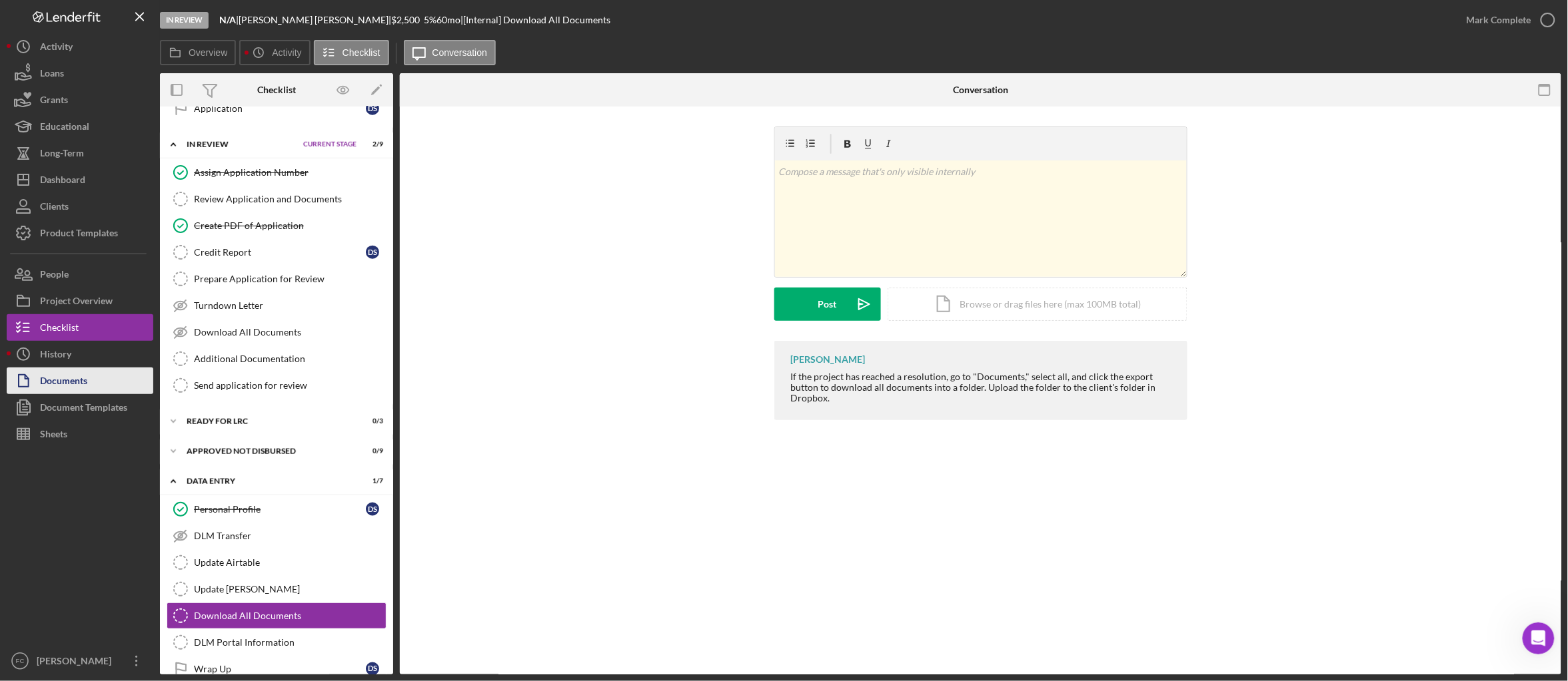
click at [96, 378] on button "Documents" at bounding box center [80, 381] width 147 height 26
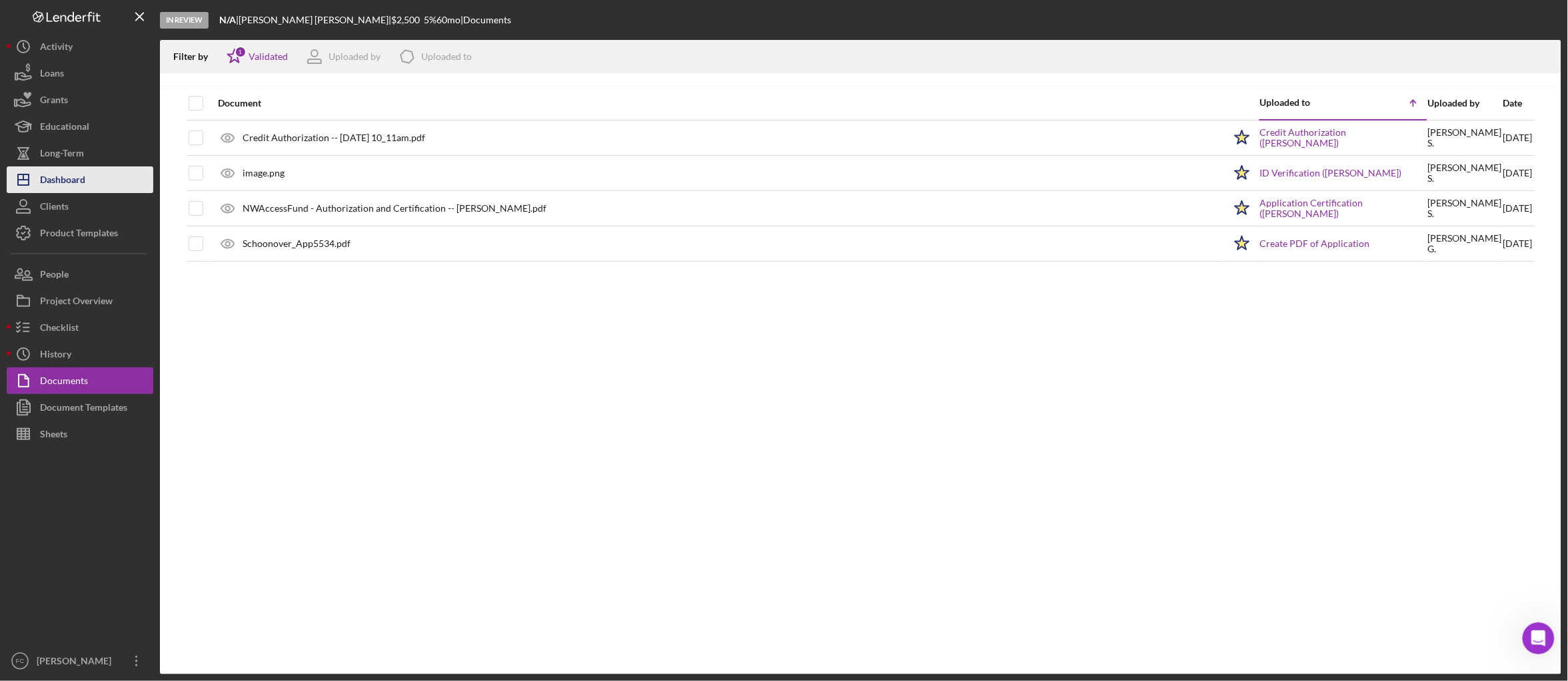
click at [85, 176] on div "Dashboard" at bounding box center [62, 182] width 45 height 30
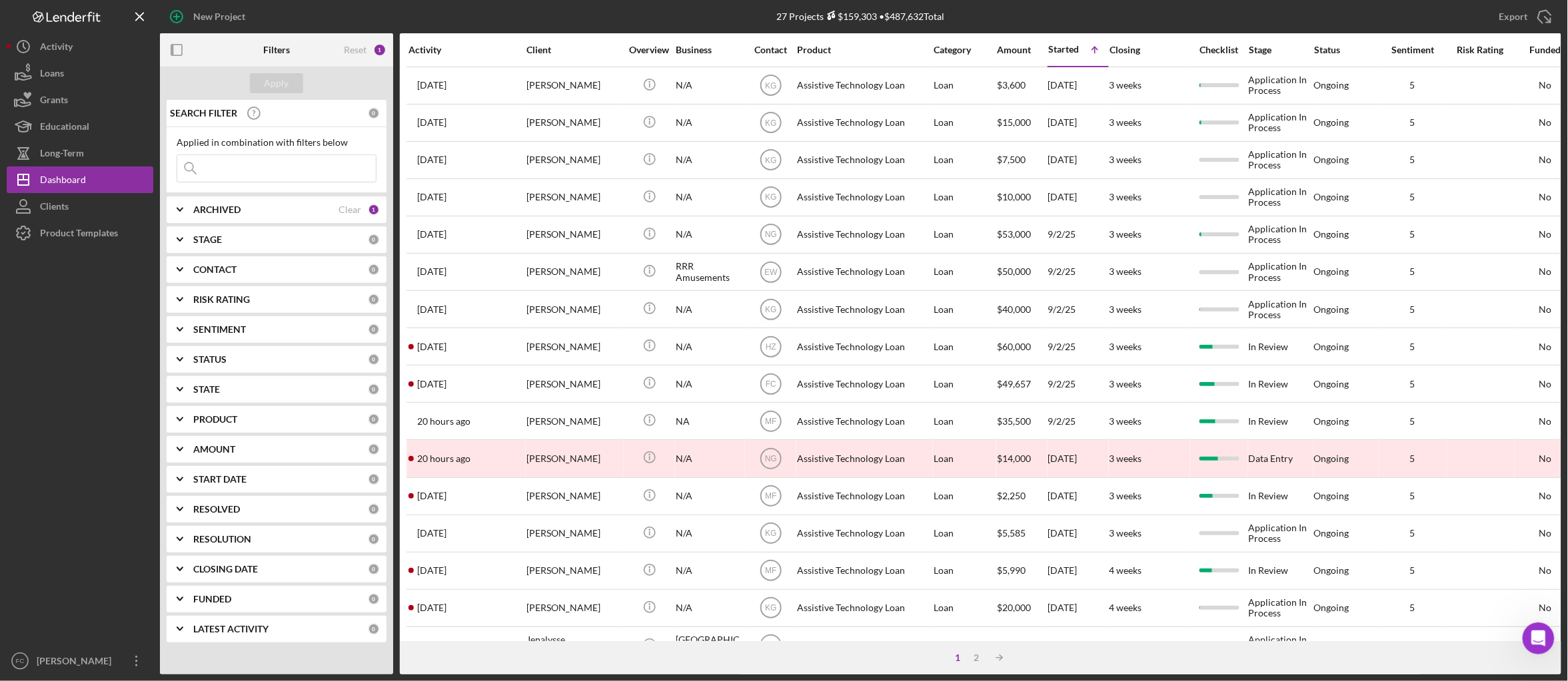
scroll to position [390, 0]
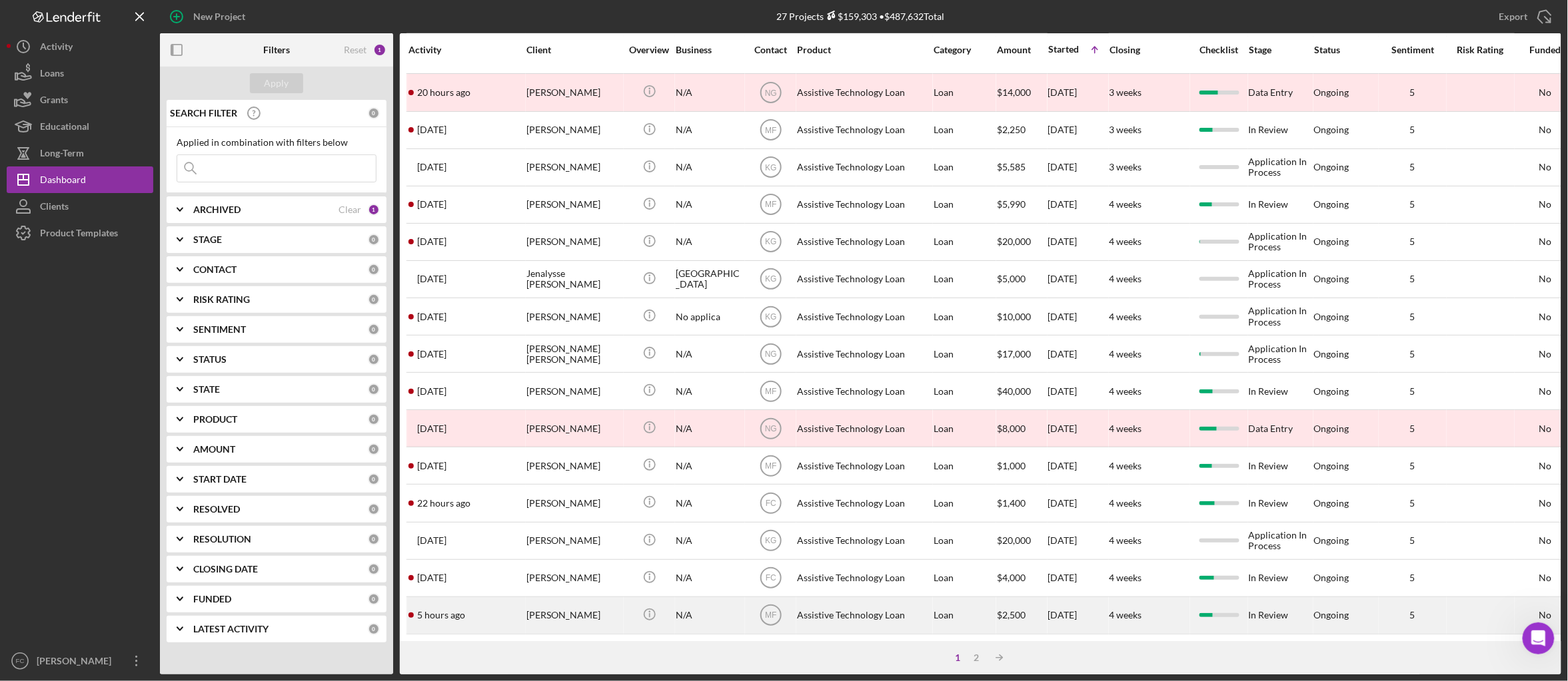
click at [610, 606] on div "David Schoonover" at bounding box center [574, 615] width 95 height 35
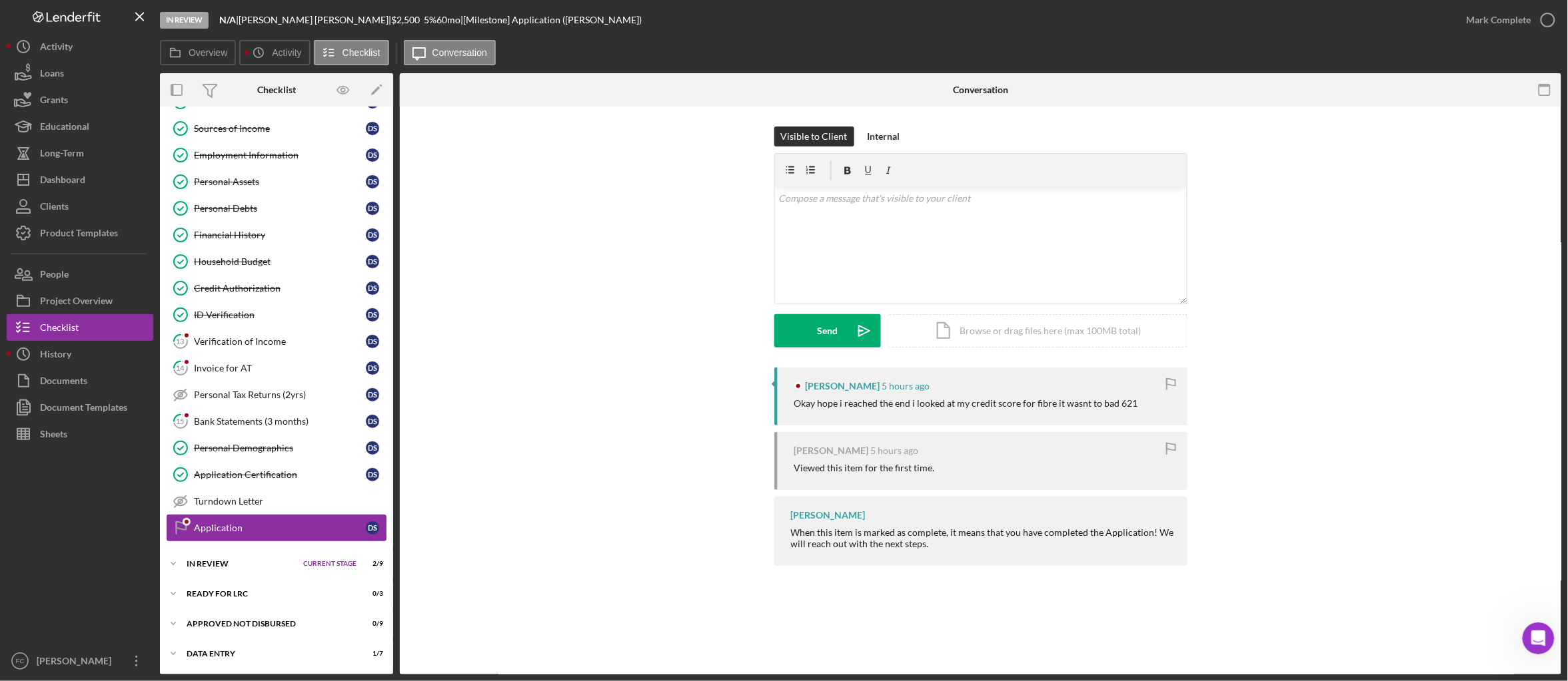
scroll to position [164, 0]
click at [62, 170] on div "Dashboard" at bounding box center [62, 182] width 45 height 30
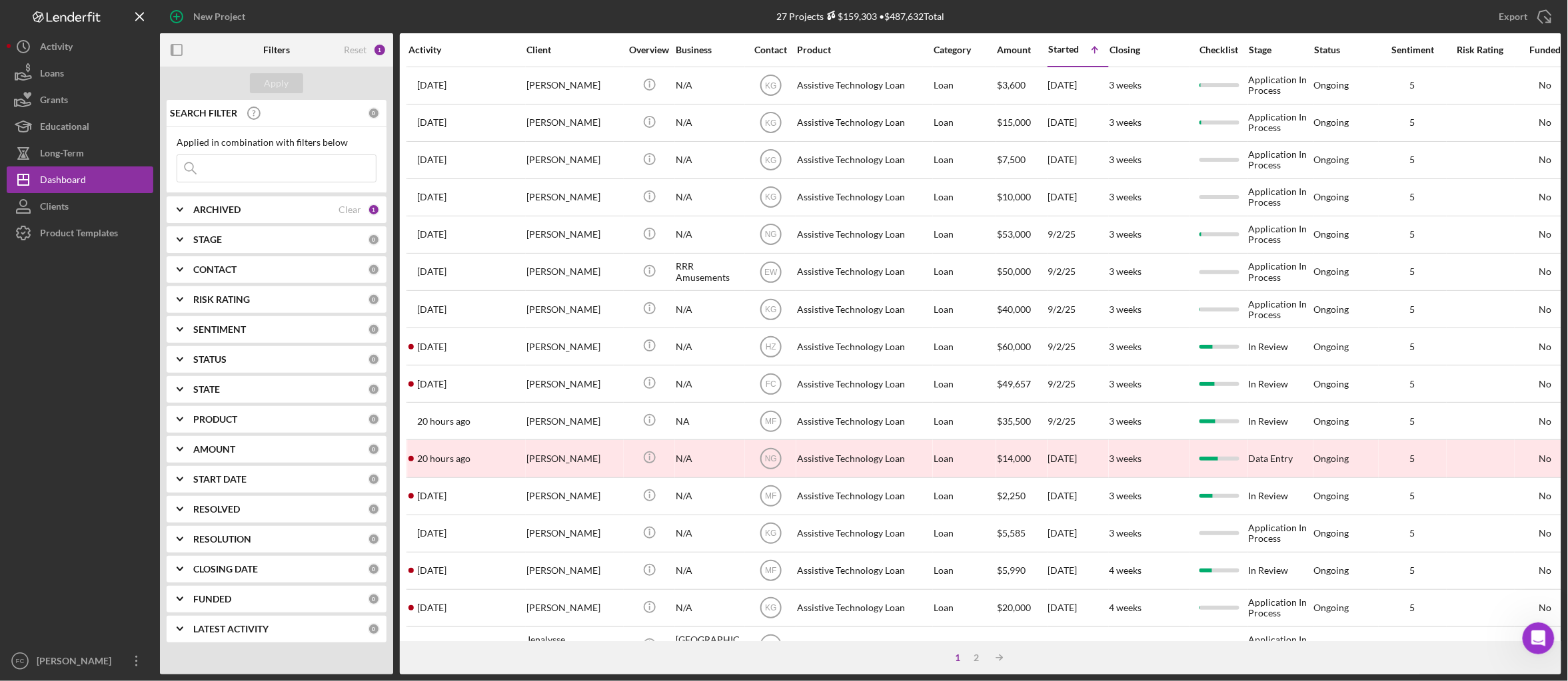
click at [261, 357] on div "STATUS" at bounding box center [280, 360] width 174 height 11
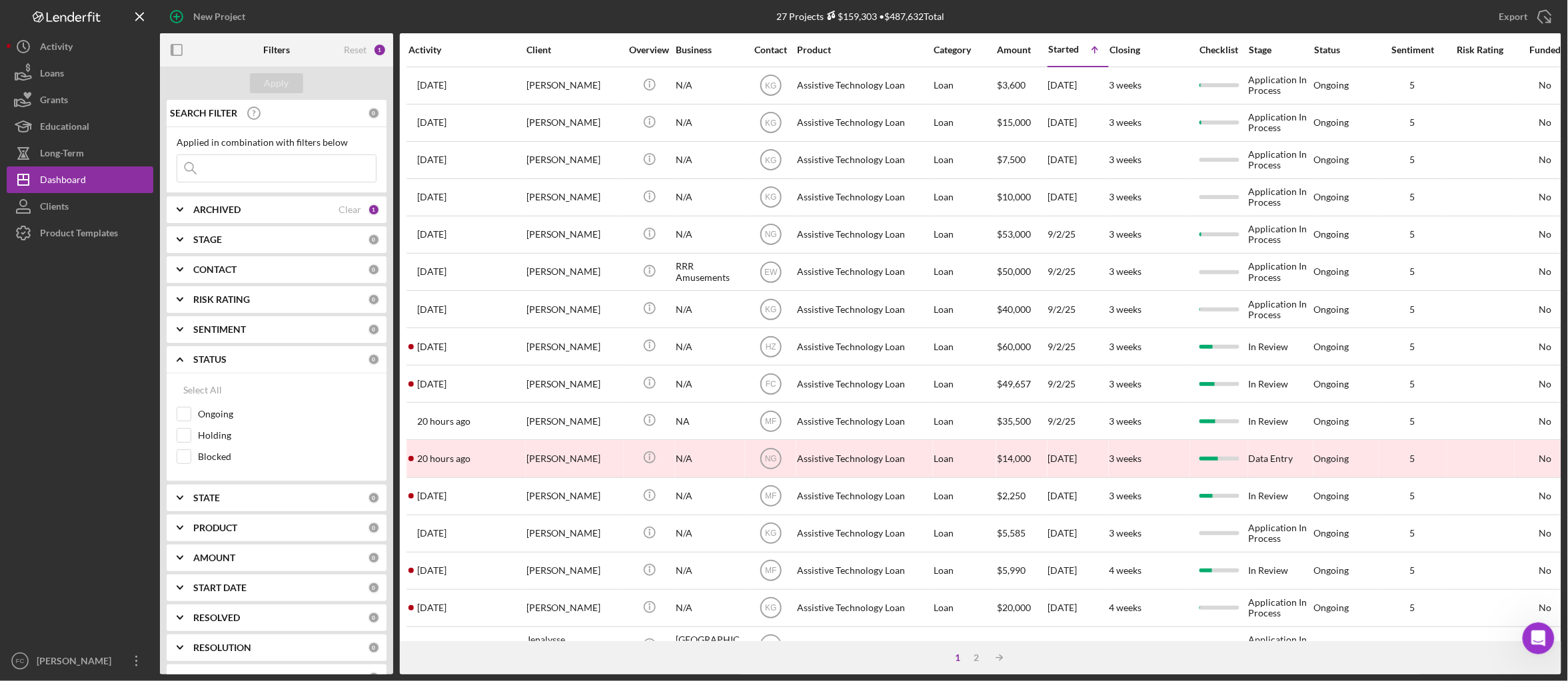
click at [261, 357] on div "STATUS" at bounding box center [280, 360] width 174 height 11
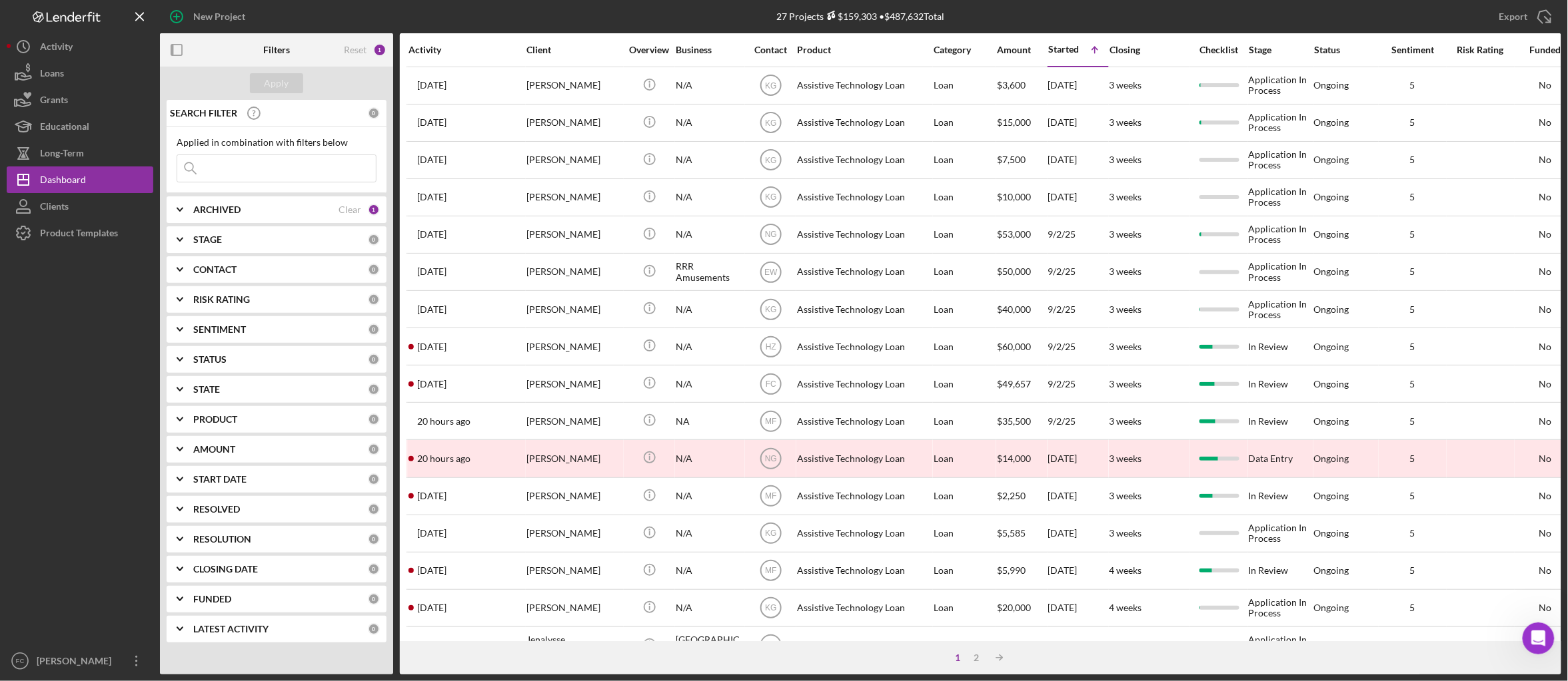
click at [257, 271] on div "CONTACT" at bounding box center [280, 270] width 174 height 11
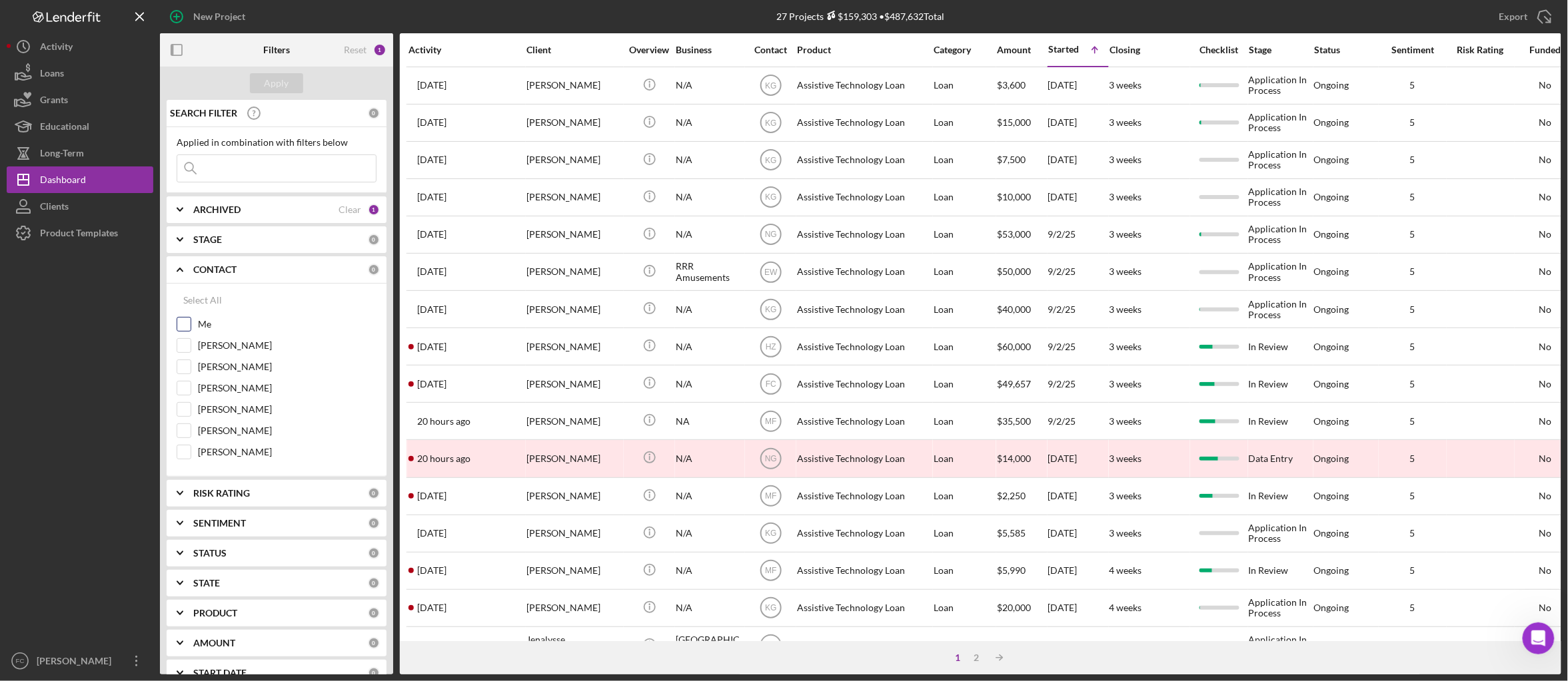
click at [192, 325] on div "Me" at bounding box center [276, 327] width 200 height 21
click at [186, 327] on input "Me" at bounding box center [184, 324] width 14 height 14
click at [284, 83] on div "Apply" at bounding box center [276, 83] width 25 height 20
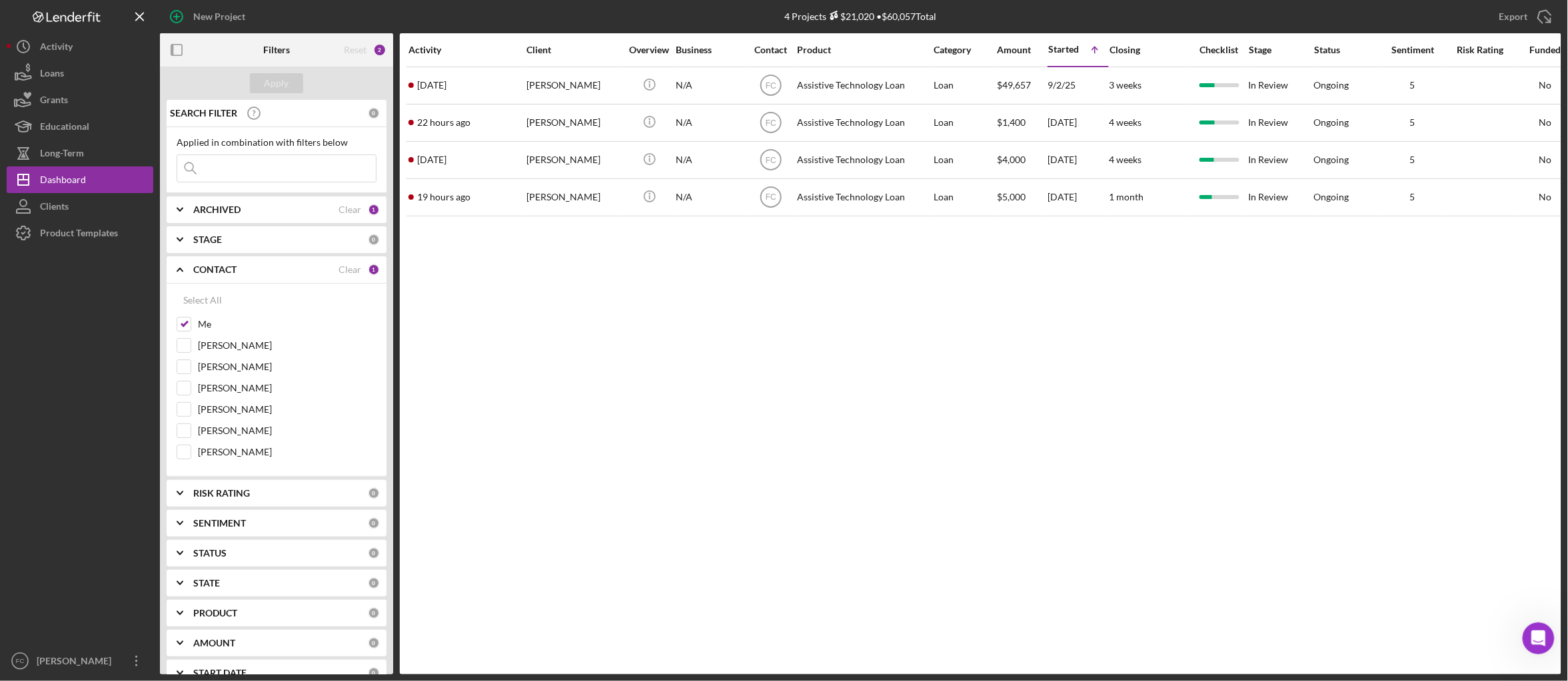
click at [639, 439] on div "Activity Client Overview Business Contact Product Category Amount Started Icon/…" at bounding box center [980, 354] width 1162 height 641
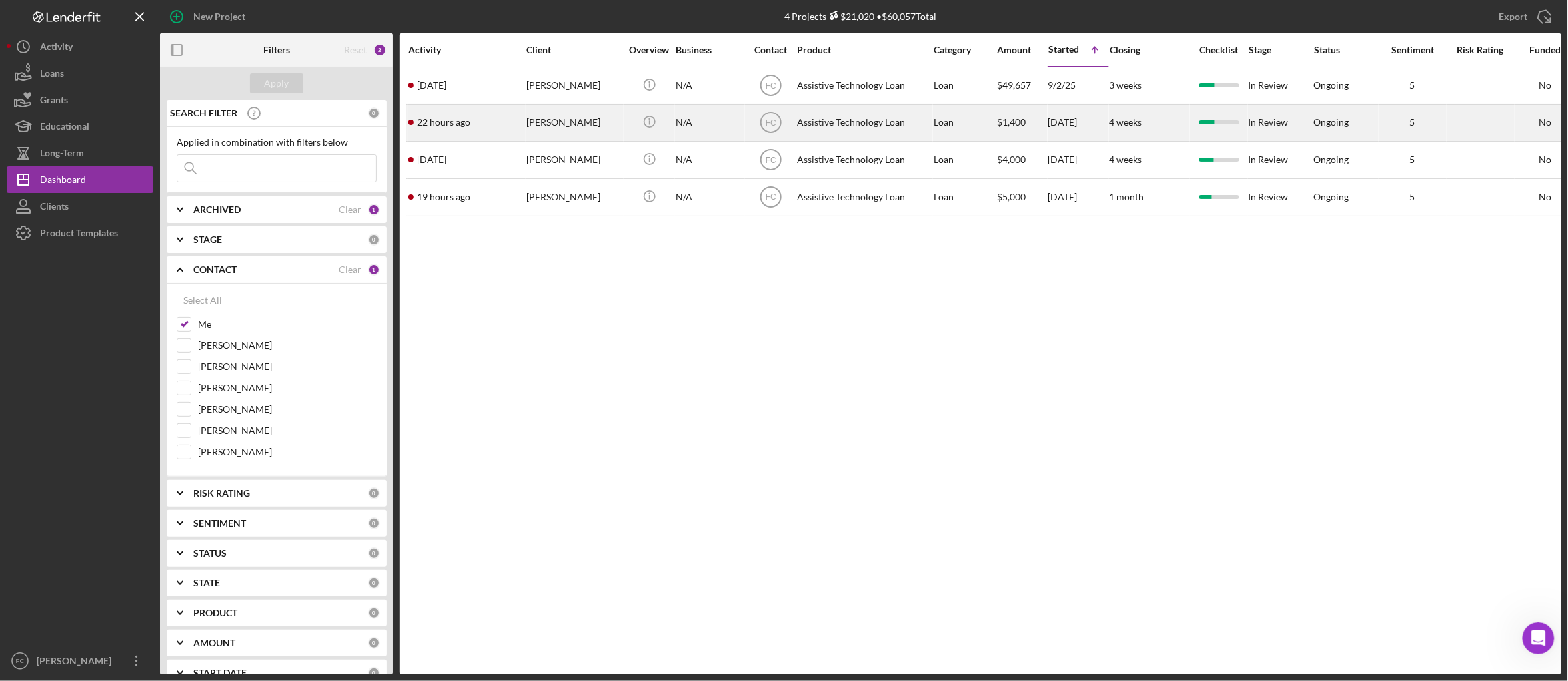
click at [584, 115] on div "Chase Gardner" at bounding box center [574, 122] width 95 height 35
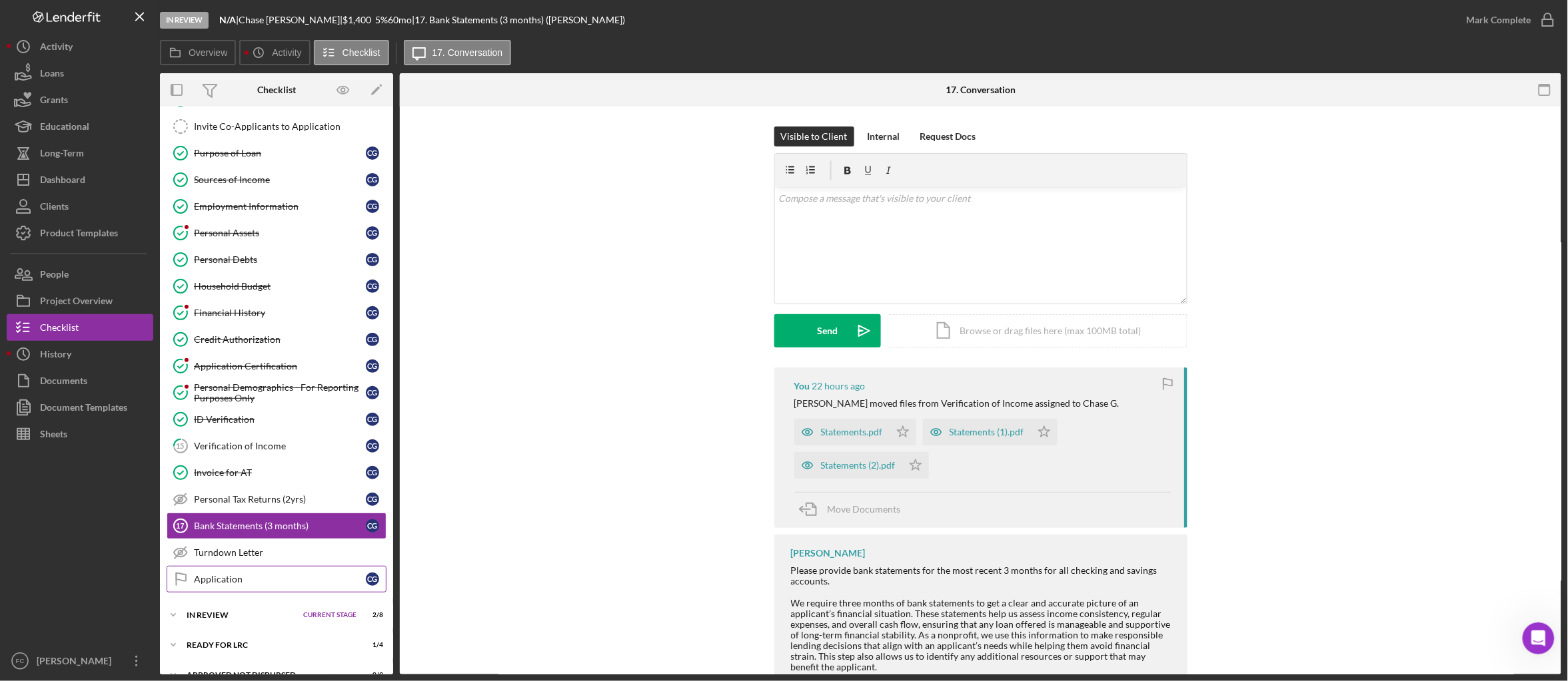
scroll to position [92, 0]
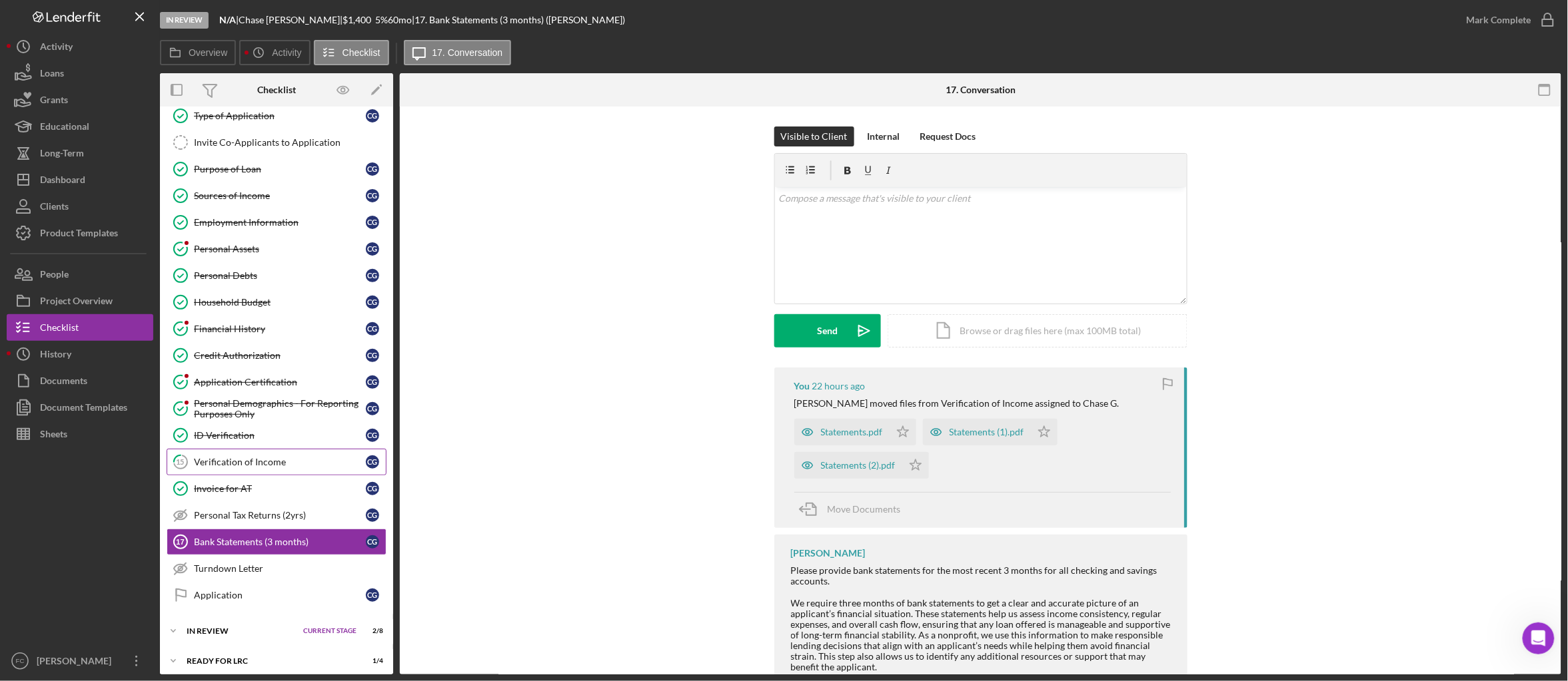
click at [286, 475] on link "15 Verification of Income C G" at bounding box center [276, 462] width 220 height 26
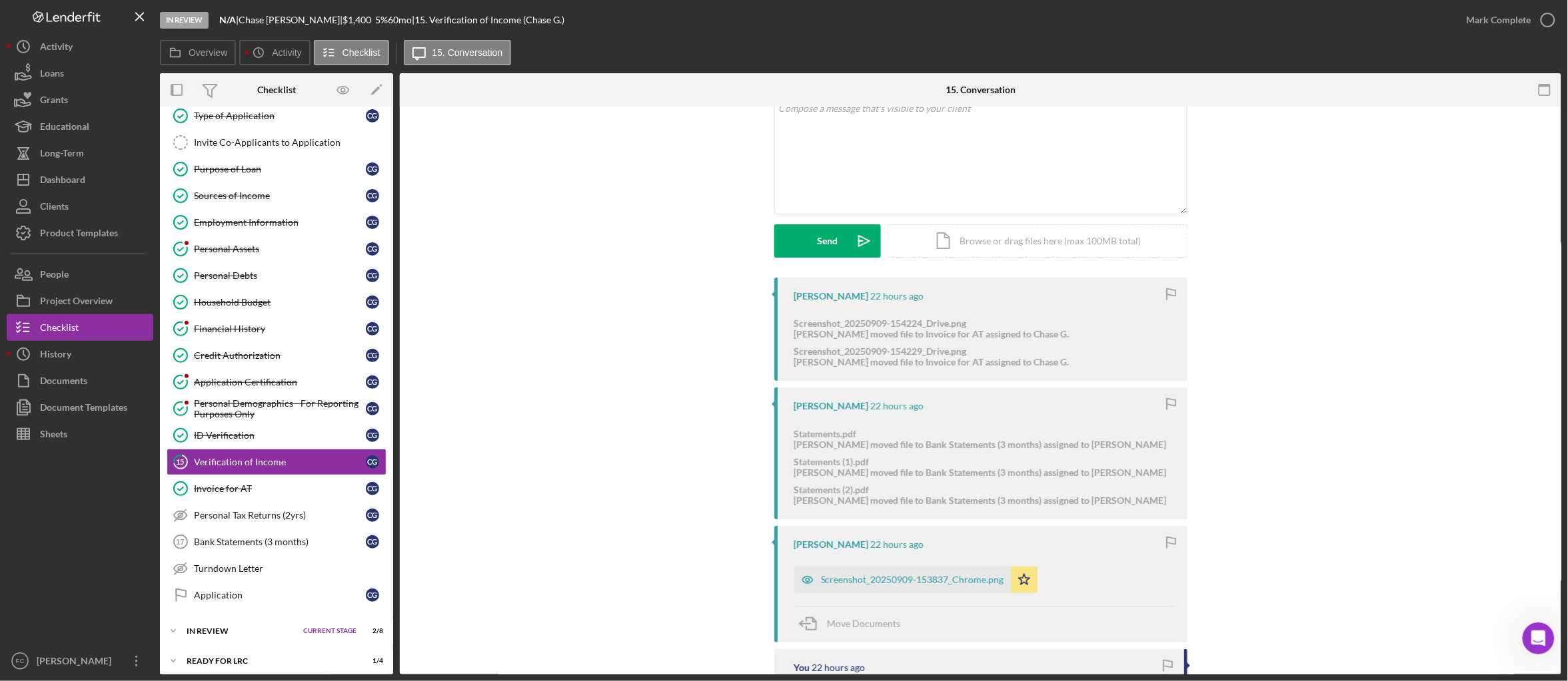
scroll to position [250, 0]
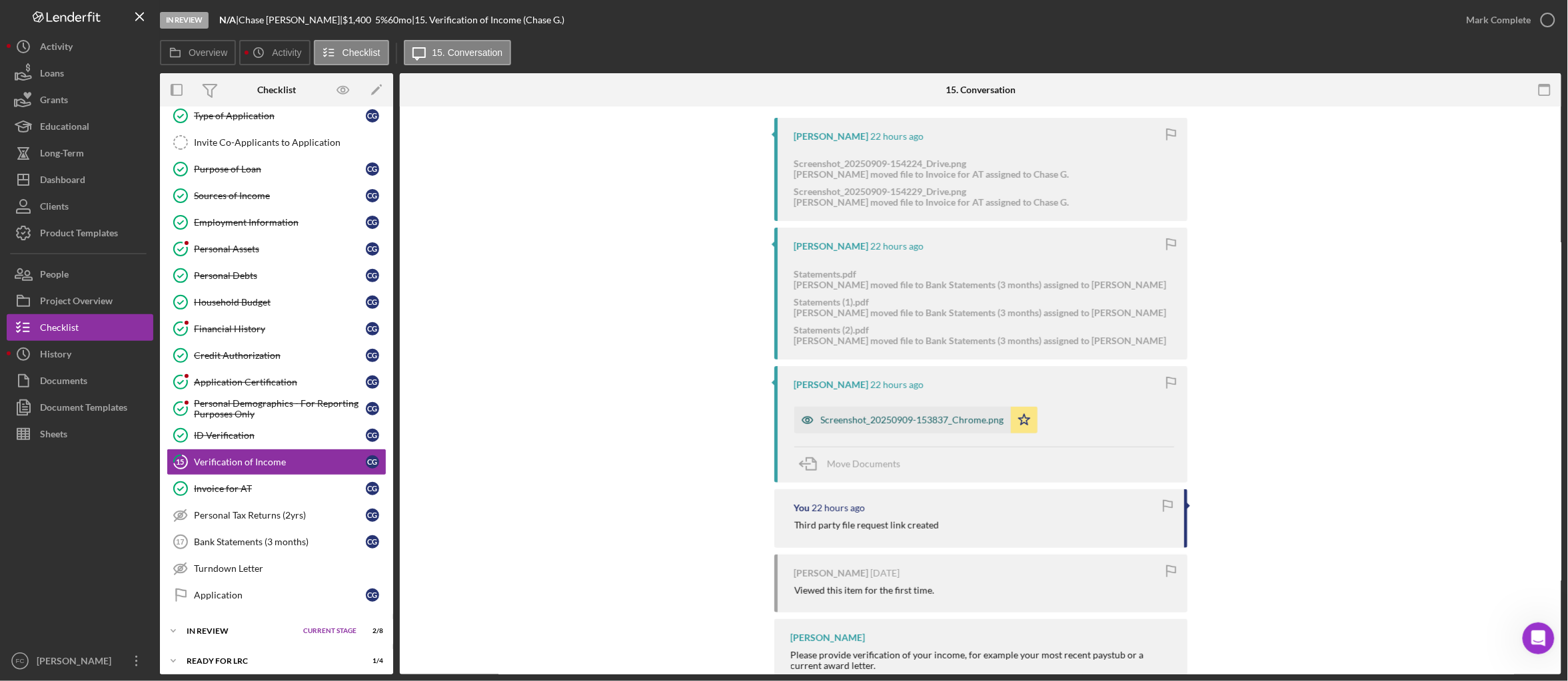
click at [963, 423] on div "Screenshot_20250909-153837_Chrome.png" at bounding box center [913, 420] width 183 height 11
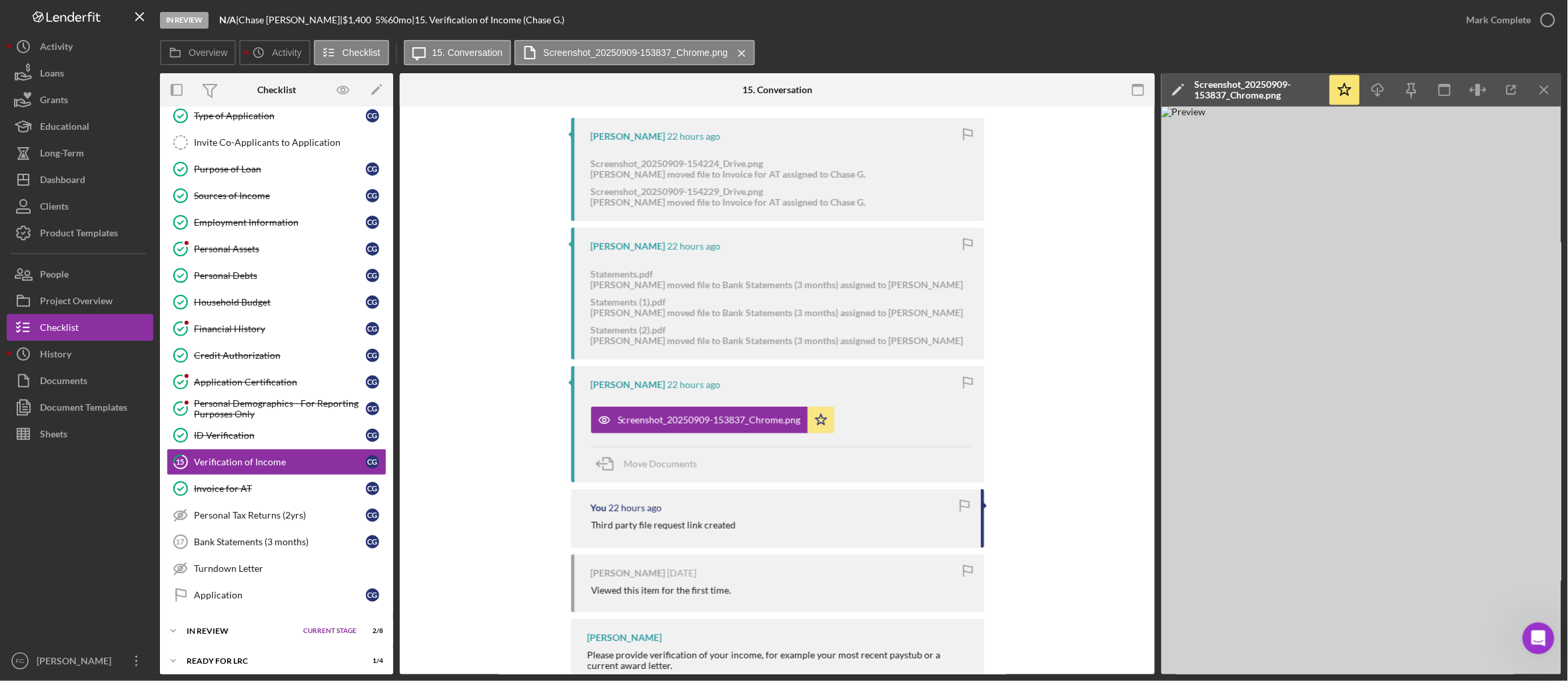
click at [1183, 88] on icon "Icon/Edit" at bounding box center [1178, 90] width 33 height 33
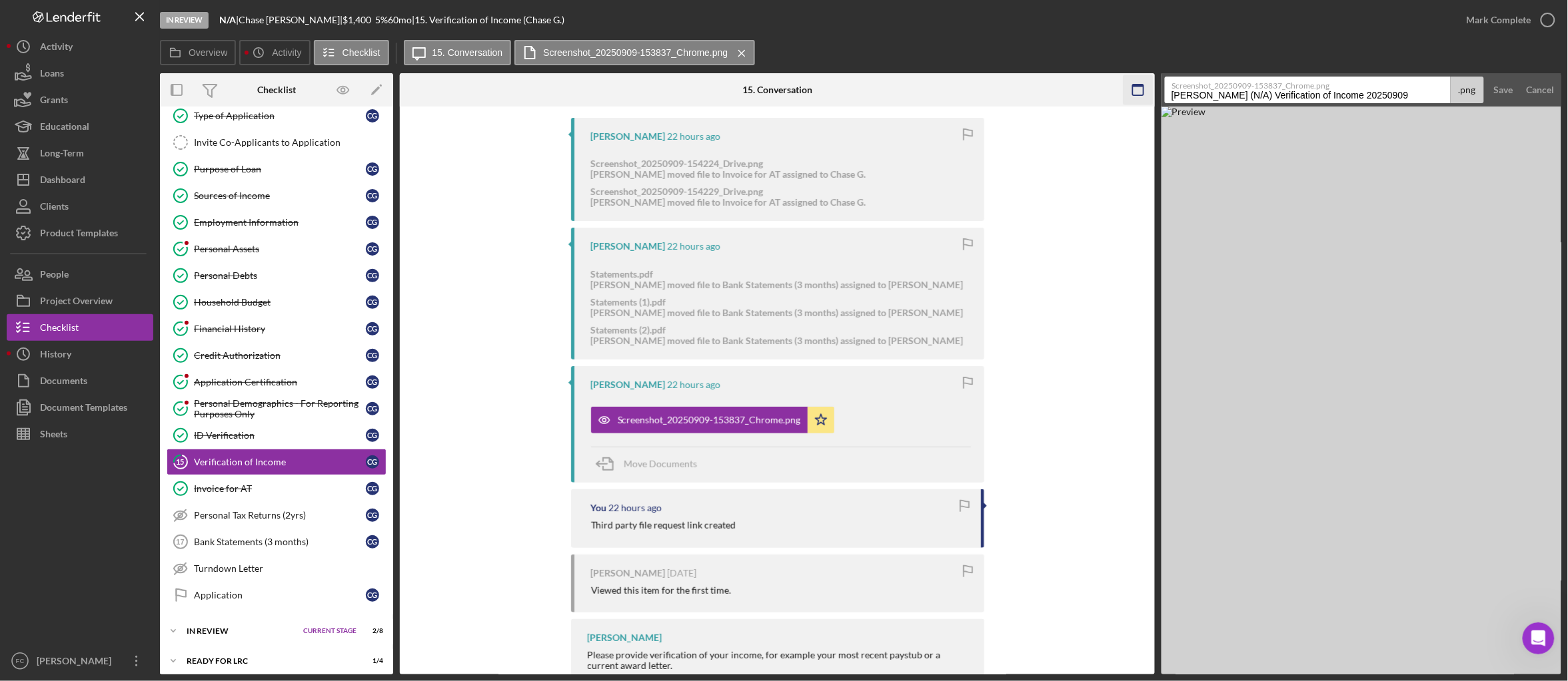
drag, startPoint x: 1326, startPoint y: 98, endPoint x: 1151, endPoint y: 98, distance: 175.0
click at [1151, 98] on div "Overview Internal Workflow Stage In Review Icon/Dropdown Arrow Archive (can una…" at bounding box center [860, 374] width 1401 height 601
click at [1507, 88] on div "Save" at bounding box center [1503, 89] width 20 height 26
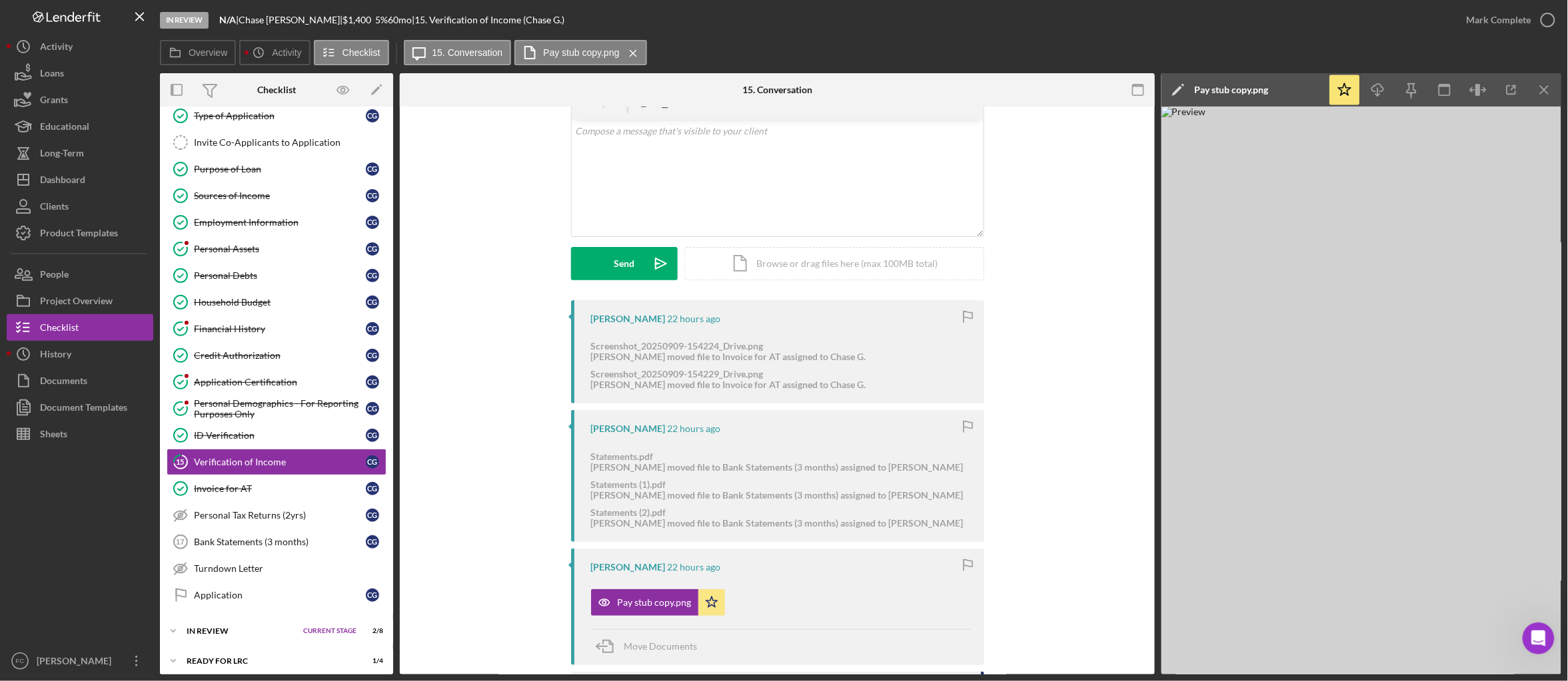
scroll to position [50, 0]
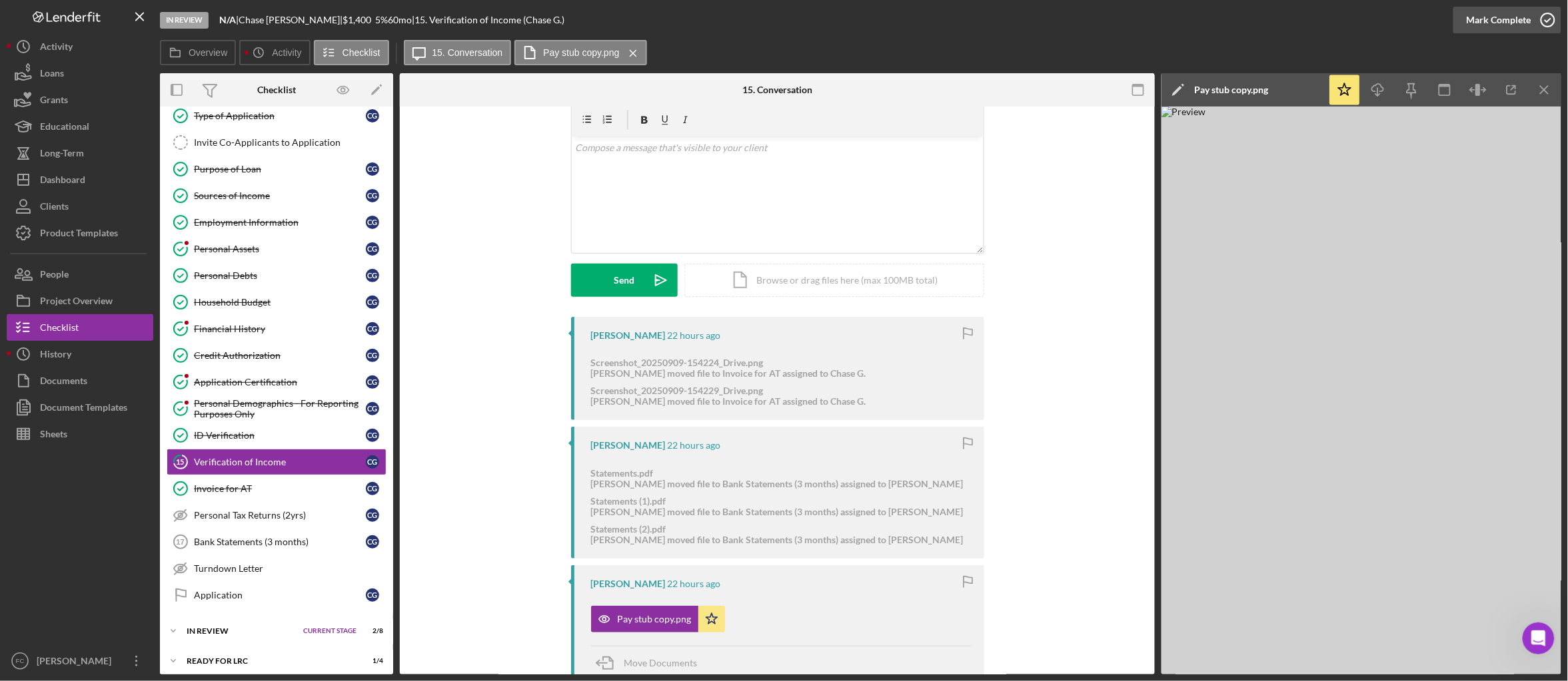
click at [1482, 23] on div "Mark Complete" at bounding box center [1499, 20] width 65 height 26
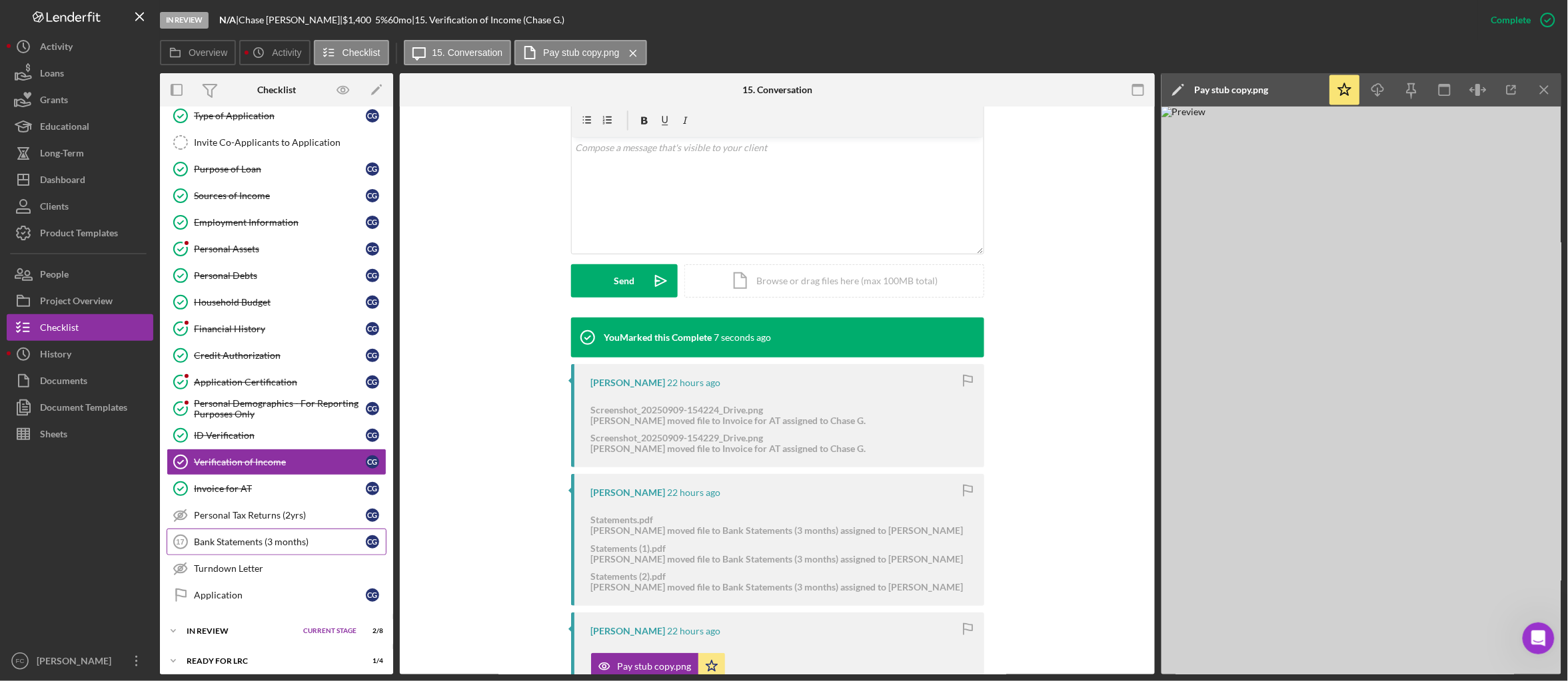
click at [290, 547] on div "Bank Statements (3 months)" at bounding box center [279, 542] width 172 height 11
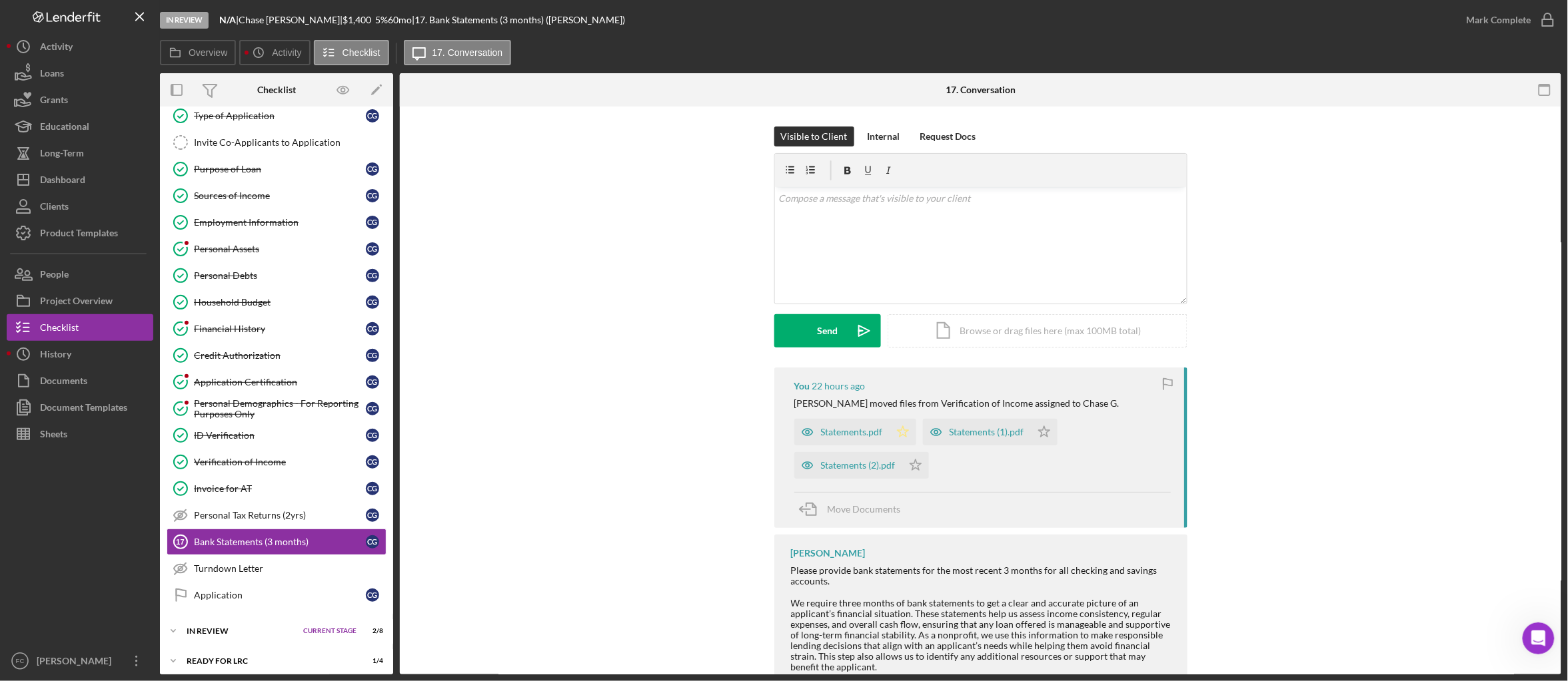
click at [906, 435] on icon "Icon/Star" at bounding box center [902, 432] width 26 height 26
click at [1045, 432] on icon "Icon/Star" at bounding box center [1044, 432] width 26 height 26
click at [912, 468] on icon "Icon/Star" at bounding box center [915, 465] width 26 height 26
click at [1497, 27] on div "Mark Complete" at bounding box center [1499, 20] width 65 height 26
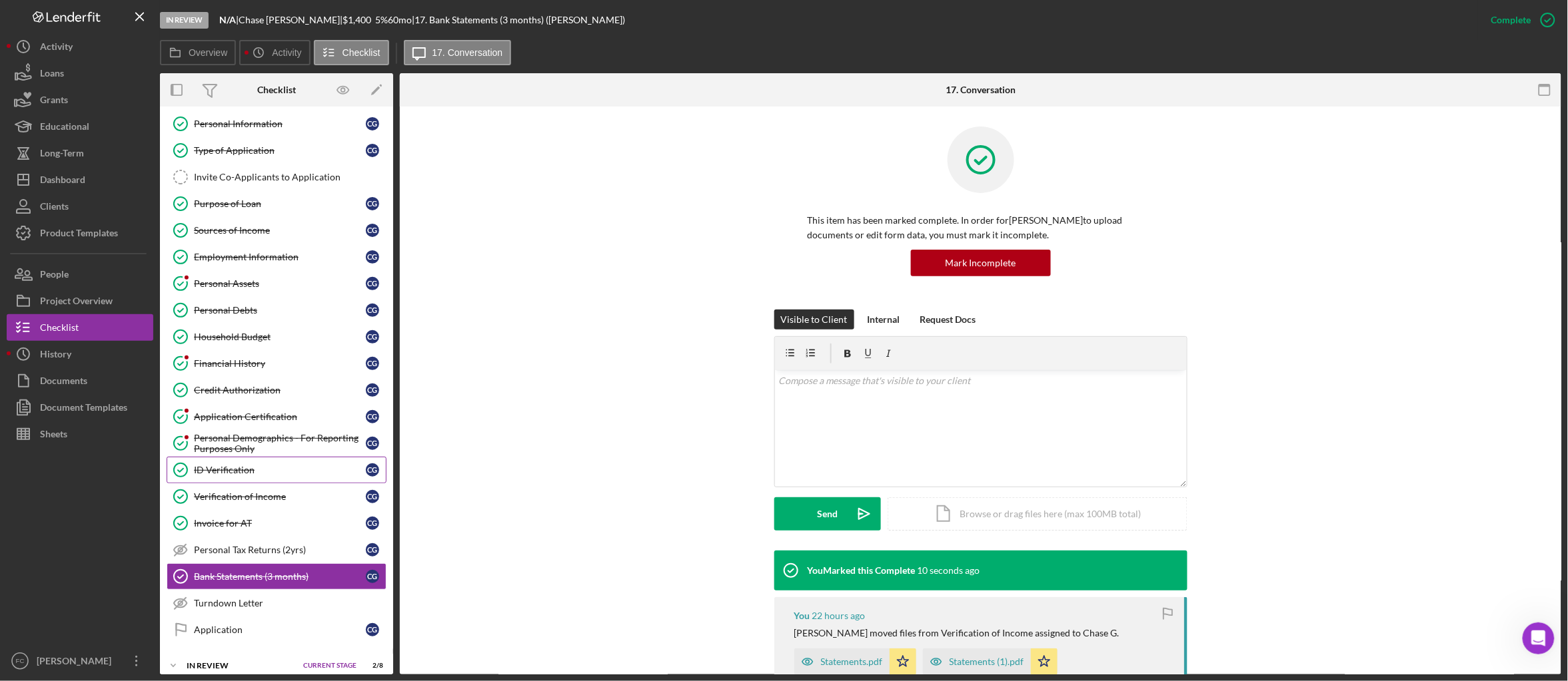
scroll to position [164, 0]
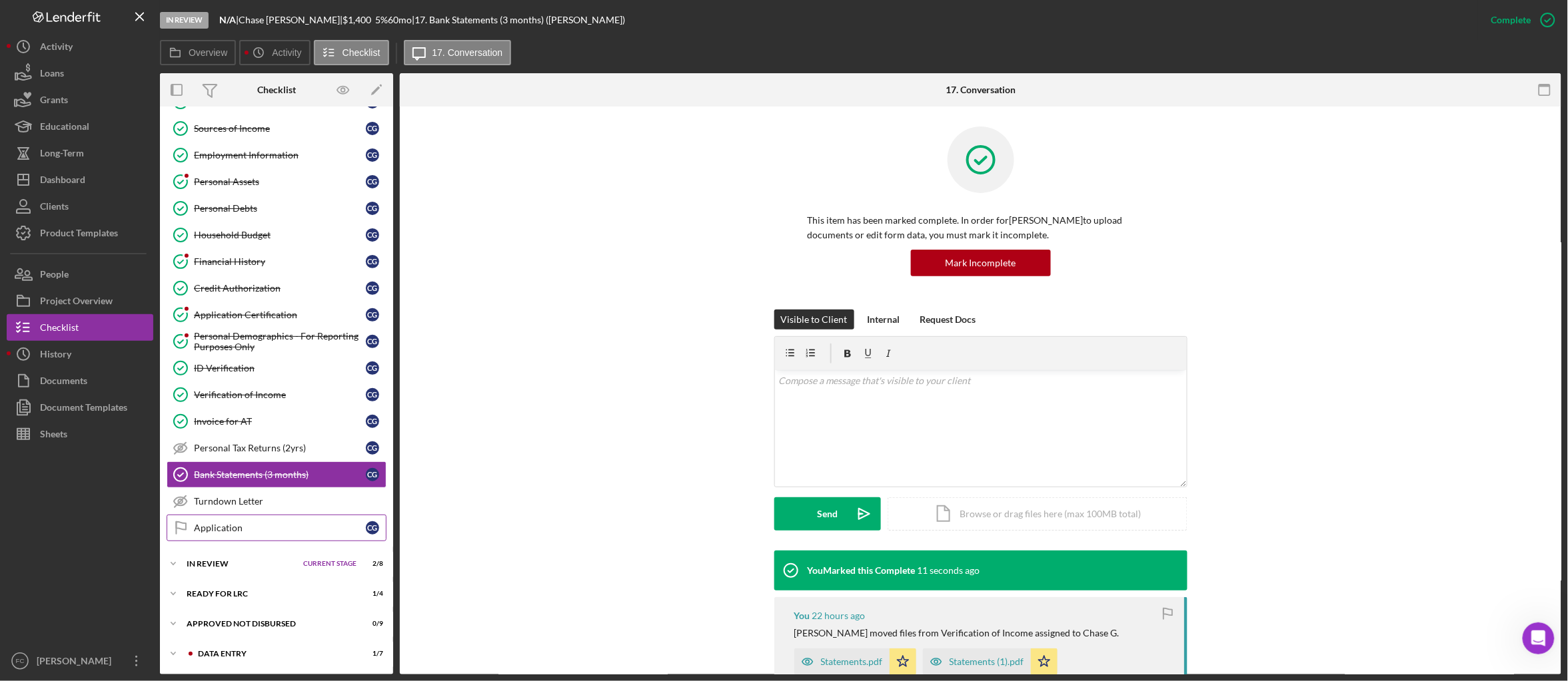
click at [232, 529] on div "Application" at bounding box center [279, 528] width 172 height 11
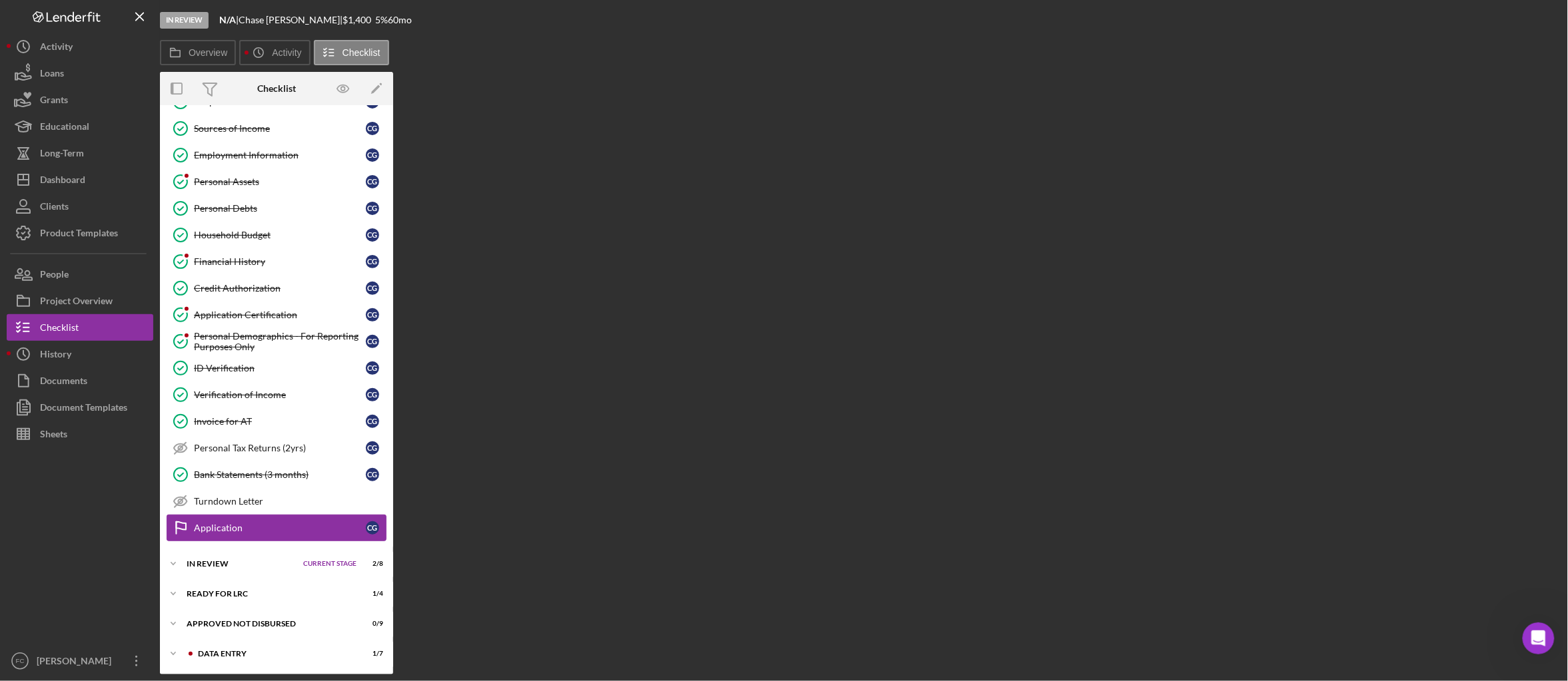
scroll to position [164, 0]
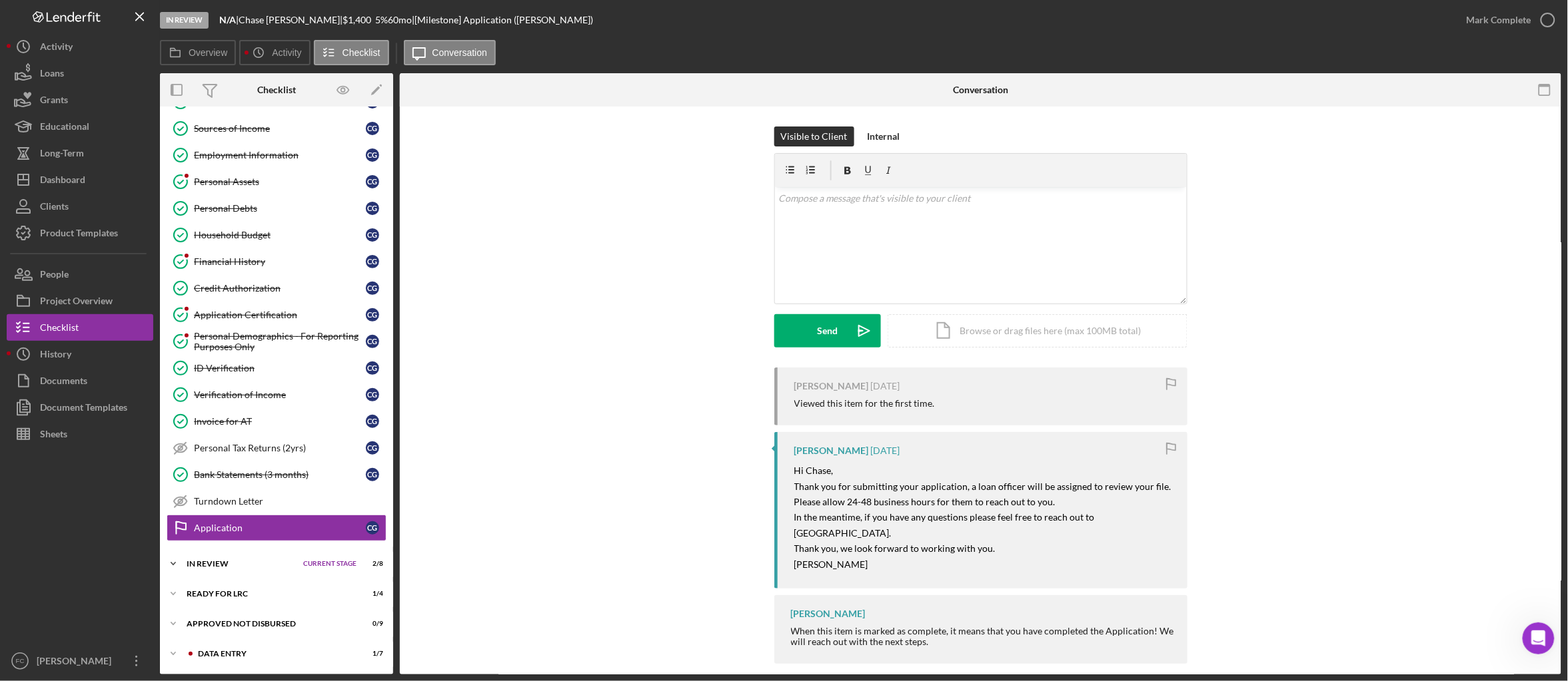
click at [220, 559] on div "Icon/Expander In Review Current Stage 2 / 8 Set Stage" at bounding box center [276, 563] width 233 height 26
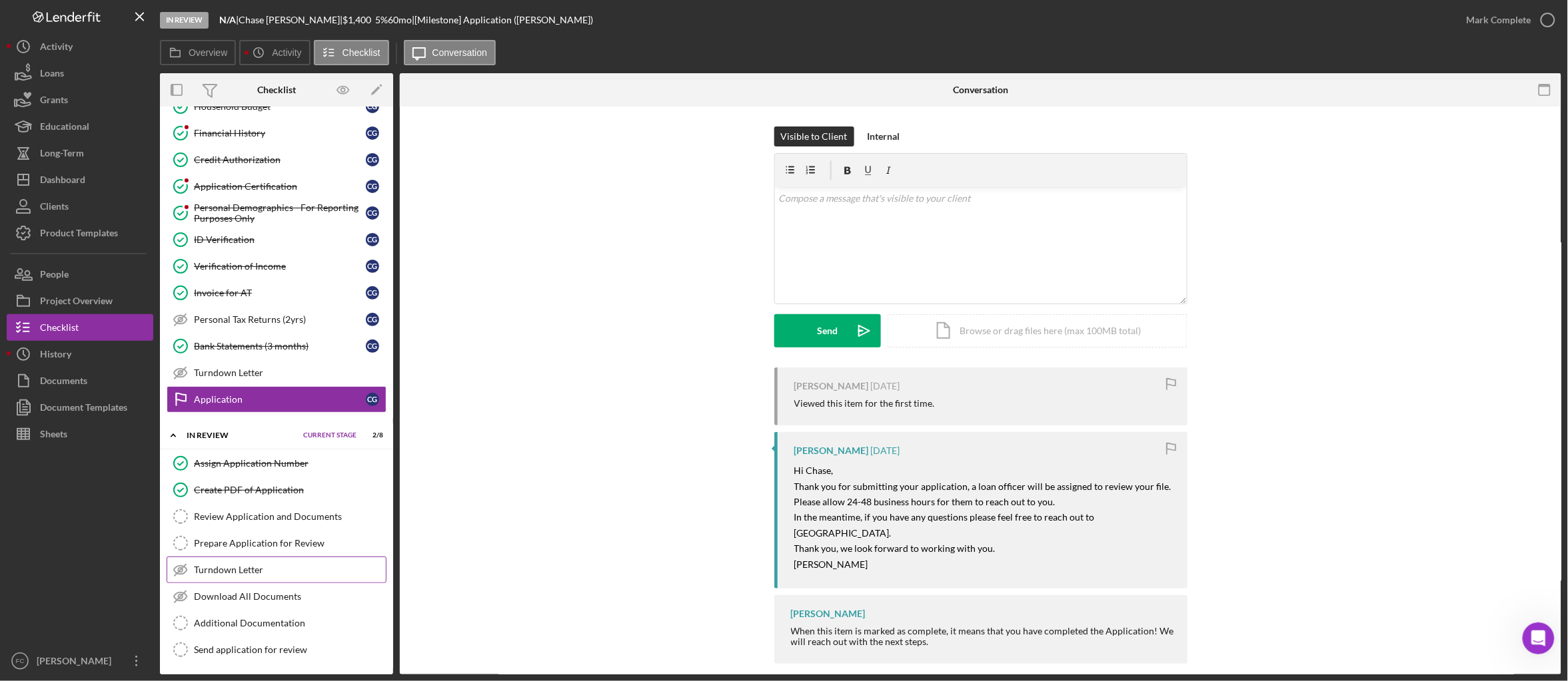
scroll to position [324, 0]
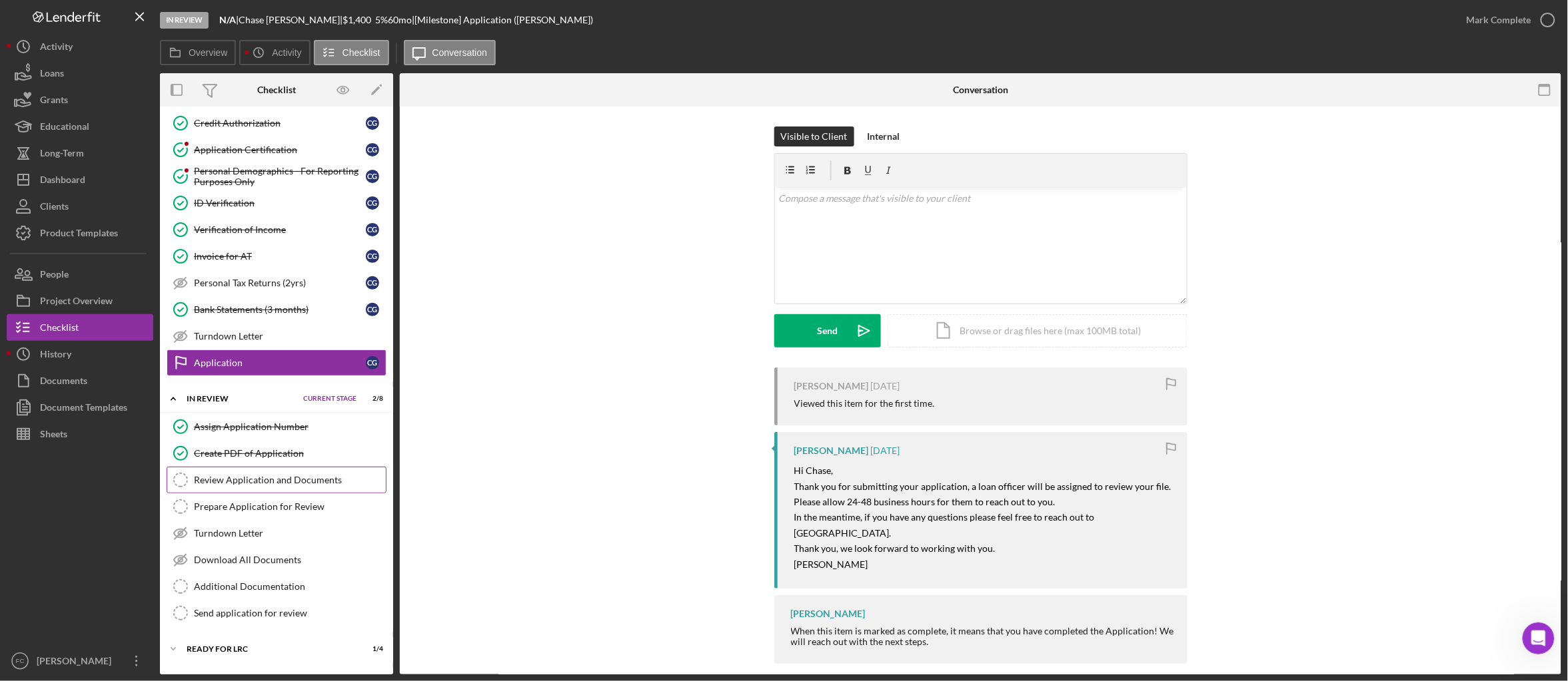
click at [279, 486] on div "Review Application and Documents" at bounding box center [289, 480] width 192 height 11
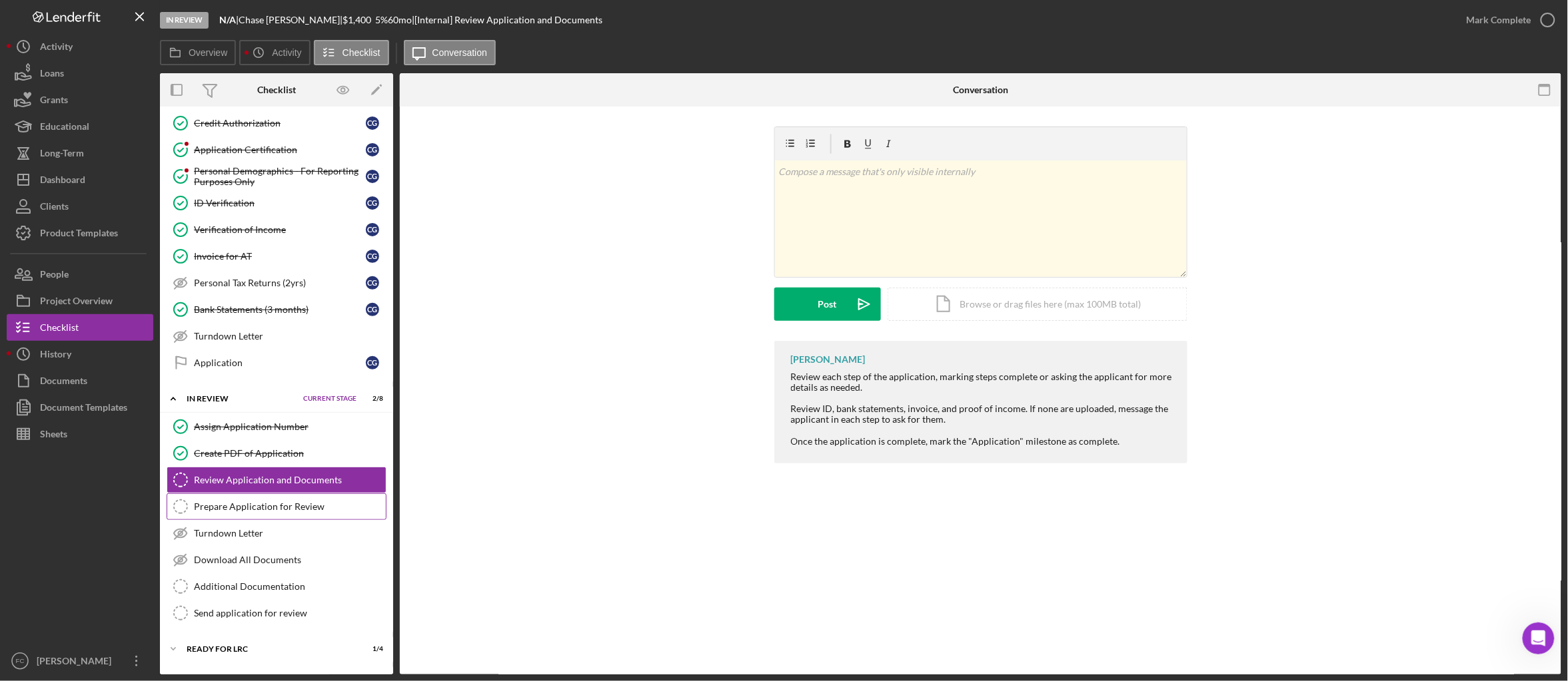
click at [280, 512] on div "Prepare Application for Review" at bounding box center [289, 507] width 192 height 11
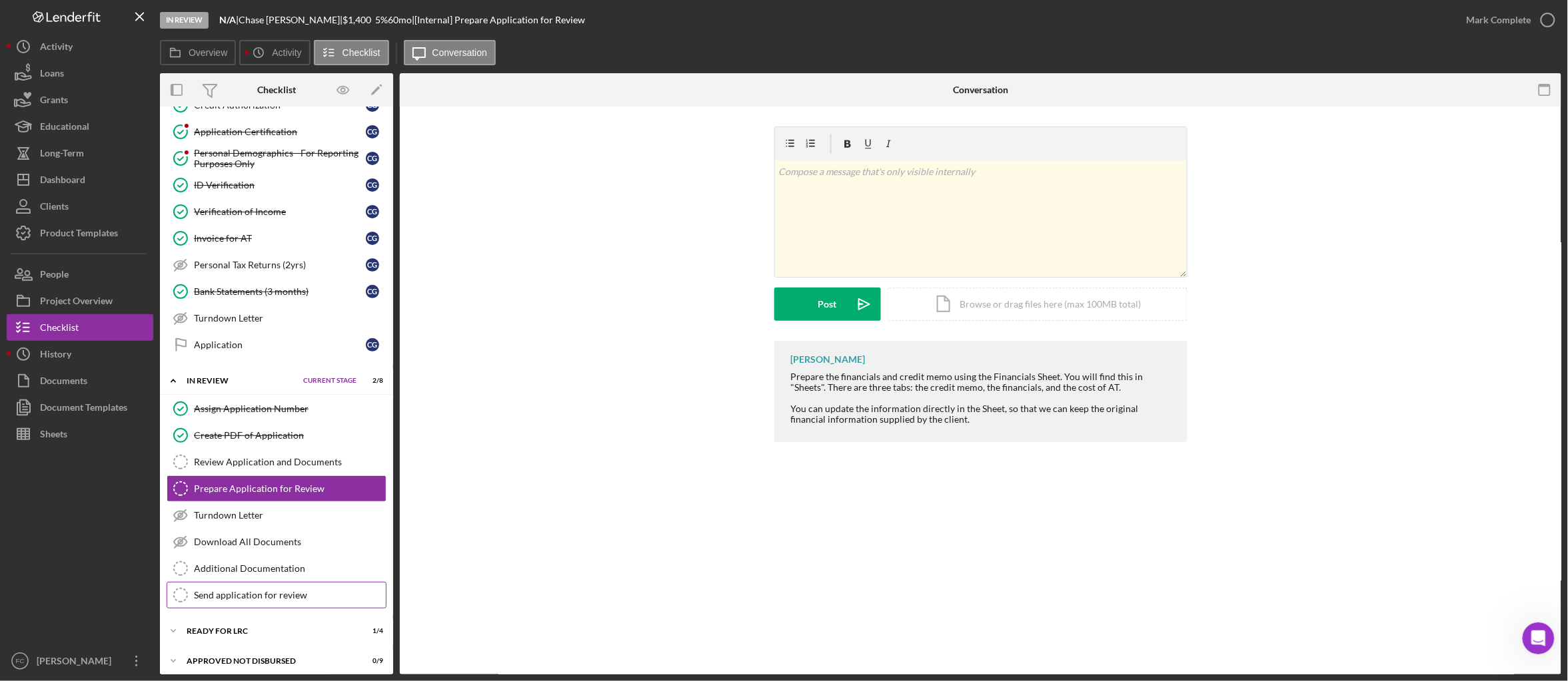
scroll to position [363, 0]
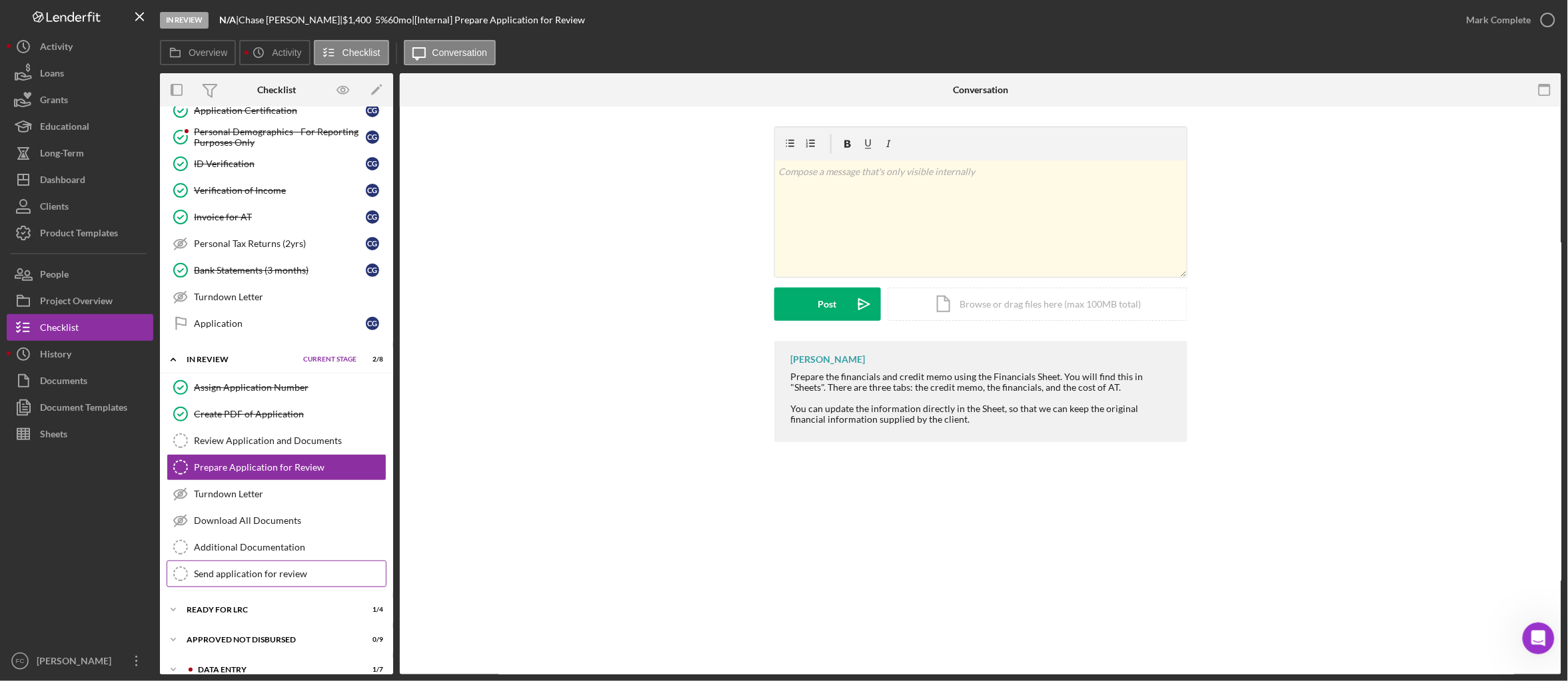
click at [322, 587] on link "Send application for review Send application for review" at bounding box center [276, 574] width 220 height 26
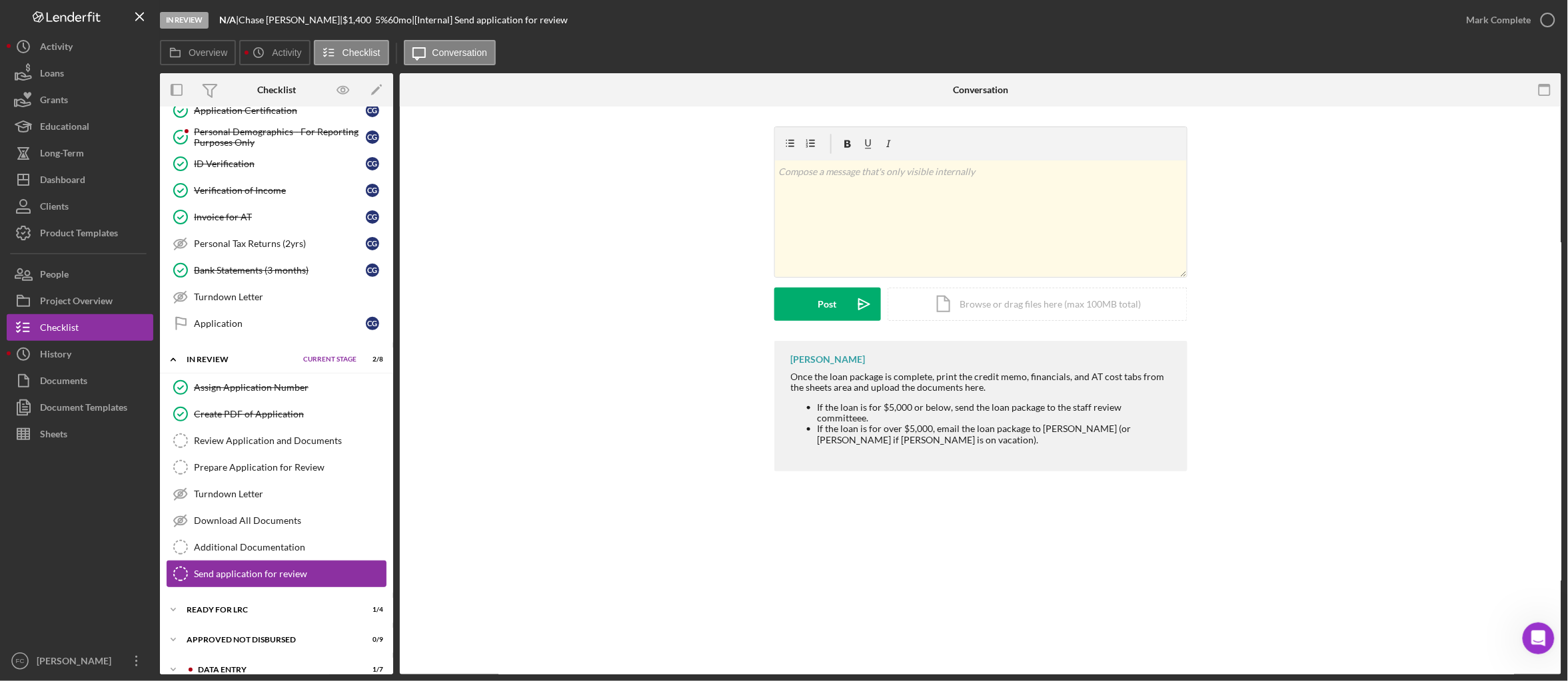
scroll to position [387, 0]
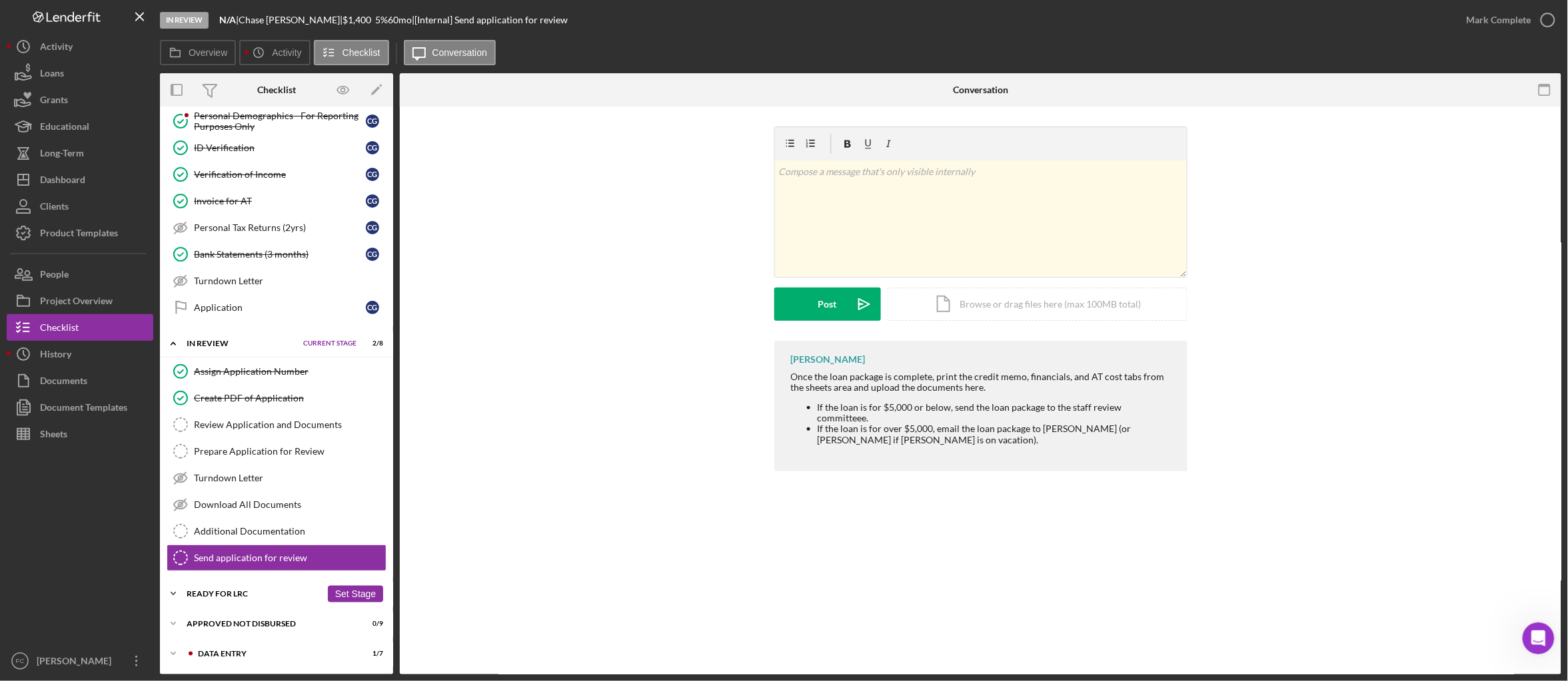
click at [240, 592] on div "Ready for LRC" at bounding box center [253, 594] width 134 height 8
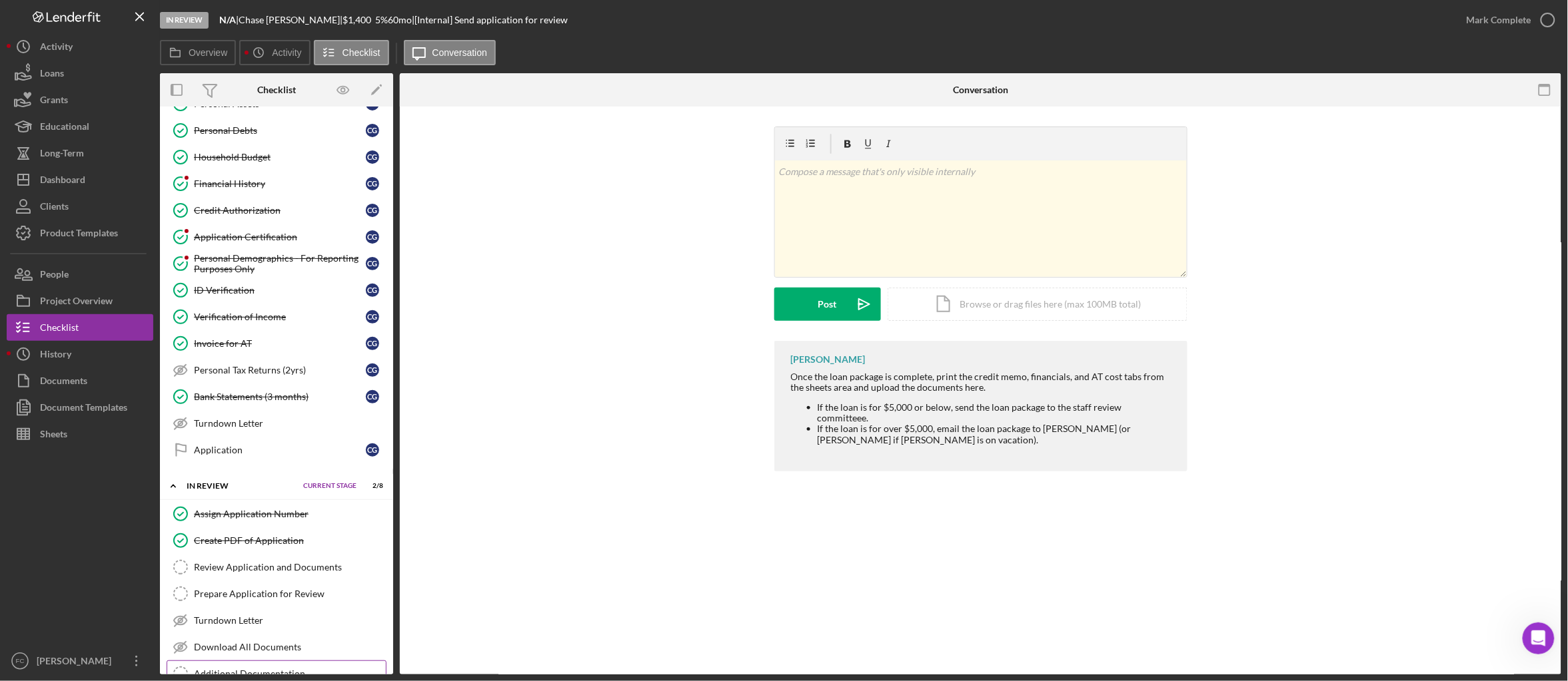
scroll to position [388, 0]
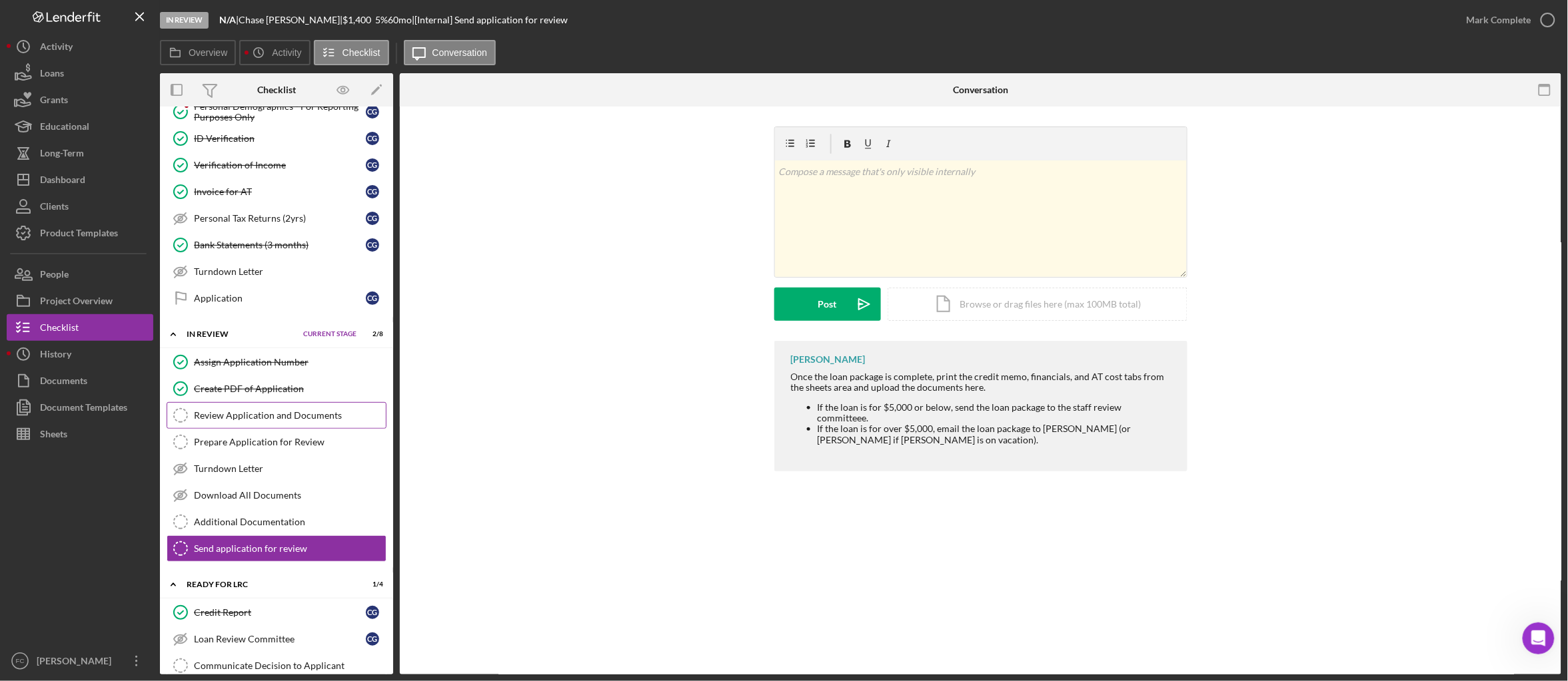
click at [323, 421] on div "Review Application and Documents" at bounding box center [289, 415] width 192 height 11
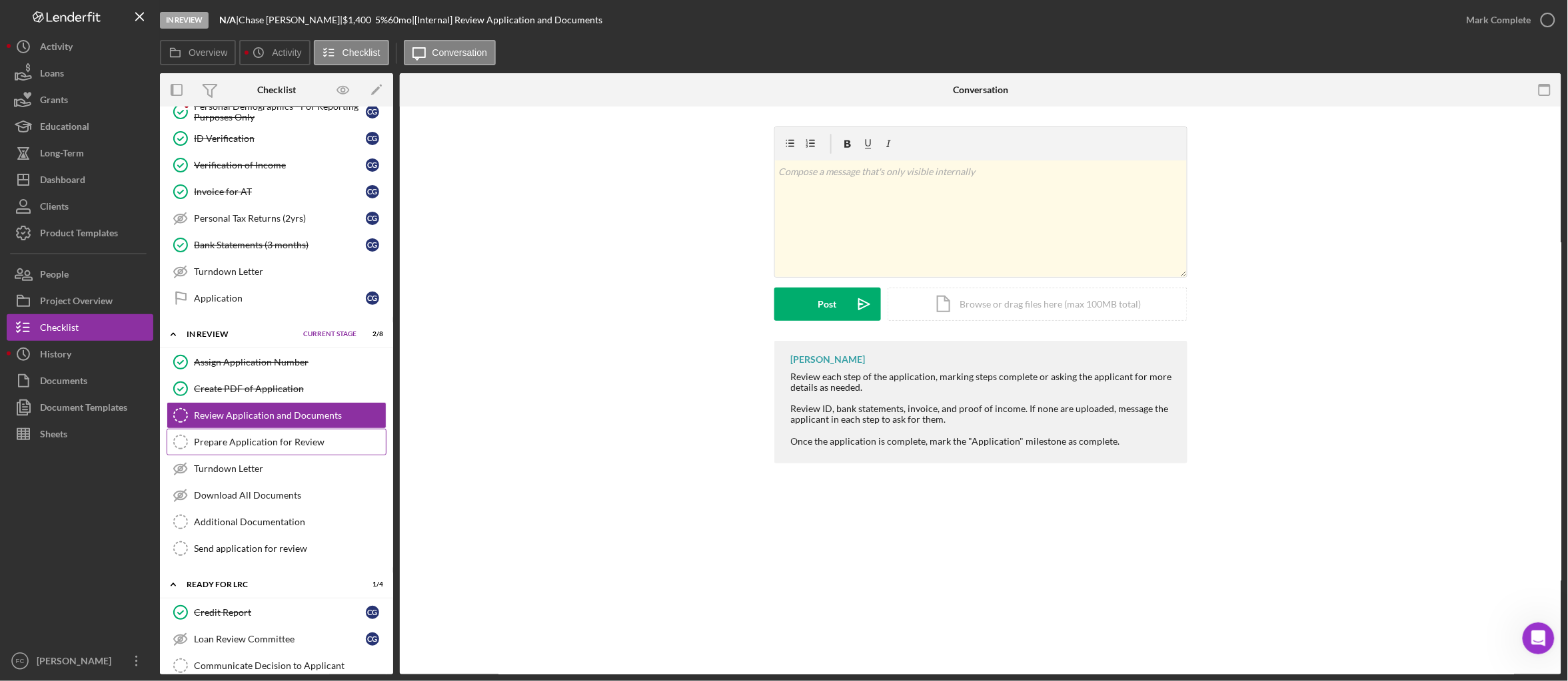
click at [306, 455] on link "Prepare Application for Review Prepare Application for Review" at bounding box center [276, 441] width 220 height 26
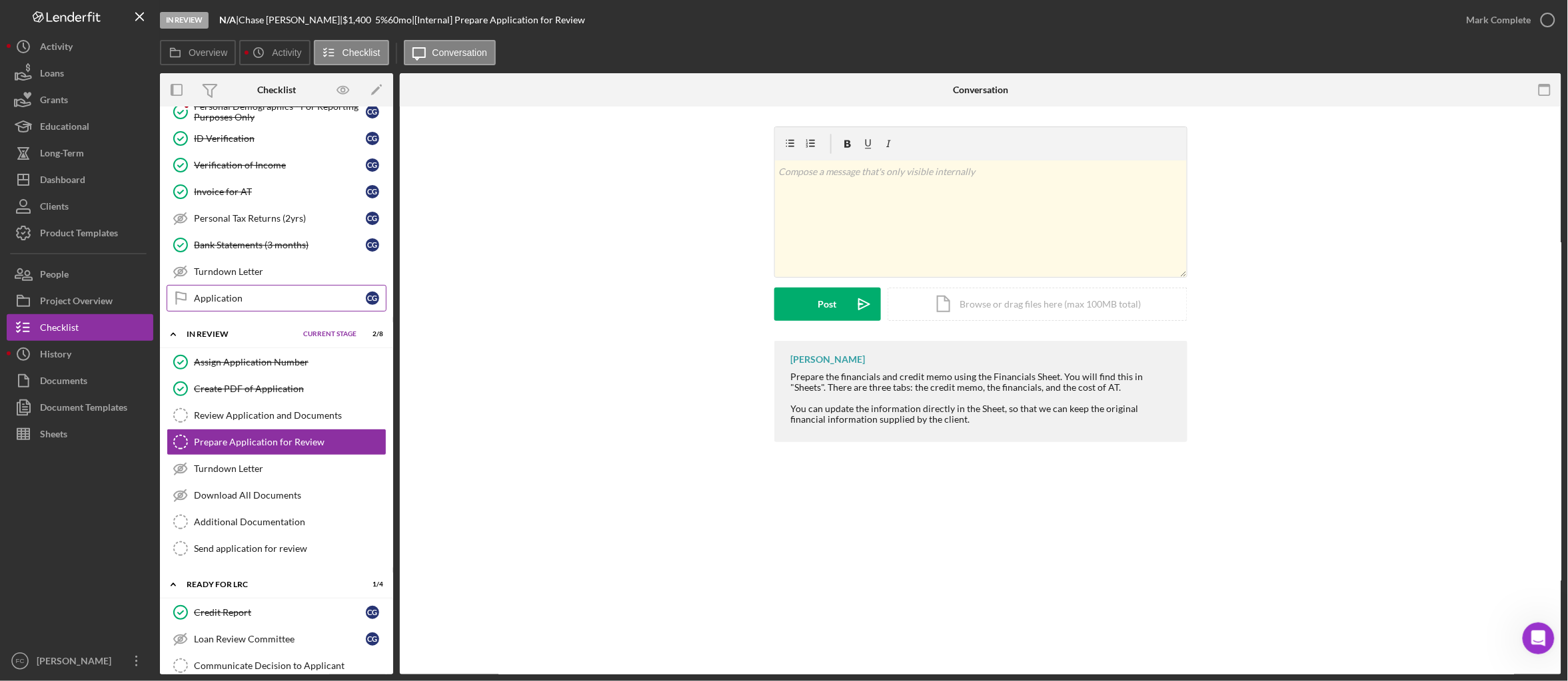
click at [271, 299] on div "Application" at bounding box center [279, 298] width 172 height 11
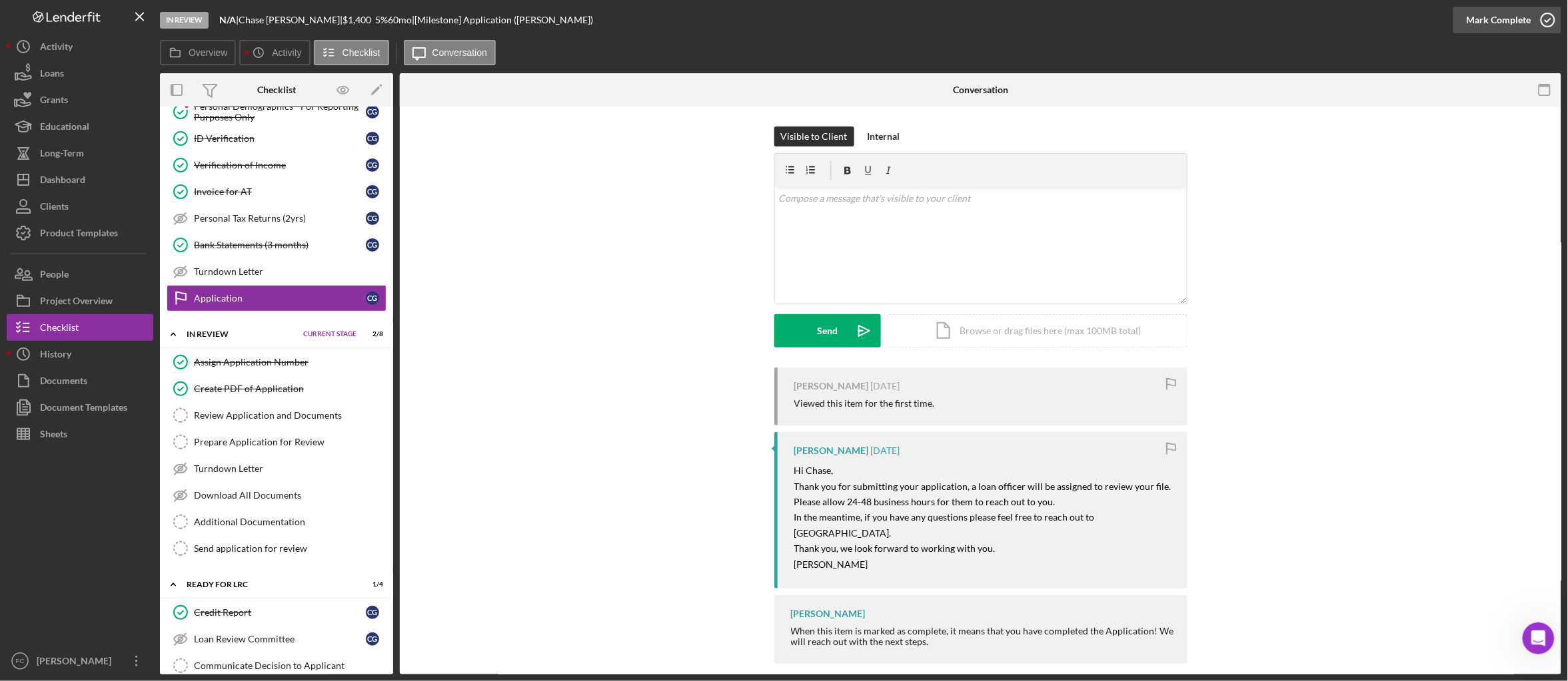
click at [1526, 15] on div "Mark Complete" at bounding box center [1499, 20] width 65 height 26
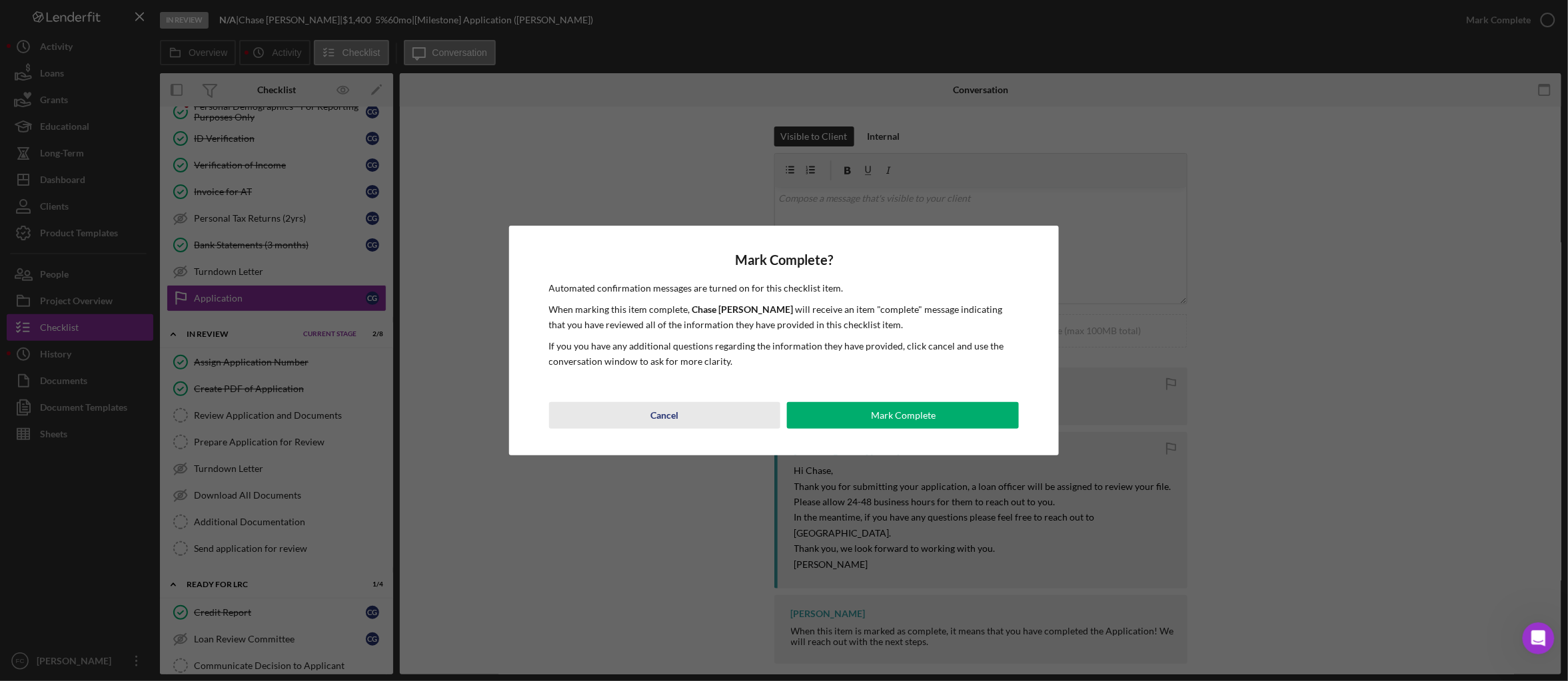
click at [685, 418] on button "Cancel" at bounding box center [665, 415] width 232 height 26
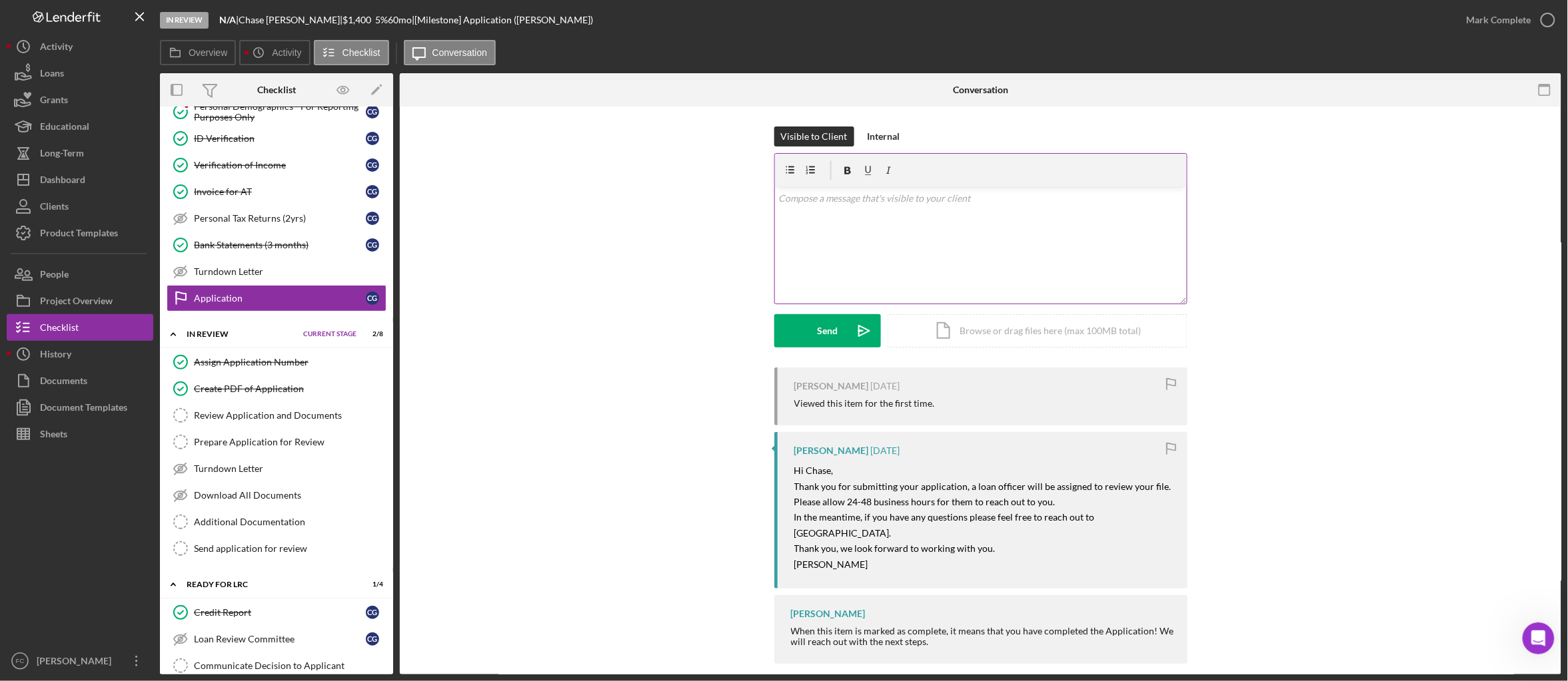
click at [956, 268] on div "v Color teal Color pink Remove color Add row above Add row below Add column bef…" at bounding box center [980, 245] width 412 height 116
click at [82, 379] on div "Documents" at bounding box center [63, 383] width 47 height 30
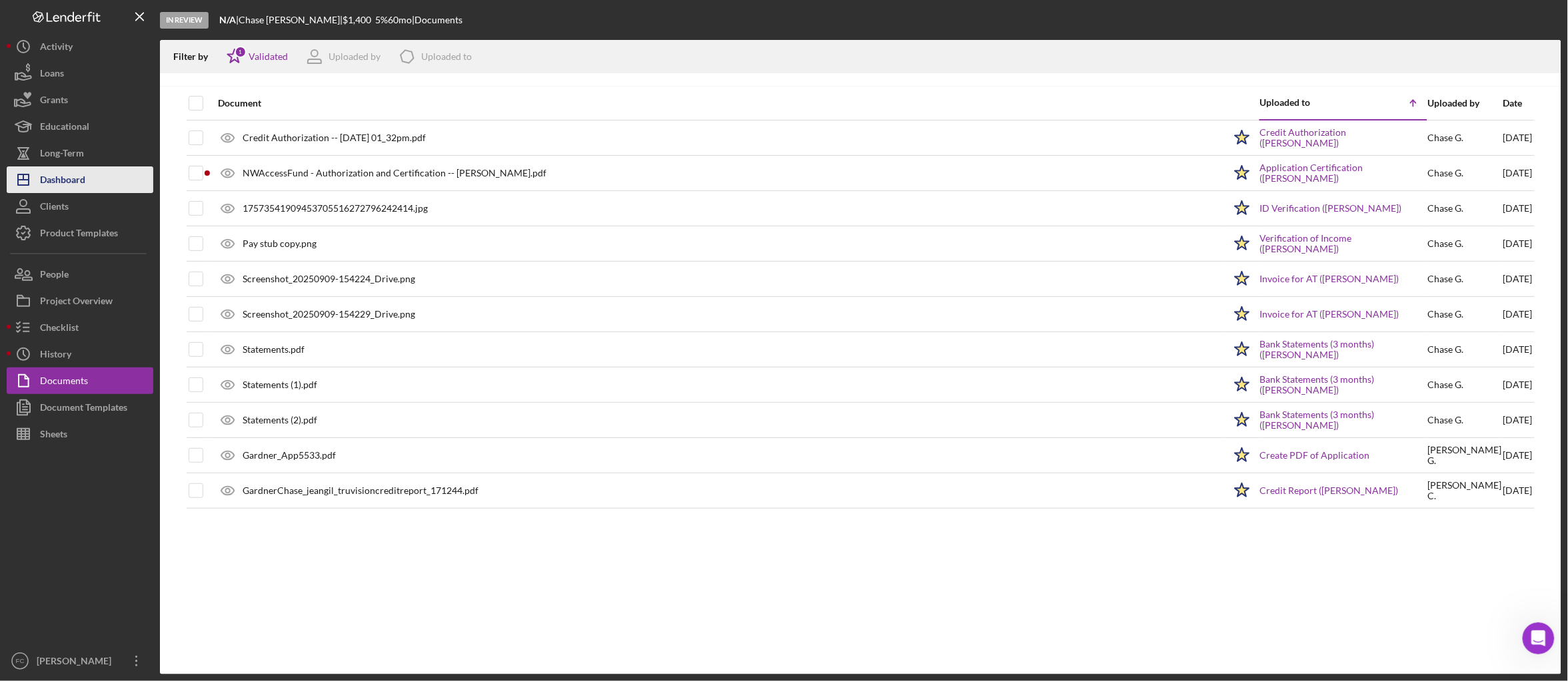
click at [90, 177] on button "Icon/Dashboard Dashboard" at bounding box center [80, 179] width 147 height 26
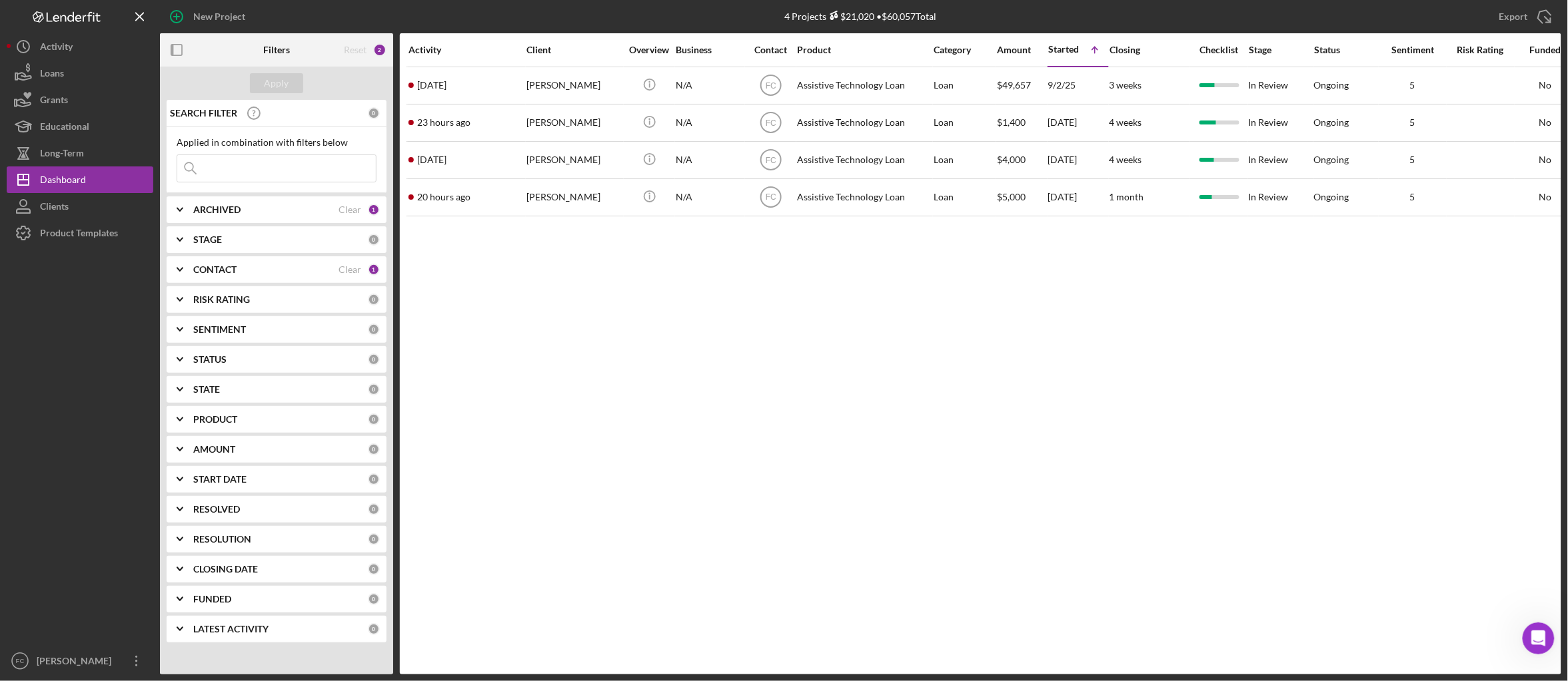
click at [630, 358] on div "Activity Client Overview Business Contact Product Category Amount Started Icon/…" at bounding box center [980, 354] width 1162 height 641
click at [783, 357] on div "Activity Client Overview Business Contact Product Category Amount Started Icon/…" at bounding box center [980, 354] width 1162 height 641
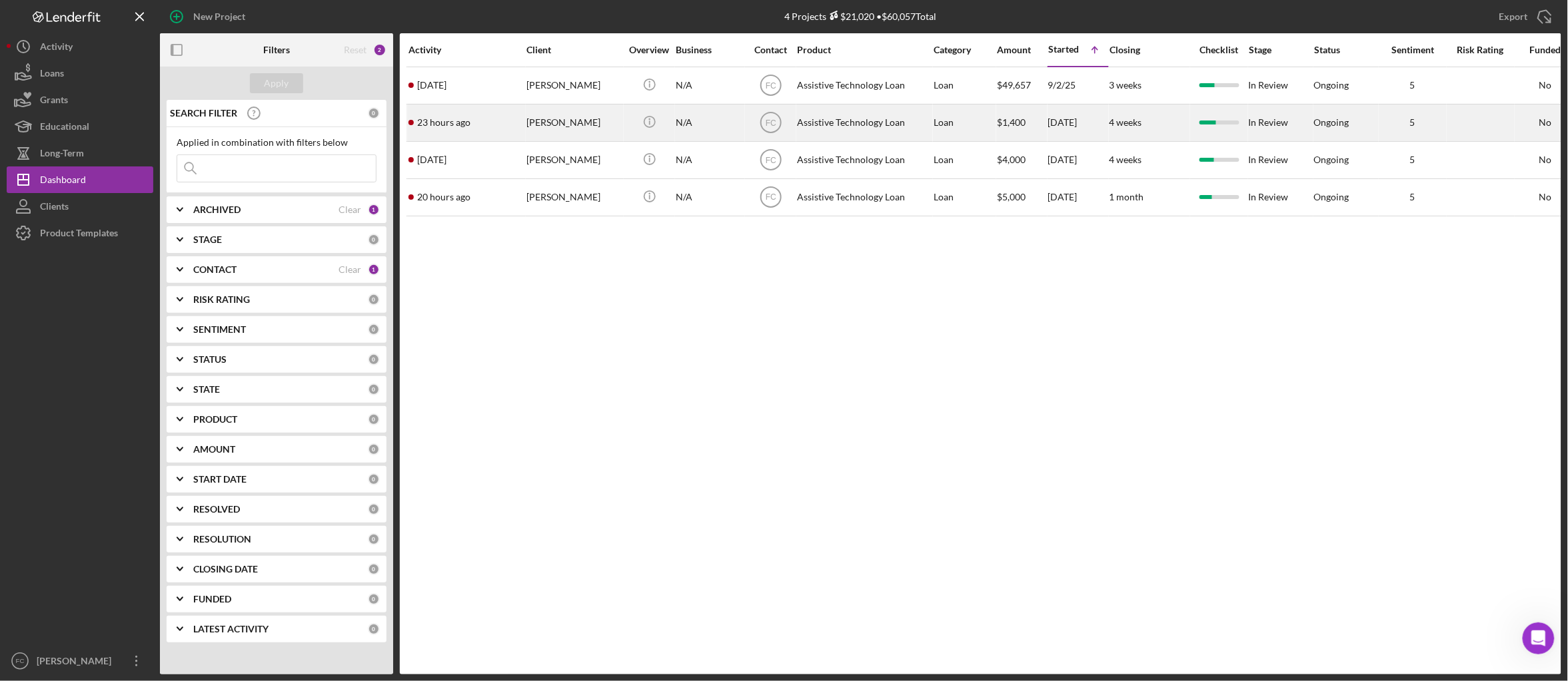
click at [594, 121] on div "Chase Gardner" at bounding box center [574, 122] width 95 height 35
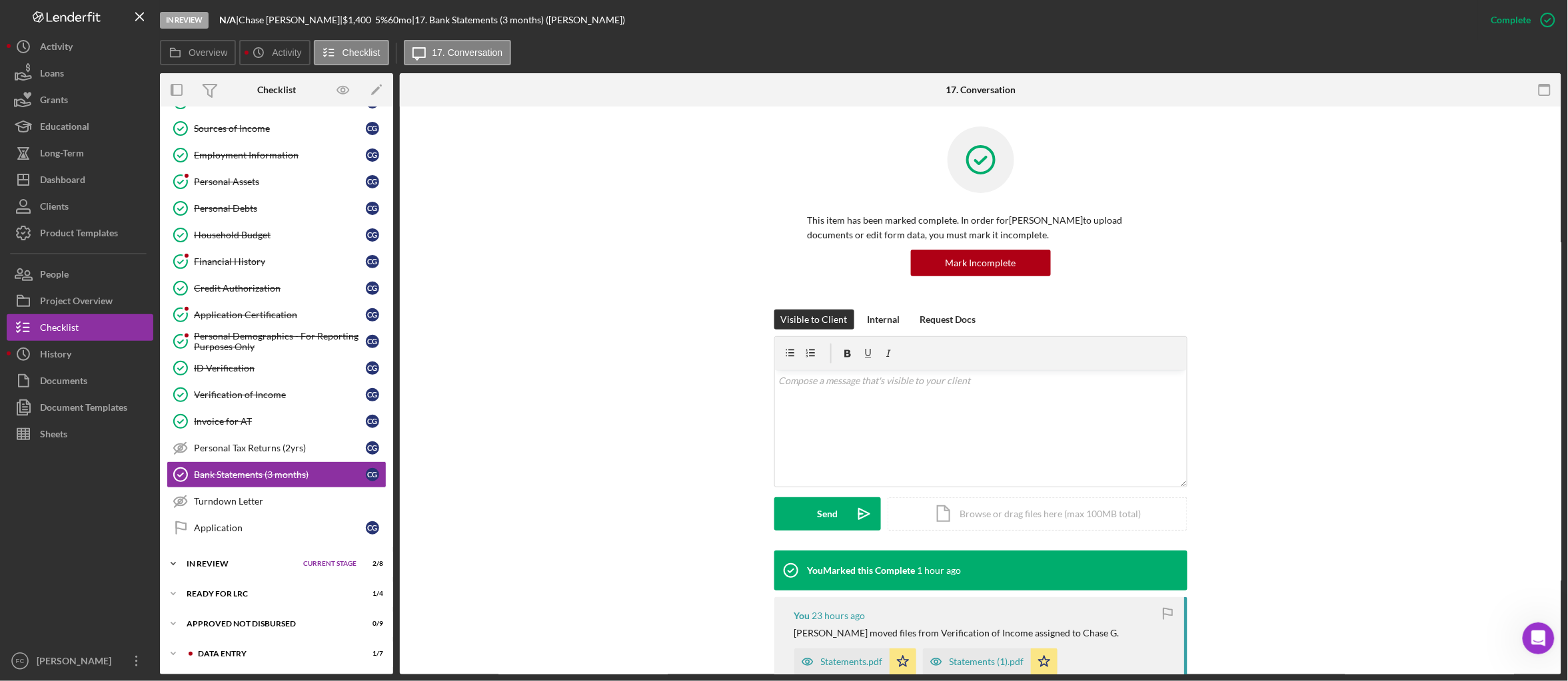
scroll to position [164, 0]
click at [96, 407] on div "Document Templates" at bounding box center [83, 409] width 87 height 30
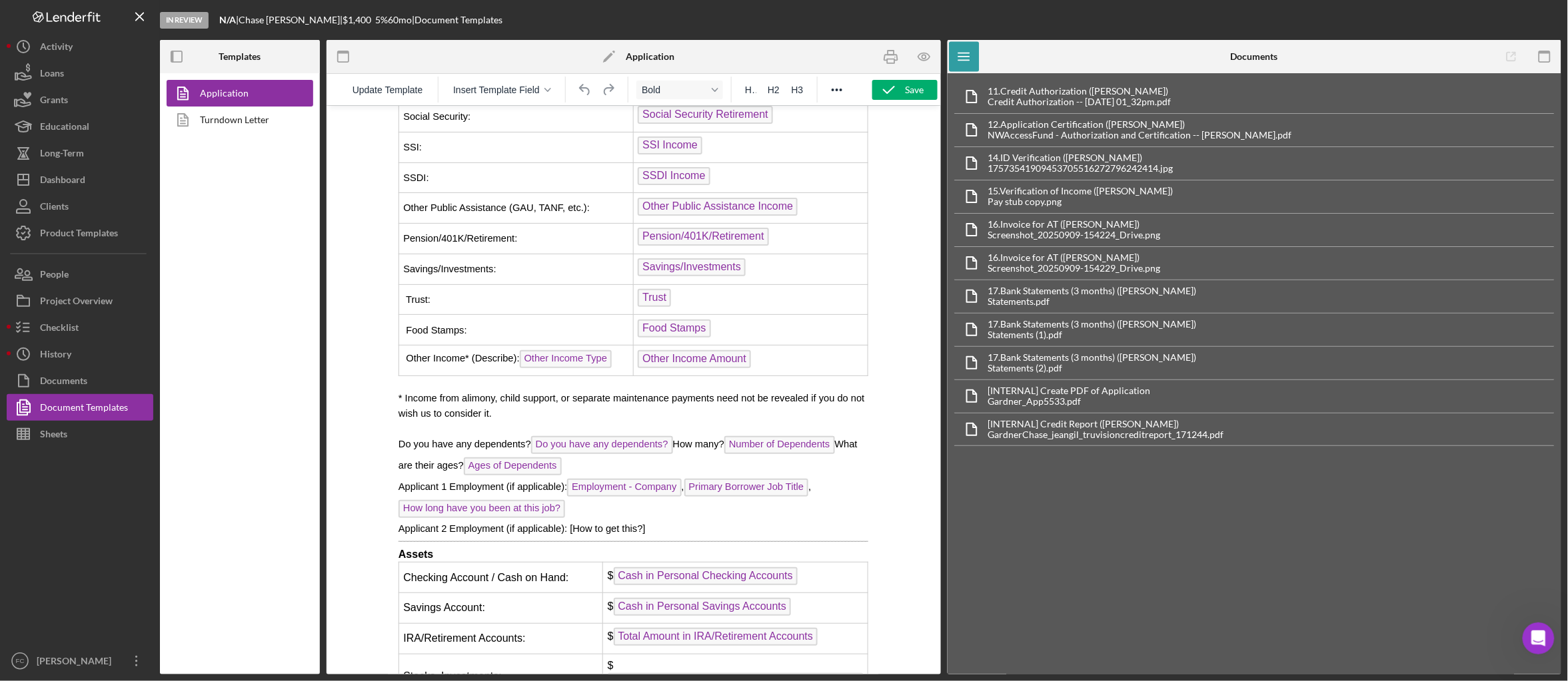
scroll to position [3739, 0]
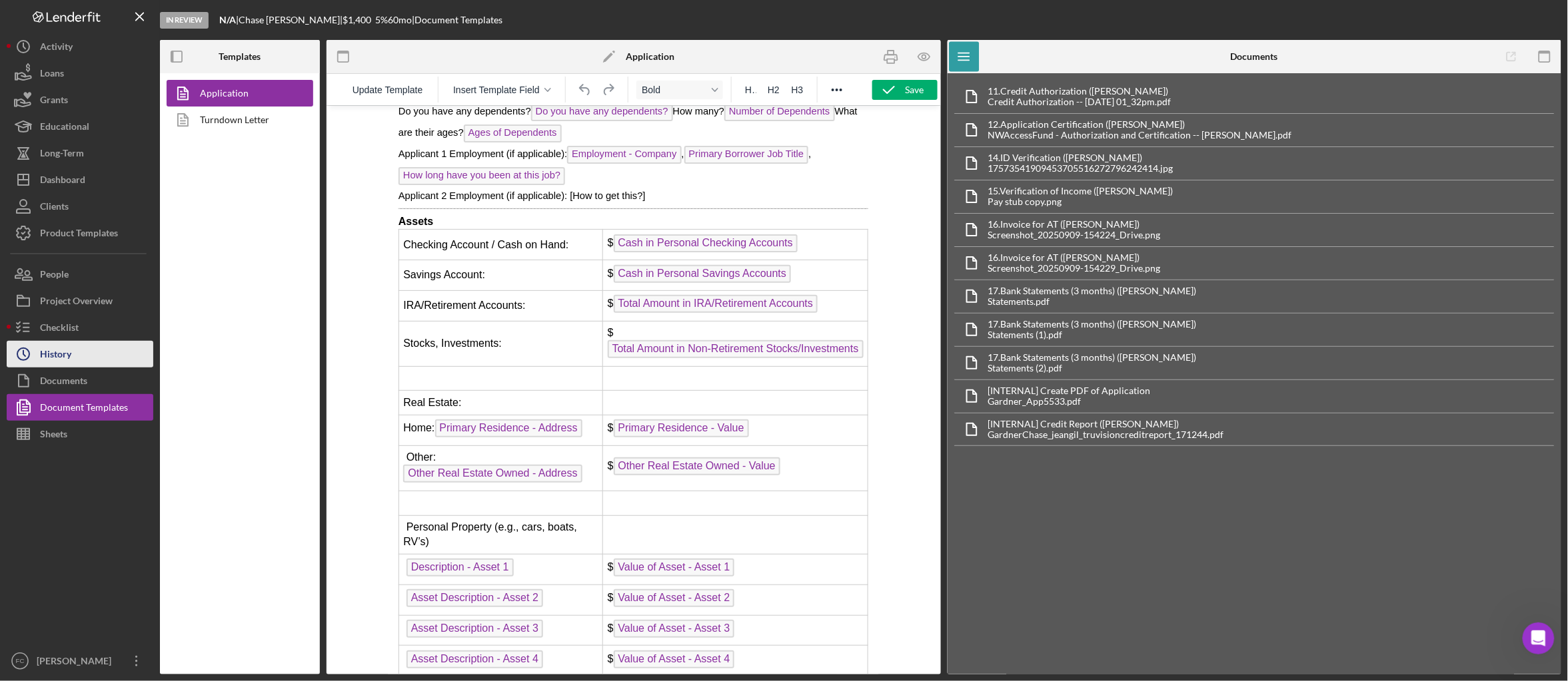
click at [67, 351] on div "History" at bounding box center [56, 356] width 32 height 30
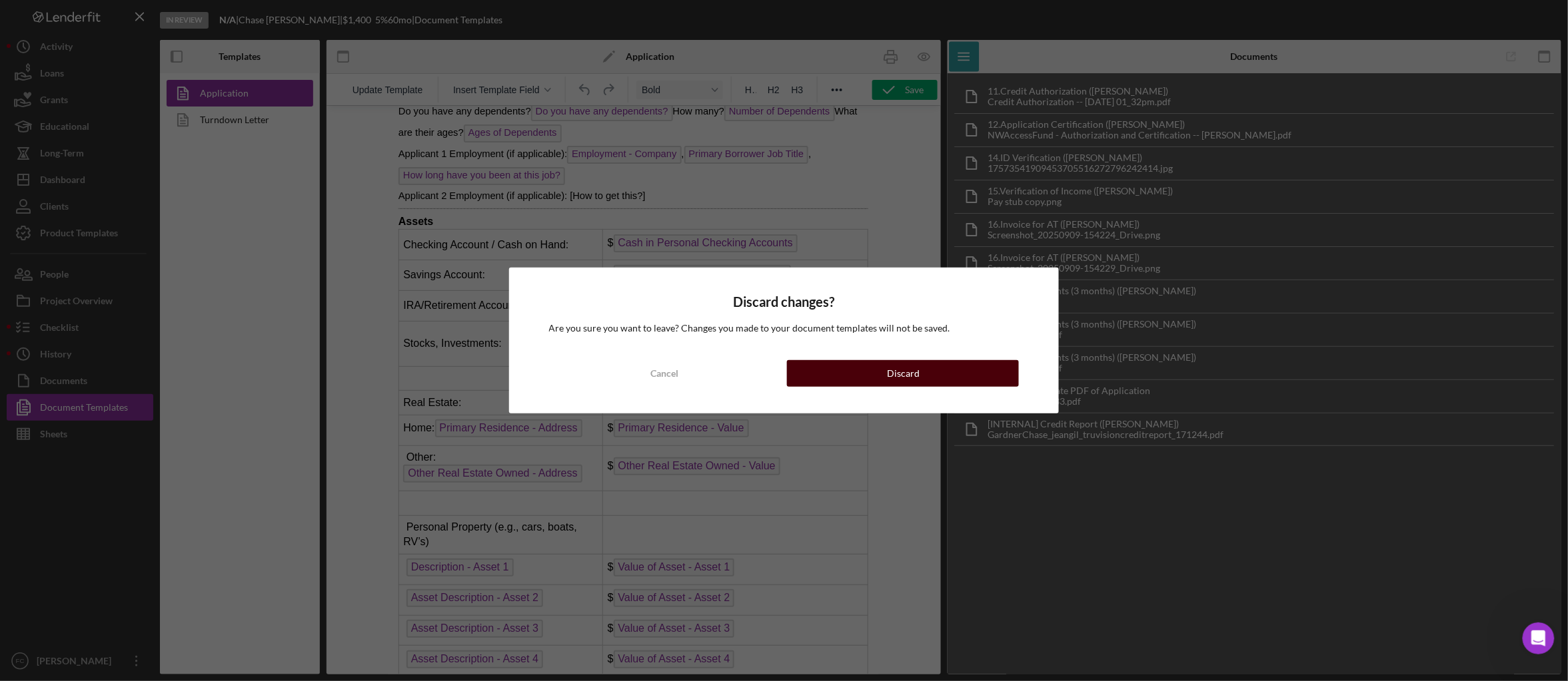
click at [896, 375] on div "Discard" at bounding box center [902, 373] width 32 height 26
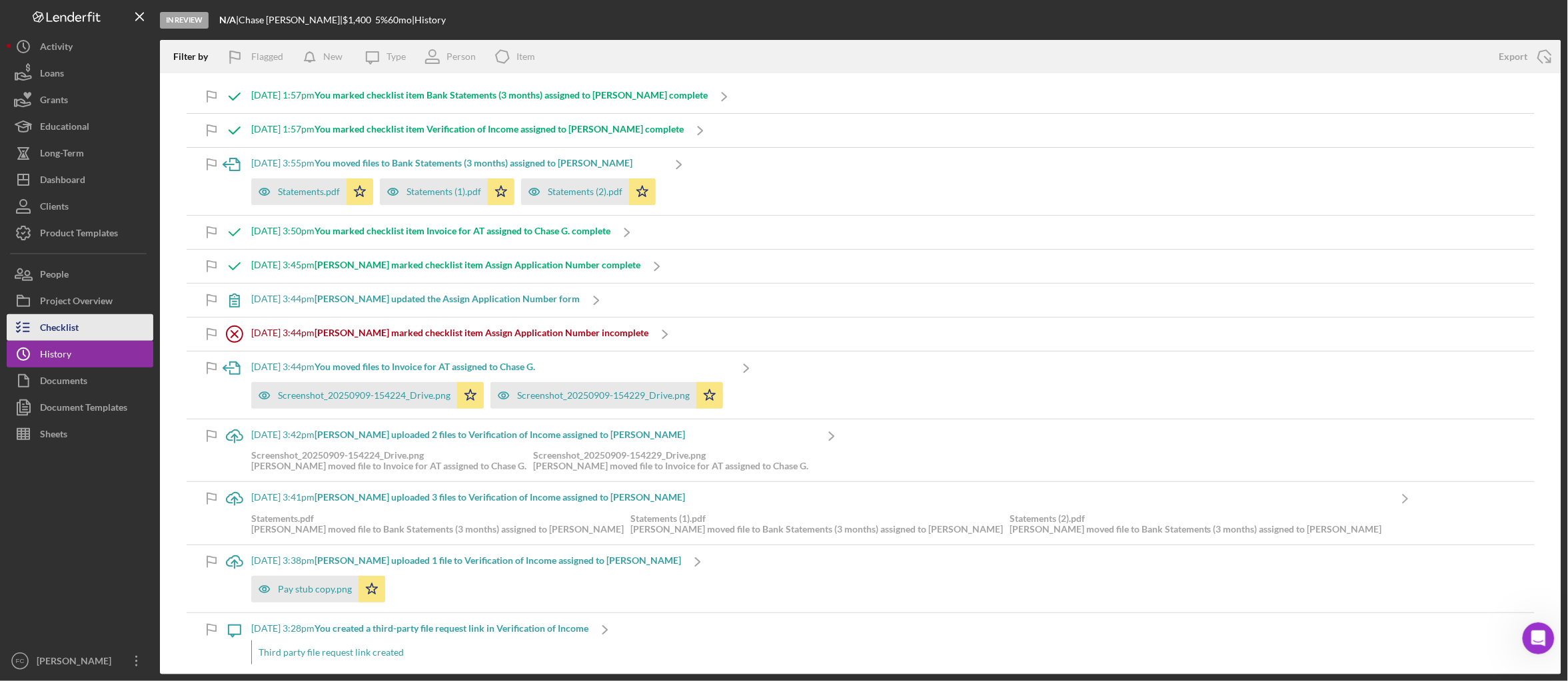
click at [97, 328] on button "Checklist" at bounding box center [80, 327] width 147 height 26
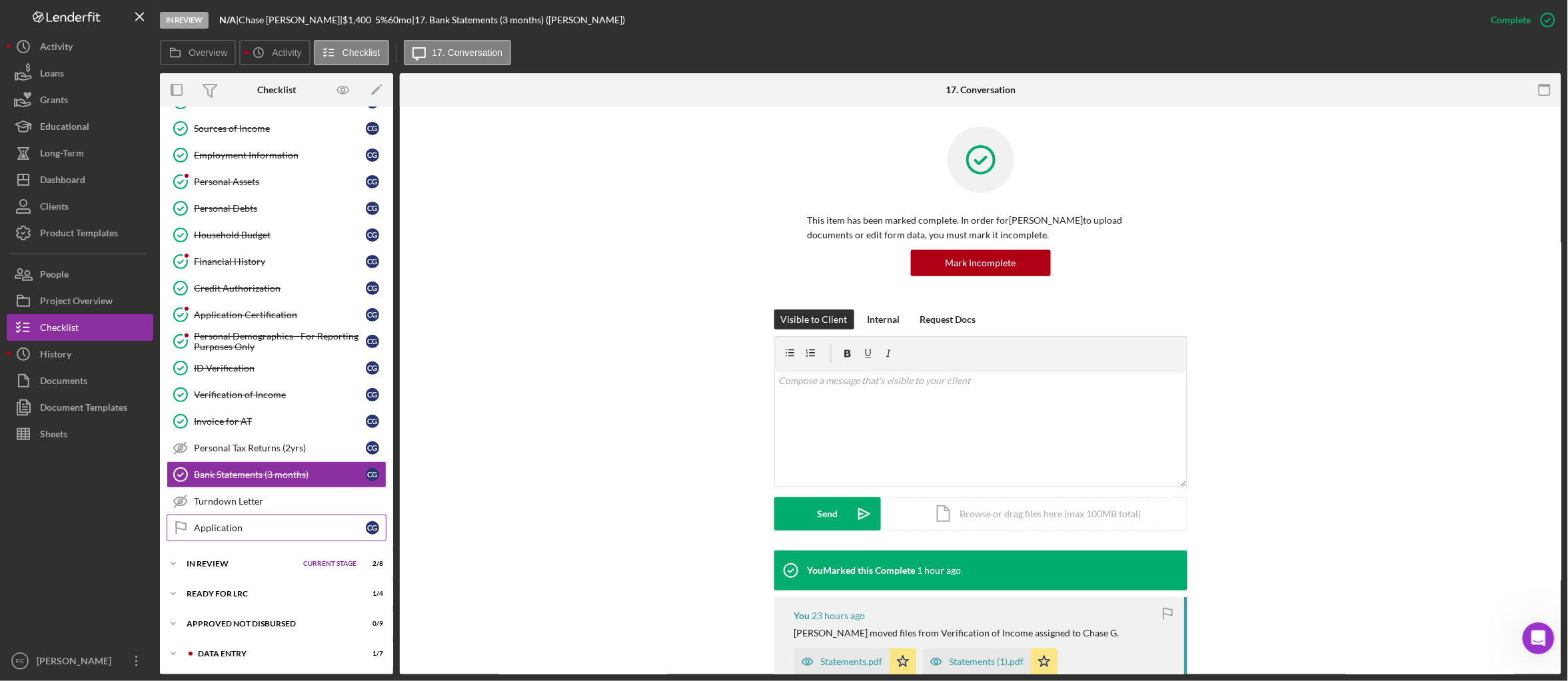
scroll to position [164, 0]
click at [205, 568] on div "In Review" at bounding box center [241, 564] width 110 height 8
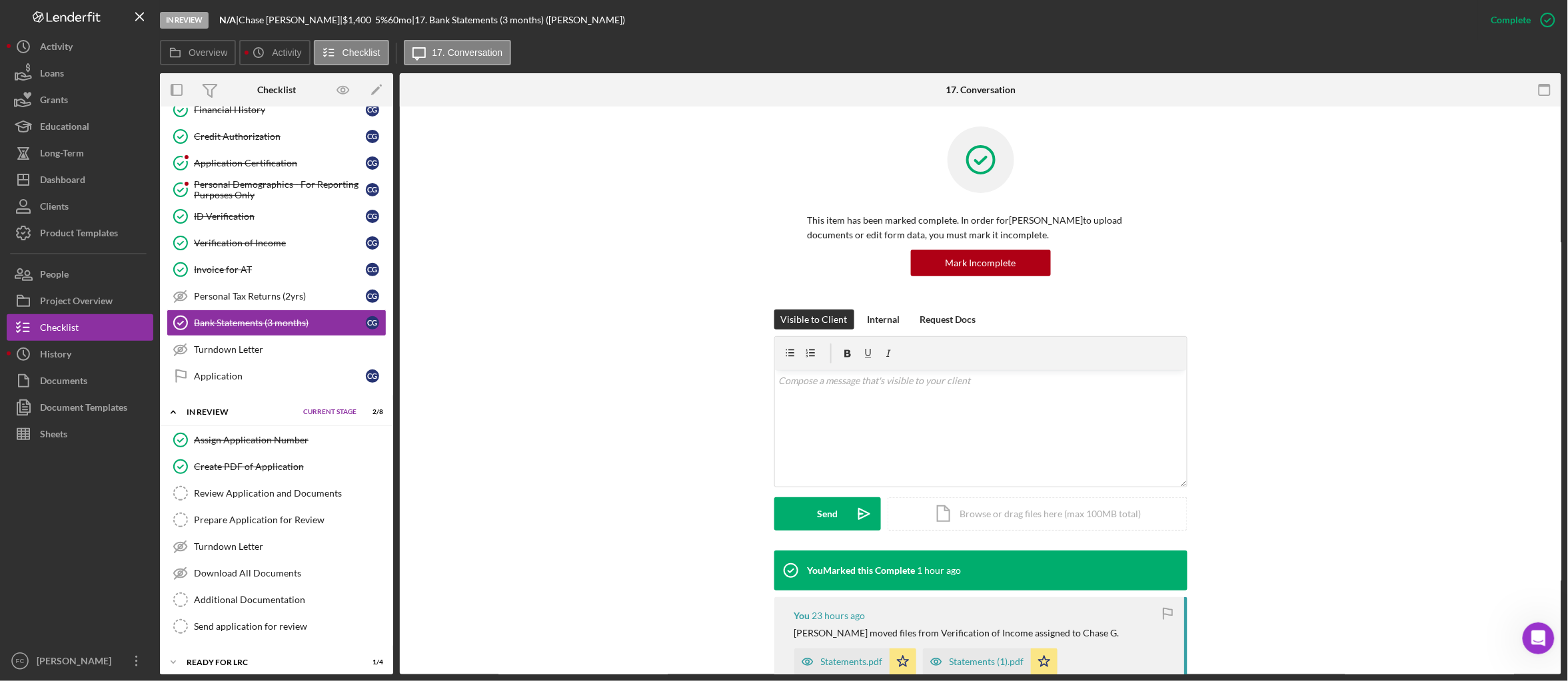
scroll to position [310, 0]
